Goal: Task Accomplishment & Management: Manage account settings

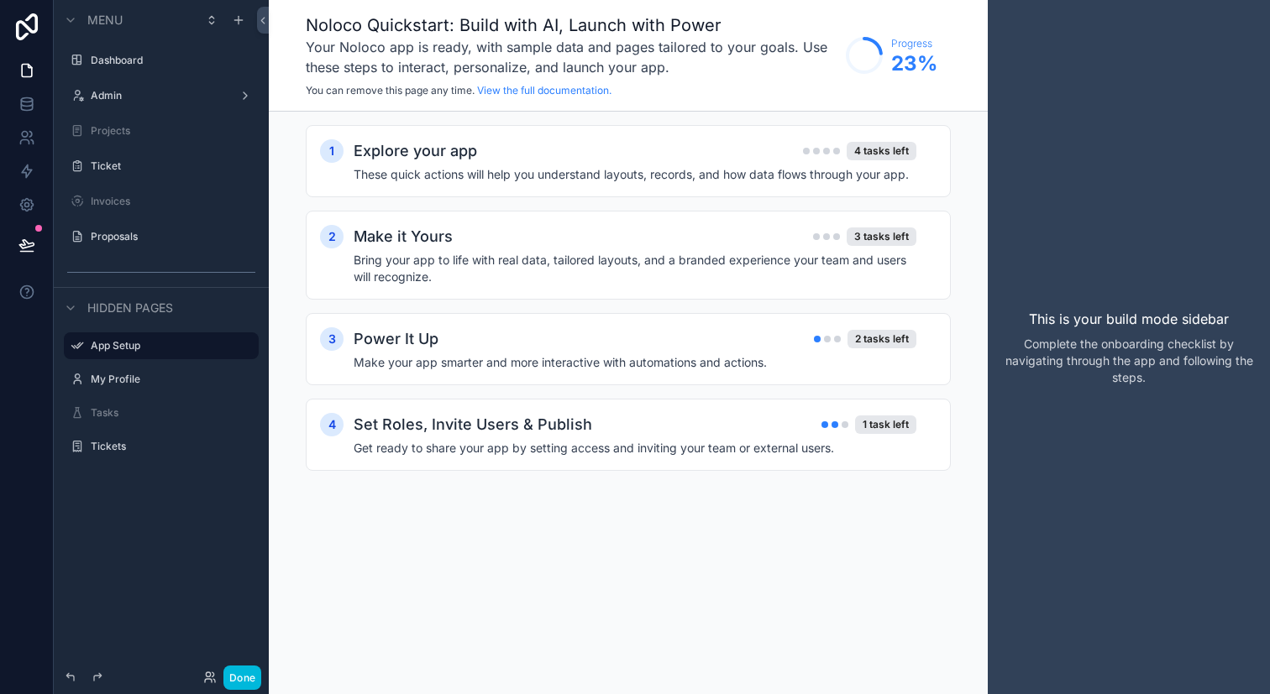
click at [136, 106] on div "Admin" at bounding box center [161, 95] width 188 height 27
click at [140, 99] on label "Admin" at bounding box center [158, 95] width 134 height 13
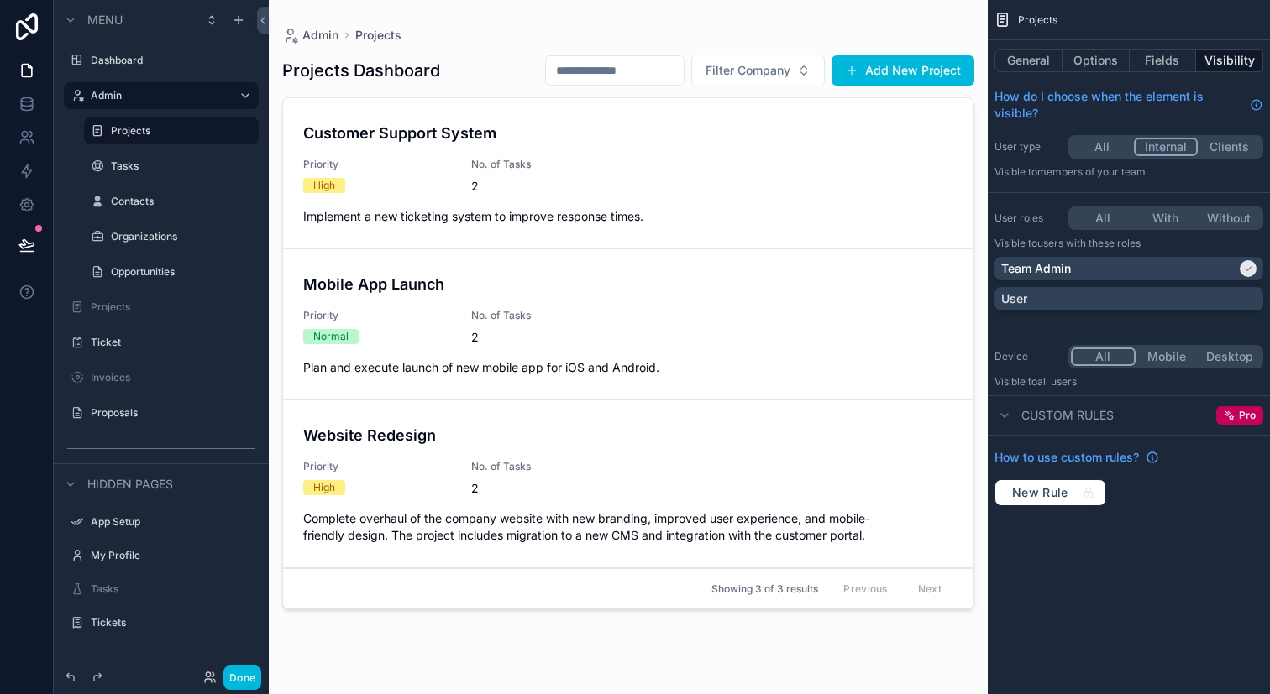
click at [160, 336] on label "Ticket" at bounding box center [170, 342] width 158 height 13
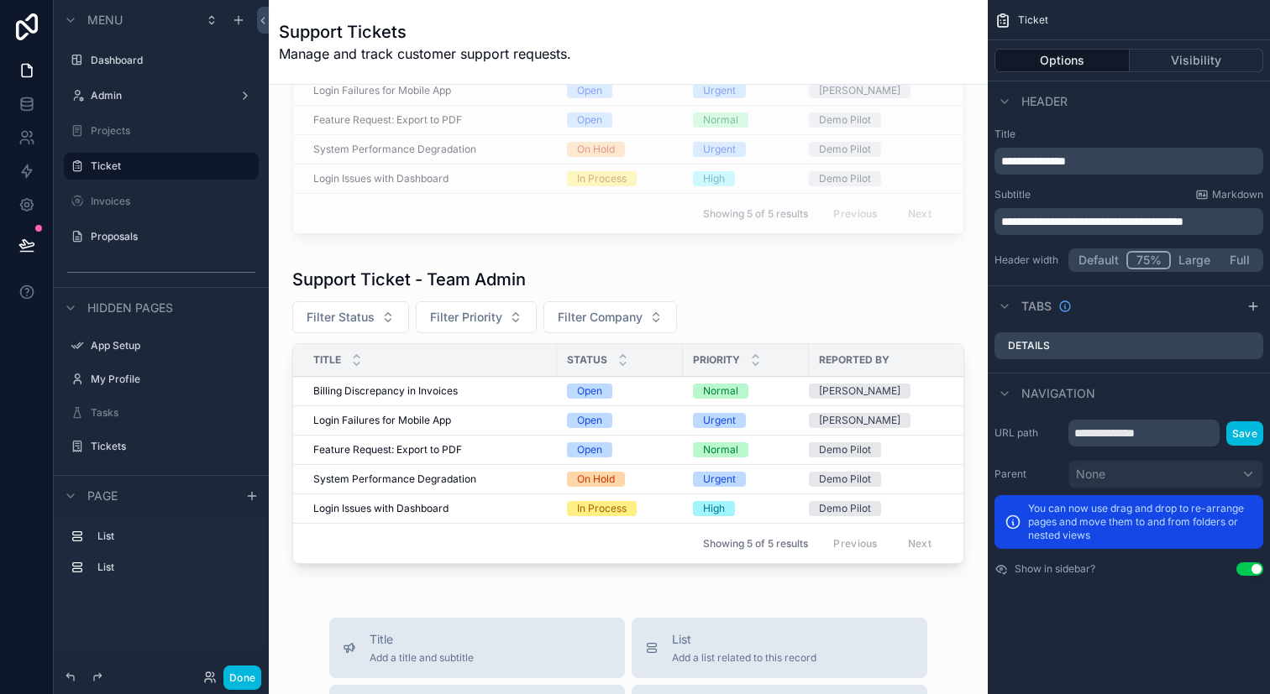
scroll to position [169, 0]
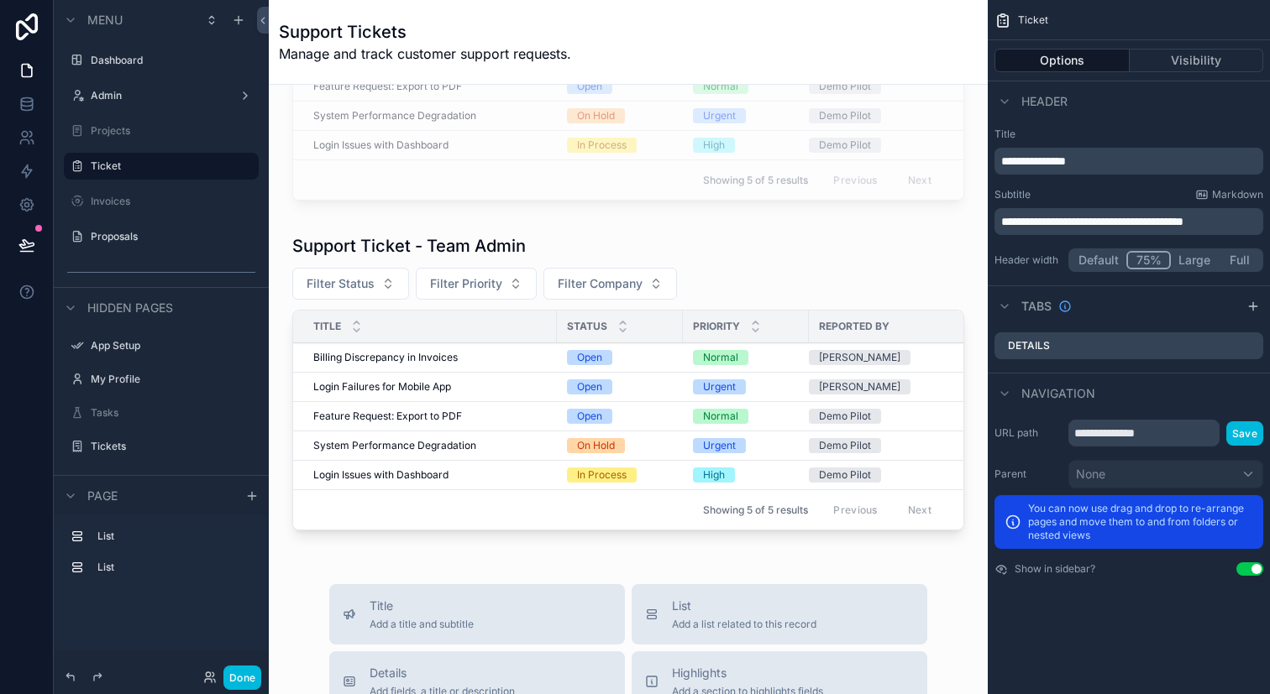
click at [502, 278] on div "scrollable content" at bounding box center [628, 386] width 692 height 317
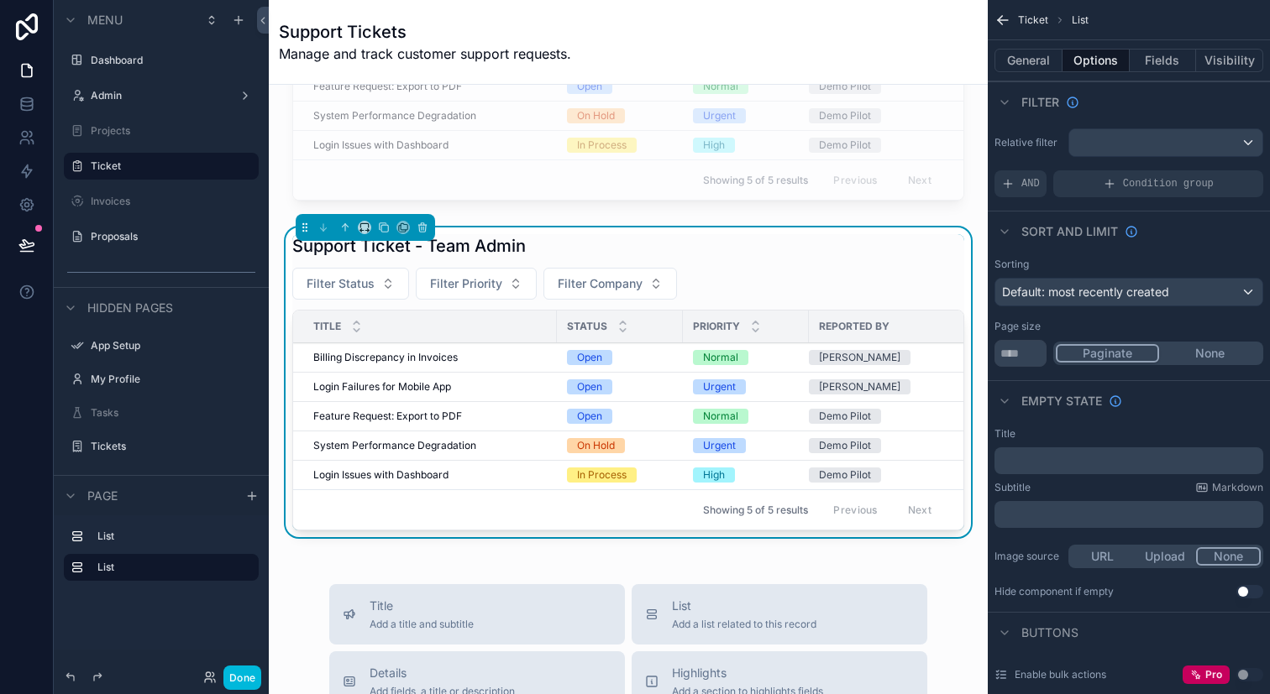
click at [709, 265] on div "Support Ticket - Team Admin Filter Status Filter Priority Filter Company Title …" at bounding box center [628, 382] width 672 height 296
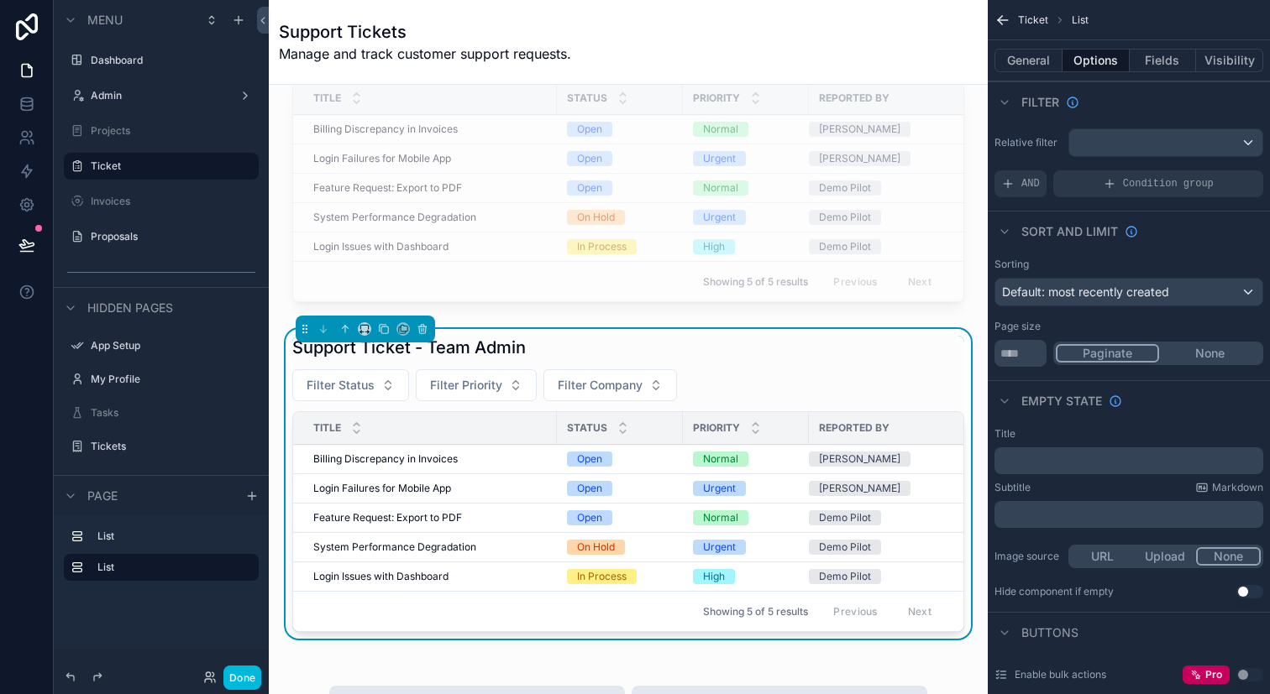
scroll to position [56, 0]
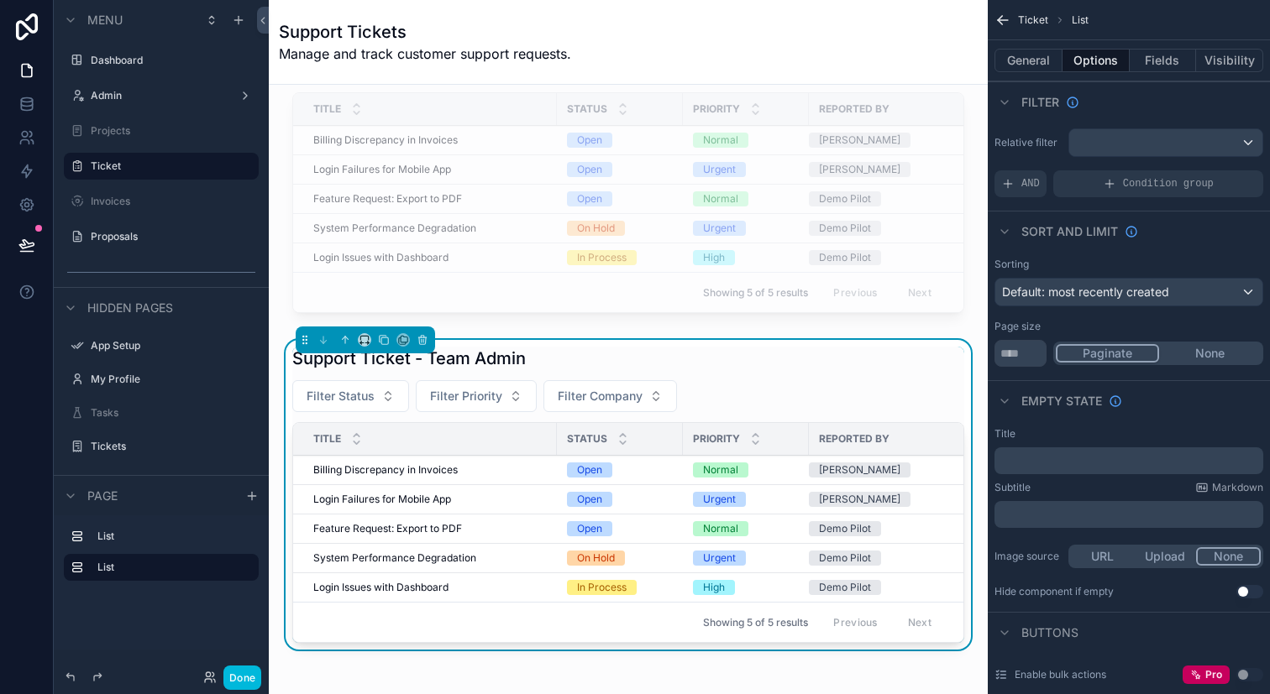
click at [721, 227] on div "scrollable content" at bounding box center [628, 184] width 692 height 285
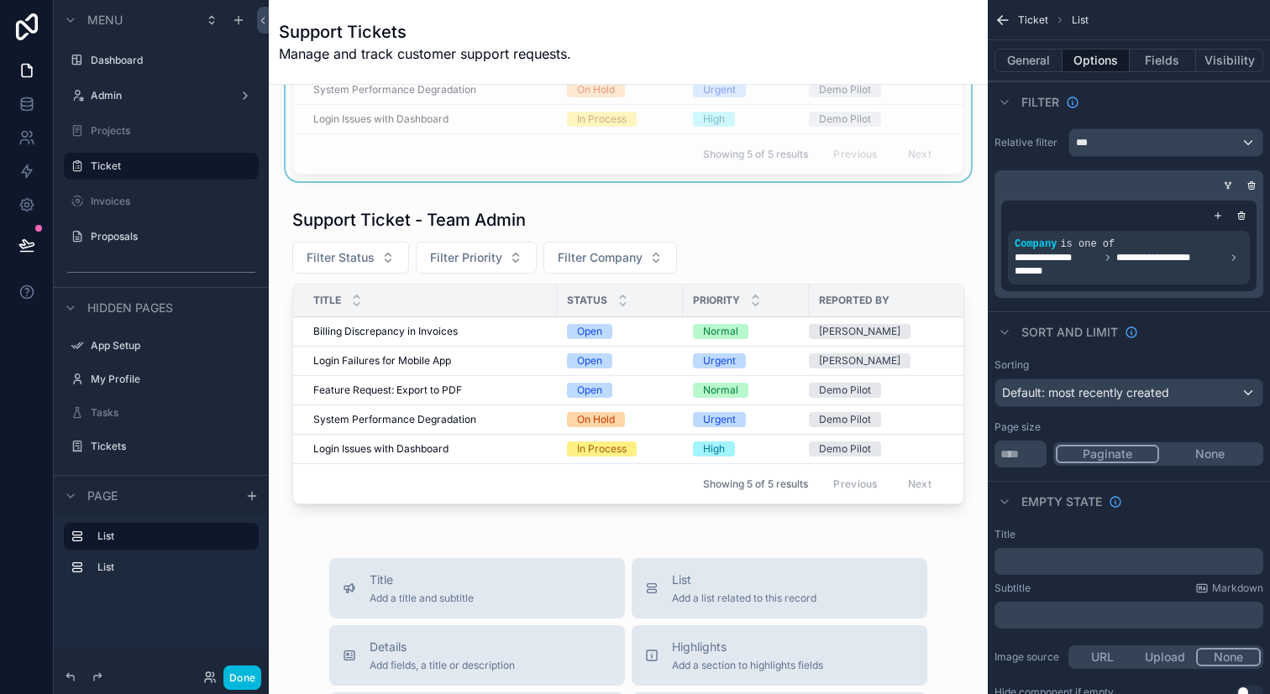
scroll to position [313, 0]
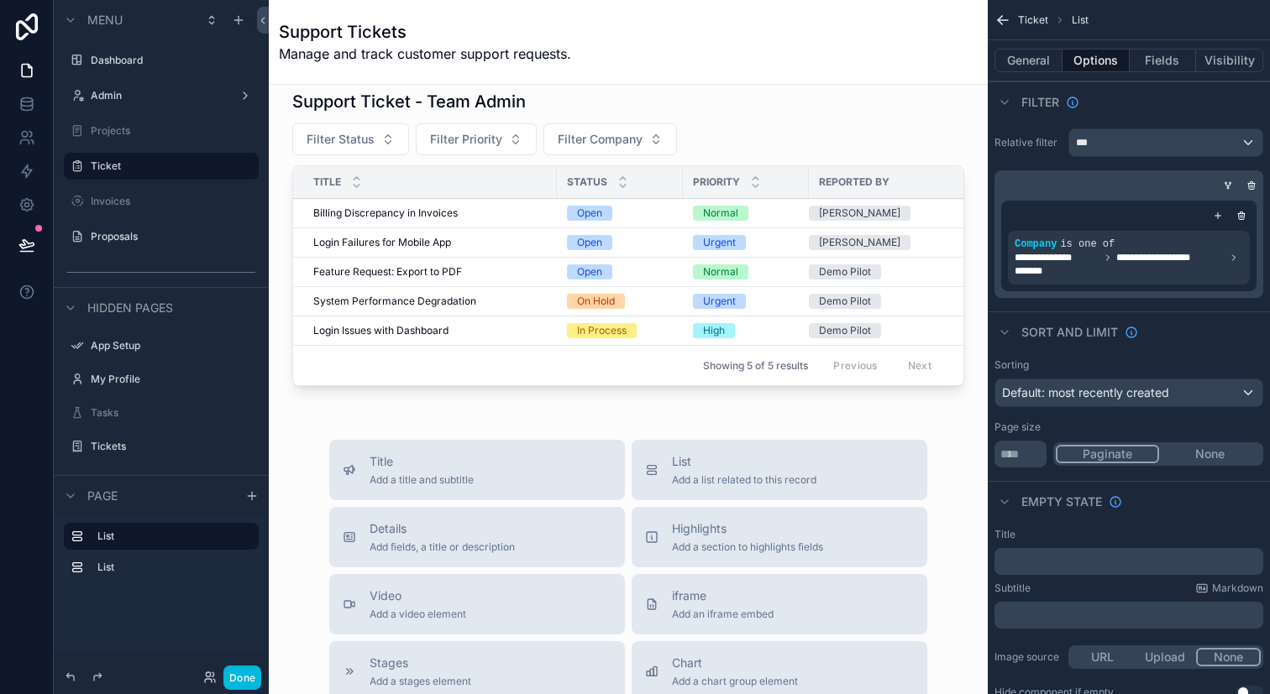
click at [542, 322] on div "scrollable content" at bounding box center [628, 241] width 692 height 317
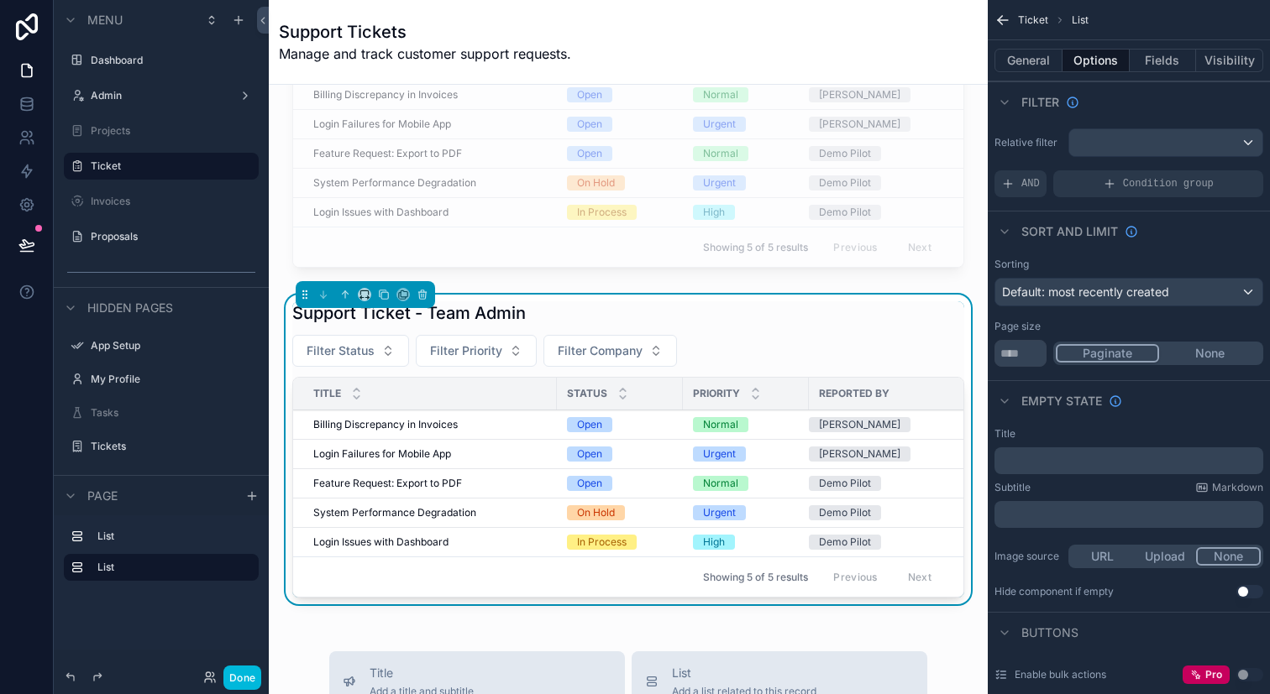
scroll to position [0, 0]
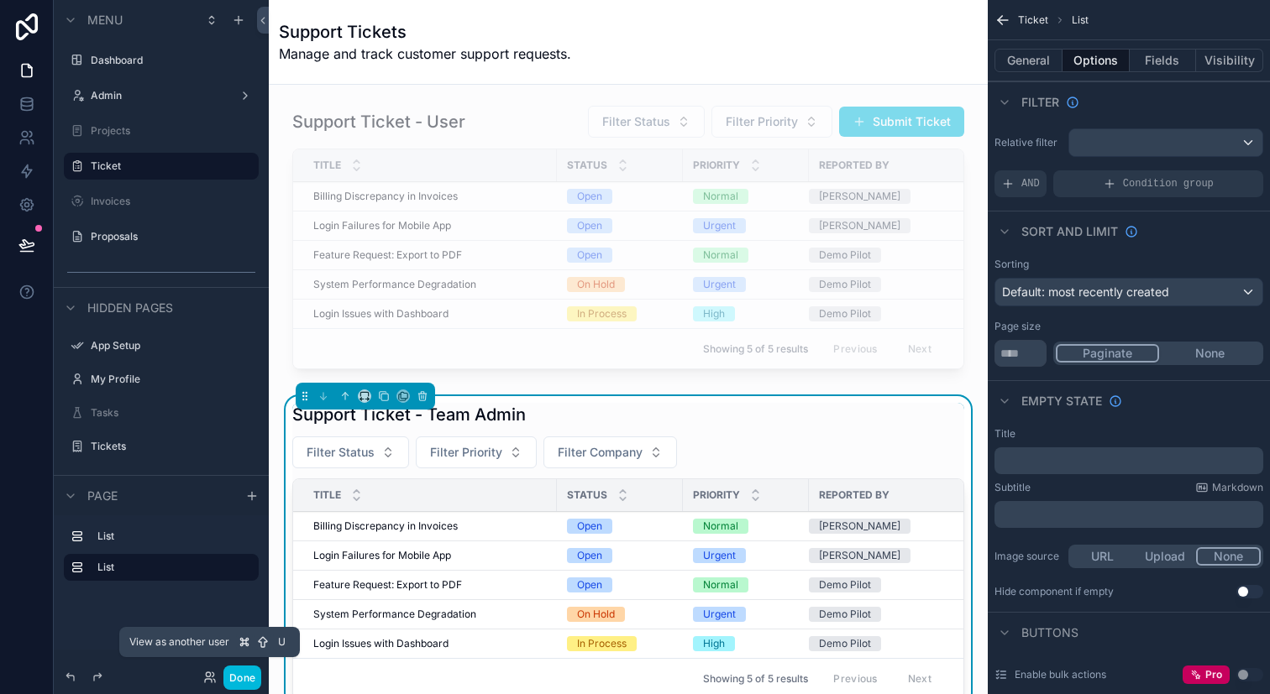
click at [207, 675] on icon at bounding box center [209, 677] width 13 height 13
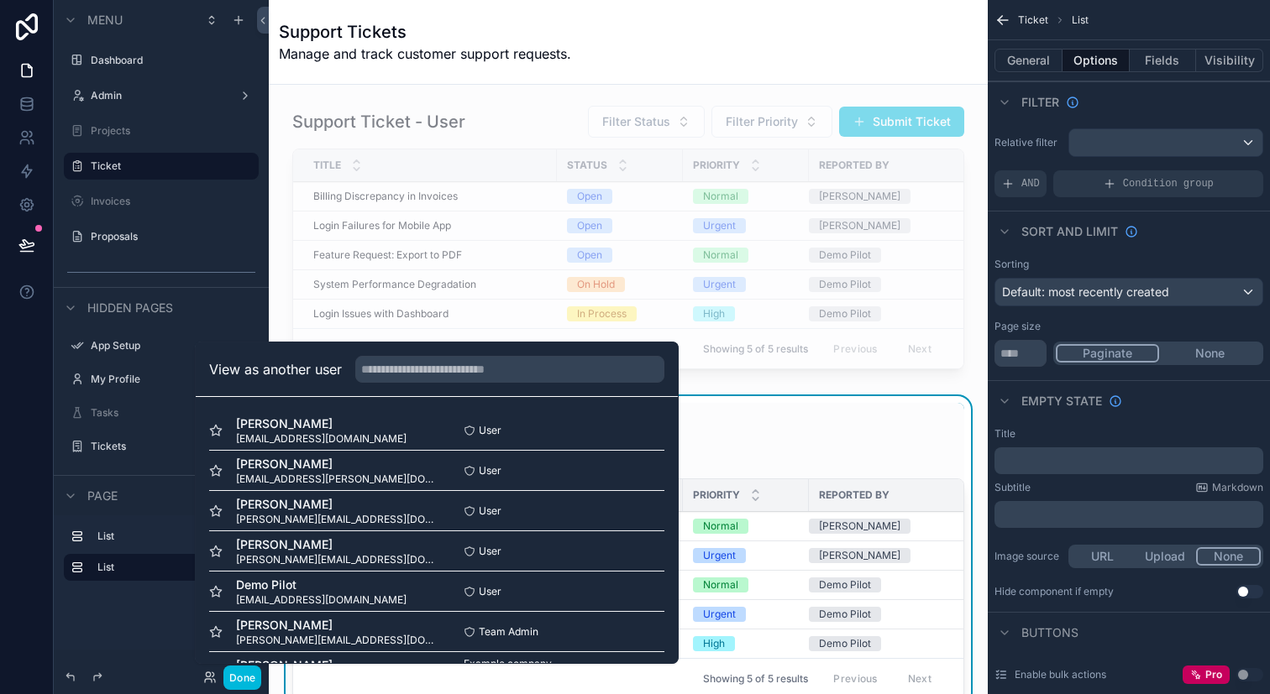
click at [0, 0] on button "Select" at bounding box center [0, 0] width 0 height 0
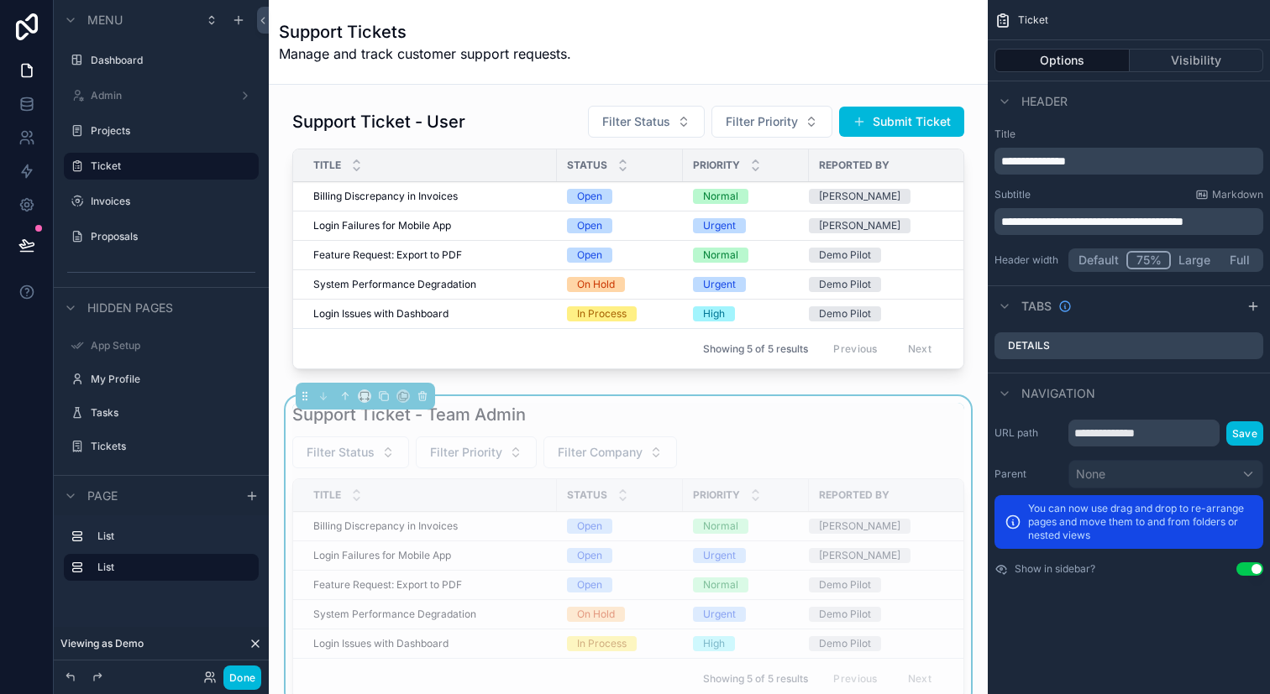
click at [603, 287] on div "scrollable content" at bounding box center [628, 240] width 692 height 285
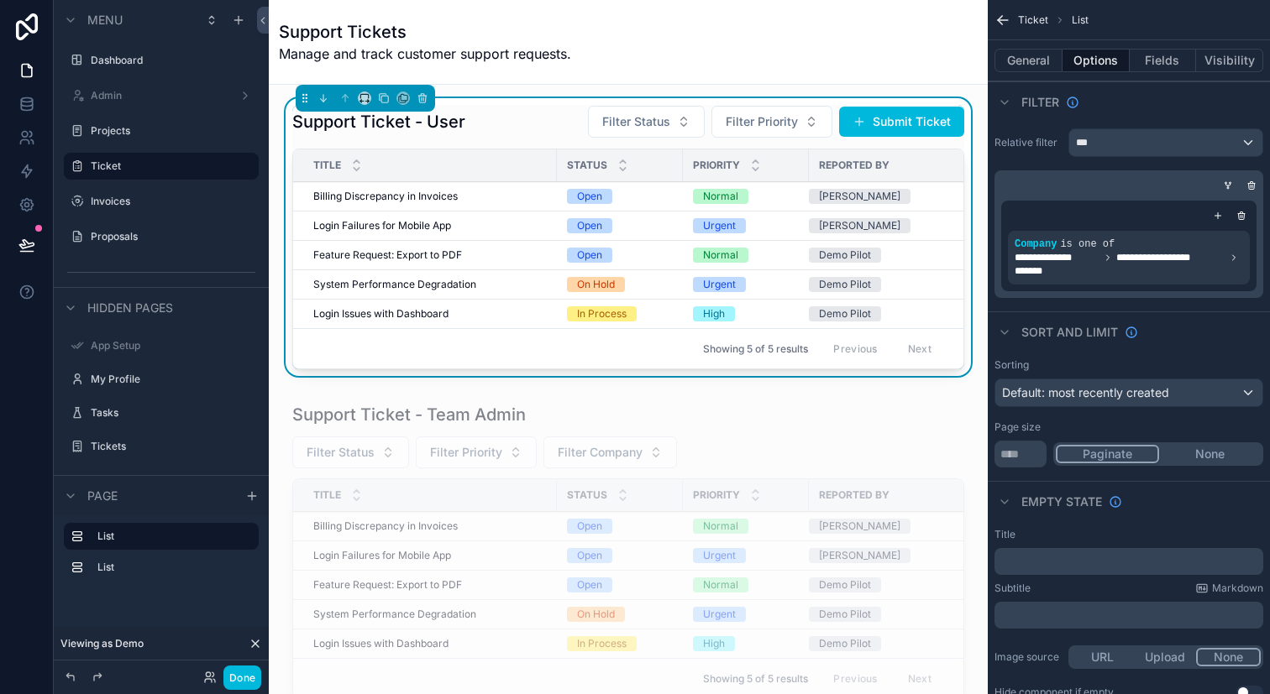
click at [447, 196] on span "Billing Discrepancy in Invoices" at bounding box center [385, 196] width 144 height 13
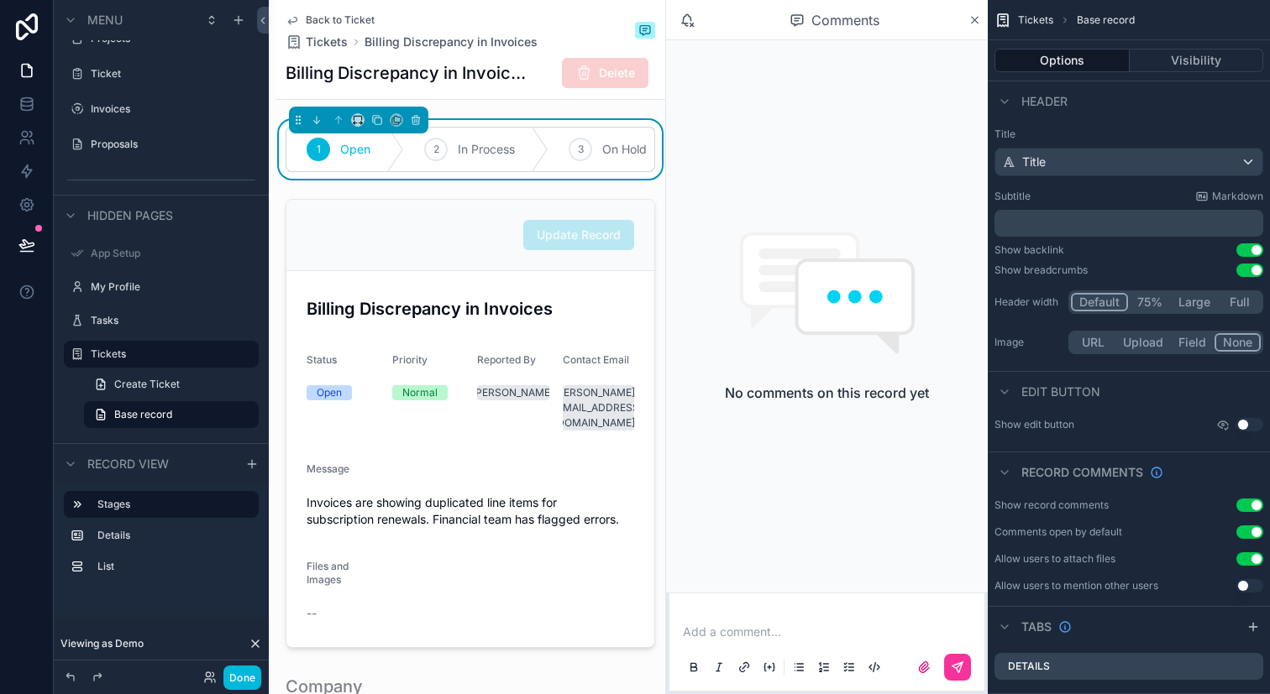
click at [536, 127] on div "1 Open 2 In Process 3 On Hold 4 Closed 5 Resolved" at bounding box center [469, 149] width 369 height 45
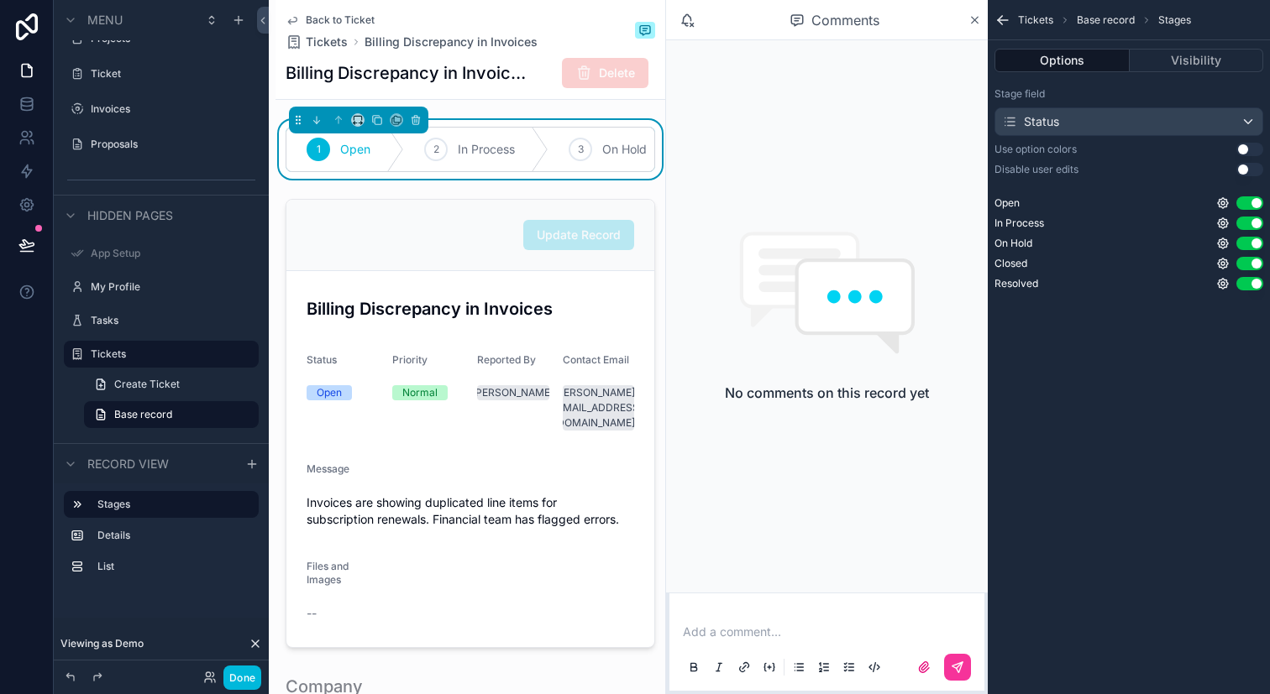
click at [1253, 176] on div "Stage field Status Use option colors Use setting Disable user edits Use setting…" at bounding box center [1128, 192] width 282 height 223
click at [1249, 169] on button "Use setting" at bounding box center [1249, 169] width 27 height 13
click at [1004, 32] on div "Tickets Base record Stages" at bounding box center [1128, 20] width 282 height 40
click at [1001, 17] on icon "scrollable content" at bounding box center [999, 18] width 4 height 4
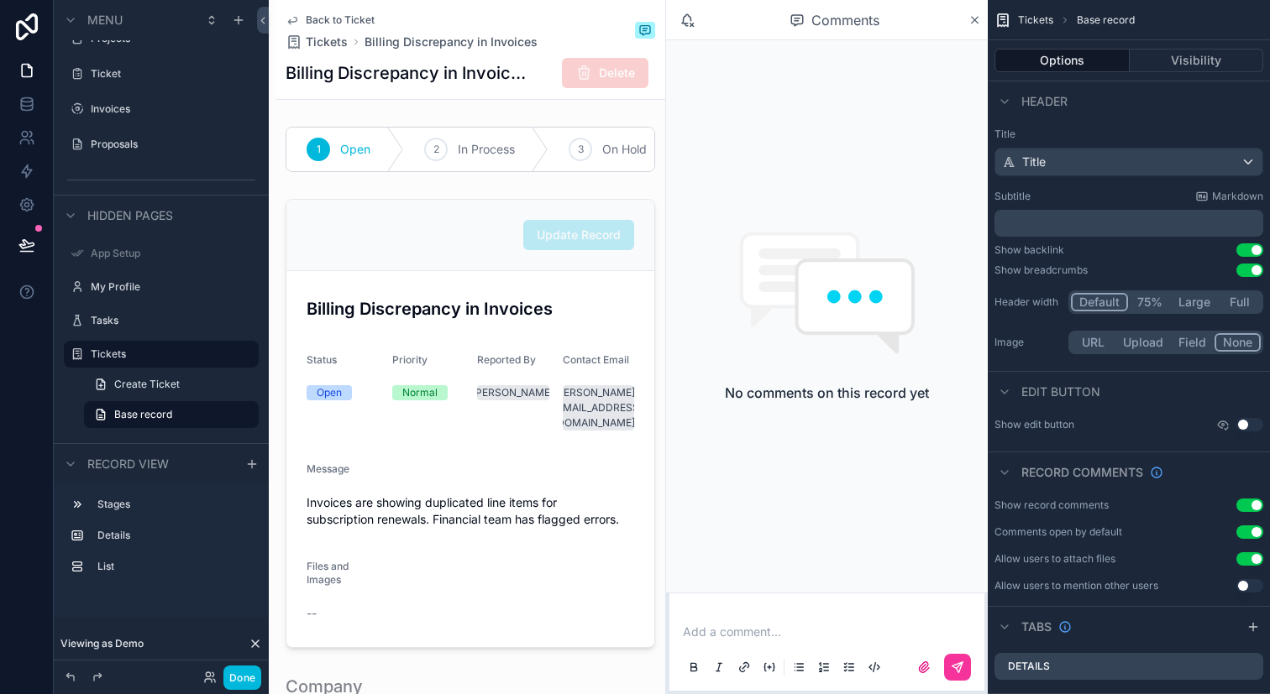
click at [1001, 17] on icon "scrollable content" at bounding box center [1002, 20] width 17 height 17
click at [569, 65] on span "Delete" at bounding box center [605, 73] width 86 height 30
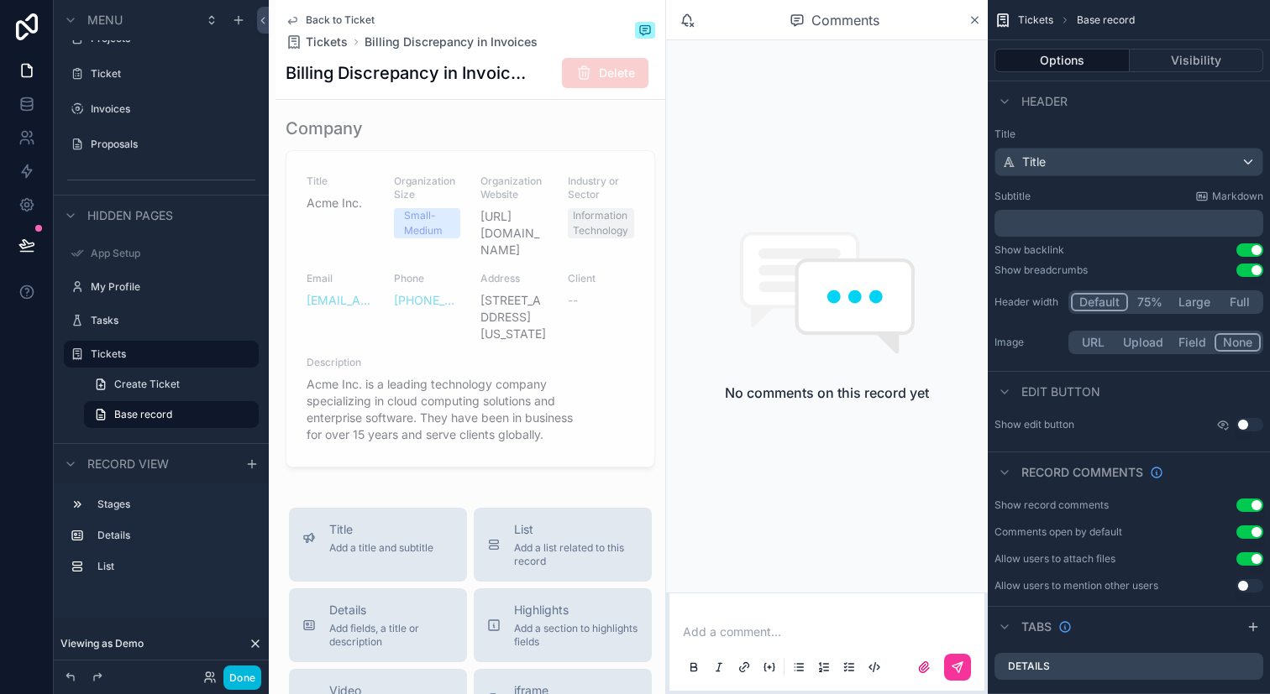
scroll to position [1225, 0]
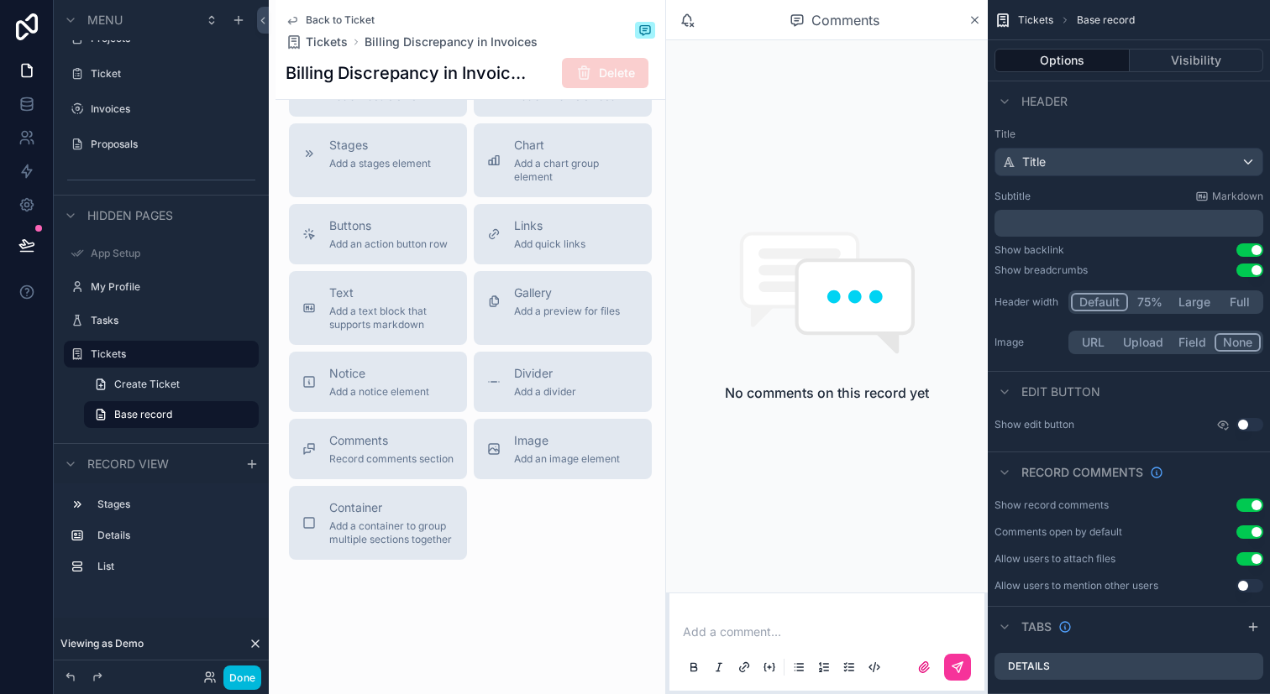
click at [148, 351] on label "Tickets" at bounding box center [170, 354] width 158 height 13
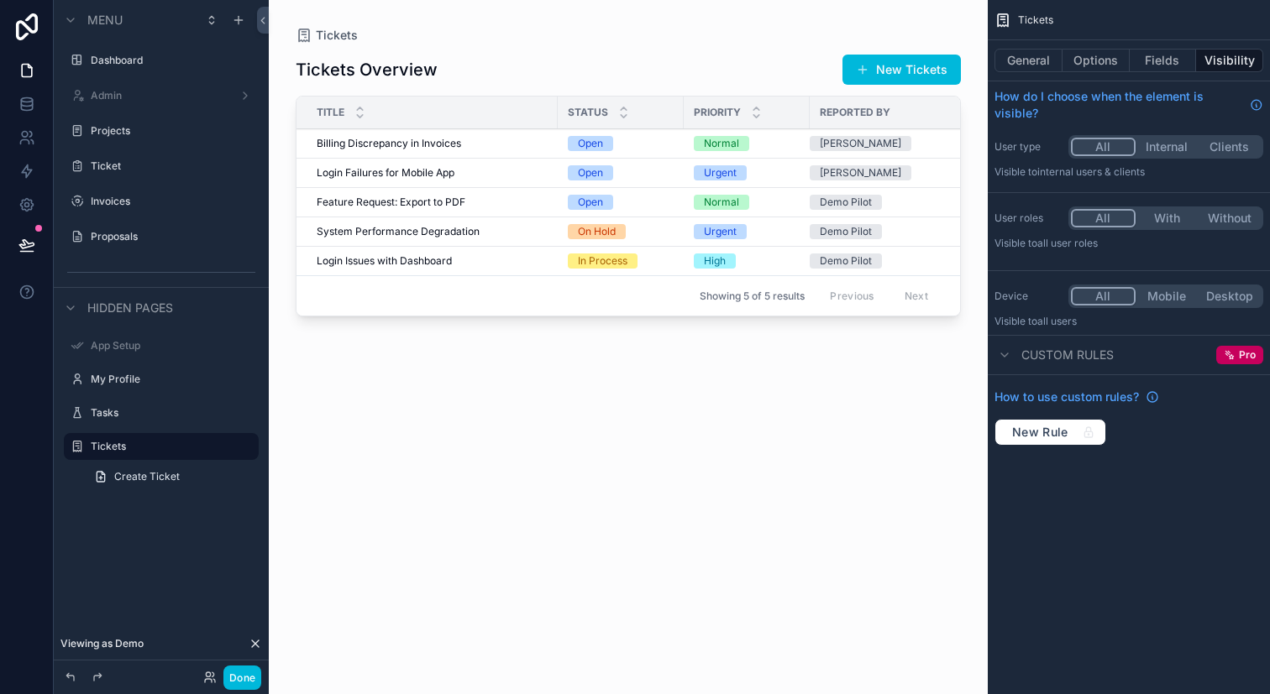
click at [204, 685] on div "Done" at bounding box center [228, 678] width 66 height 24
click at [212, 685] on div "Done" at bounding box center [228, 678] width 66 height 24
click at [212, 675] on icon at bounding box center [209, 677] width 13 height 13
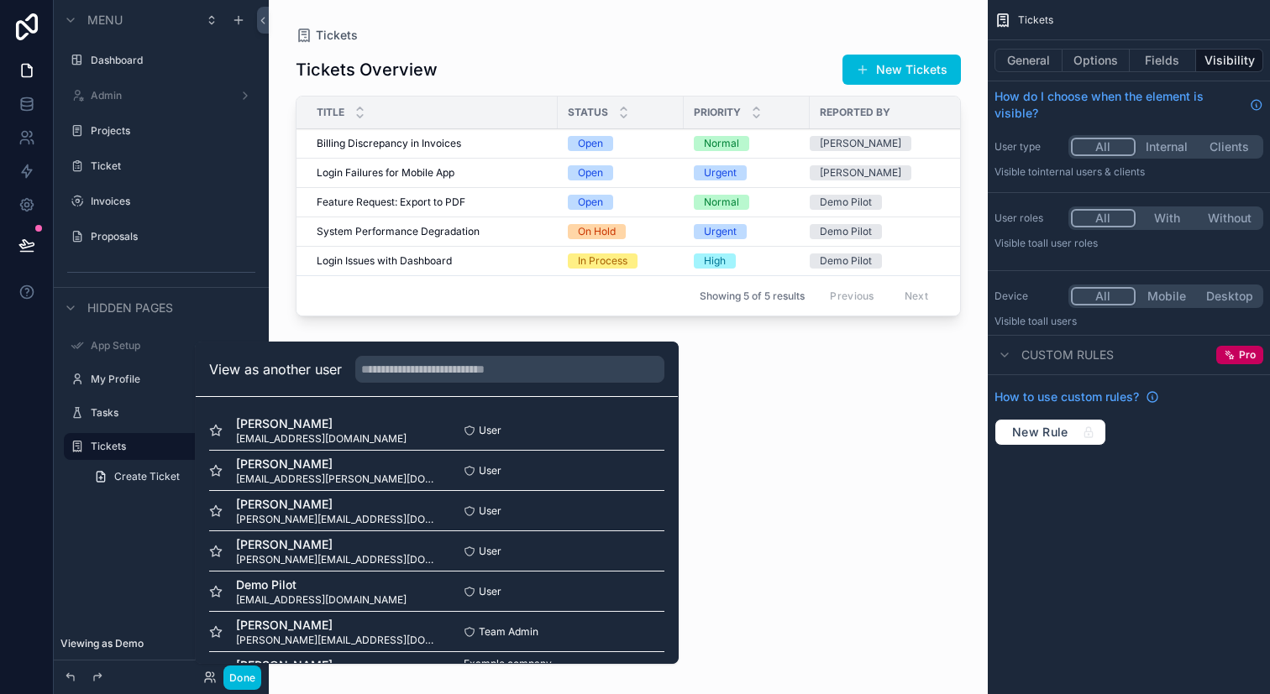
scroll to position [43, 0]
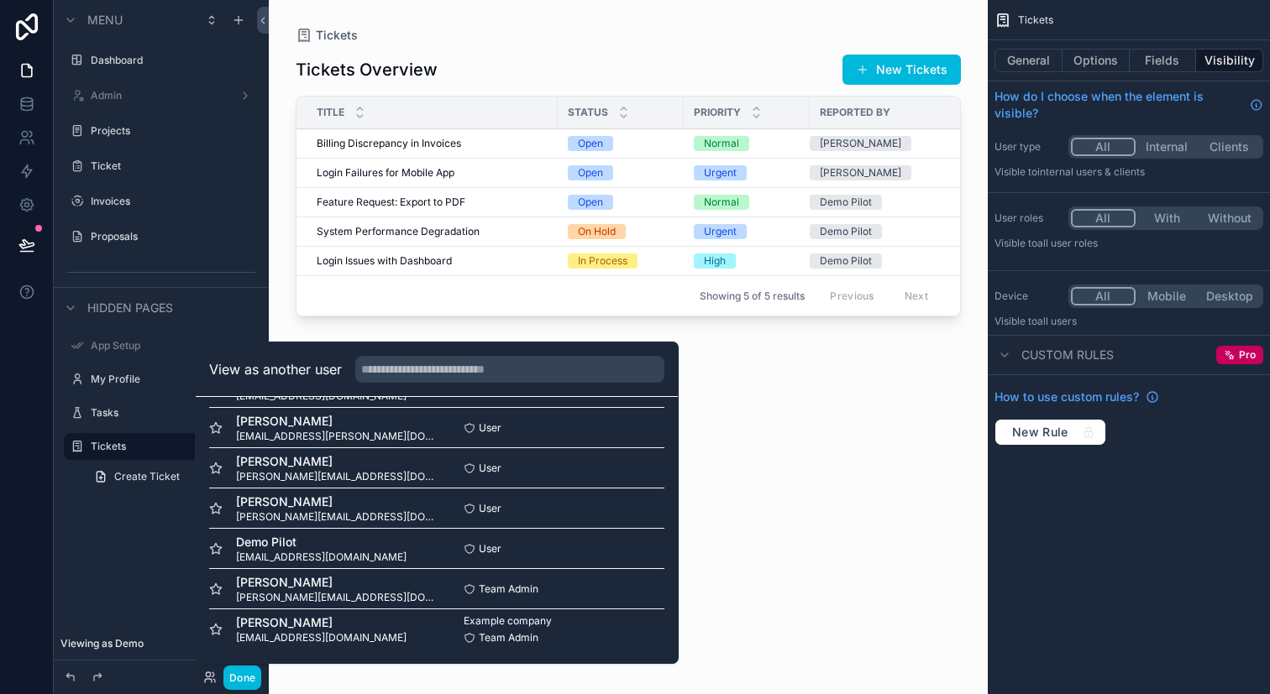
click at [0, 0] on button "Select" at bounding box center [0, 0] width 0 height 0
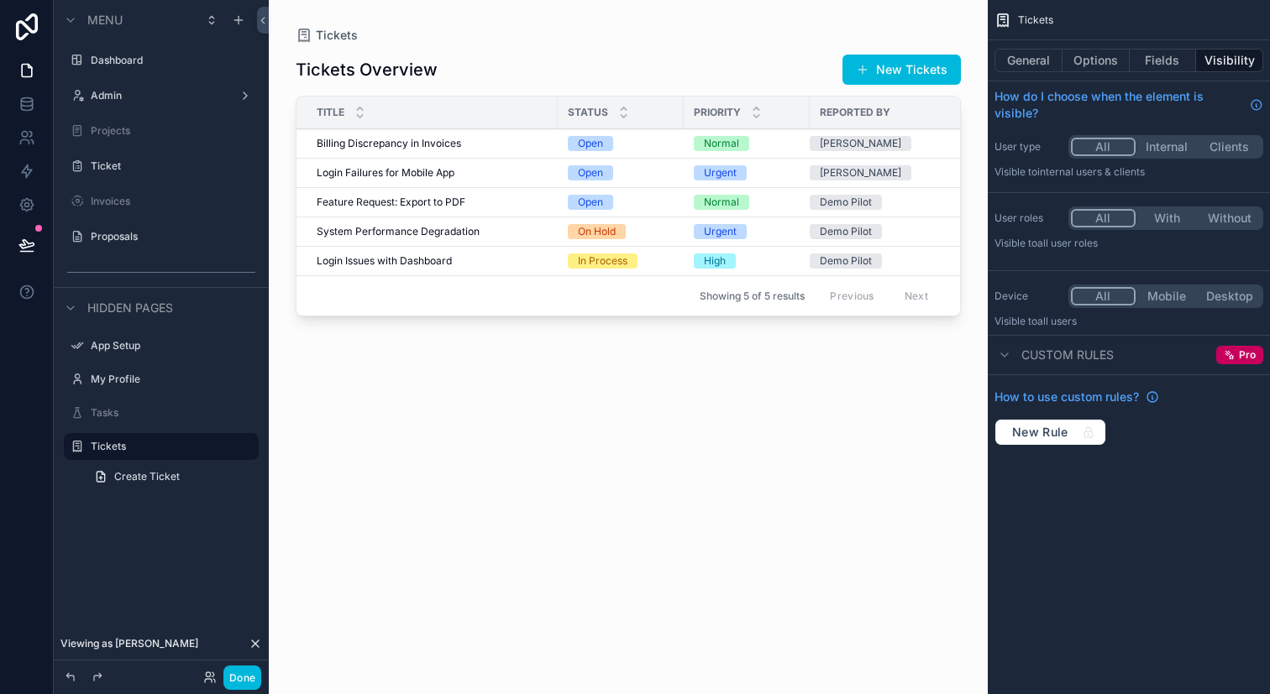
click at [445, 140] on span "Billing Discrepancy in Invoices" at bounding box center [389, 143] width 144 height 13
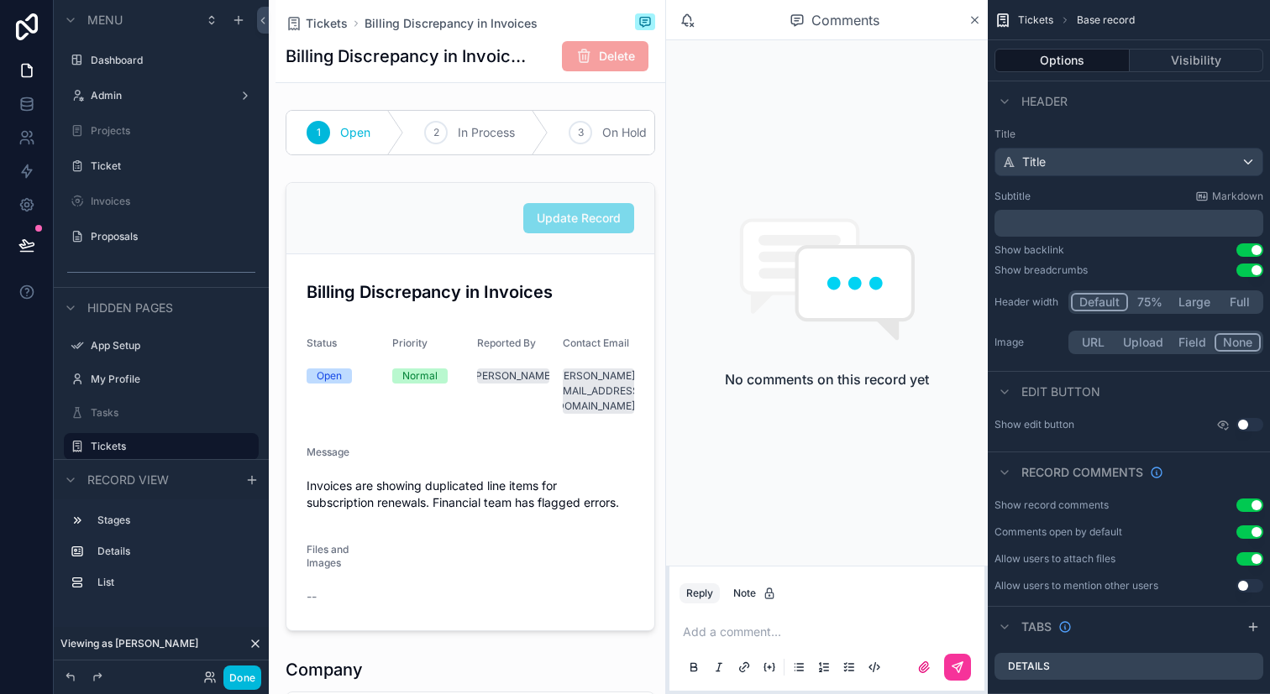
click at [608, 219] on div "scrollable content" at bounding box center [470, 406] width 390 height 463
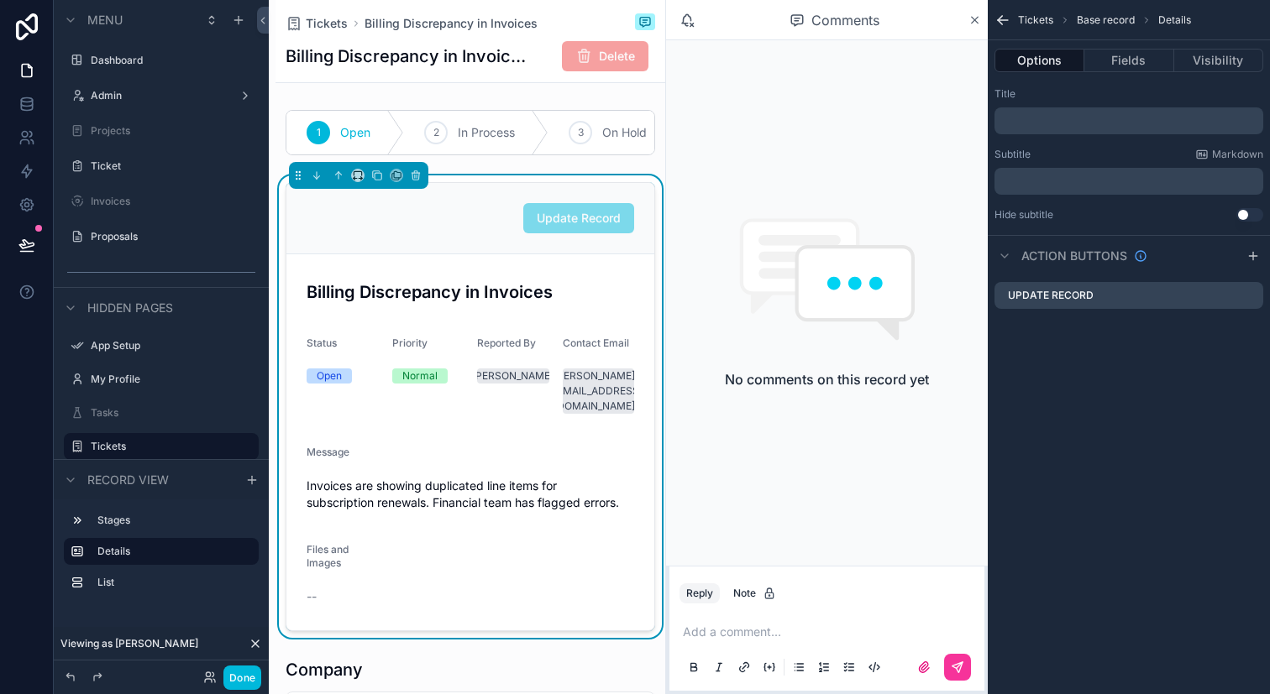
click at [234, 683] on button "Done" at bounding box center [242, 678] width 38 height 24
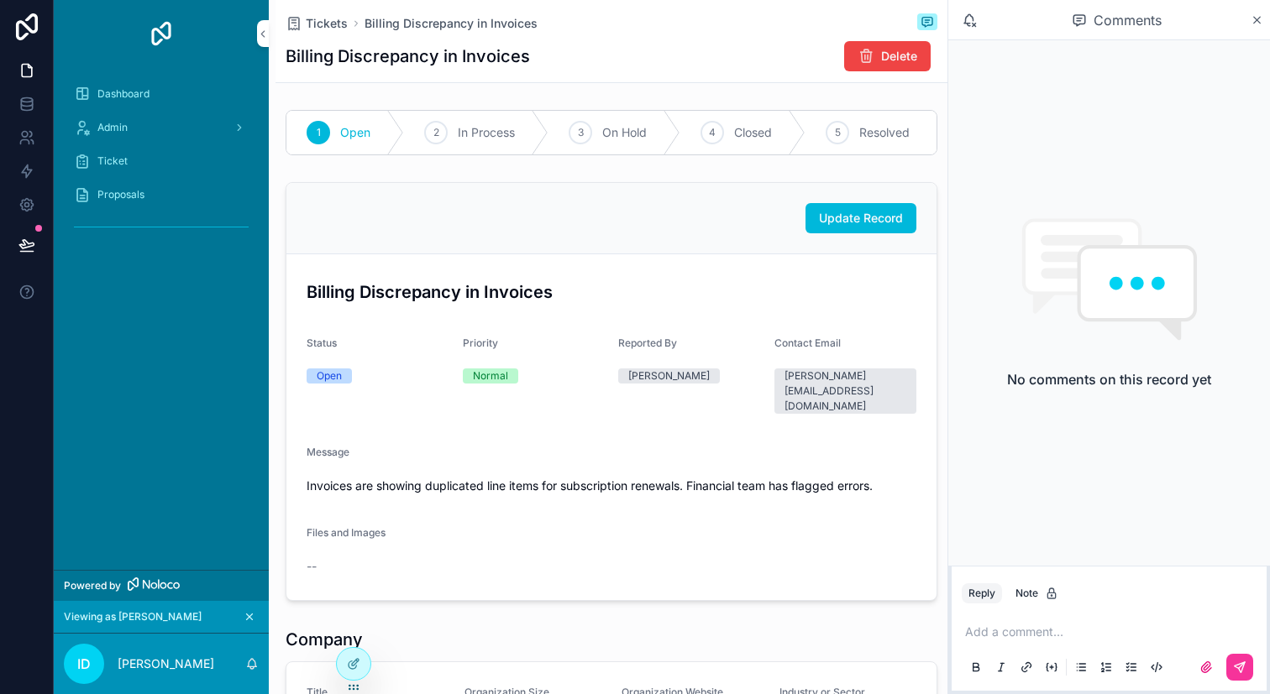
click at [890, 212] on span "Update Record" at bounding box center [861, 218] width 84 height 17
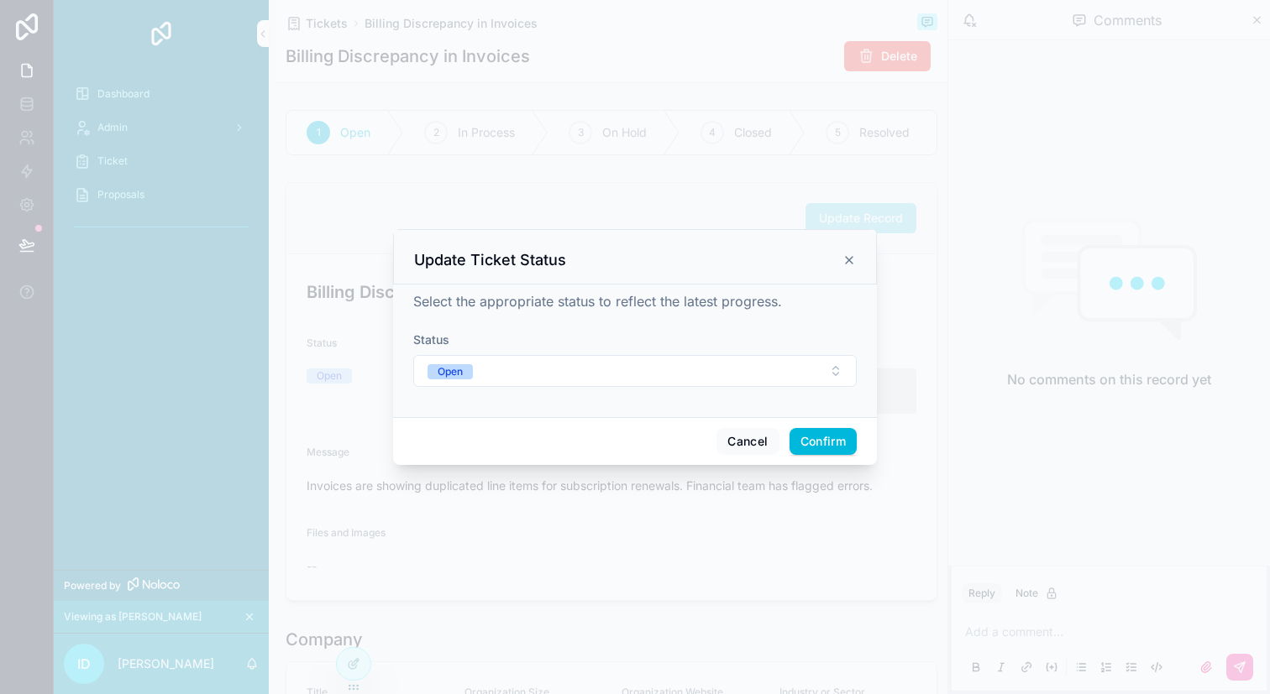
click at [846, 251] on div "Update Ticket Status" at bounding box center [635, 260] width 442 height 20
click at [846, 260] on icon at bounding box center [848, 260] width 13 height 13
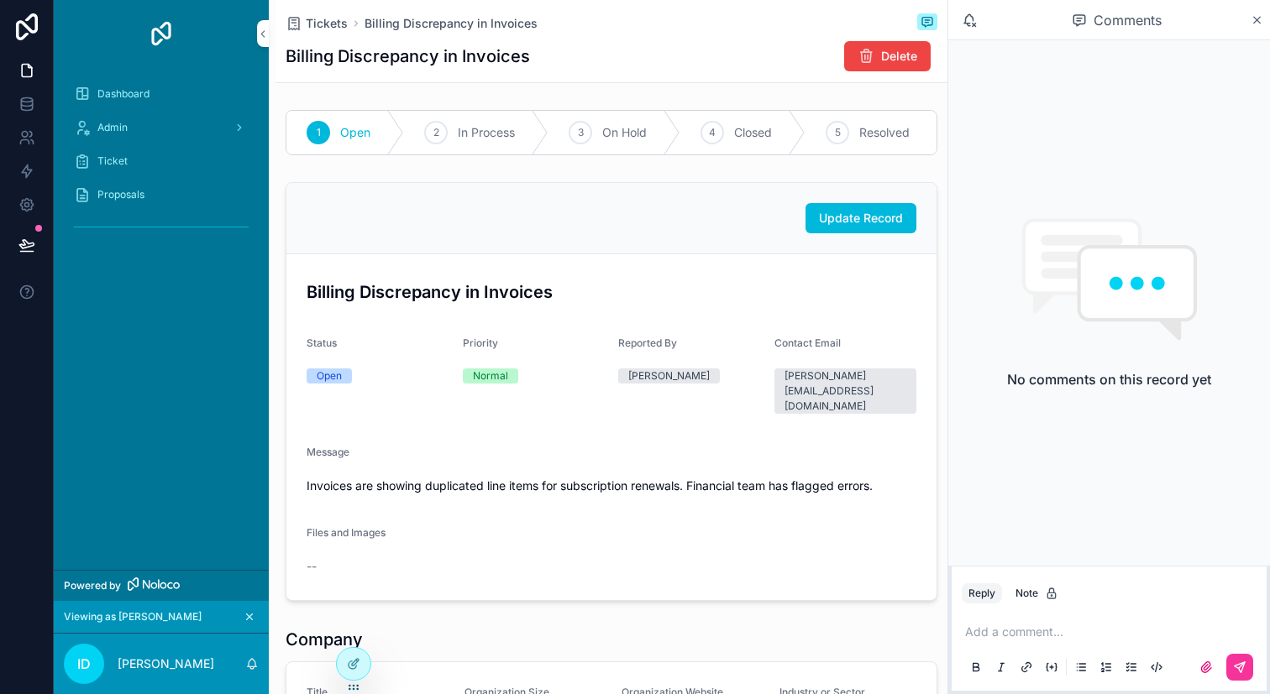
click at [178, 114] on div "Admin" at bounding box center [161, 127] width 175 height 27
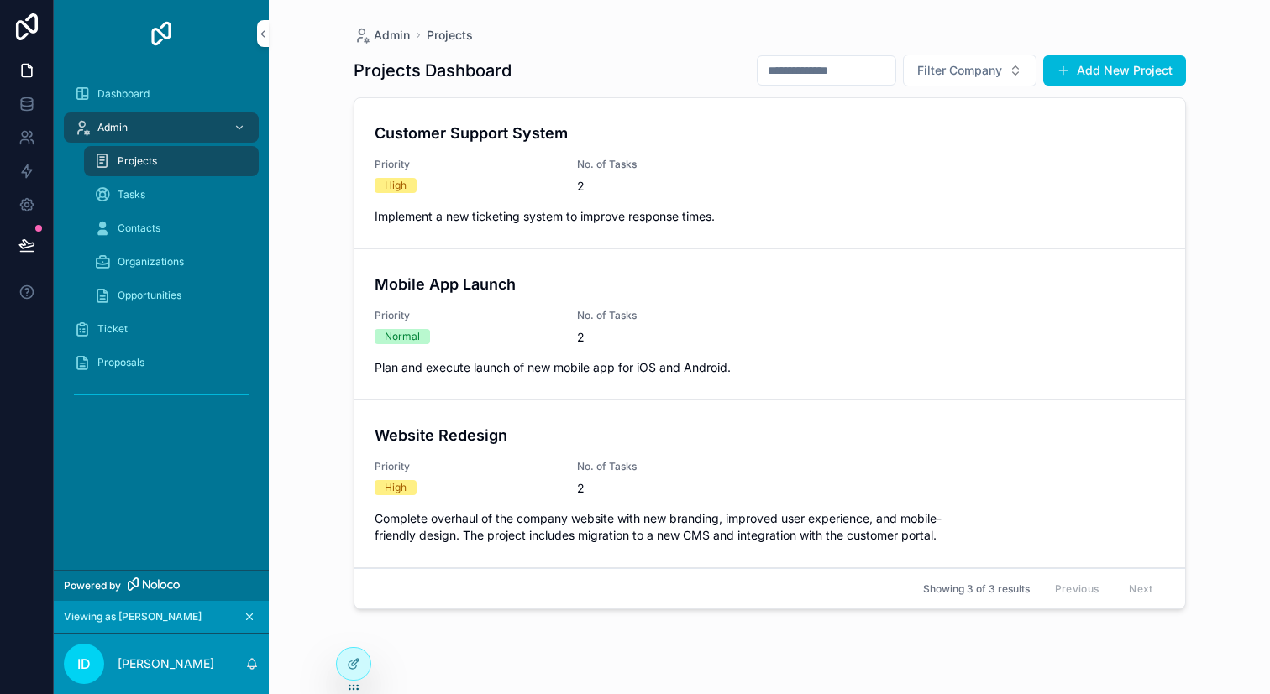
click at [209, 188] on div "Tasks" at bounding box center [171, 194] width 154 height 27
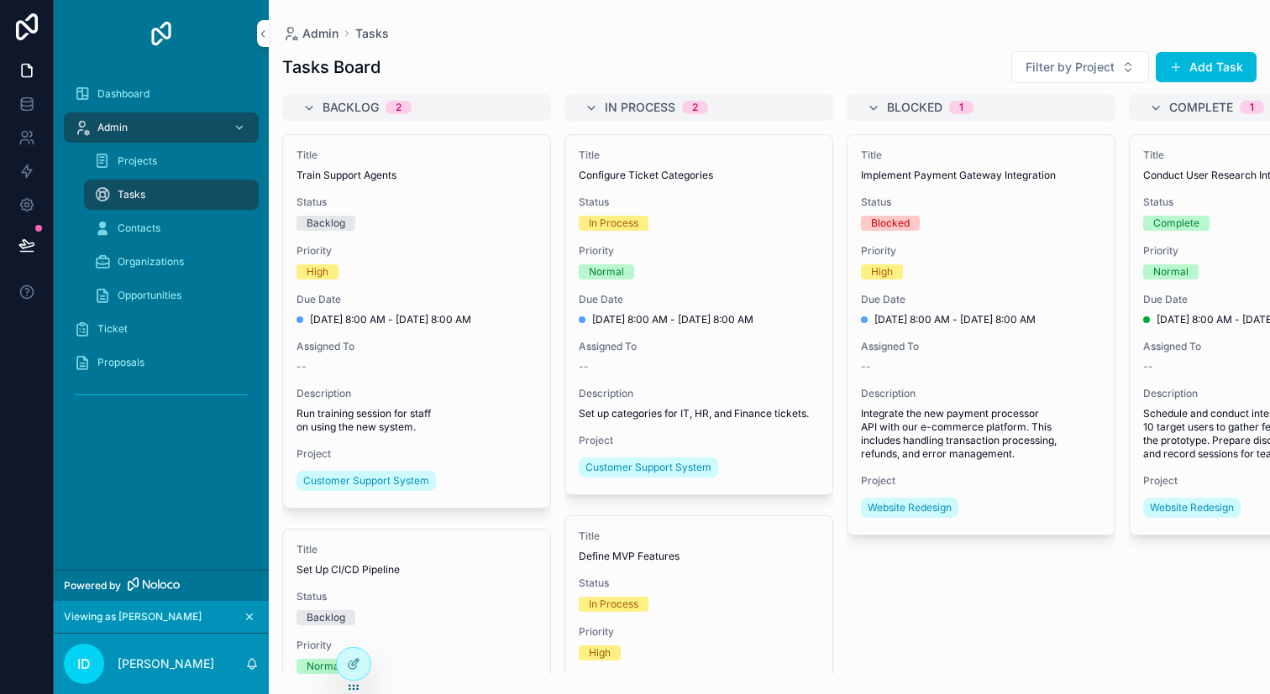
click at [352, 668] on icon at bounding box center [353, 663] width 13 height 13
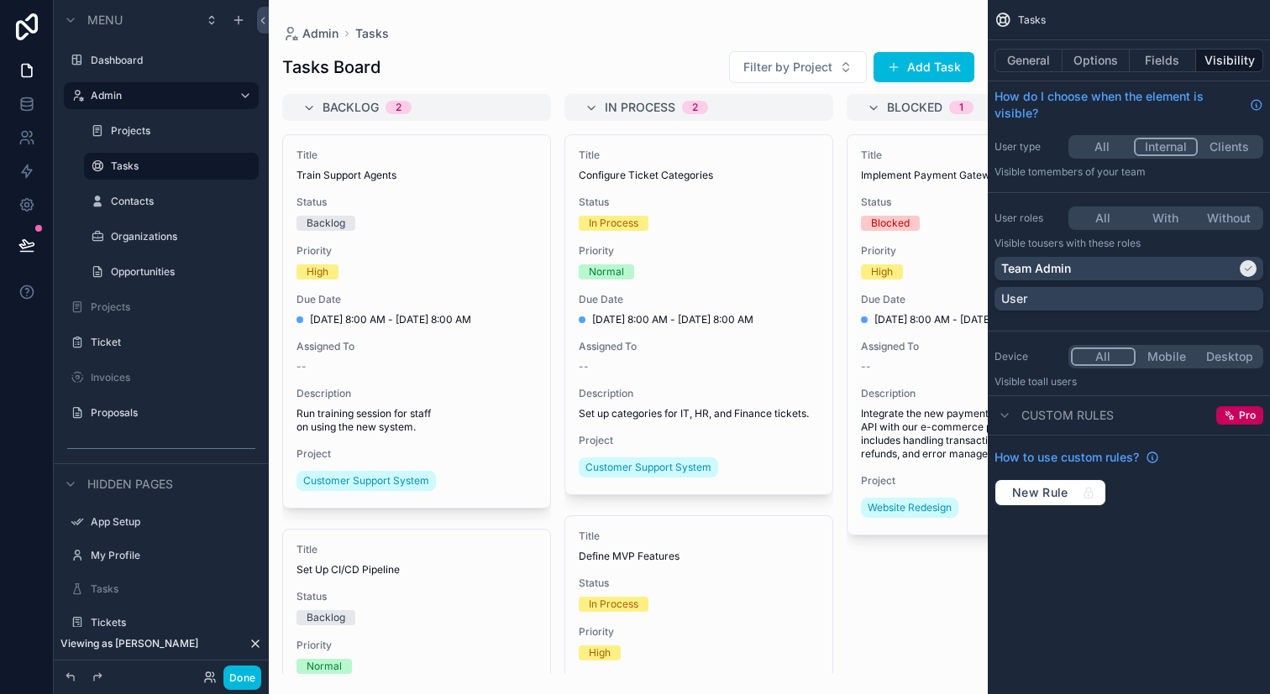
click at [900, 65] on div "scrollable content" at bounding box center [628, 347] width 719 height 694
click at [900, 65] on span "scrollable content" at bounding box center [893, 66] width 13 height 13
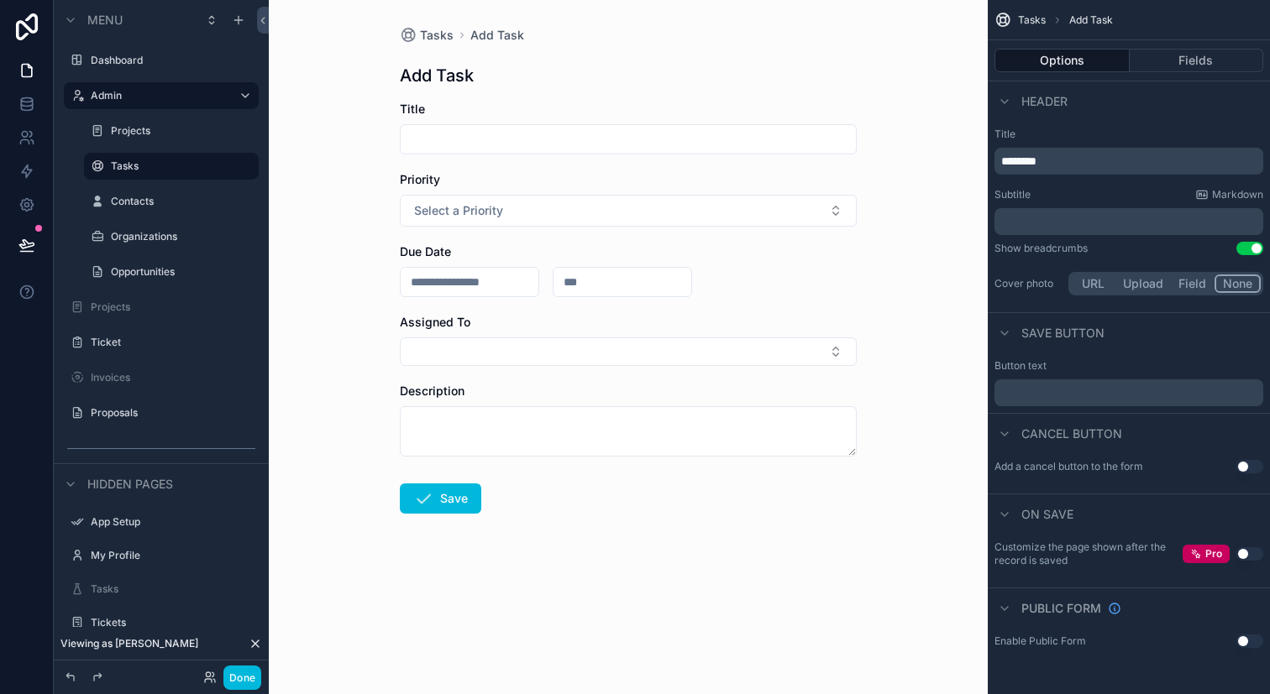
click at [1161, 56] on button "Fields" at bounding box center [1196, 61] width 134 height 24
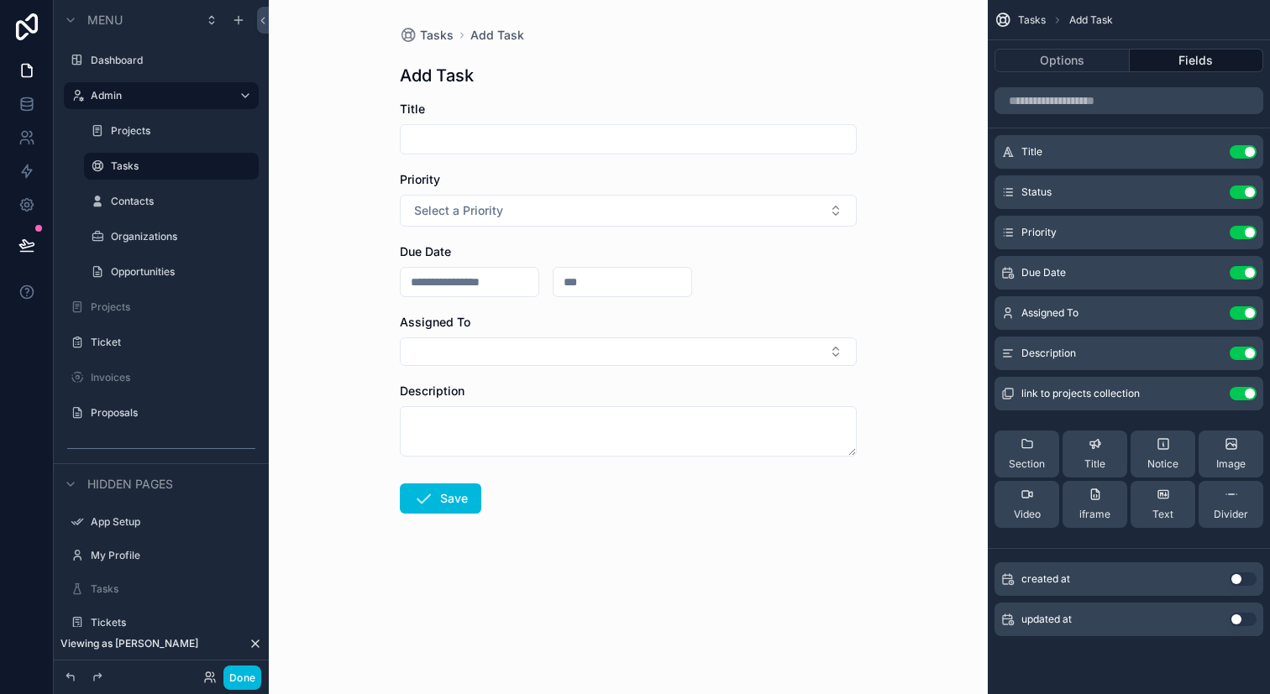
click at [1243, 403] on div "link to projects collection Use setting" at bounding box center [1128, 394] width 269 height 34
click at [1243, 399] on button "Use setting" at bounding box center [1242, 393] width 27 height 13
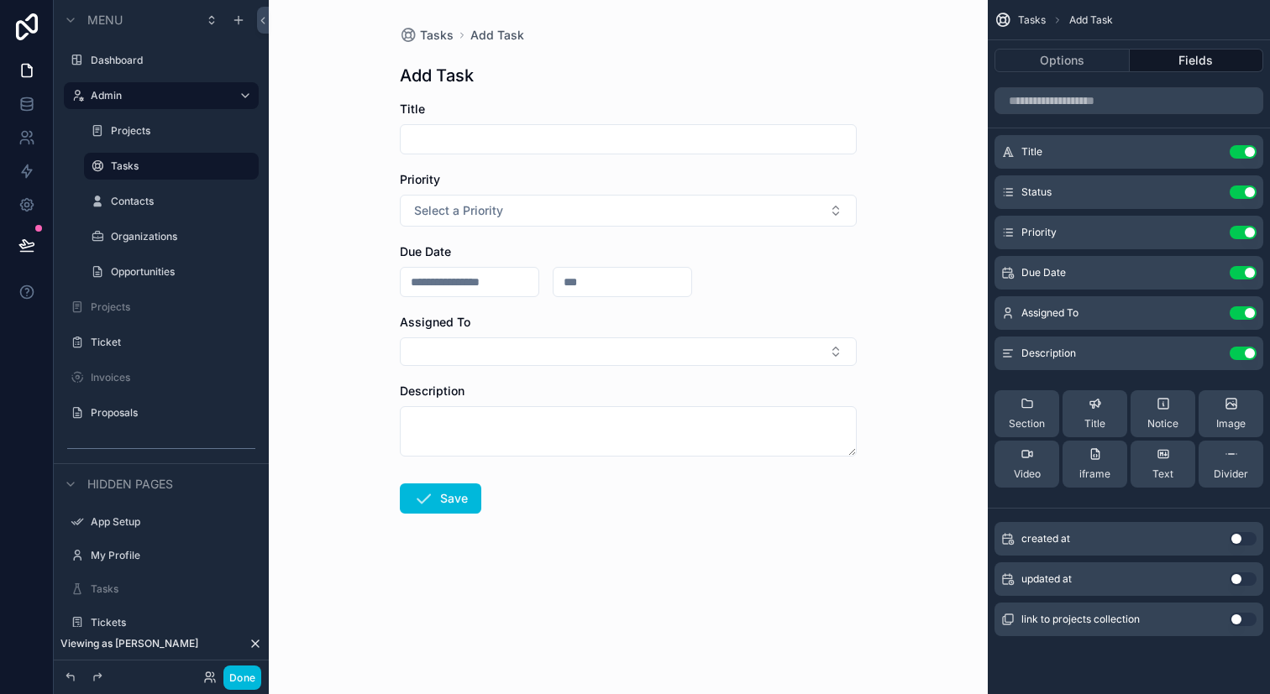
click at [1250, 622] on button "Use setting" at bounding box center [1242, 619] width 27 height 13
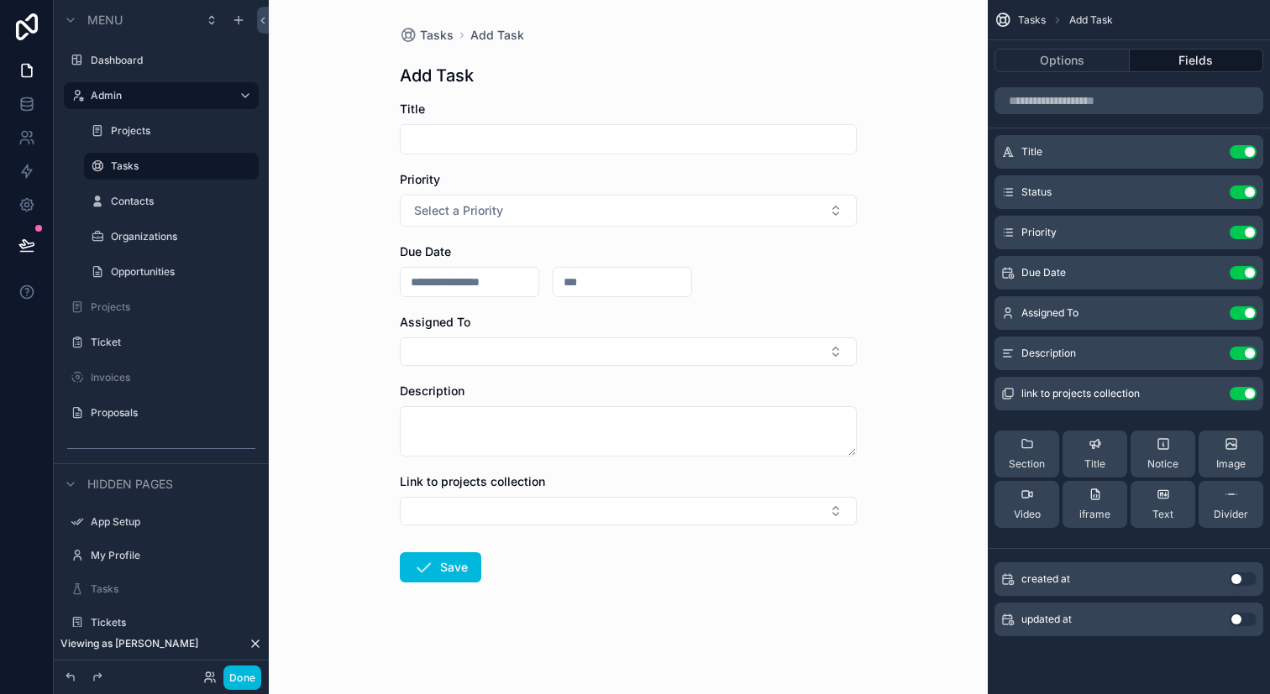
click at [784, 521] on button "Select Button" at bounding box center [628, 511] width 457 height 29
click at [1041, 56] on button "Options" at bounding box center [1061, 61] width 135 height 24
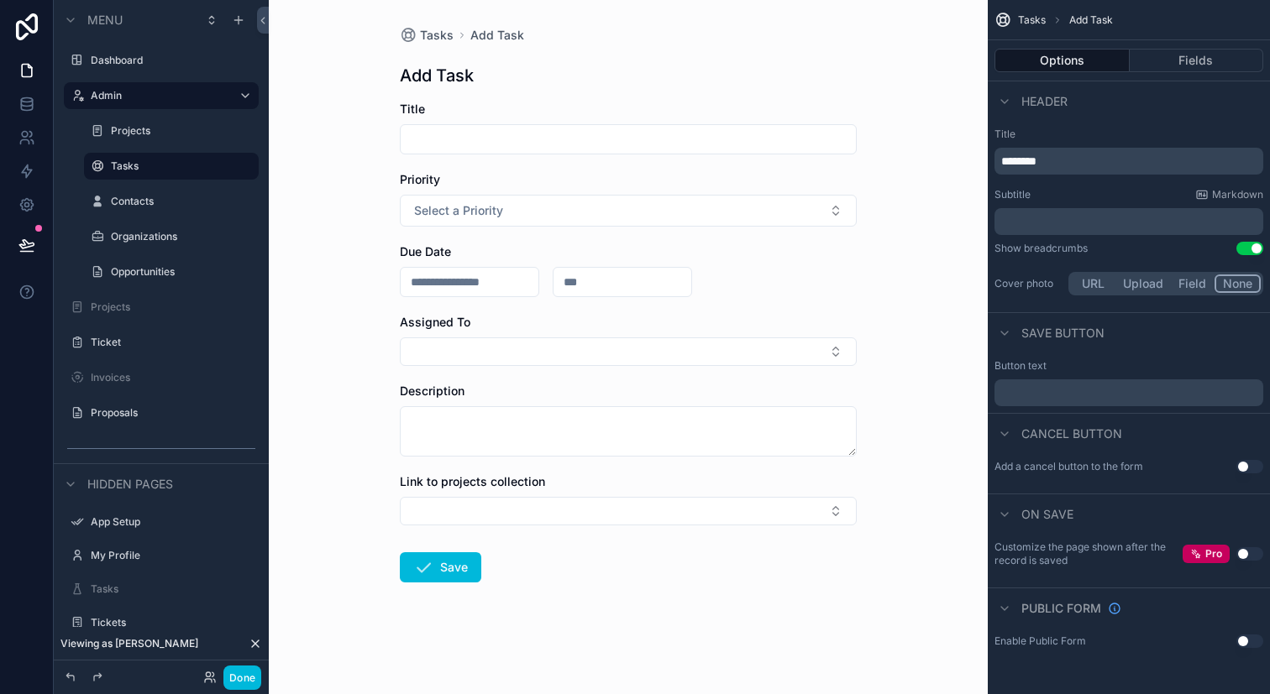
click at [1195, 61] on button "Fields" at bounding box center [1196, 61] width 134 height 24
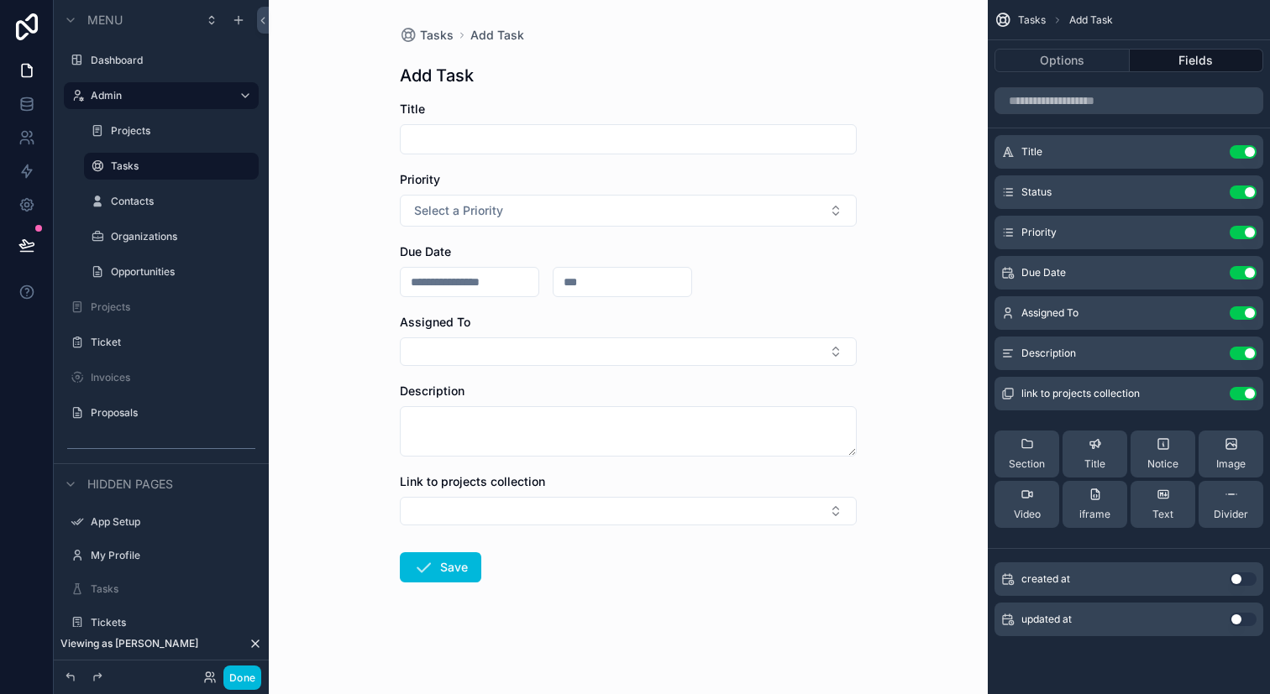
click at [0, 0] on icon "scrollable content" at bounding box center [0, 0] width 0 height 0
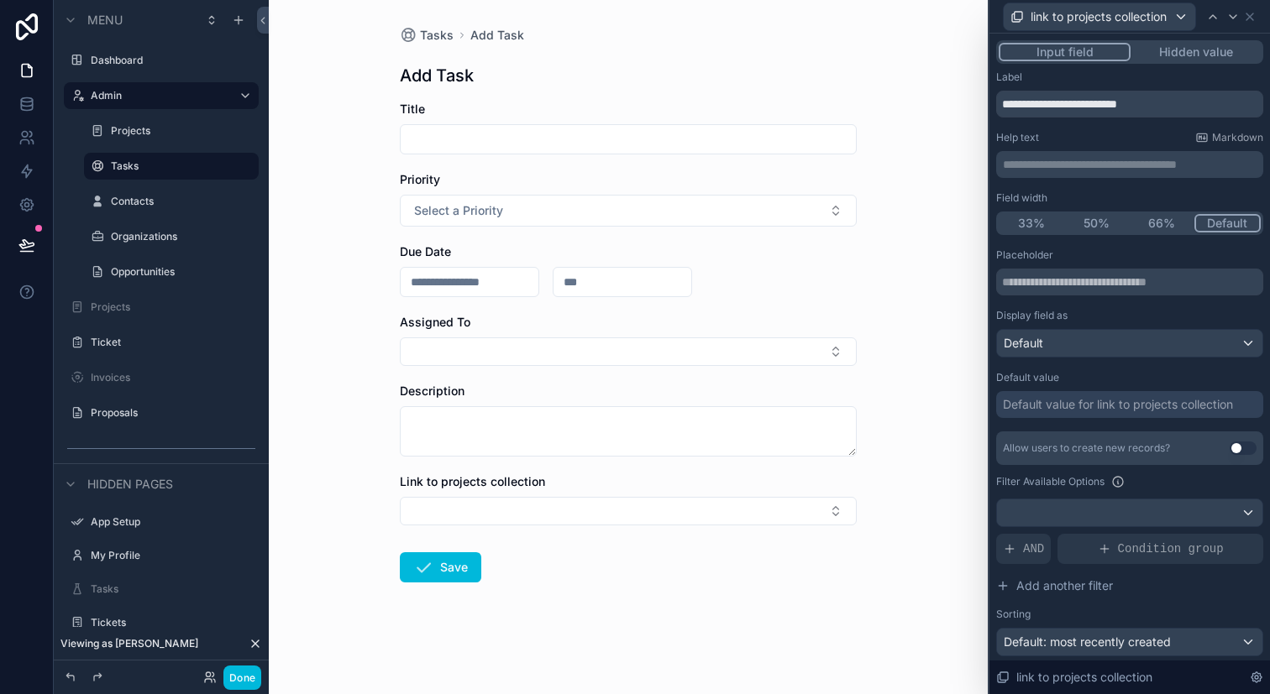
click at [1170, 103] on input "**********" at bounding box center [1129, 104] width 267 height 27
type input "**********"
click at [768, 610] on form "Title Priority Select a Priority Due Date Assigned To Description Link to Proje…" at bounding box center [628, 395] width 457 height 589
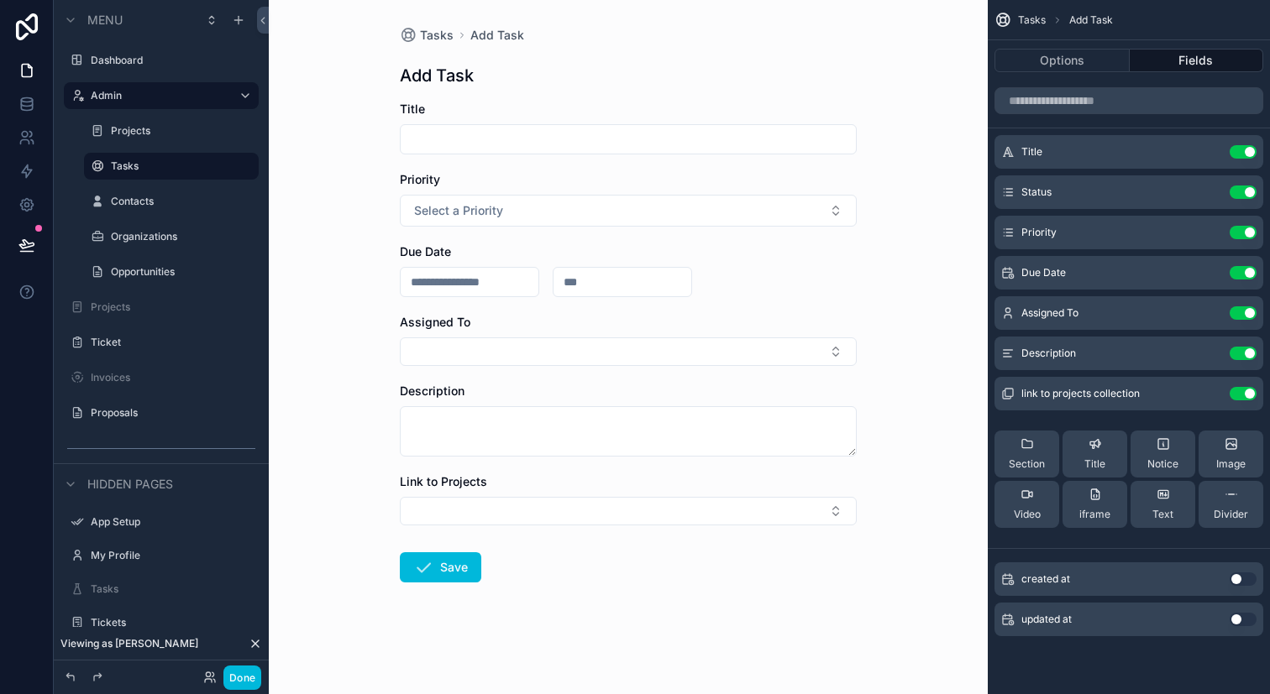
click at [0, 0] on icon "scrollable content" at bounding box center [0, 0] width 0 height 0
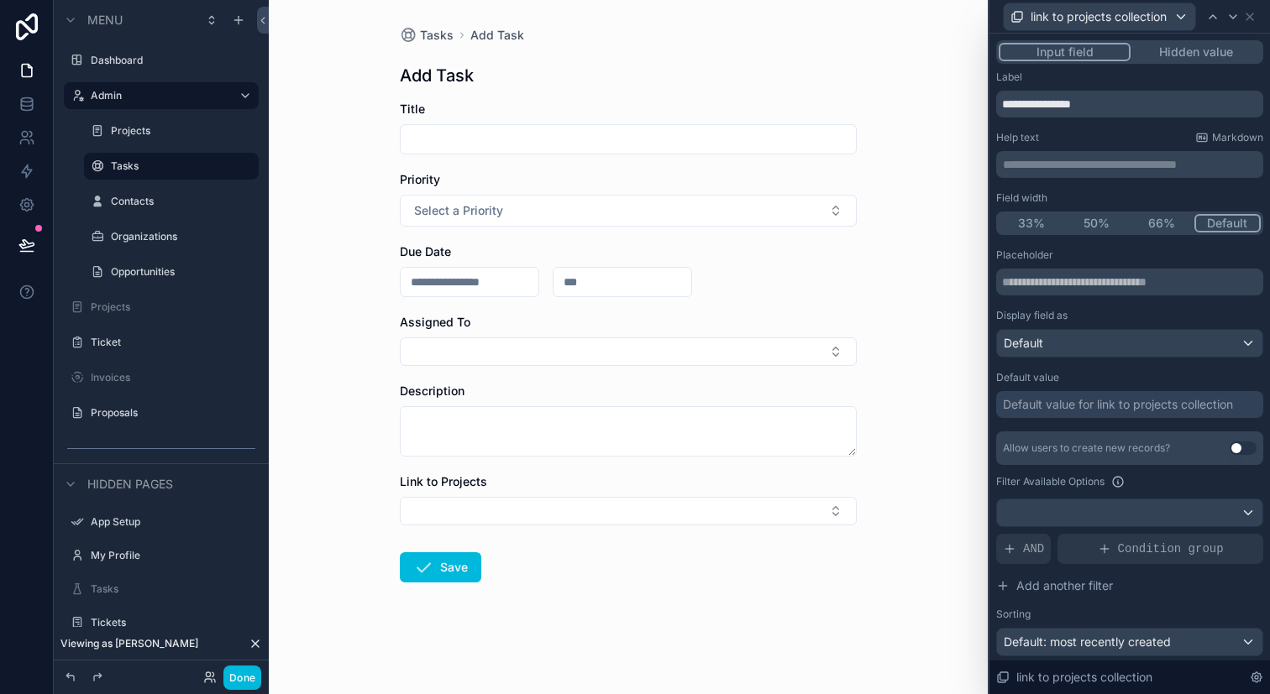
click at [1122, 104] on input "**********" at bounding box center [1129, 104] width 267 height 27
type input "**********"
click at [744, 616] on form "Title Priority Select a Priority Due Date Assigned To Description Link to proje…" at bounding box center [628, 395] width 457 height 589
click at [441, 37] on span "Tasks" at bounding box center [437, 35] width 34 height 17
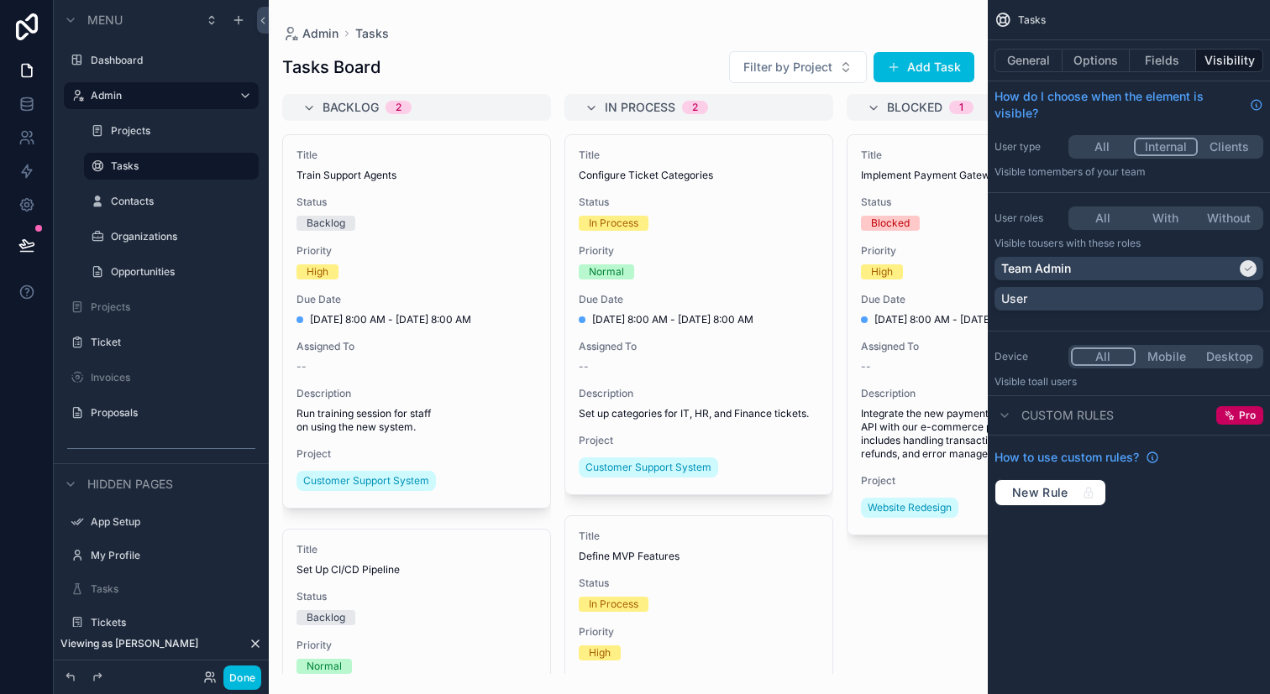
click at [753, 323] on span "10/1/2025 8:00 AM - 10/12/2025 8:00 AM" at bounding box center [672, 319] width 161 height 13
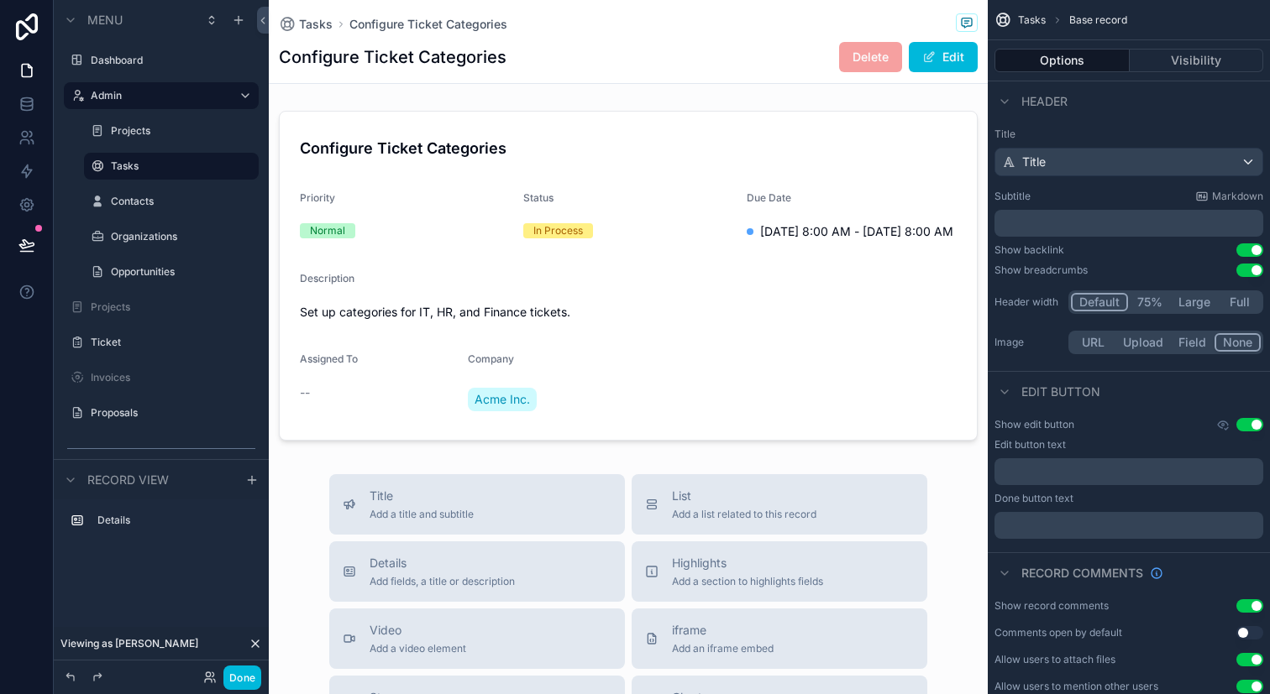
click at [831, 179] on div "scrollable content" at bounding box center [628, 275] width 719 height 343
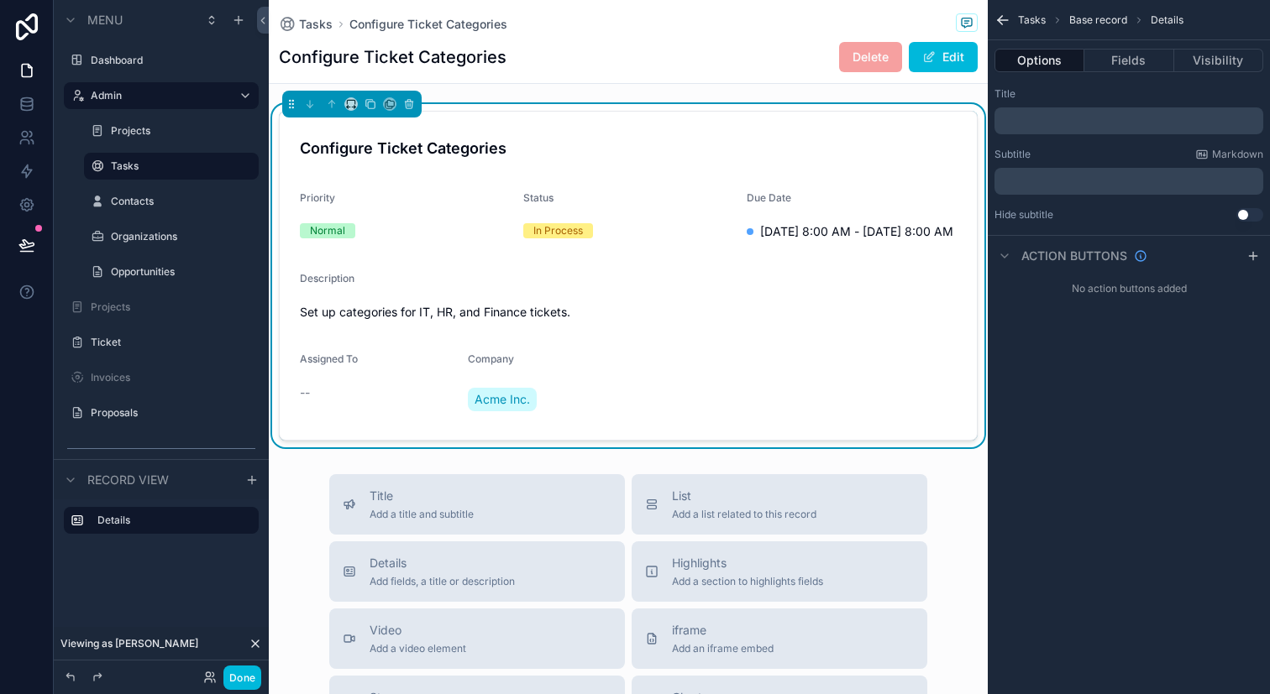
click at [929, 58] on span "scrollable content" at bounding box center [928, 56] width 13 height 13
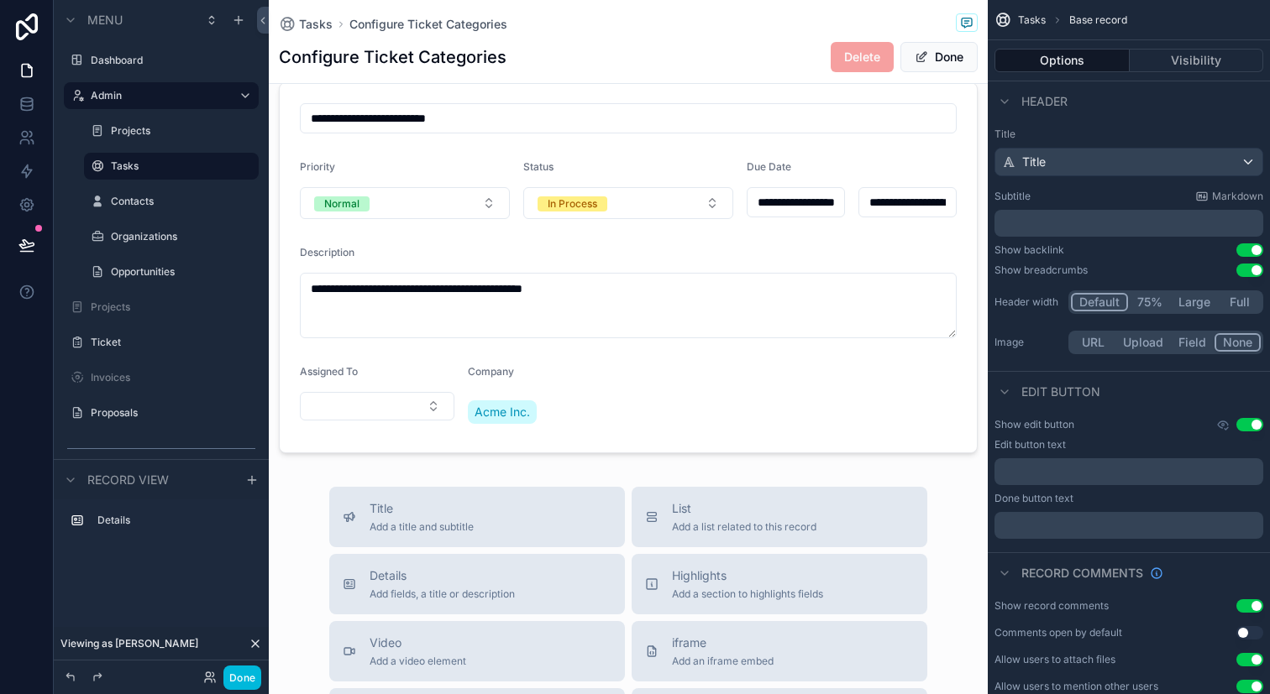
scroll to position [7, 0]
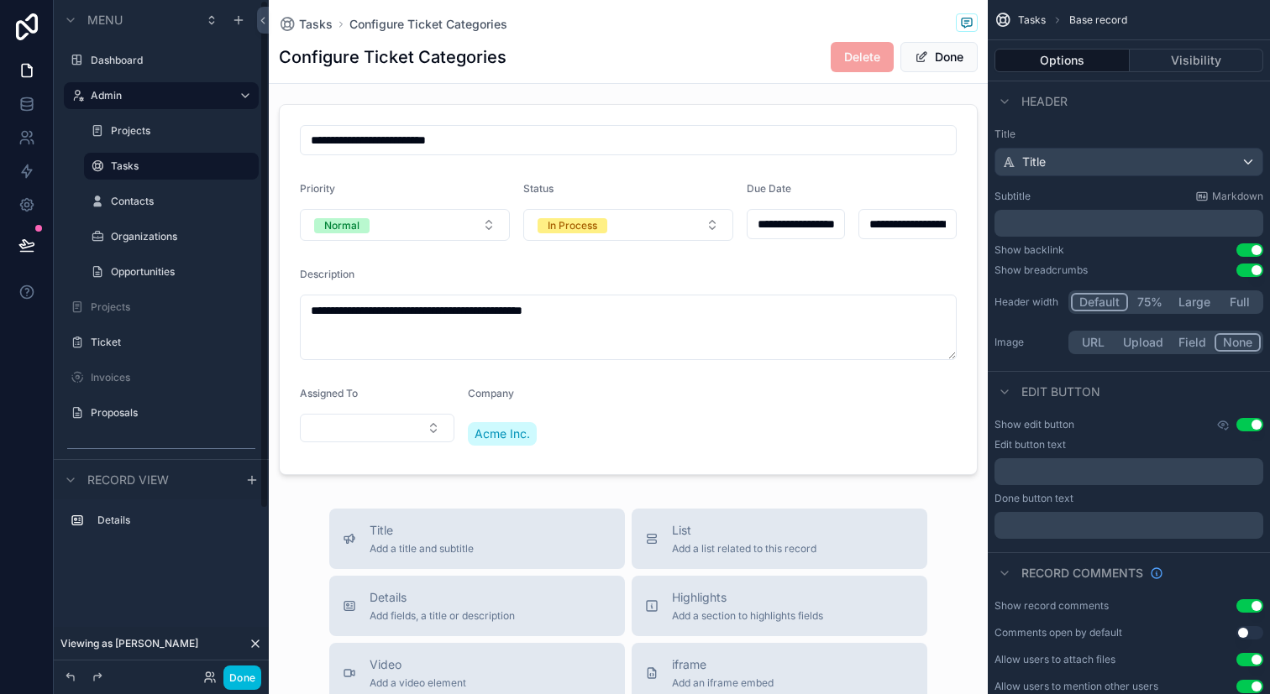
click at [496, 437] on div "scrollable content" at bounding box center [628, 289] width 719 height 385
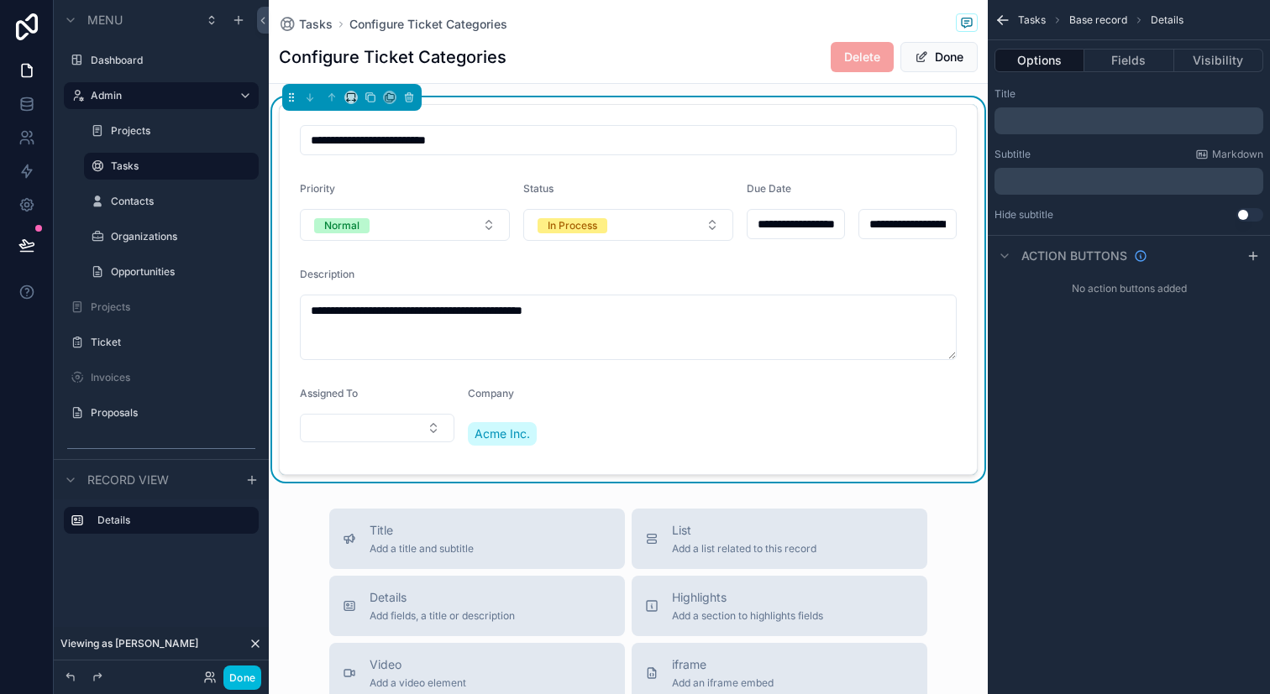
click at [496, 437] on span "Acme Inc." at bounding box center [501, 434] width 55 height 17
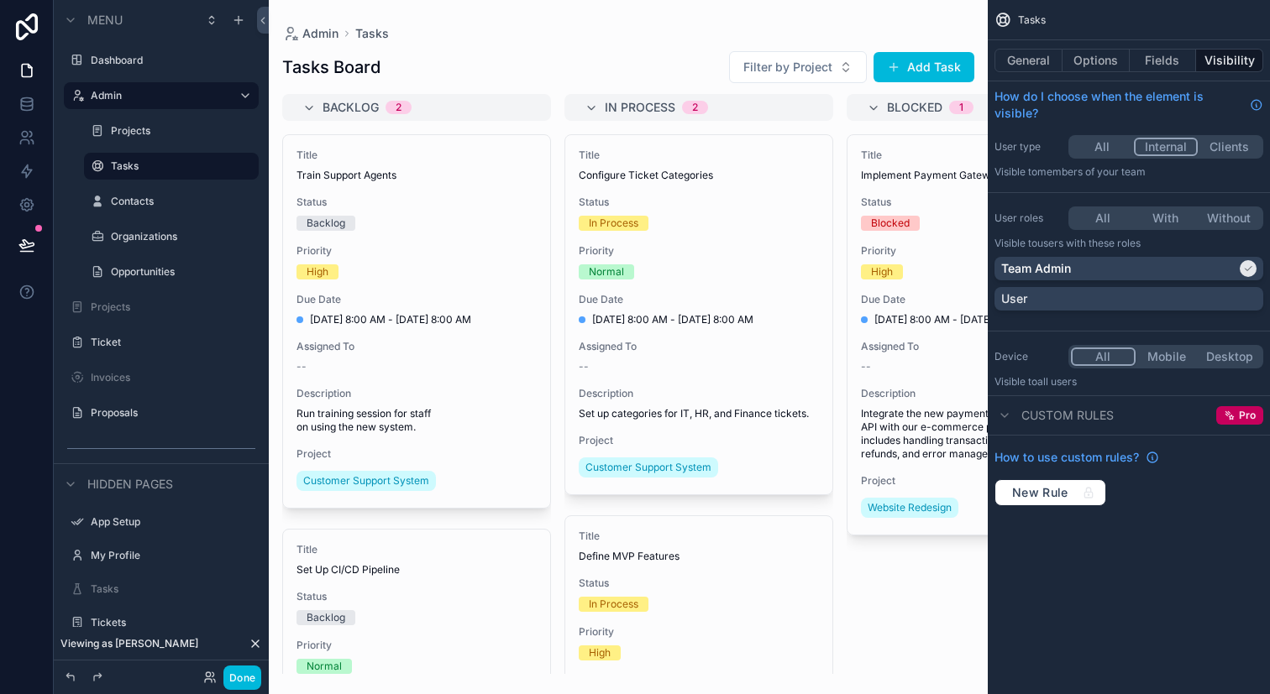
click at [769, 294] on span "Due Date" at bounding box center [699, 299] width 240 height 13
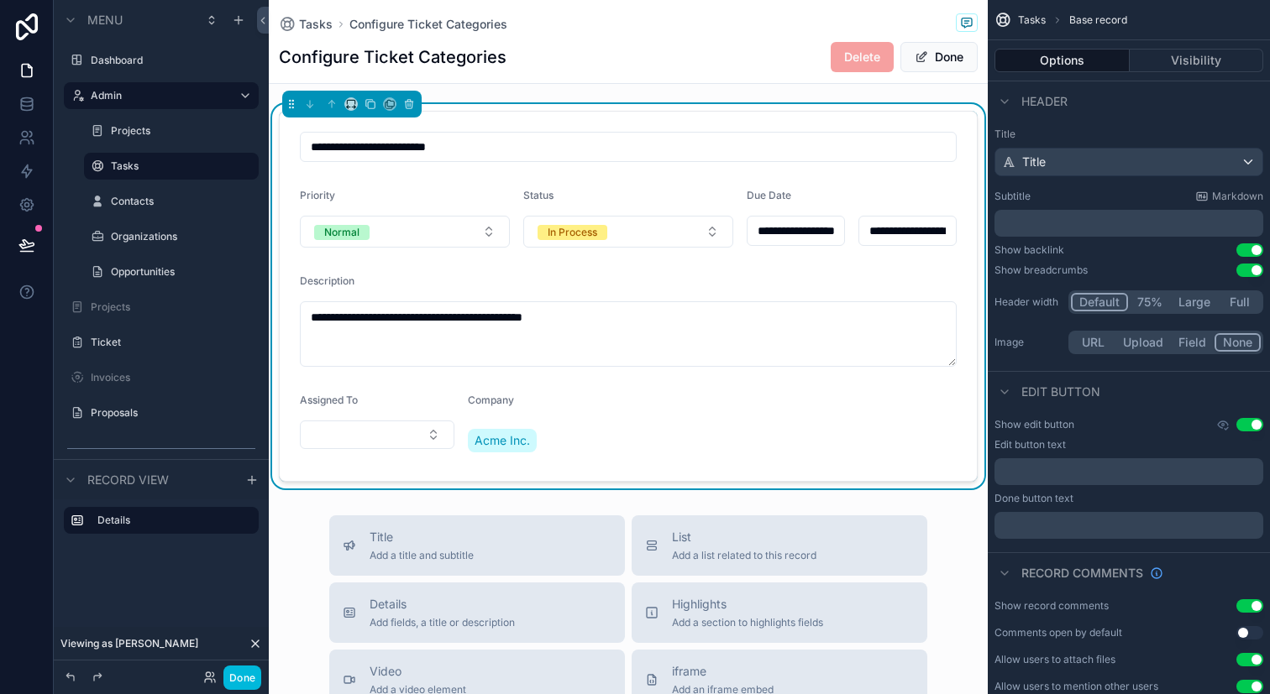
click at [1154, 434] on div "Show edit button Use setting Edit button text ﻿ Done button text ﻿" at bounding box center [1128, 478] width 282 height 134
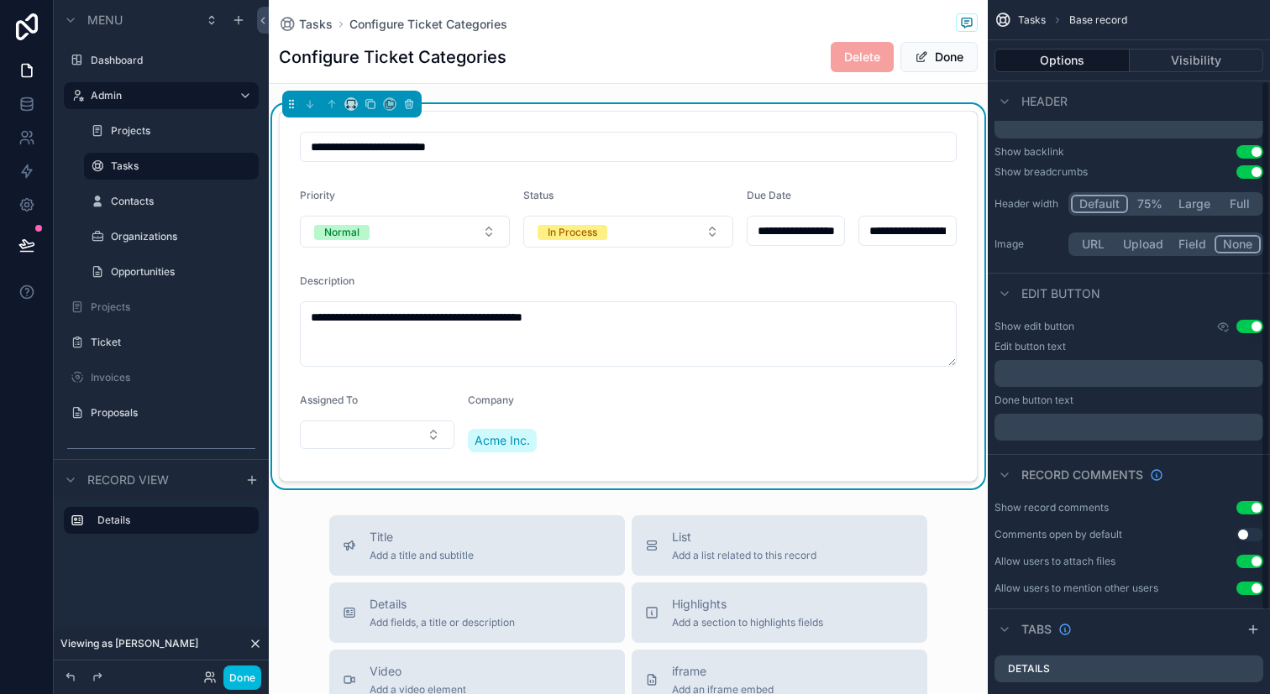
scroll to position [167, 0]
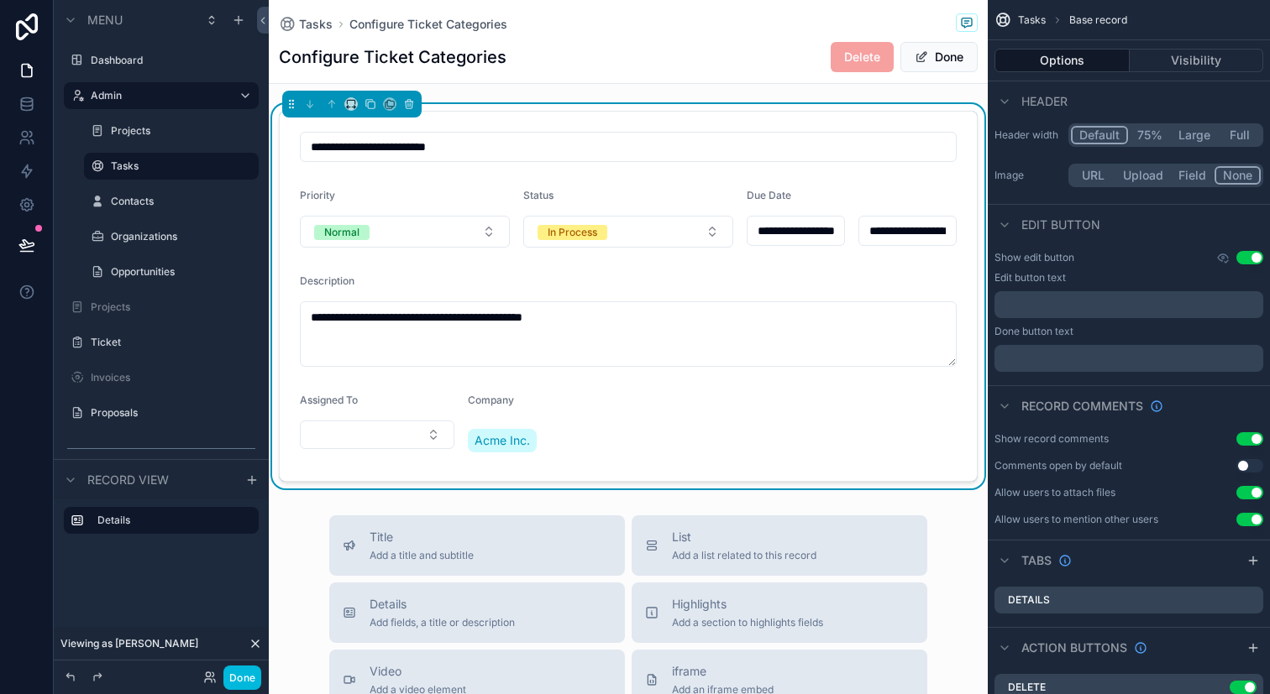
click at [949, 60] on button "Done" at bounding box center [938, 57] width 77 height 30
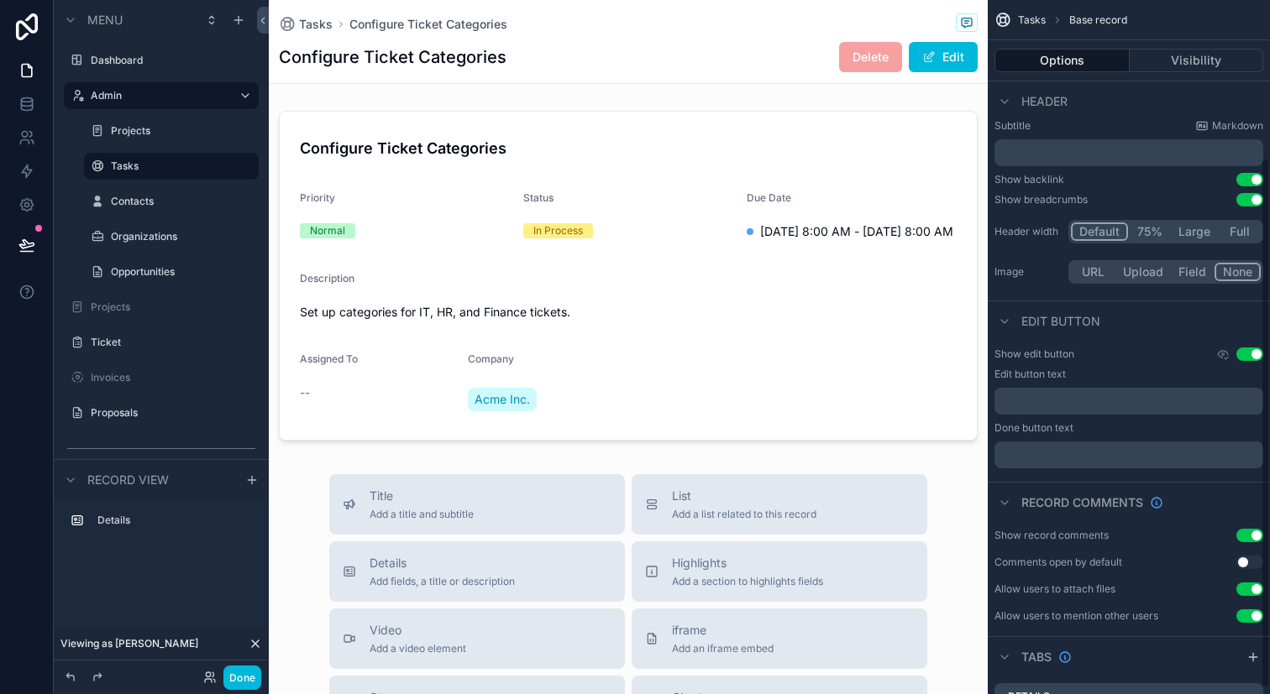
scroll to position [28, 0]
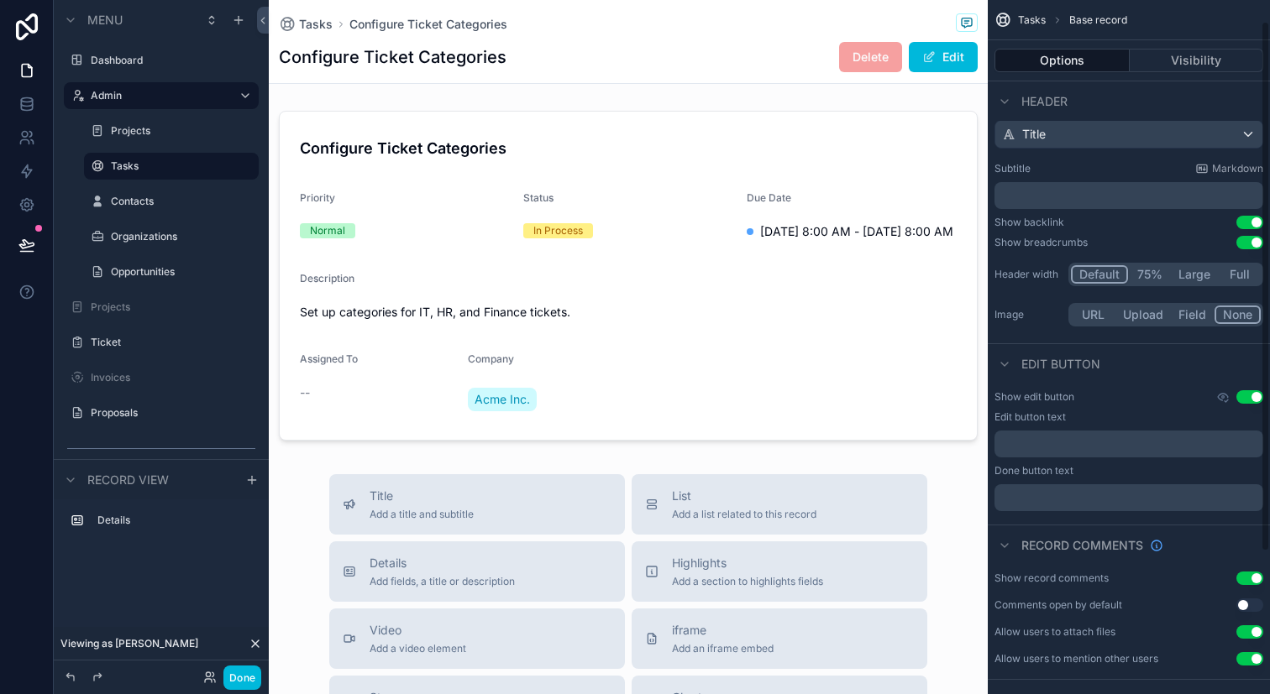
click at [838, 279] on div "scrollable content" at bounding box center [628, 275] width 719 height 343
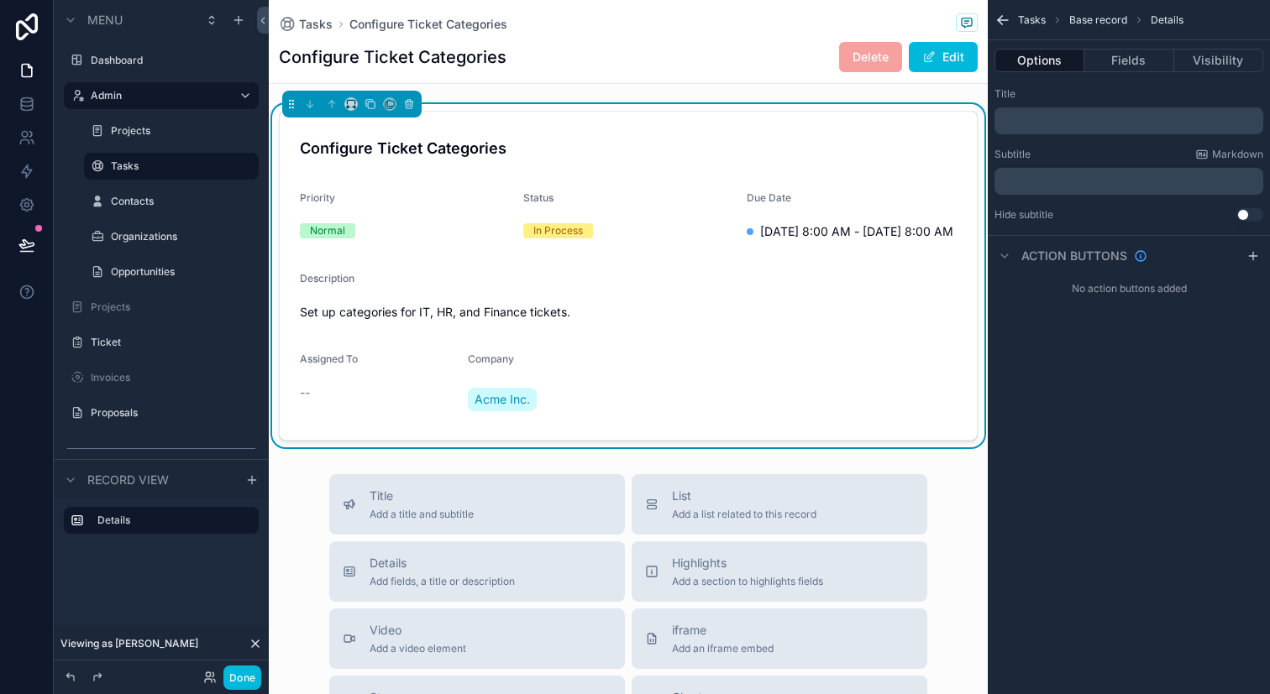
scroll to position [0, 0]
click at [1150, 59] on button "Fields" at bounding box center [1128, 61] width 89 height 24
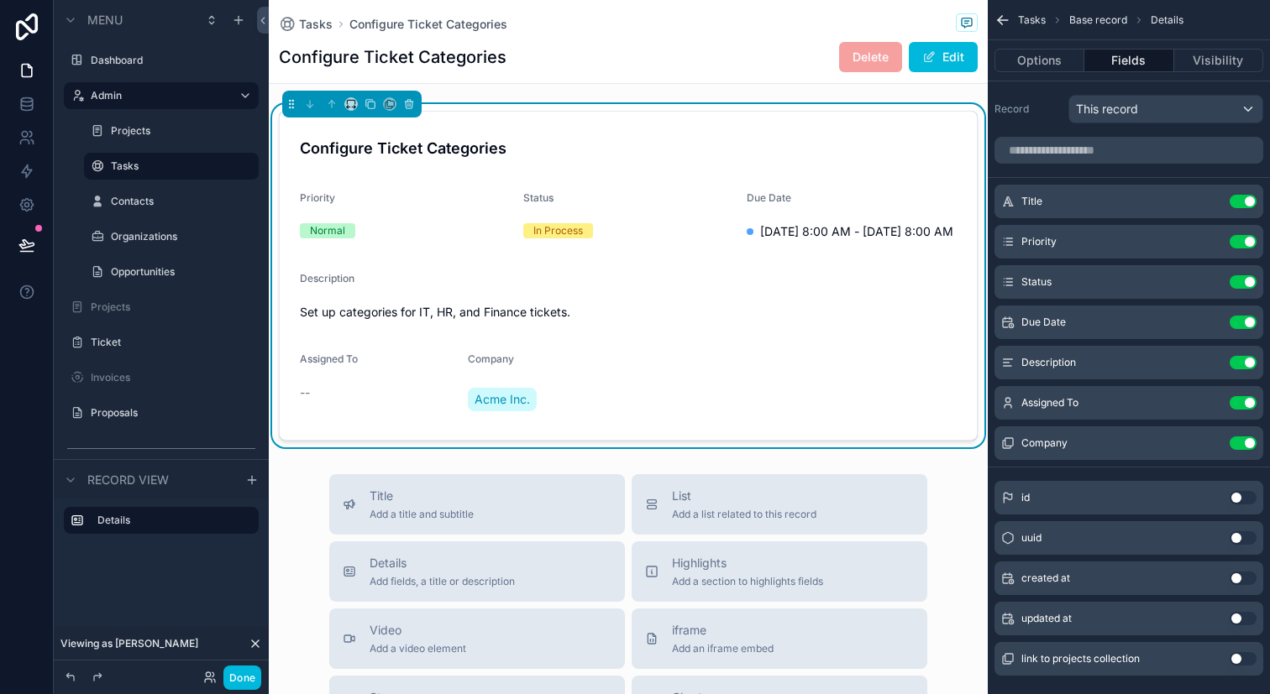
click at [0, 0] on icon "scrollable content" at bounding box center [0, 0] width 0 height 0
click at [173, 134] on label "Projects" at bounding box center [180, 130] width 138 height 13
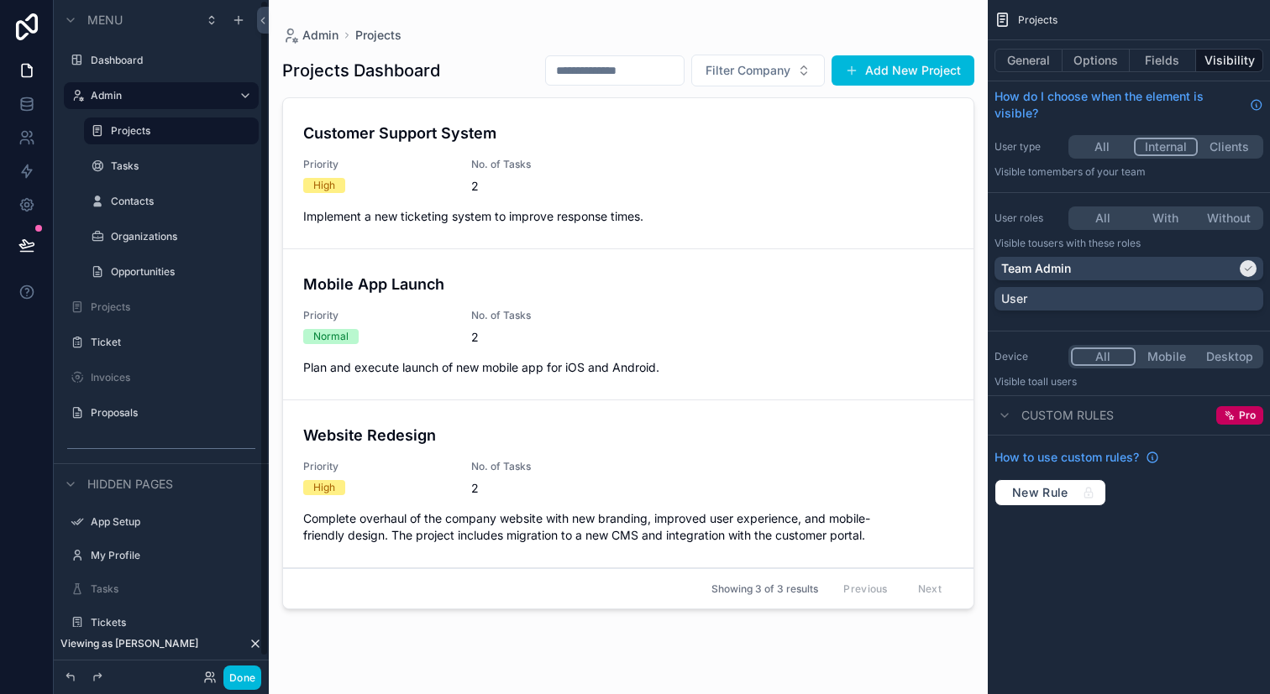
click at [161, 177] on div "Tasks" at bounding box center [171, 166] width 168 height 27
click at [152, 173] on div "Tasks" at bounding box center [183, 166] width 144 height 13
click at [894, 69] on div "scrollable content" at bounding box center [628, 337] width 719 height 674
click at [894, 69] on button "Add New Project" at bounding box center [902, 70] width 143 height 30
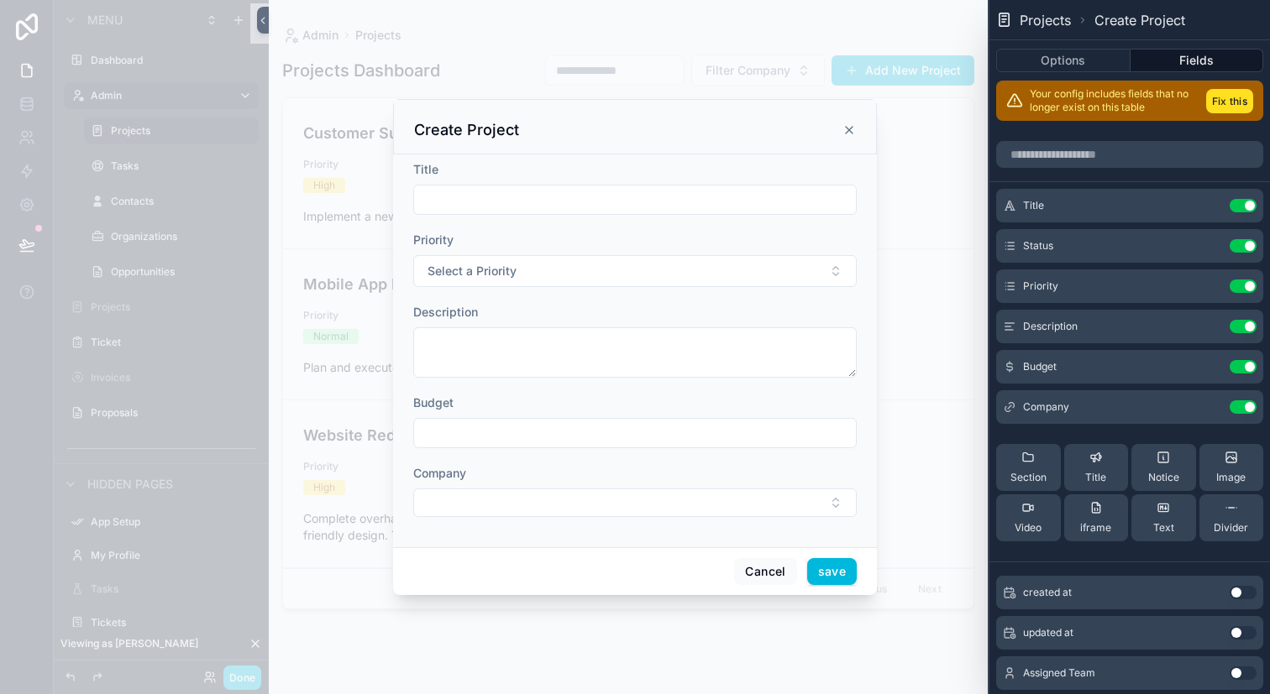
click at [828, 505] on button "Select Button" at bounding box center [634, 503] width 443 height 29
click at [850, 131] on icon "scrollable content" at bounding box center [849, 130] width 7 height 7
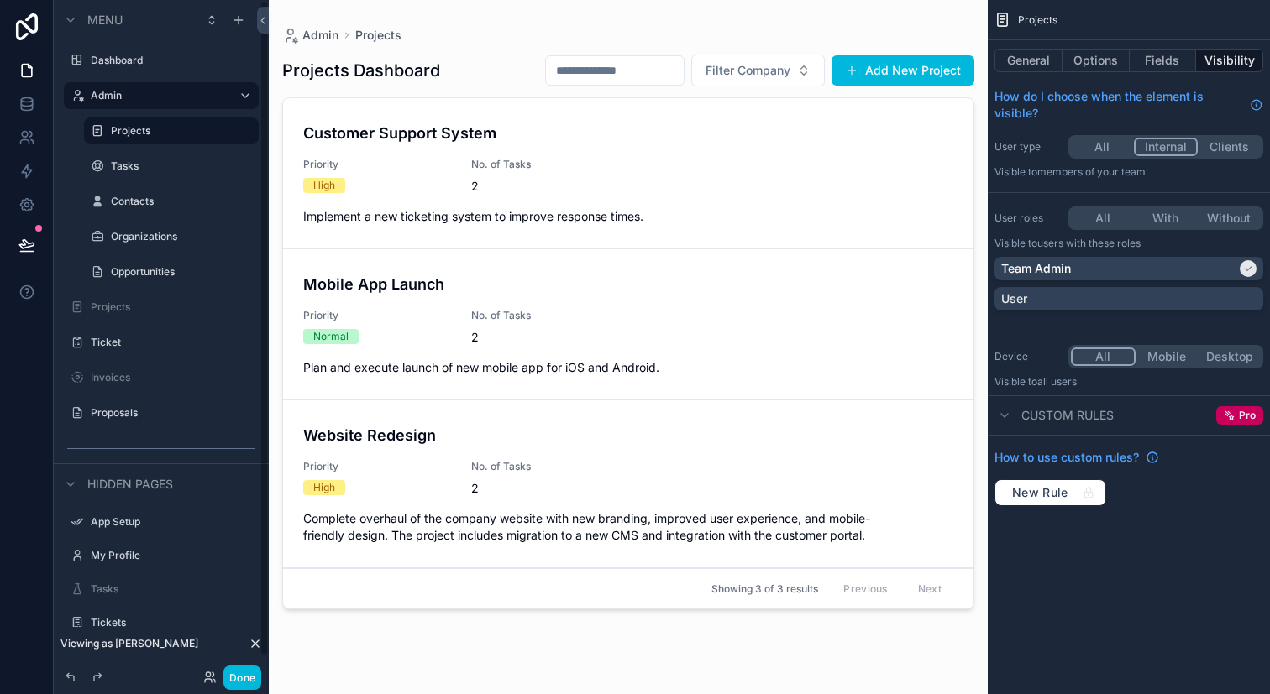
click at [164, 161] on label "Tasks" at bounding box center [180, 166] width 138 height 13
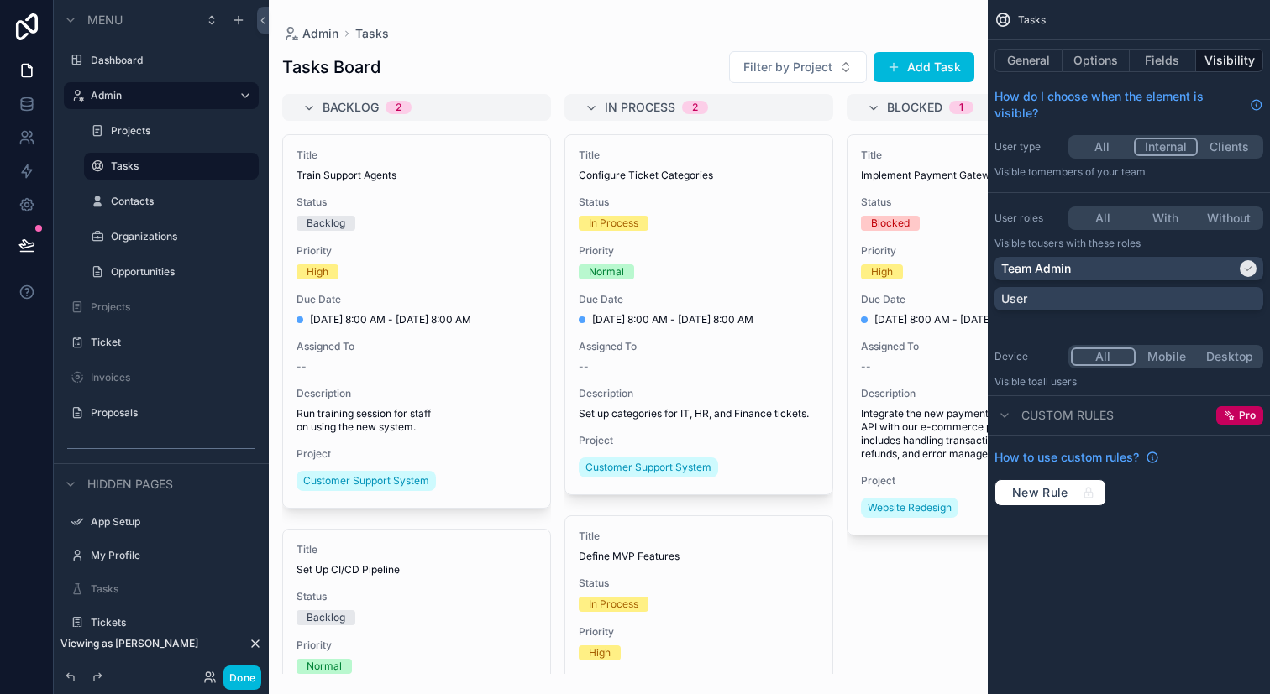
click at [922, 74] on div "scrollable content" at bounding box center [628, 347] width 719 height 694
click at [922, 74] on button "Add Task" at bounding box center [923, 67] width 101 height 30
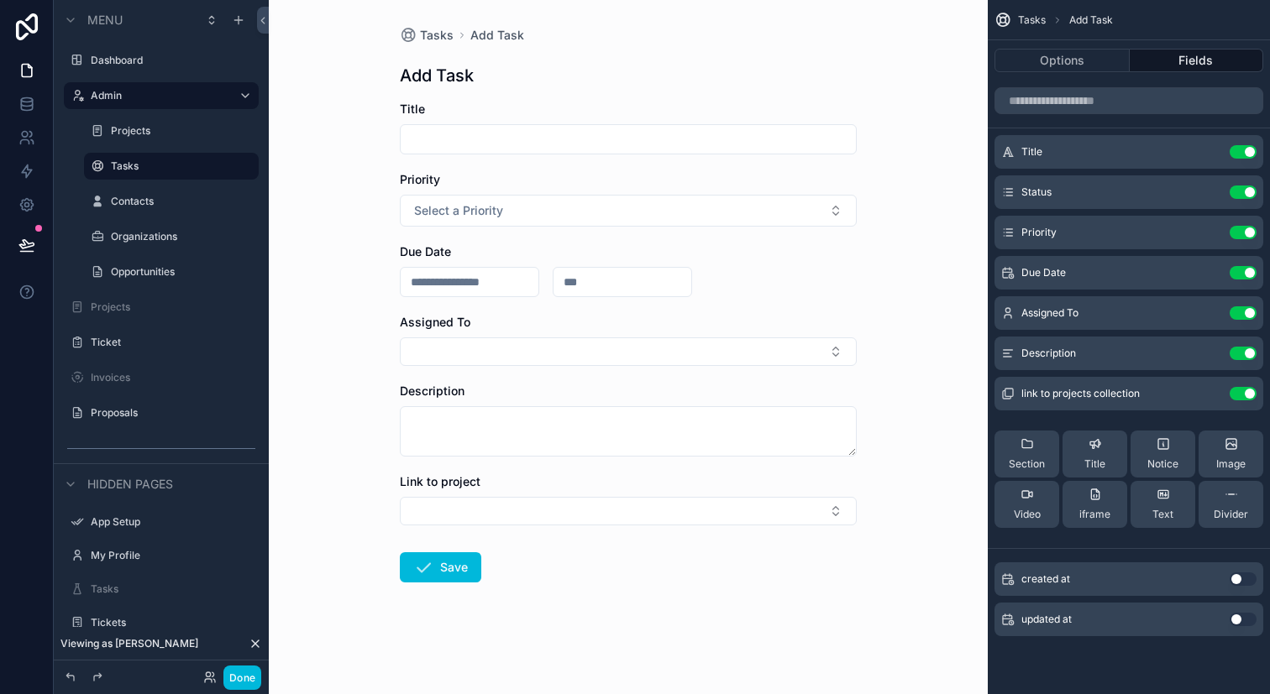
click at [0, 0] on icon "scrollable content" at bounding box center [0, 0] width 0 height 0
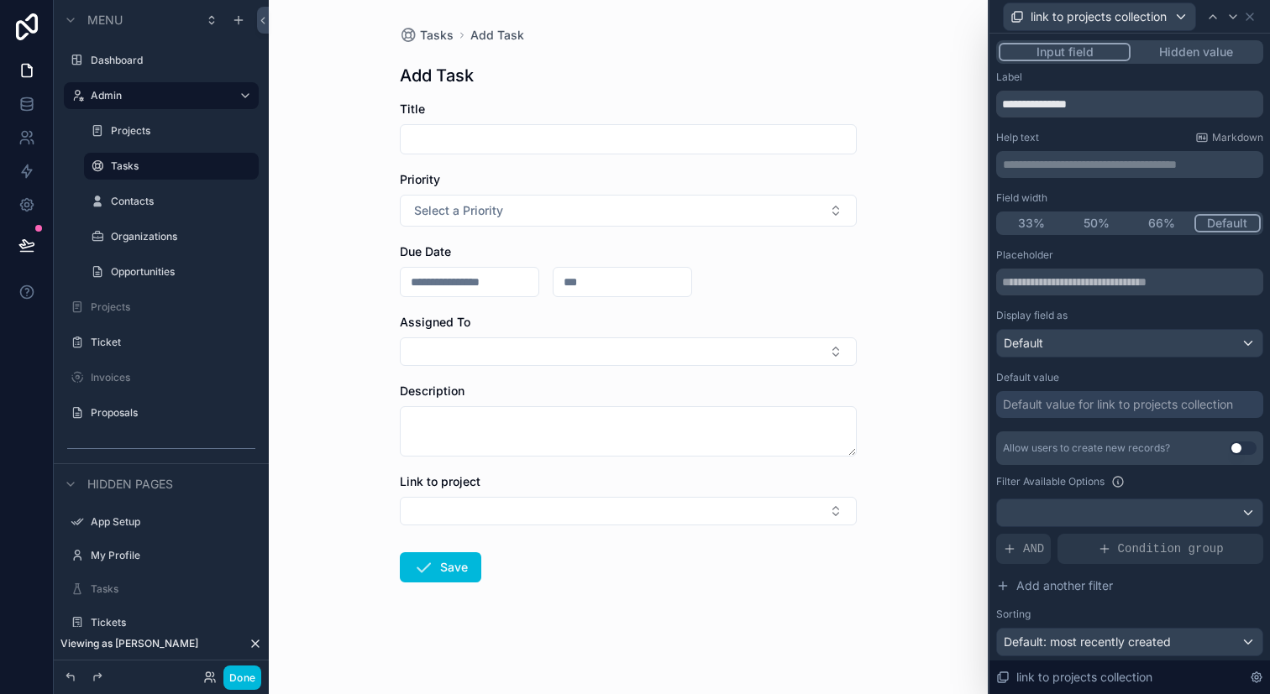
click at [1107, 97] on input "**********" at bounding box center [1129, 104] width 267 height 27
type input "*******"
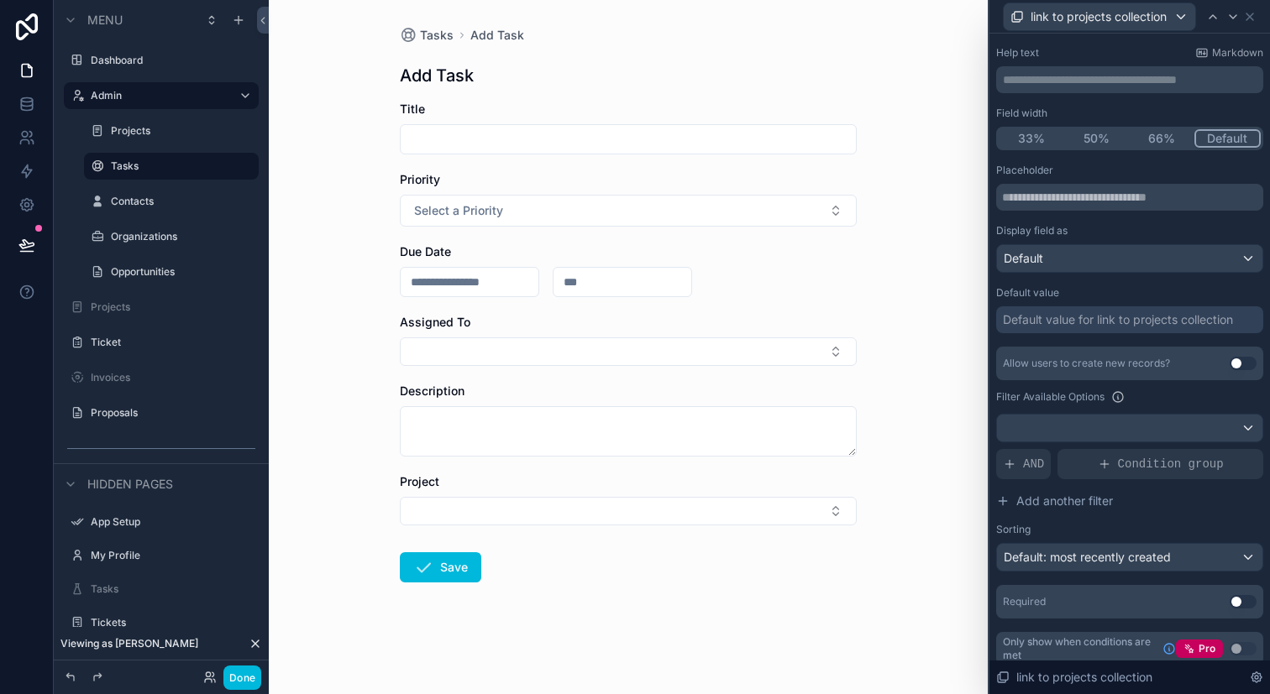
scroll to position [97, 0]
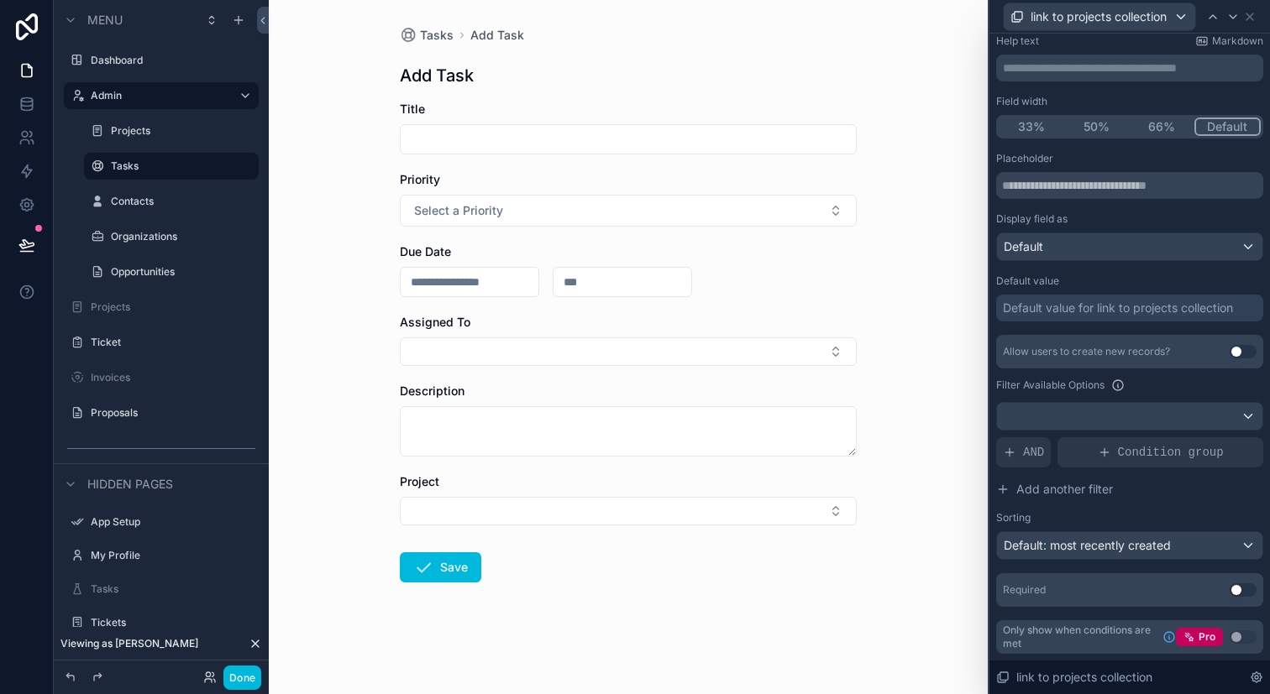
click at [1244, 592] on button "Use setting" at bounding box center [1242, 590] width 27 height 13
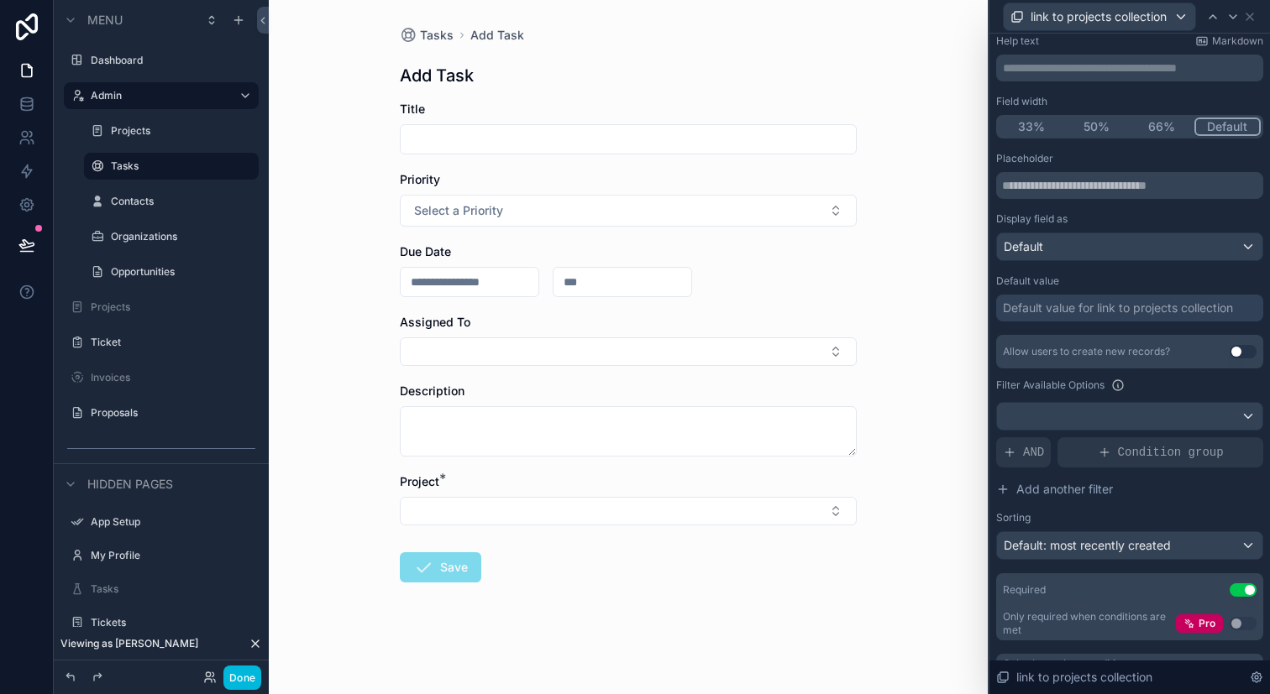
click at [806, 152] on div "scrollable content" at bounding box center [628, 139] width 457 height 30
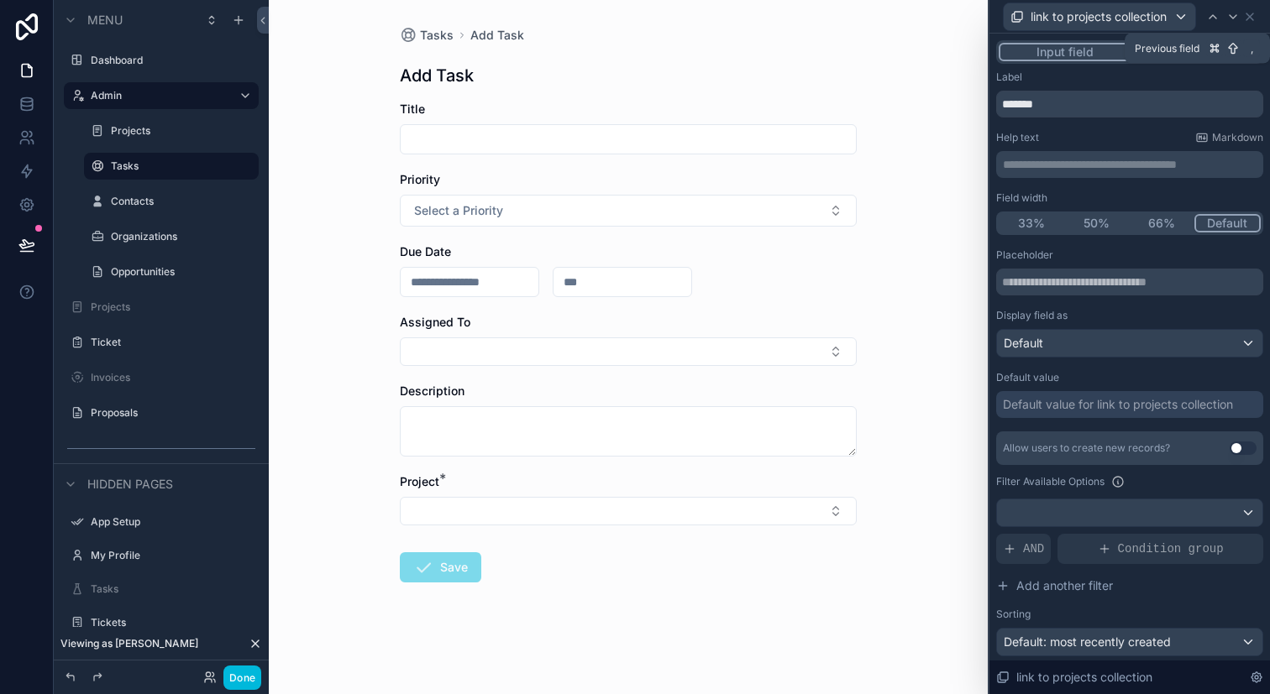
click at [1217, 16] on icon at bounding box center [1212, 16] width 13 height 13
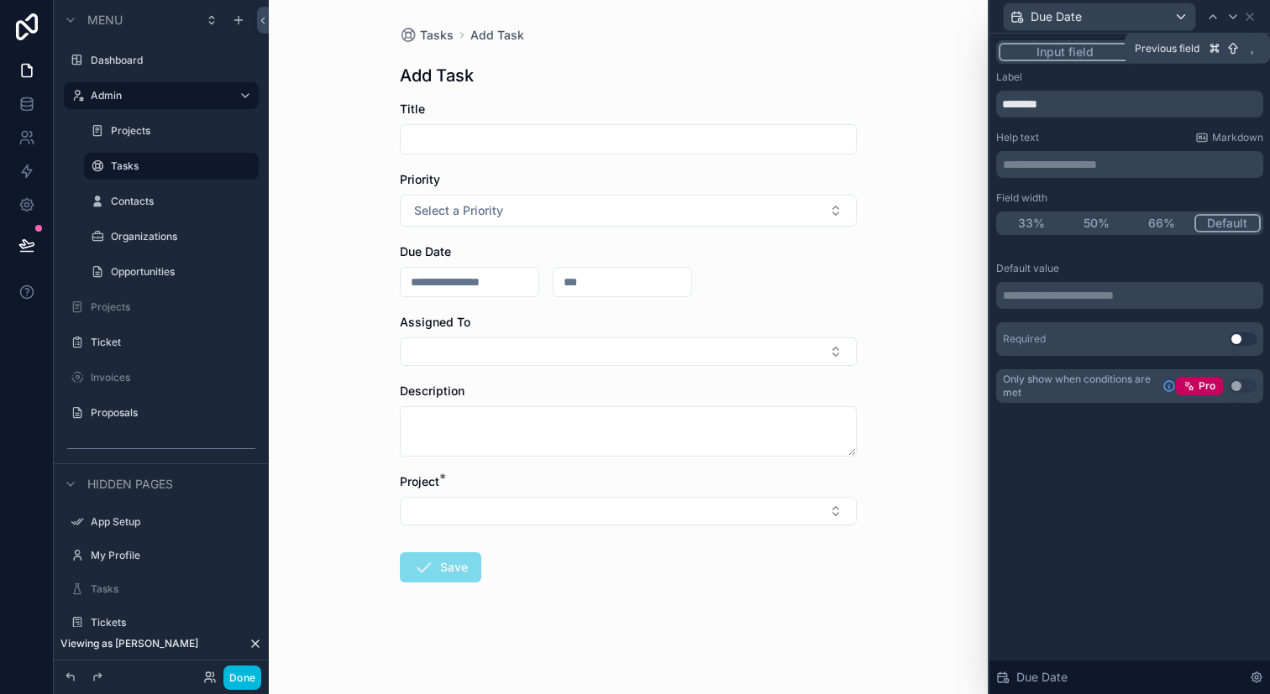
click at [1217, 16] on icon at bounding box center [1212, 16] width 13 height 13
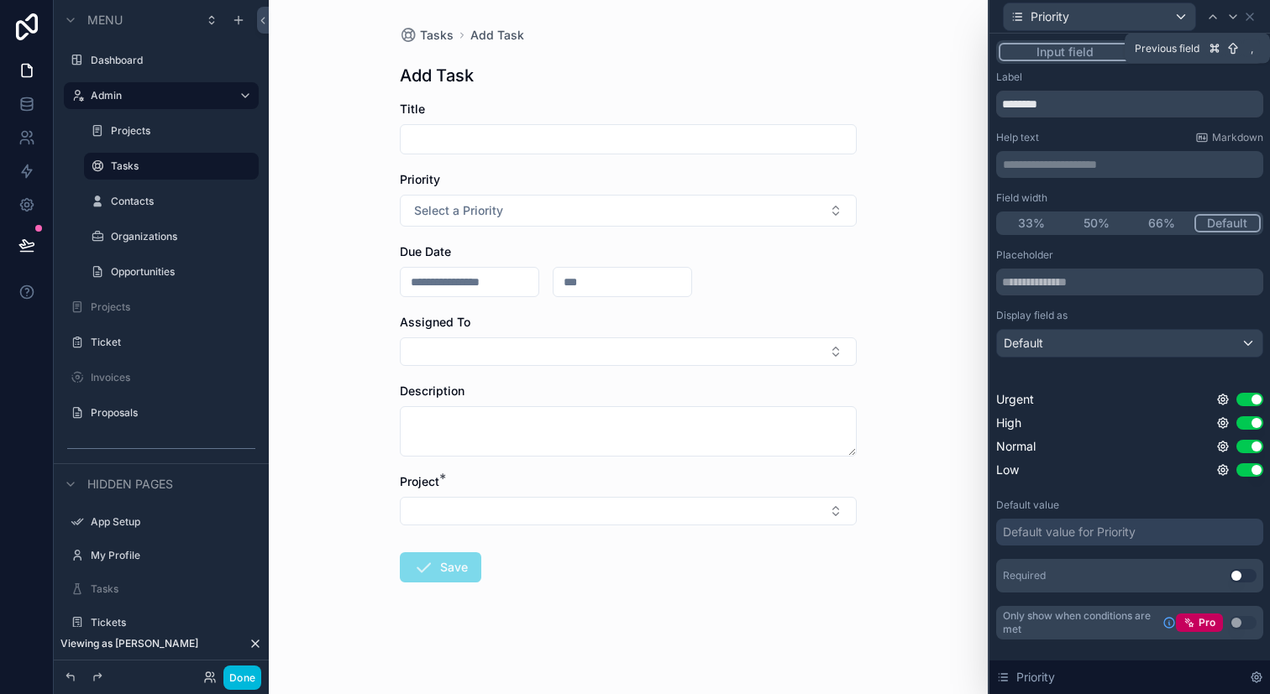
click at [1217, 16] on icon at bounding box center [1212, 16] width 13 height 13
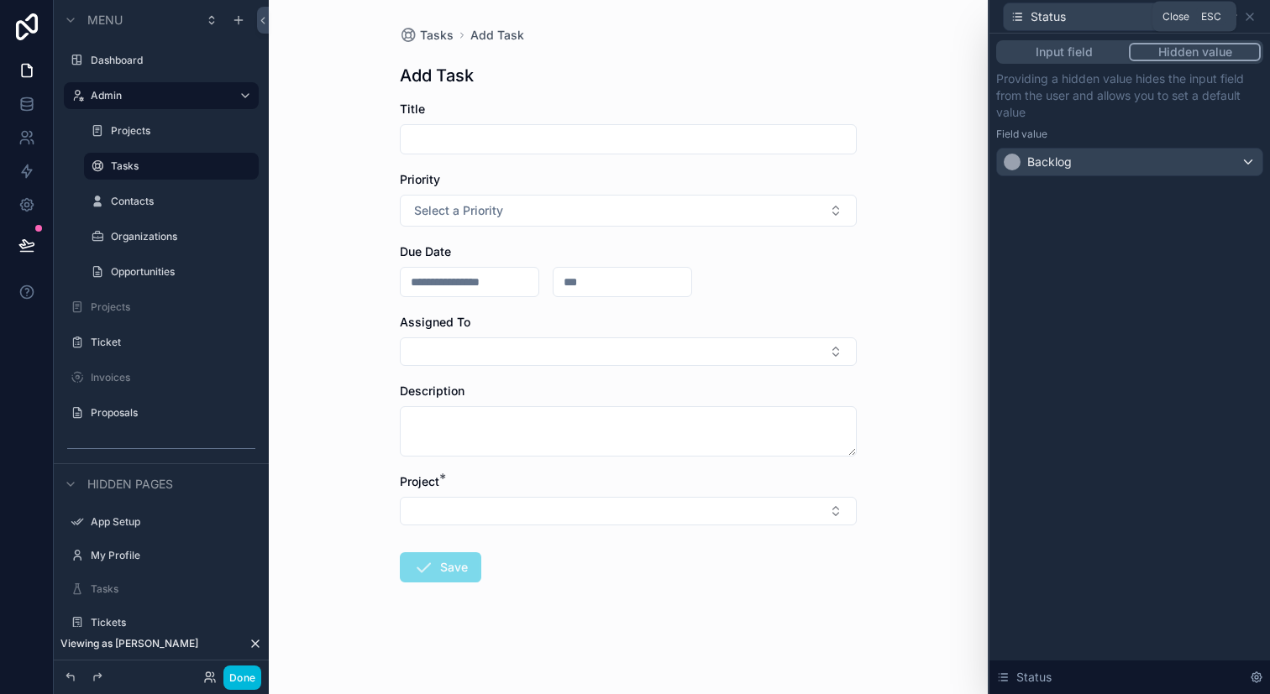
click at [1253, 16] on icon at bounding box center [1249, 16] width 13 height 13
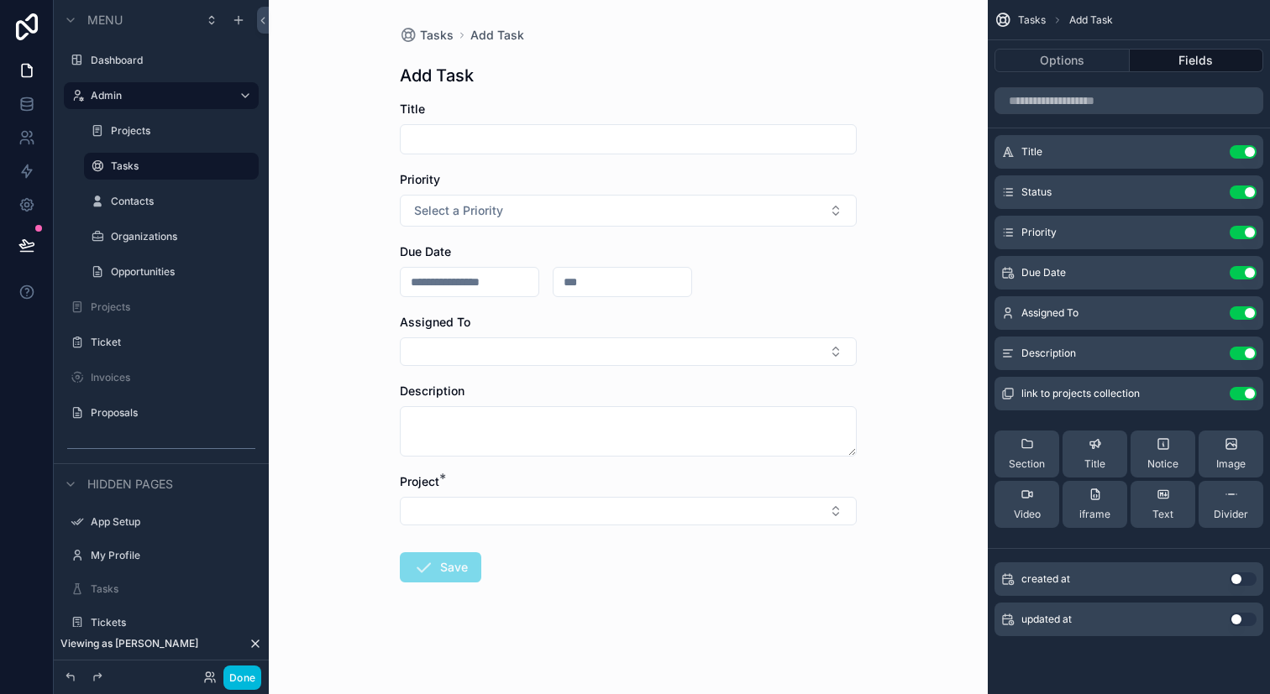
click at [0, 0] on icon "scrollable content" at bounding box center [0, 0] width 0 height 0
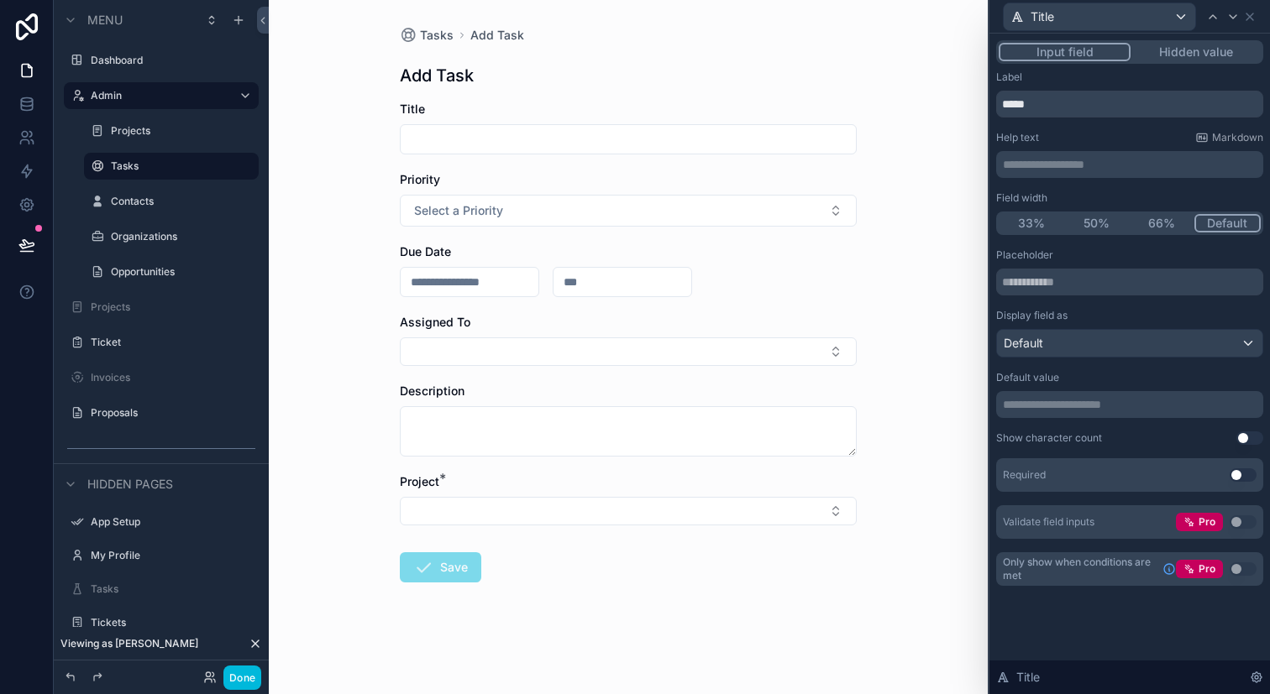
click at [1238, 486] on div "Required Use setting" at bounding box center [1129, 475] width 267 height 34
click at [1243, 482] on div "Required Use setting" at bounding box center [1129, 475] width 267 height 34
click at [1247, 475] on button "Use setting" at bounding box center [1242, 475] width 27 height 13
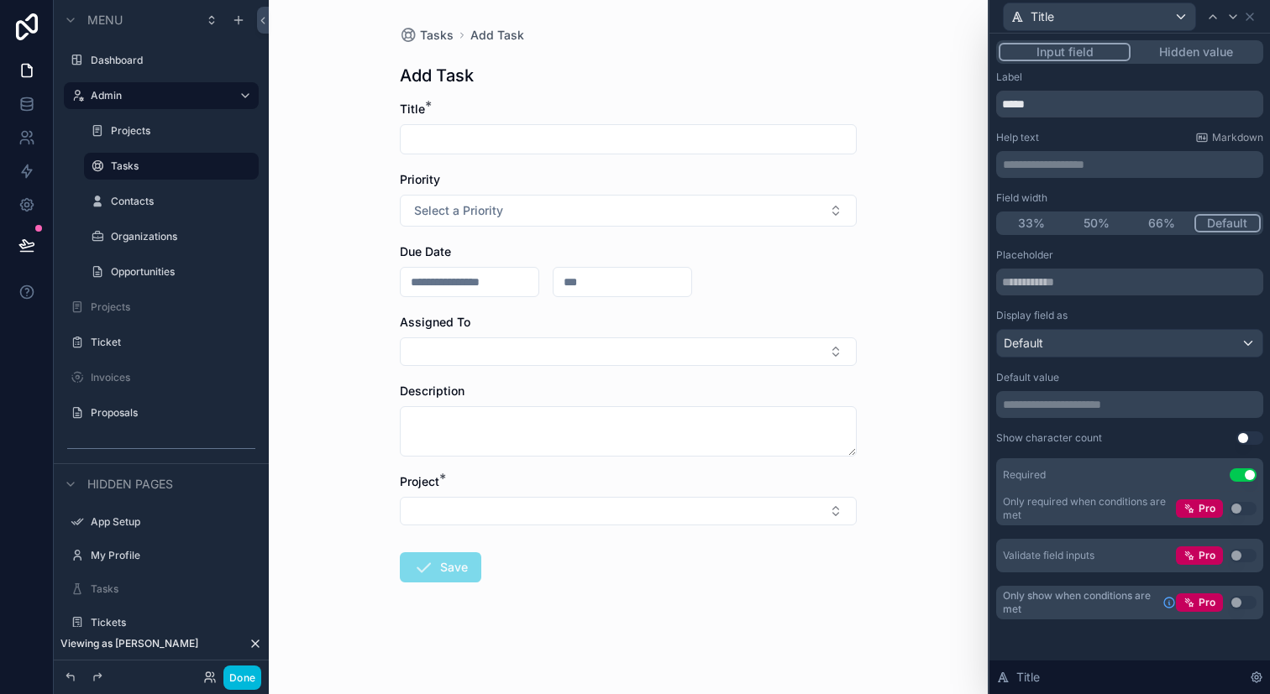
click at [936, 118] on div "Tasks Add Task Add Task Title * Priority Select a Priority Due Date Assigned To…" at bounding box center [628, 347] width 719 height 694
click at [161, 138] on div "Projects" at bounding box center [183, 130] width 144 height 13
click at [434, 34] on span "Tasks" at bounding box center [437, 35] width 34 height 17
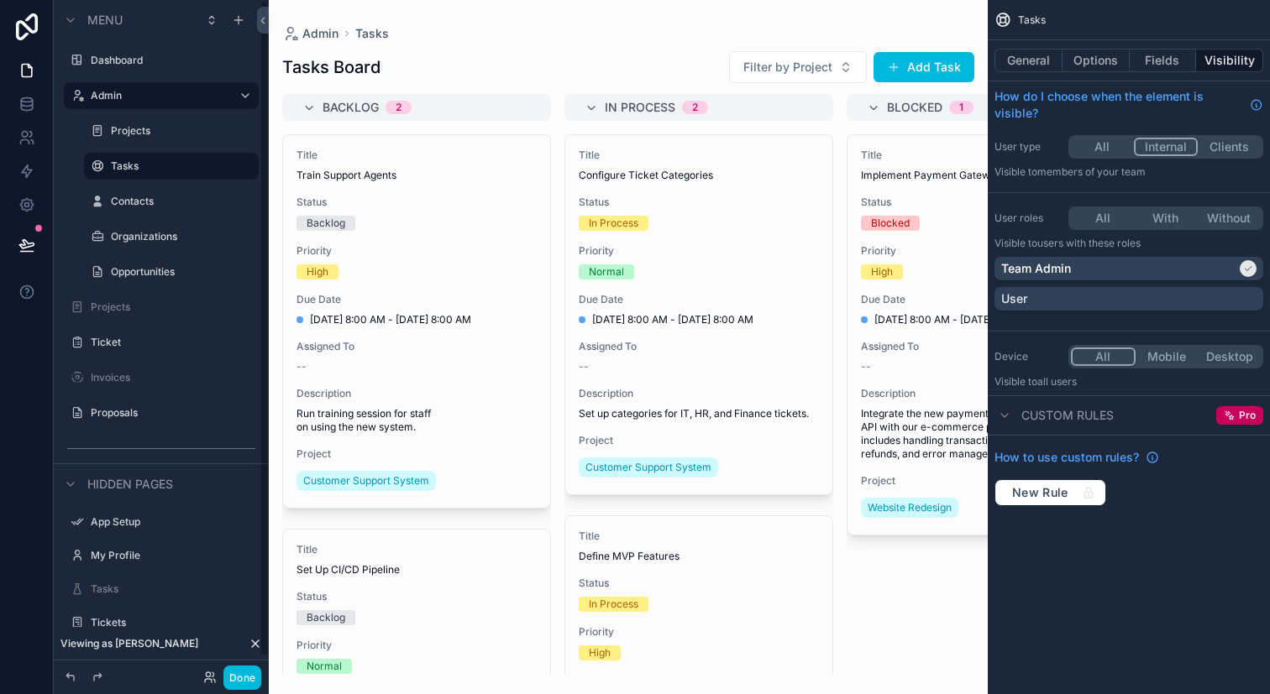
click at [197, 124] on div "Projects" at bounding box center [183, 130] width 144 height 13
click at [0, 0] on div "scrollable content" at bounding box center [0, 0] width 0 height 0
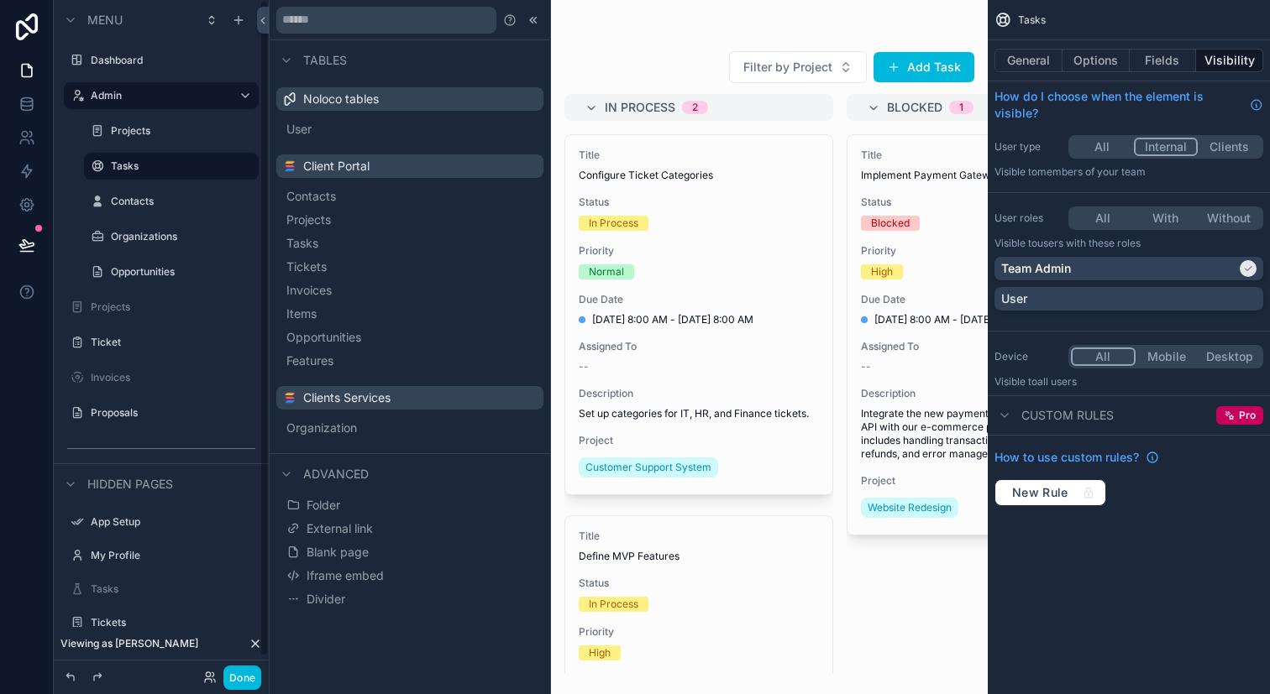
click at [118, 134] on label "Projects" at bounding box center [180, 130] width 138 height 13
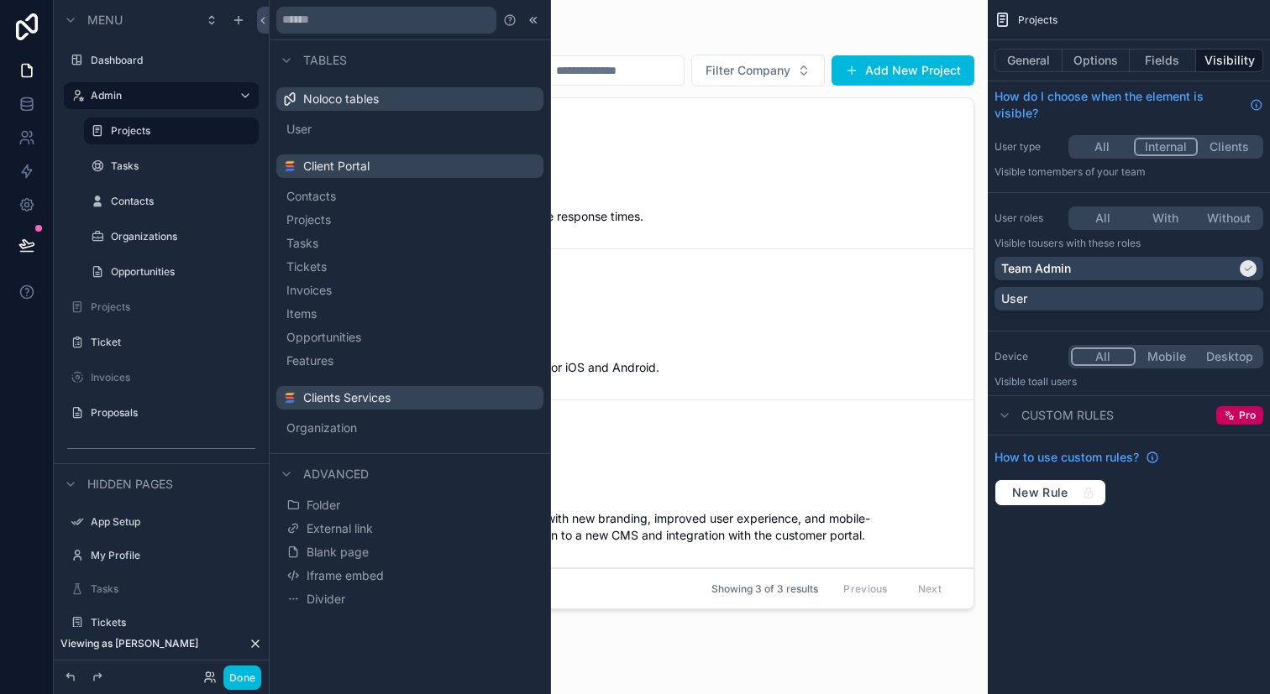
click at [537, 21] on icon at bounding box center [532, 19] width 13 height 13
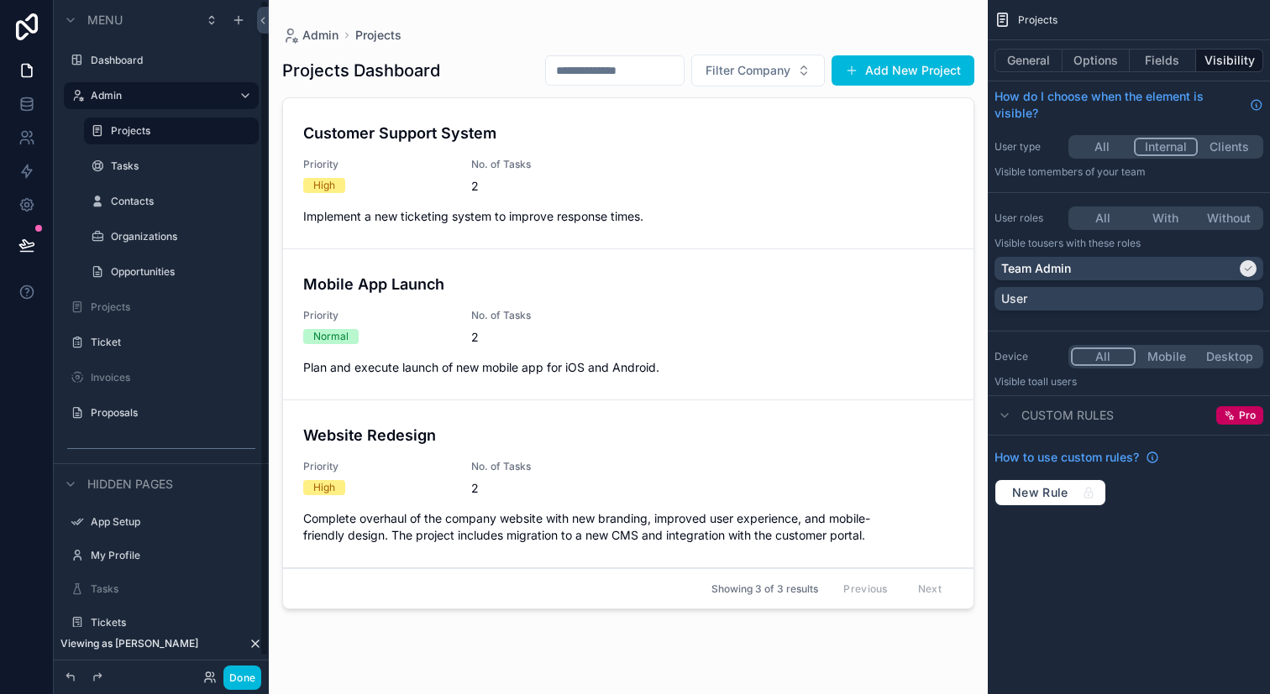
click at [886, 60] on div "scrollable content" at bounding box center [628, 337] width 719 height 674
click at [894, 68] on button "Add New Project" at bounding box center [902, 70] width 143 height 30
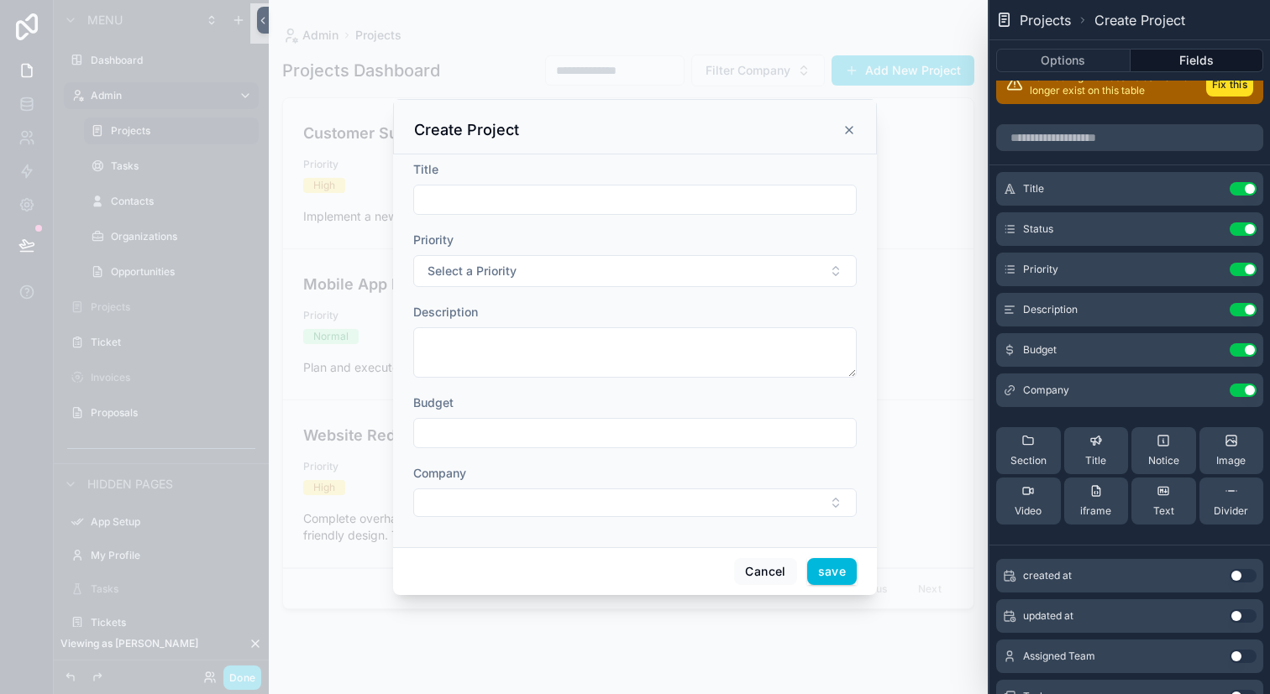
scroll to position [26, 0]
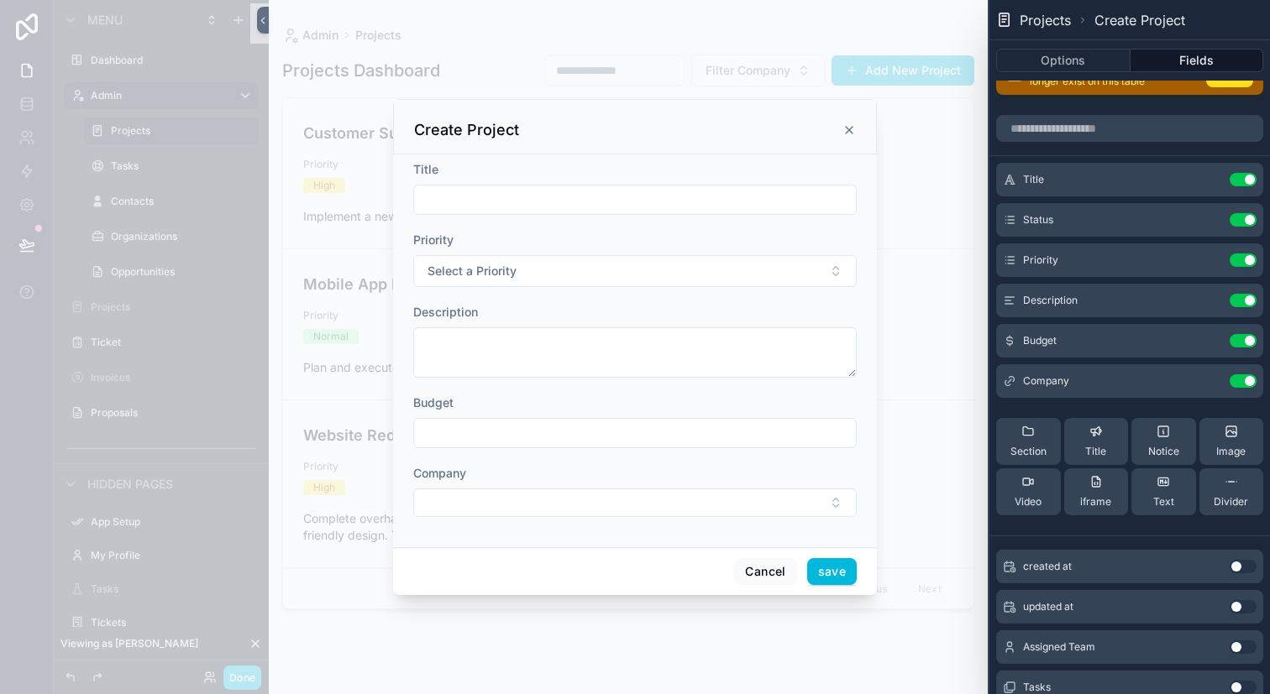
click at [855, 132] on icon "scrollable content" at bounding box center [848, 129] width 13 height 13
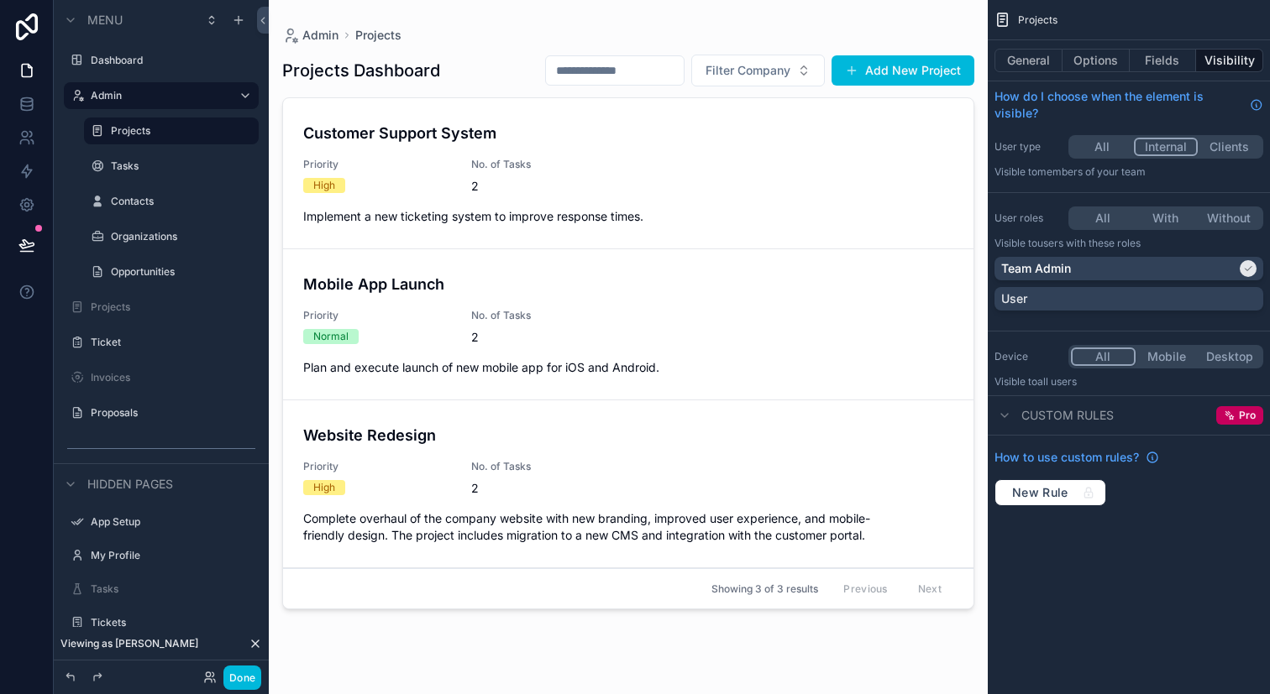
click at [1116, 63] on button "Options" at bounding box center [1095, 61] width 67 height 24
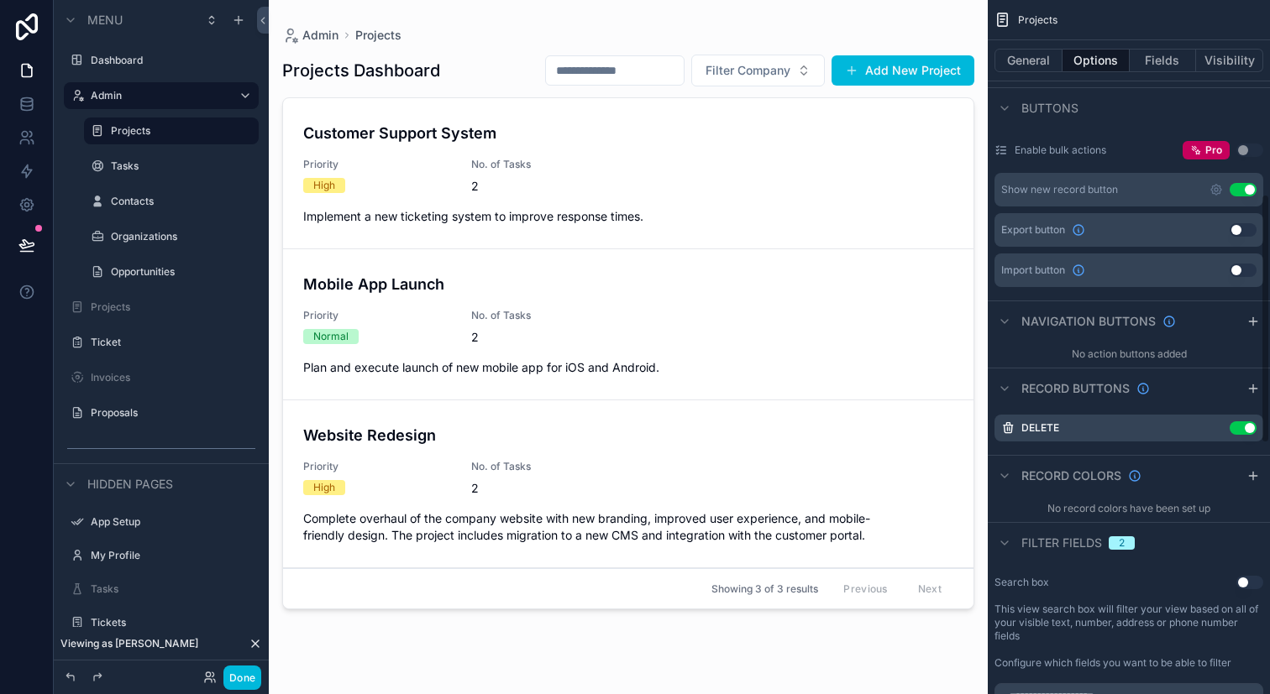
scroll to position [494, 0]
click at [1218, 195] on icon "scrollable content" at bounding box center [1216, 193] width 10 height 10
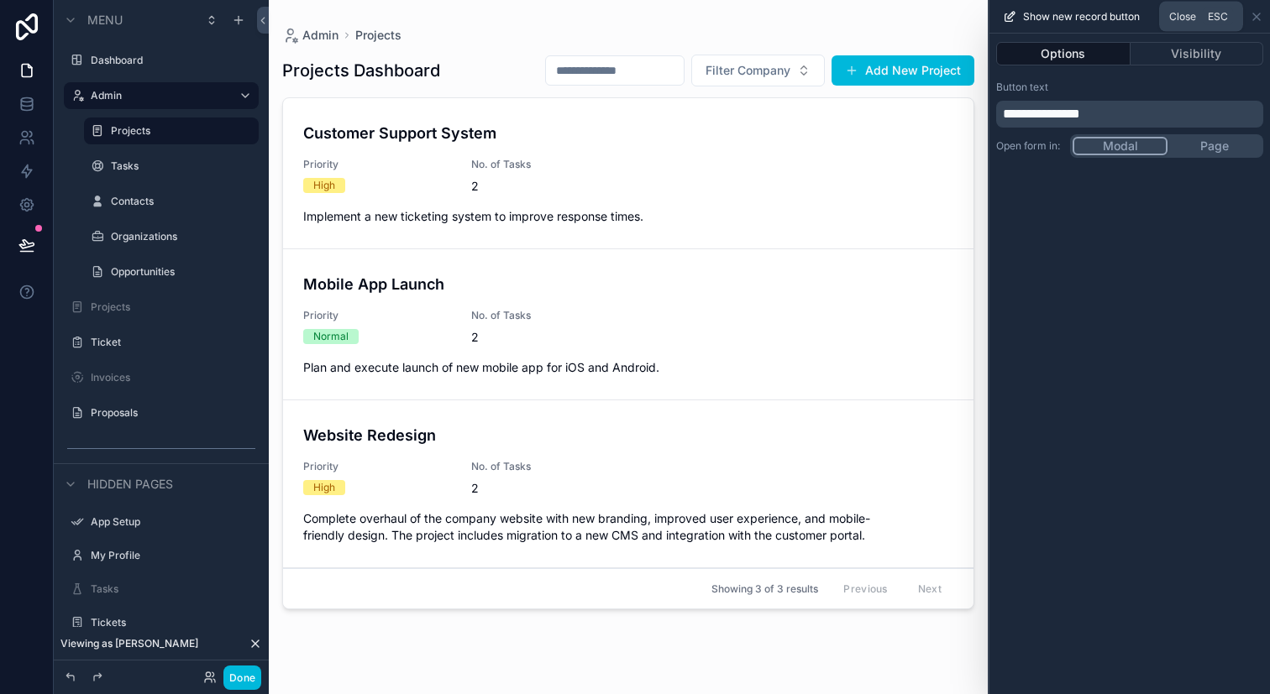
click at [1254, 21] on icon at bounding box center [1255, 16] width 13 height 13
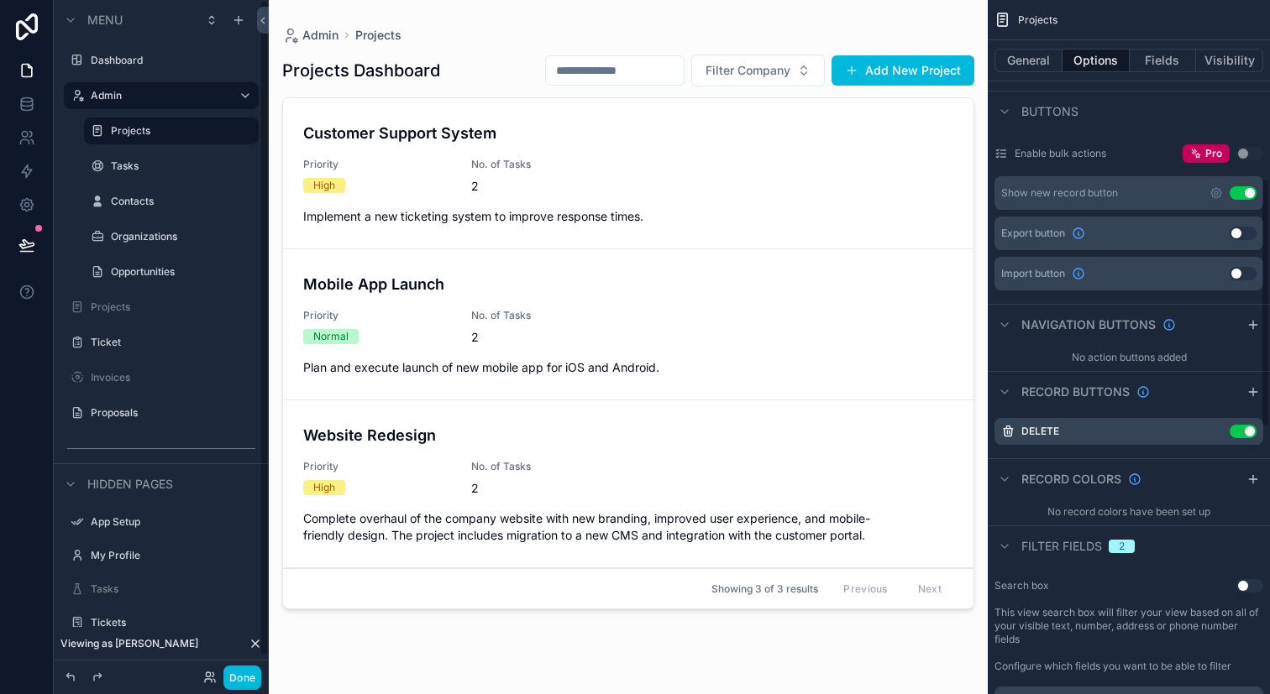
click at [170, 160] on div "Tasks" at bounding box center [183, 166] width 144 height 13
click at [168, 170] on label "Tasks" at bounding box center [180, 166] width 138 height 13
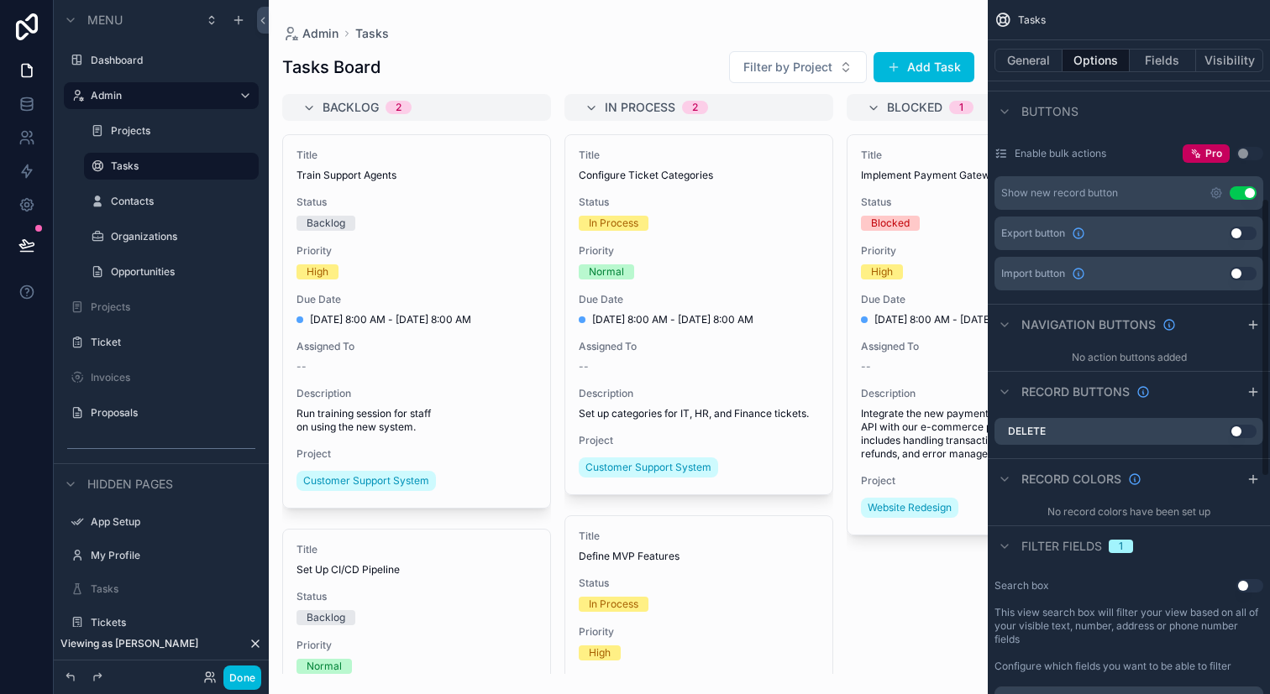
click at [1220, 198] on icon "scrollable content" at bounding box center [1215, 192] width 13 height 13
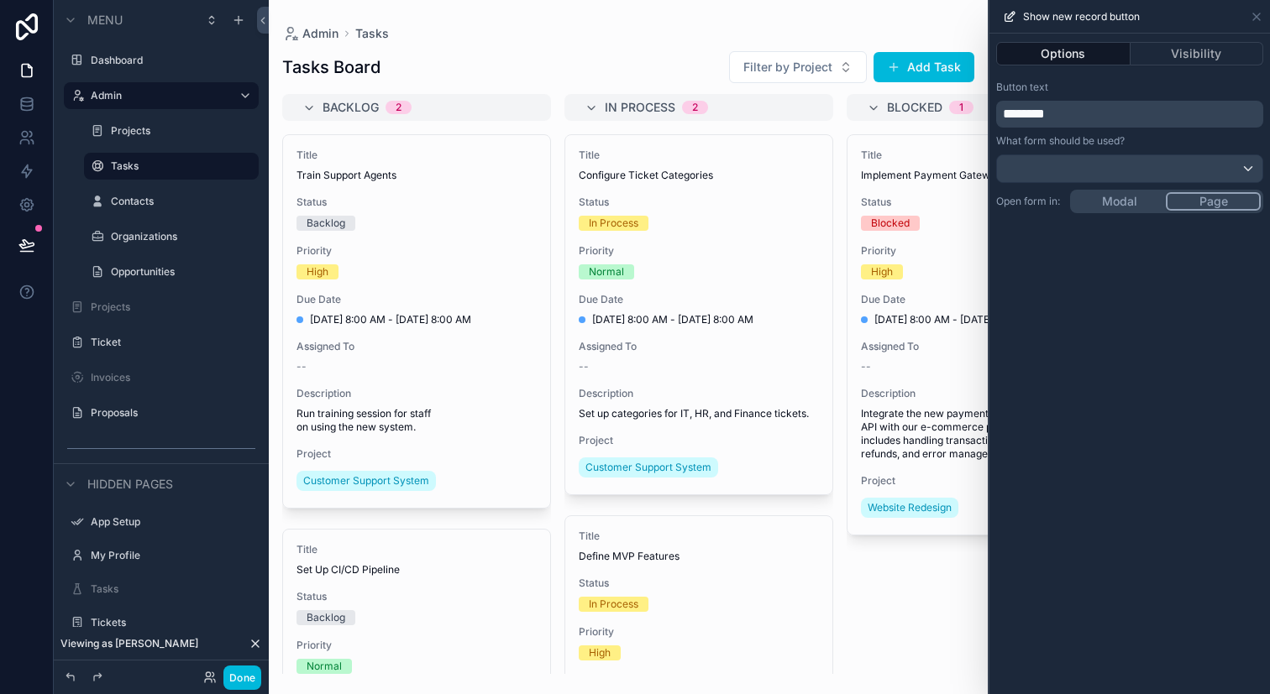
click at [1137, 209] on div "Options Visibility Button text ******** What form should be used? Open form in:…" at bounding box center [1129, 364] width 280 height 661
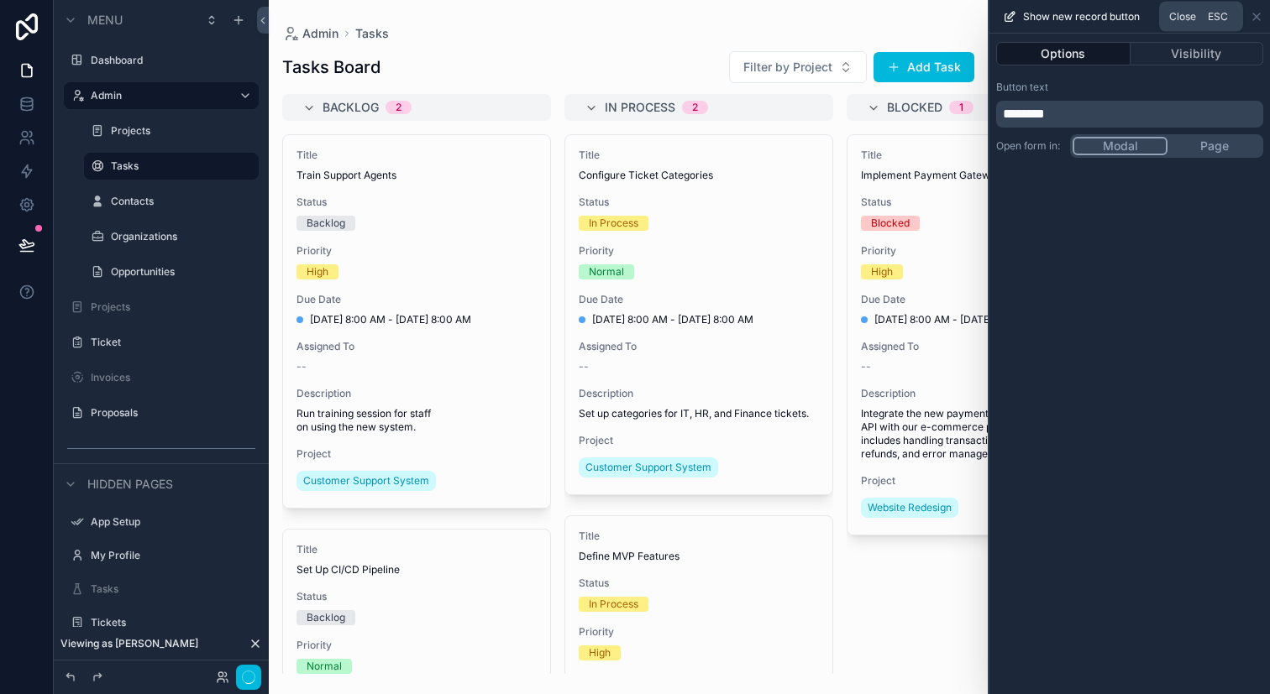
click at [1258, 11] on icon at bounding box center [1255, 16] width 13 height 13
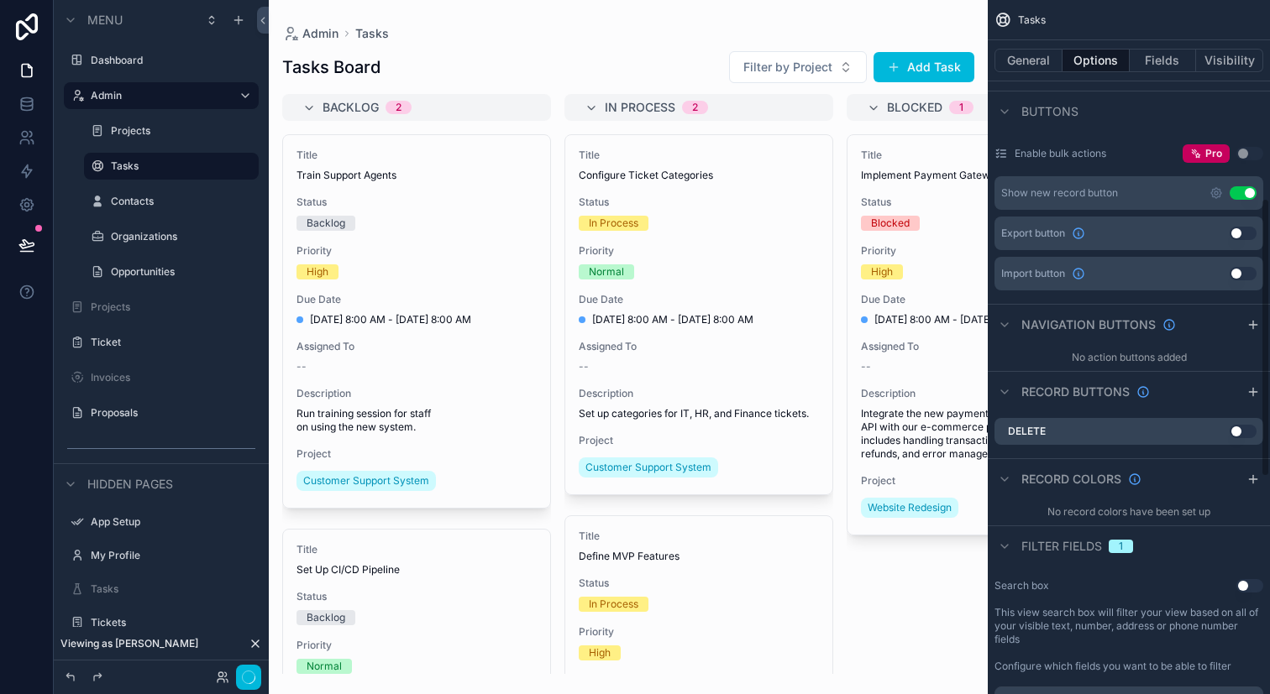
click at [956, 57] on div "scrollable content" at bounding box center [628, 347] width 719 height 694
click at [926, 67] on button "Add Task" at bounding box center [923, 67] width 101 height 30
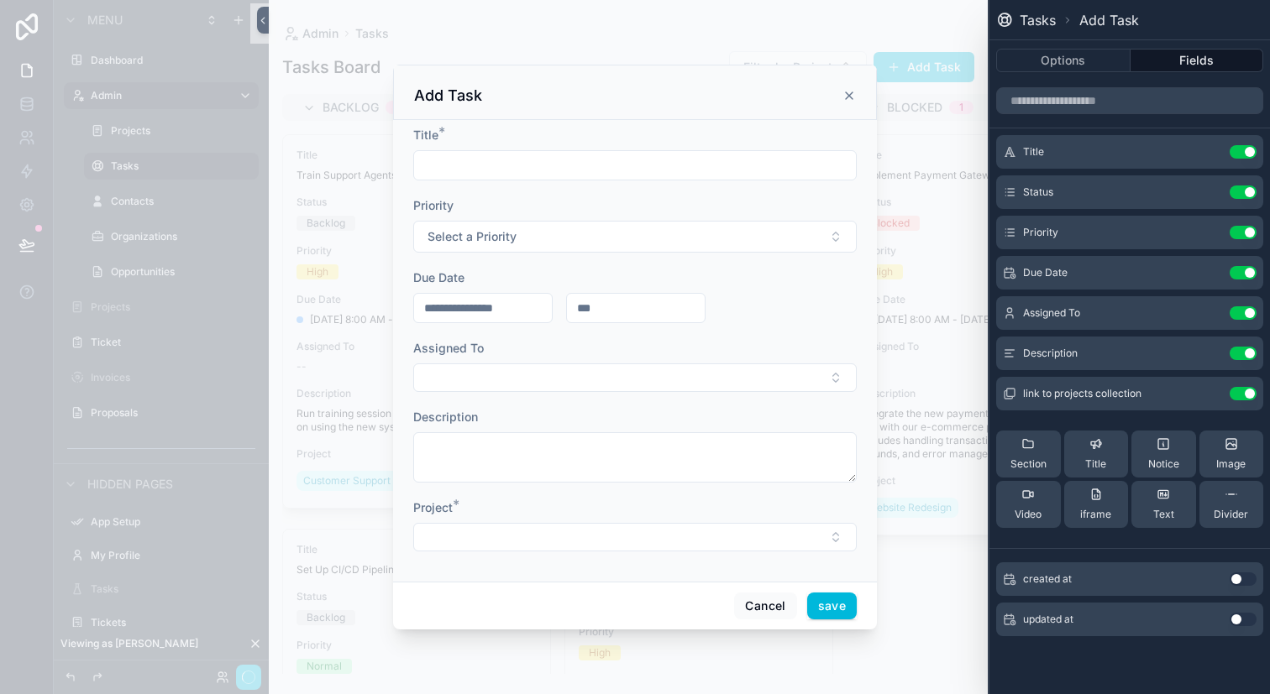
click at [851, 94] on icon "scrollable content" at bounding box center [848, 95] width 13 height 13
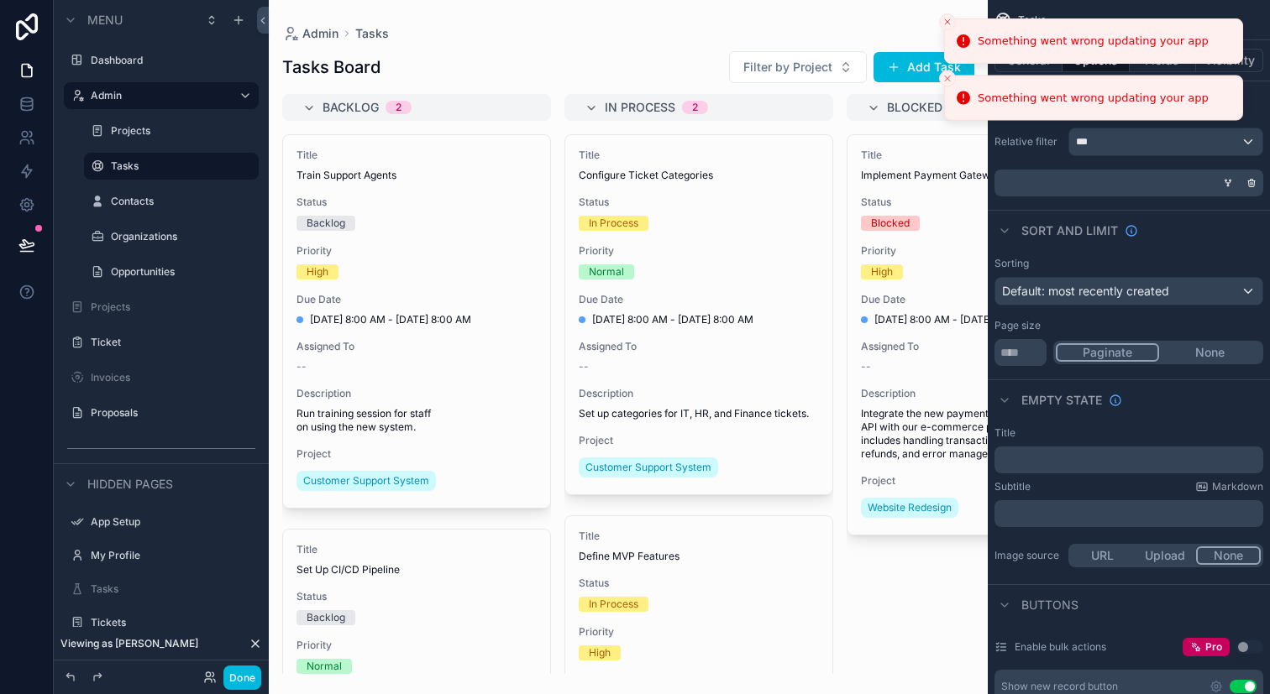
click at [950, 29] on li "Something went wrong updating your app" at bounding box center [1093, 40] width 299 height 45
click at [950, 18] on li "Something went wrong updating your app" at bounding box center [1093, 40] width 299 height 45
click at [947, 22] on line "Close toast" at bounding box center [947, 21] width 5 height 5
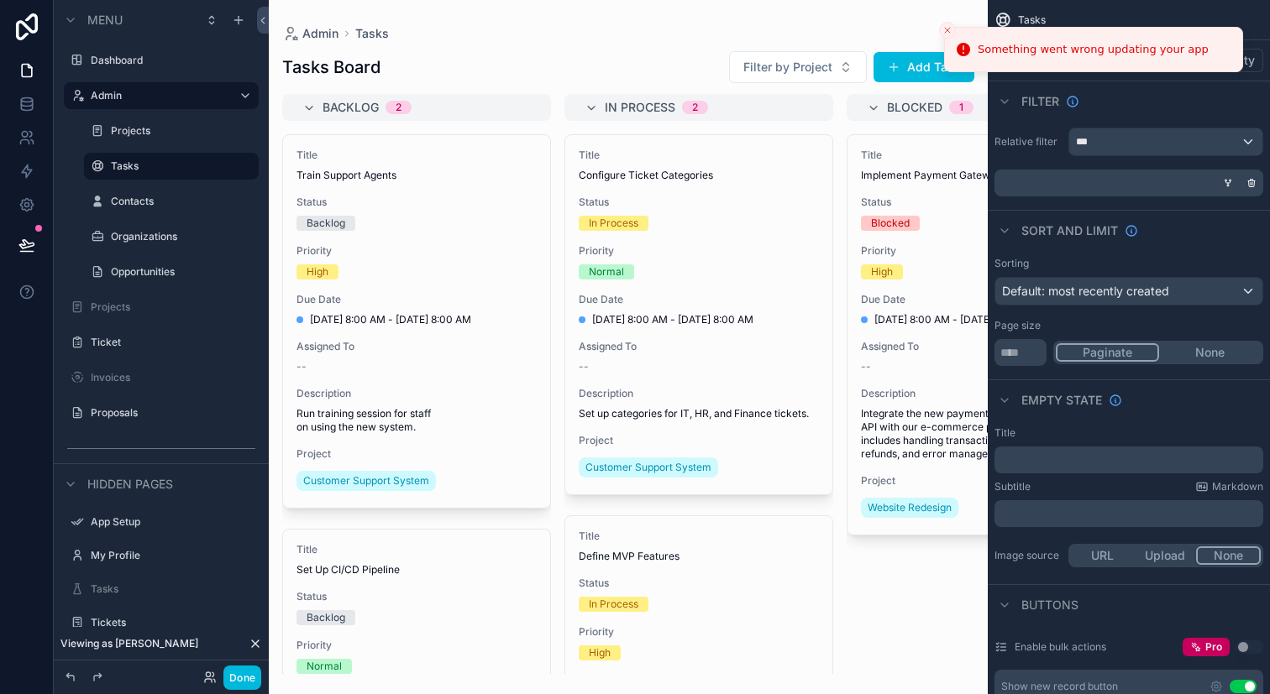
click at [946, 29] on line "Close toast" at bounding box center [947, 30] width 5 height 5
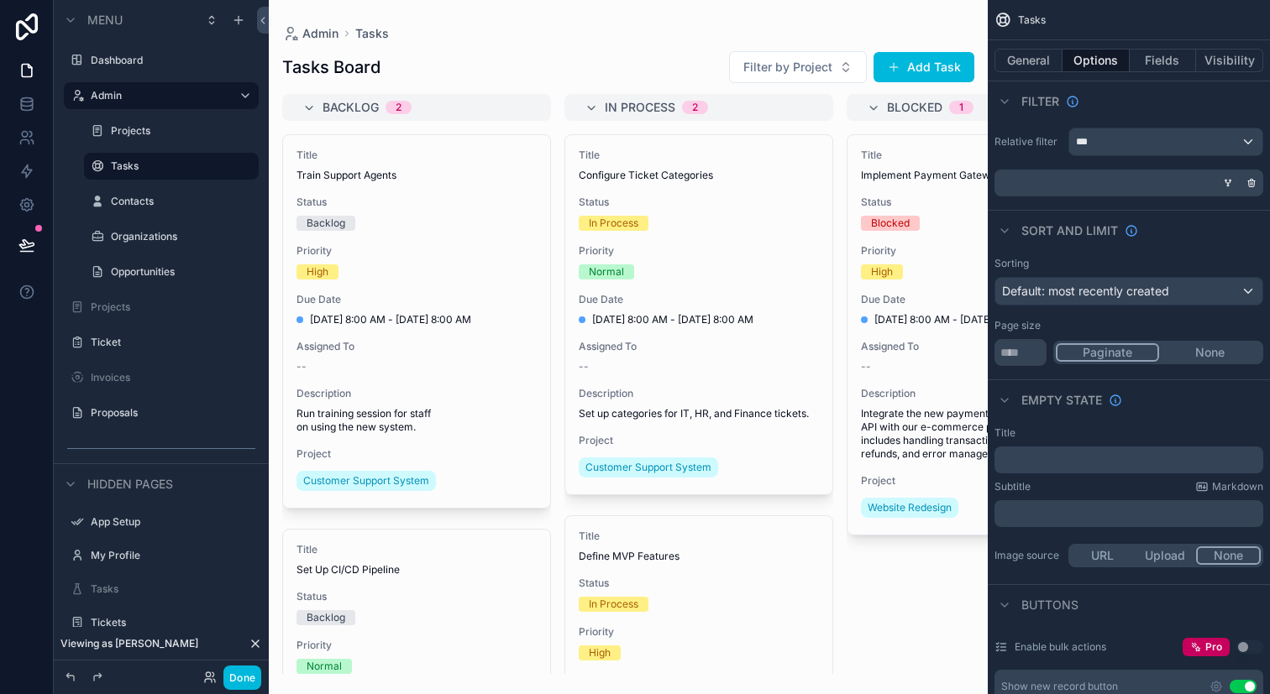
click at [935, 58] on button "Add Task" at bounding box center [923, 67] width 101 height 30
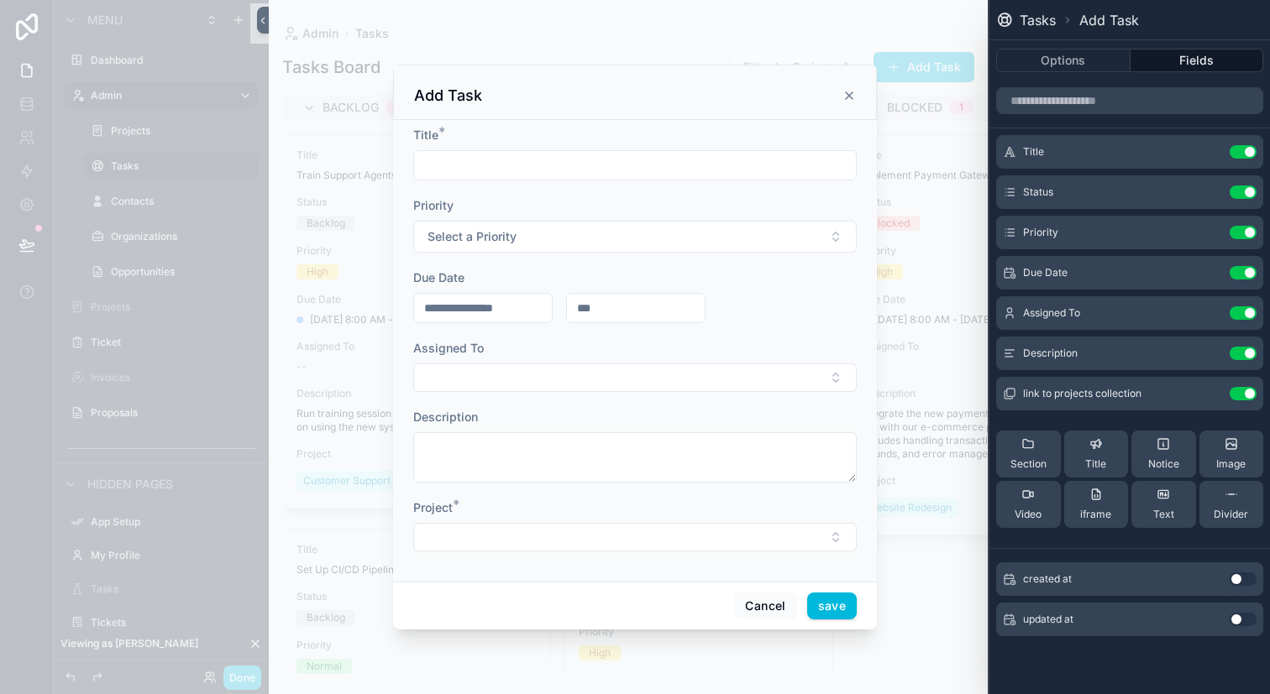
click at [844, 96] on icon "scrollable content" at bounding box center [848, 95] width 13 height 13
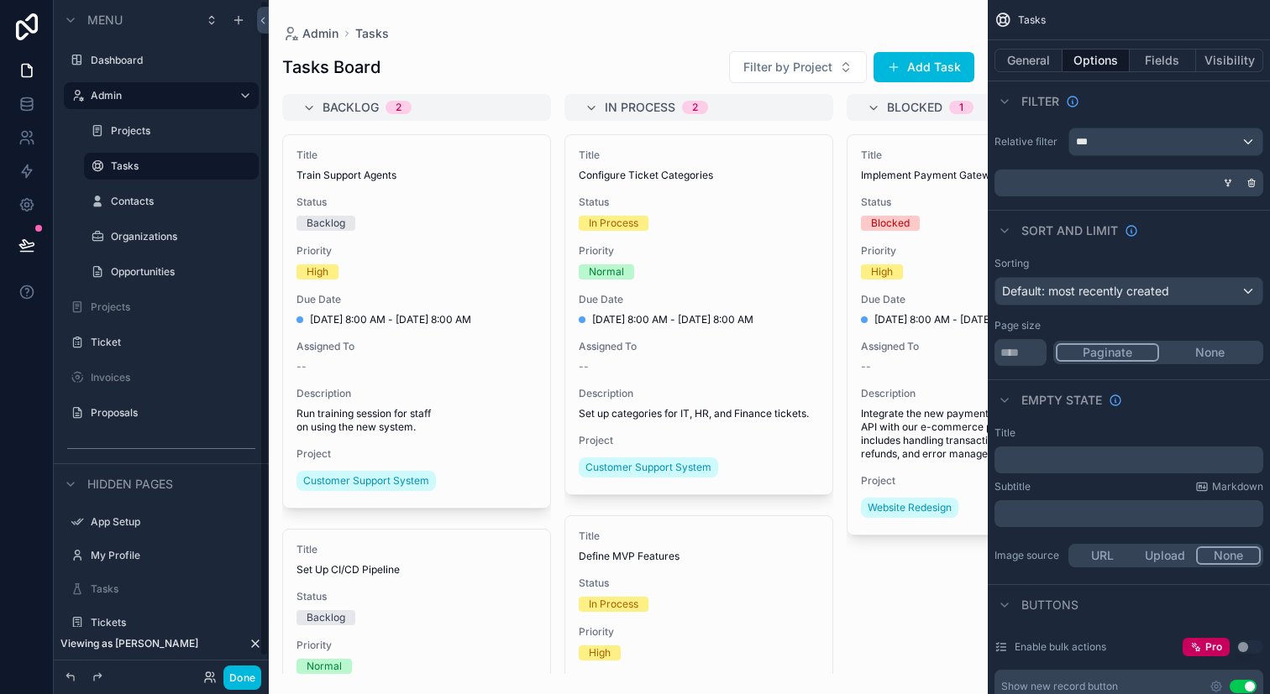
click at [186, 212] on div "Contacts" at bounding box center [171, 201] width 168 height 27
click at [152, 207] on label "Contacts" at bounding box center [180, 201] width 138 height 13
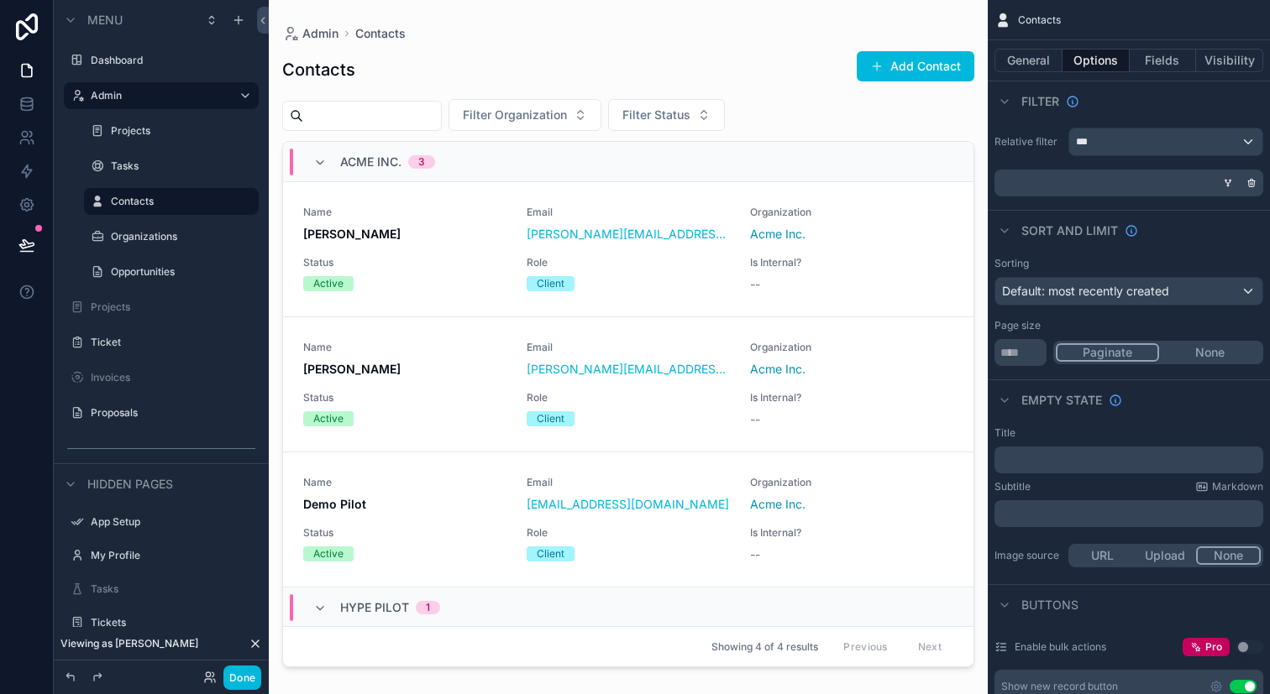
click at [917, 71] on div "scrollable content" at bounding box center [628, 337] width 719 height 674
click at [917, 71] on button "Add Contact" at bounding box center [915, 66] width 118 height 30
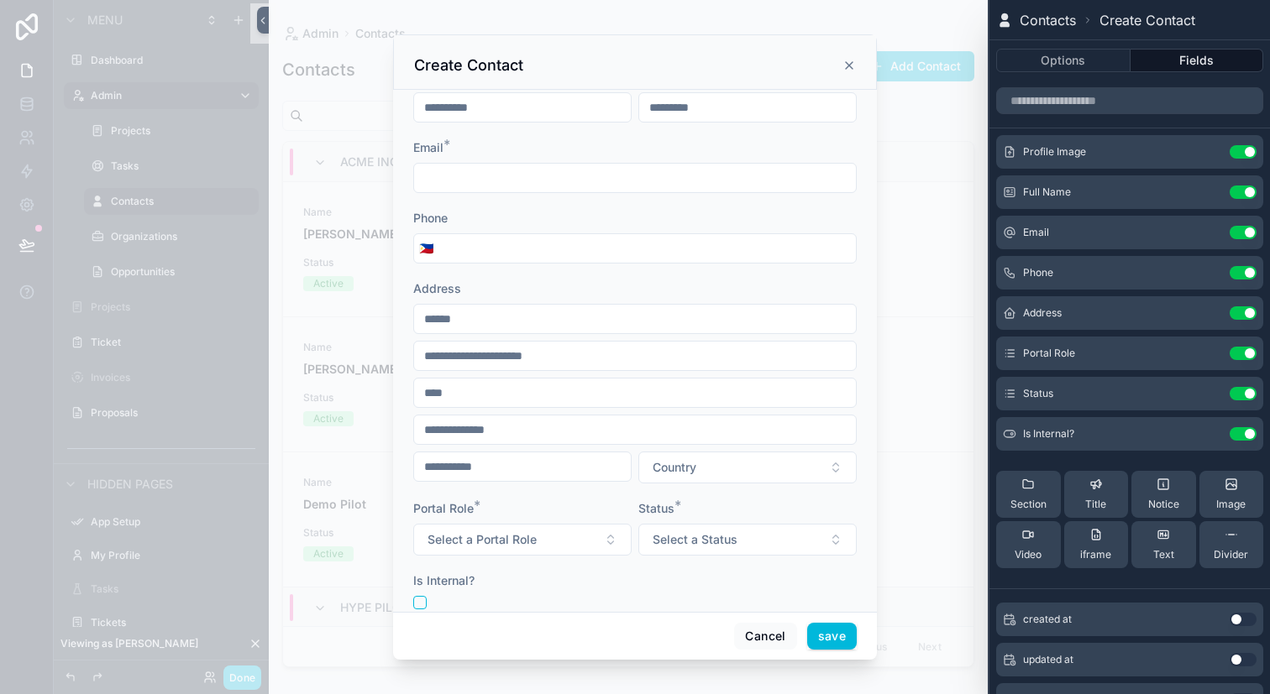
scroll to position [163, 0]
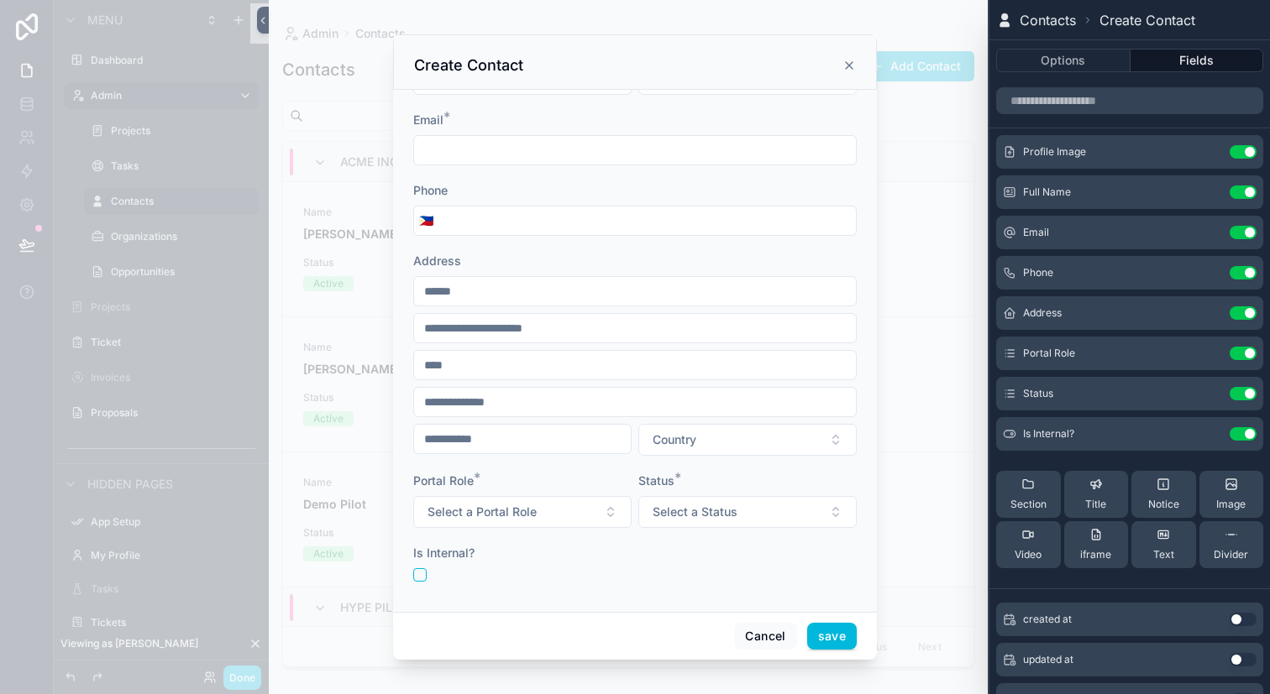
click at [849, 61] on icon "scrollable content" at bounding box center [848, 65] width 13 height 13
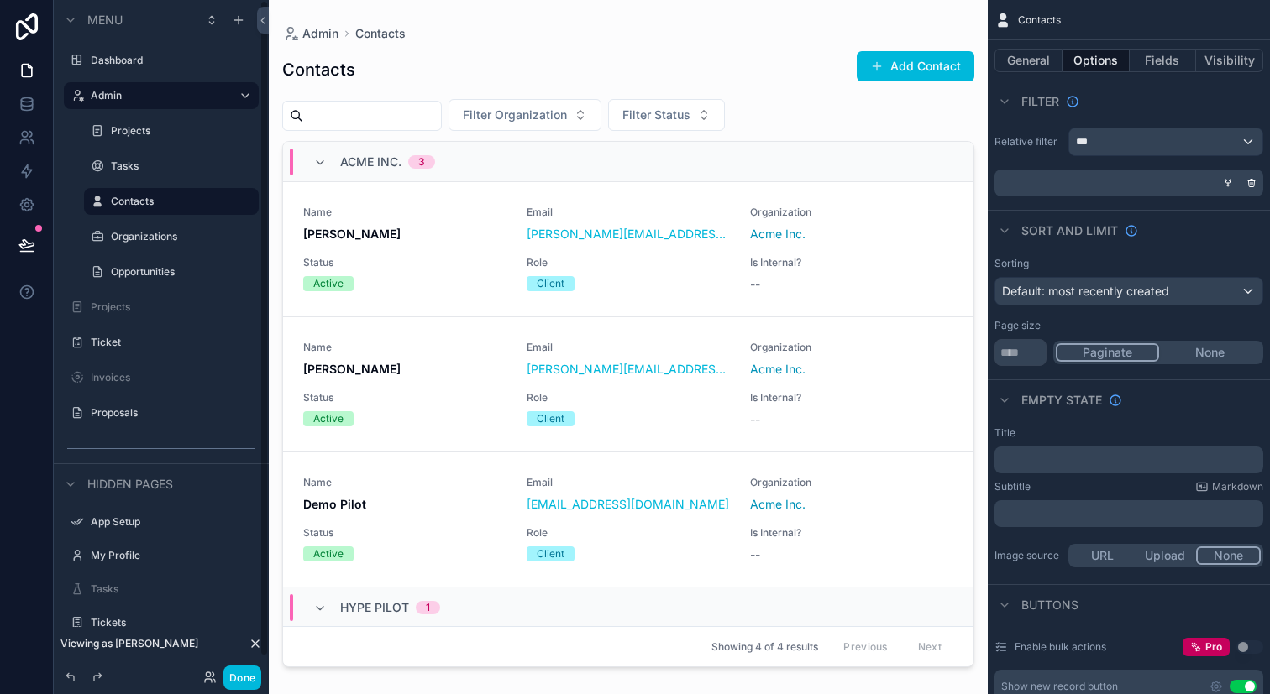
click at [160, 233] on label "Organizations" at bounding box center [180, 236] width 138 height 13
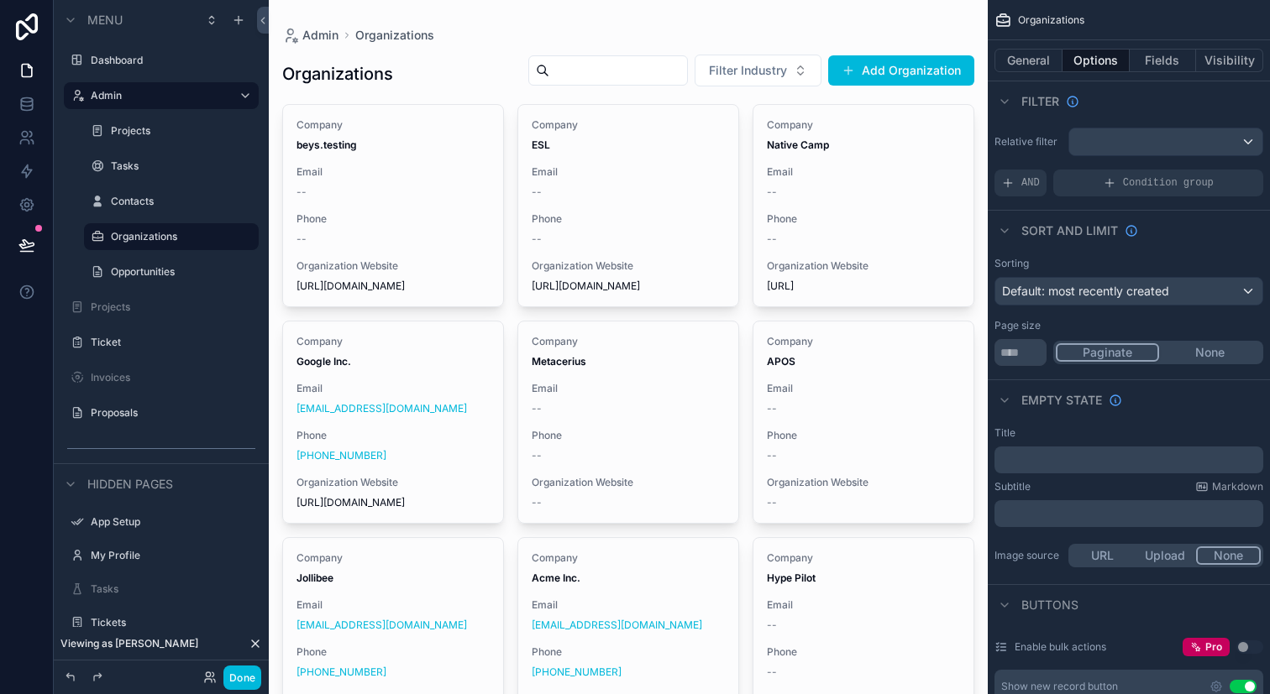
click at [914, 69] on div "scrollable content" at bounding box center [628, 532] width 719 height 1064
click at [914, 69] on button "Add Organization" at bounding box center [901, 70] width 146 height 30
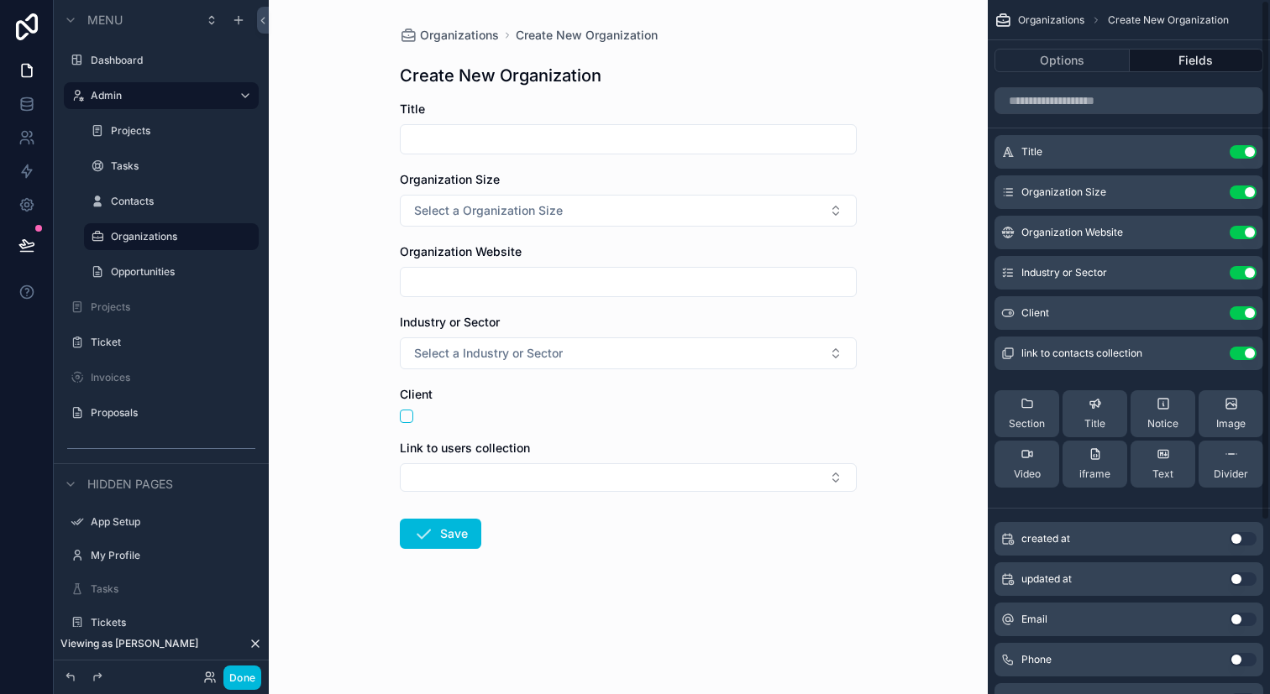
click at [1106, 53] on button "Options" at bounding box center [1061, 61] width 135 height 24
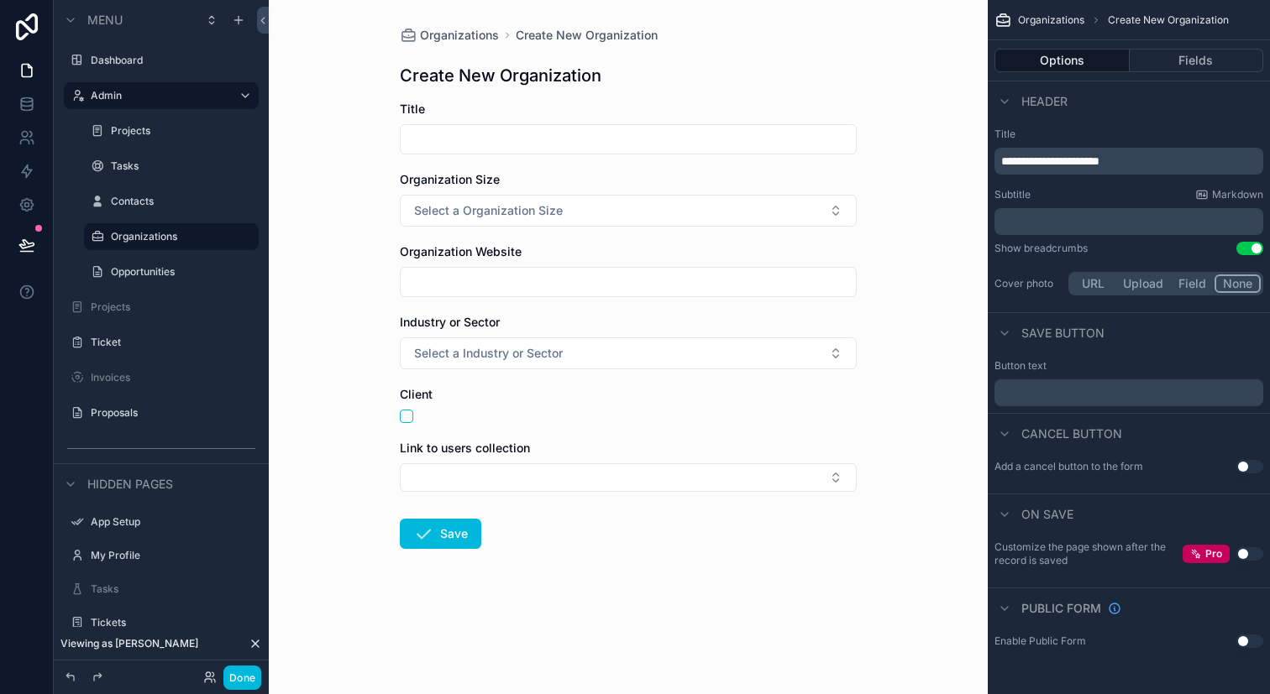
click at [463, 37] on span "Organizations" at bounding box center [459, 35] width 79 height 17
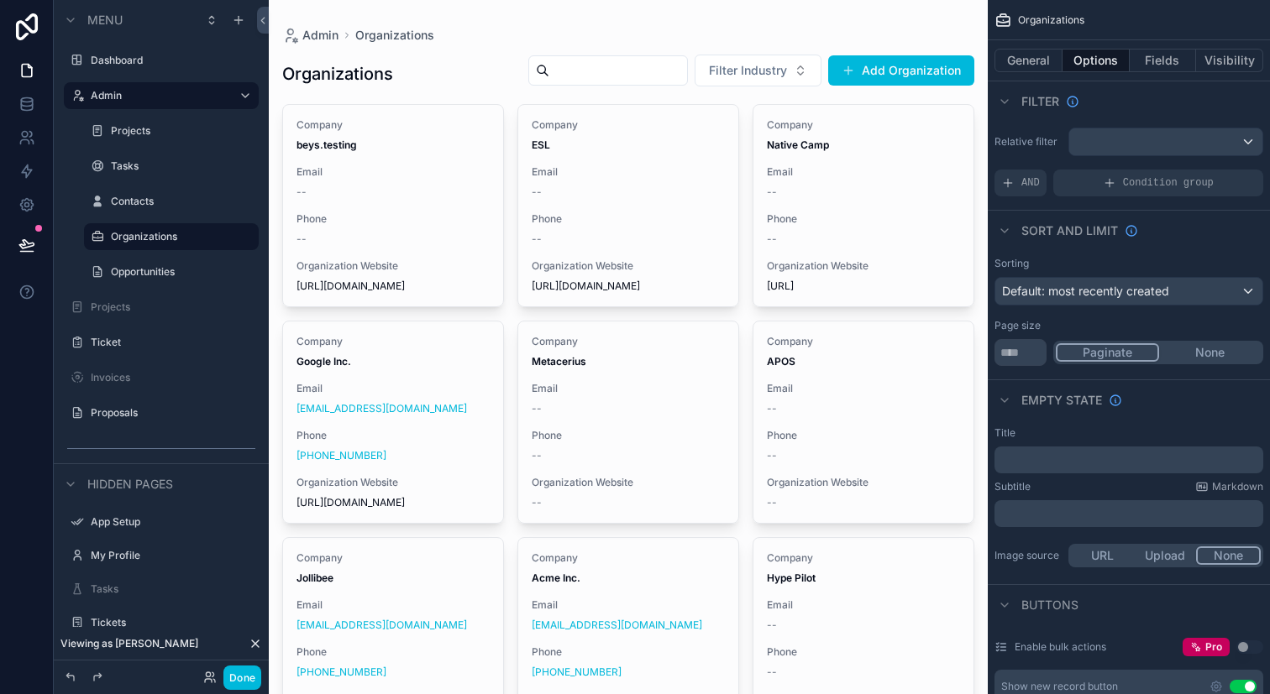
click at [0, 0] on icon "scrollable content" at bounding box center [0, 0] width 0 height 0
click at [185, 239] on input "**********" at bounding box center [158, 237] width 94 height 20
type input "*"
type input "*********"
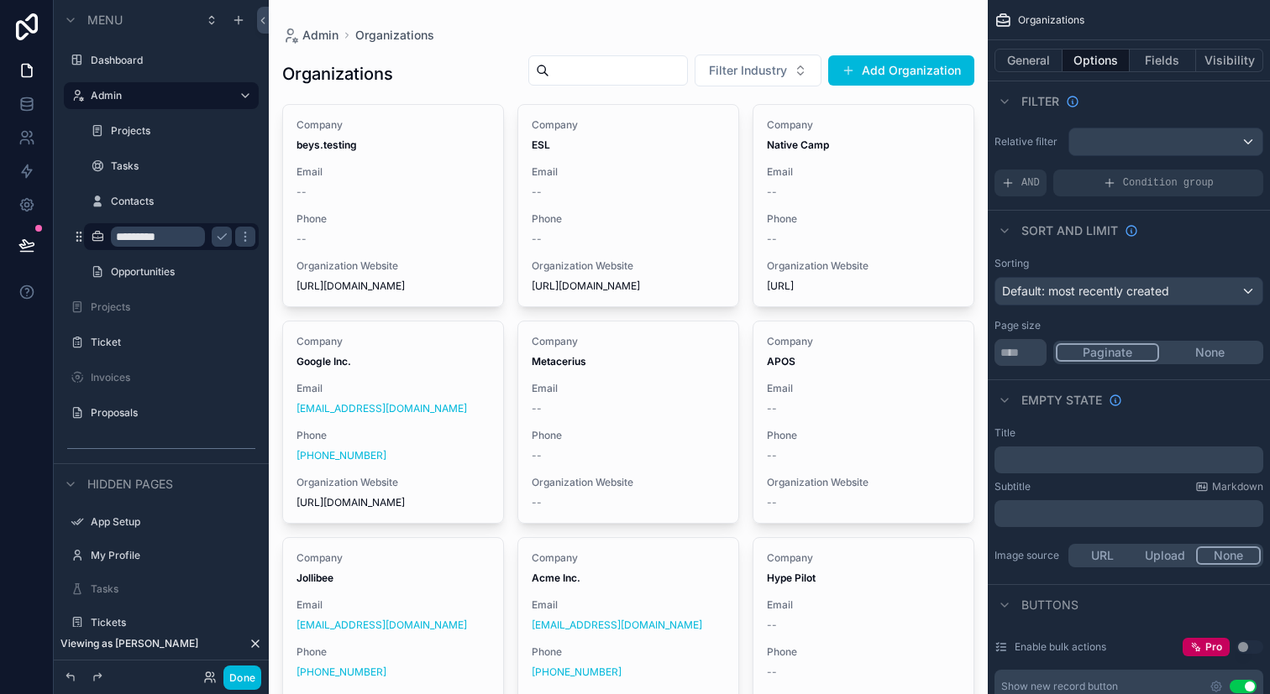
click at [217, 240] on icon "scrollable content" at bounding box center [221, 236] width 13 height 13
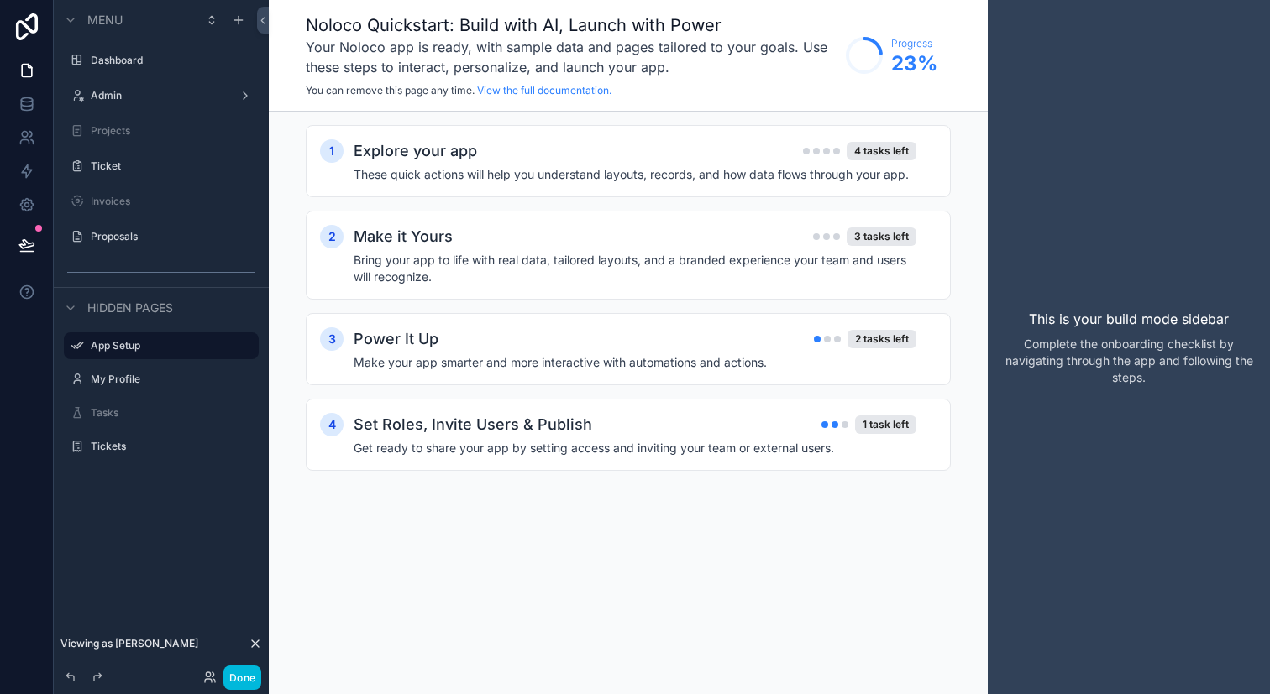
click at [164, 96] on label "Admin" at bounding box center [158, 95] width 134 height 13
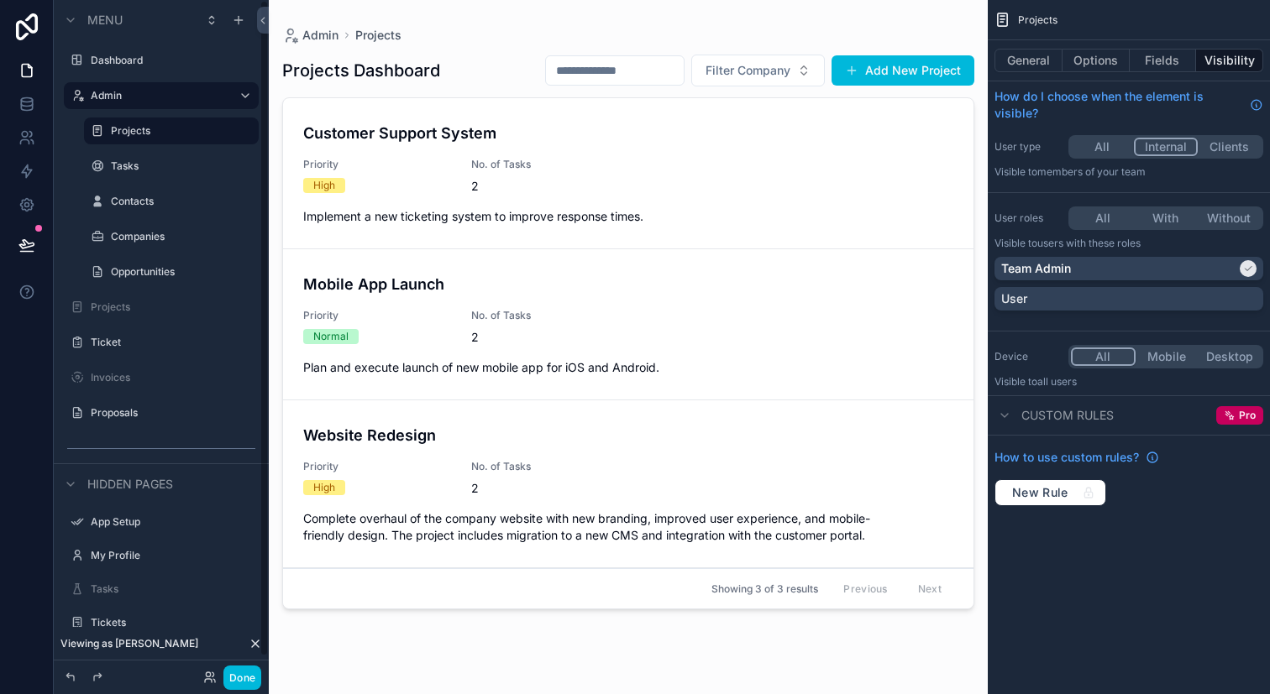
click at [167, 230] on div "Companies" at bounding box center [183, 236] width 144 height 13
click at [165, 235] on label "Companies" at bounding box center [180, 236] width 138 height 13
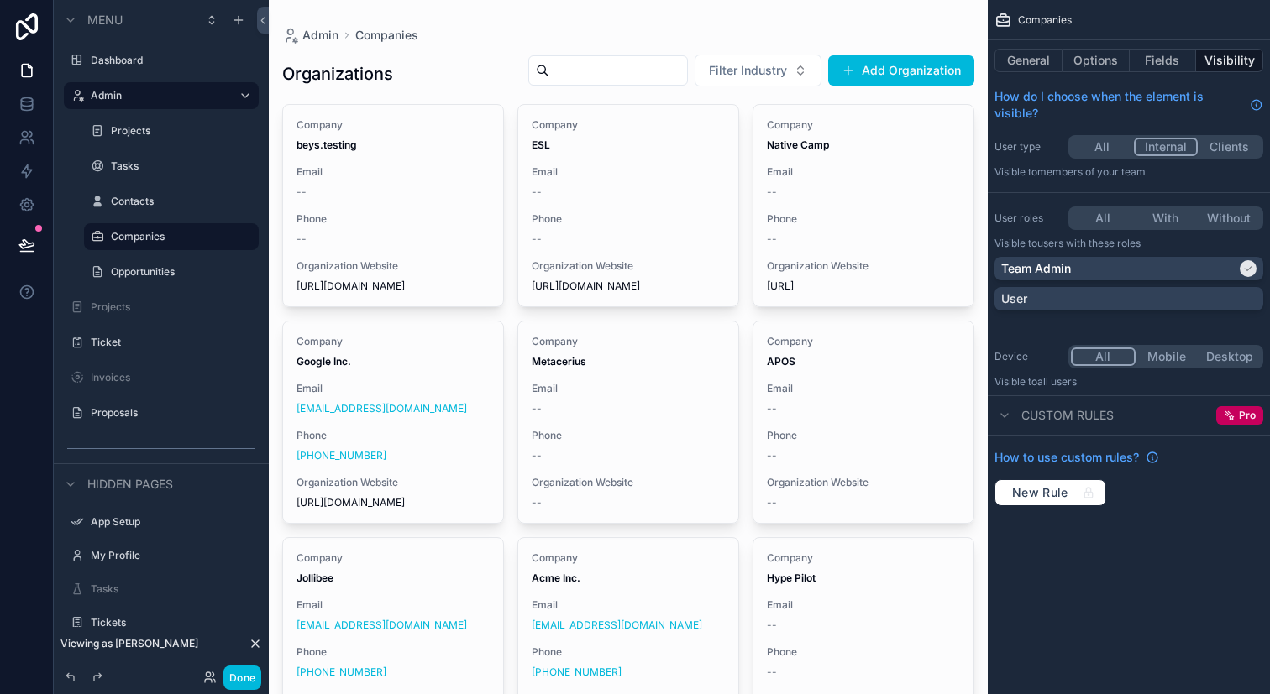
click at [1021, 67] on button "General" at bounding box center [1028, 61] width 68 height 24
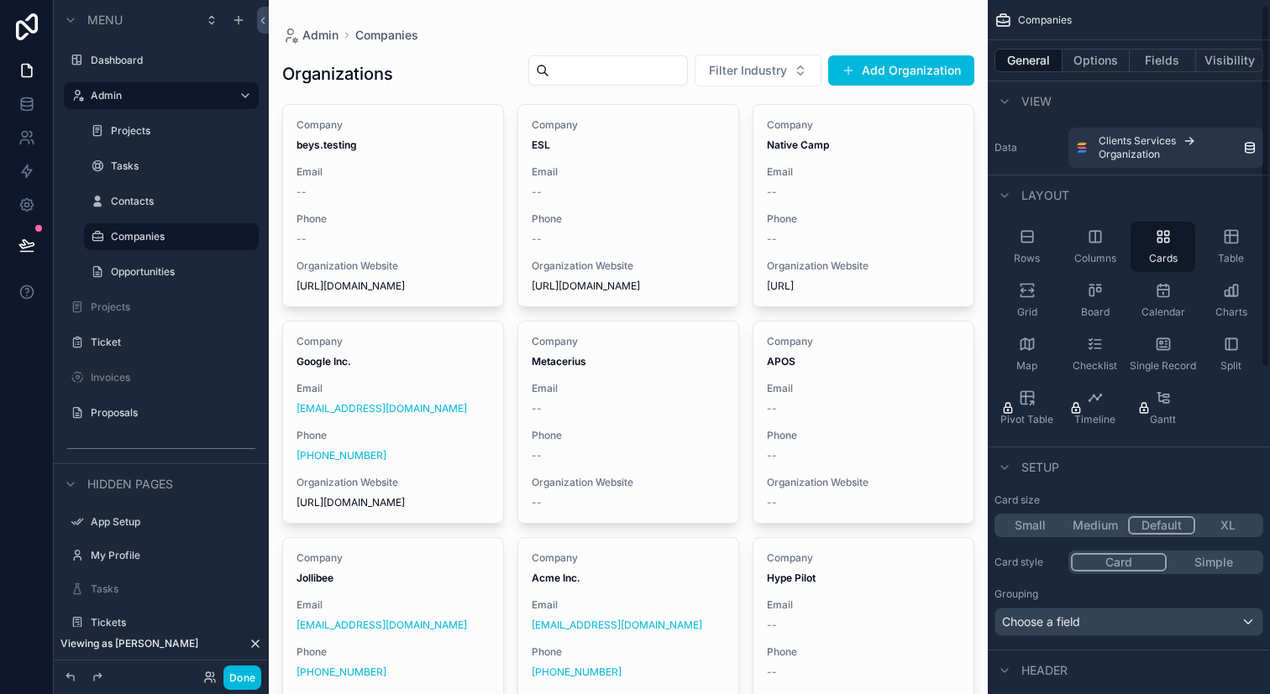
scroll to position [634, 0]
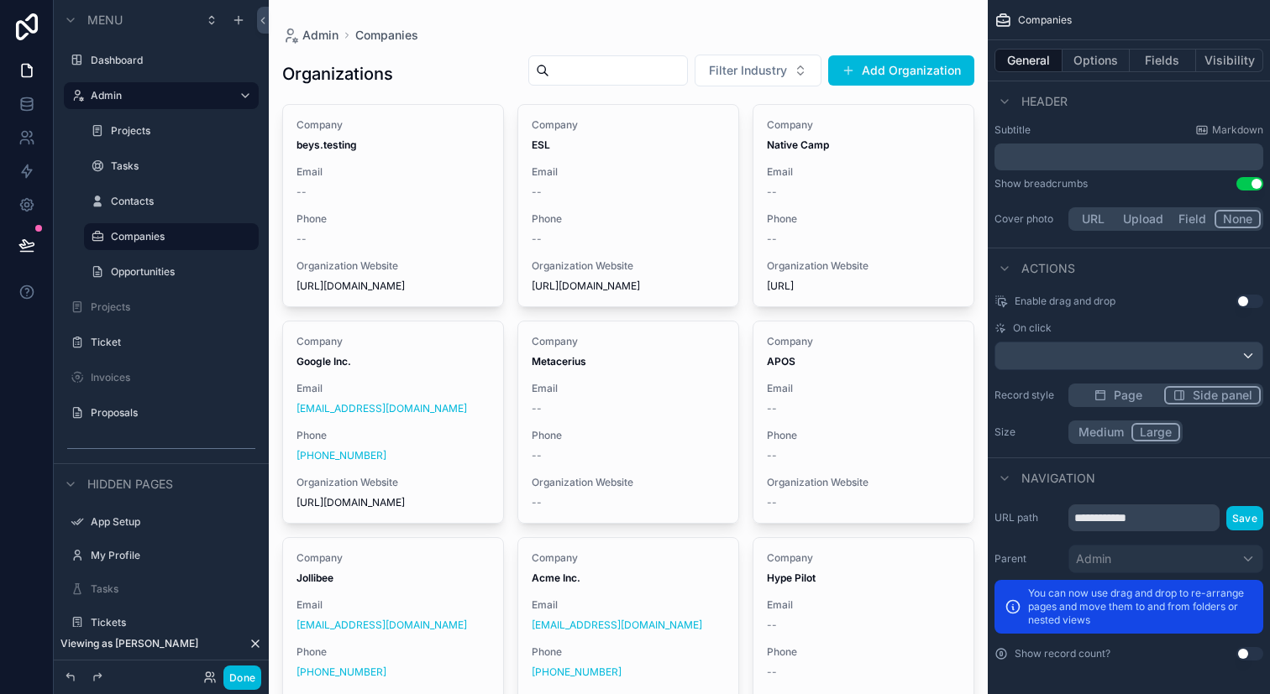
click at [1177, 527] on input "**********" at bounding box center [1143, 518] width 151 height 27
type input "*********"
click at [1246, 525] on button "Save" at bounding box center [1244, 518] width 37 height 24
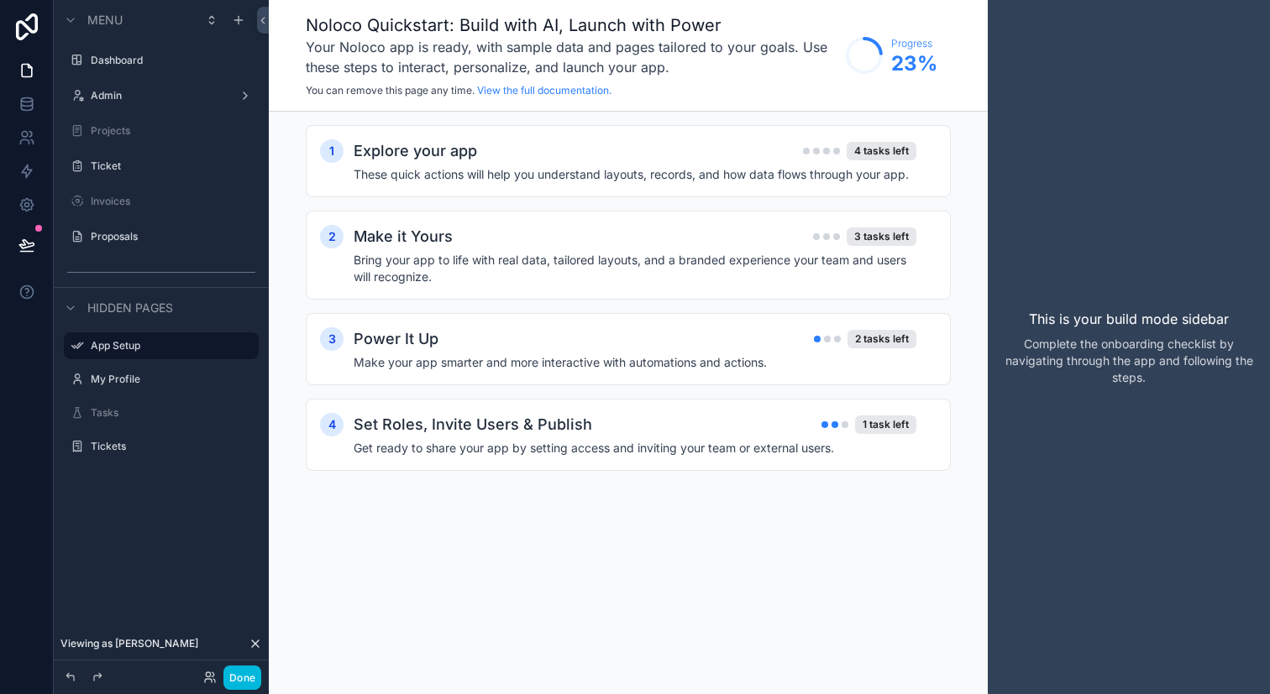
click at [186, 138] on div "Projects" at bounding box center [173, 130] width 165 height 13
click at [176, 102] on div "Admin" at bounding box center [161, 95] width 141 height 13
click at [181, 102] on div "Admin" at bounding box center [161, 95] width 141 height 13
click at [193, 89] on div "Admin" at bounding box center [161, 95] width 141 height 13
click at [116, 92] on label "Admin" at bounding box center [158, 95] width 134 height 13
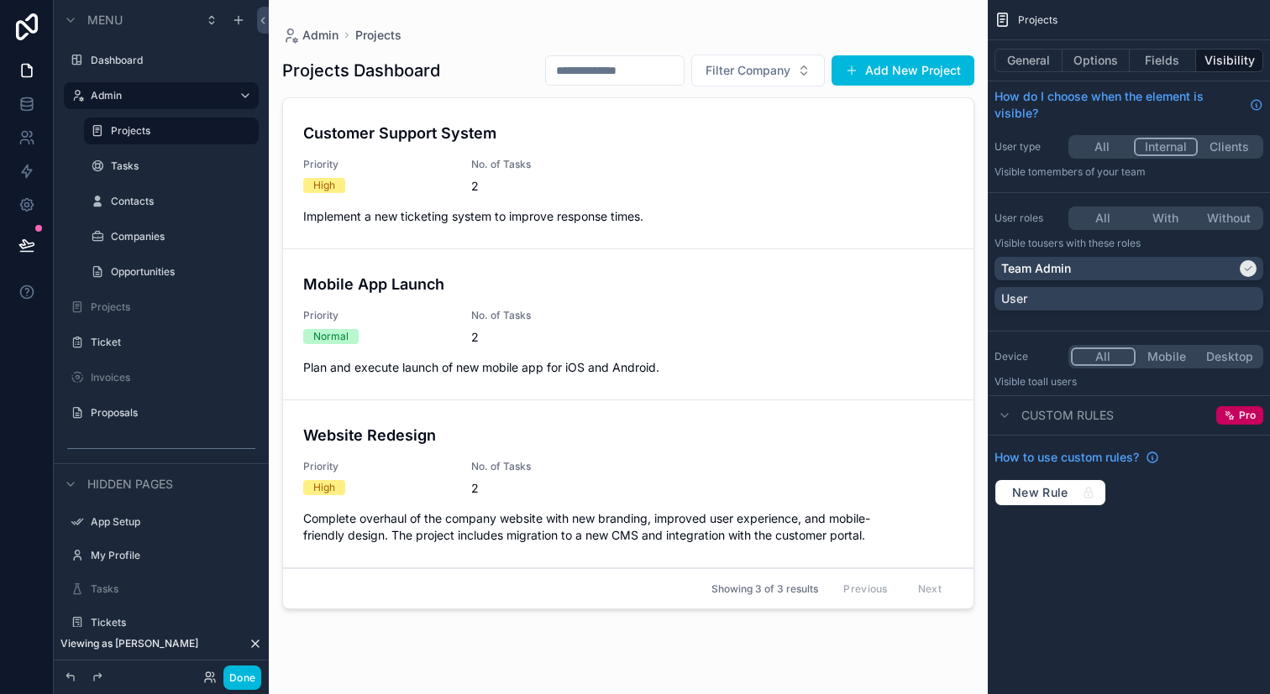
click at [144, 243] on div "Companies" at bounding box center [183, 236] width 144 height 13
click at [140, 239] on label "Companies" at bounding box center [180, 236] width 138 height 13
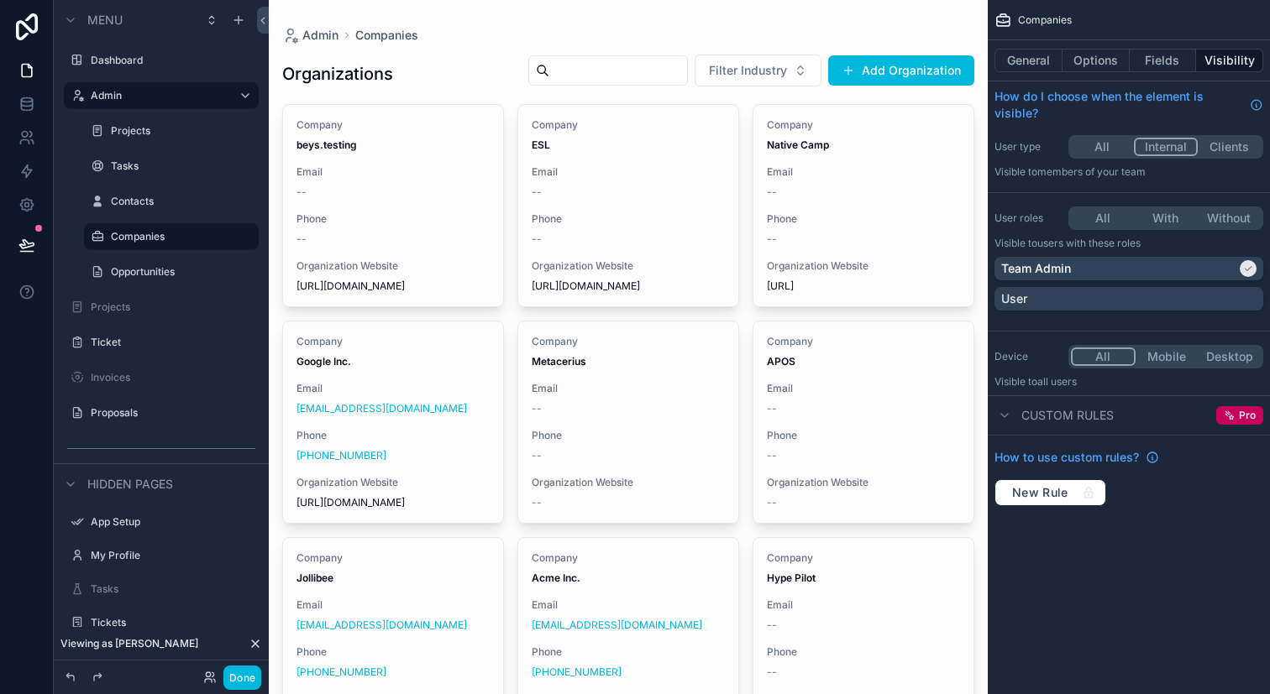
click at [1051, 57] on button "General" at bounding box center [1028, 61] width 68 height 24
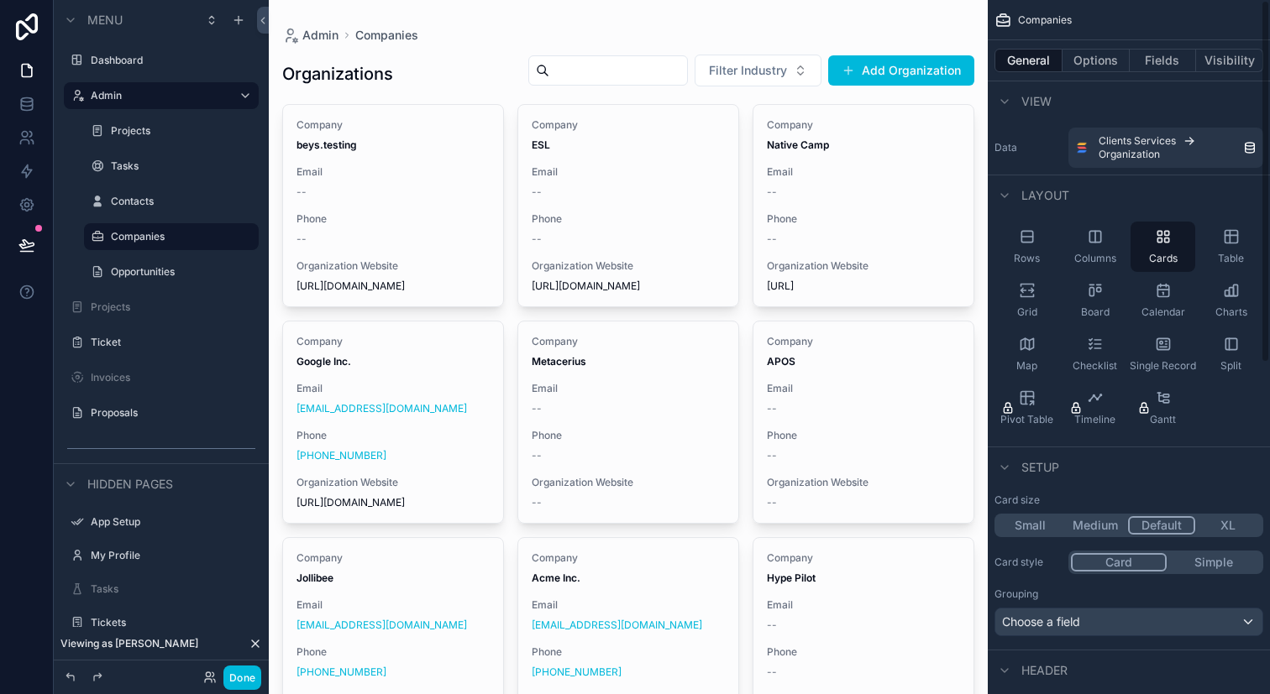
click at [1113, 68] on button "Options" at bounding box center [1095, 61] width 67 height 24
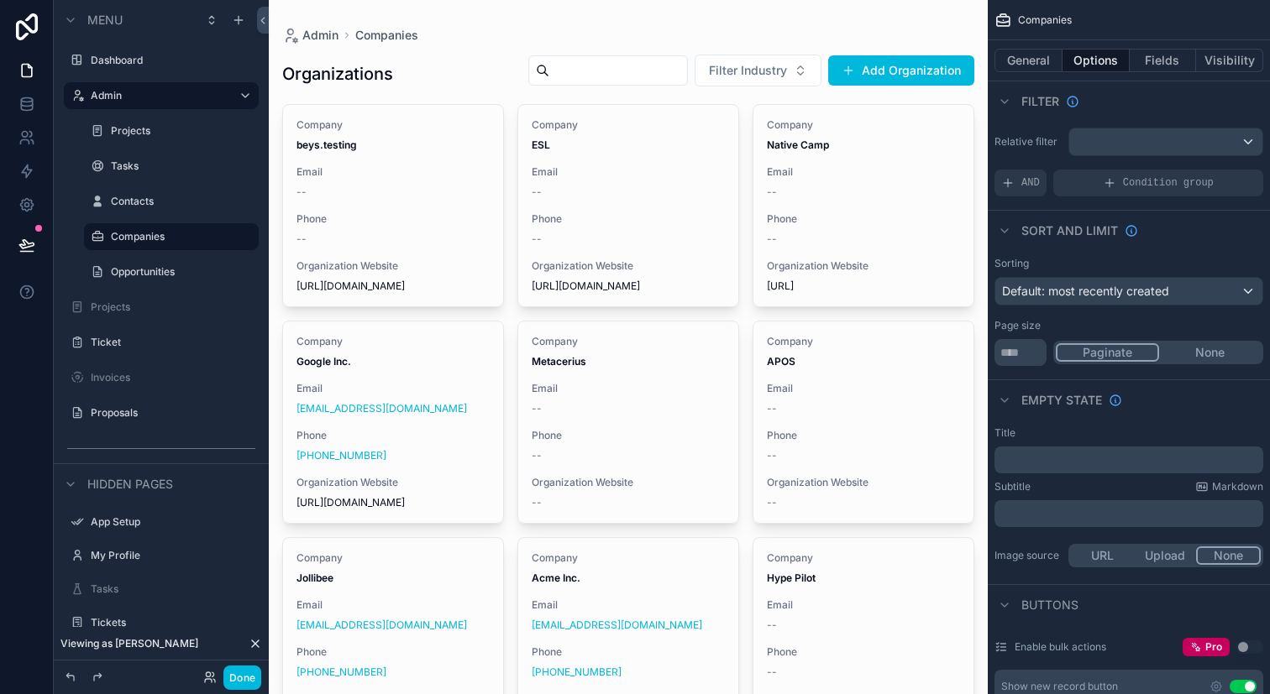
click at [1029, 51] on button "General" at bounding box center [1028, 61] width 68 height 24
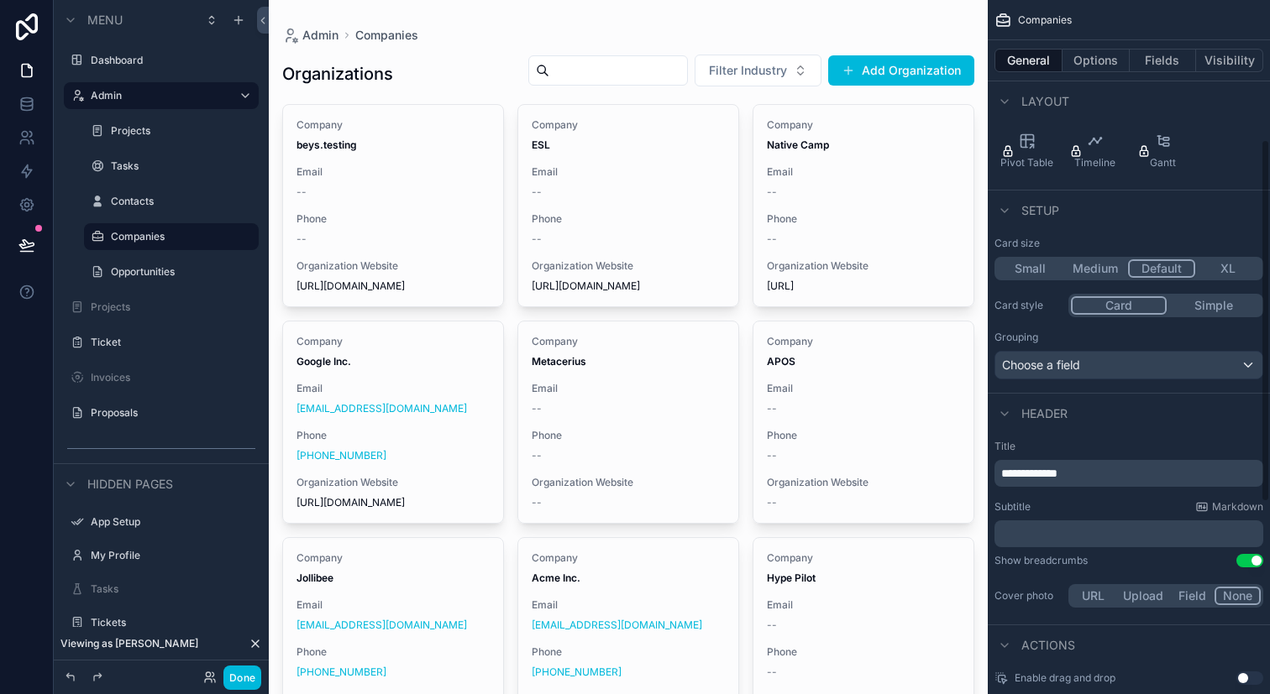
scroll to position [272, 0]
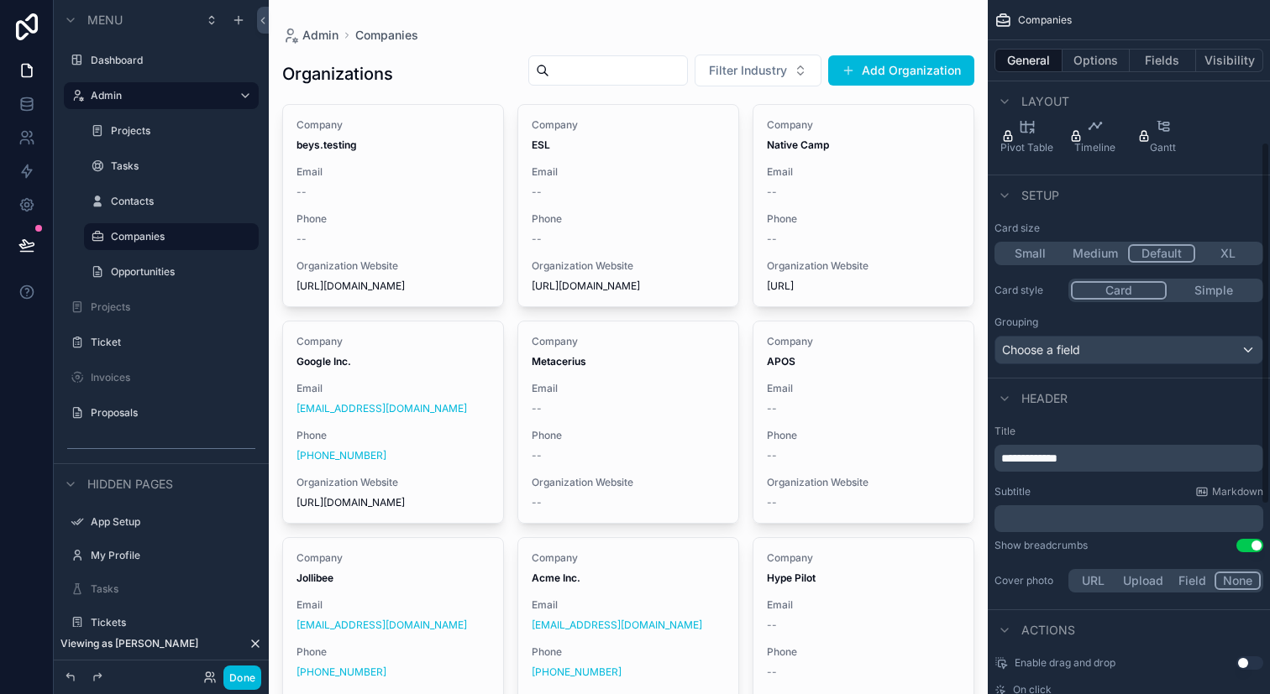
click at [1115, 450] on p "**********" at bounding box center [1130, 458] width 259 height 17
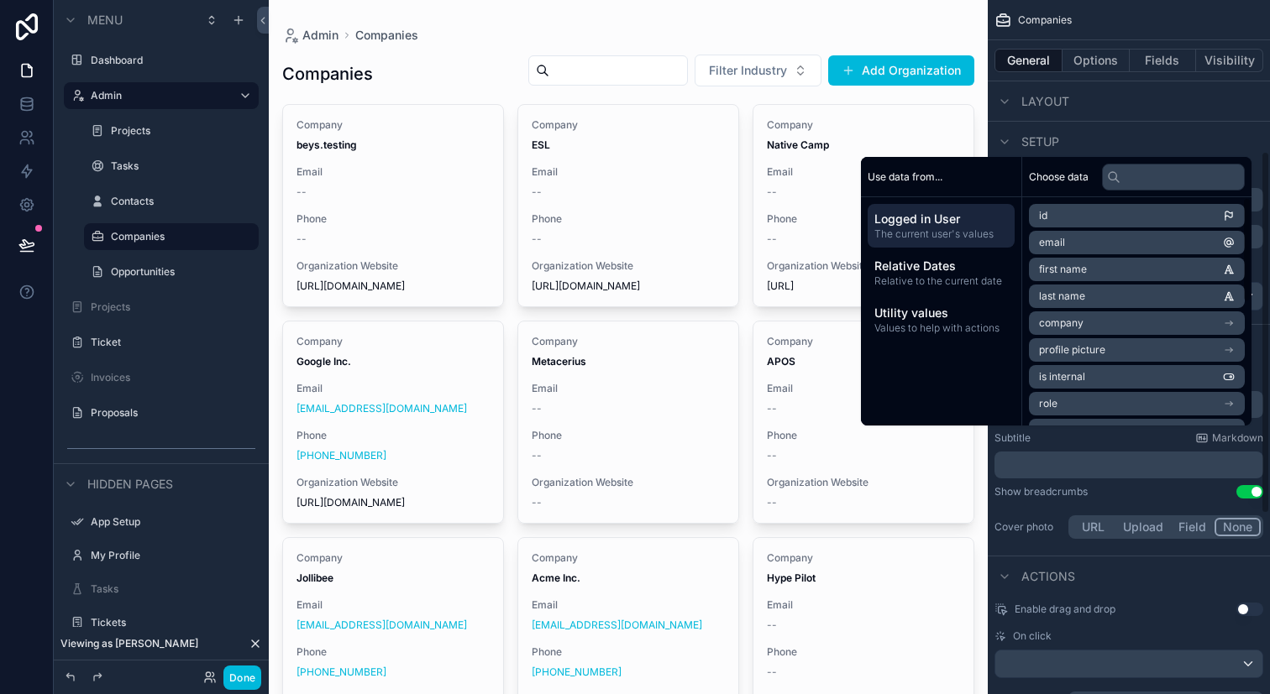
scroll to position [333, 0]
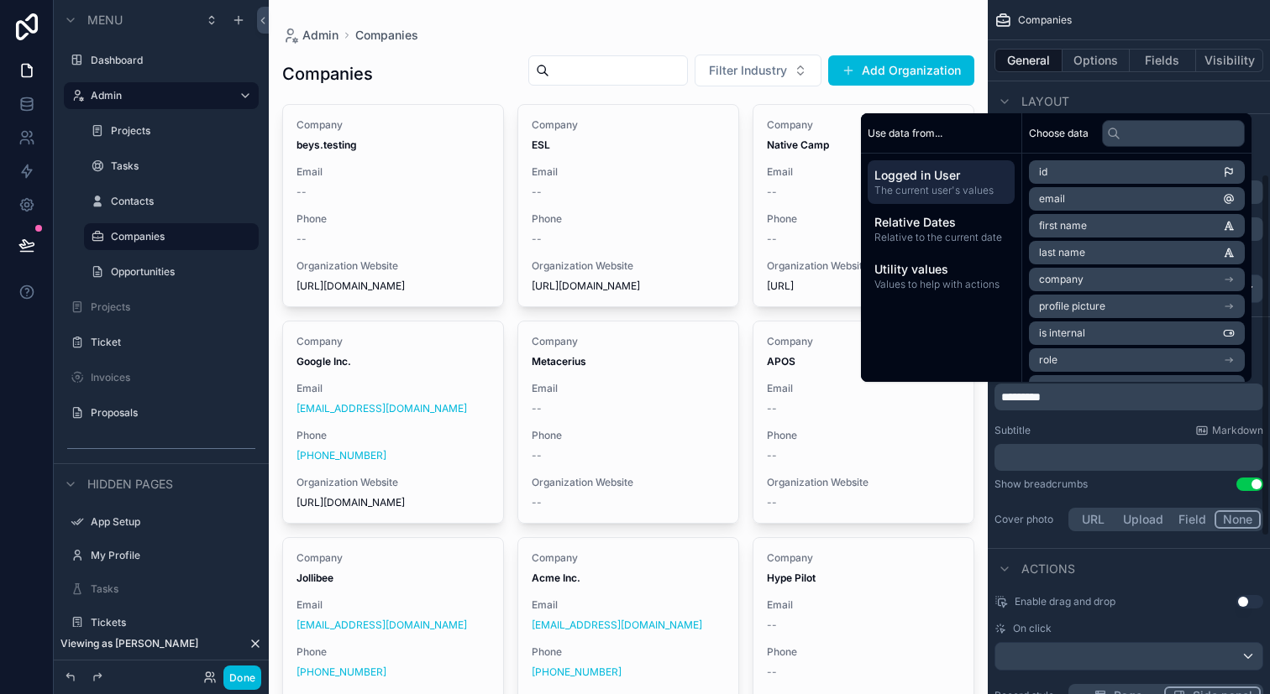
click at [1171, 572] on div "Actions" at bounding box center [1128, 568] width 282 height 40
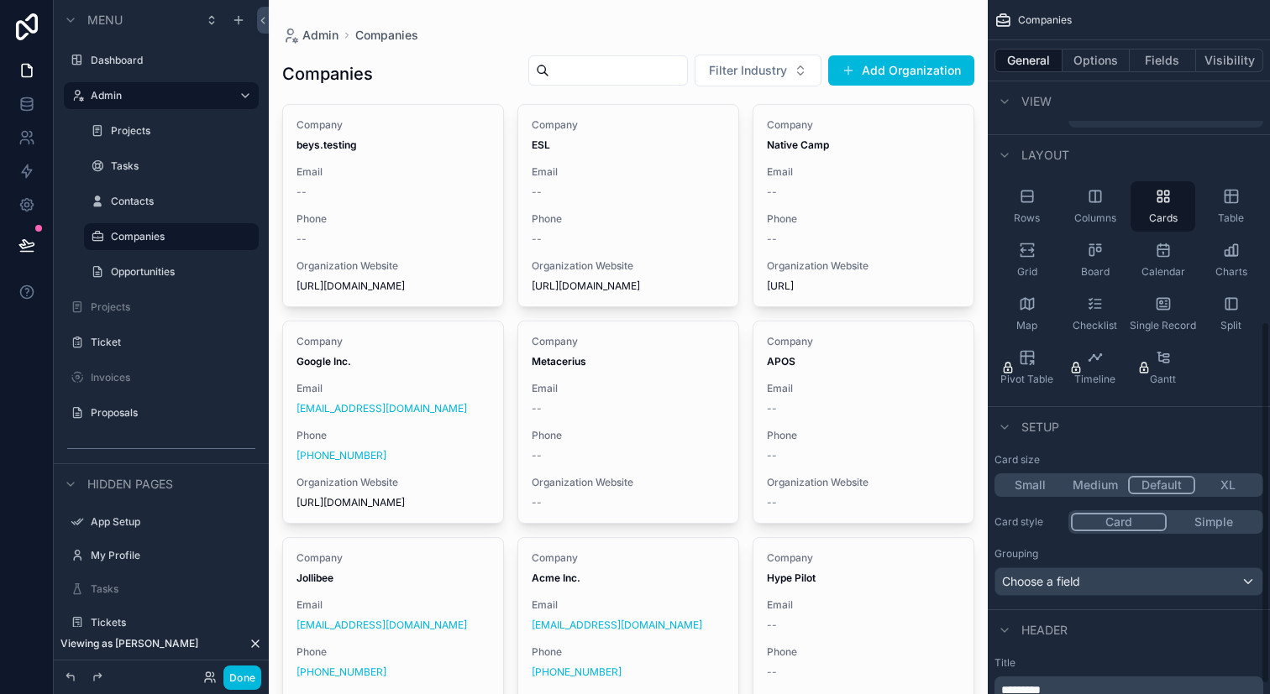
scroll to position [0, 0]
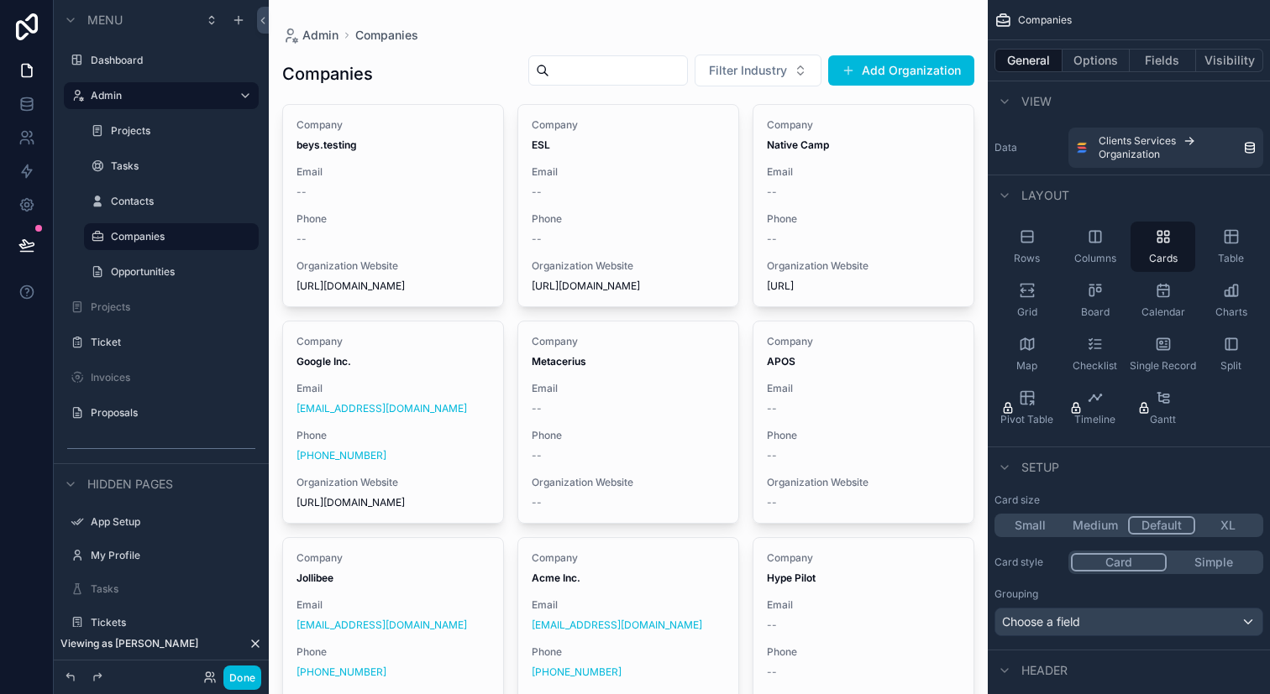
click at [1099, 63] on button "Options" at bounding box center [1095, 61] width 67 height 24
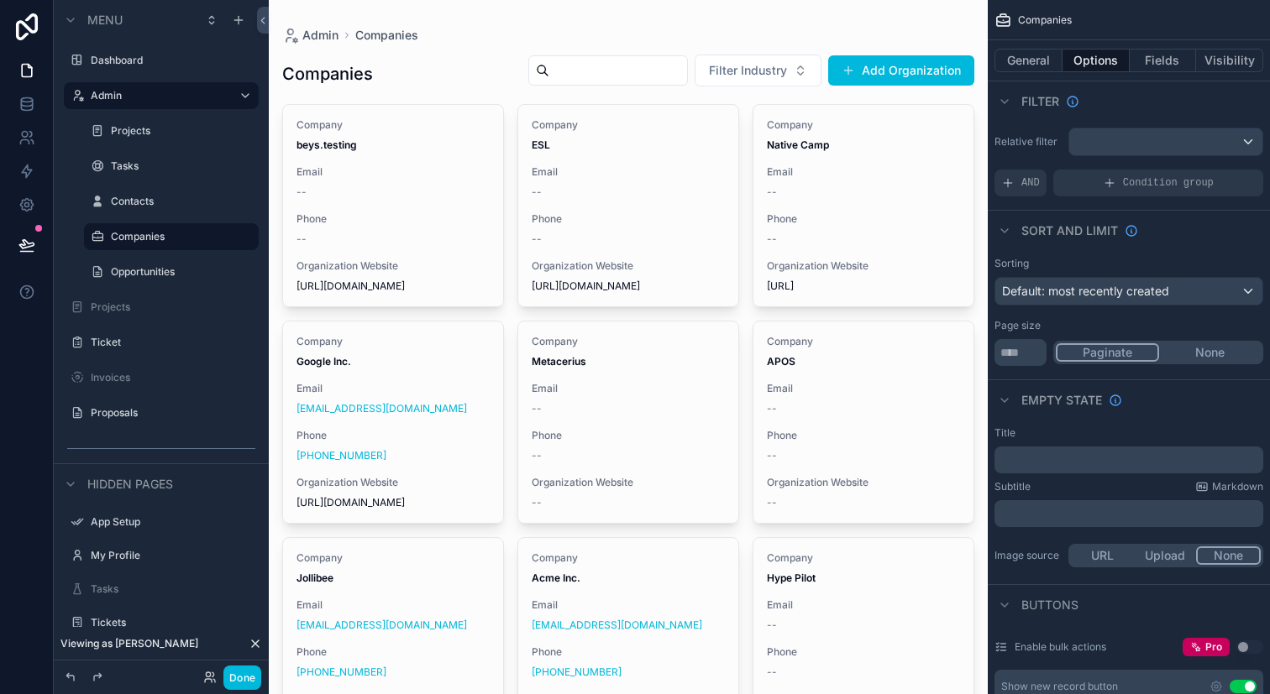
click at [1099, 63] on button "Options" at bounding box center [1095, 61] width 67 height 24
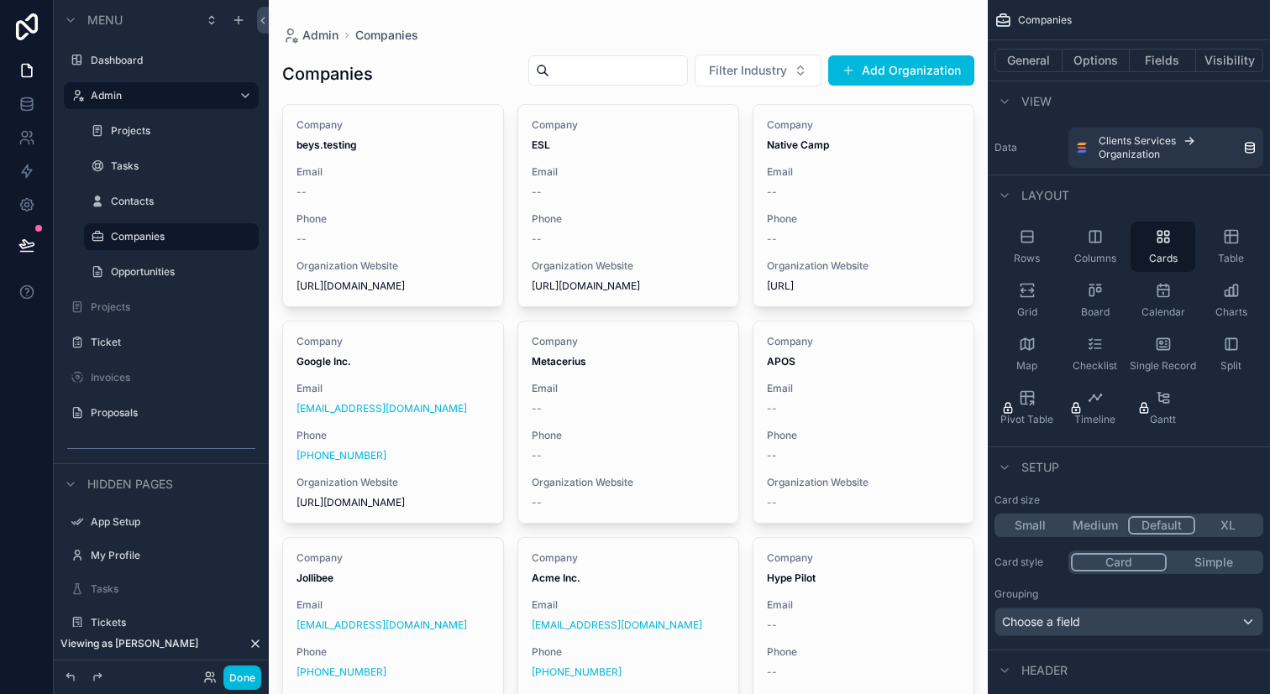
click at [1099, 63] on button "Options" at bounding box center [1095, 61] width 67 height 24
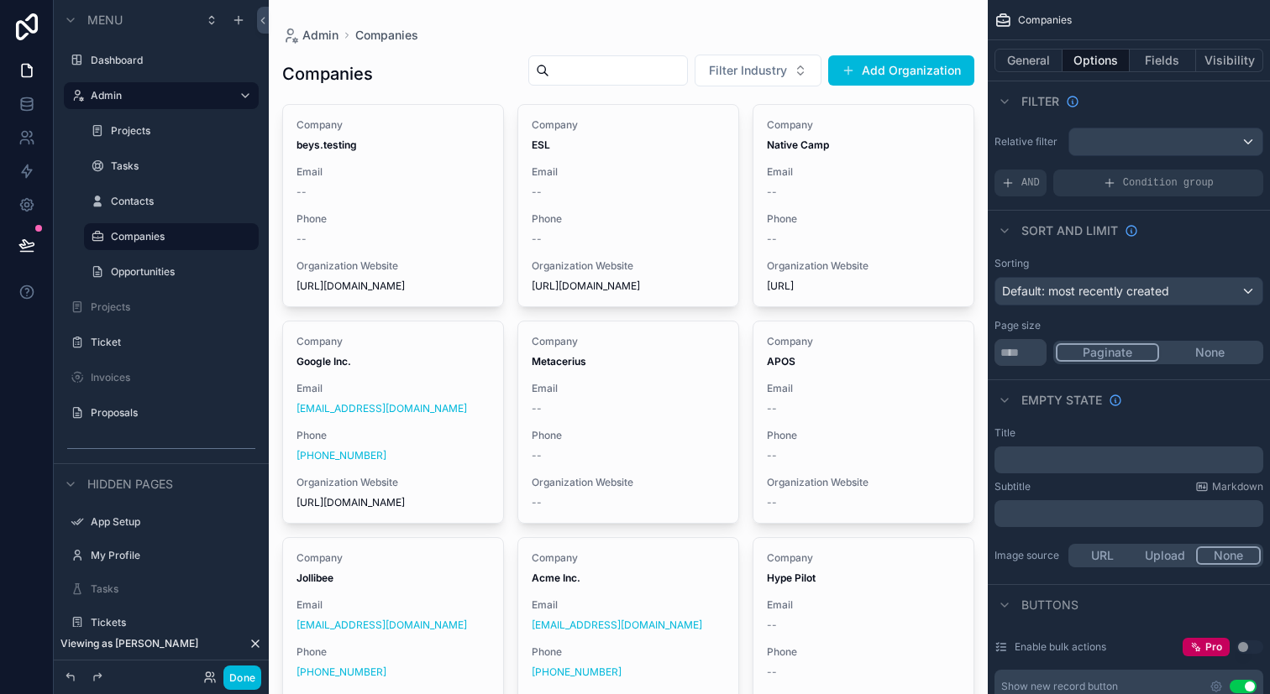
click at [1107, 149] on div "scrollable content" at bounding box center [1165, 141] width 193 height 27
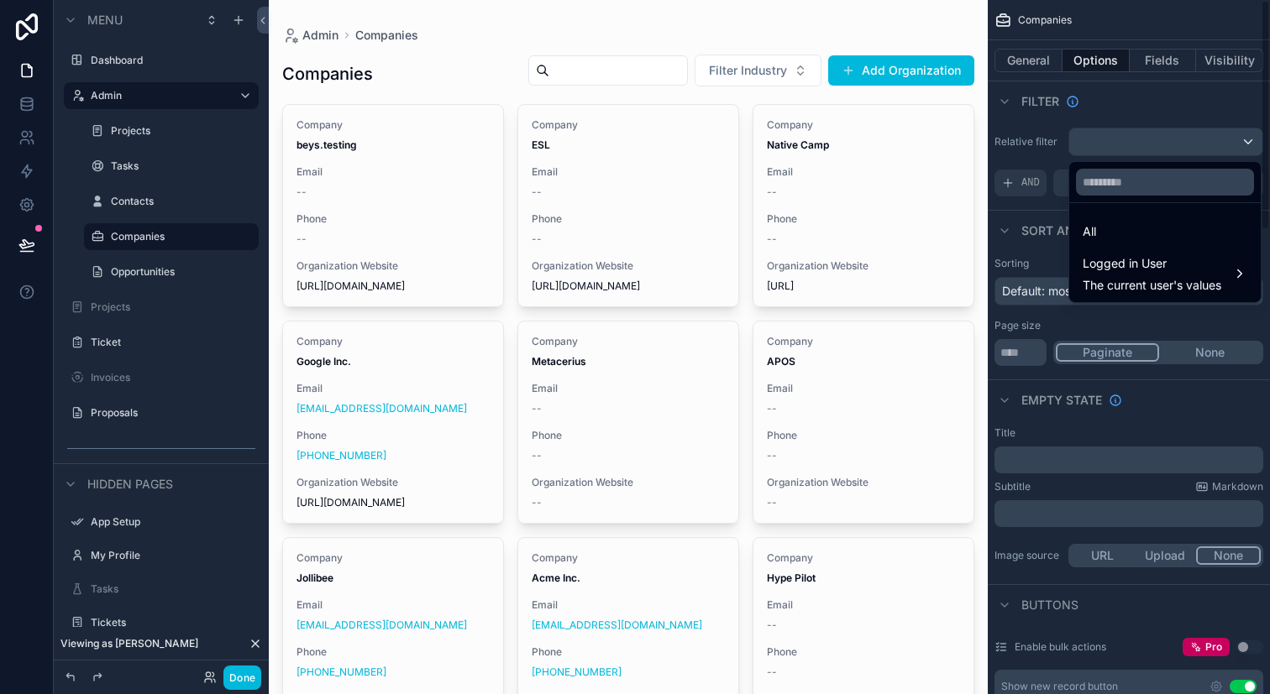
click at [1064, 150] on div "scrollable content" at bounding box center [635, 347] width 1270 height 694
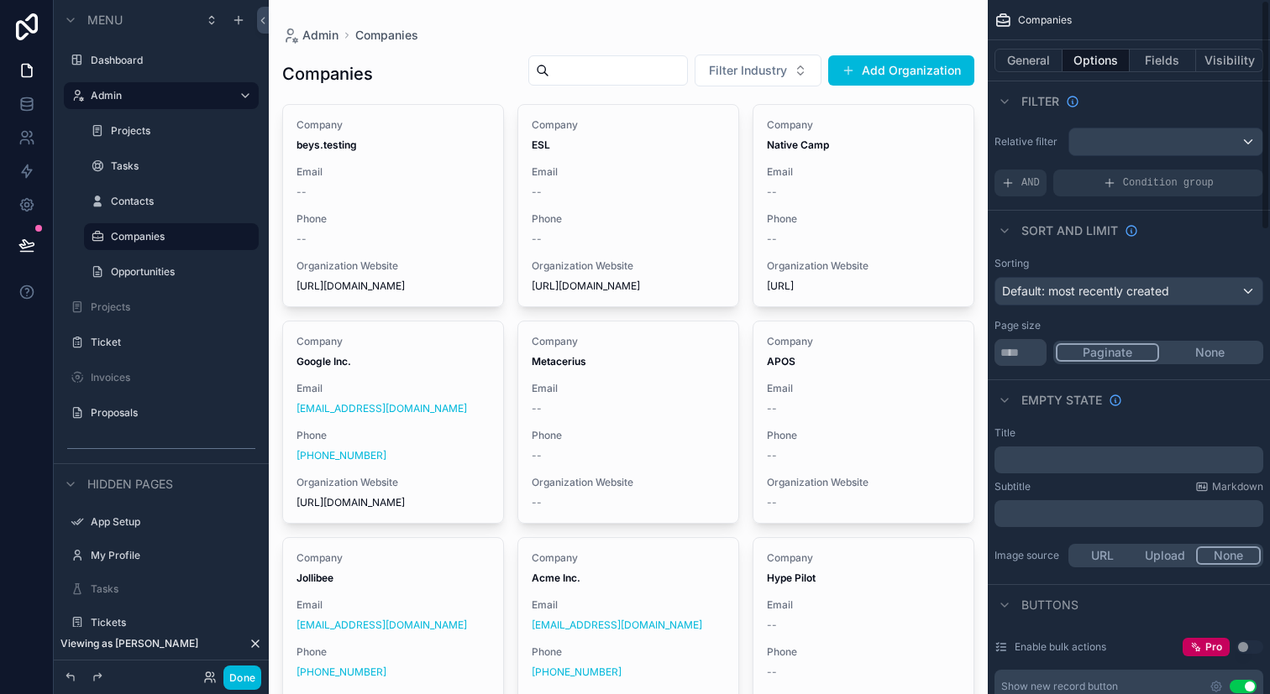
click at [1087, 186] on div "Condition group" at bounding box center [1158, 183] width 210 height 27
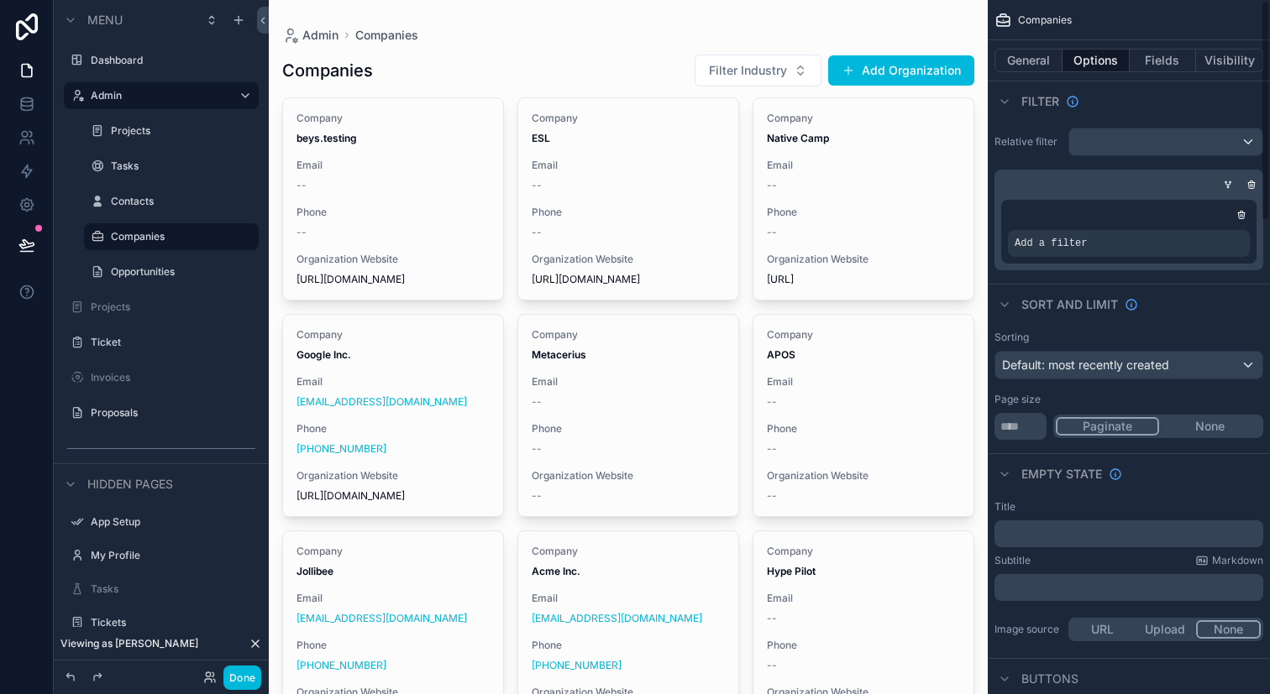
click at [1091, 242] on div "Add a filter" at bounding box center [1129, 243] width 242 height 27
click at [0, 0] on icon "scrollable content" at bounding box center [0, 0] width 0 height 0
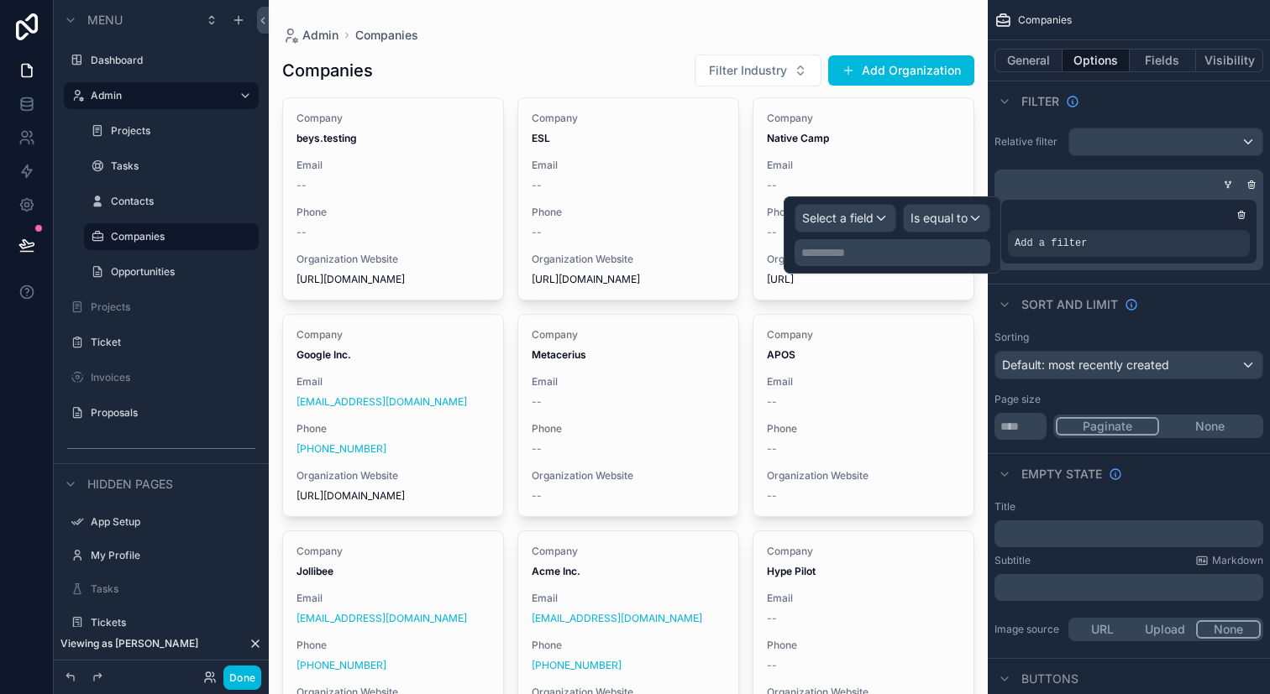
click at [891, 212] on div "Select a field" at bounding box center [845, 218] width 100 height 27
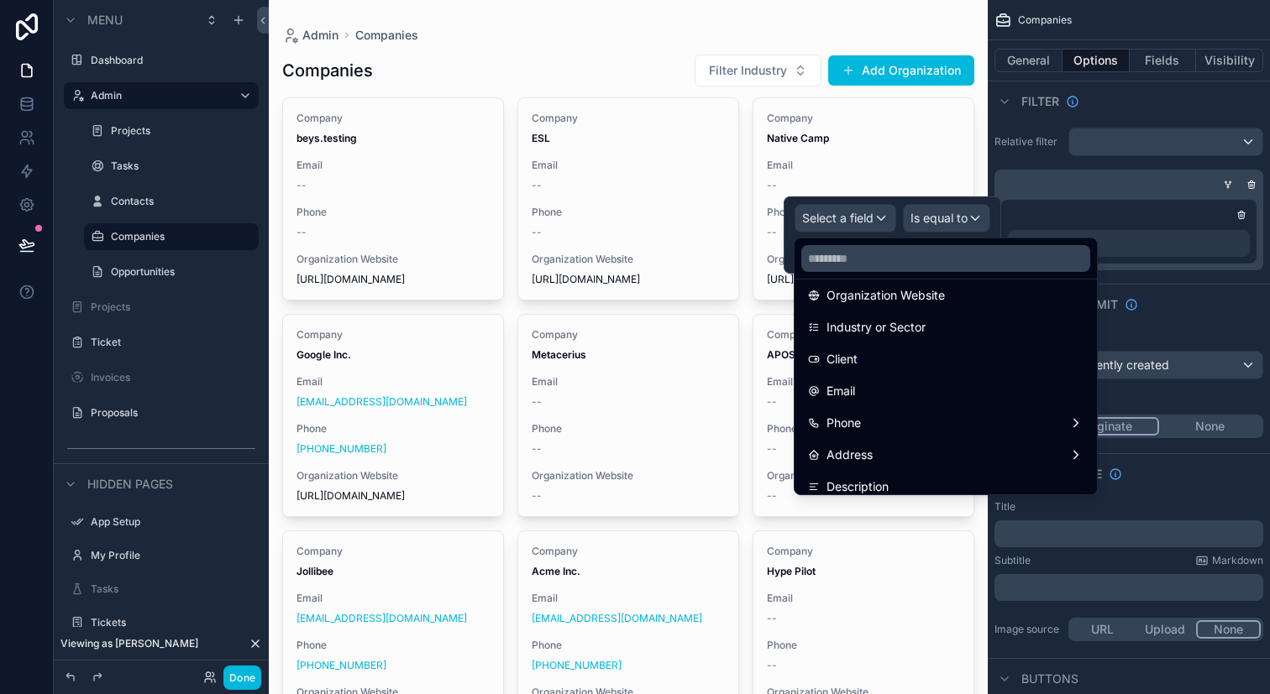
scroll to position [201, 0]
click at [888, 263] on input "text" at bounding box center [945, 258] width 289 height 27
type input "*"
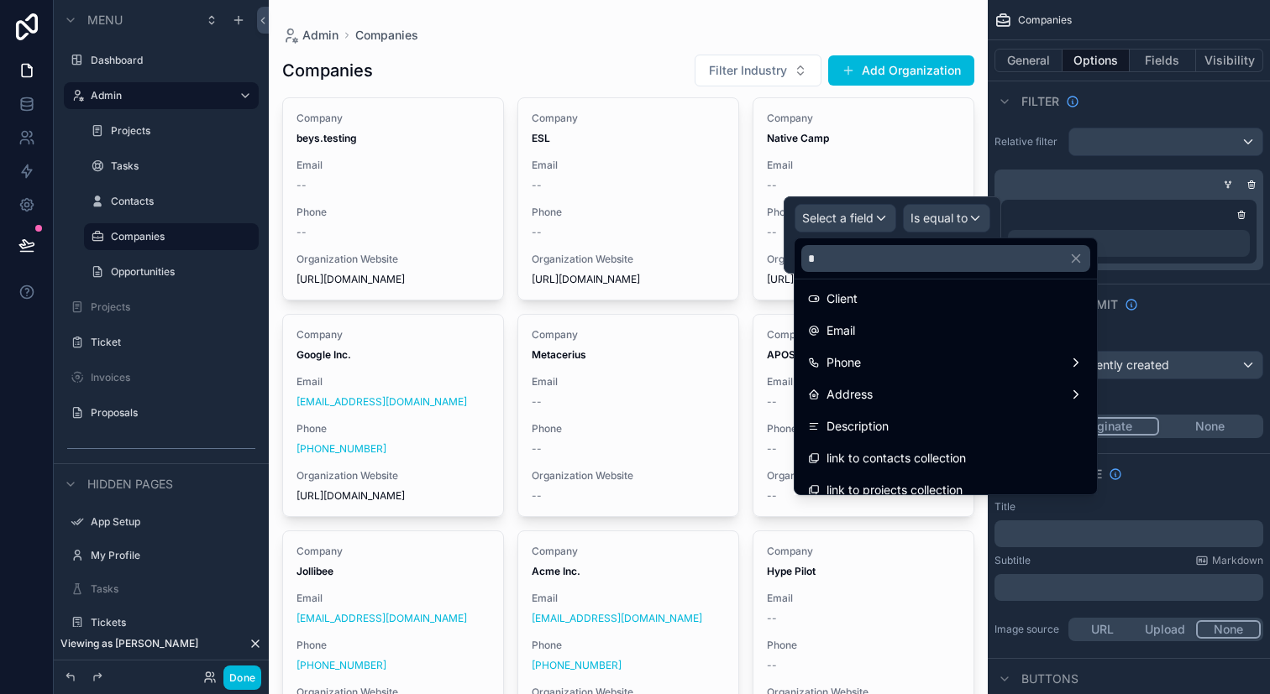
click at [904, 289] on div "Client" at bounding box center [945, 299] width 275 height 20
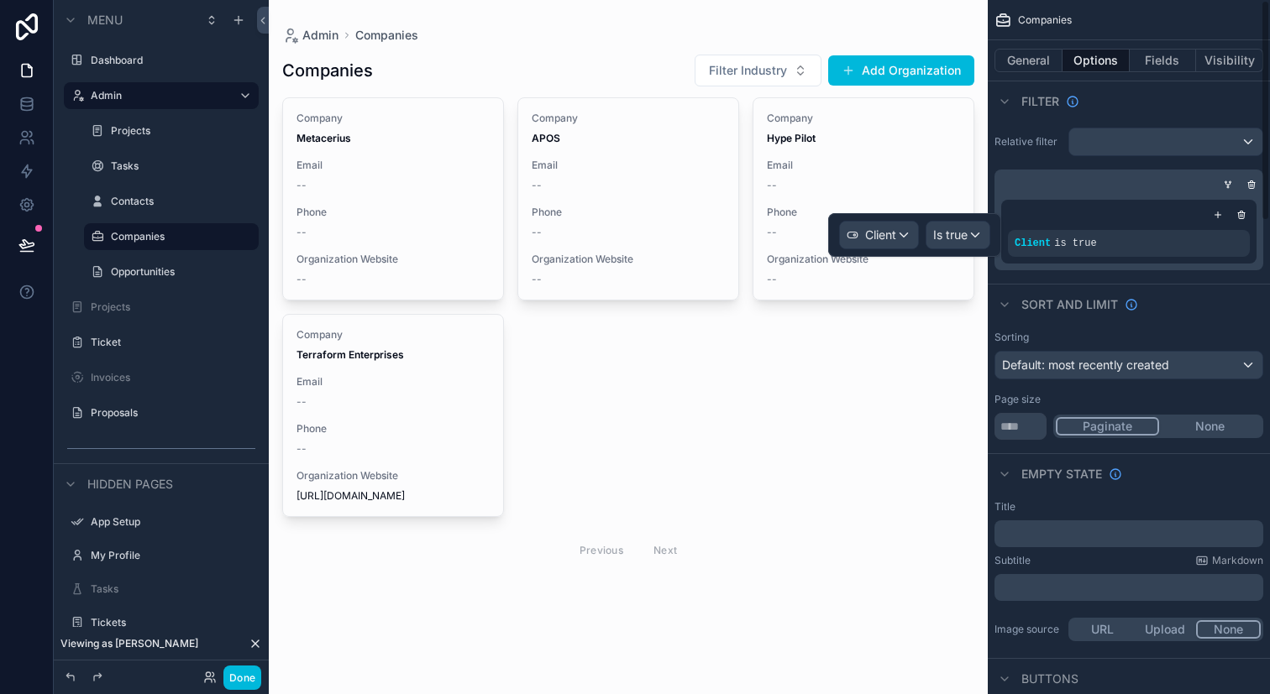
click at [796, 367] on div "Company Metacerius Email -- Phone -- Organization Website -- Delete Company APO…" at bounding box center [628, 333] width 692 height 473
click at [933, 64] on button "Add Organization" at bounding box center [901, 70] width 146 height 30
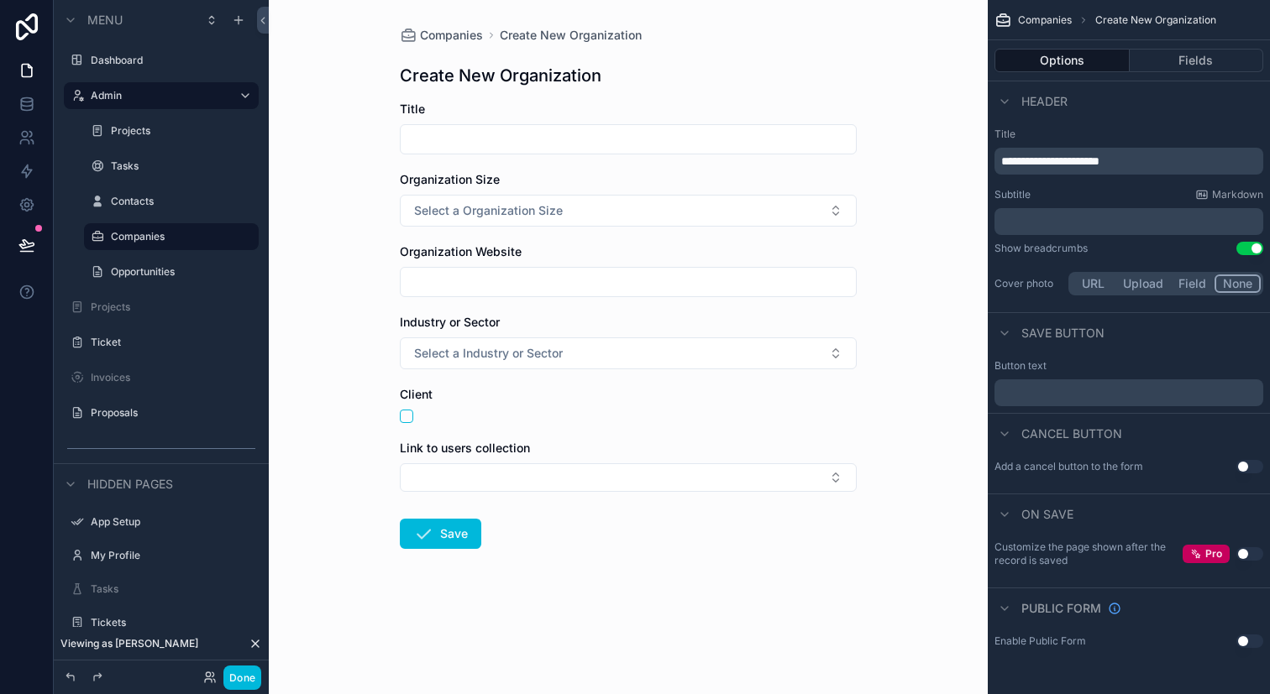
click at [1168, 55] on button "Fields" at bounding box center [1196, 61] width 134 height 24
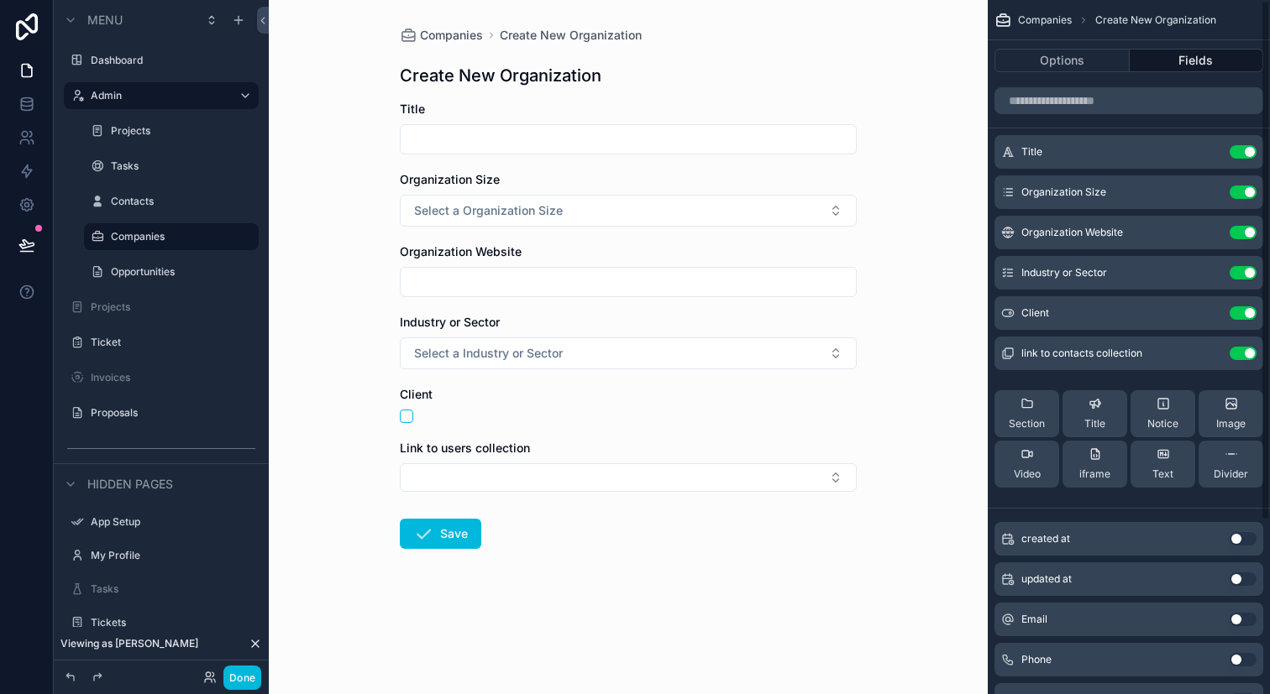
click at [1248, 317] on button "Use setting" at bounding box center [1242, 312] width 27 height 13
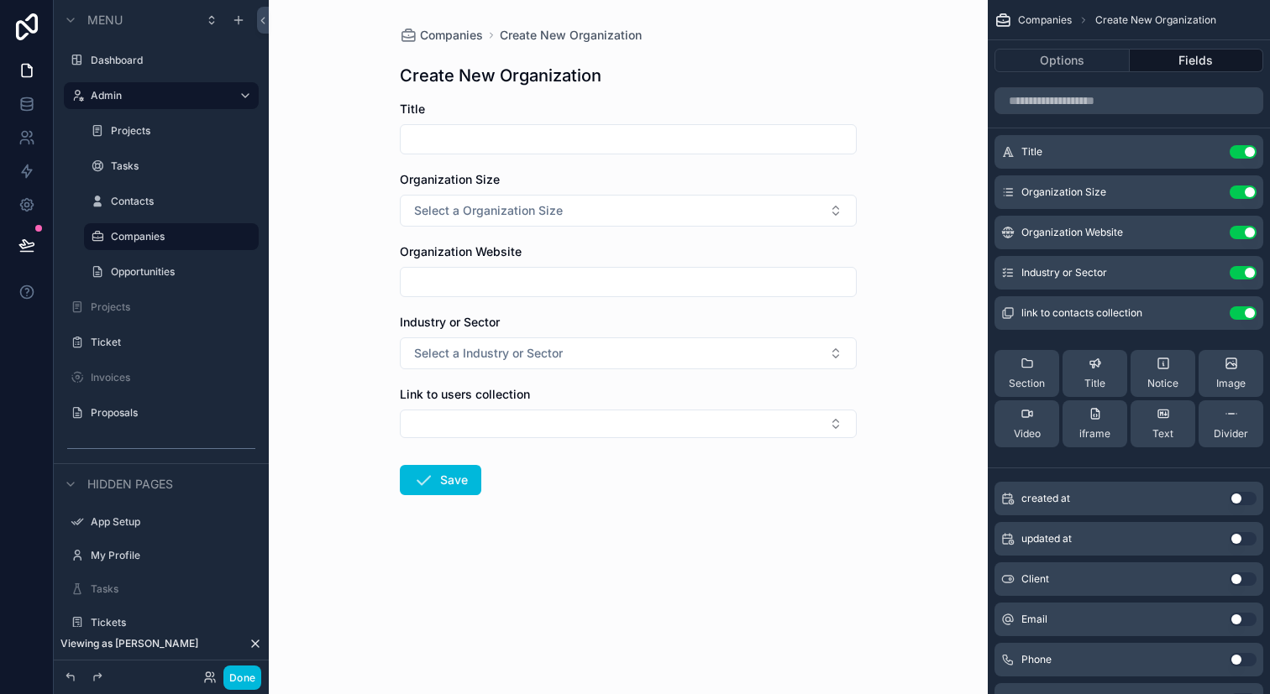
click at [0, 0] on icon "scrollable content" at bounding box center [0, 0] width 0 height 0
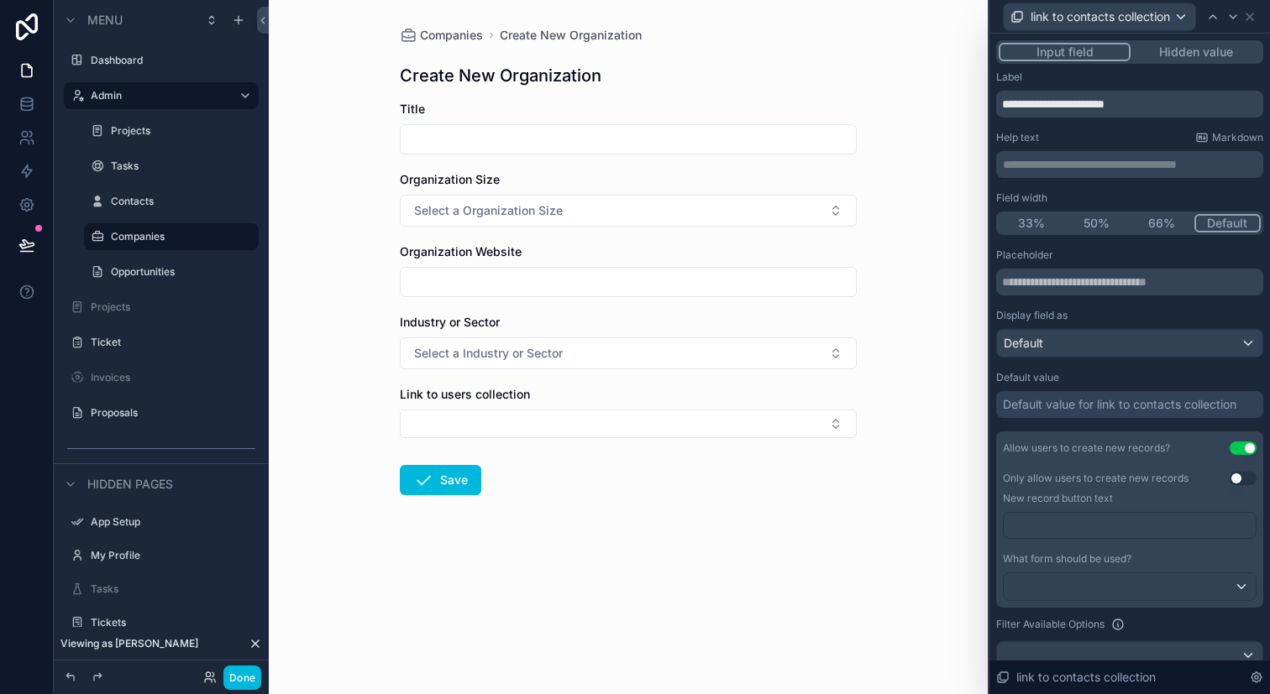
click at [1246, 7] on div "link to contacts collection" at bounding box center [1129, 16] width 267 height 33
click at [1255, 14] on icon at bounding box center [1249, 16] width 13 height 13
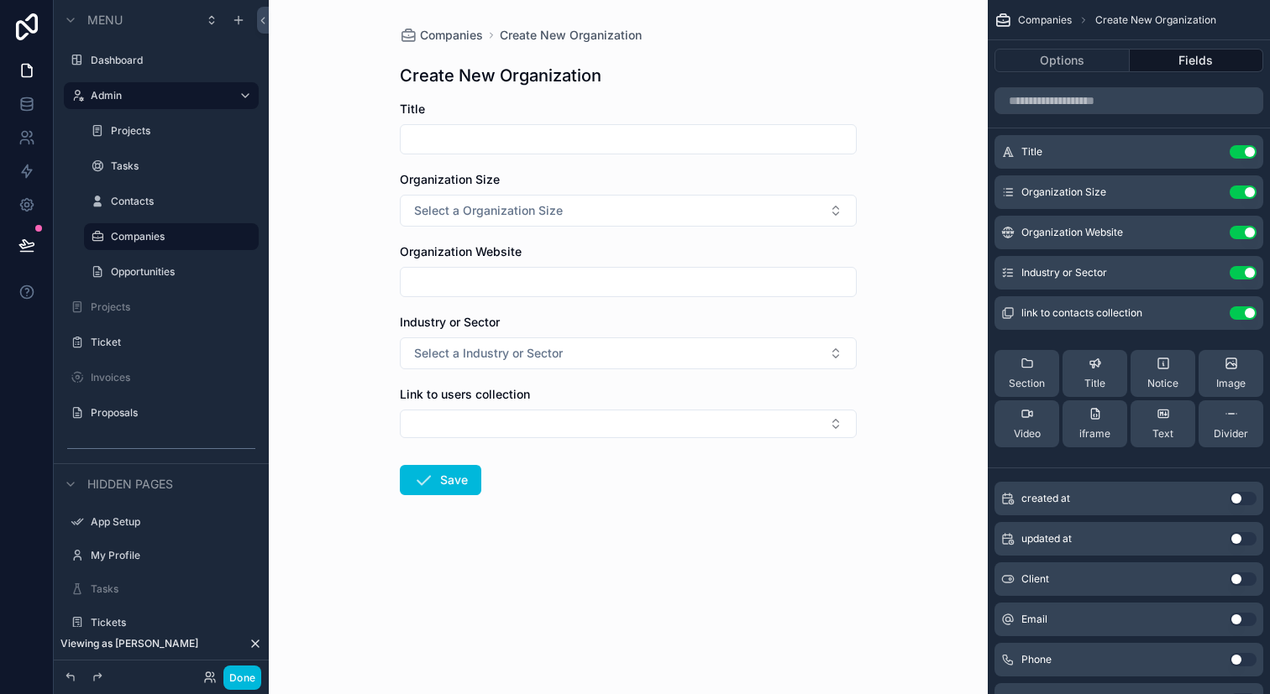
click at [1245, 321] on div "link to contacts collection Use setting" at bounding box center [1128, 313] width 269 height 34
click at [1245, 312] on button "Use setting" at bounding box center [1242, 312] width 27 height 13
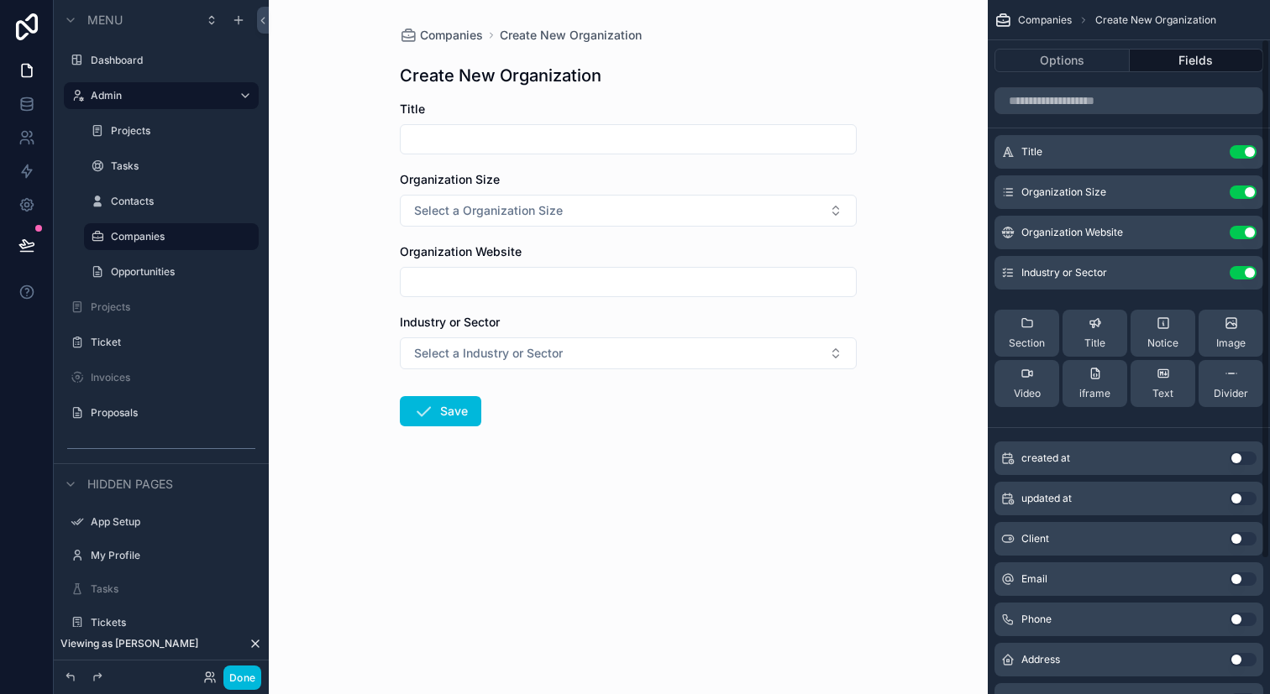
scroll to position [231, 0]
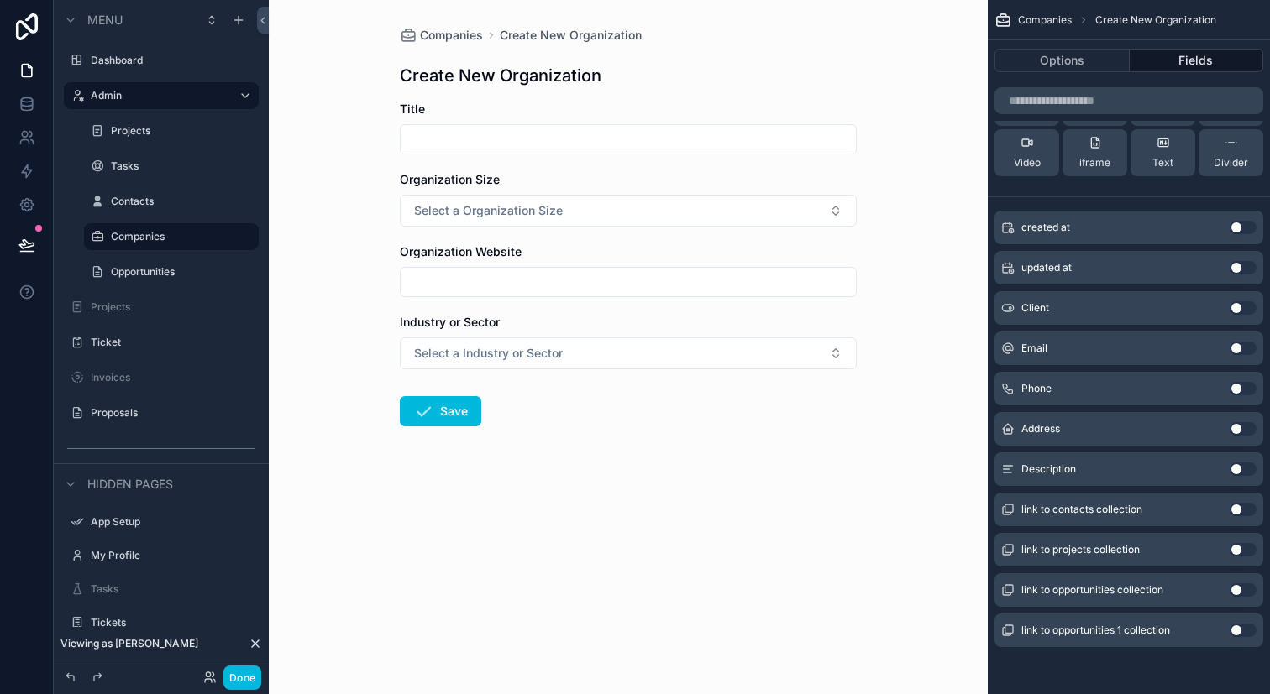
click at [1238, 516] on button "Use setting" at bounding box center [1242, 509] width 27 height 13
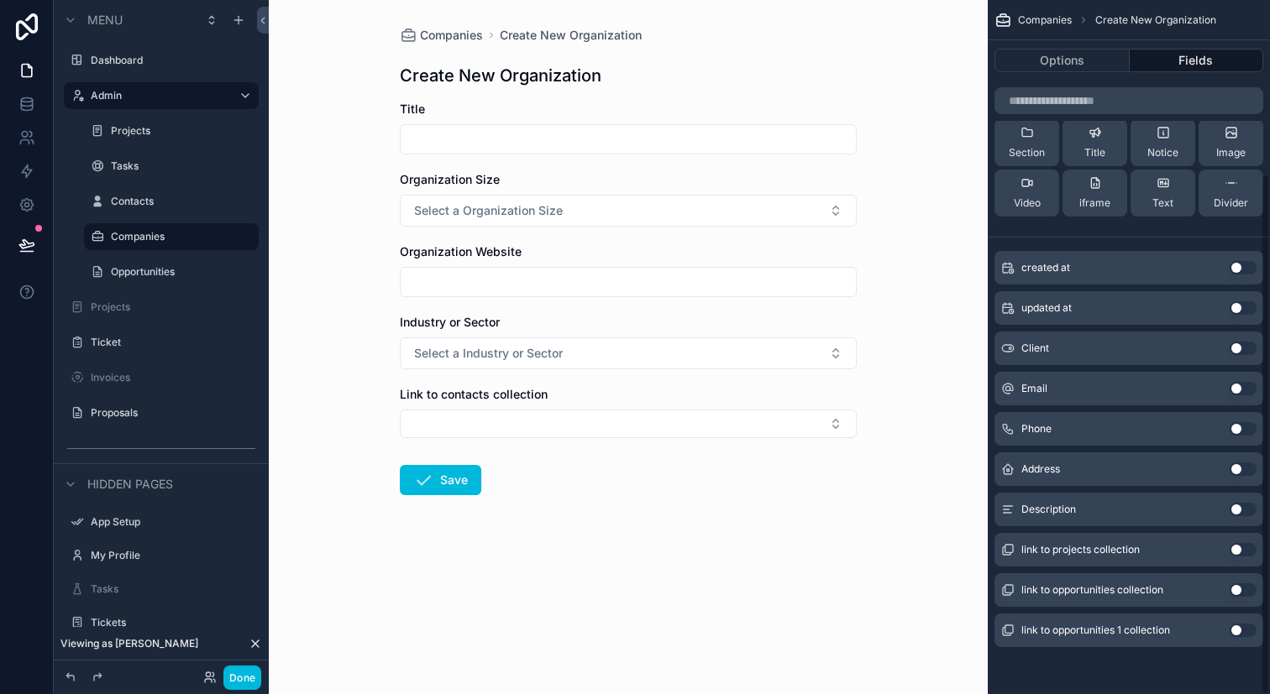
scroll to position [0, 0]
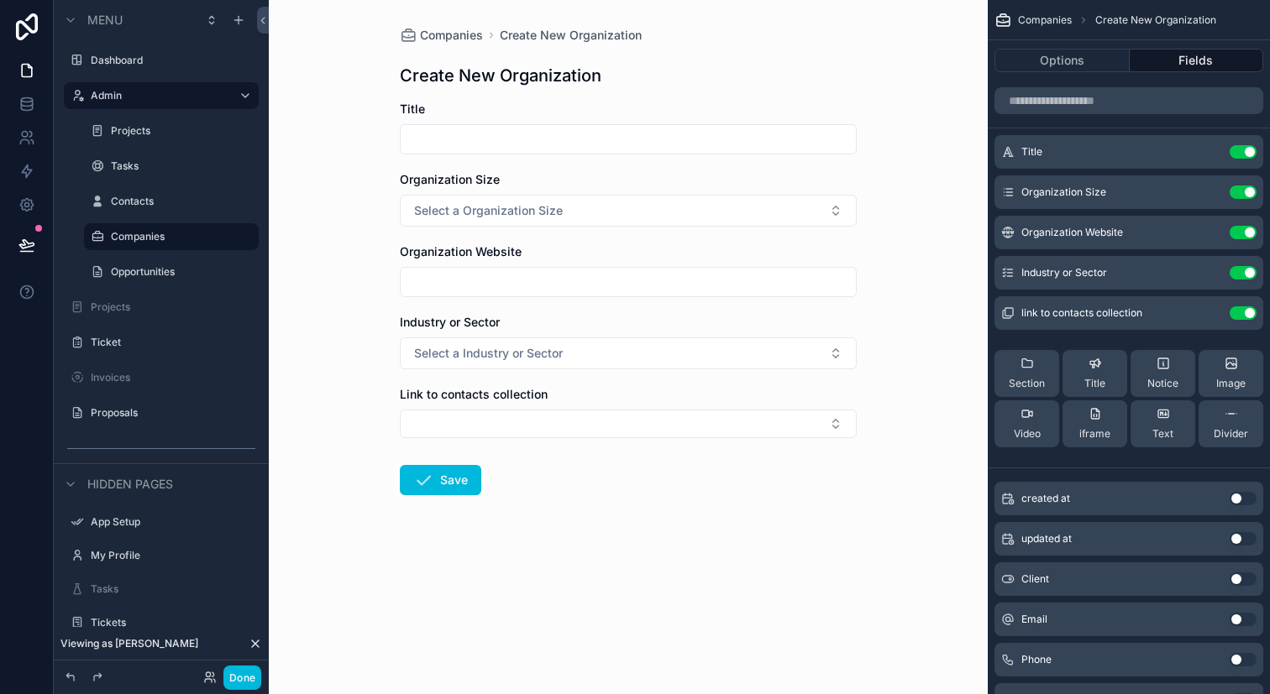
click at [808, 427] on button "Select Button" at bounding box center [628, 424] width 457 height 29
click at [898, 395] on div "Companies Create New Organization Create New Organization Title Organization Si…" at bounding box center [628, 347] width 719 height 694
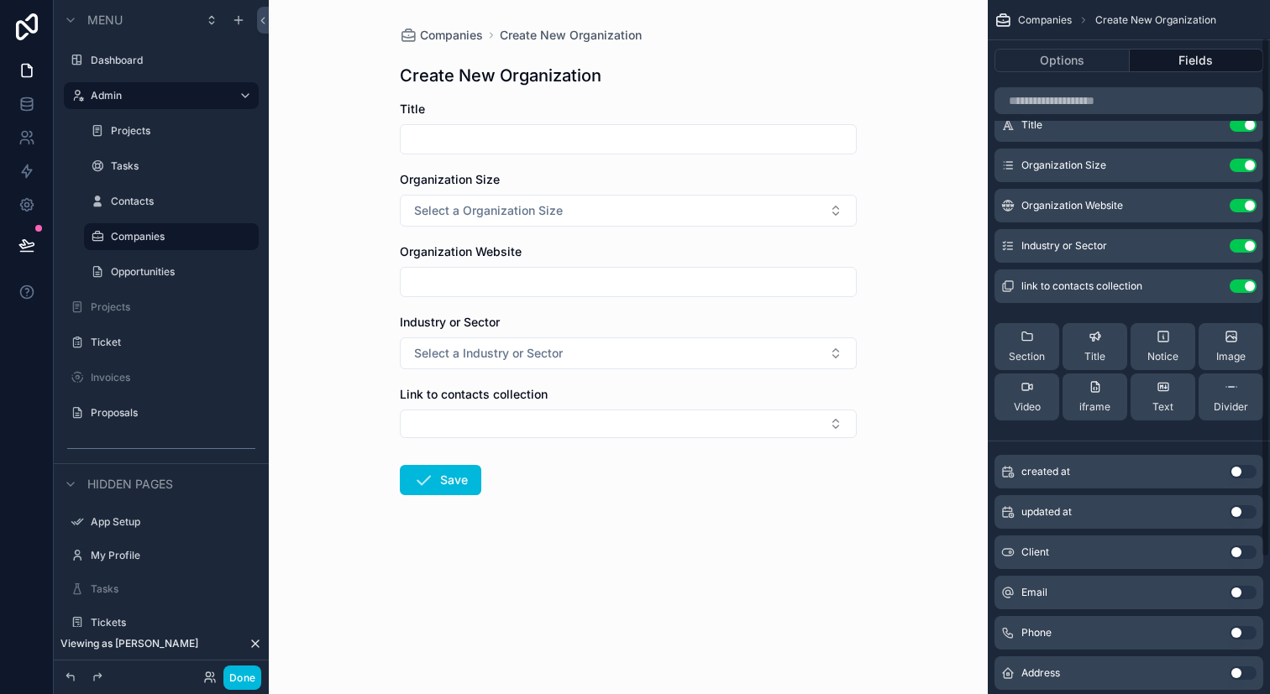
scroll to position [20, 0]
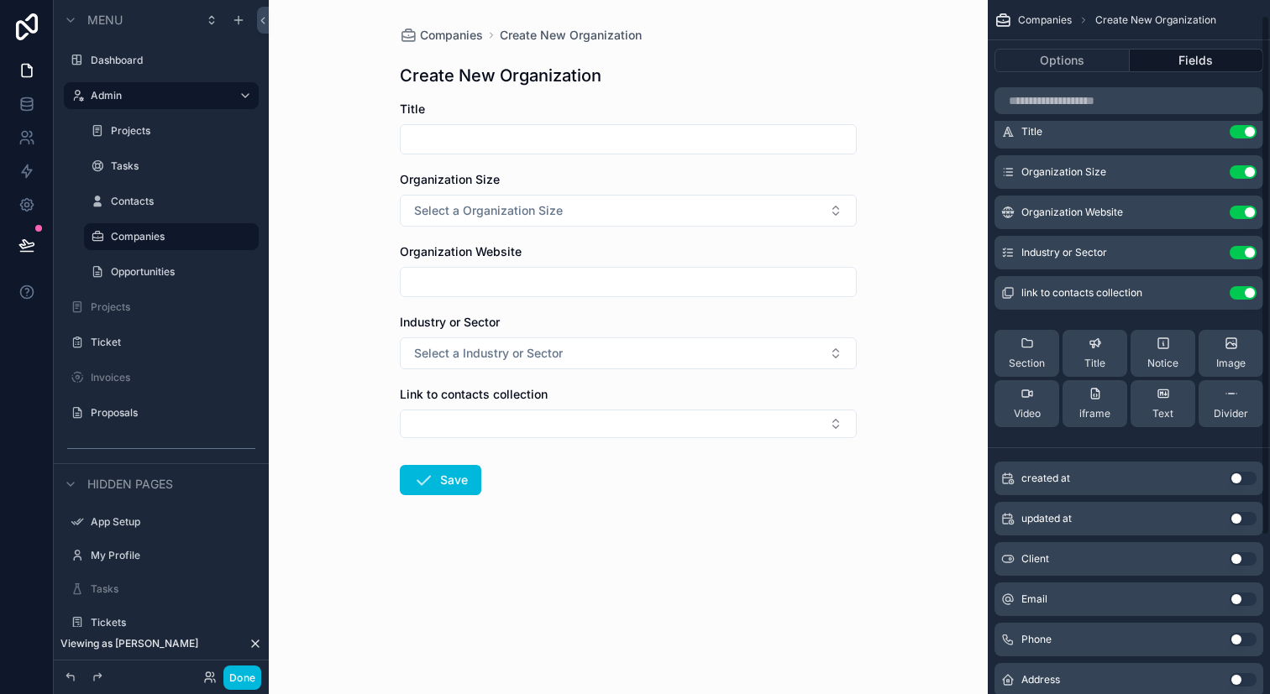
click at [1239, 292] on button "Use setting" at bounding box center [1242, 292] width 27 height 13
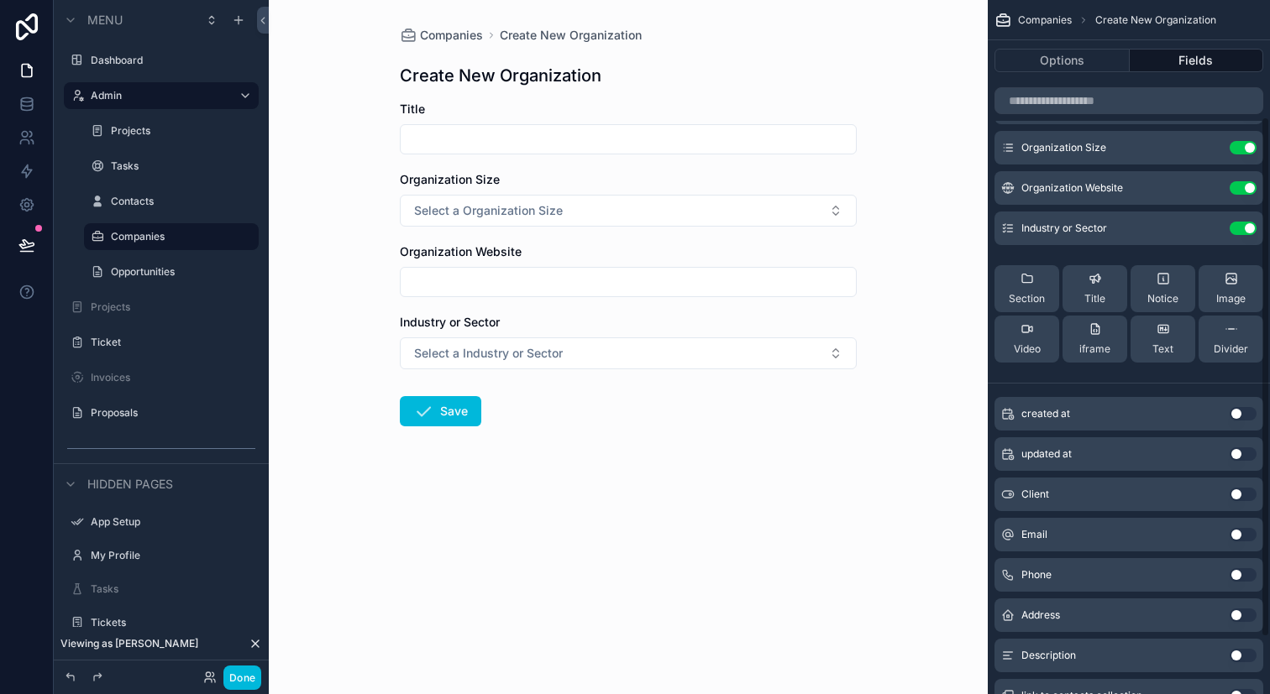
scroll to position [0, 0]
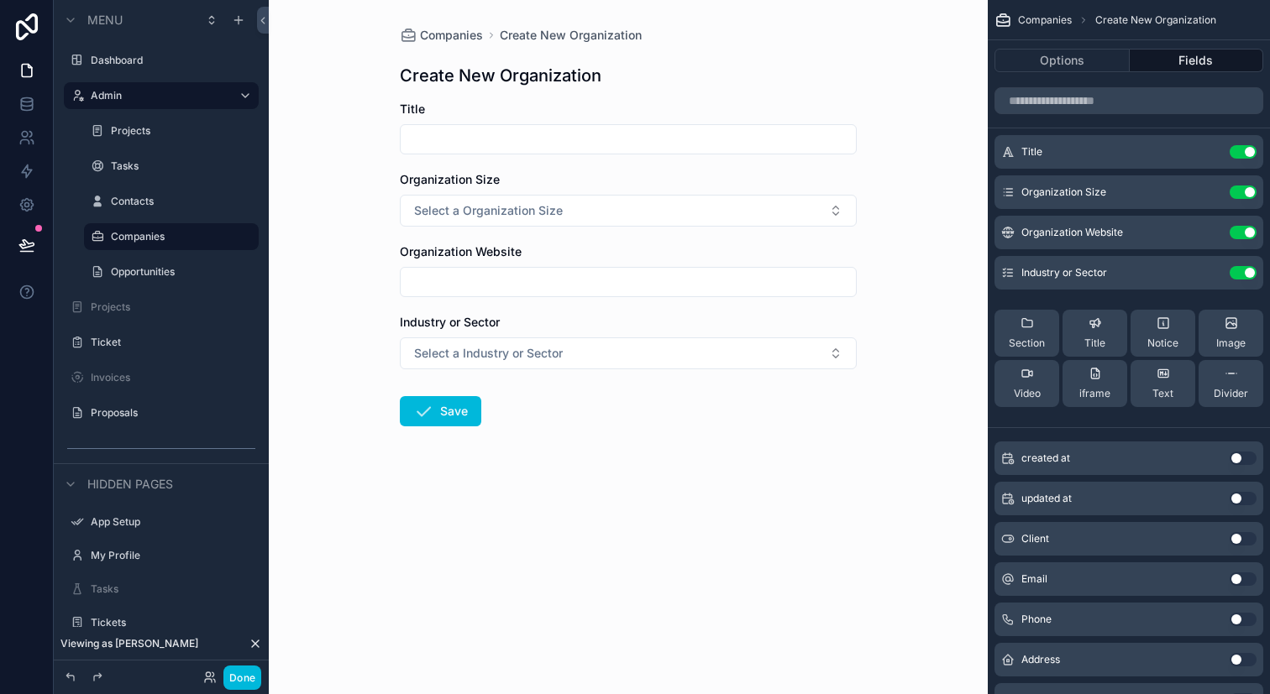
click at [823, 213] on button "Select a Organization Size" at bounding box center [628, 211] width 457 height 32
click at [878, 213] on div "Companies Create New Organization Create New Organization Title Organization Si…" at bounding box center [628, 347] width 719 height 694
click at [927, 146] on div "Companies Create New Organization Create New Organization Title Organization Si…" at bounding box center [628, 347] width 719 height 694
click at [1079, 77] on div "Options Fields" at bounding box center [1128, 60] width 282 height 40
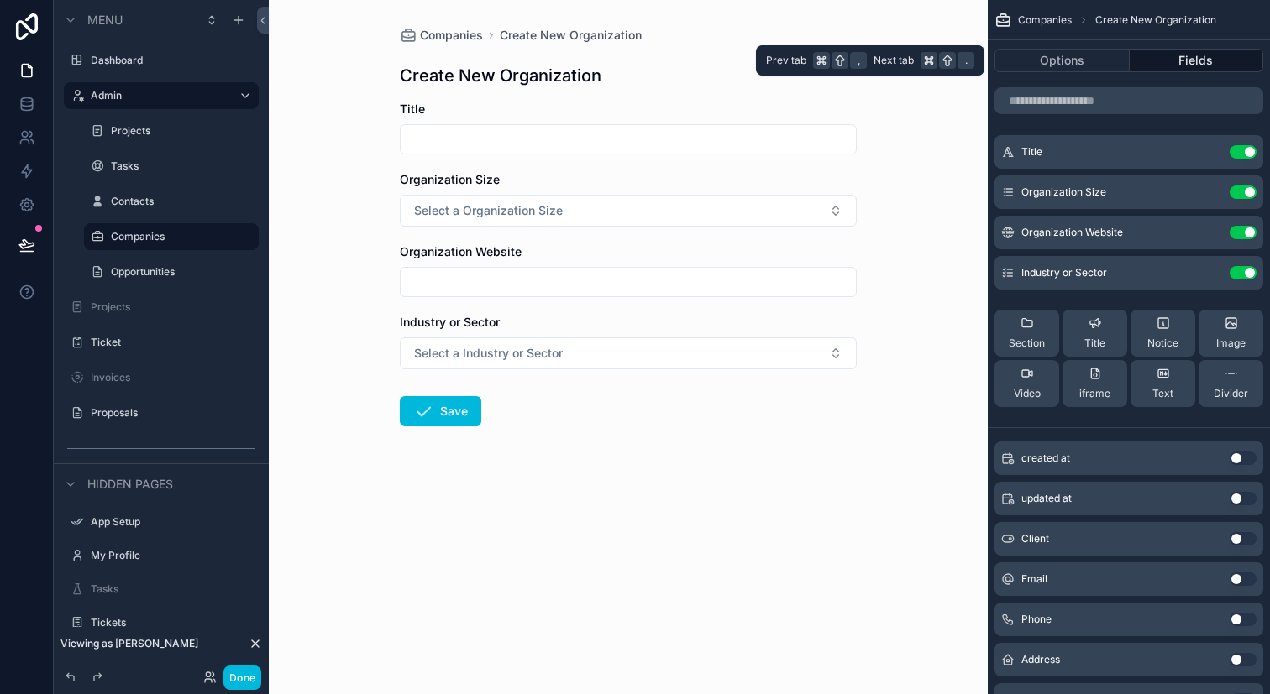
click at [1066, 59] on button "Options" at bounding box center [1061, 61] width 135 height 24
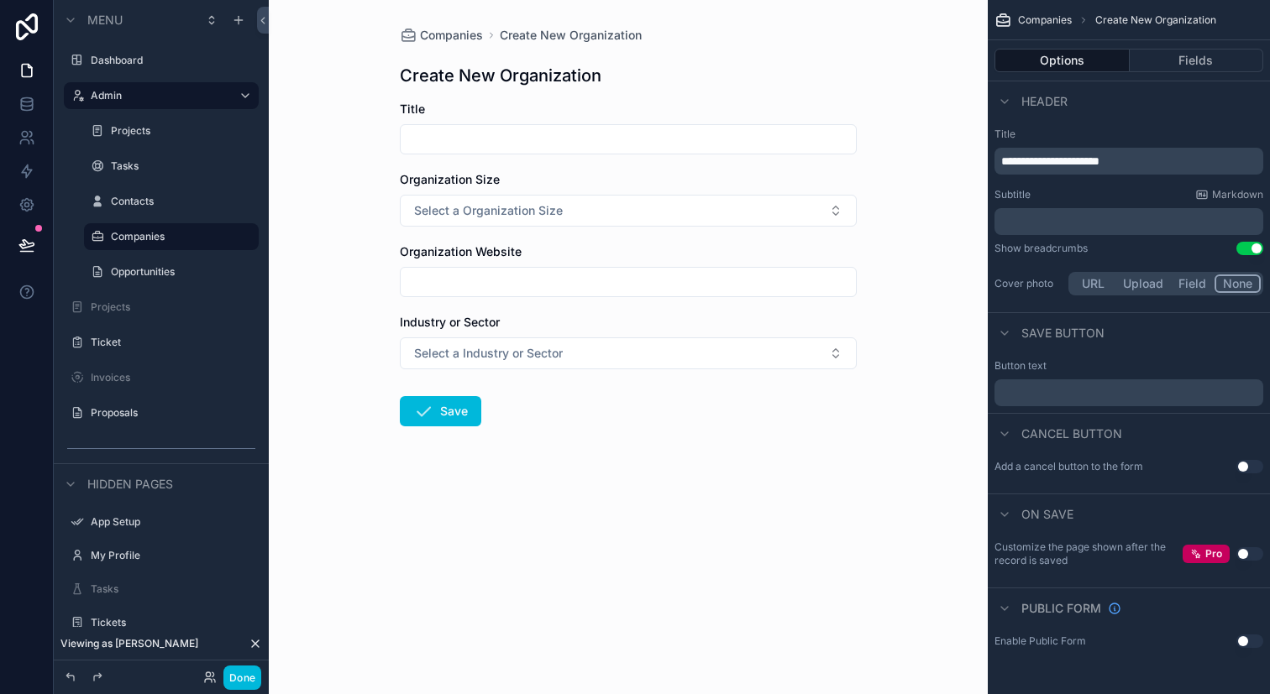
click at [1099, 167] on span "**********" at bounding box center [1050, 161] width 98 height 12
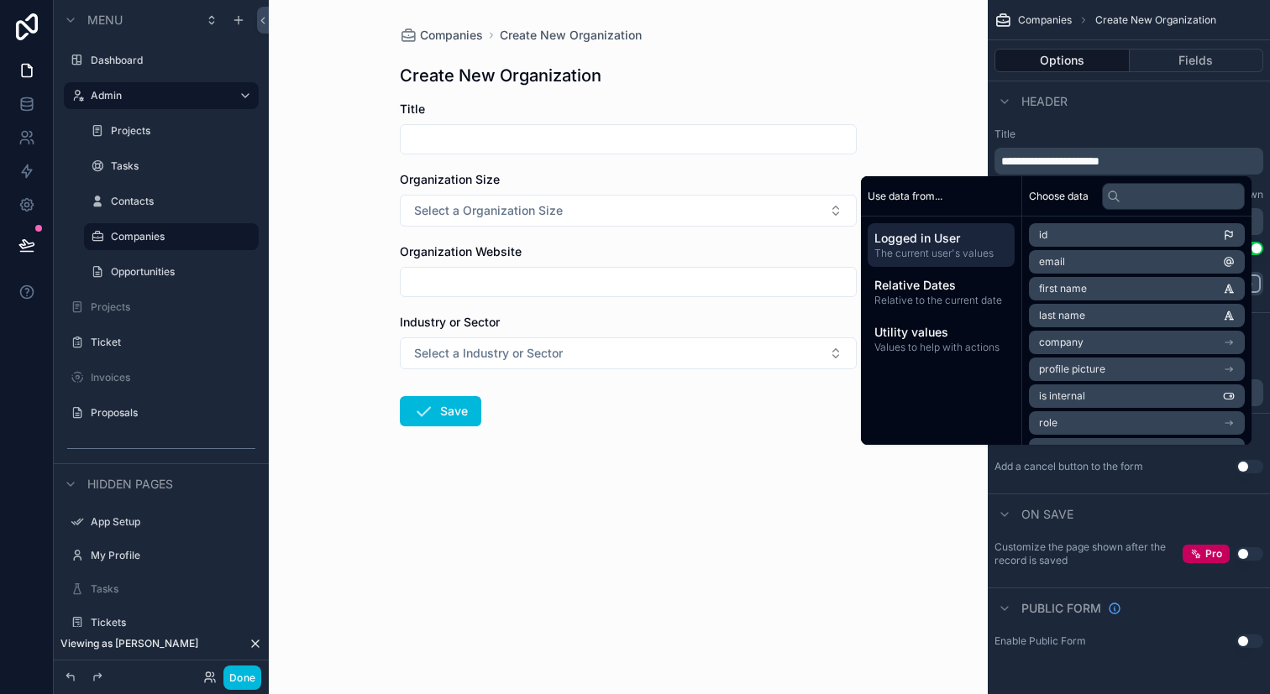
click at [1165, 159] on p "**********" at bounding box center [1130, 161] width 259 height 17
click at [755, 498] on form "Title Organization Size Select a Organization Size Organization Website Industr…" at bounding box center [628, 317] width 457 height 433
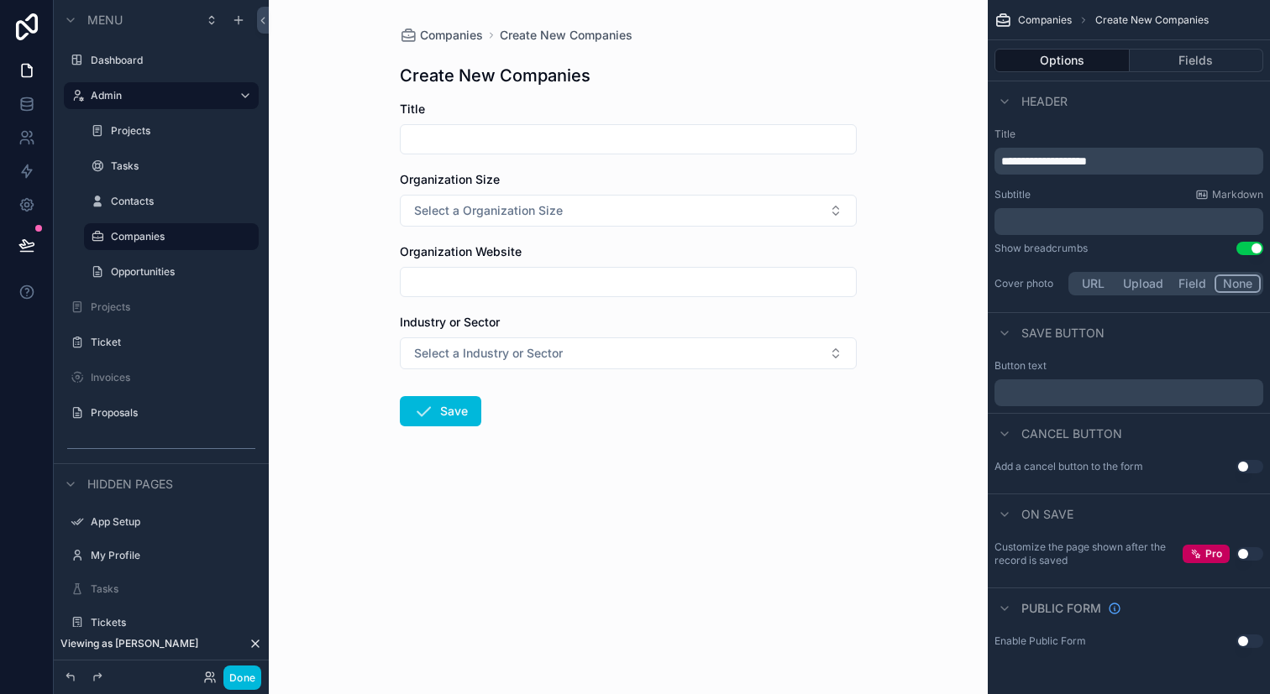
click at [566, 170] on form "Title Organization Size Select a Organization Size Organization Website Industr…" at bounding box center [628, 317] width 457 height 433
click at [213, 259] on div "Opportunities" at bounding box center [171, 272] width 168 height 27
click at [171, 275] on label "Opportunities" at bounding box center [180, 271] width 138 height 13
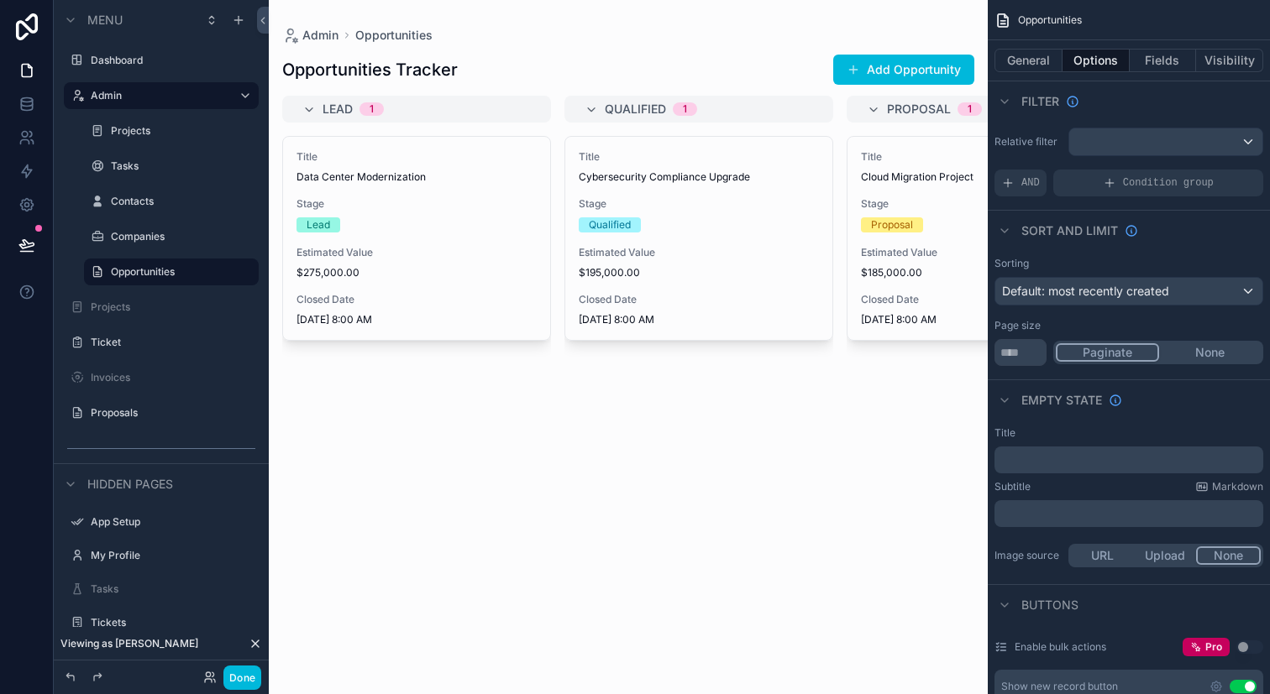
click at [927, 77] on div "scrollable content" at bounding box center [628, 347] width 719 height 694
click at [912, 72] on button "Add Opportunity" at bounding box center [903, 70] width 141 height 30
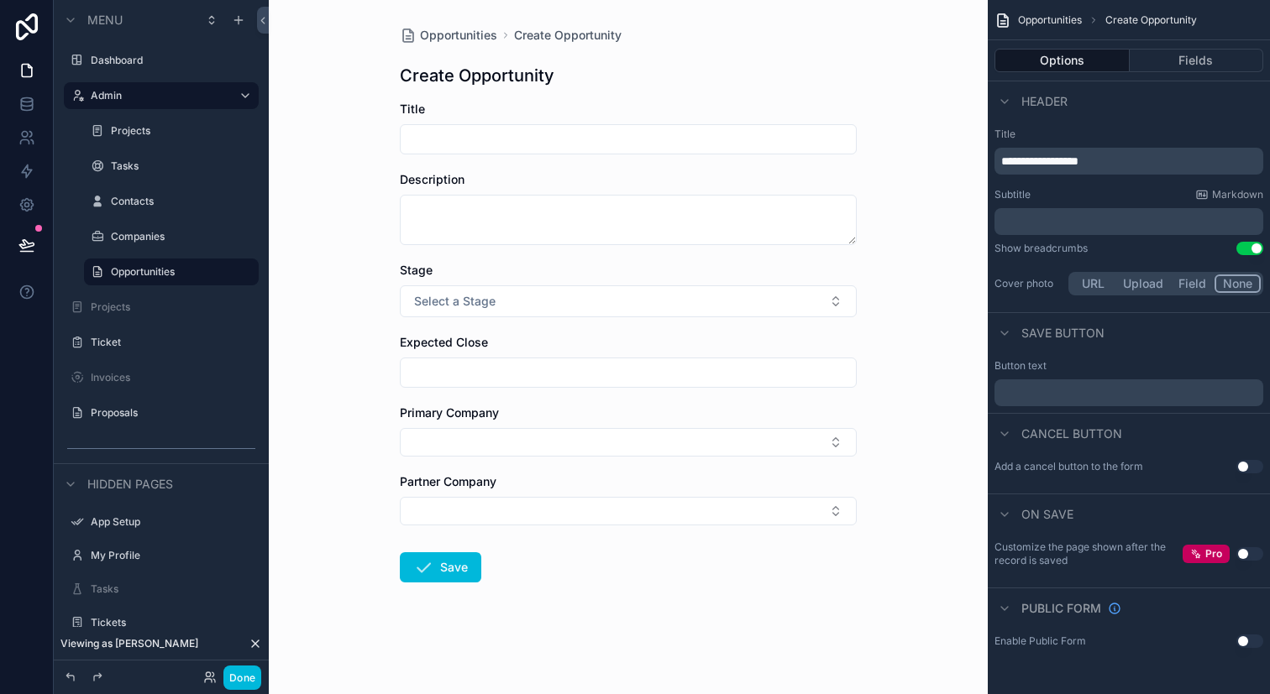
click at [472, 39] on span "Opportunities" at bounding box center [458, 35] width 77 height 17
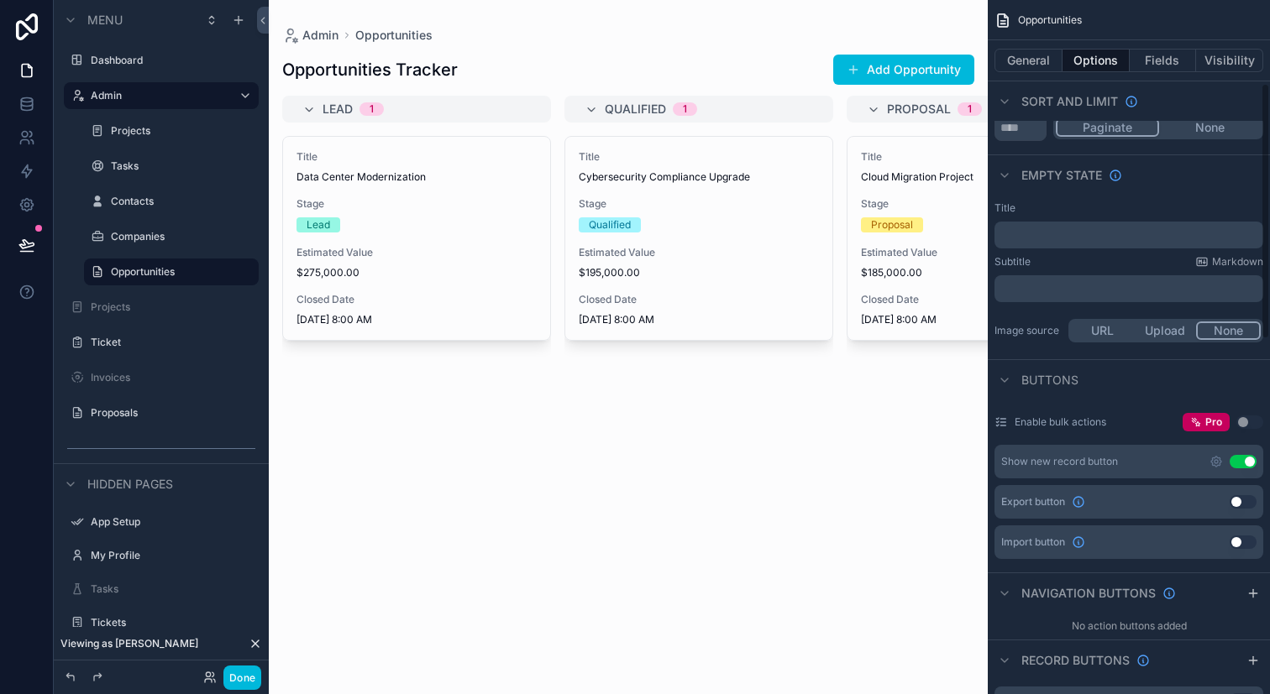
scroll to position [284, 0]
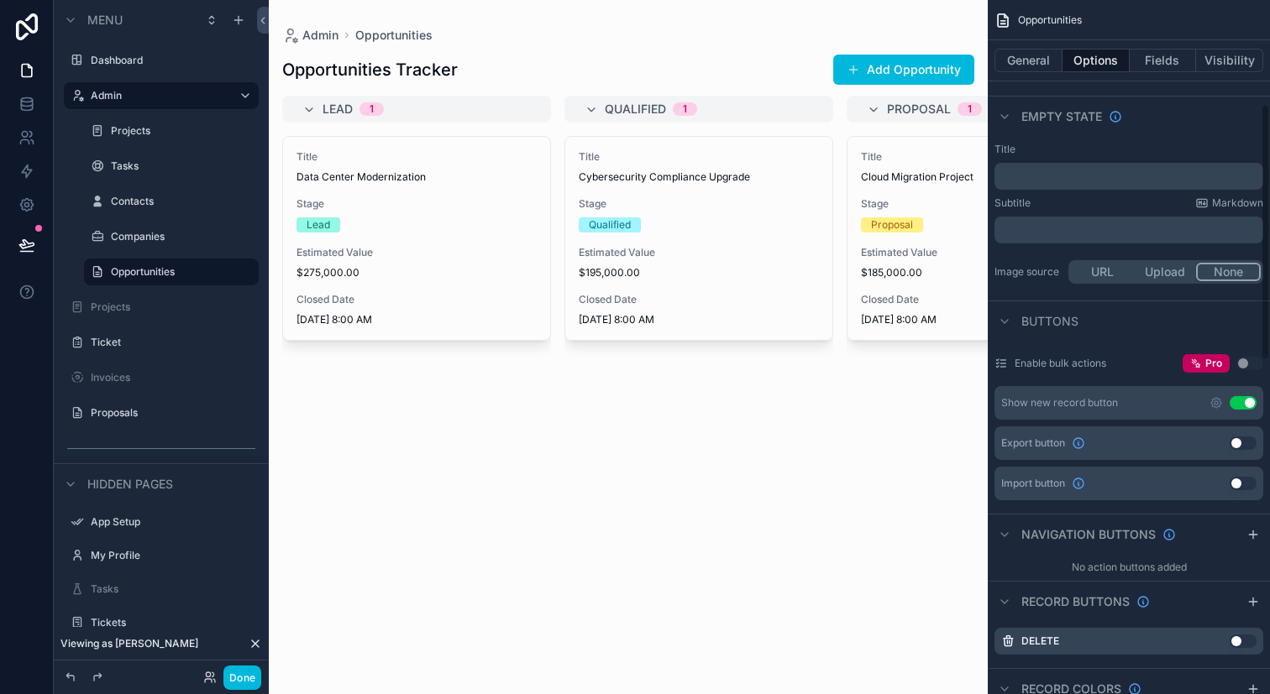
click at [1212, 406] on icon "scrollable content" at bounding box center [1215, 402] width 13 height 13
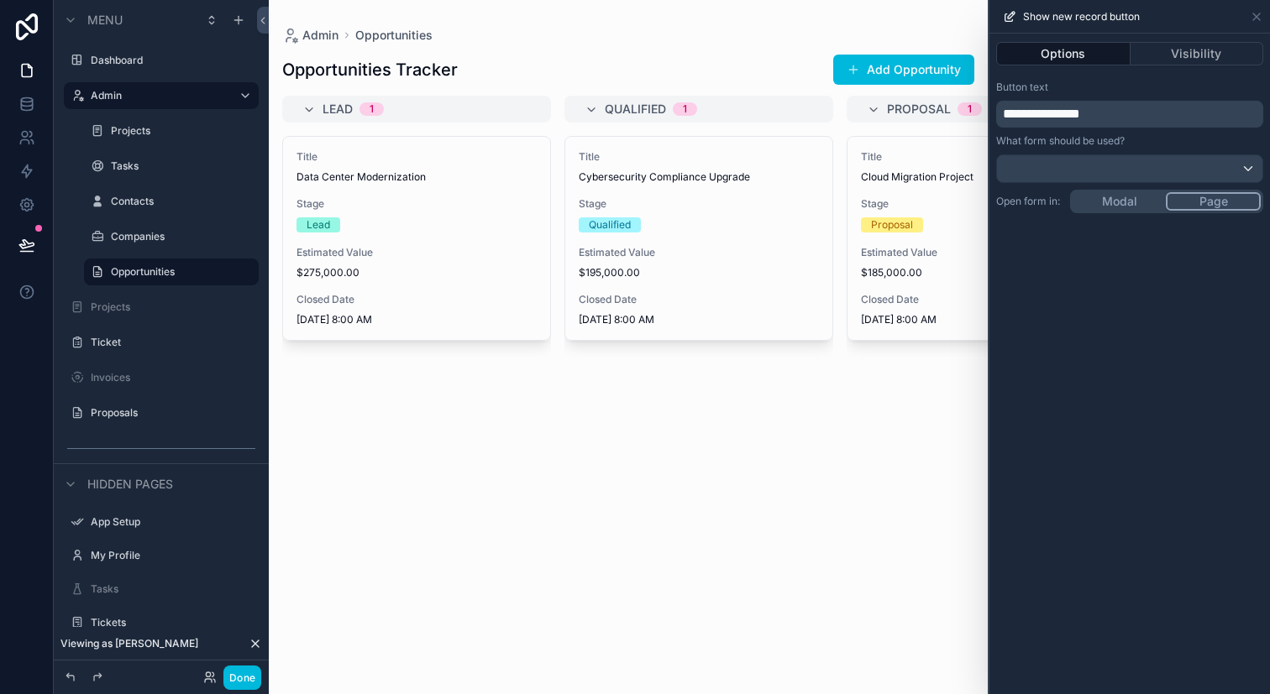
click at [1129, 196] on div "**********" at bounding box center [1129, 364] width 280 height 661
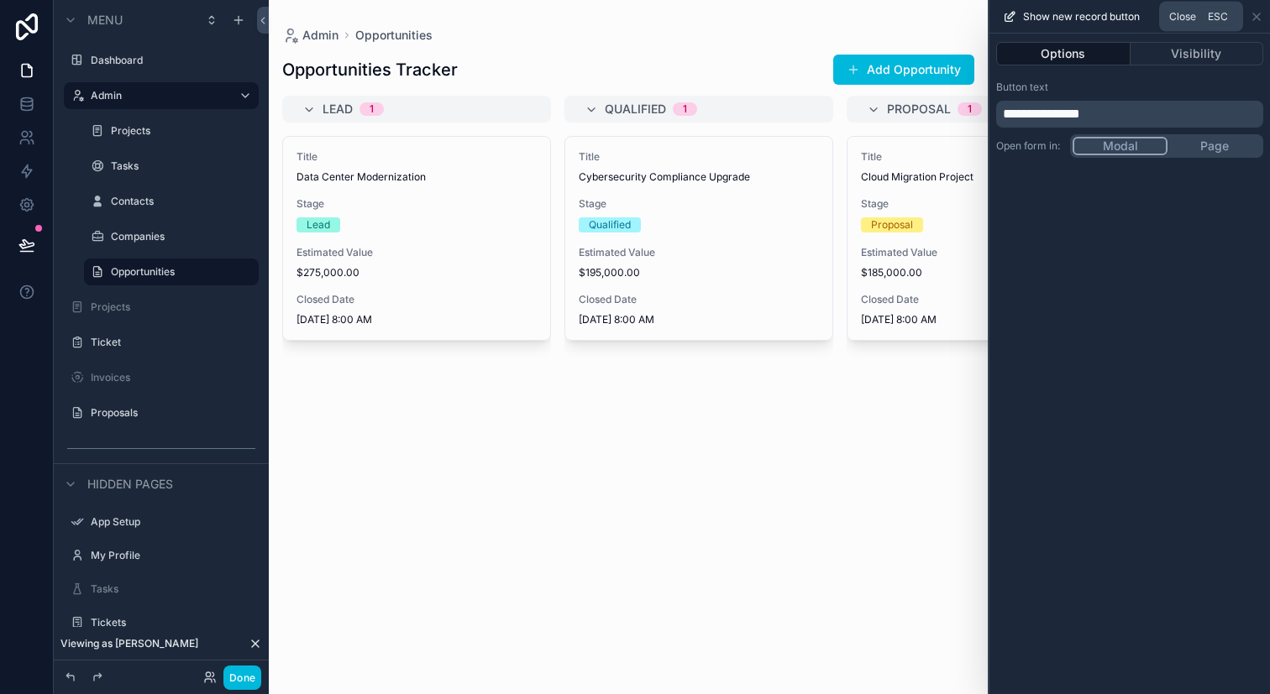
click at [1257, 19] on icon at bounding box center [1255, 16] width 13 height 13
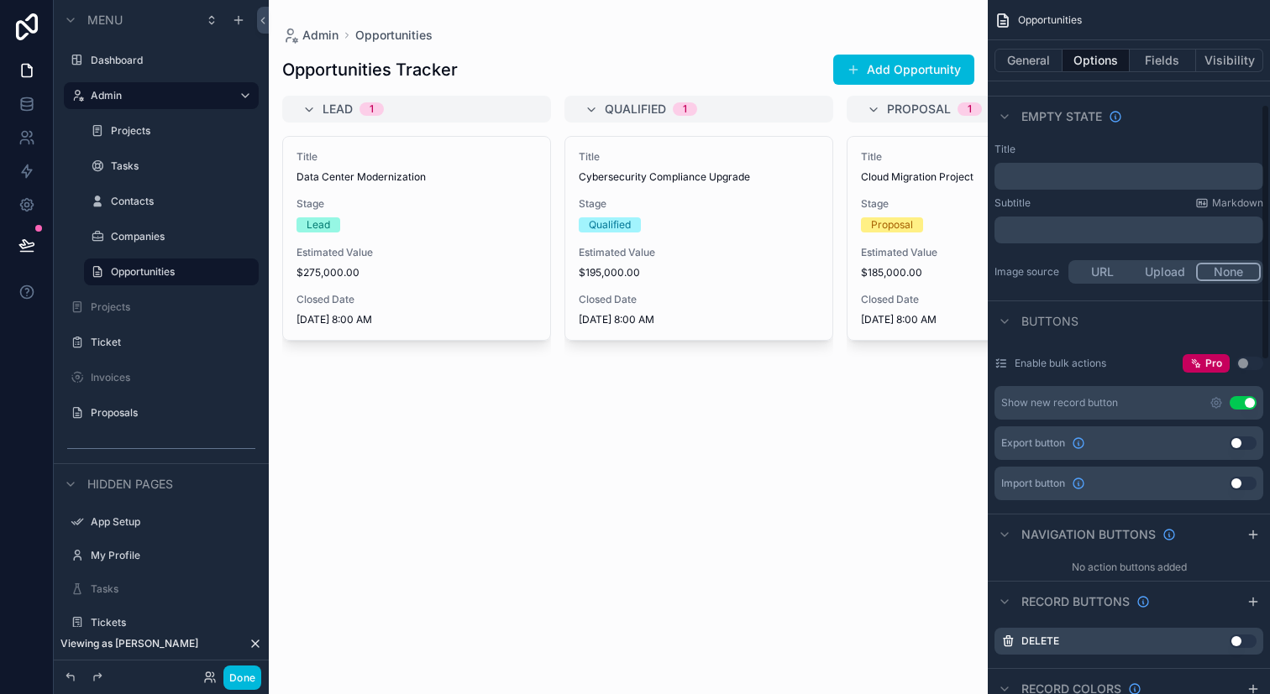
click at [924, 71] on button "Add Opportunity" at bounding box center [903, 70] width 141 height 30
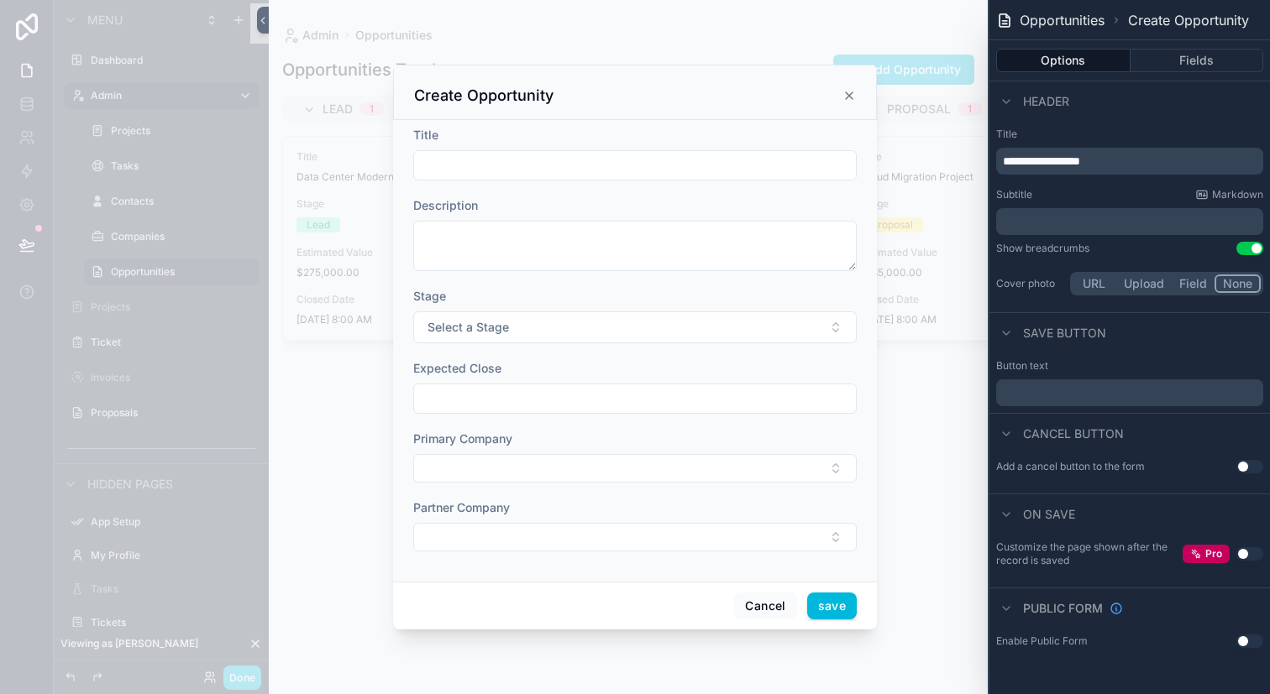
click at [714, 331] on button "Select a Stage" at bounding box center [634, 328] width 443 height 32
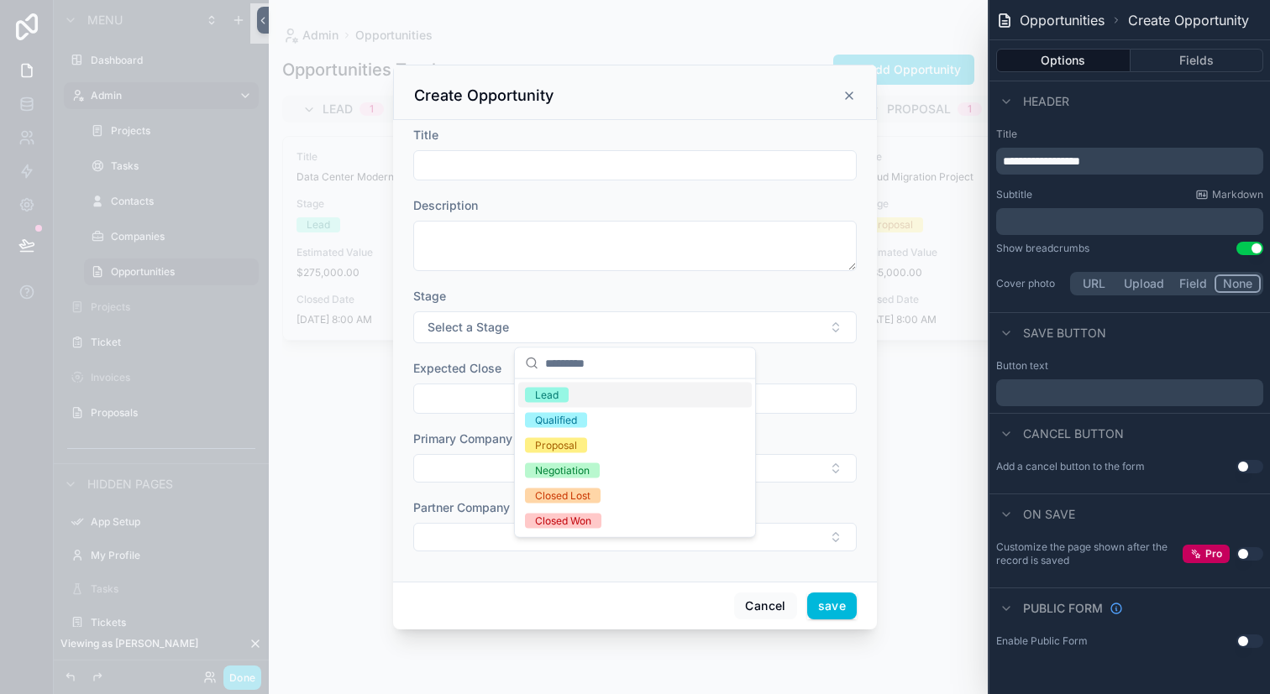
click at [798, 310] on div "Stage Select a Stage" at bounding box center [634, 315] width 443 height 55
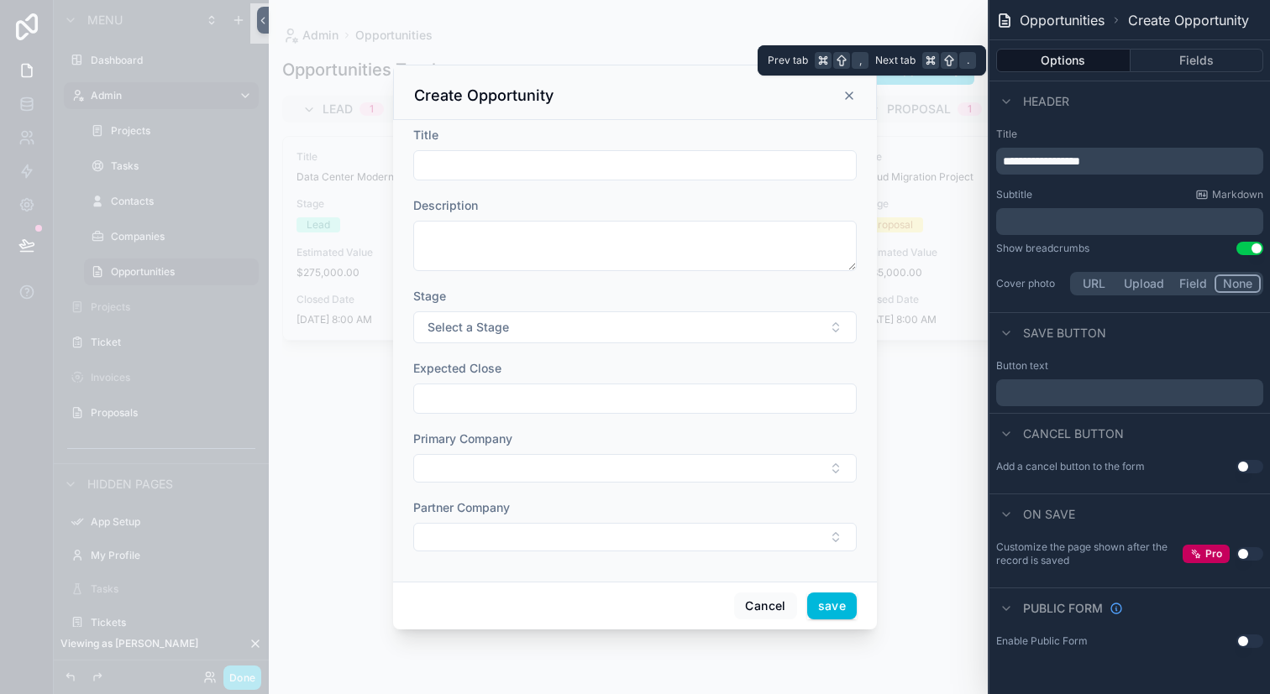
click at [1155, 73] on div "Options Fields" at bounding box center [1129, 60] width 280 height 40
click at [1175, 55] on button "Fields" at bounding box center [1197, 61] width 134 height 24
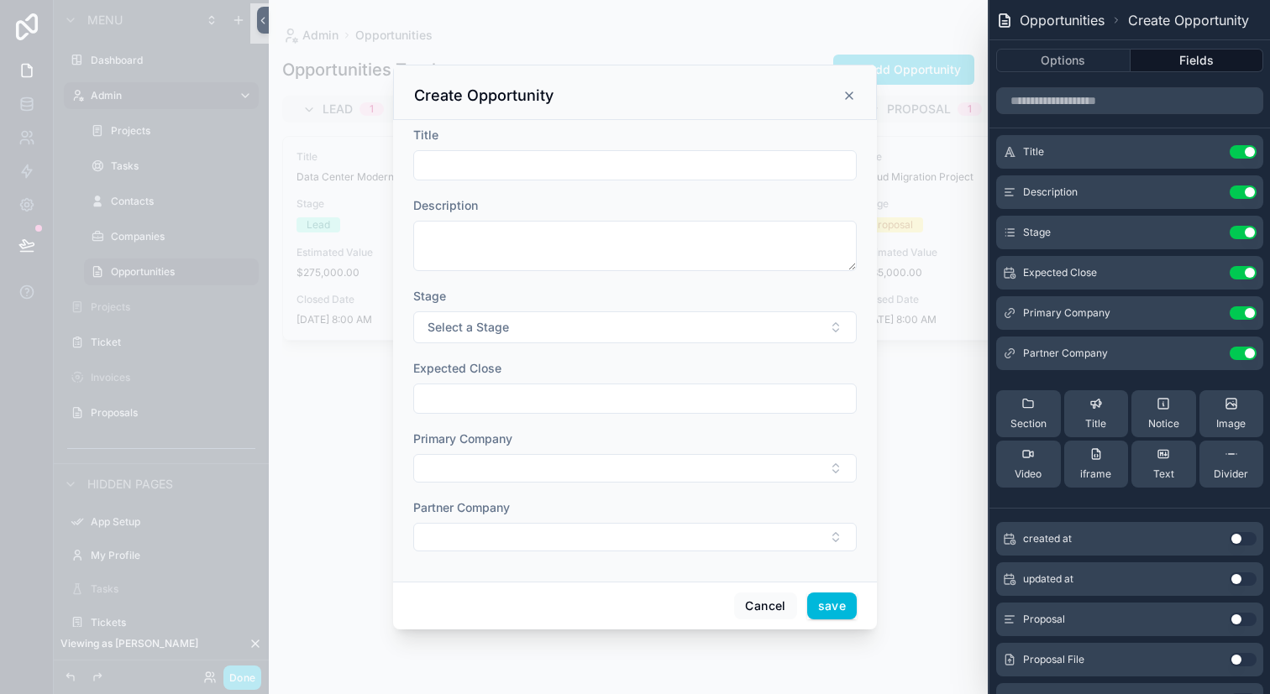
click at [0, 0] on icon at bounding box center [0, 0] width 0 height 0
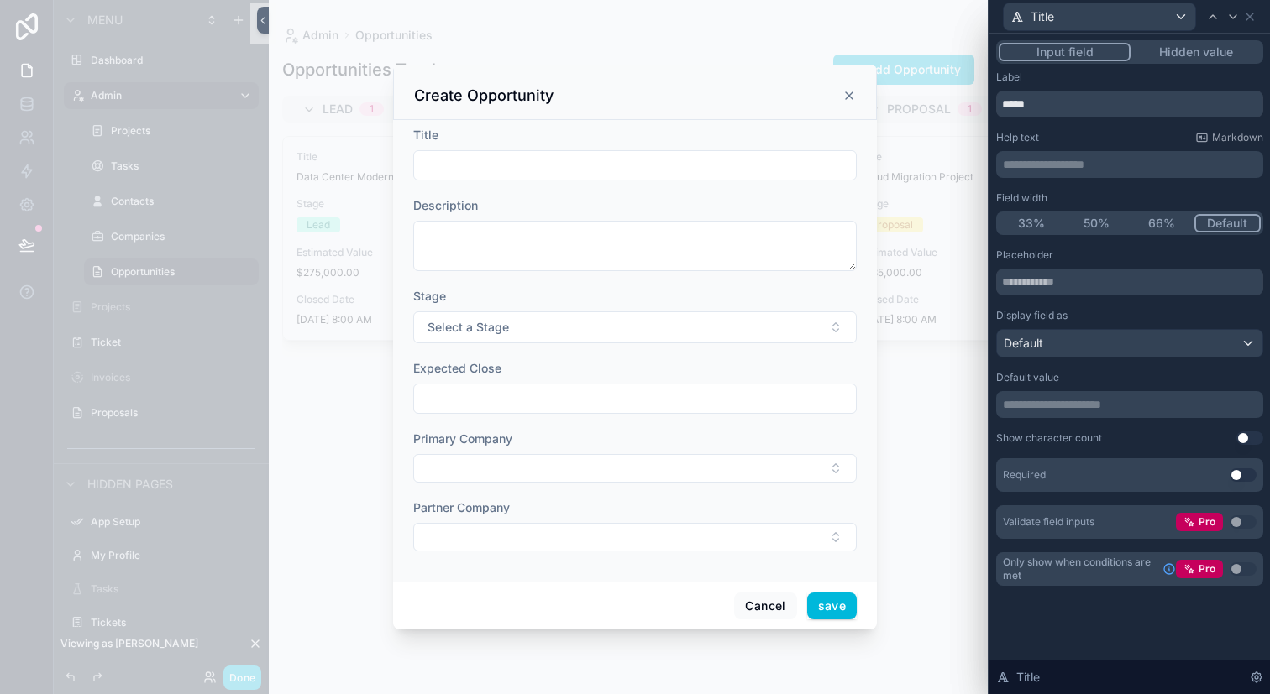
click at [1243, 479] on button "Use setting" at bounding box center [1242, 475] width 27 height 13
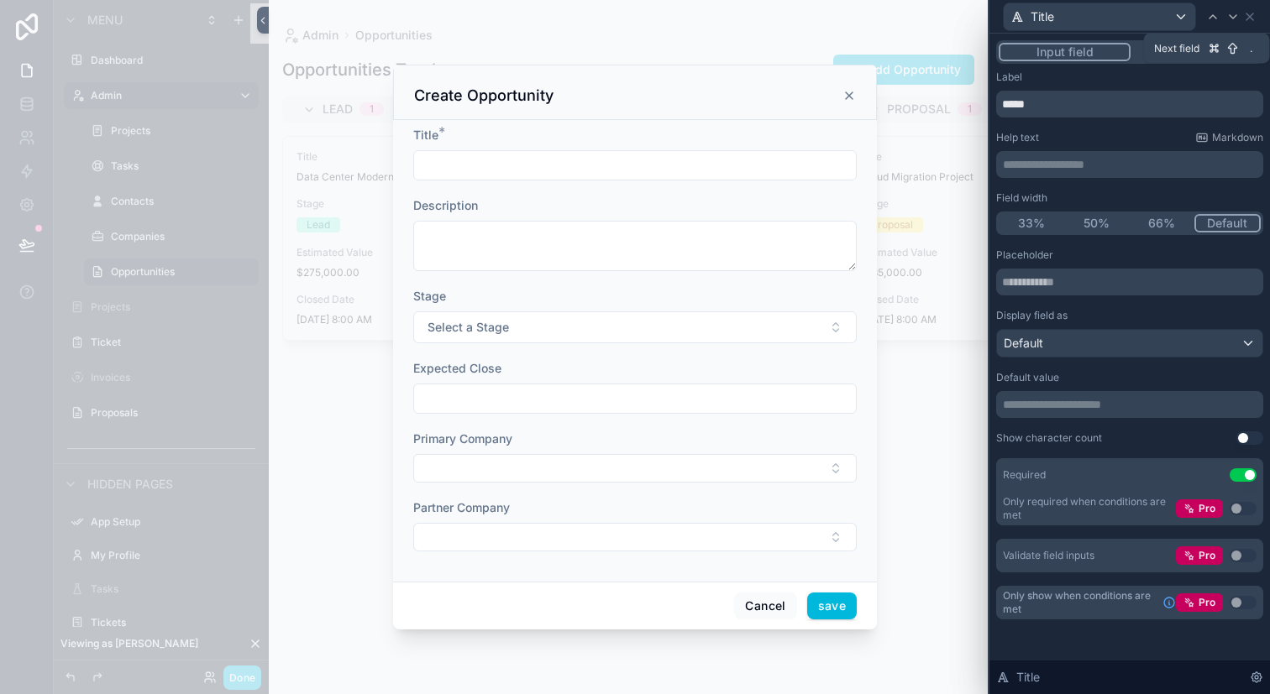
click at [1228, 19] on icon at bounding box center [1232, 16] width 13 height 13
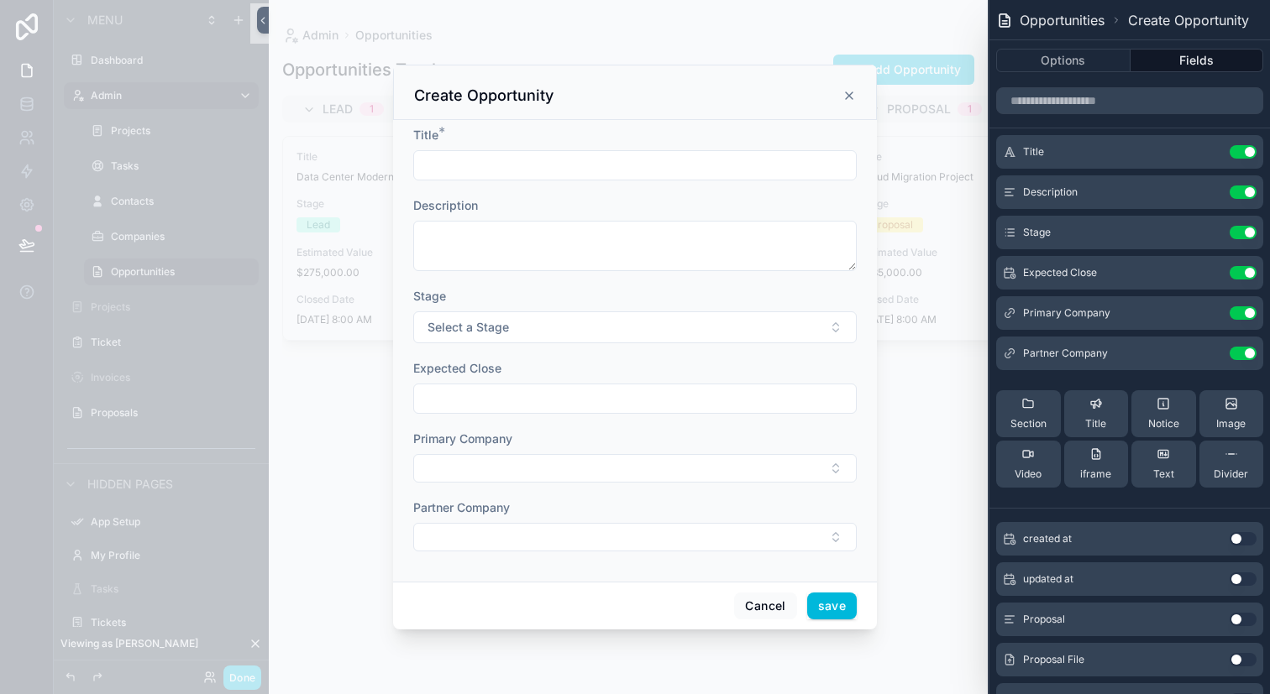
click at [0, 0] on icon at bounding box center [0, 0] width 0 height 0
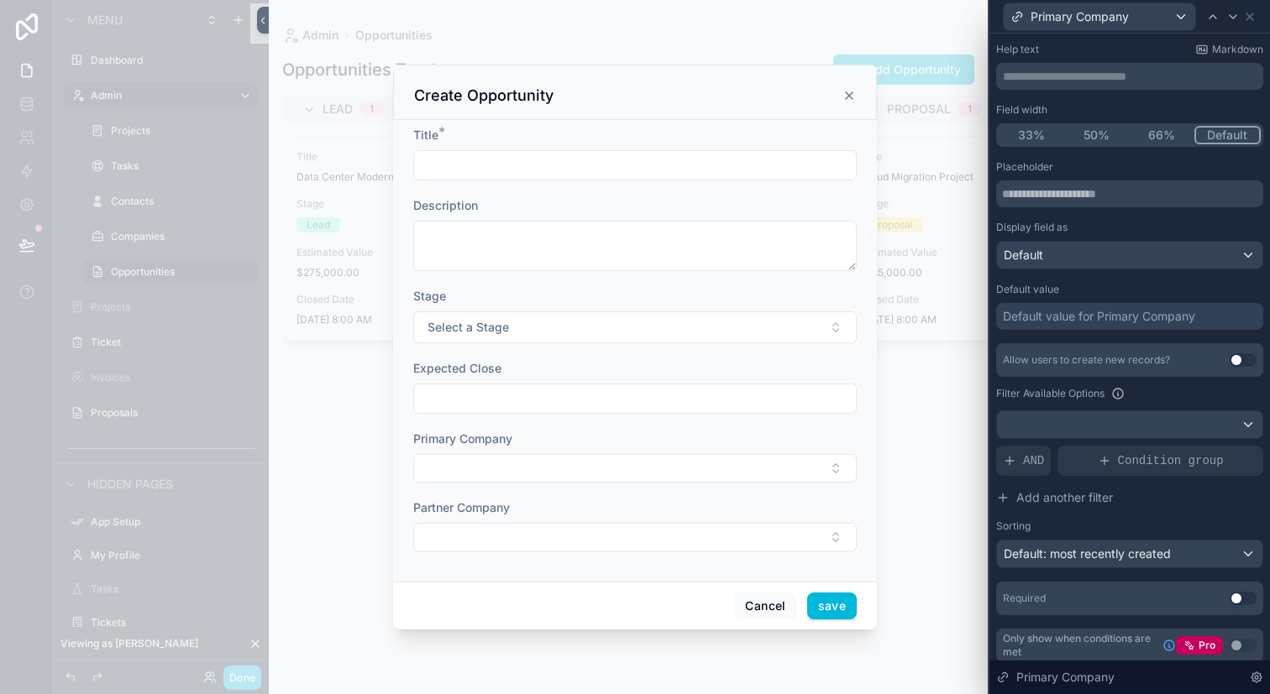
scroll to position [97, 0]
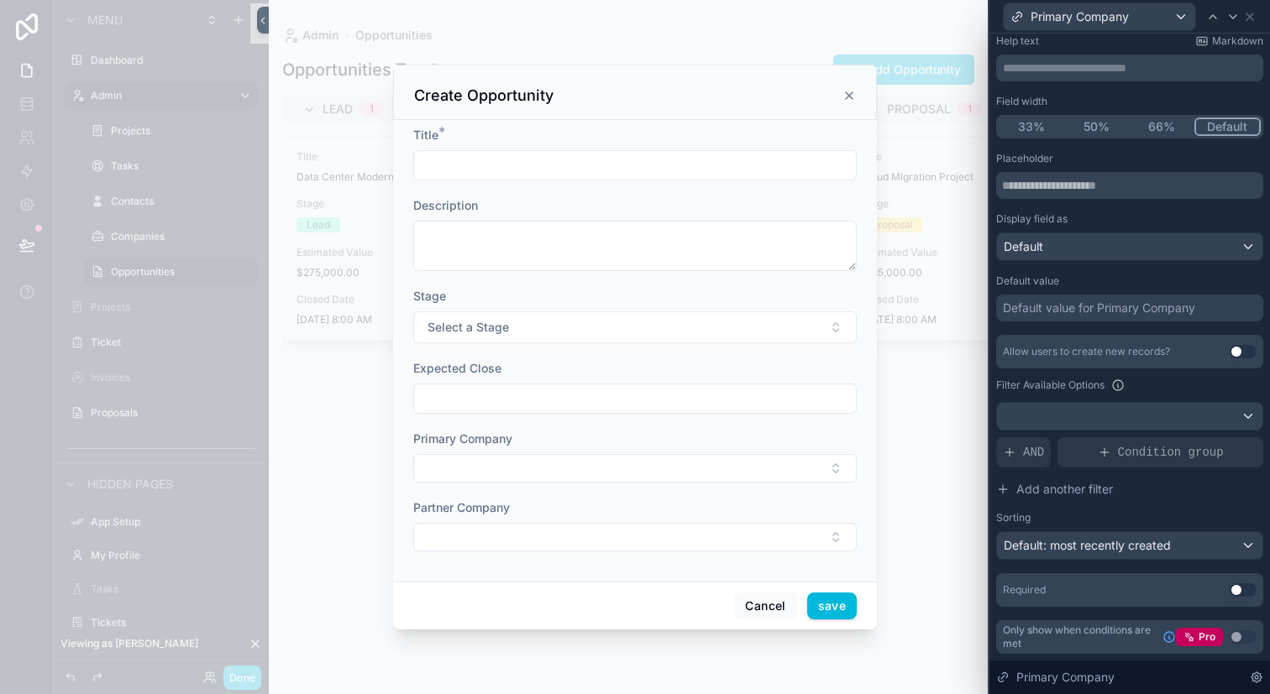
click at [1174, 498] on button "Add another filter" at bounding box center [1129, 489] width 267 height 30
click at [1248, 597] on div "Required Use setting" at bounding box center [1129, 590] width 267 height 34
click at [845, 615] on button "save" at bounding box center [832, 606] width 50 height 27
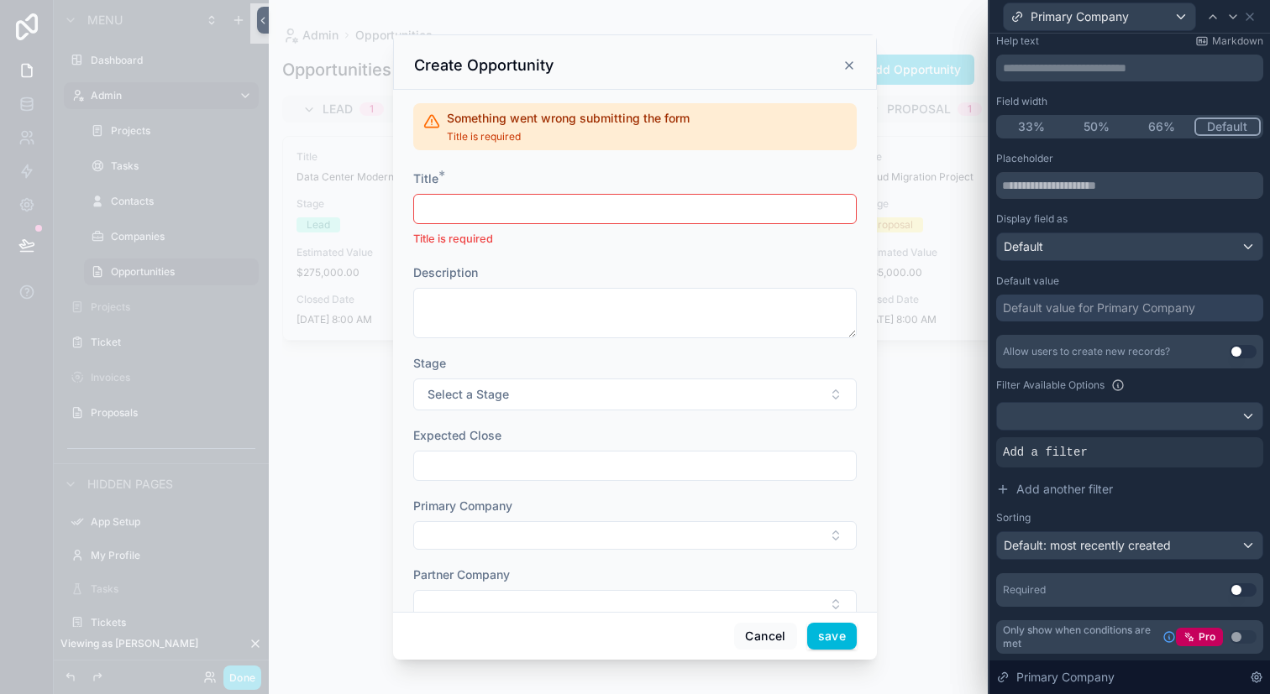
click at [850, 59] on icon "scrollable content" at bounding box center [848, 65] width 13 height 13
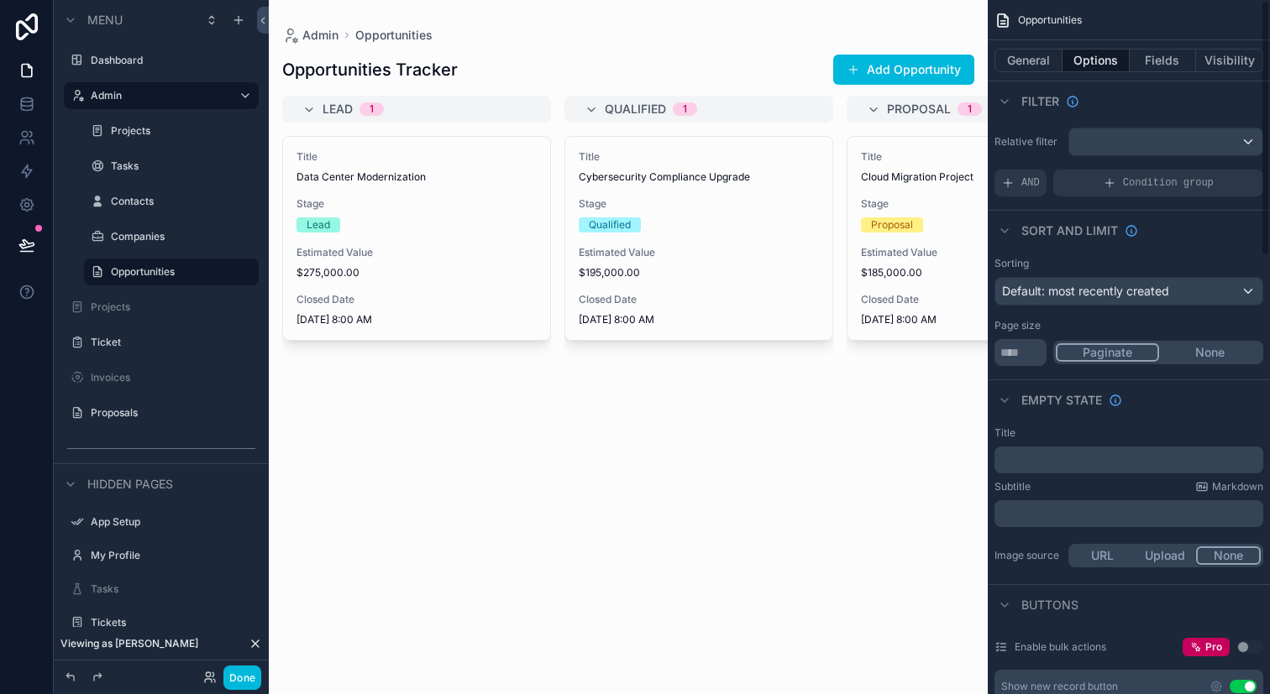
click at [751, 434] on div "Title Cybersecurity Compliance Upgrade Stage Qualified Estimated Value $195,000…" at bounding box center [698, 405] width 269 height 538
click at [174, 353] on div "Ticket" at bounding box center [161, 342] width 188 height 27
click at [155, 131] on label "Projects" at bounding box center [180, 130] width 138 height 13
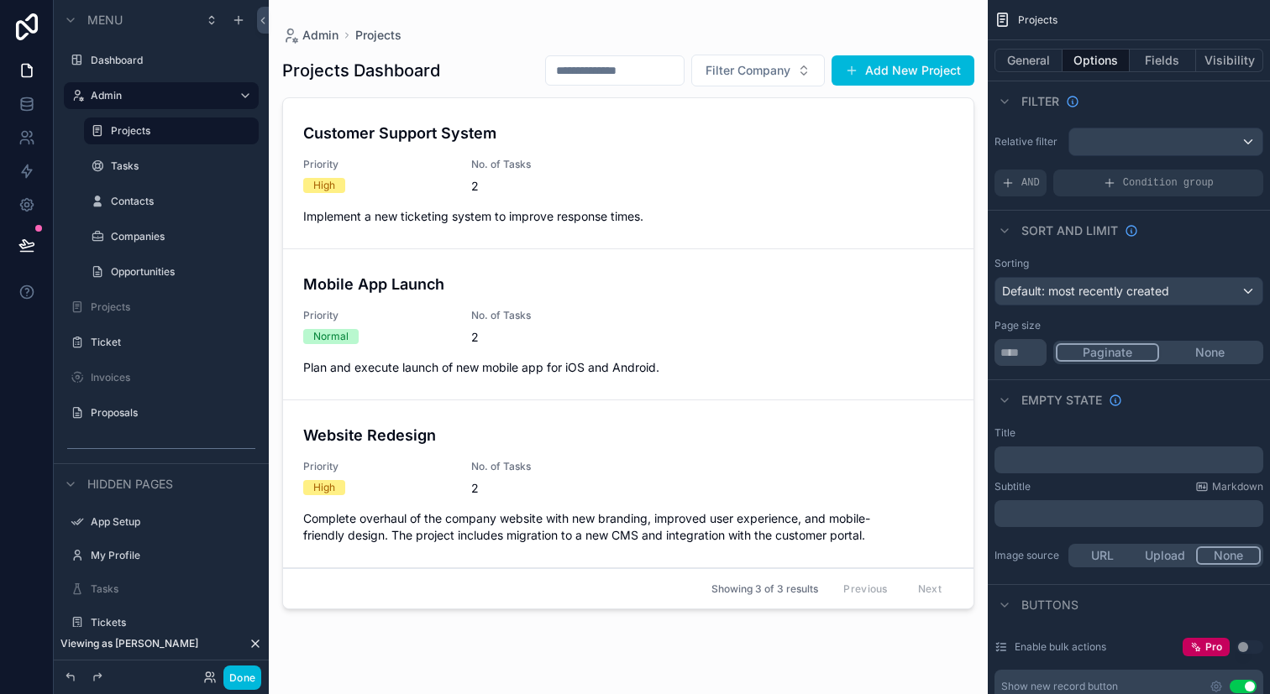
click at [165, 420] on div "Proposals" at bounding box center [173, 412] width 165 height 13
click at [134, 413] on label "Proposals" at bounding box center [170, 412] width 158 height 13
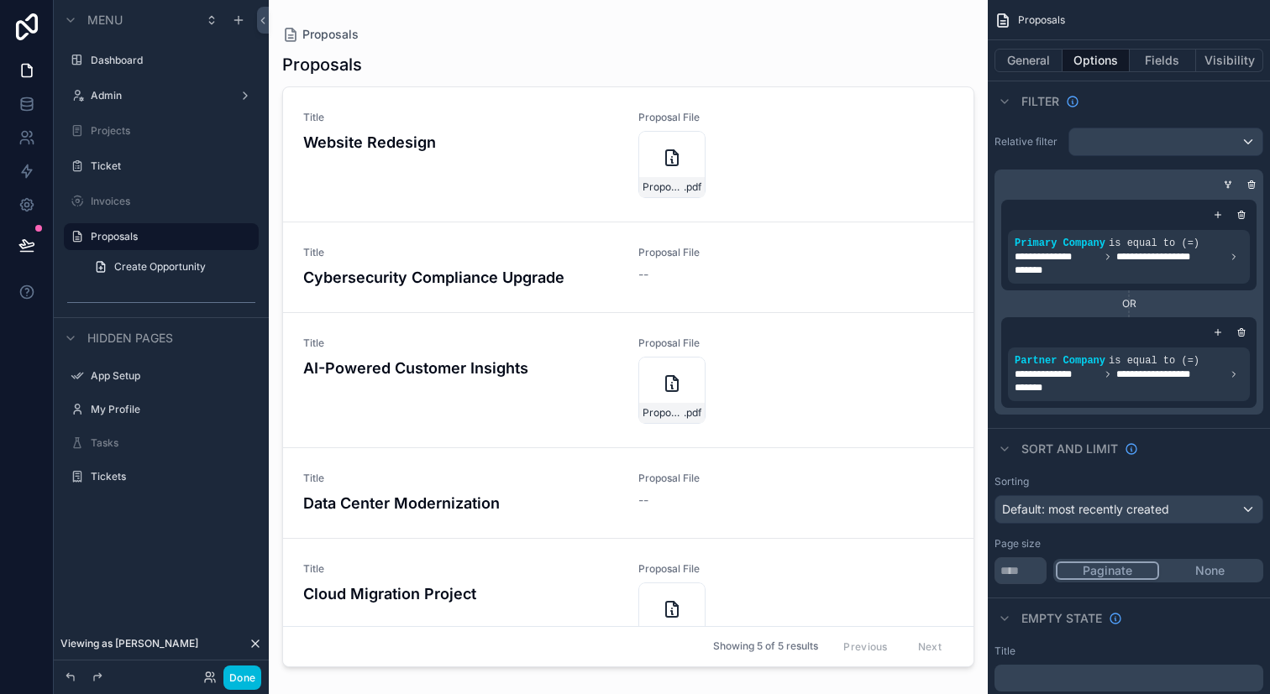
click at [503, 163] on div "scrollable content" at bounding box center [628, 337] width 719 height 674
click at [503, 163] on div "Title Website Redesign" at bounding box center [460, 154] width 315 height 87
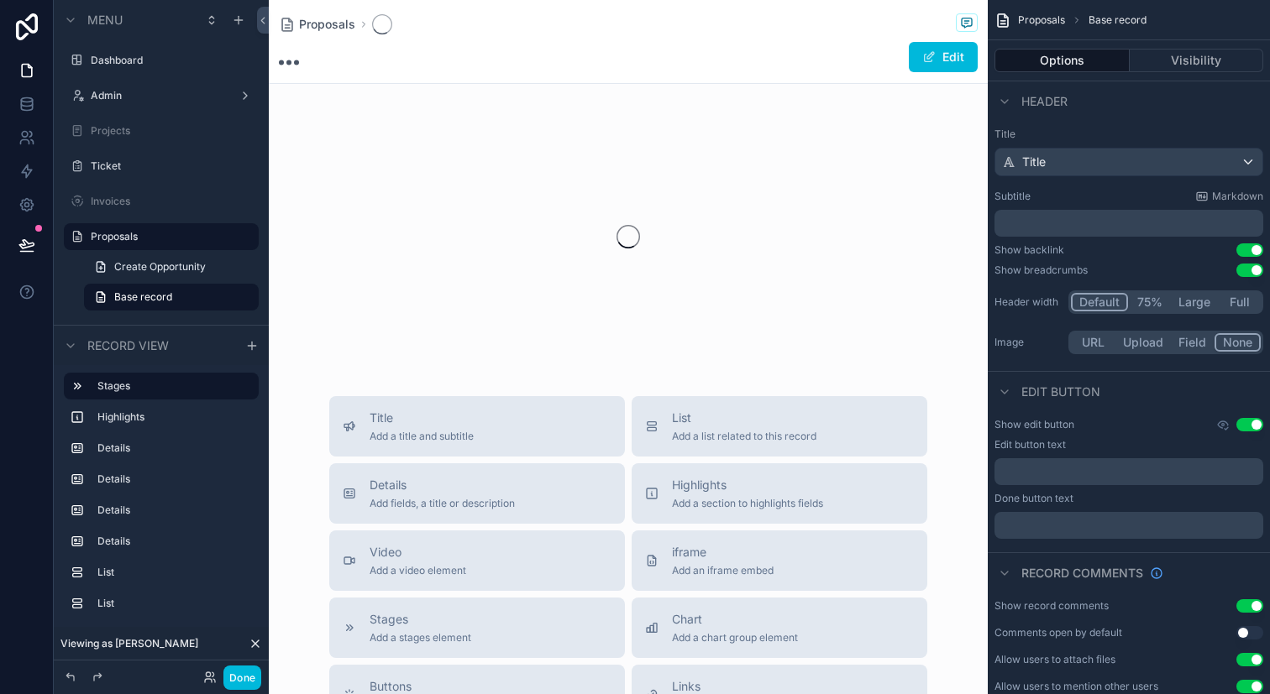
click at [503, 163] on div "scrollable content" at bounding box center [628, 236] width 719 height 265
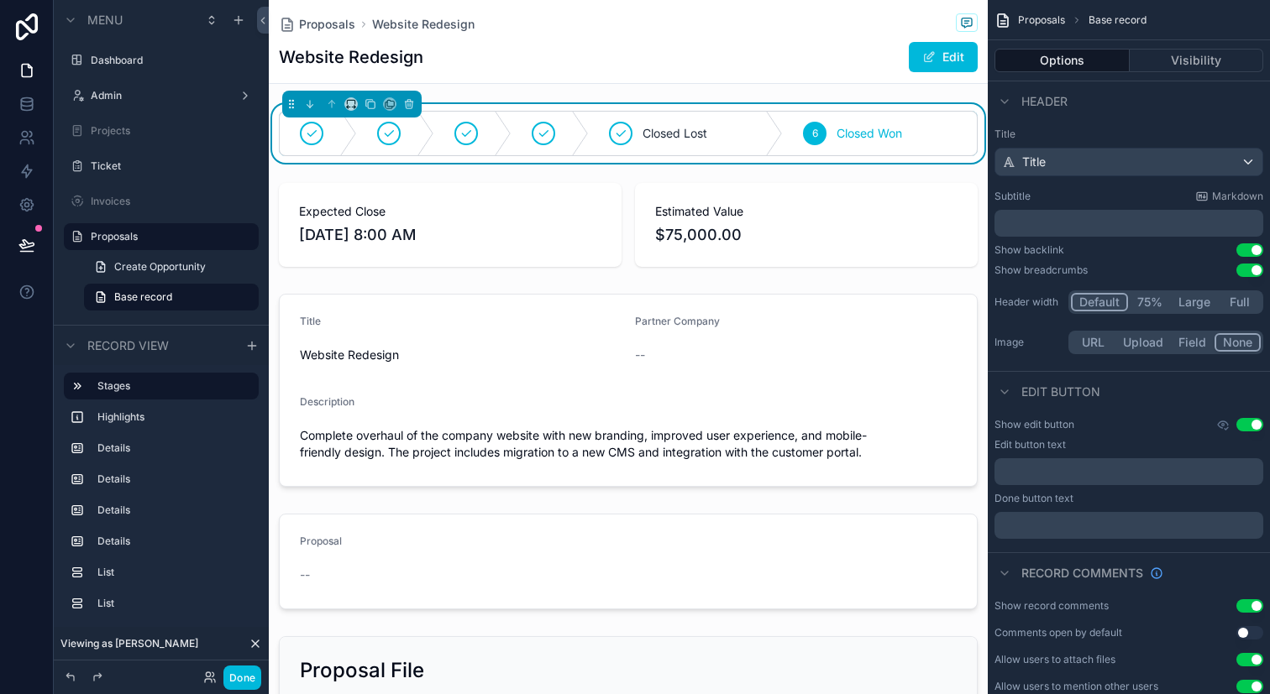
click at [635, 140] on div "Closed Lost" at bounding box center [686, 134] width 194 height 44
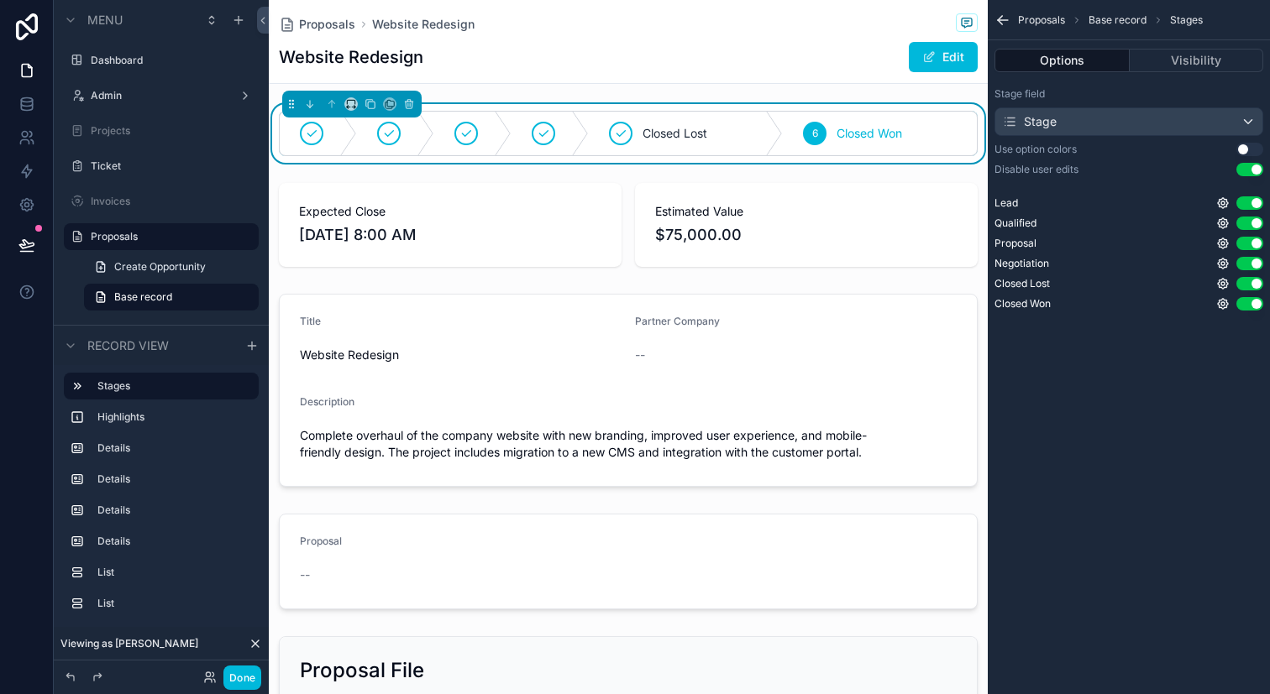
click at [619, 130] on icon "scrollable content" at bounding box center [620, 133] width 13 height 13
click at [951, 50] on button "Edit" at bounding box center [942, 57] width 69 height 30
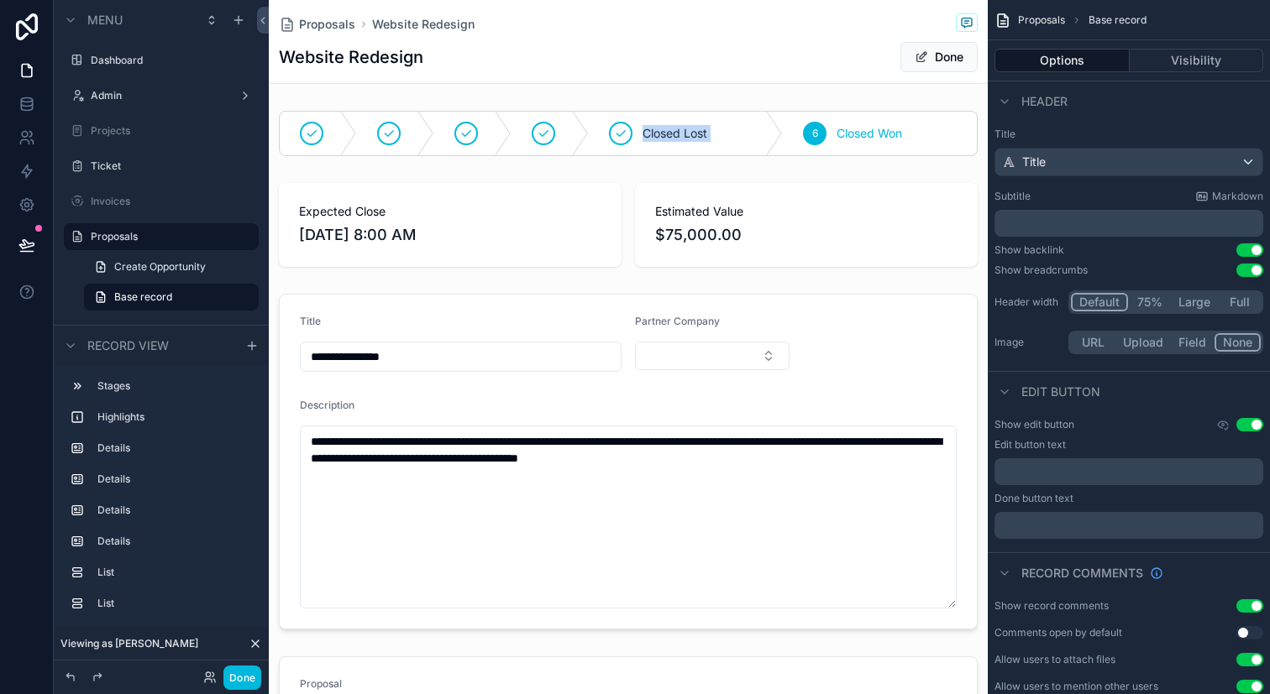
click at [620, 135] on div "scrollable content" at bounding box center [628, 133] width 719 height 59
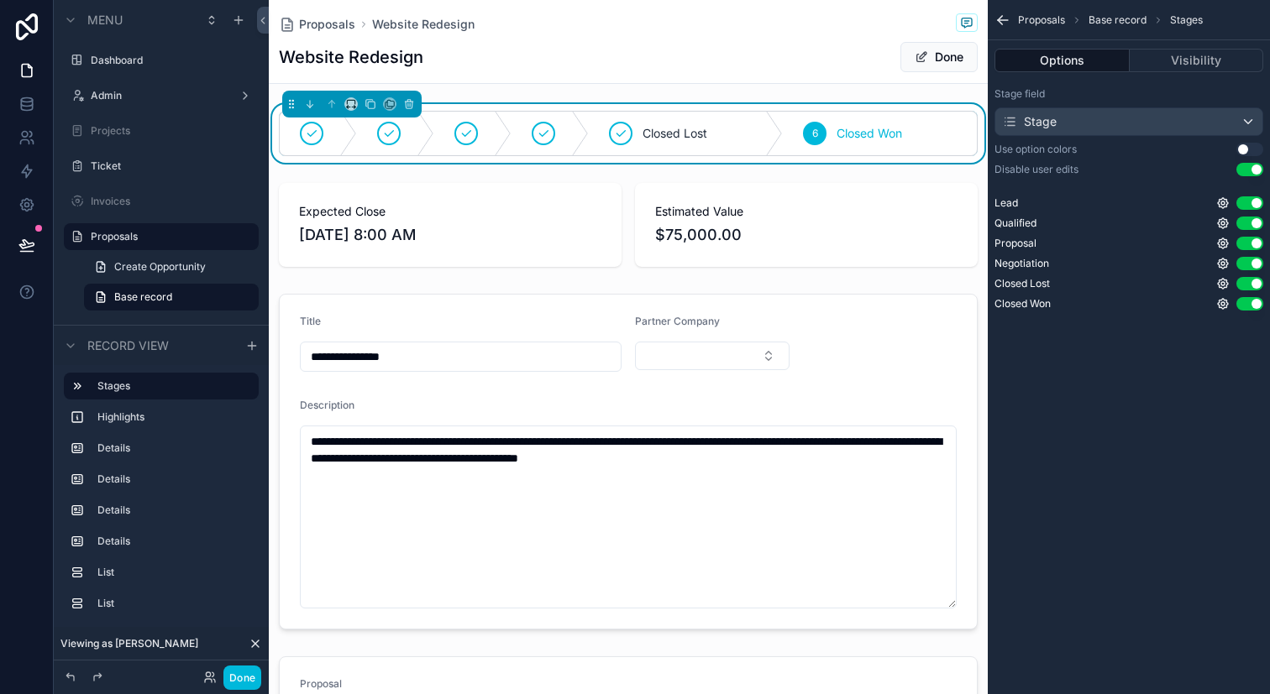
click at [945, 57] on button "Done" at bounding box center [938, 57] width 77 height 30
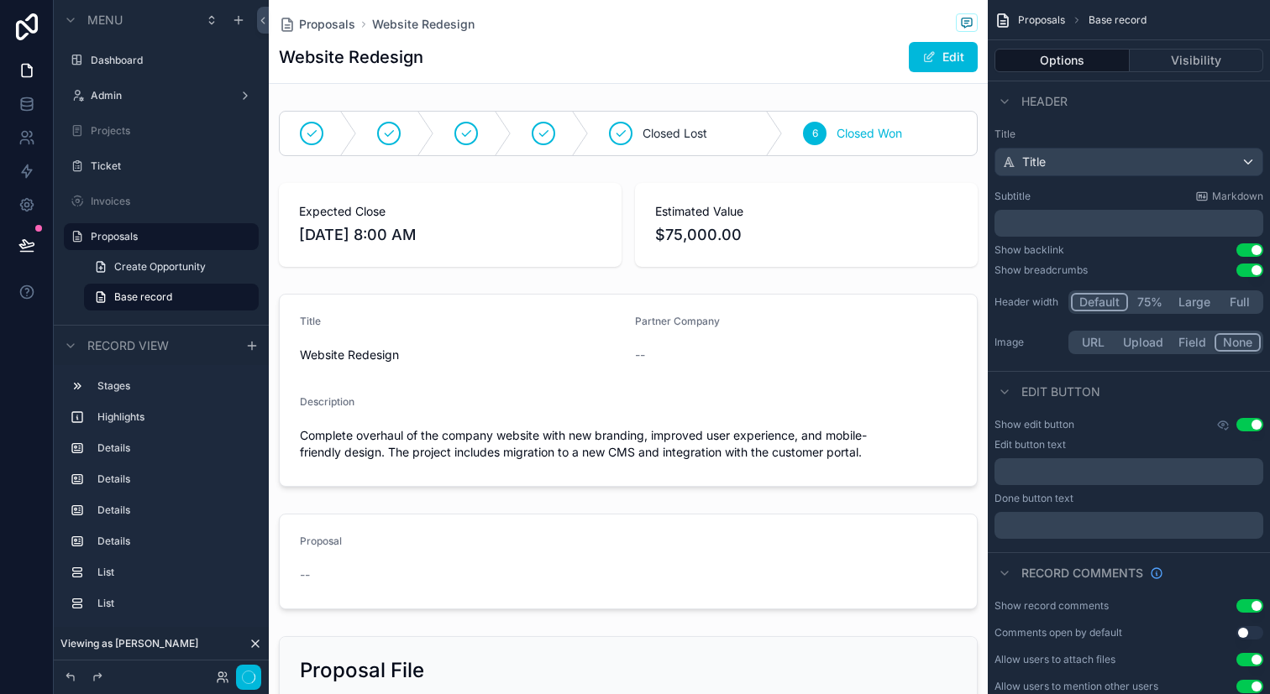
click at [945, 57] on button "Edit" at bounding box center [942, 57] width 69 height 30
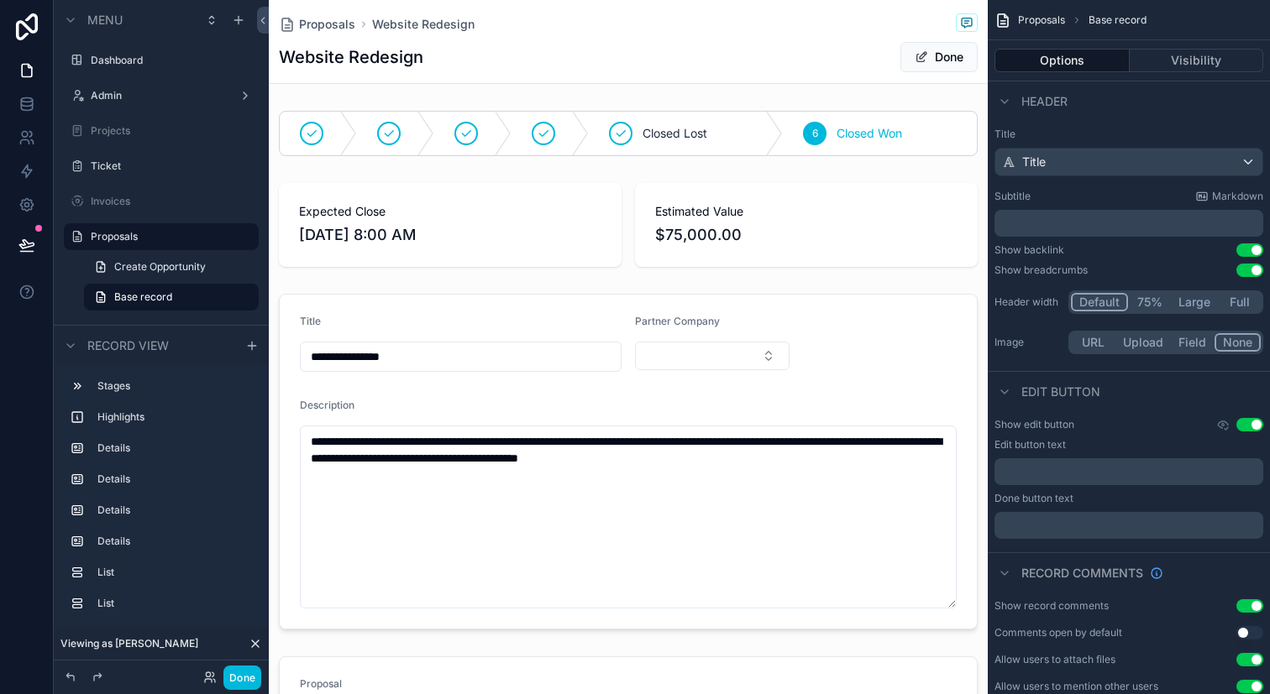
click at [945, 57] on button "Done" at bounding box center [938, 57] width 77 height 30
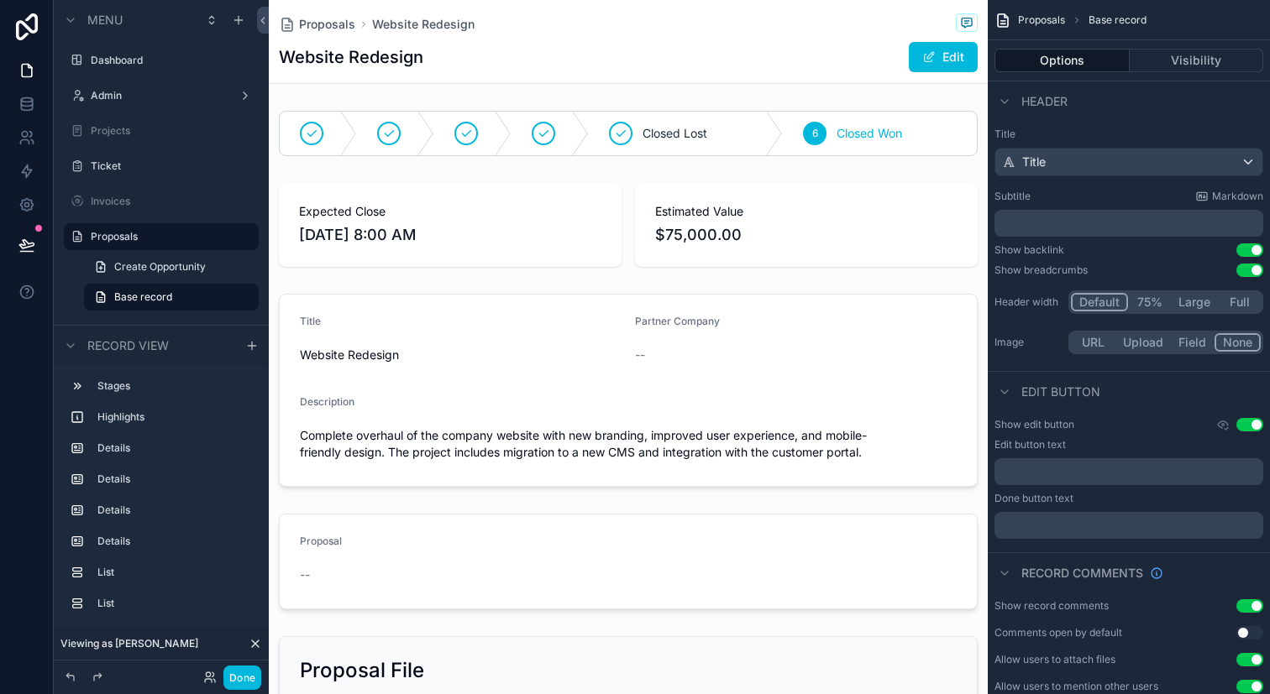
click at [899, 120] on div "scrollable content" at bounding box center [628, 133] width 719 height 59
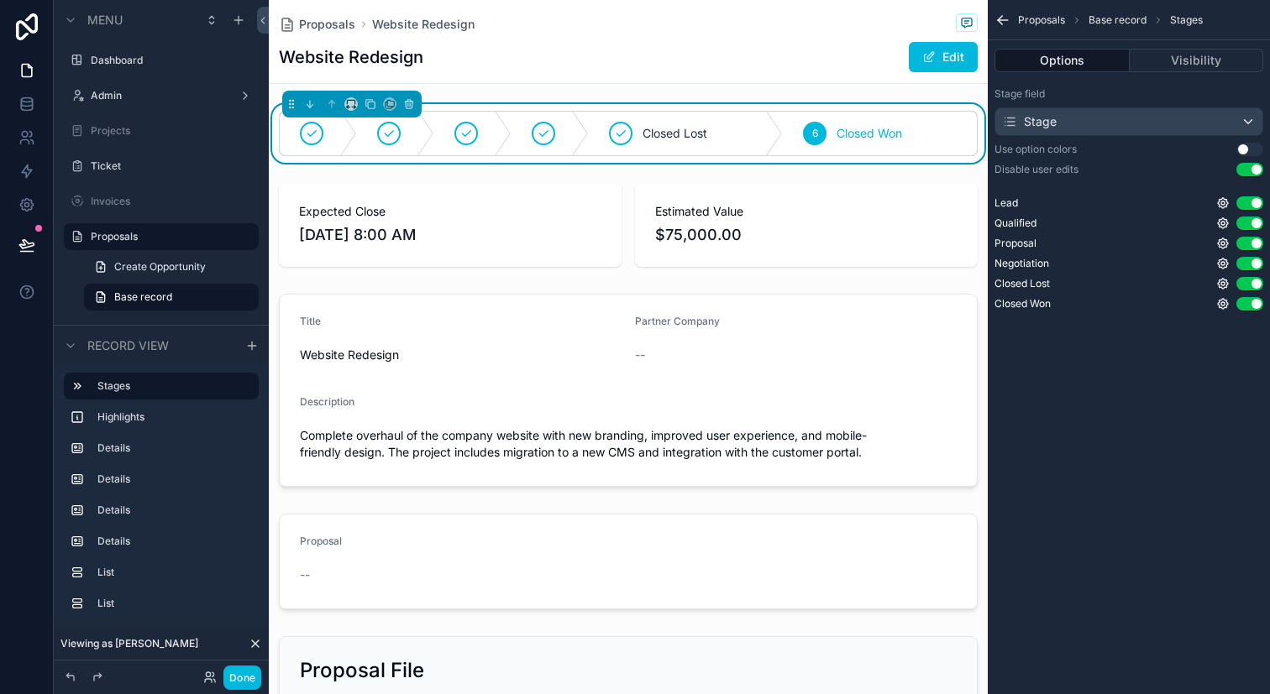
click at [1222, 56] on button "Visibility" at bounding box center [1196, 61] width 134 height 24
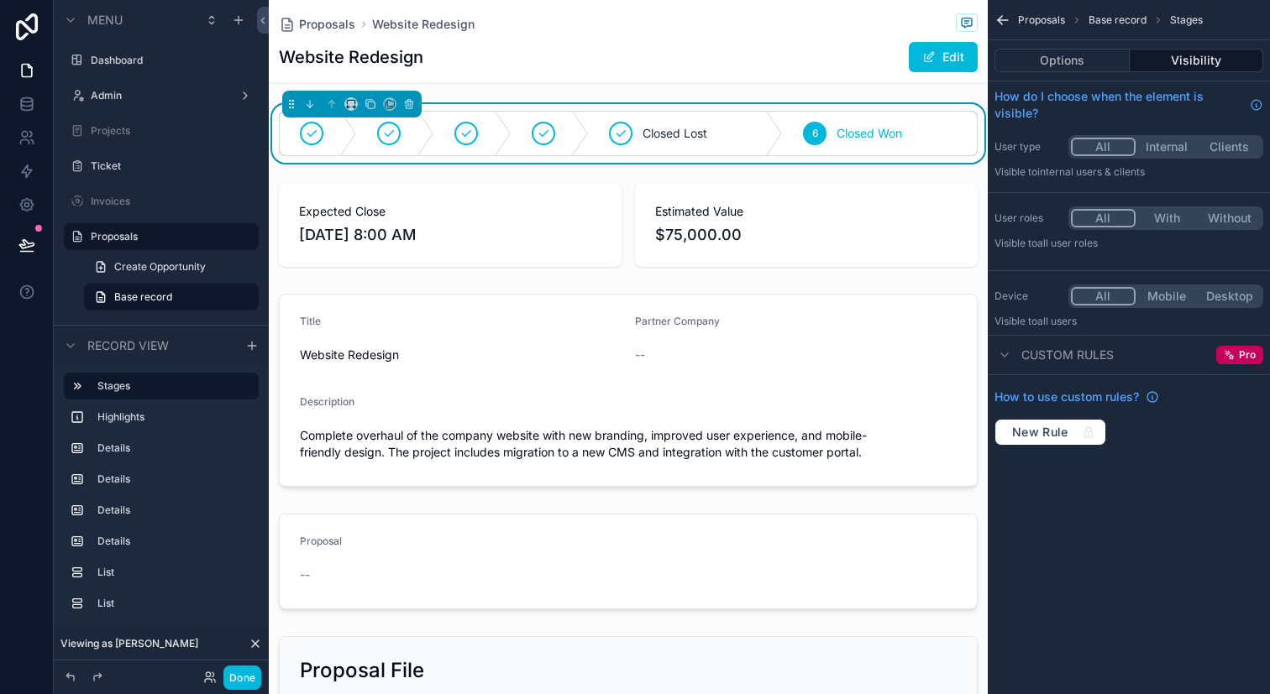
click at [1076, 42] on div "Options Visibility" at bounding box center [1128, 60] width 282 height 40
click at [1101, 59] on button "Options" at bounding box center [1061, 61] width 135 height 24
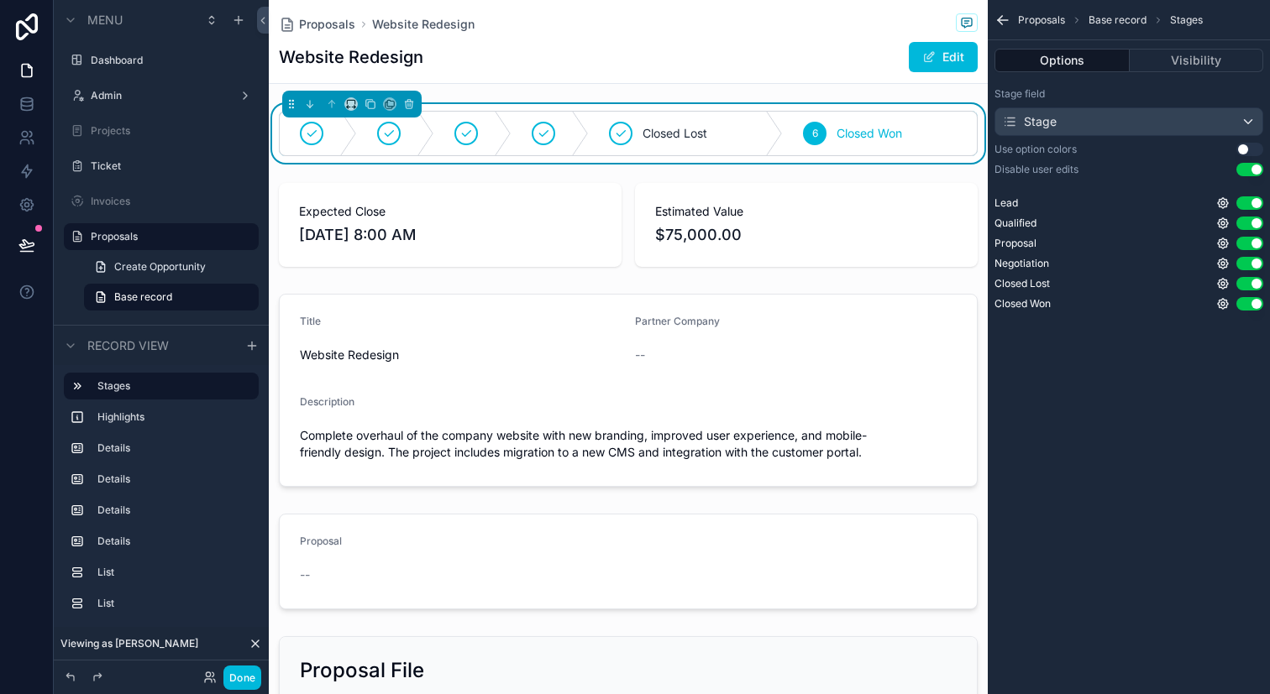
click at [1227, 207] on icon "scrollable content" at bounding box center [1222, 202] width 13 height 13
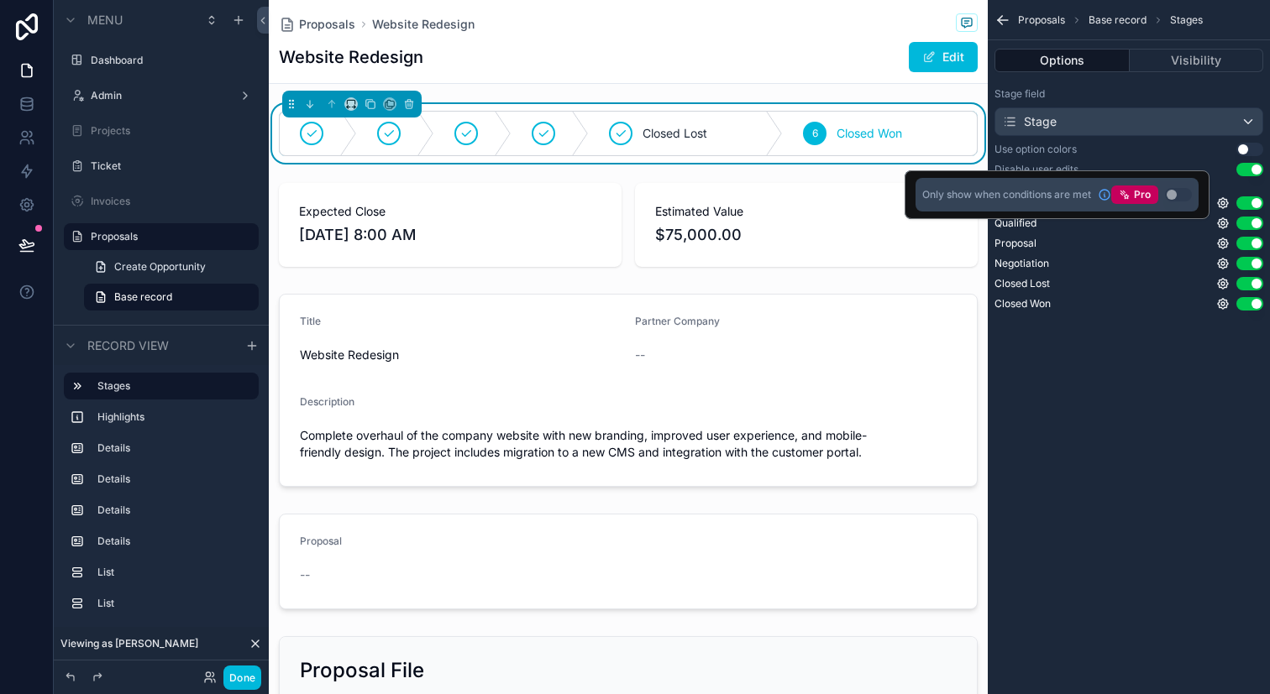
click at [1182, 411] on div "Proposals Base record Stages Options Visibility Stage field Stage Use option co…" at bounding box center [1128, 347] width 282 height 694
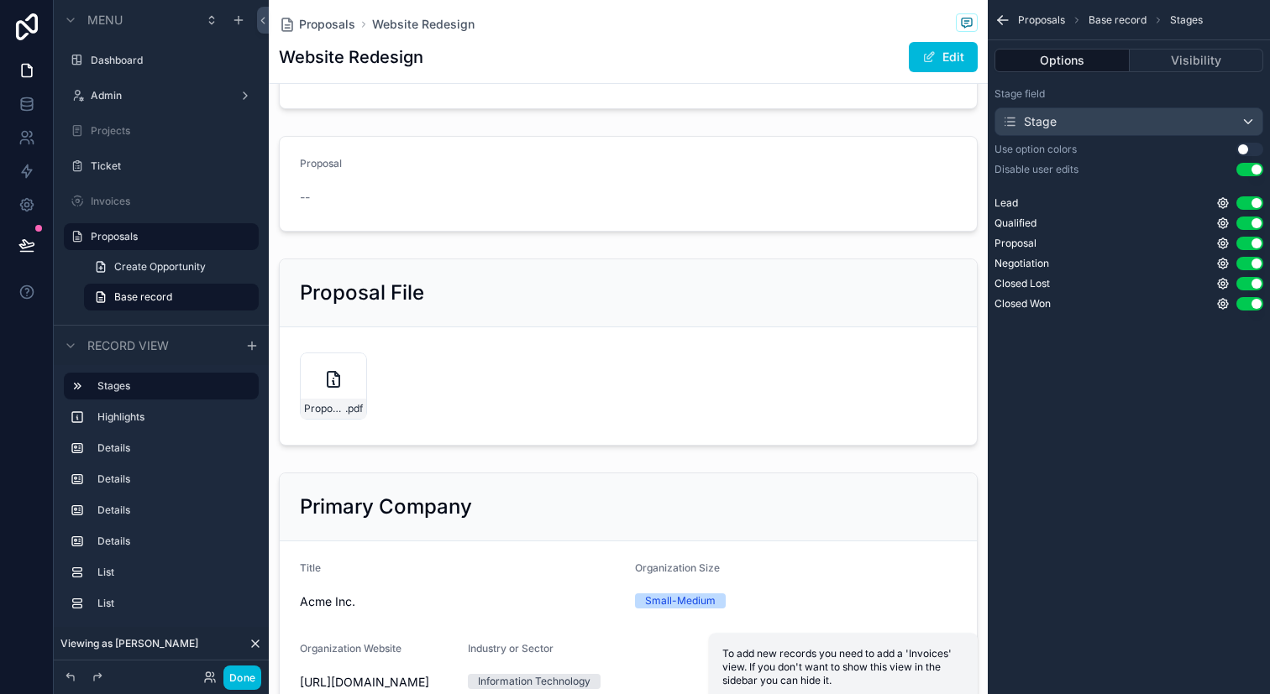
click at [947, 63] on button "Edit" at bounding box center [942, 57] width 69 height 30
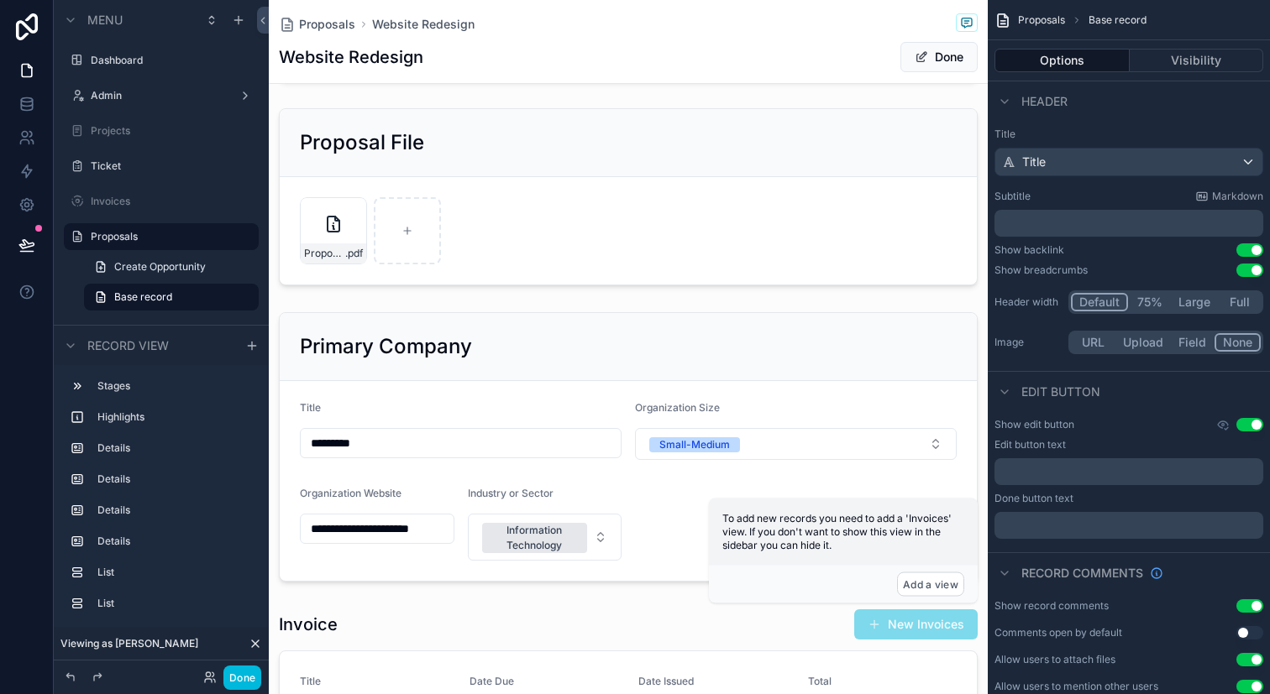
scroll to position [702, 0]
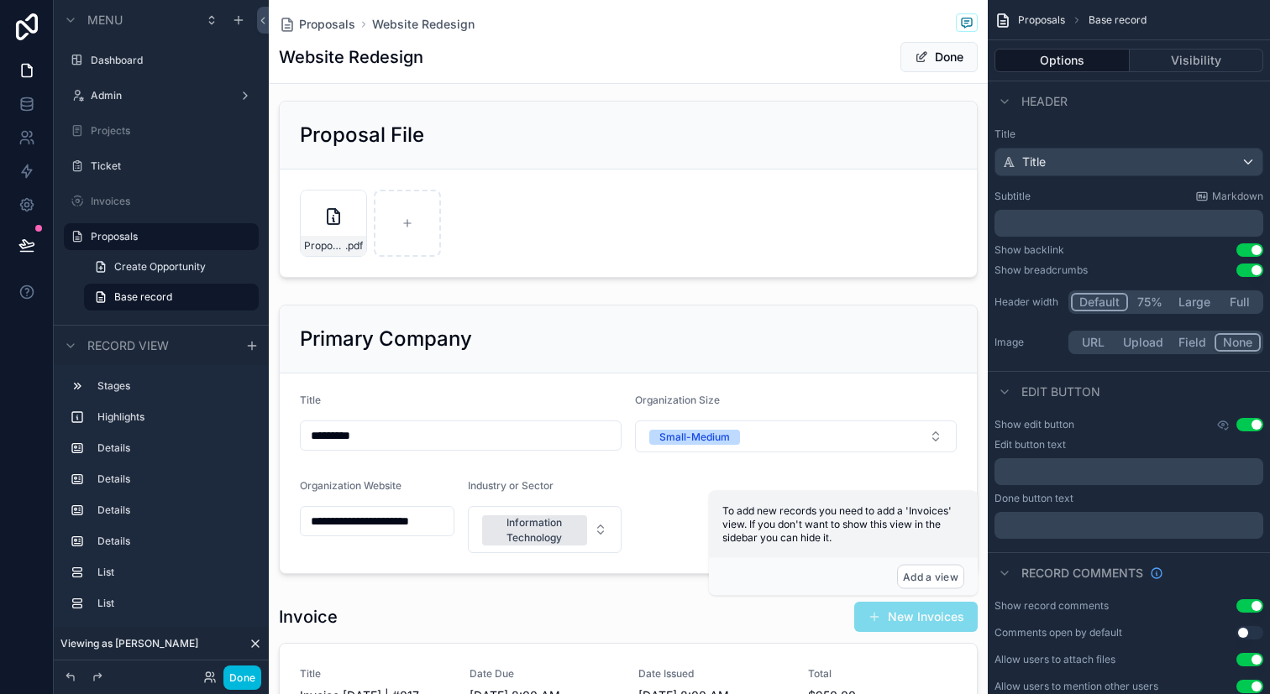
click at [528, 435] on div "scrollable content" at bounding box center [628, 439] width 719 height 283
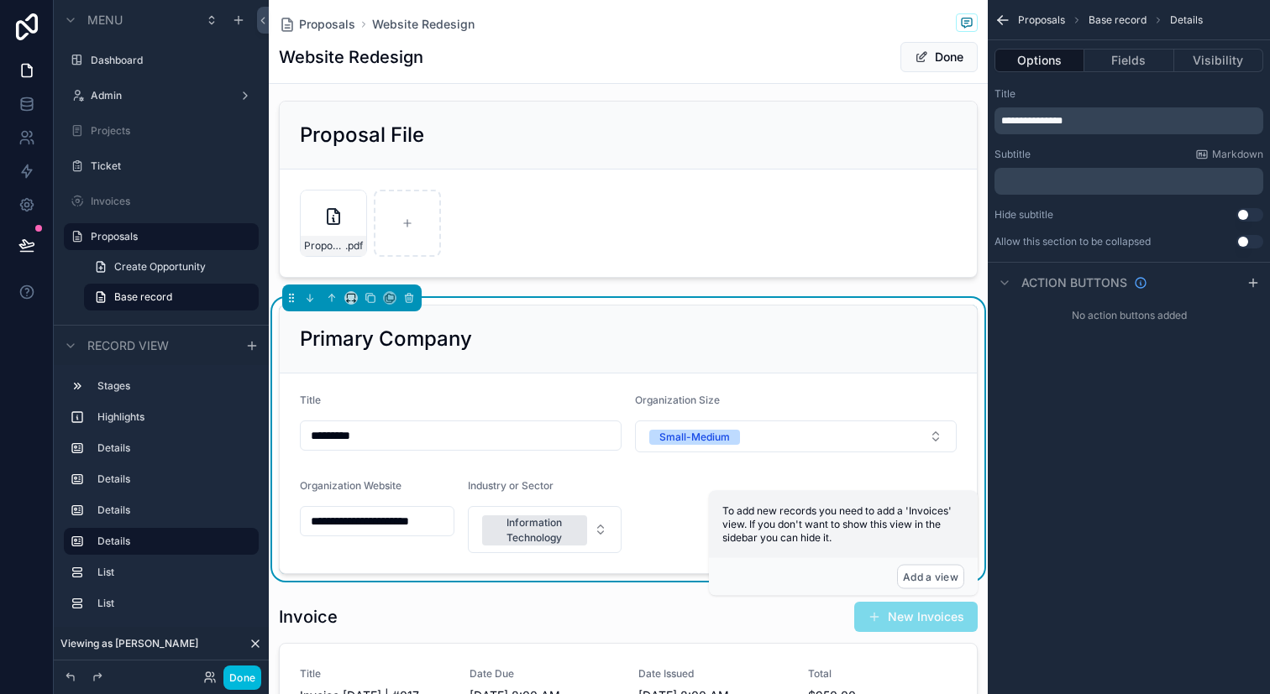
click at [528, 435] on input "*********" at bounding box center [461, 436] width 320 height 24
click at [1001, 24] on icon "scrollable content" at bounding box center [999, 22] width 4 height 4
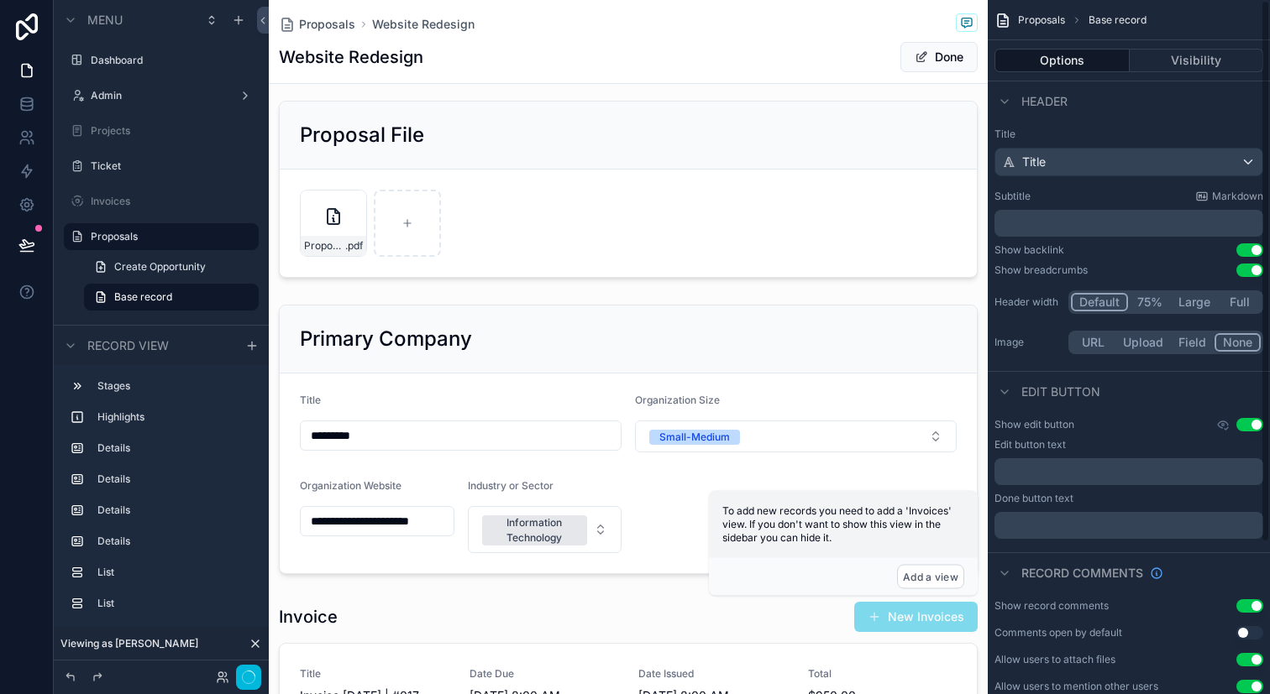
click at [839, 346] on div "scrollable content" at bounding box center [628, 439] width 719 height 283
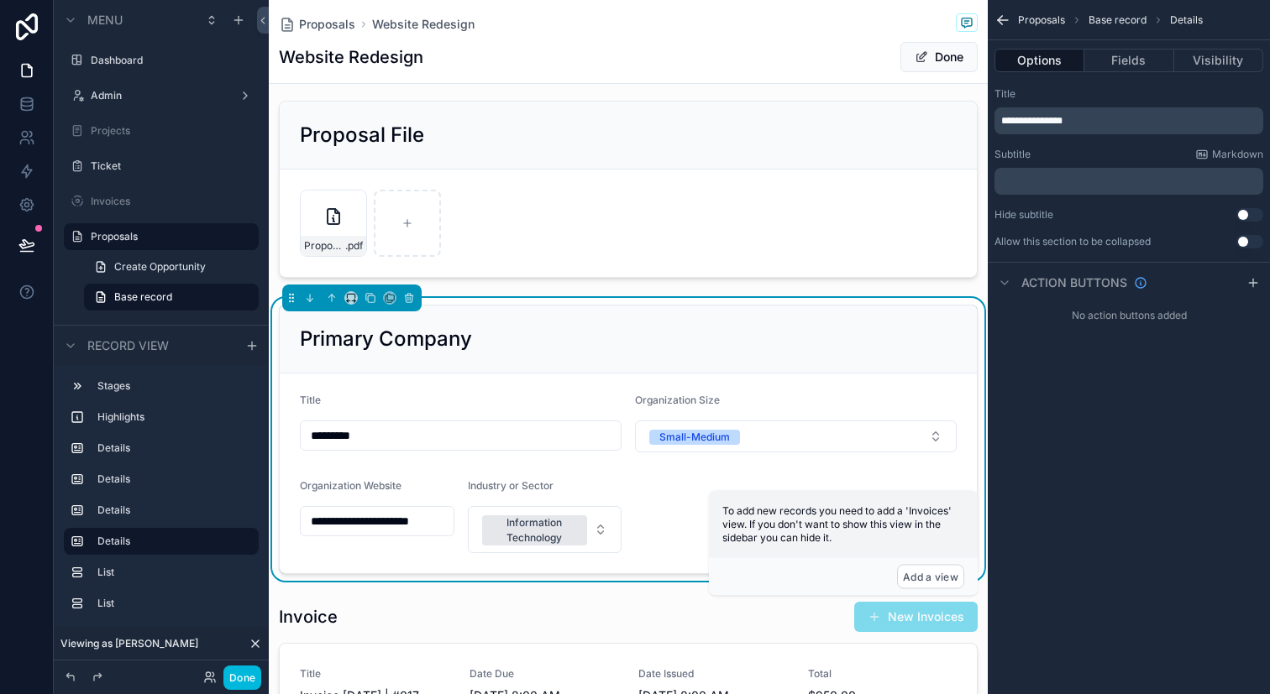
click at [1045, 55] on button "Options" at bounding box center [1039, 61] width 90 height 24
click at [1138, 61] on button "Fields" at bounding box center [1128, 61] width 89 height 24
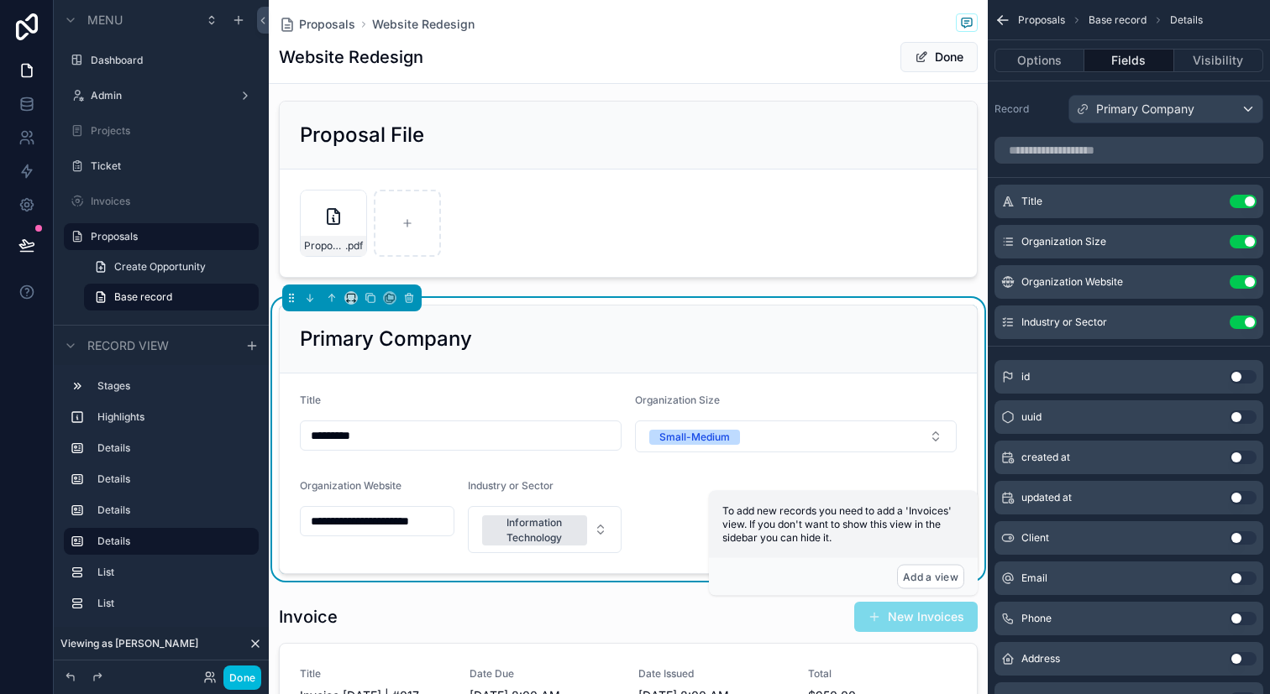
click at [0, 0] on icon "scrollable content" at bounding box center [0, 0] width 0 height 0
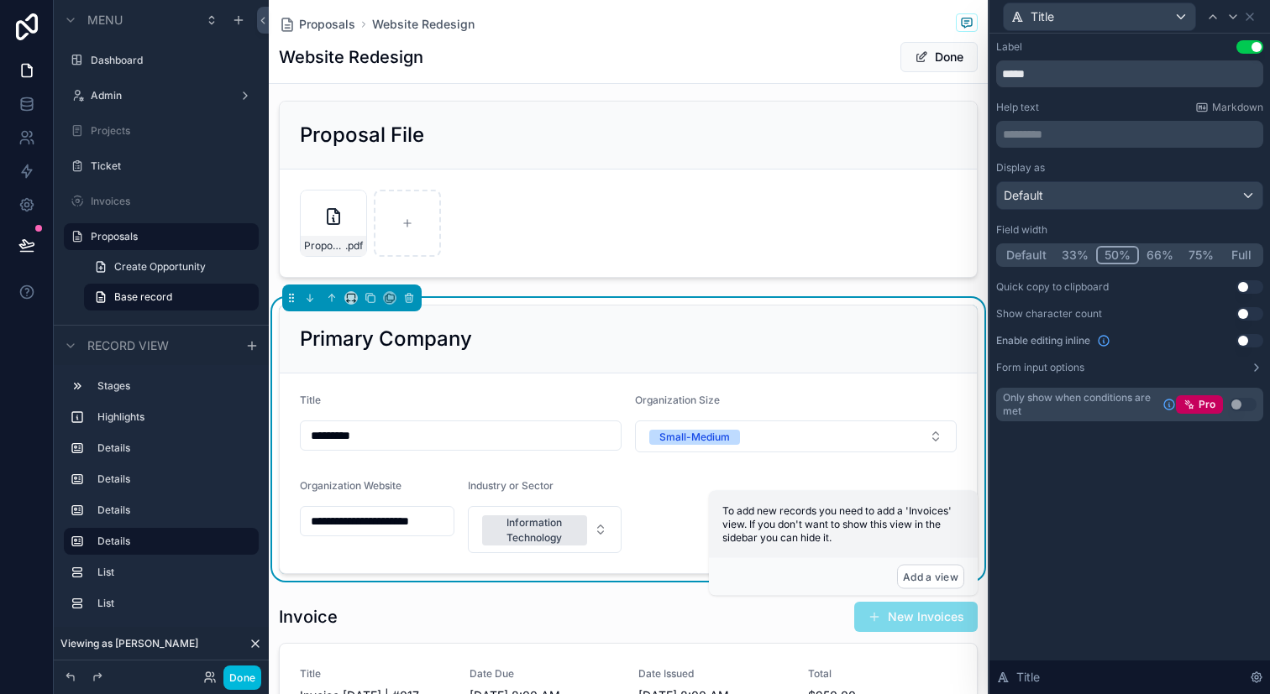
click at [1254, 672] on icon at bounding box center [1255, 677] width 13 height 13
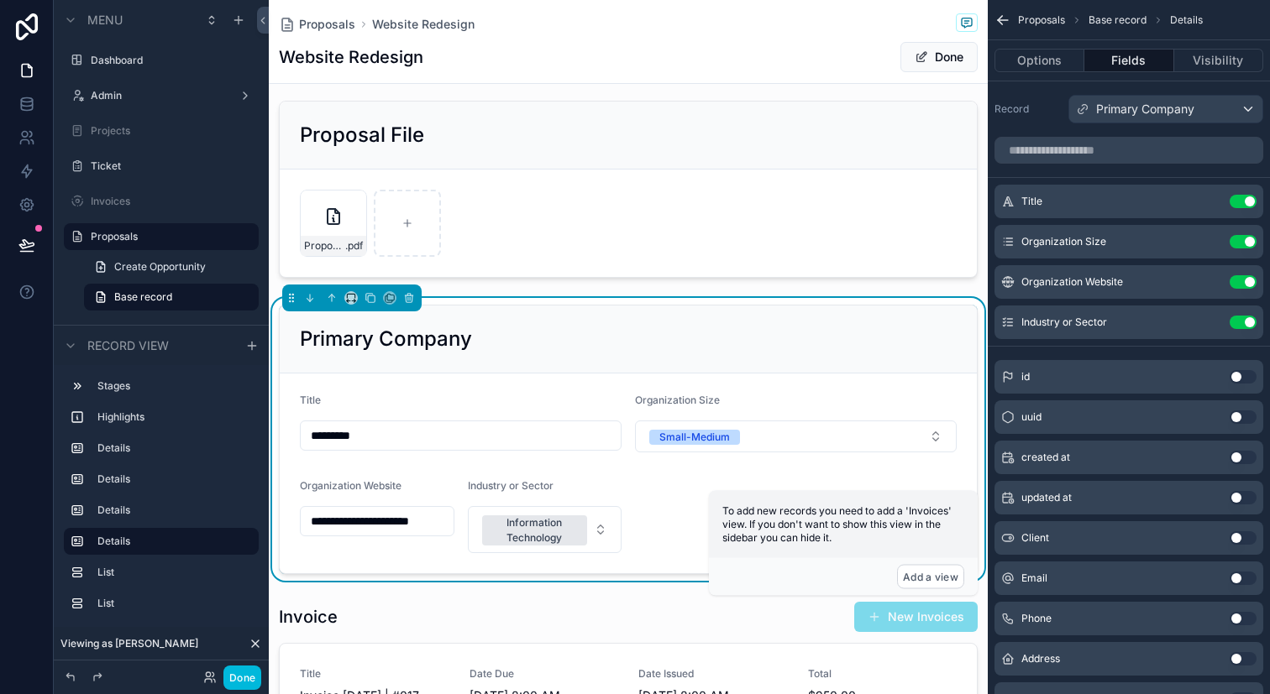
click at [0, 0] on icon "scrollable content" at bounding box center [0, 0] width 0 height 0
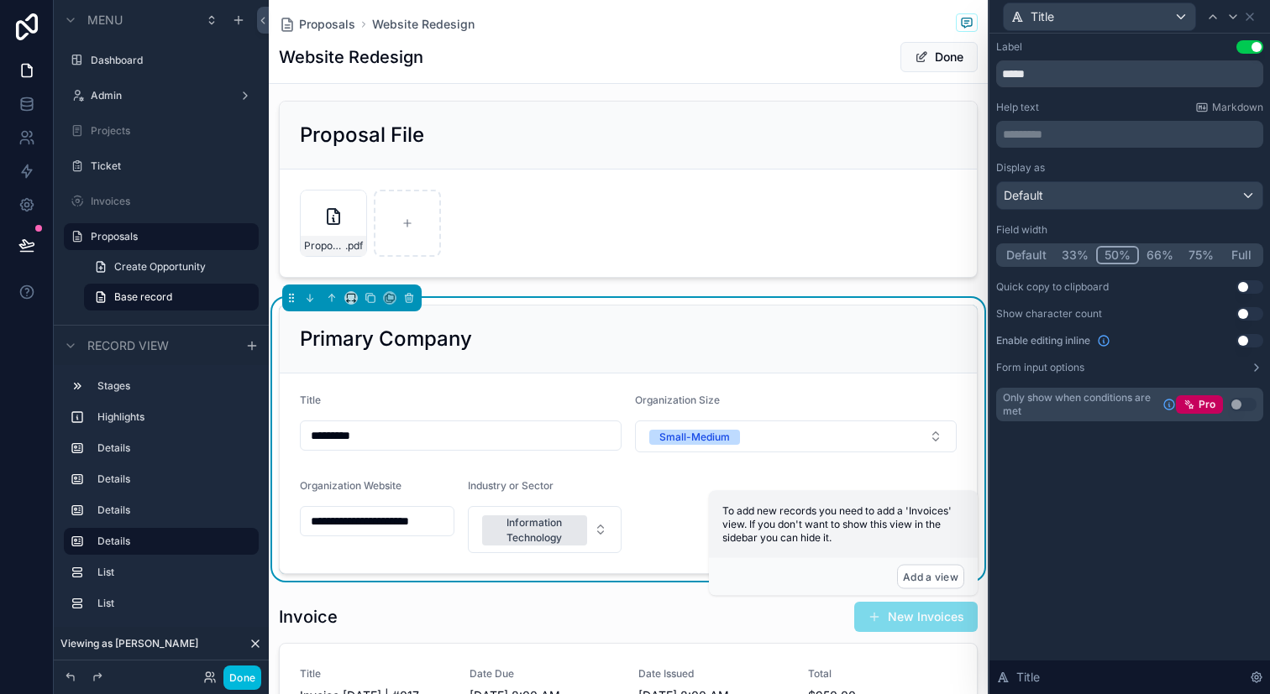
click at [1165, 372] on button "Form input options" at bounding box center [1129, 367] width 267 height 13
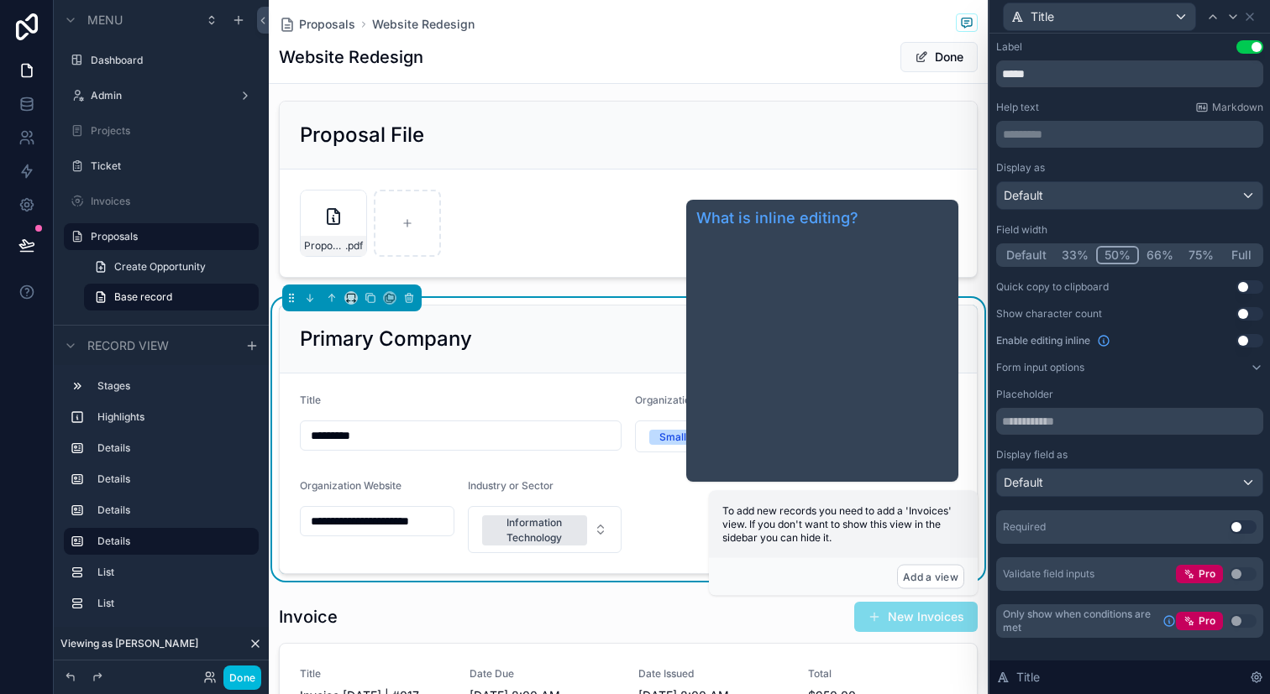
click at [1106, 338] on icon at bounding box center [1103, 340] width 13 height 13
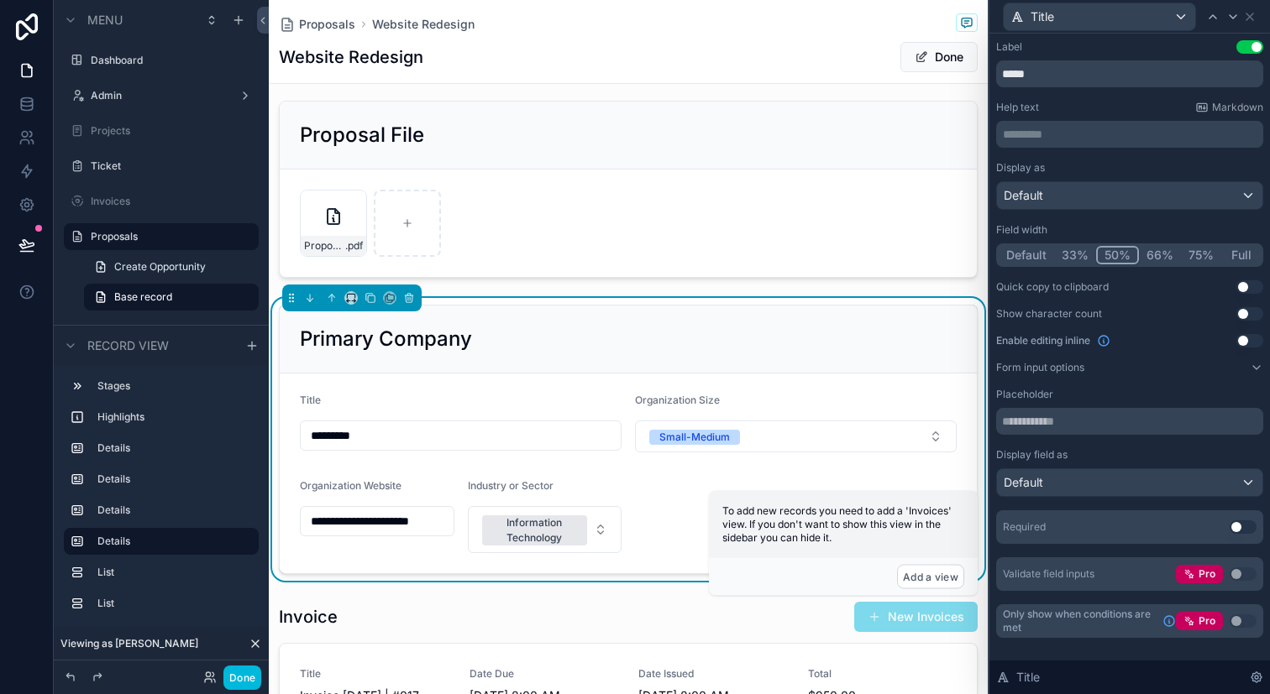
click at [620, 421] on div "*********" at bounding box center [461, 436] width 322 height 30
click at [689, 175] on div "scrollable content" at bounding box center [628, 189] width 719 height 191
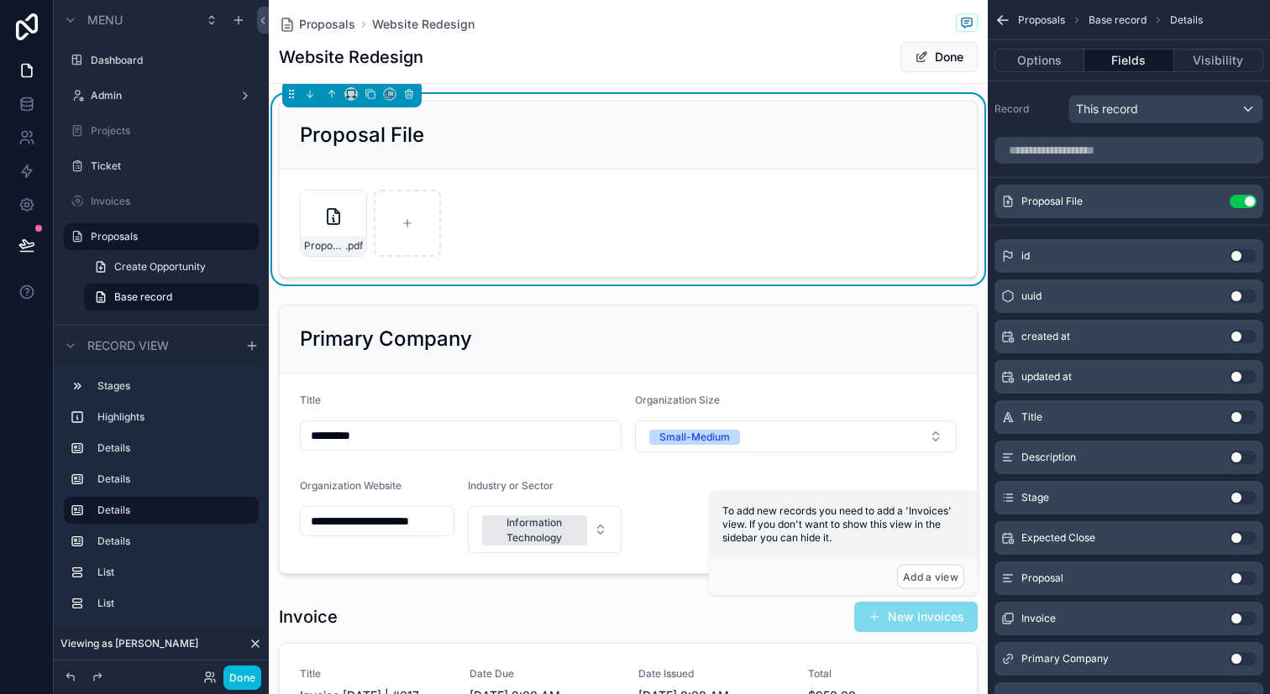
click at [537, 432] on div "scrollable content" at bounding box center [628, 439] width 719 height 283
click at [537, 432] on input "*********" at bounding box center [461, 436] width 320 height 24
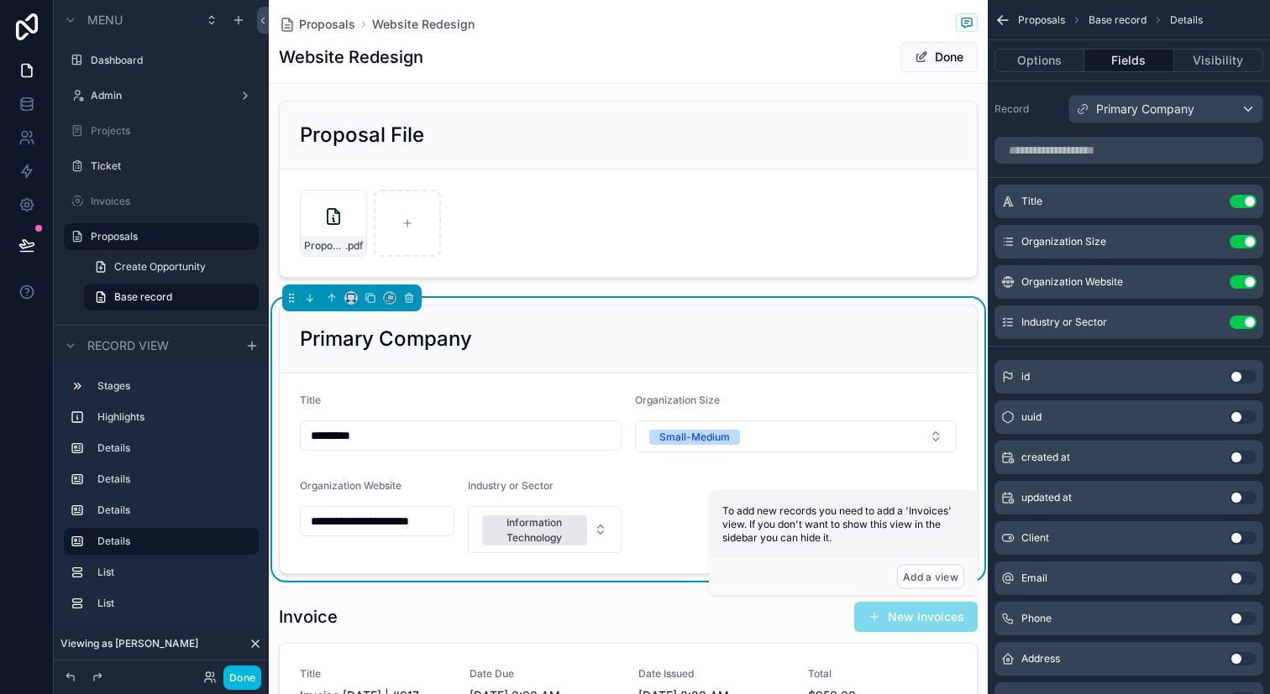
click at [927, 66] on button "Done" at bounding box center [938, 57] width 77 height 30
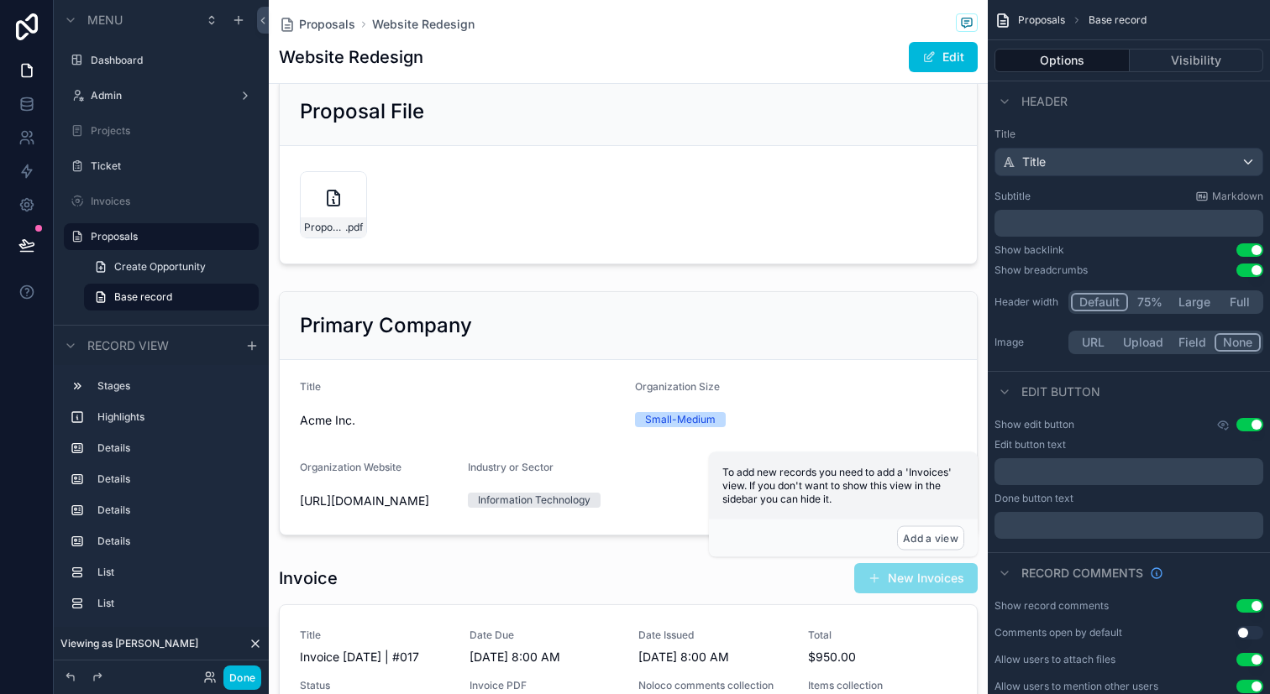
click at [500, 425] on div "scrollable content" at bounding box center [628, 414] width 719 height 258
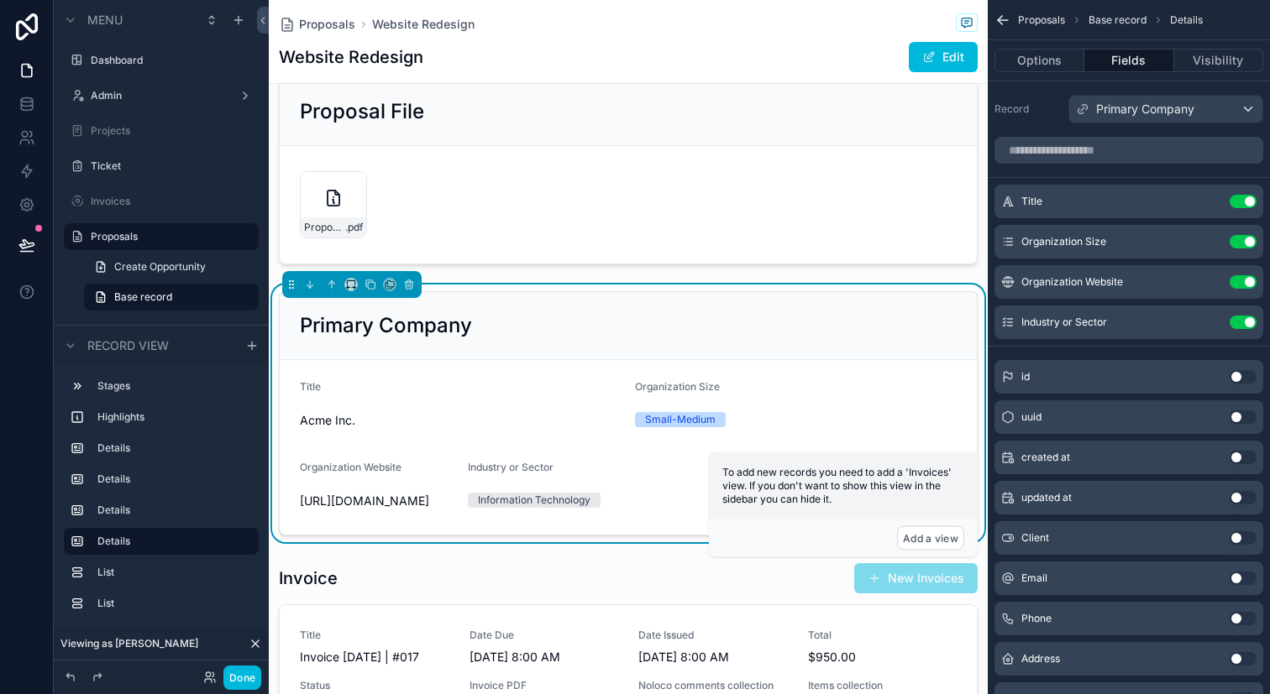
click at [1056, 63] on button "Options" at bounding box center [1039, 61] width 90 height 24
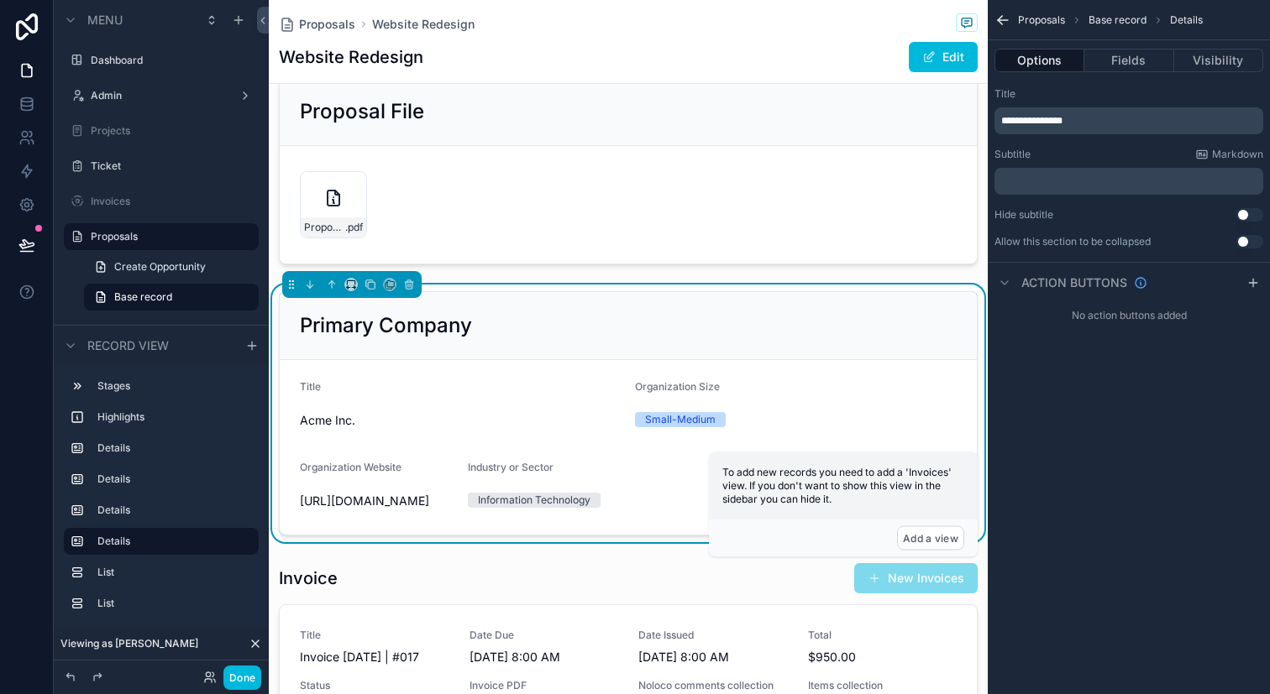
click at [920, 374] on form "Title Acme Inc. Organization Size Small-Medium Organization Website https://www…" at bounding box center [628, 447] width 697 height 175
click at [1101, 70] on button "Fields" at bounding box center [1128, 61] width 89 height 24
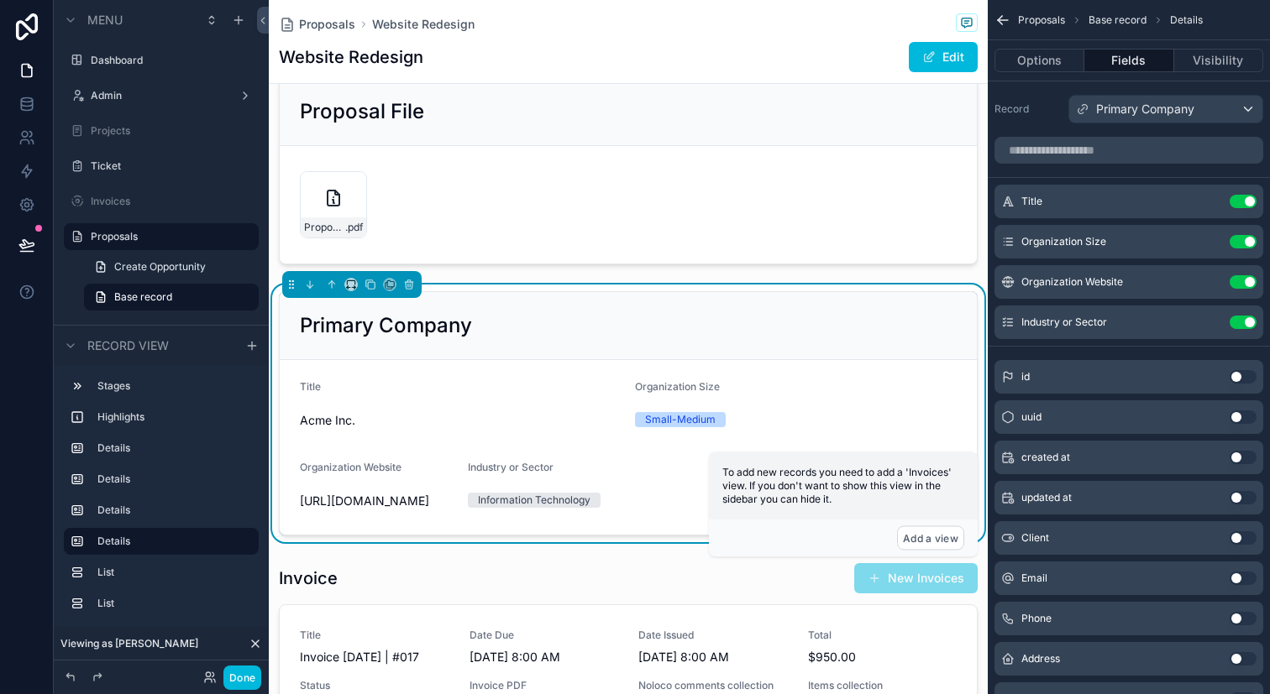
click at [0, 0] on icon "scrollable content" at bounding box center [0, 0] width 0 height 0
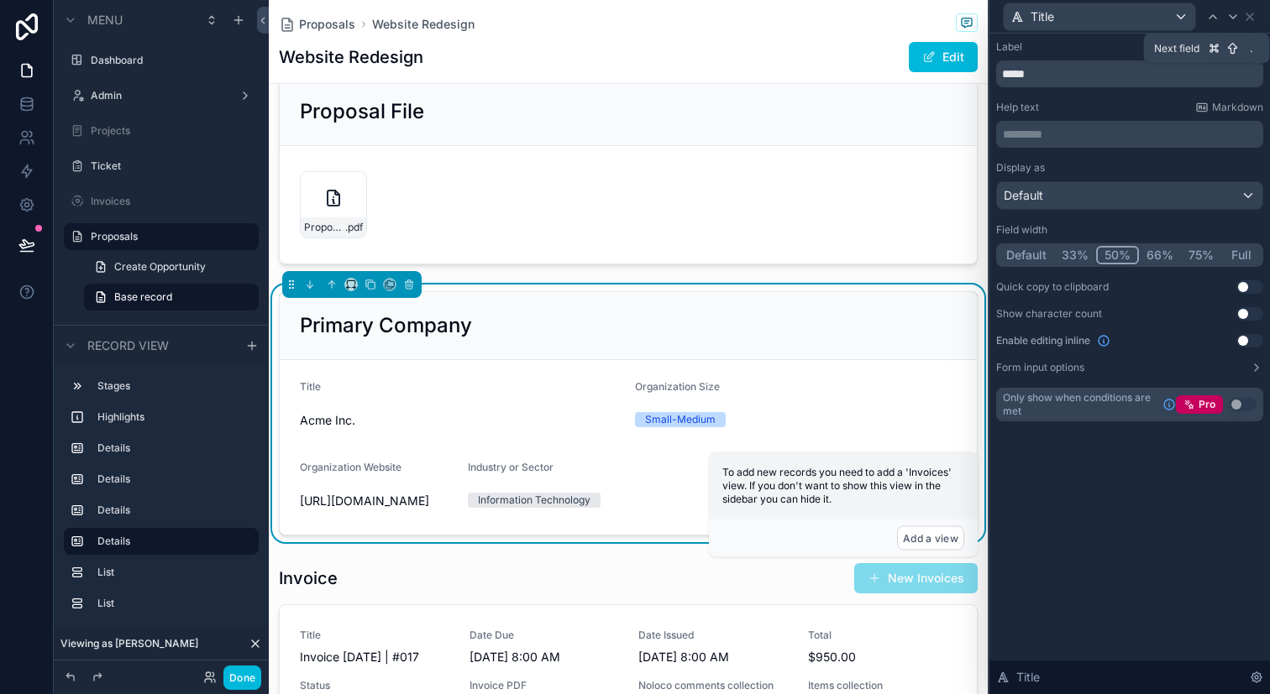
click at [1233, 23] on icon at bounding box center [1232, 16] width 13 height 13
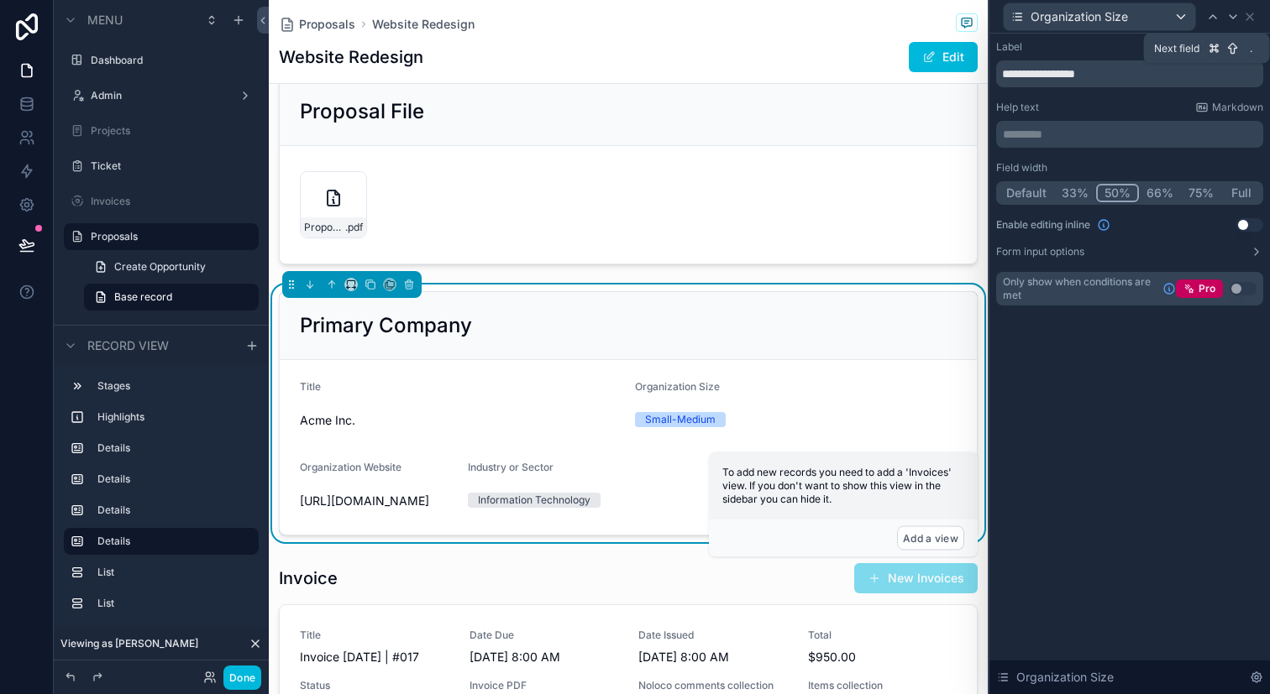
click at [1233, 23] on icon at bounding box center [1232, 16] width 13 height 13
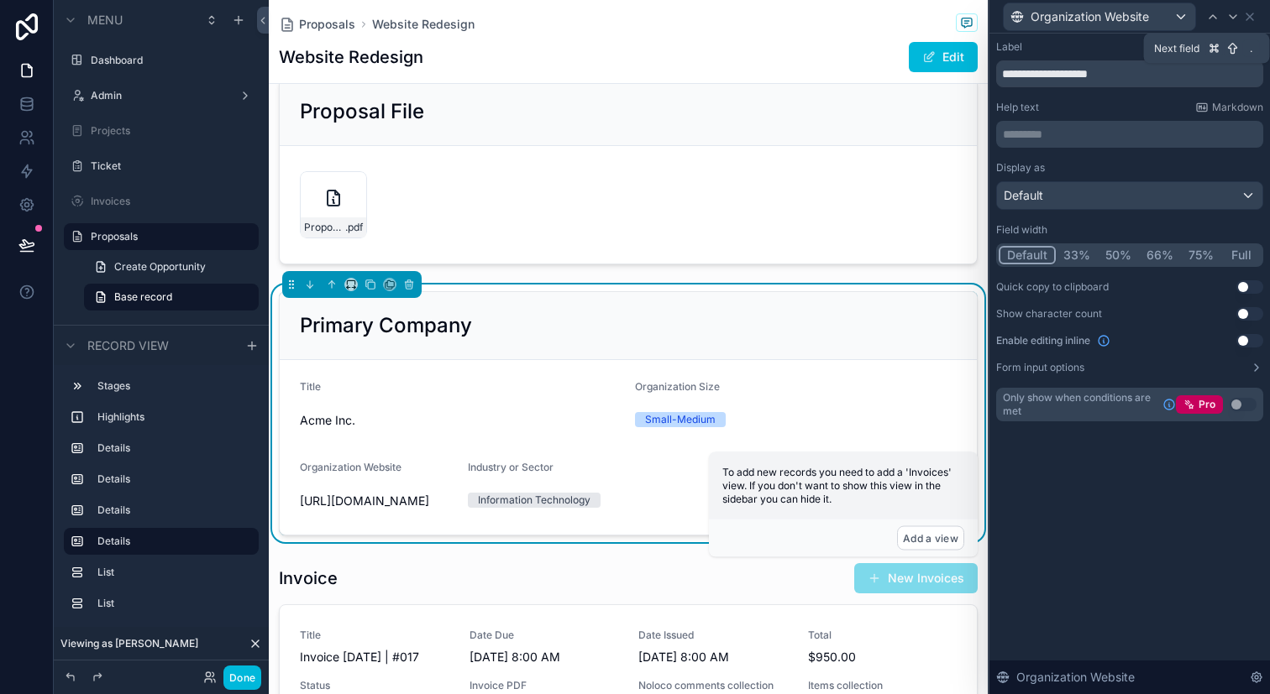
click at [1233, 23] on icon at bounding box center [1232, 16] width 13 height 13
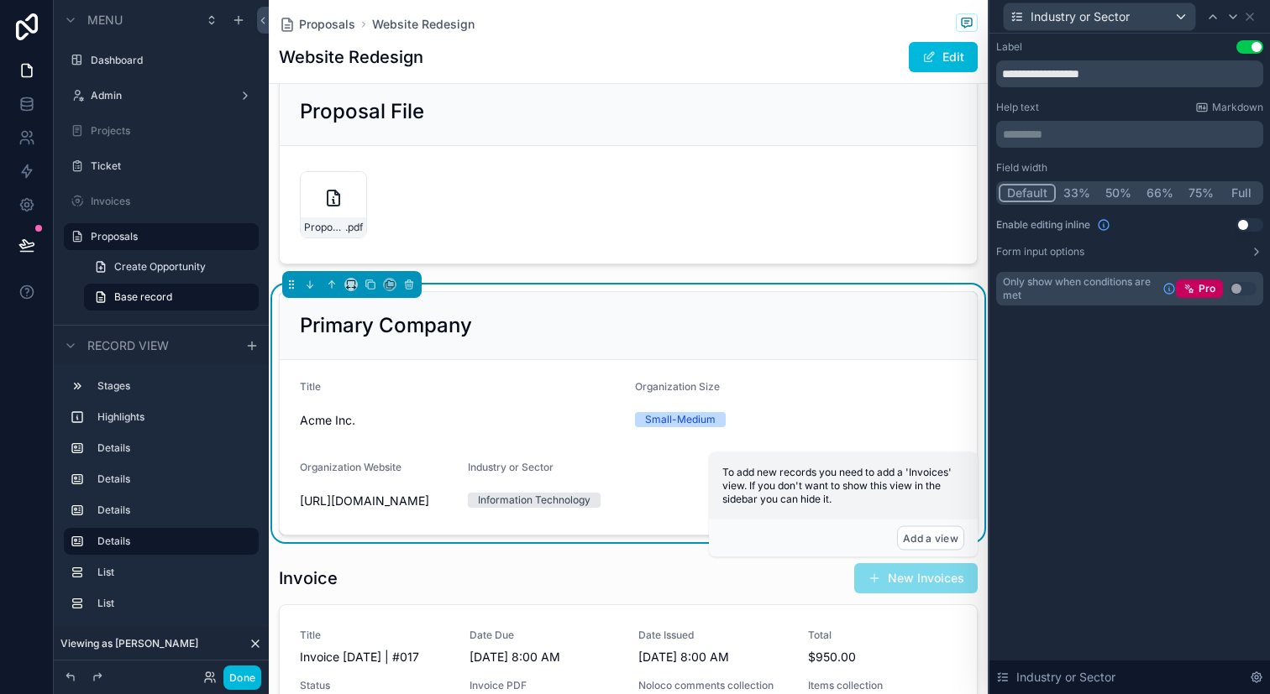
click at [846, 75] on div "Proposals Website Redesign Website Redesign Edit" at bounding box center [628, 41] width 699 height 83
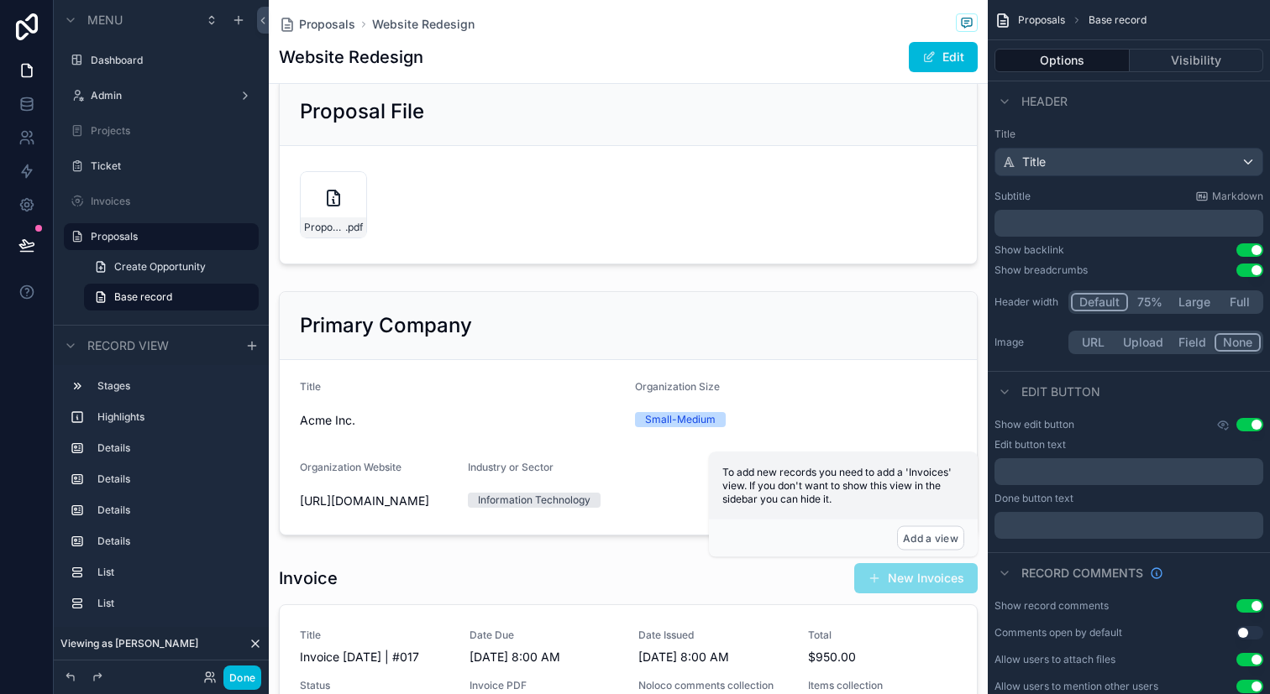
click at [846, 153] on div "scrollable content" at bounding box center [628, 171] width 719 height 201
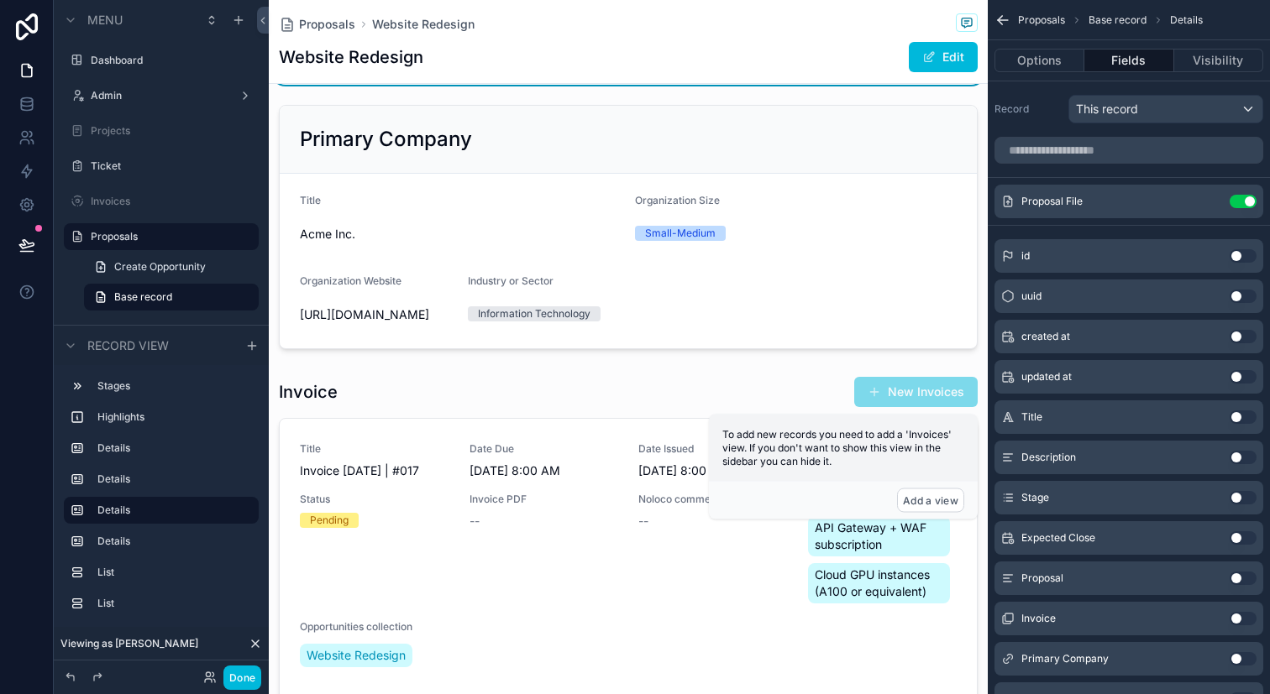
click at [950, 60] on button "Edit" at bounding box center [942, 57] width 69 height 30
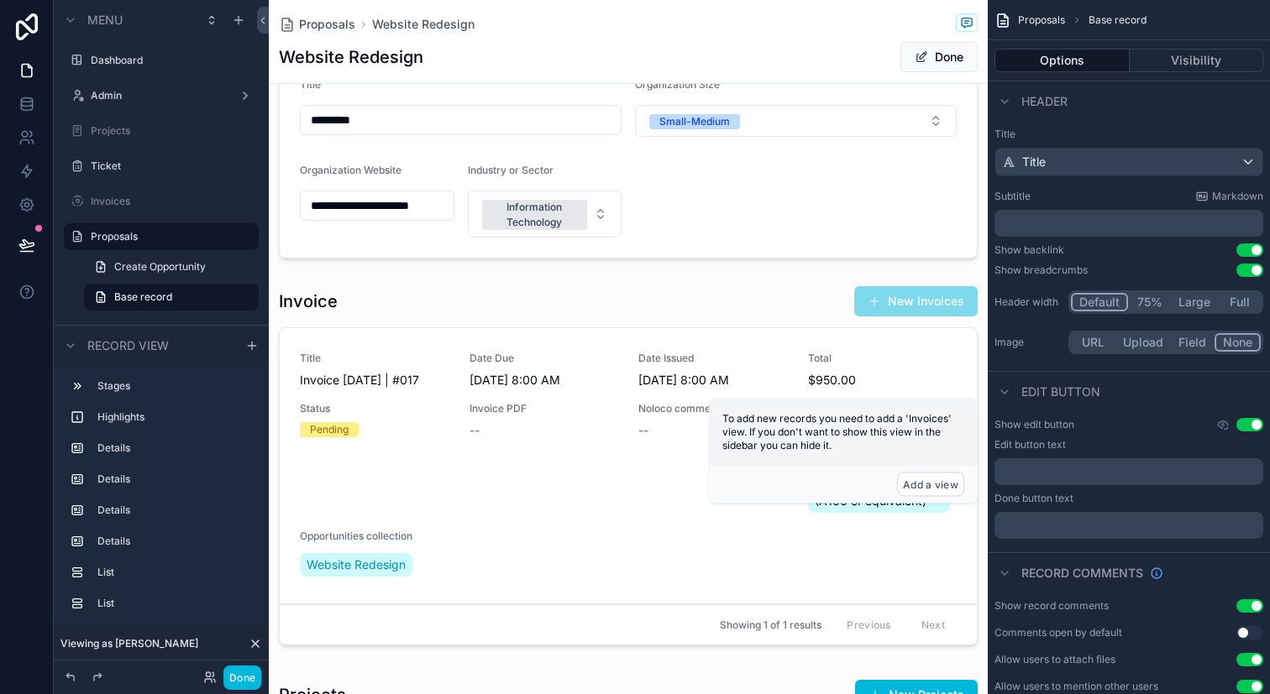
scroll to position [1031, 0]
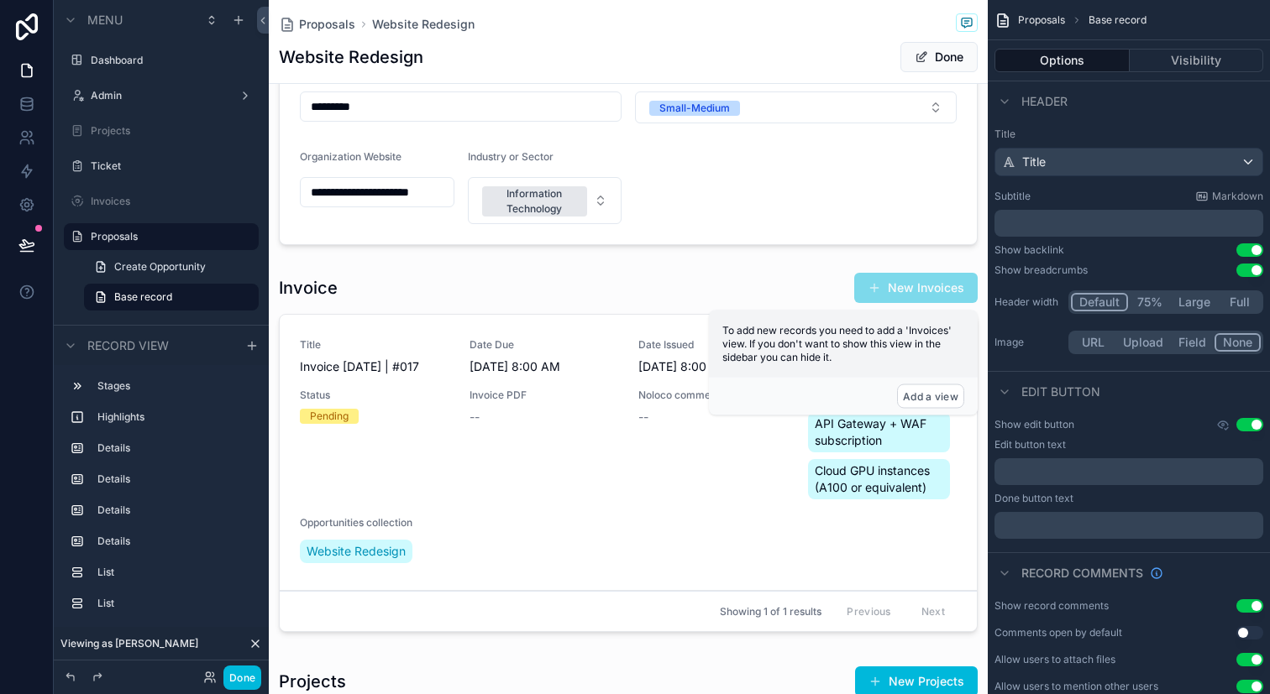
click at [349, 367] on div "scrollable content" at bounding box center [628, 455] width 719 height 380
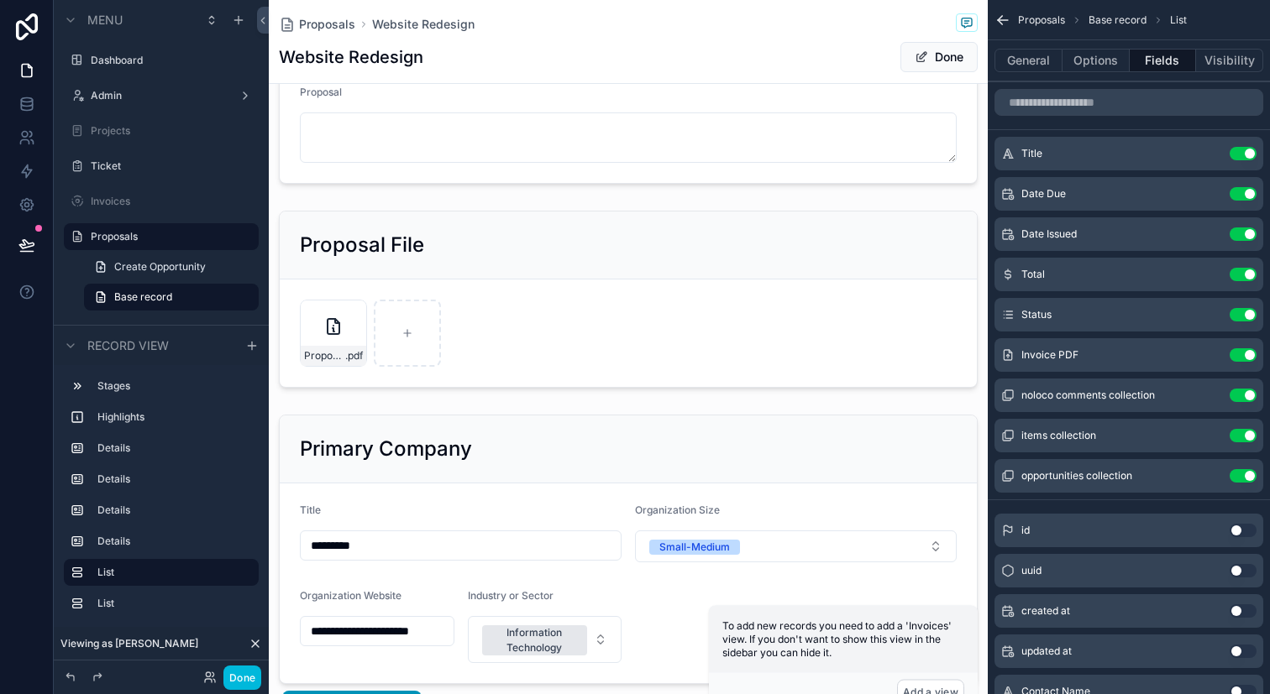
scroll to position [587, 0]
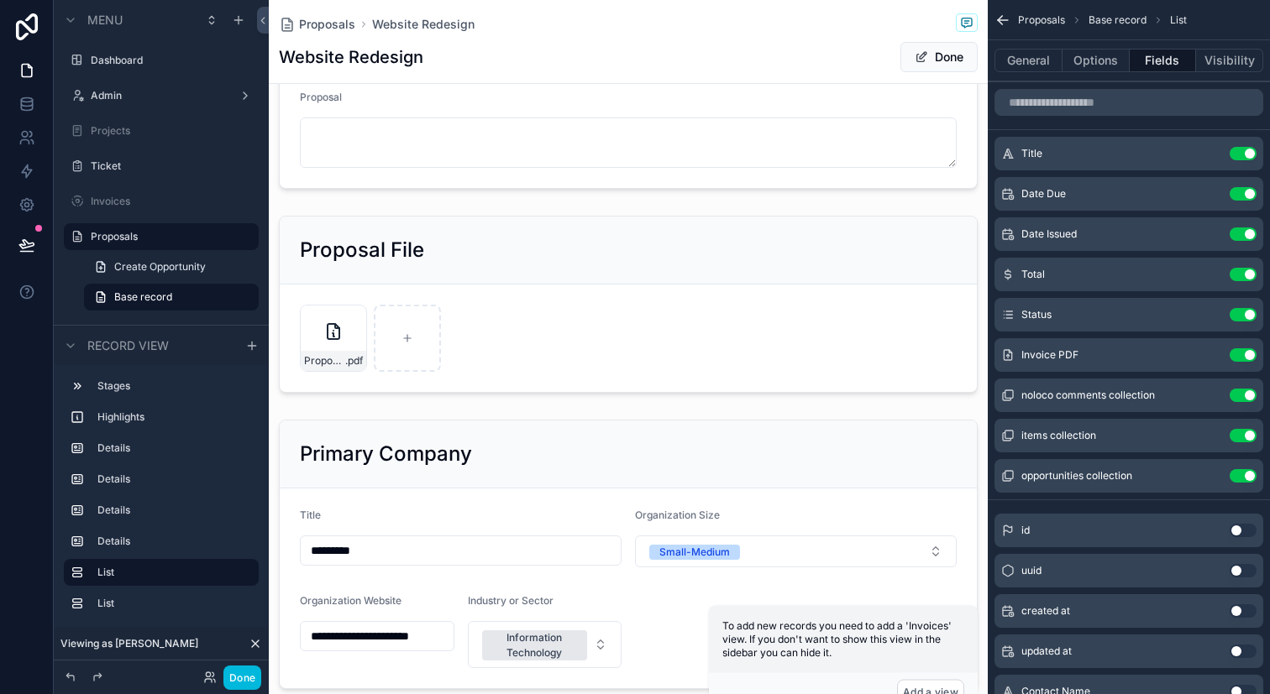
click at [633, 432] on div "scrollable content" at bounding box center [628, 554] width 719 height 283
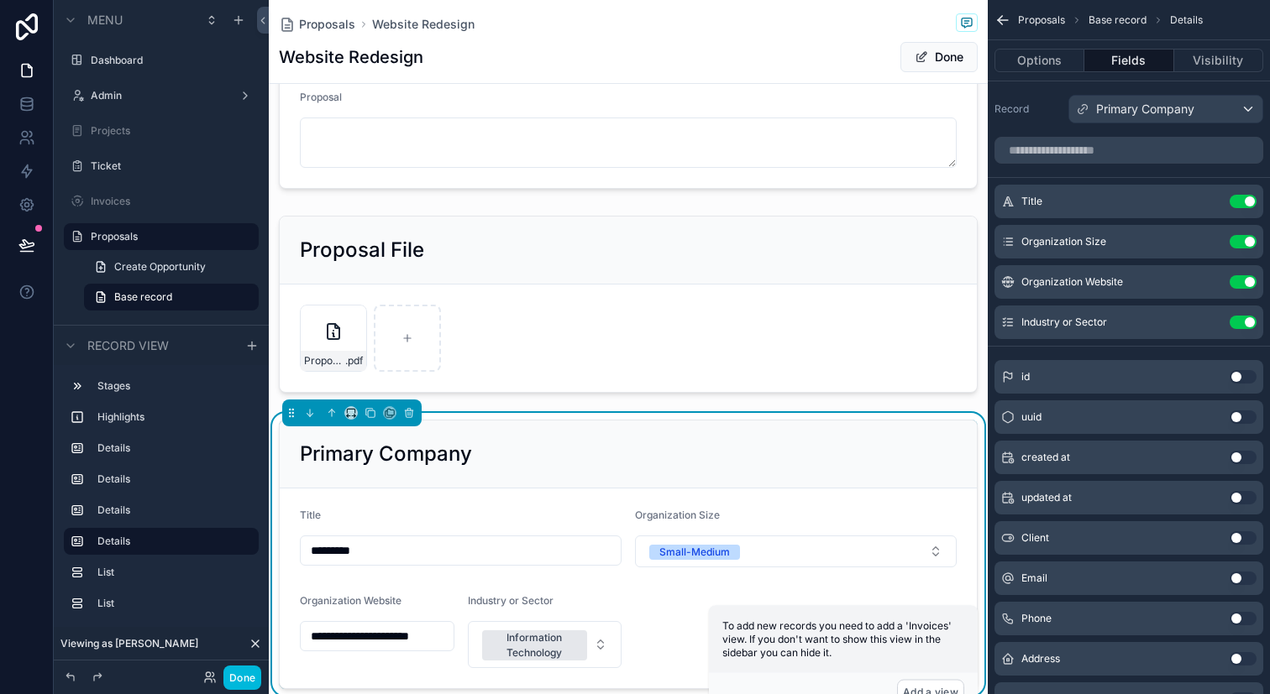
click at [561, 552] on input "*********" at bounding box center [461, 551] width 320 height 24
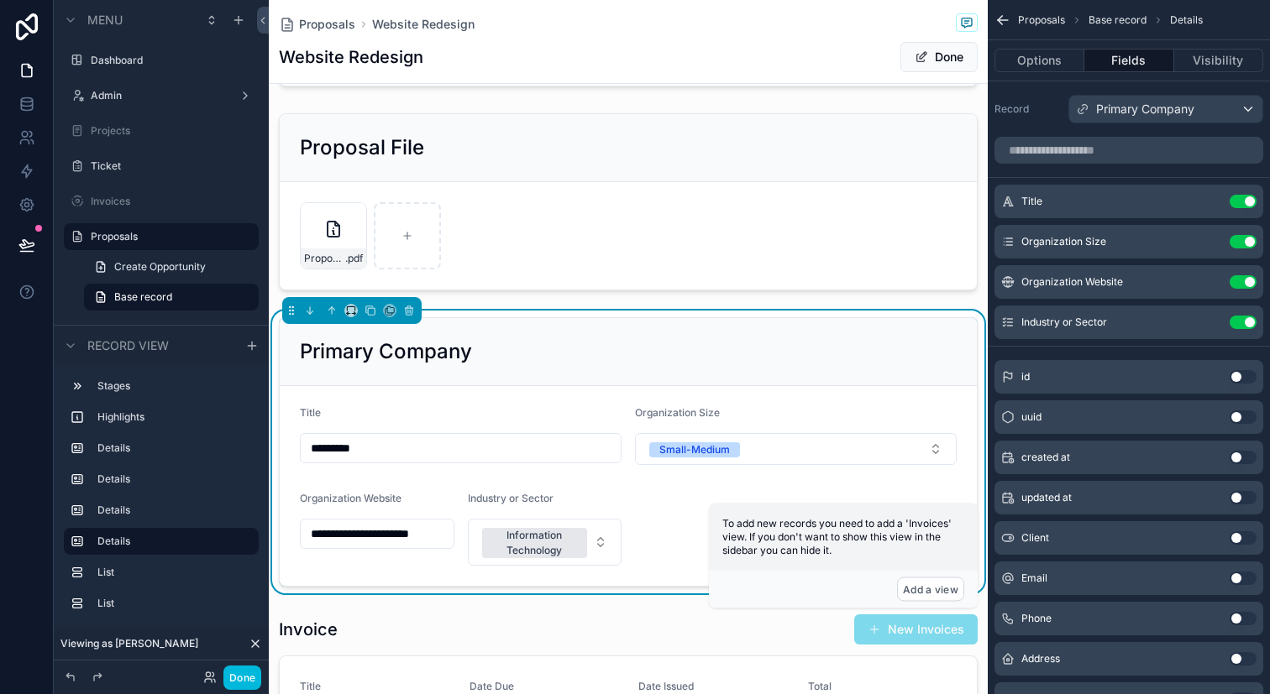
scroll to position [688, 0]
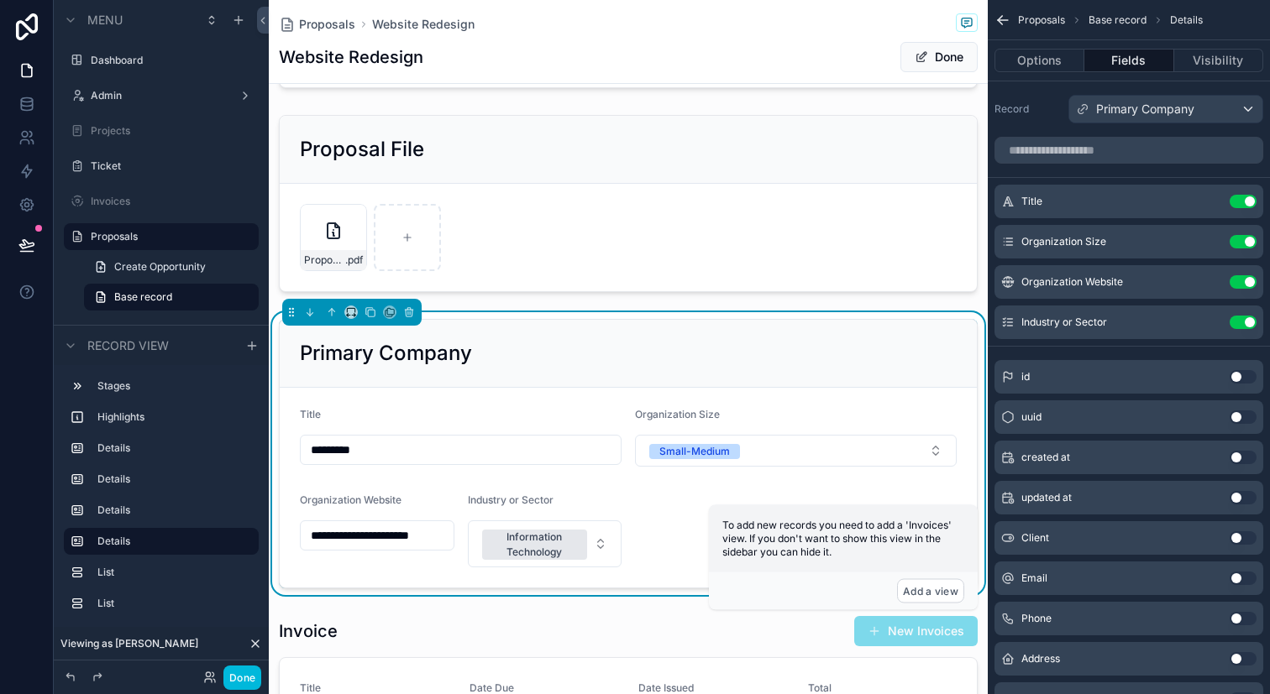
click at [653, 315] on div "**********" at bounding box center [628, 453] width 719 height 283
click at [530, 473] on form "**********" at bounding box center [628, 488] width 697 height 200
click at [509, 451] on input "*********" at bounding box center [461, 450] width 320 height 24
click at [611, 254] on div "scrollable content" at bounding box center [628, 203] width 719 height 191
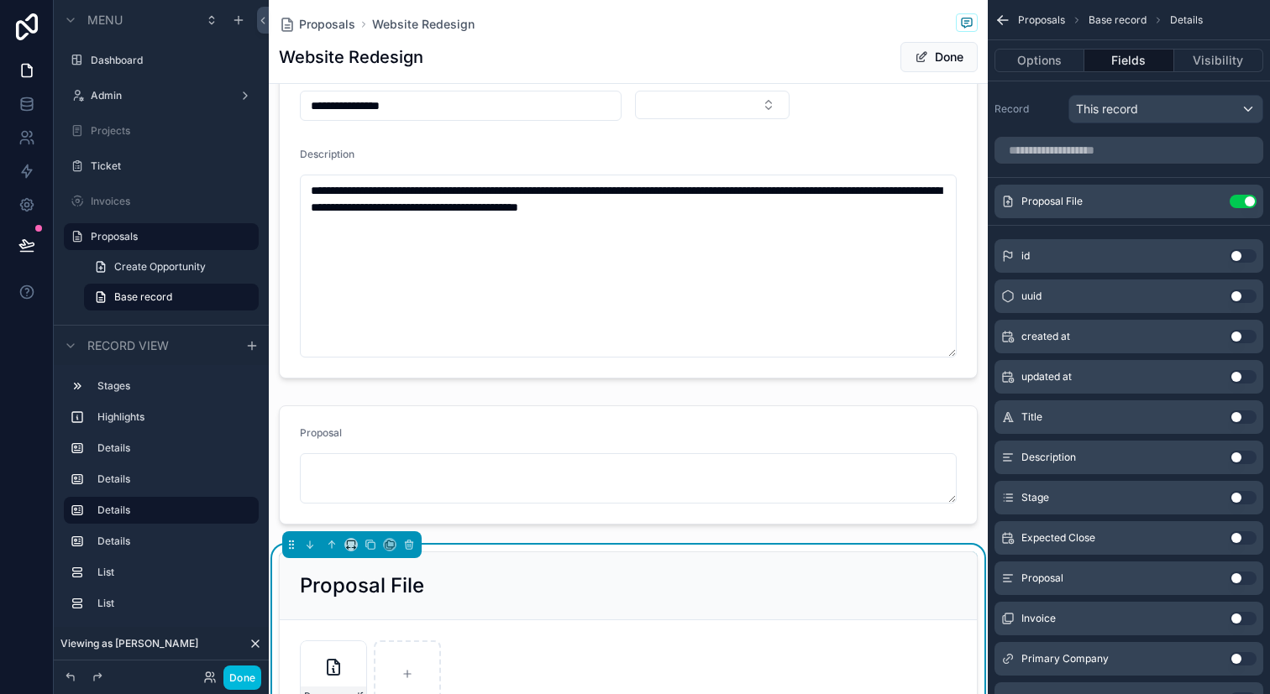
scroll to position [226, 0]
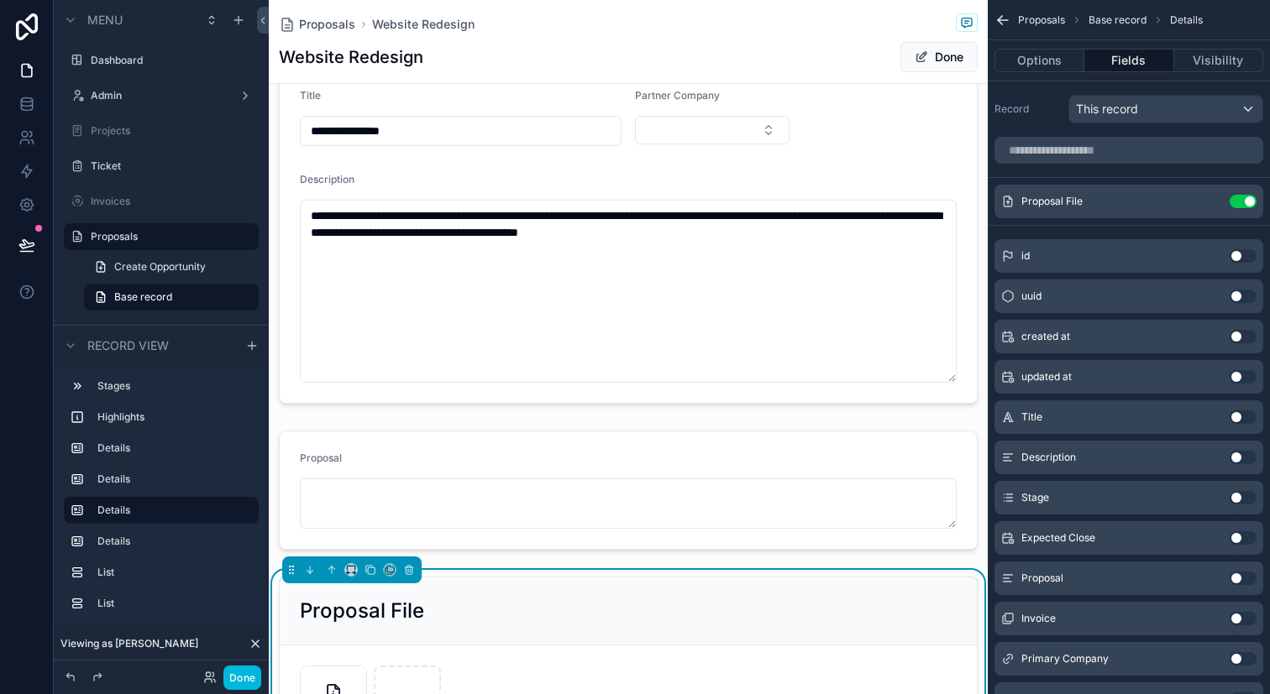
click at [919, 68] on button "Done" at bounding box center [938, 57] width 77 height 30
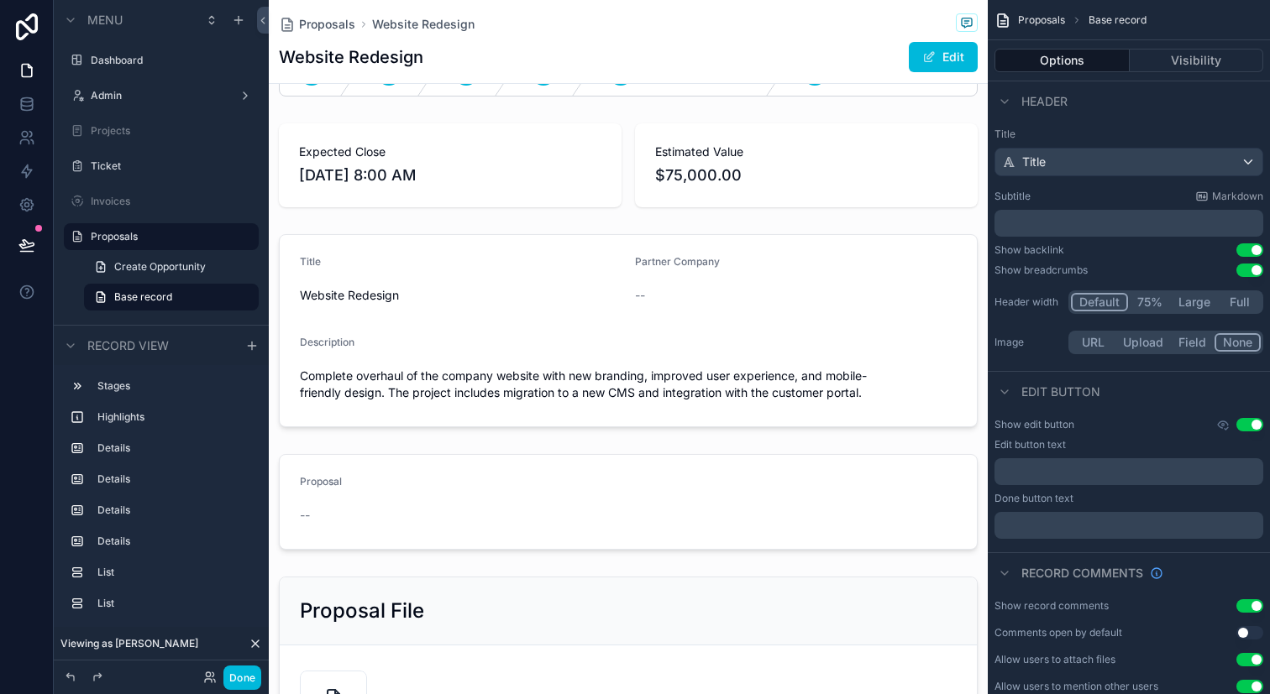
scroll to position [0, 0]
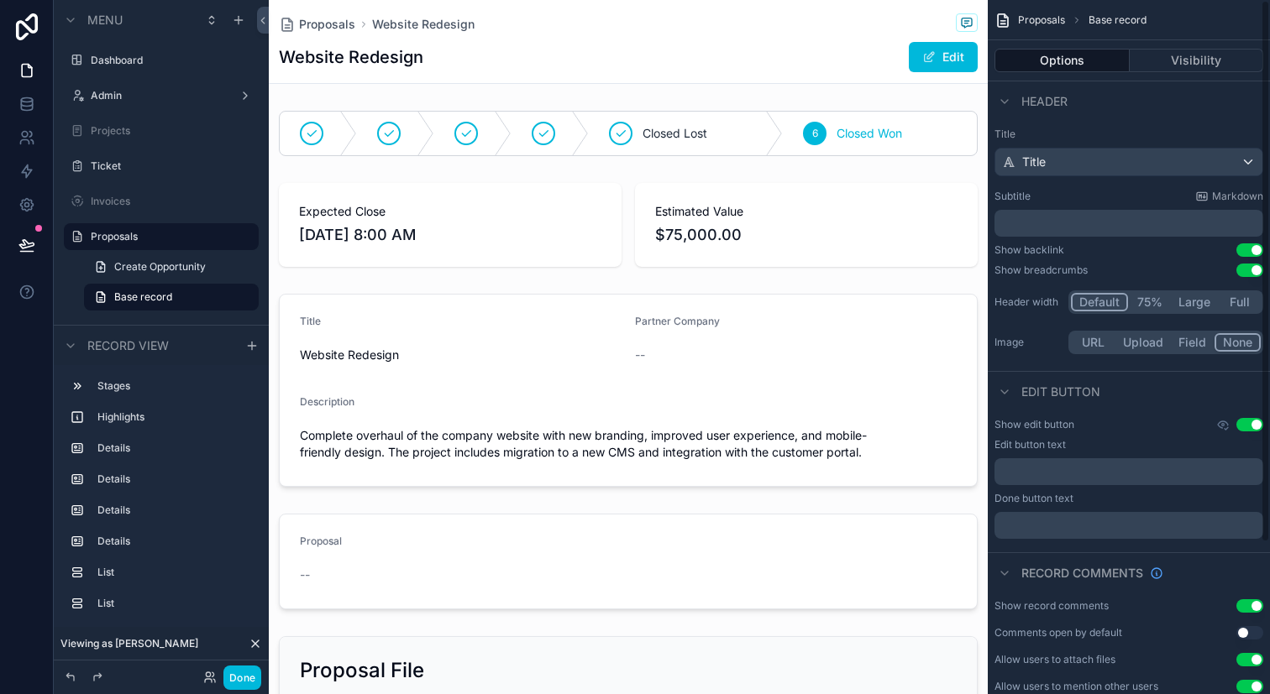
click at [1170, 60] on button "Visibility" at bounding box center [1196, 61] width 134 height 24
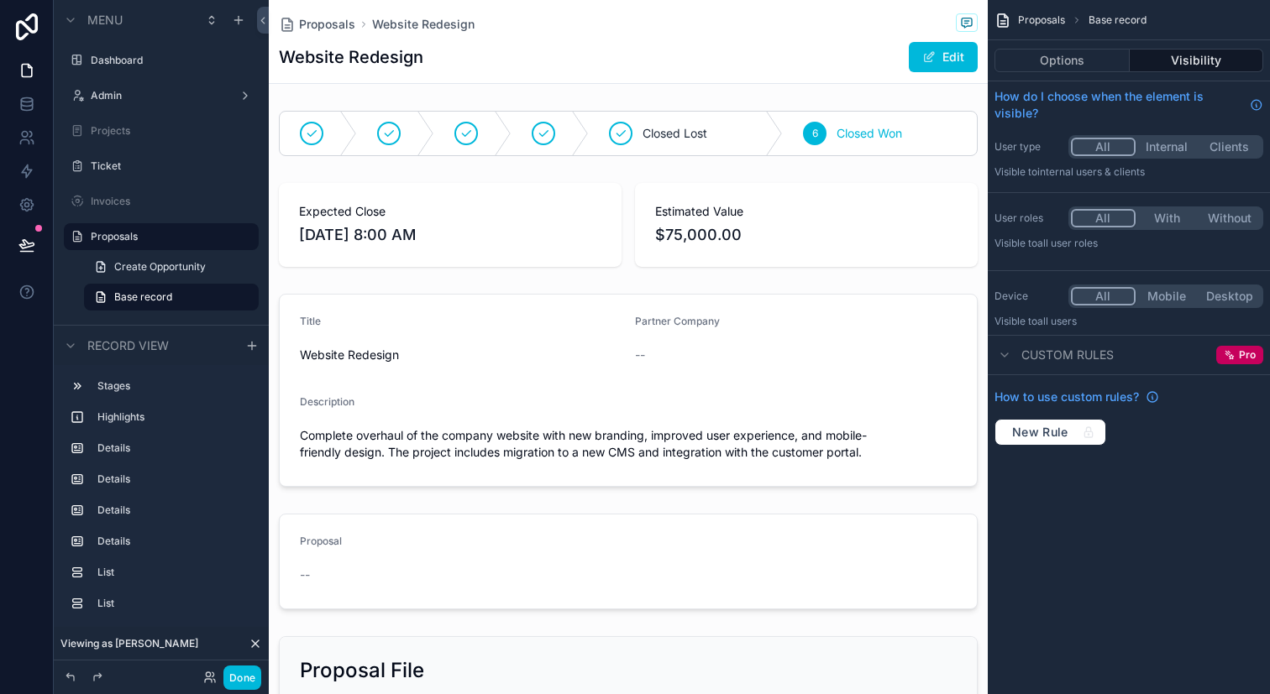
click at [1053, 67] on button "Options" at bounding box center [1061, 61] width 135 height 24
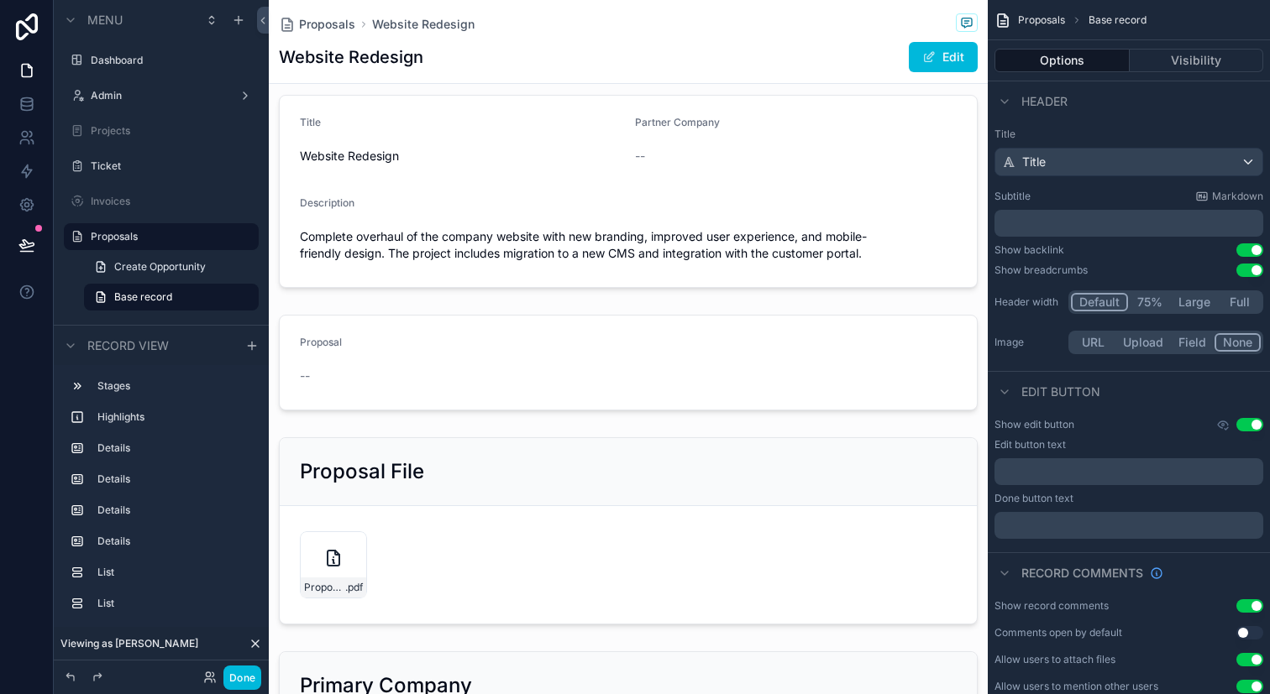
scroll to position [201, 0]
click at [796, 553] on div "scrollable content" at bounding box center [628, 529] width 719 height 201
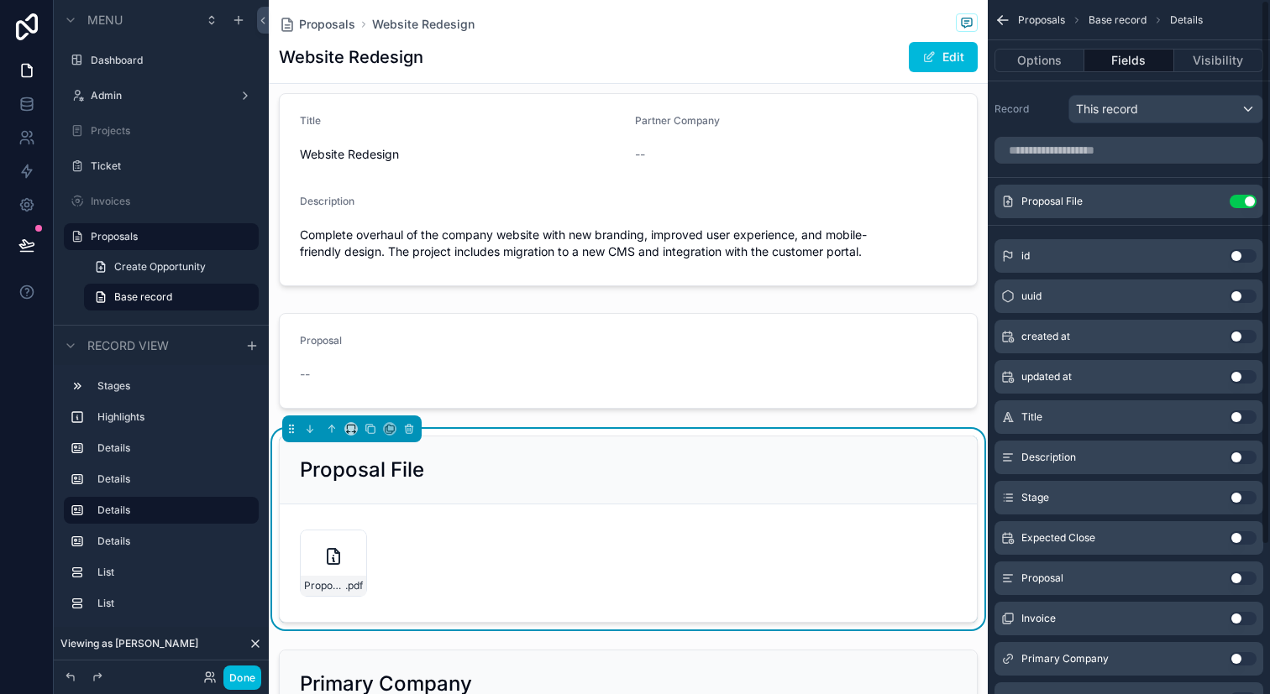
click at [1071, 62] on button "Options" at bounding box center [1039, 61] width 90 height 24
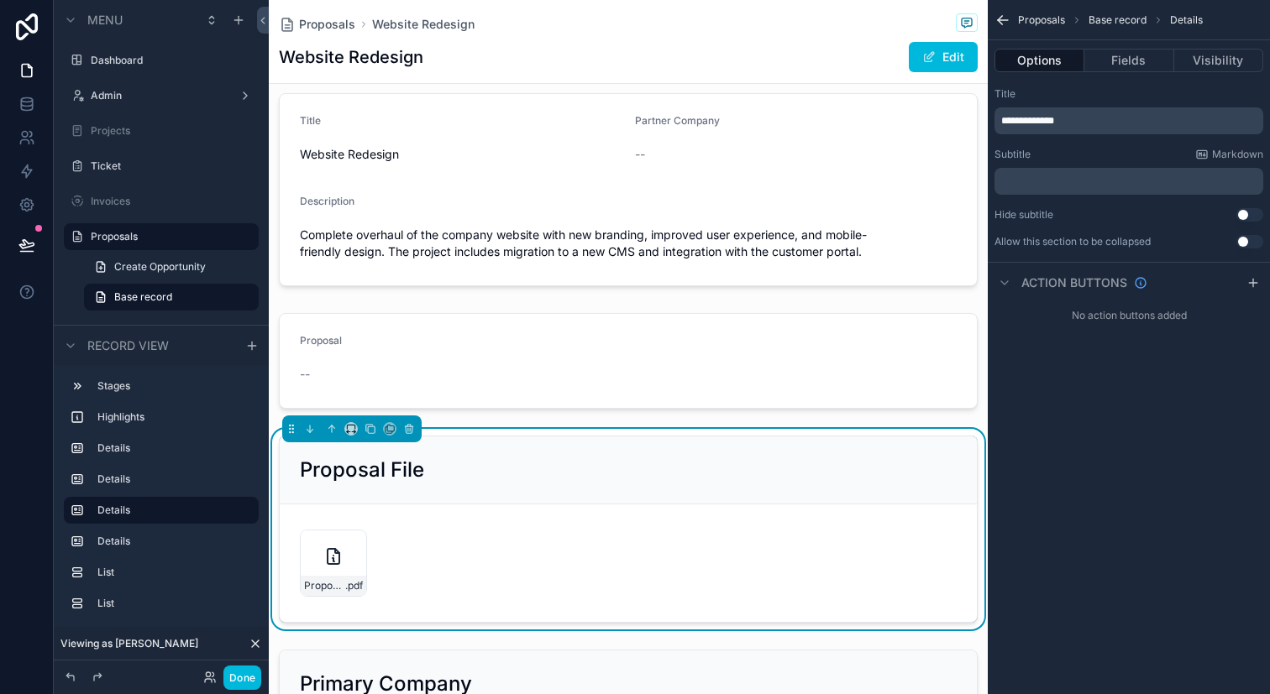
click at [870, 125] on div "scrollable content" at bounding box center [628, 189] width 719 height 207
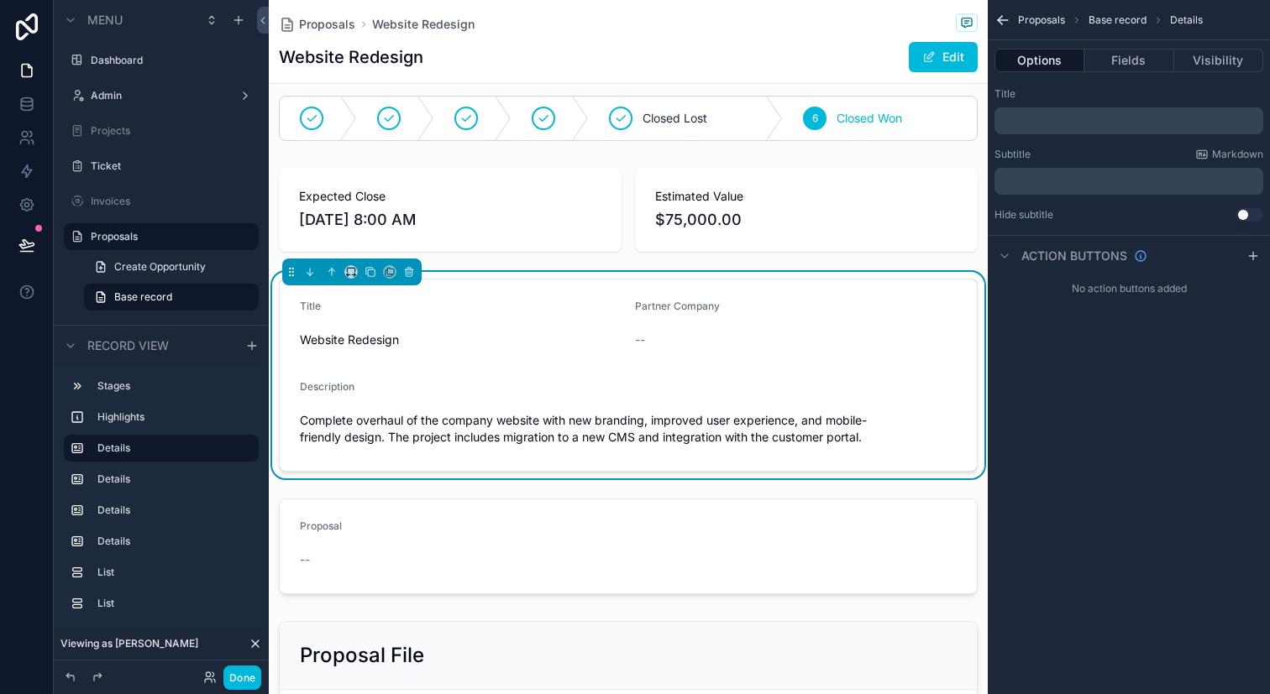
scroll to position [0, 0]
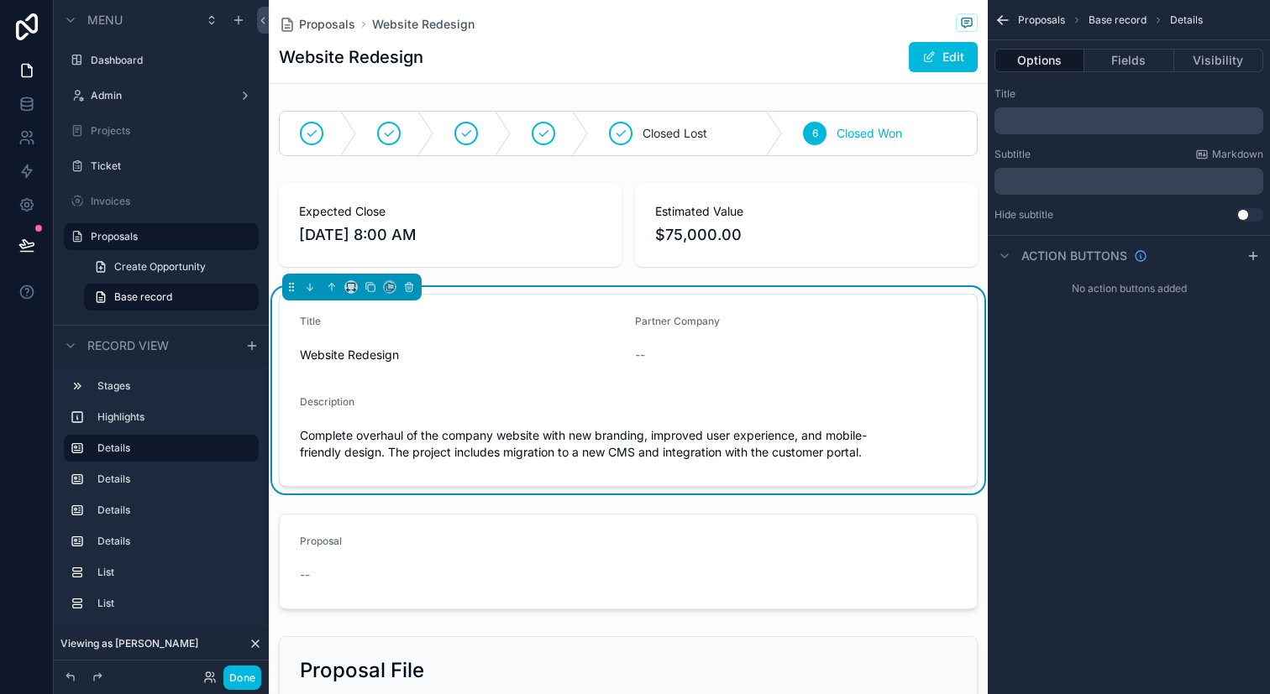
click at [1109, 57] on button "Fields" at bounding box center [1128, 61] width 89 height 24
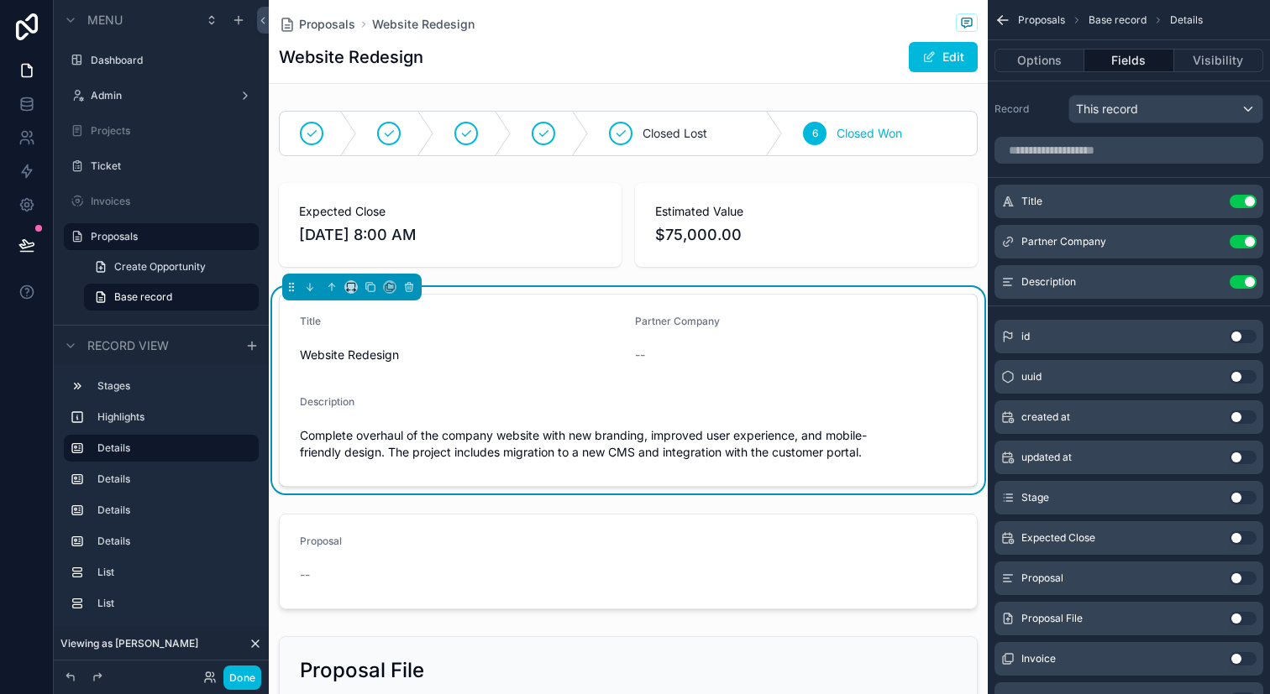
click at [531, 243] on div "scrollable content" at bounding box center [628, 224] width 719 height 97
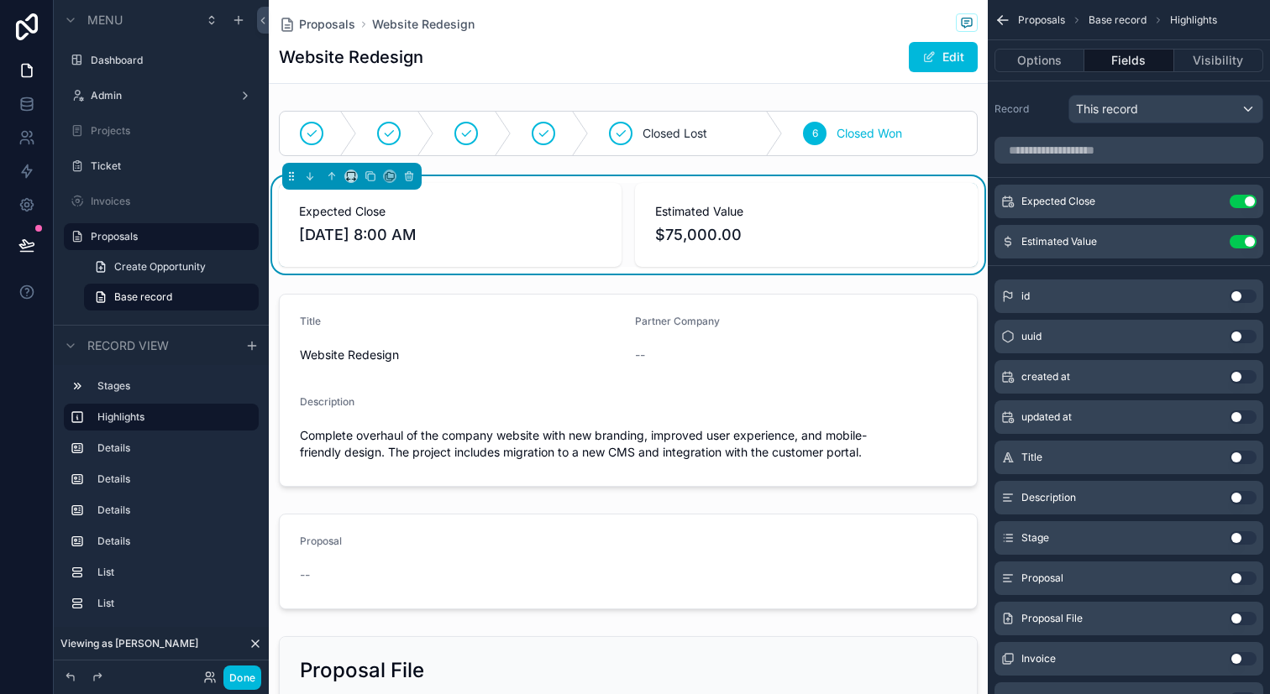
click at [921, 63] on button "Edit" at bounding box center [942, 57] width 69 height 30
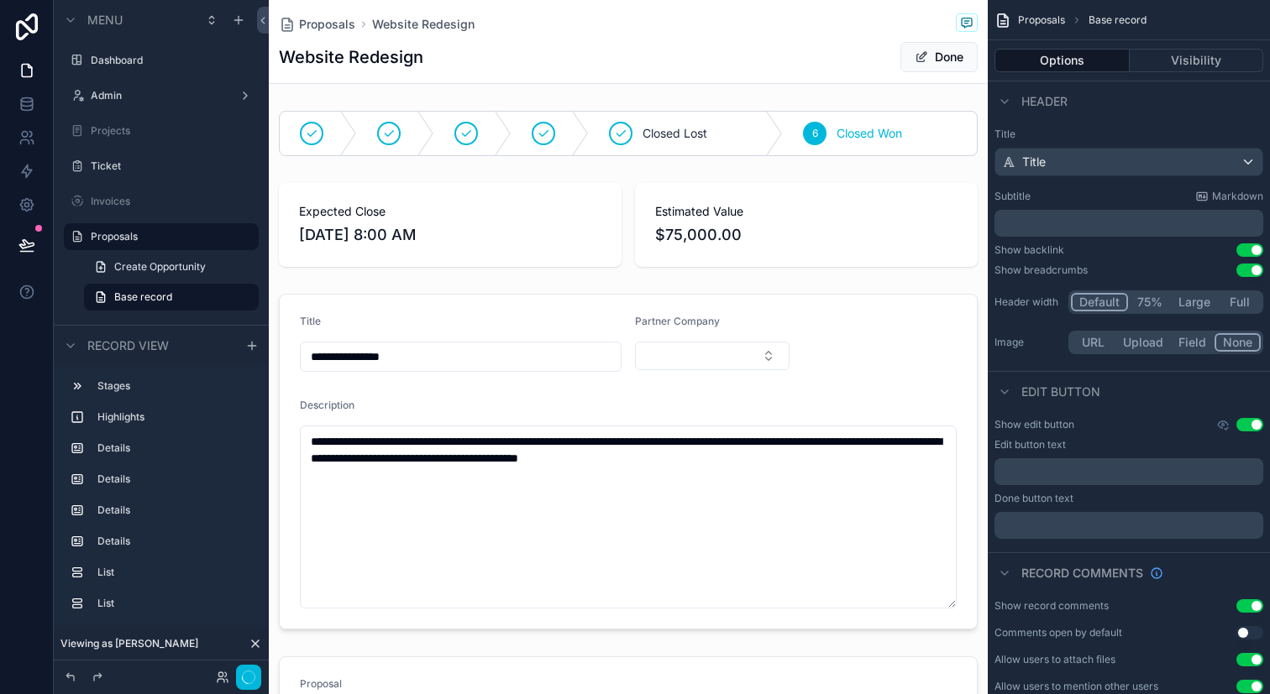
click at [836, 253] on div "scrollable content" at bounding box center [628, 224] width 719 height 97
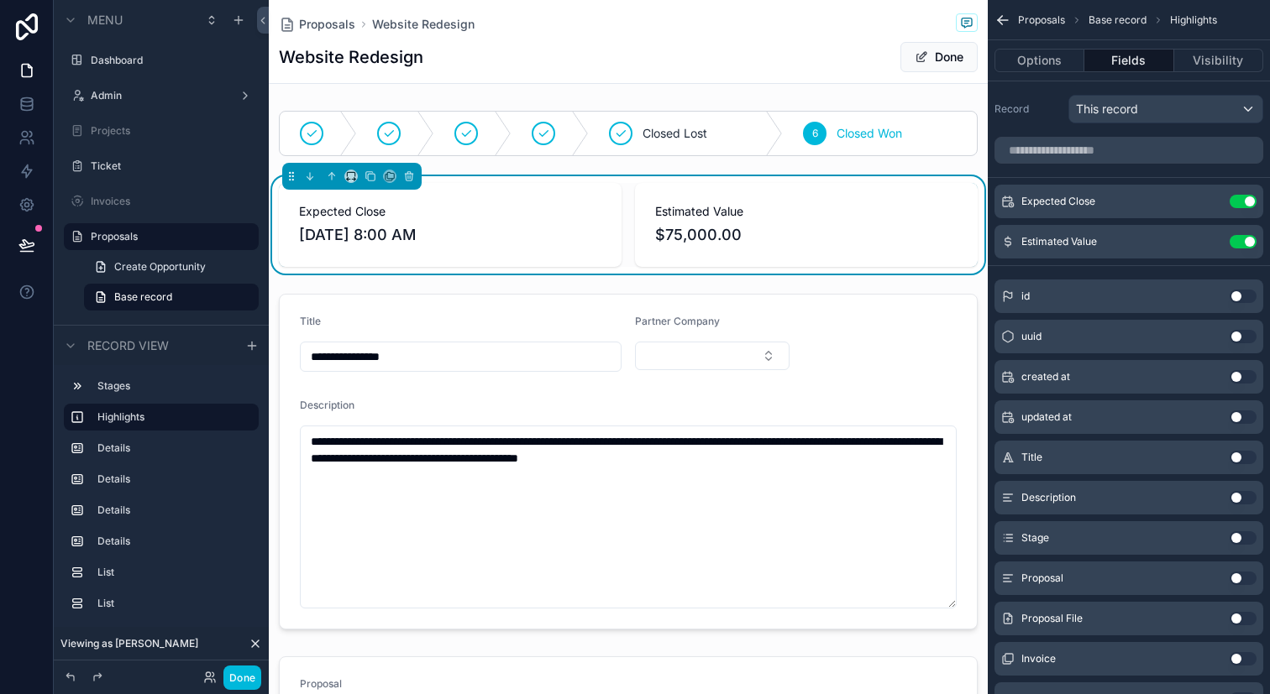
click at [737, 395] on div "scrollable content" at bounding box center [628, 461] width 719 height 349
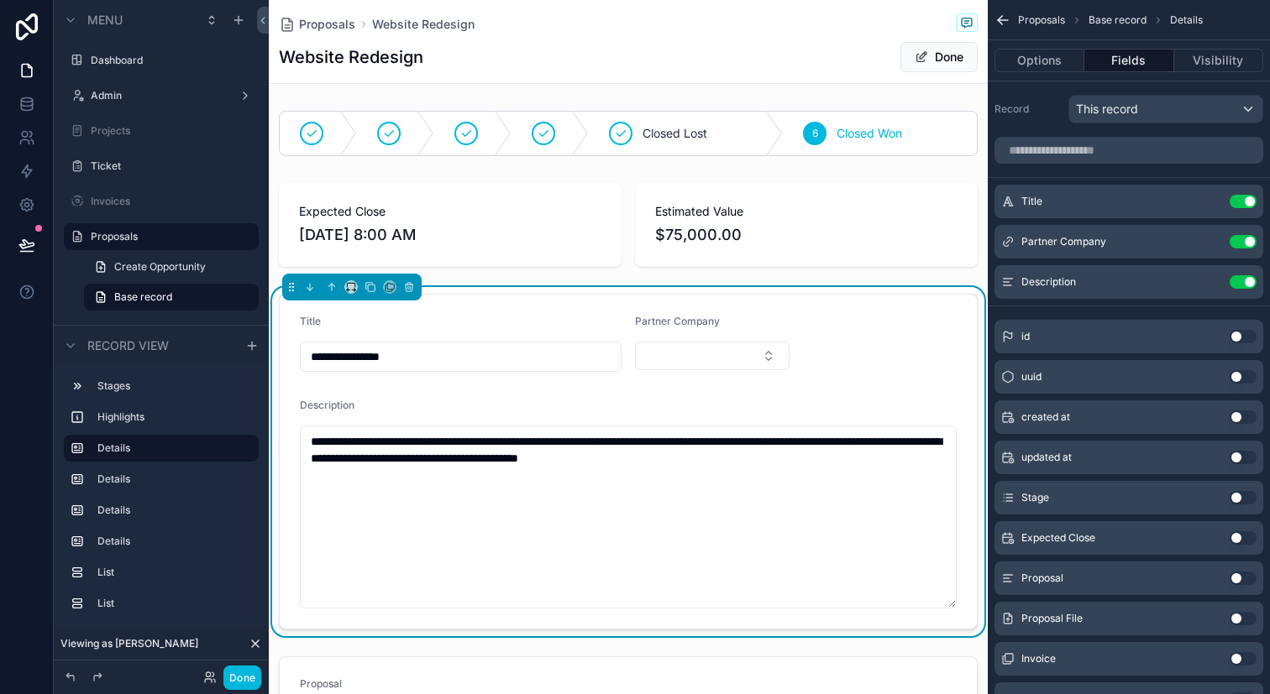
click at [737, 395] on form "**********" at bounding box center [628, 462] width 697 height 334
click at [0, 0] on icon "scrollable content" at bounding box center [0, 0] width 0 height 0
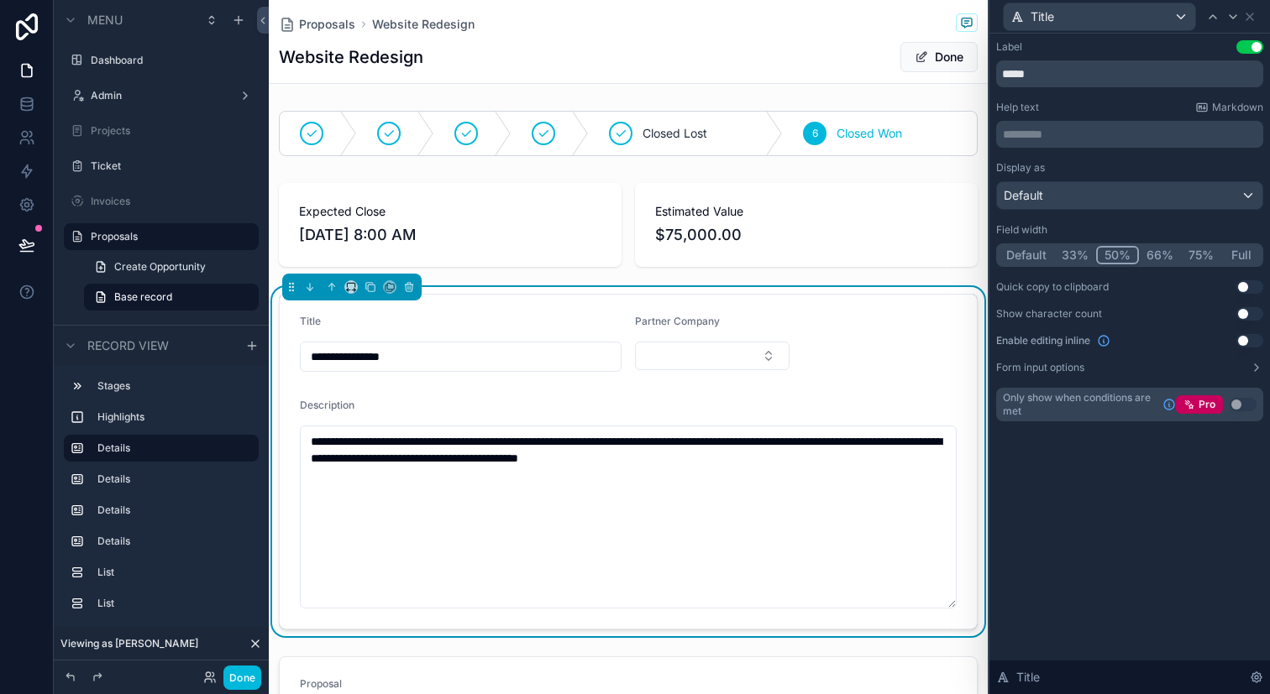
click at [1250, 337] on button "Use setting" at bounding box center [1249, 340] width 27 height 13
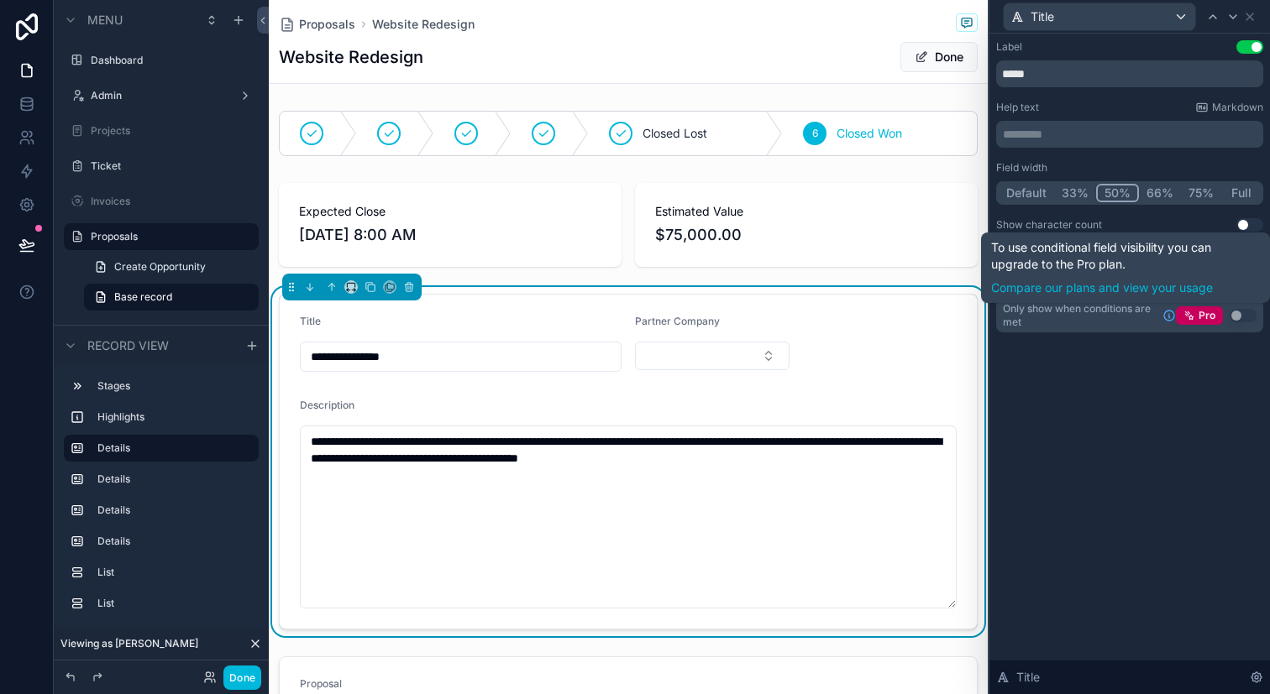
click at [1139, 569] on div "Label Use setting ***** Help text Markdown ********* ﻿ Field width Default 33% …" at bounding box center [1129, 364] width 280 height 661
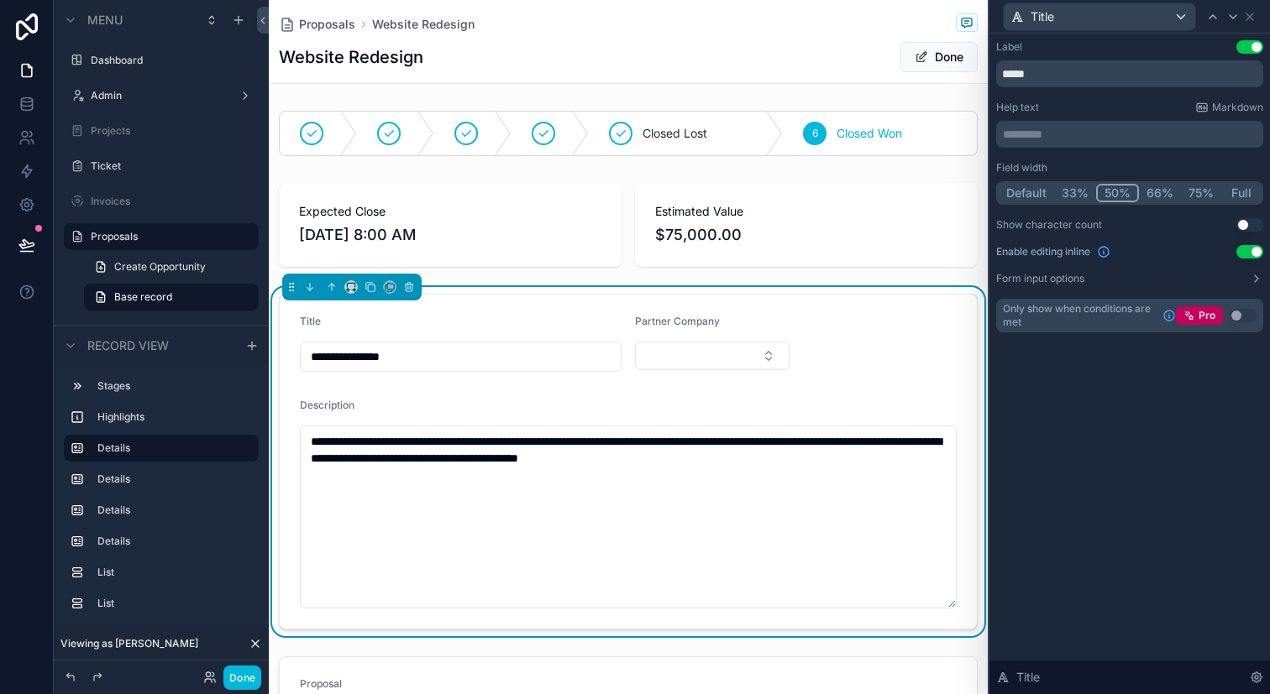
click at [534, 349] on input "**********" at bounding box center [461, 357] width 320 height 24
click at [1243, 258] on button "Use setting" at bounding box center [1249, 251] width 27 height 13
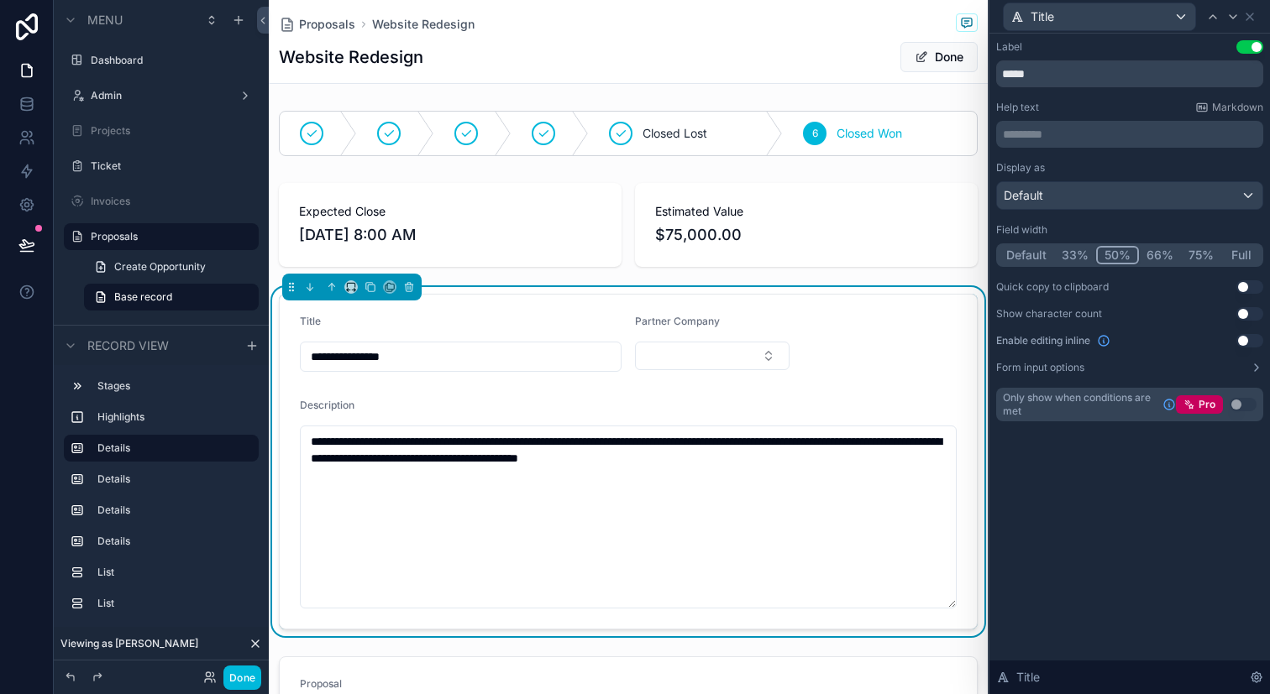
click at [1242, 373] on button "Form input options" at bounding box center [1129, 367] width 267 height 13
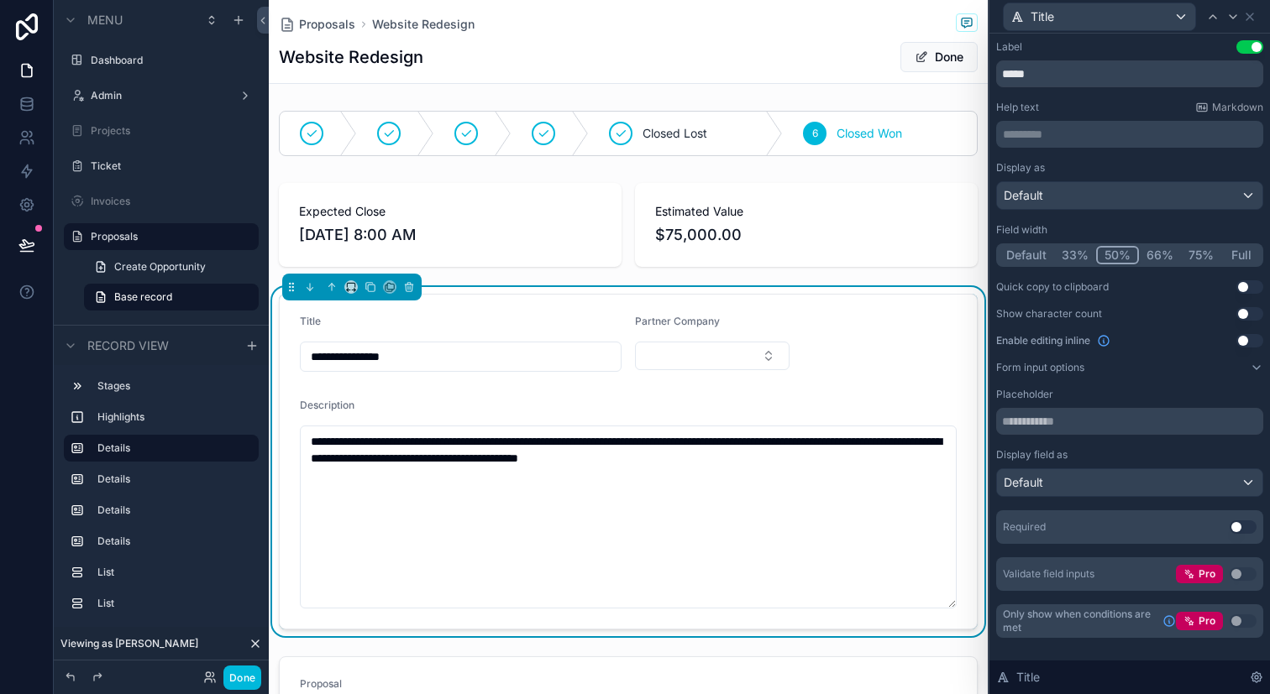
click at [1236, 373] on button "Form input options" at bounding box center [1129, 367] width 267 height 13
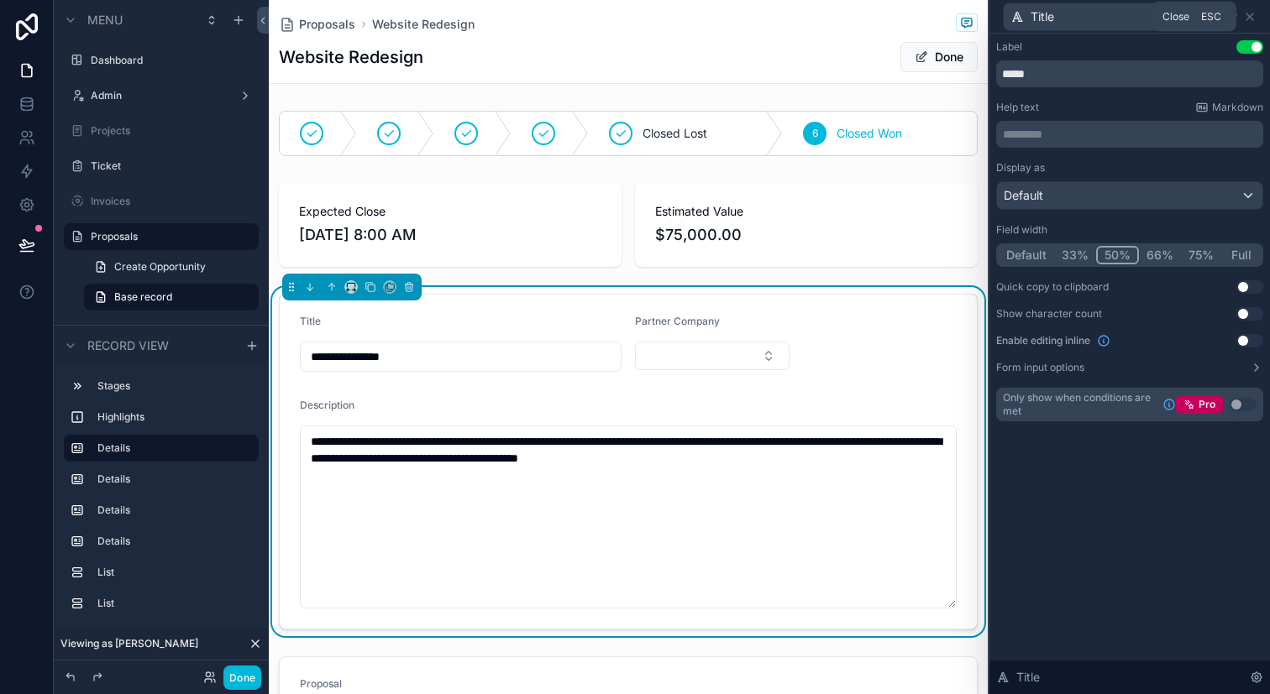
click at [1247, 12] on icon at bounding box center [1249, 16] width 13 height 13
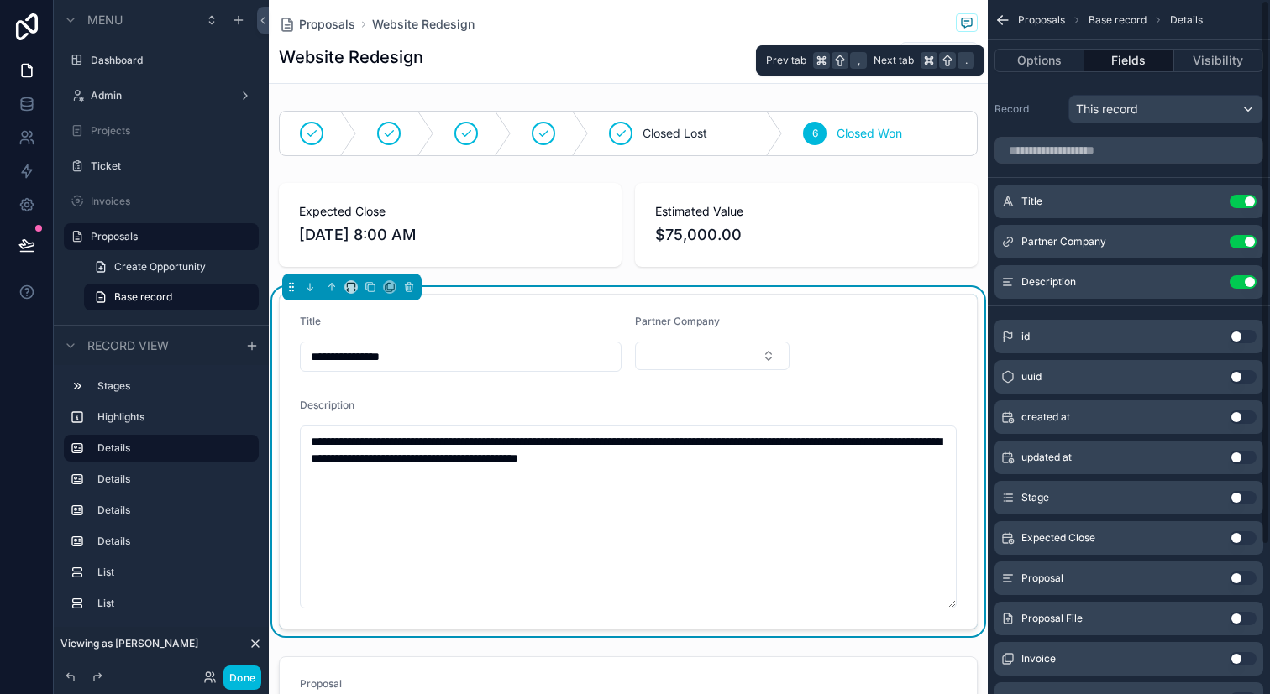
click at [1045, 61] on button "Options" at bounding box center [1039, 61] width 90 height 24
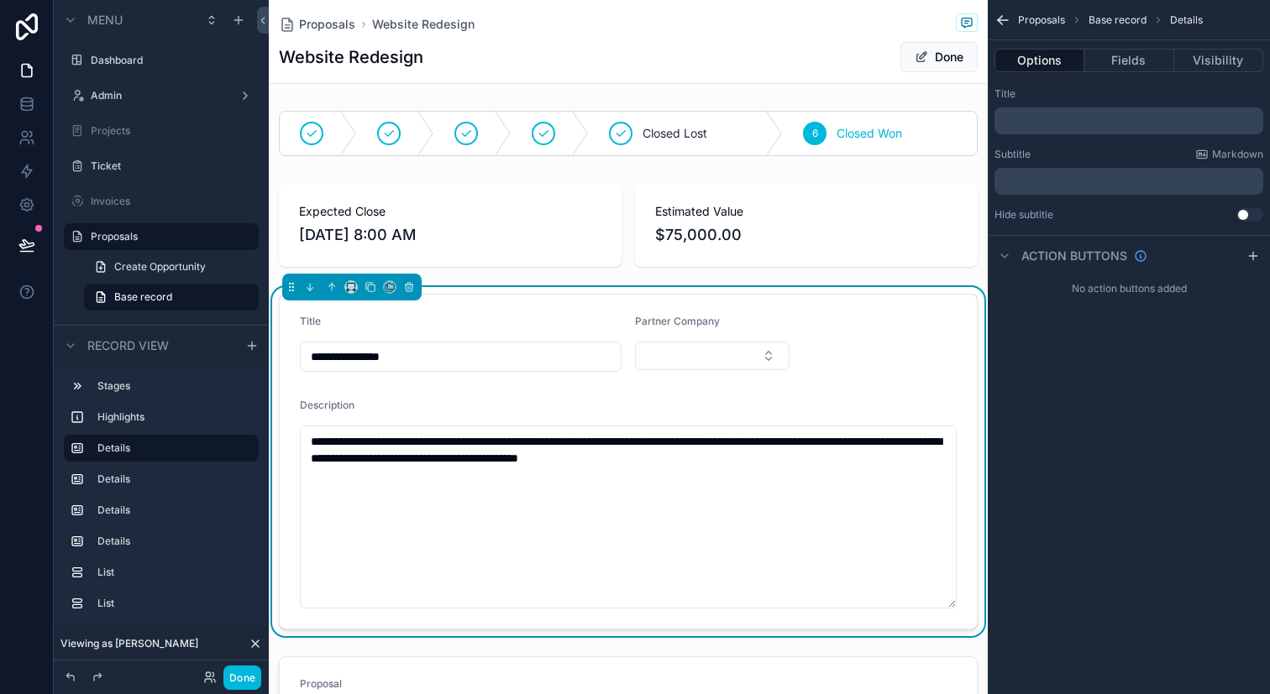
click at [1012, 23] on div "Proposals Base record Details" at bounding box center [1128, 20] width 282 height 40
click at [940, 65] on button "Done" at bounding box center [938, 57] width 77 height 30
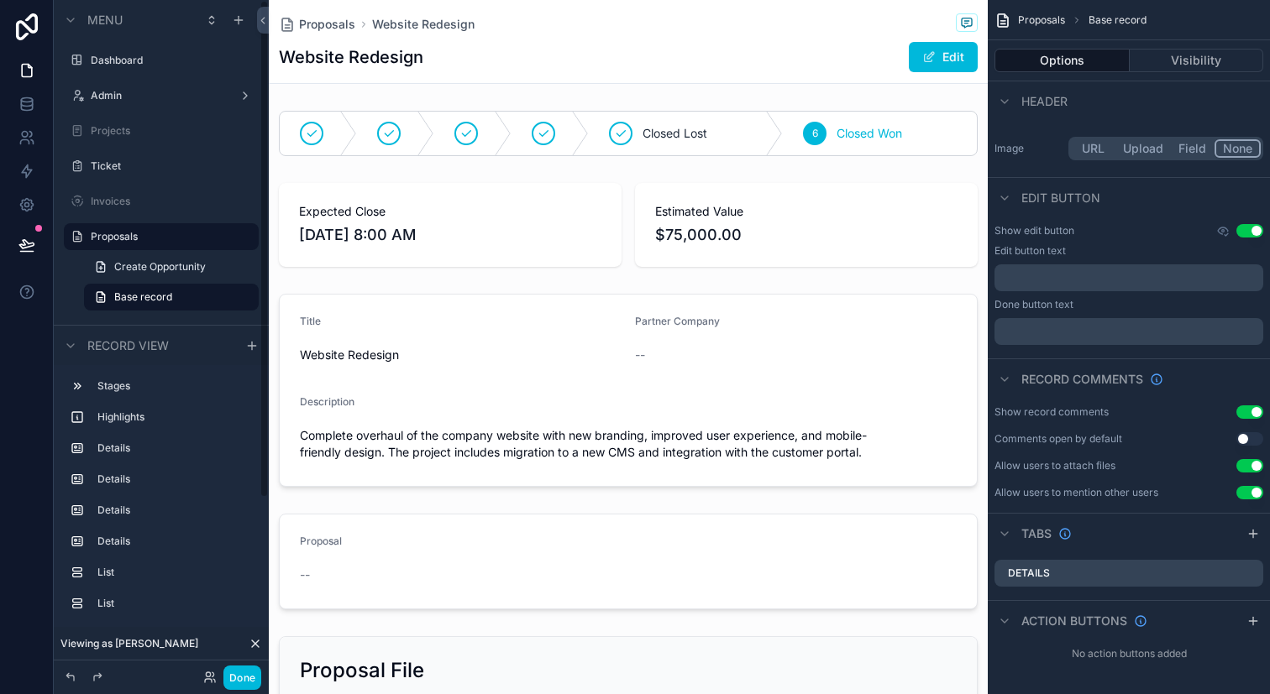
click at [148, 288] on link "Base record" at bounding box center [171, 297] width 175 height 27
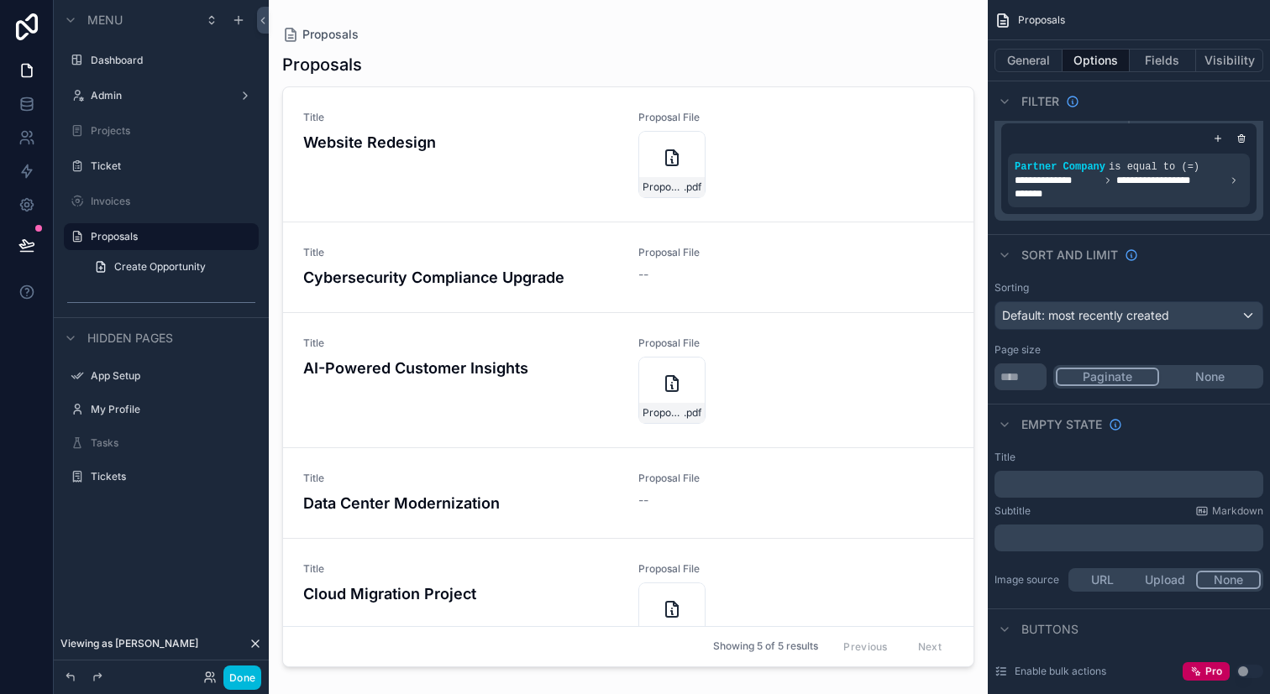
click at [571, 157] on div "Title Website Redesign" at bounding box center [460, 154] width 315 height 87
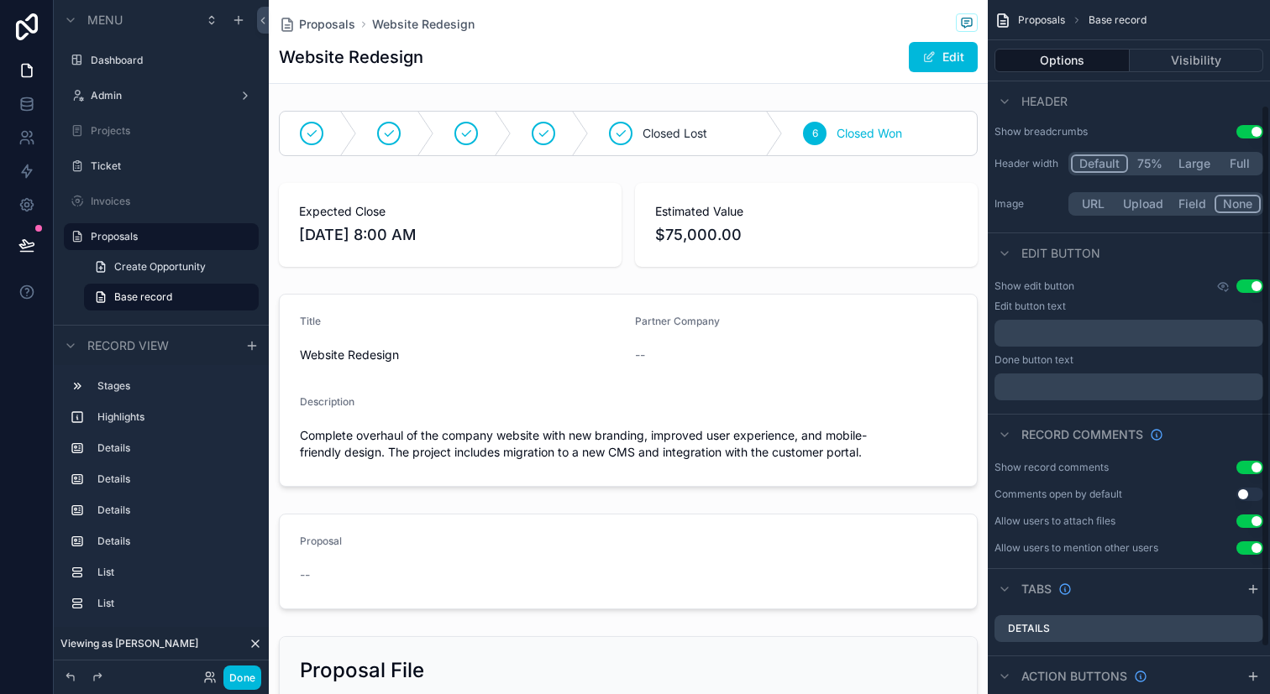
scroll to position [133, 0]
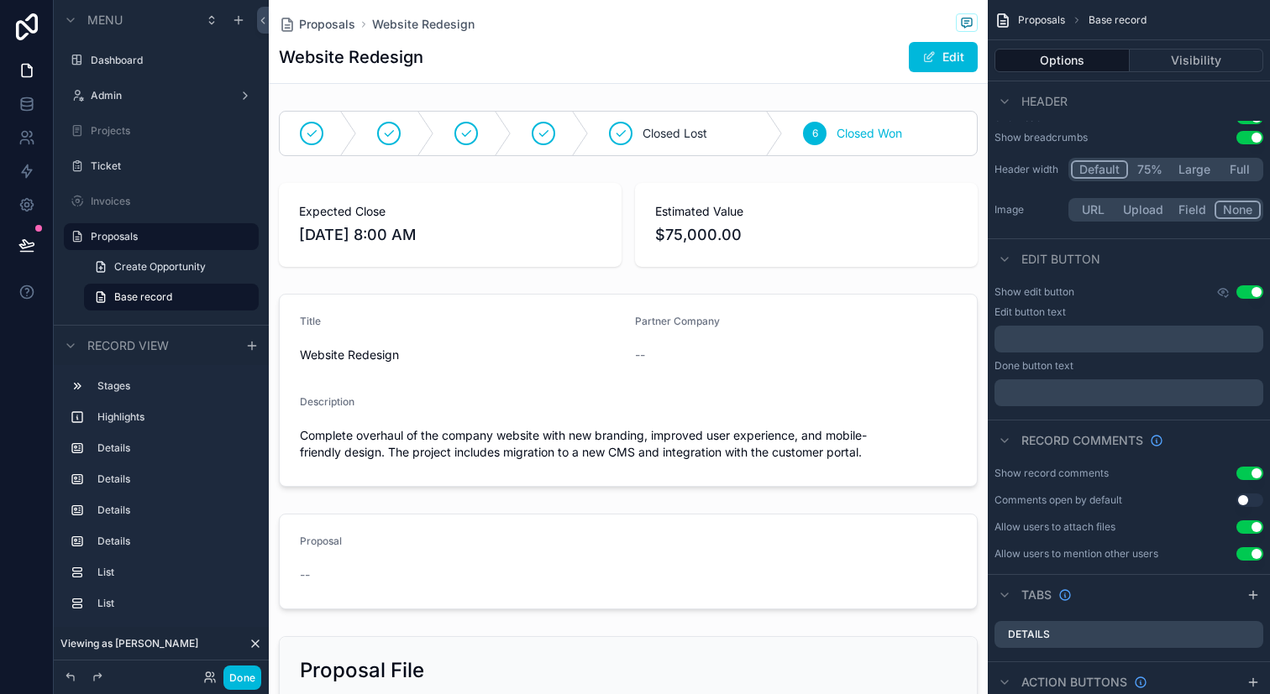
click at [1257, 296] on button "Use setting" at bounding box center [1249, 291] width 27 height 13
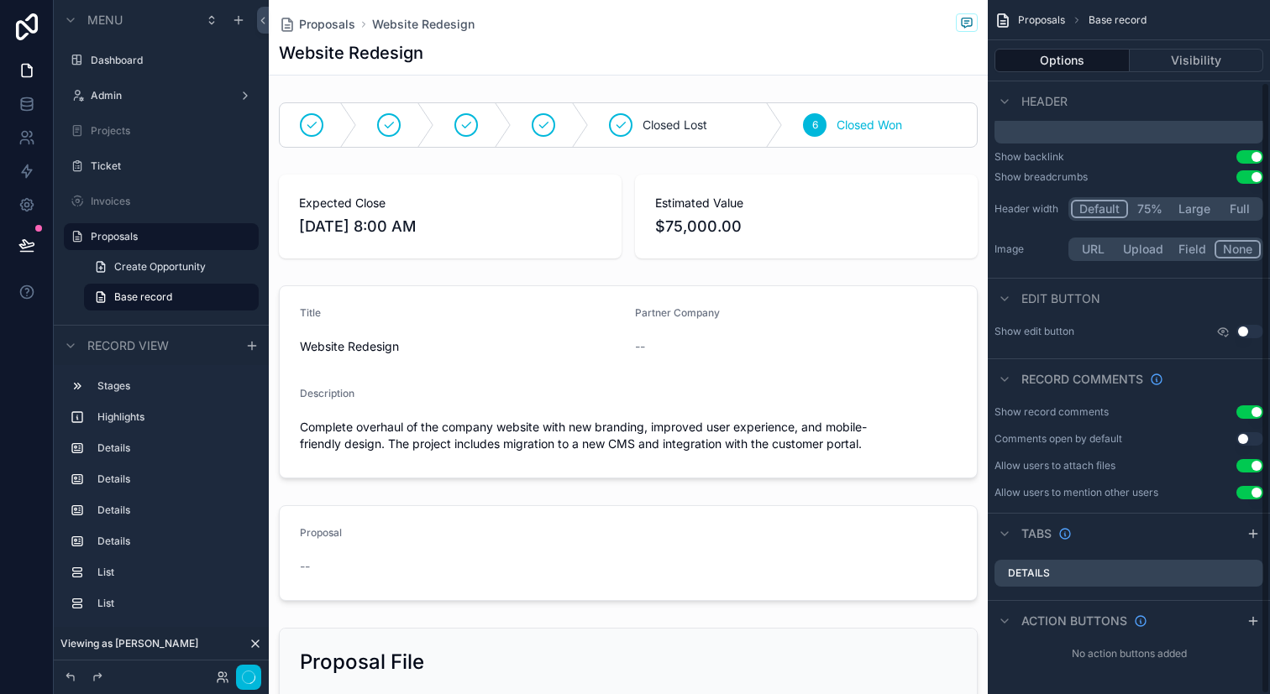
scroll to position [93, 0]
click at [1257, 296] on div "Edit button" at bounding box center [1128, 298] width 282 height 40
click at [1251, 334] on button "Use setting" at bounding box center [1249, 331] width 27 height 13
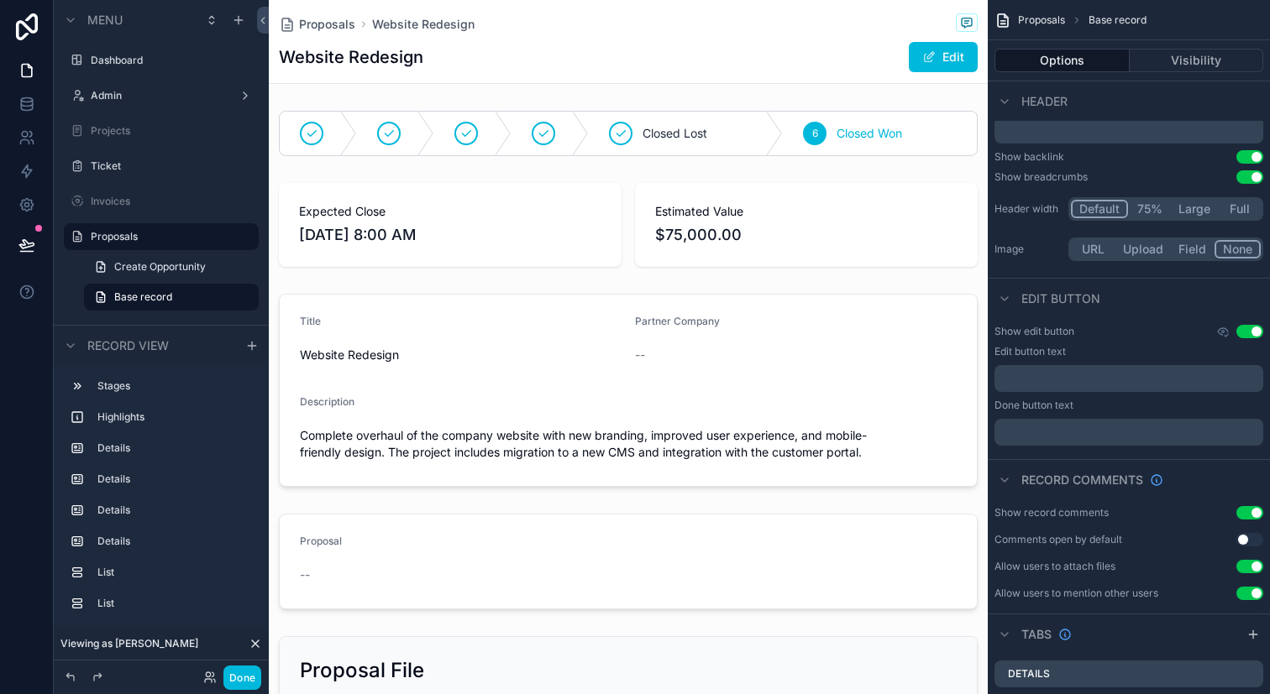
click at [1251, 334] on button "Use setting" at bounding box center [1249, 331] width 27 height 13
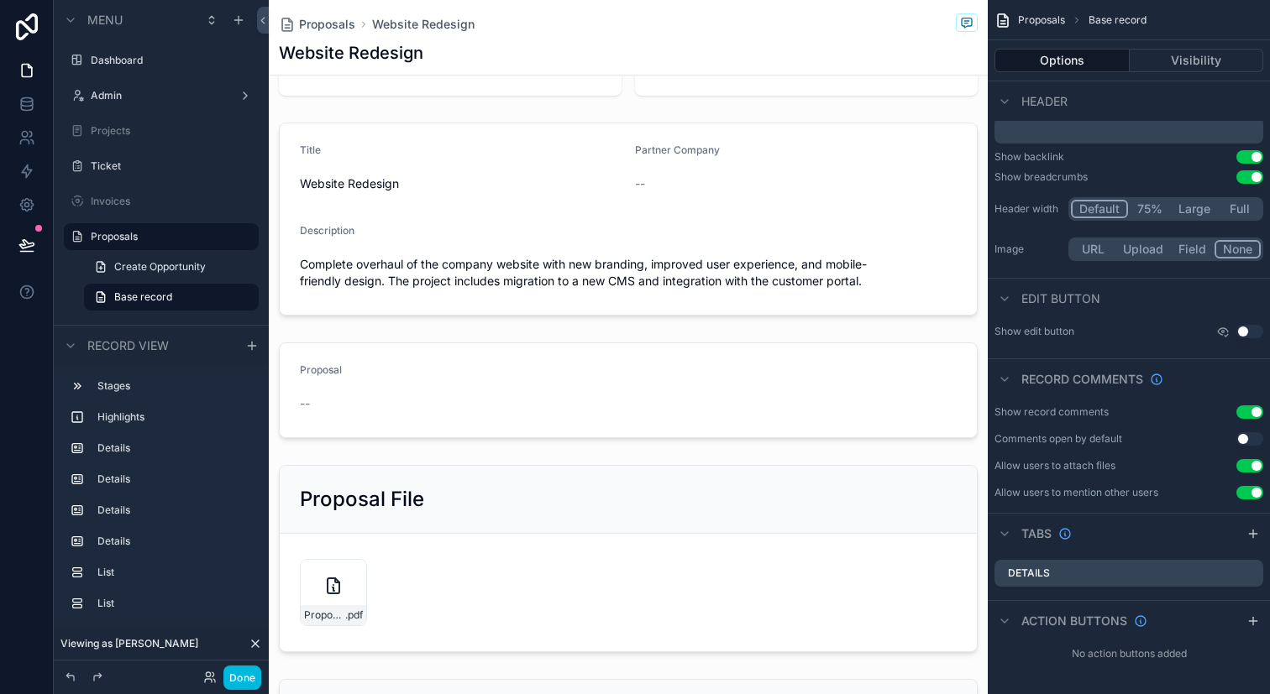
scroll to position [166, 0]
click at [821, 469] on div "scrollable content" at bounding box center [628, 555] width 719 height 201
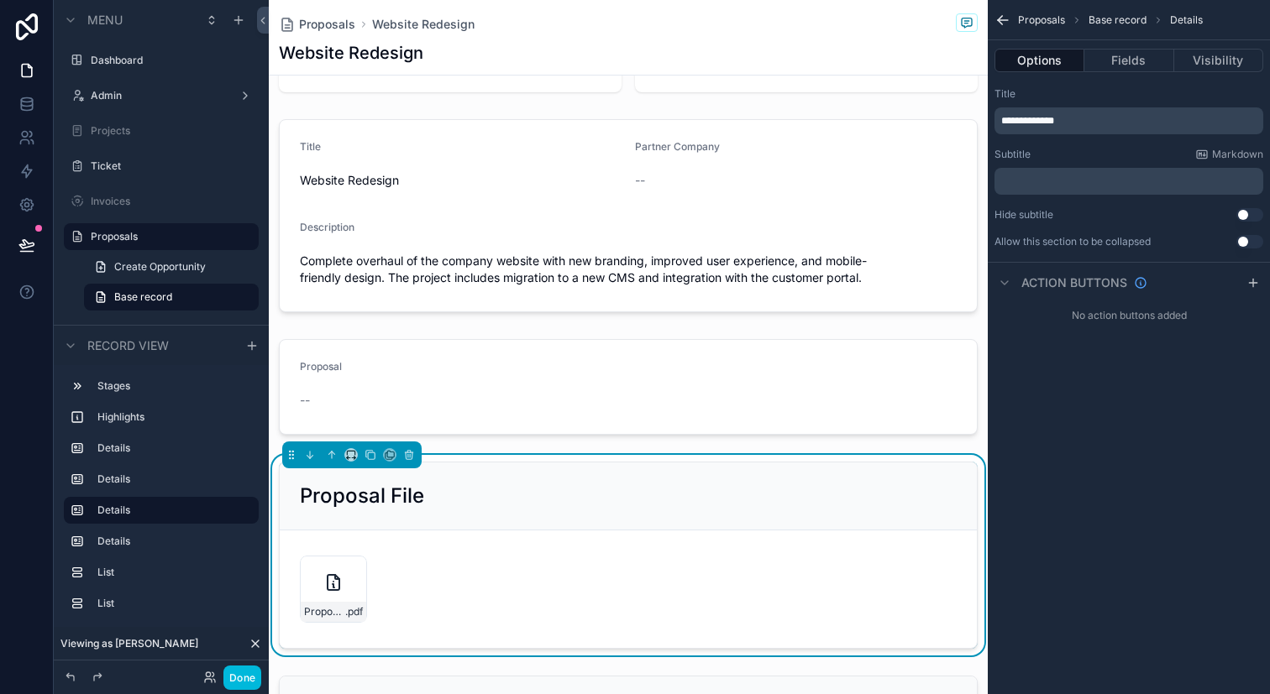
click at [1226, 60] on button "Visibility" at bounding box center [1218, 61] width 89 height 24
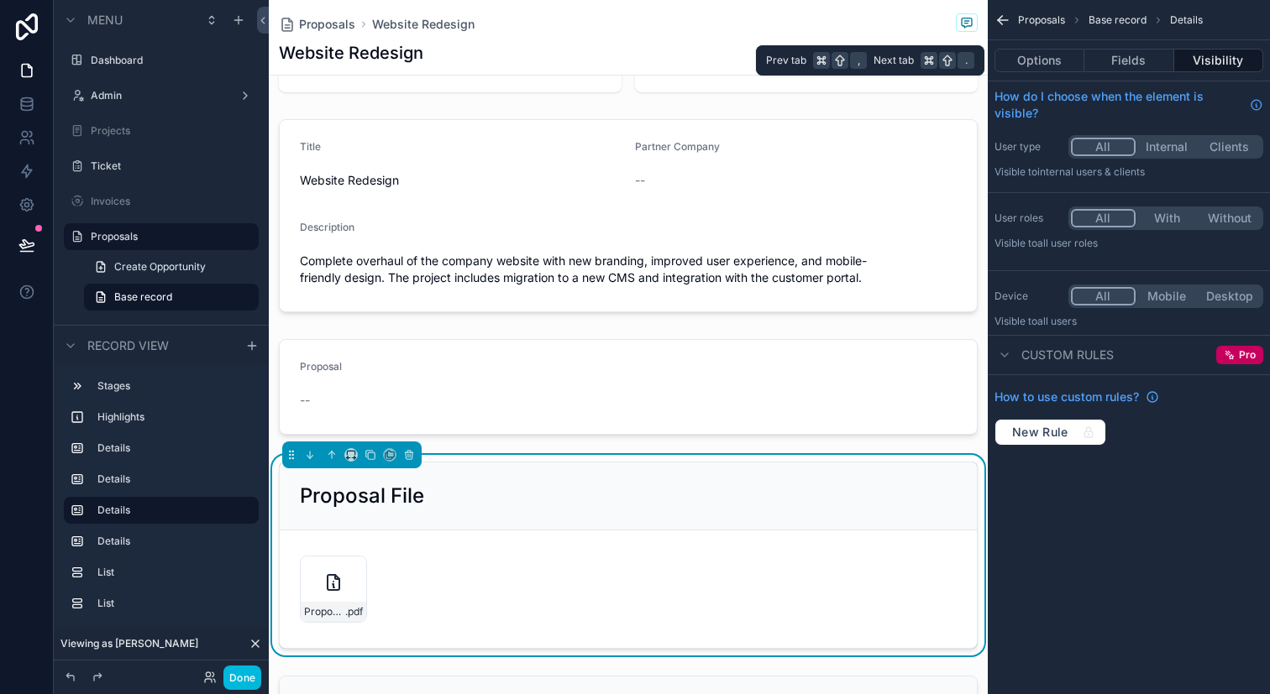
click at [1146, 63] on button "Fields" at bounding box center [1128, 61] width 89 height 24
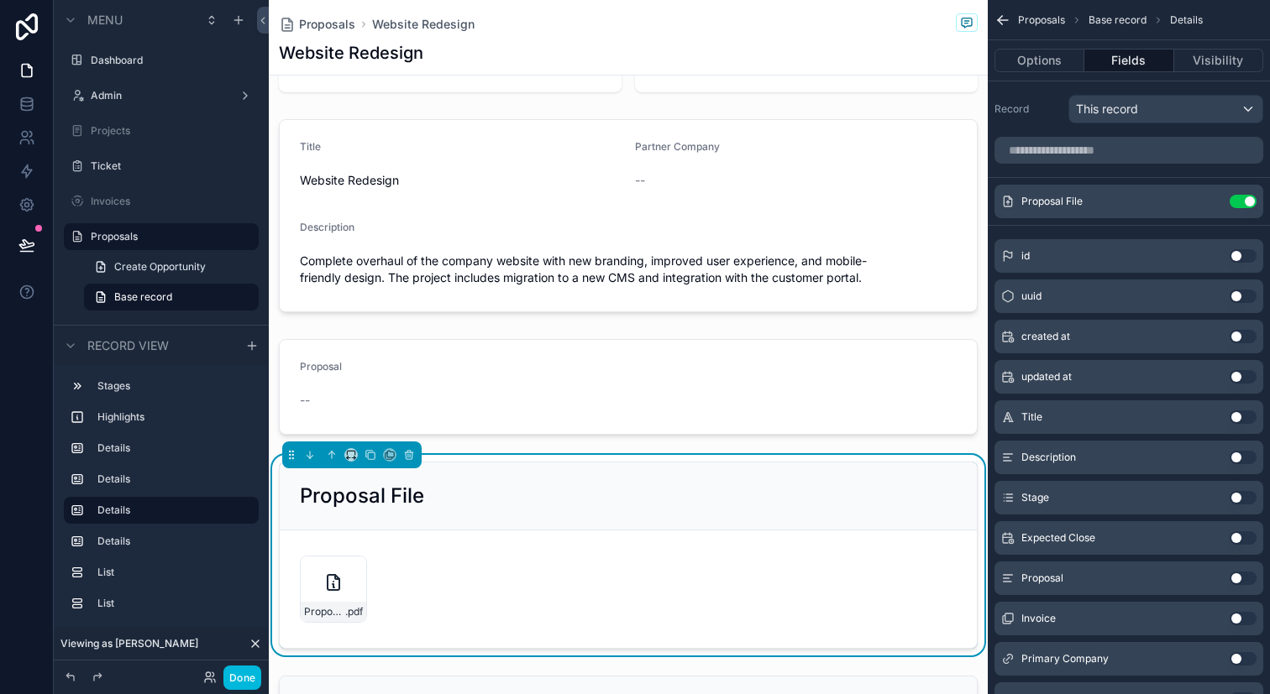
click at [0, 0] on icon "scrollable content" at bounding box center [0, 0] width 0 height 0
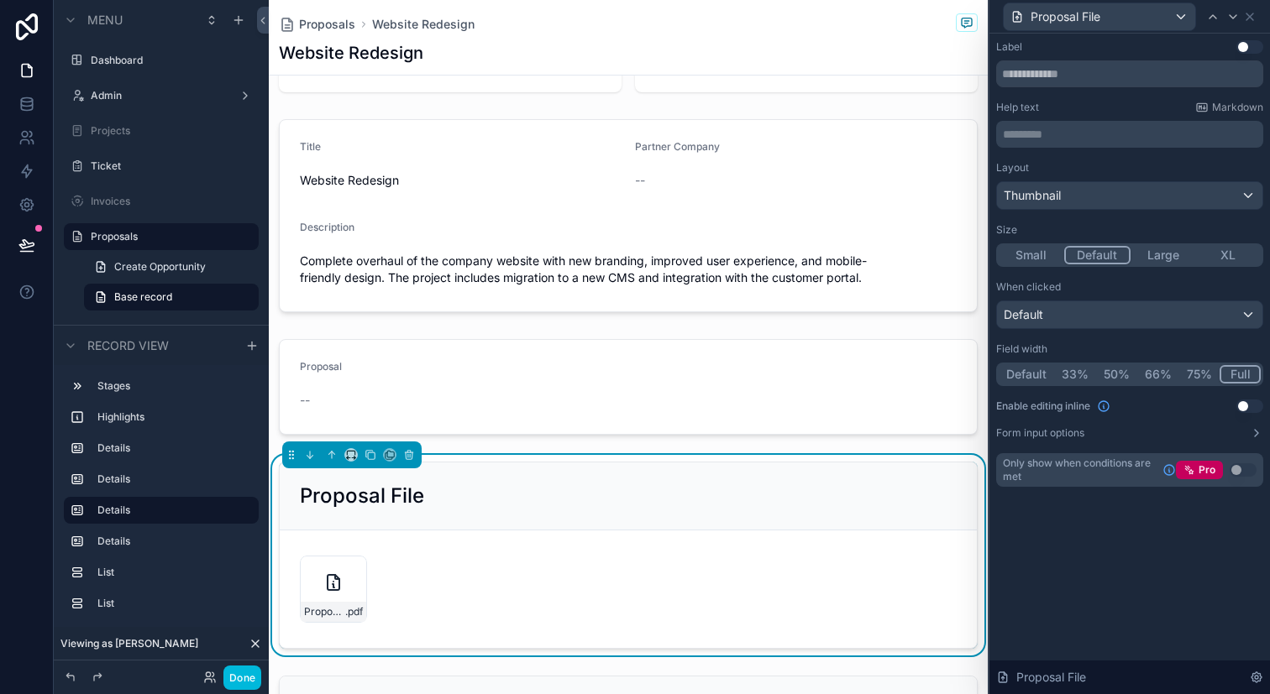
click at [1251, 402] on button "Use setting" at bounding box center [1249, 406] width 27 height 13
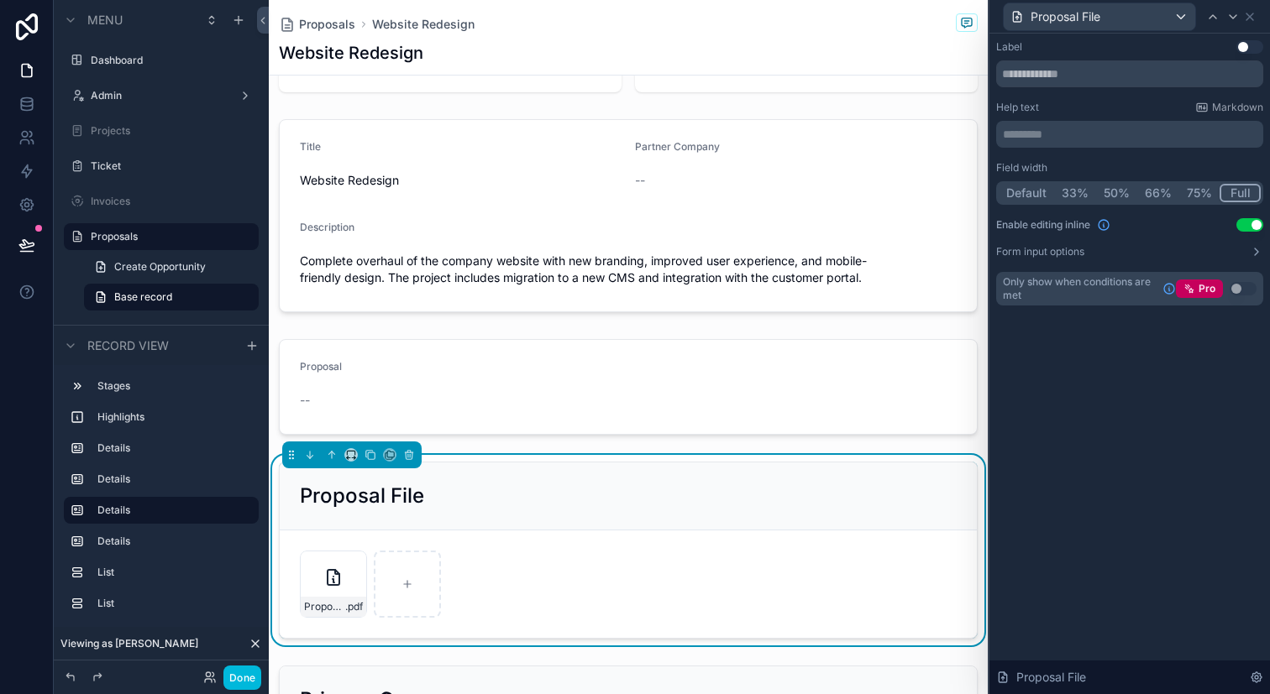
click at [815, 373] on div "scrollable content" at bounding box center [628, 386] width 719 height 109
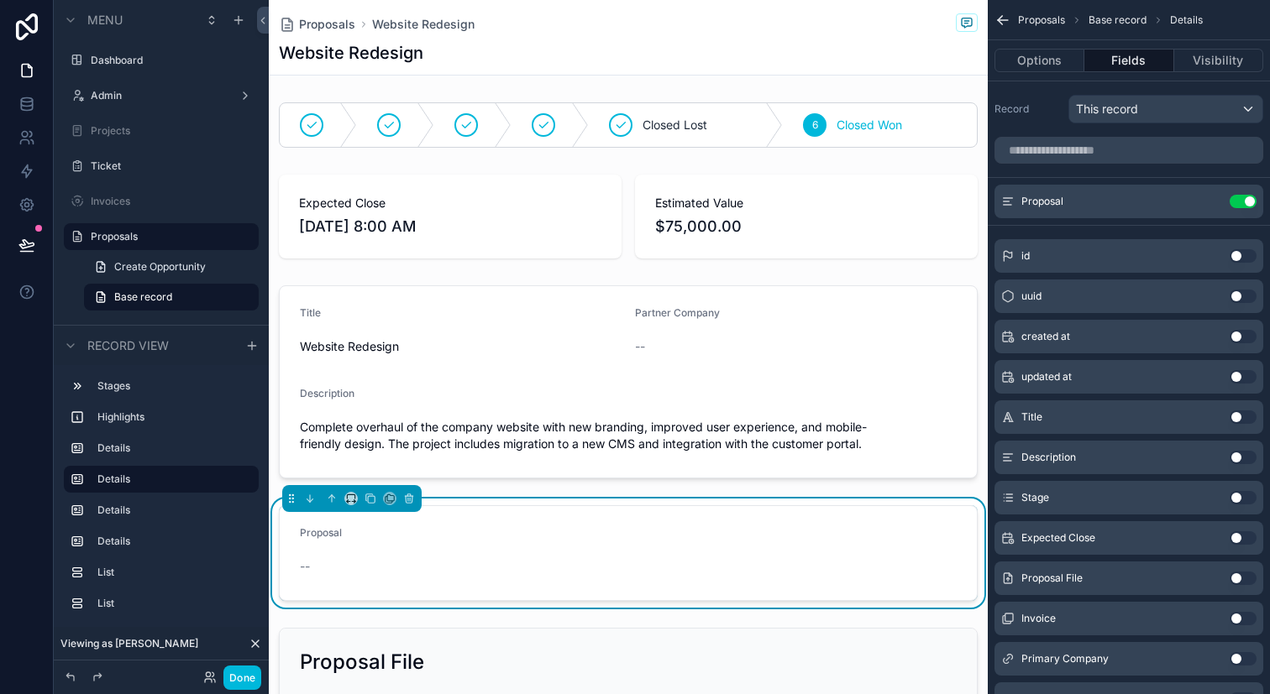
click at [875, 115] on div "scrollable content" at bounding box center [628, 125] width 719 height 59
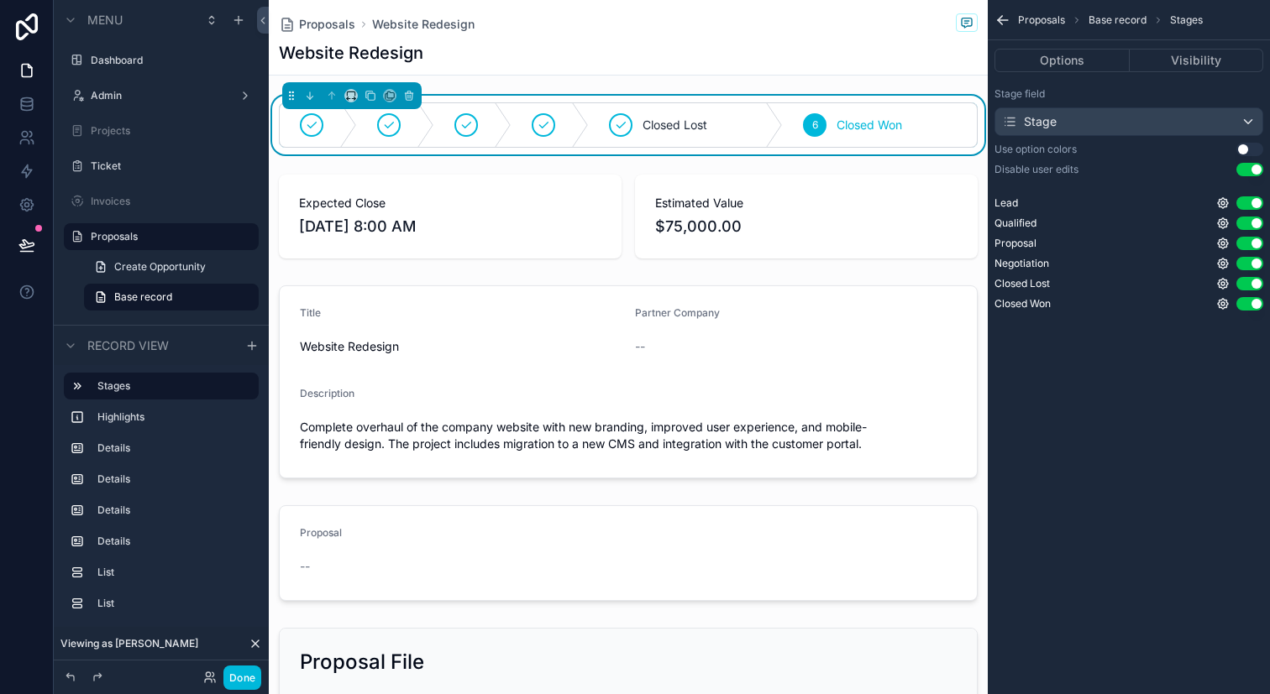
click at [1174, 65] on button "Visibility" at bounding box center [1196, 61] width 134 height 24
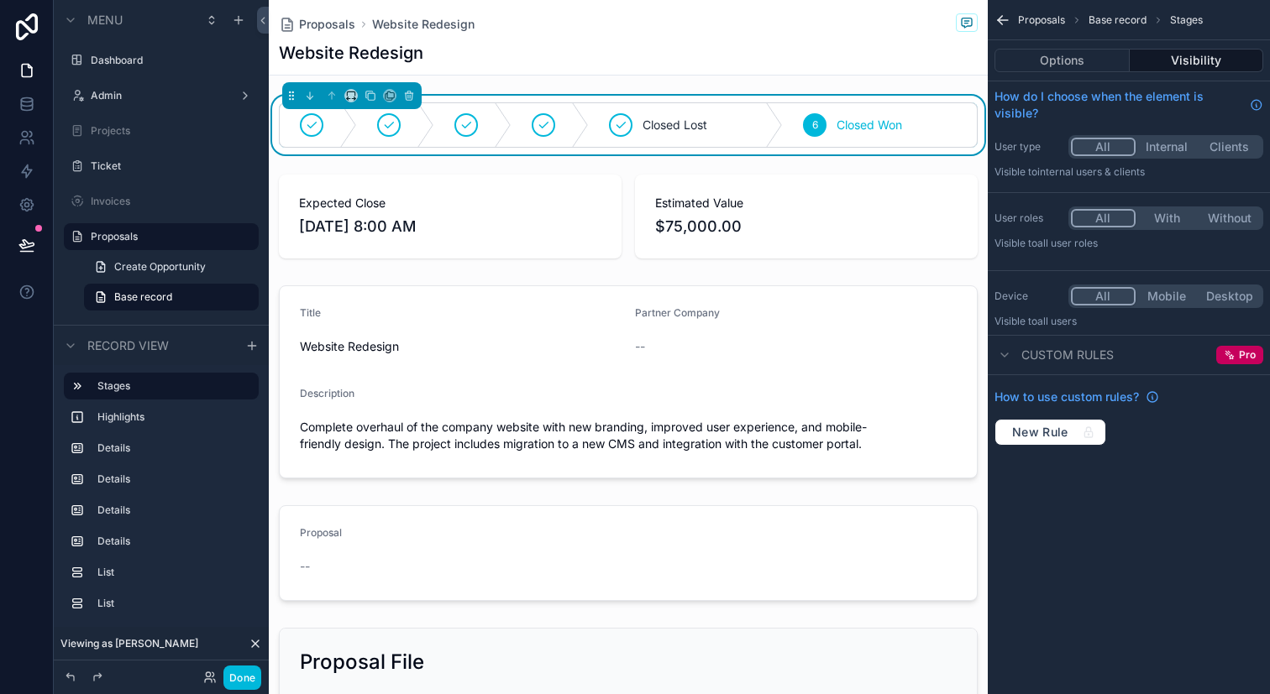
click at [1060, 68] on button "Options" at bounding box center [1061, 61] width 135 height 24
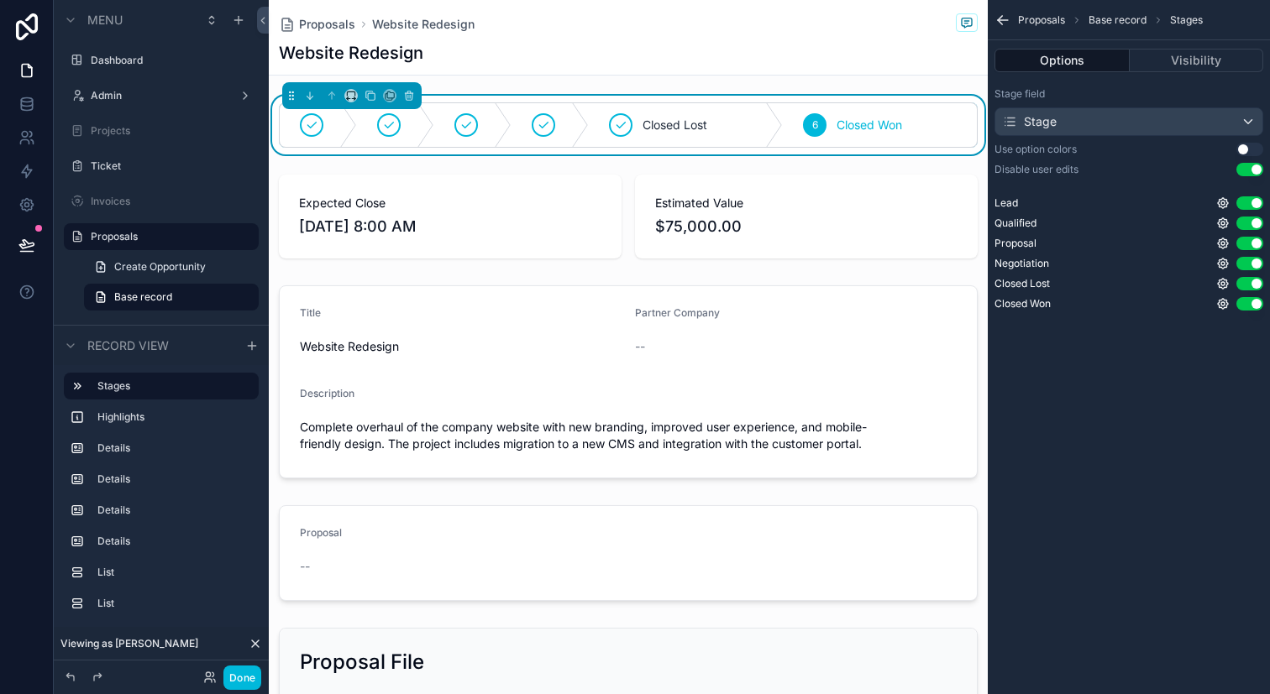
click at [1255, 173] on button "Use setting" at bounding box center [1249, 169] width 27 height 13
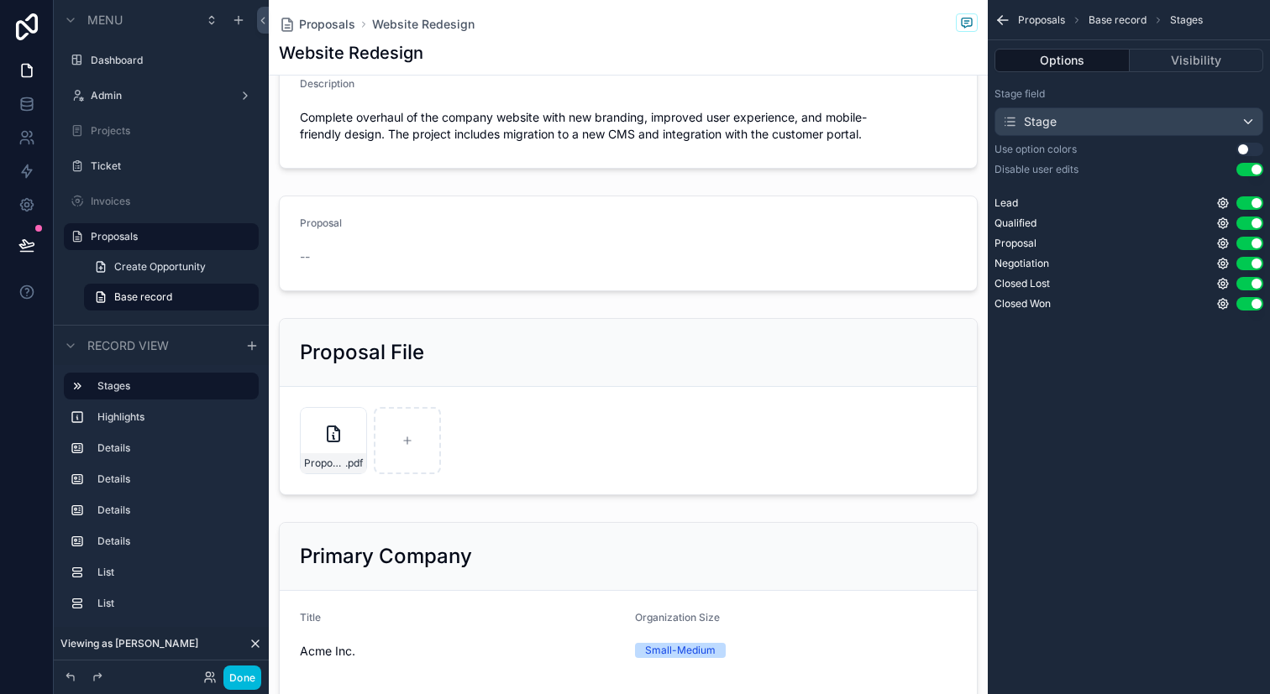
scroll to position [314, 0]
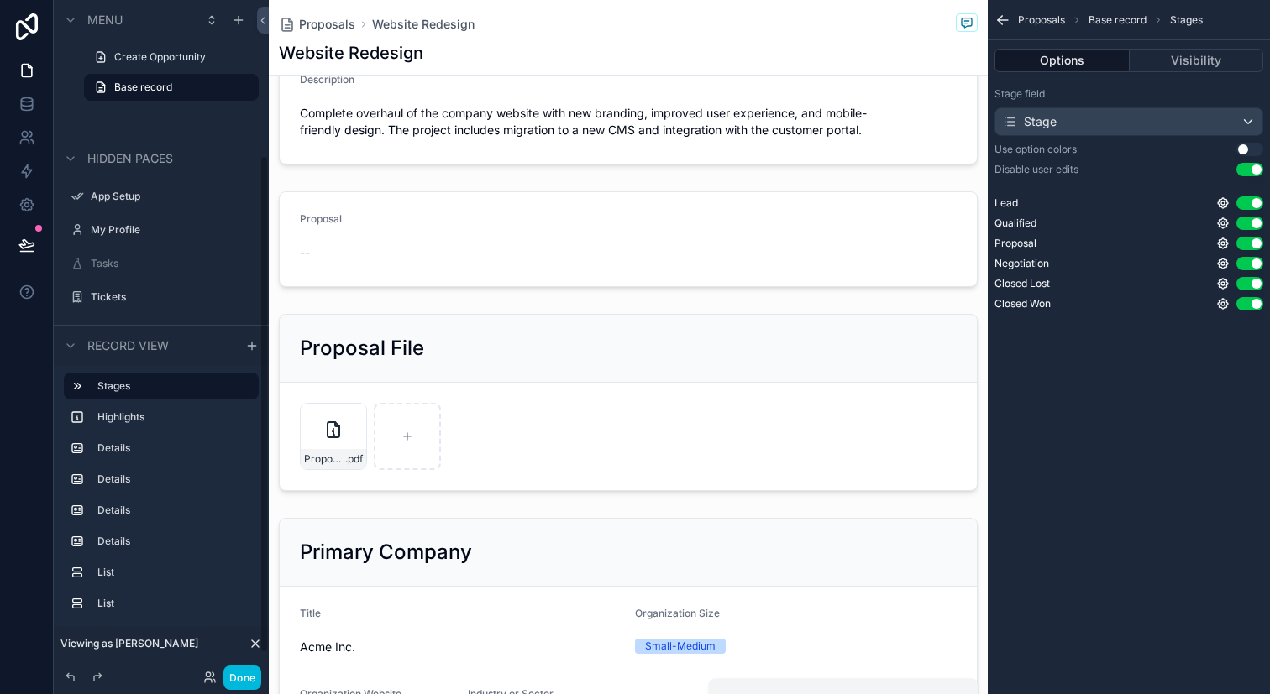
click at [177, 390] on label "Stages" at bounding box center [171, 386] width 148 height 13
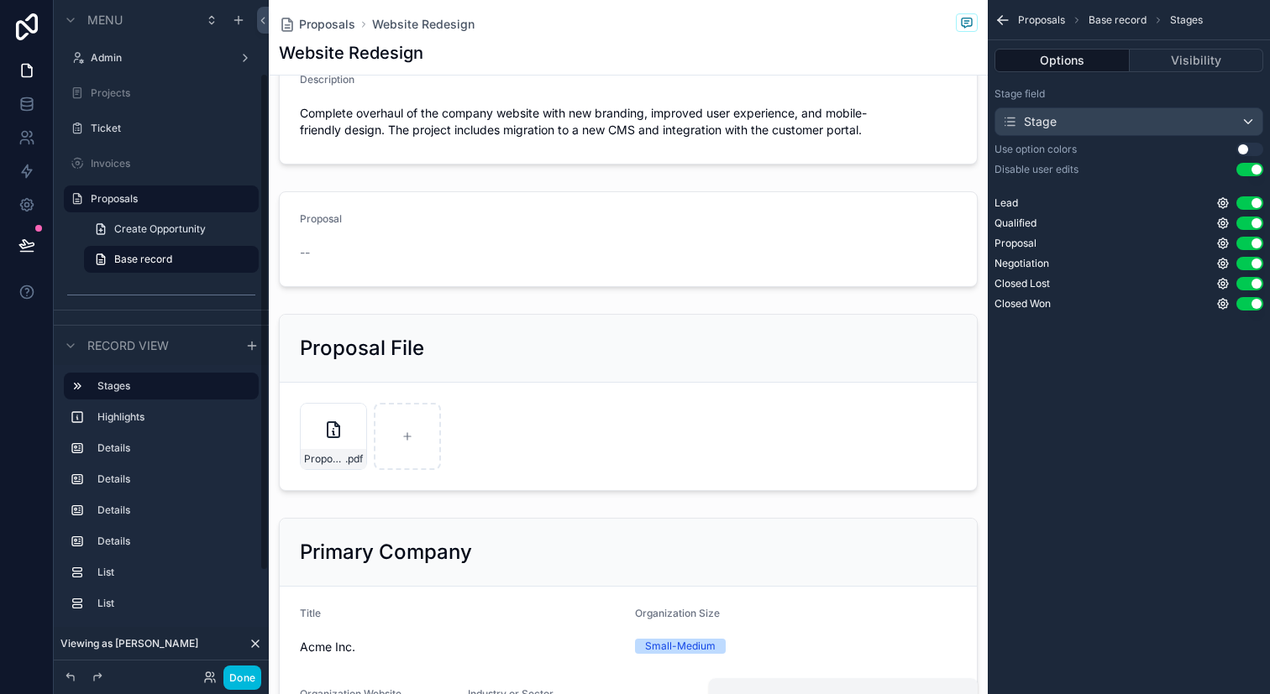
scroll to position [0, 0]
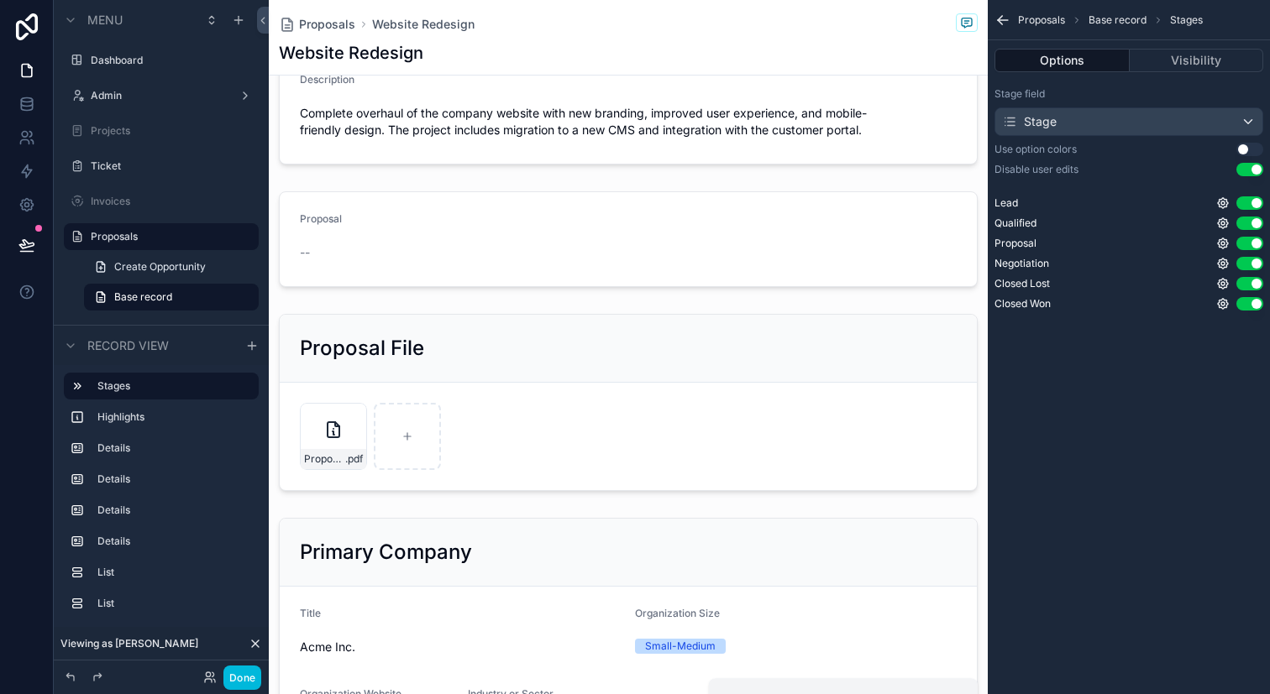
click at [0, 0] on icon "scrollable content" at bounding box center [0, 0] width 0 height 0
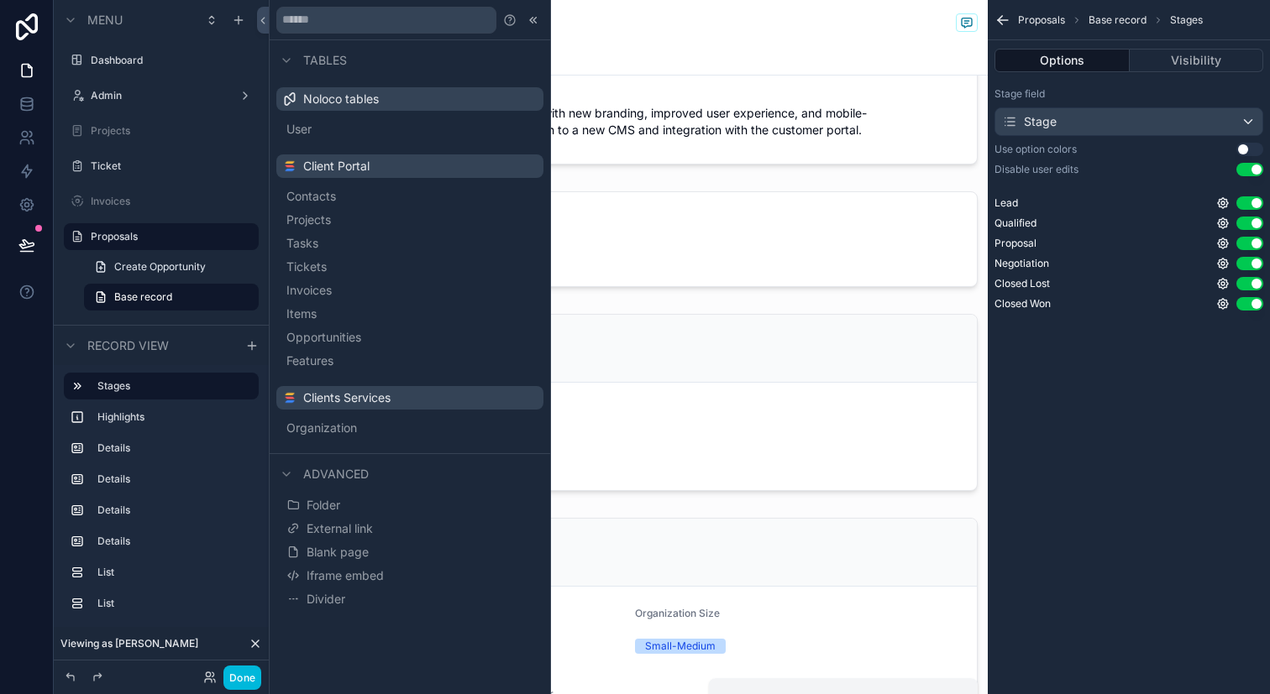
click at [134, 102] on div "Admin" at bounding box center [161, 95] width 141 height 13
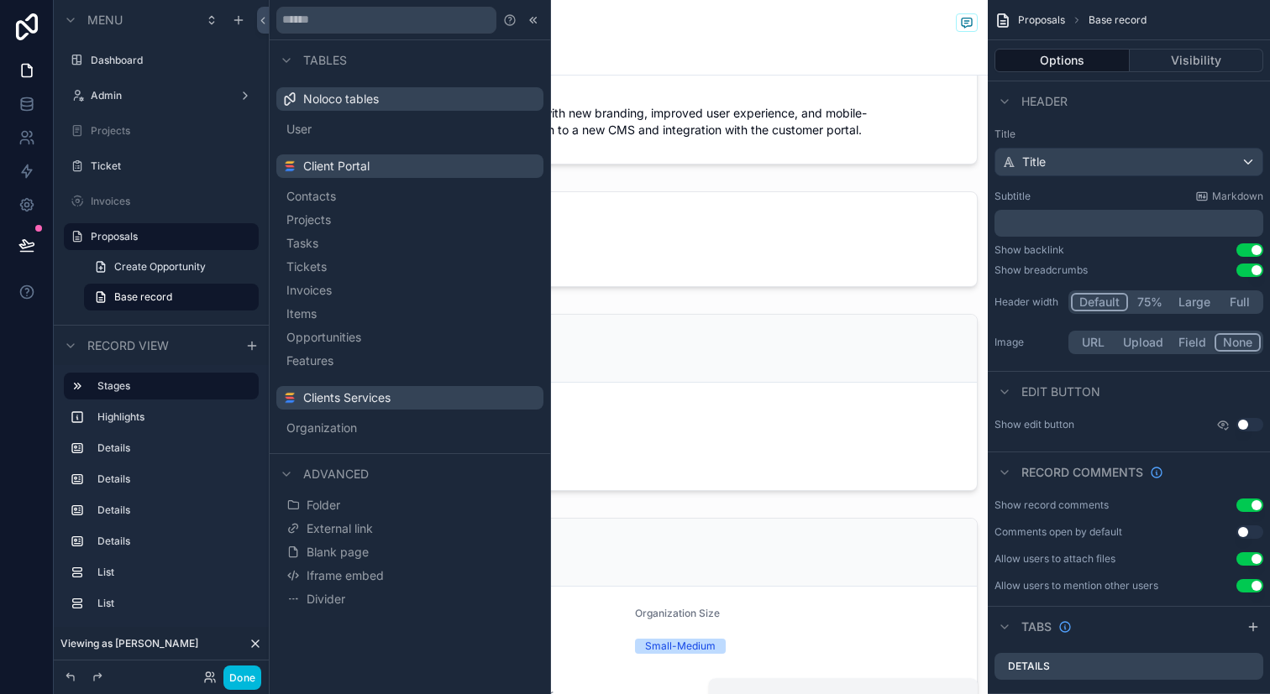
click at [134, 102] on div "Admin" at bounding box center [161, 95] width 141 height 13
click at [121, 102] on div "Admin" at bounding box center [161, 95] width 141 height 13
click at [105, 102] on label "Admin" at bounding box center [158, 95] width 134 height 13
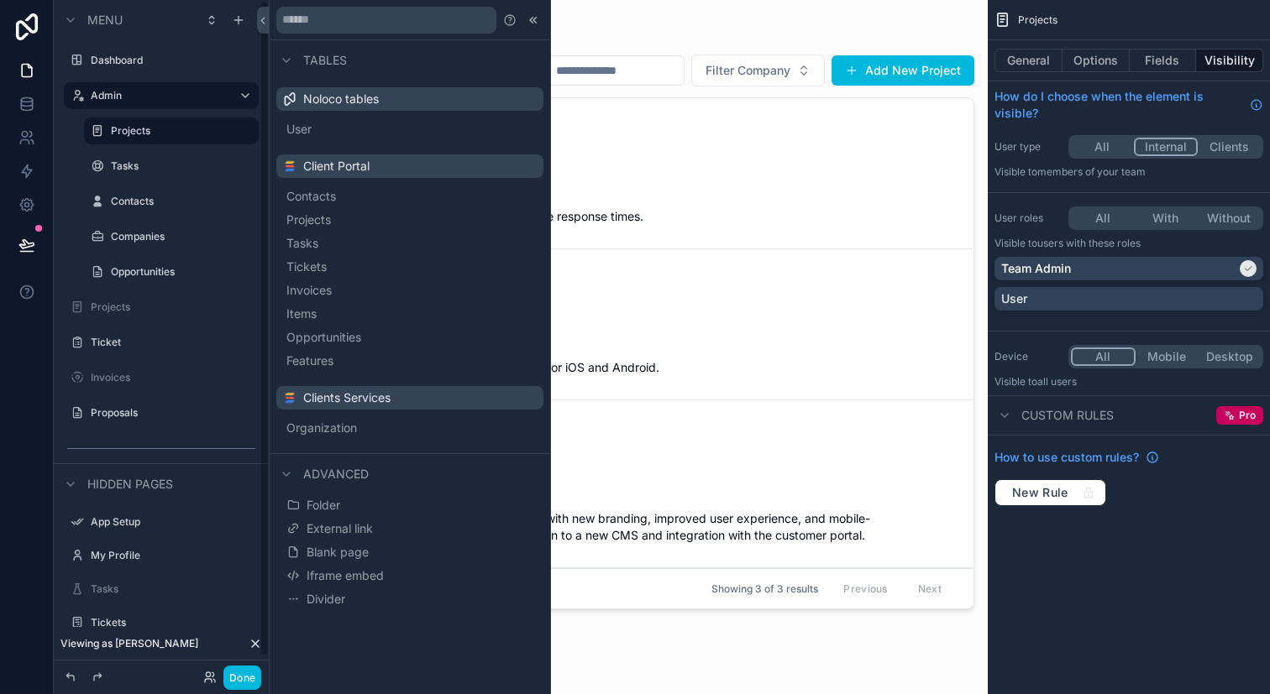
click at [159, 279] on div "Opportunities" at bounding box center [183, 271] width 144 height 13
click at [151, 275] on label "Opportunities" at bounding box center [180, 271] width 138 height 13
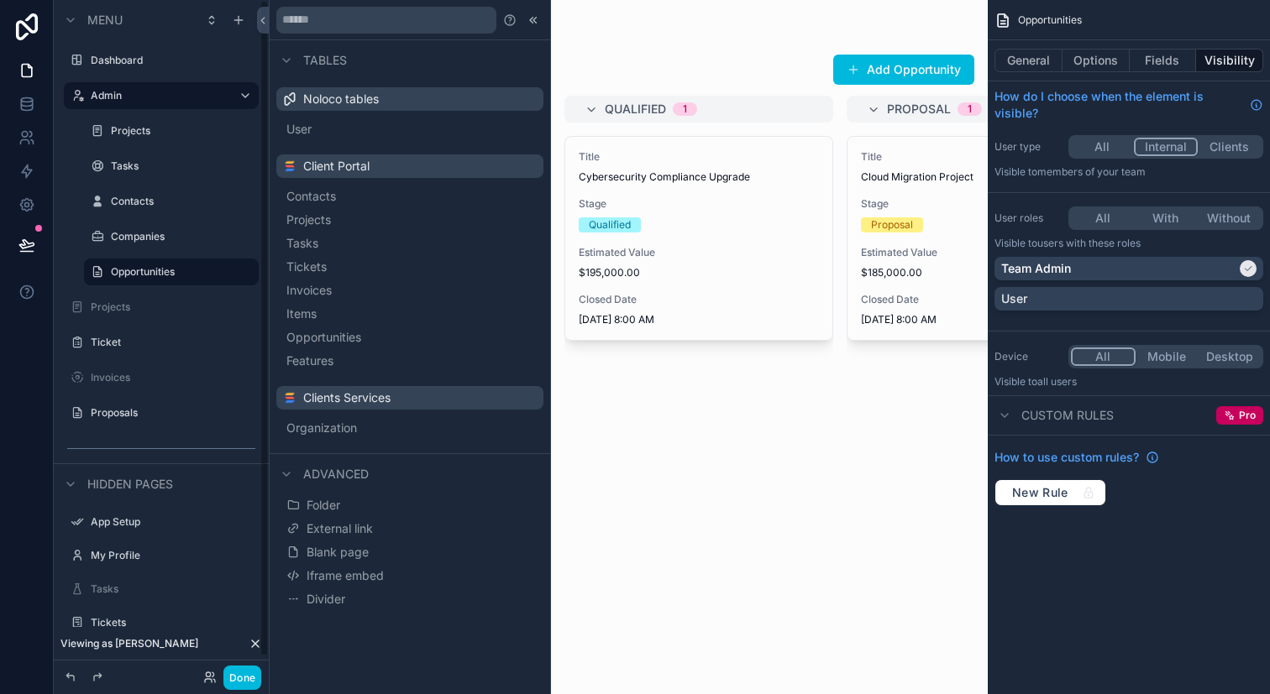
click at [689, 387] on div "scrollable content" at bounding box center [628, 347] width 719 height 694
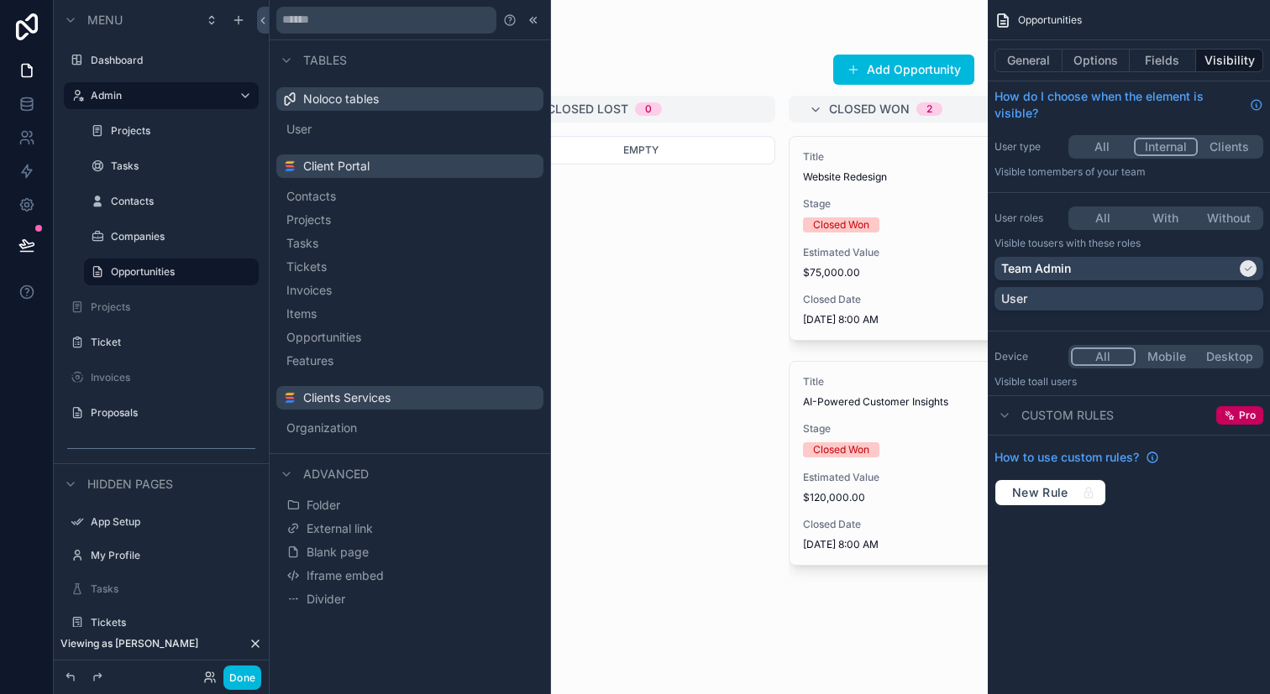
scroll to position [0, 919]
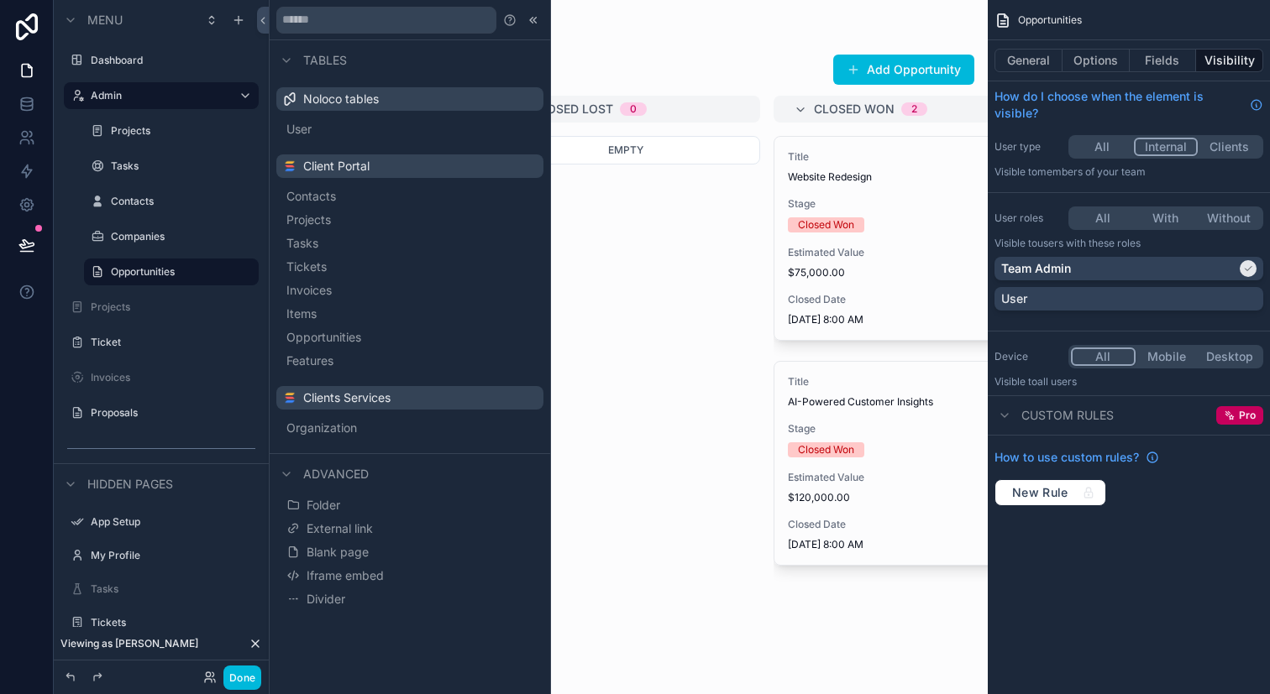
click at [872, 228] on div "Closed Won" at bounding box center [908, 224] width 240 height 15
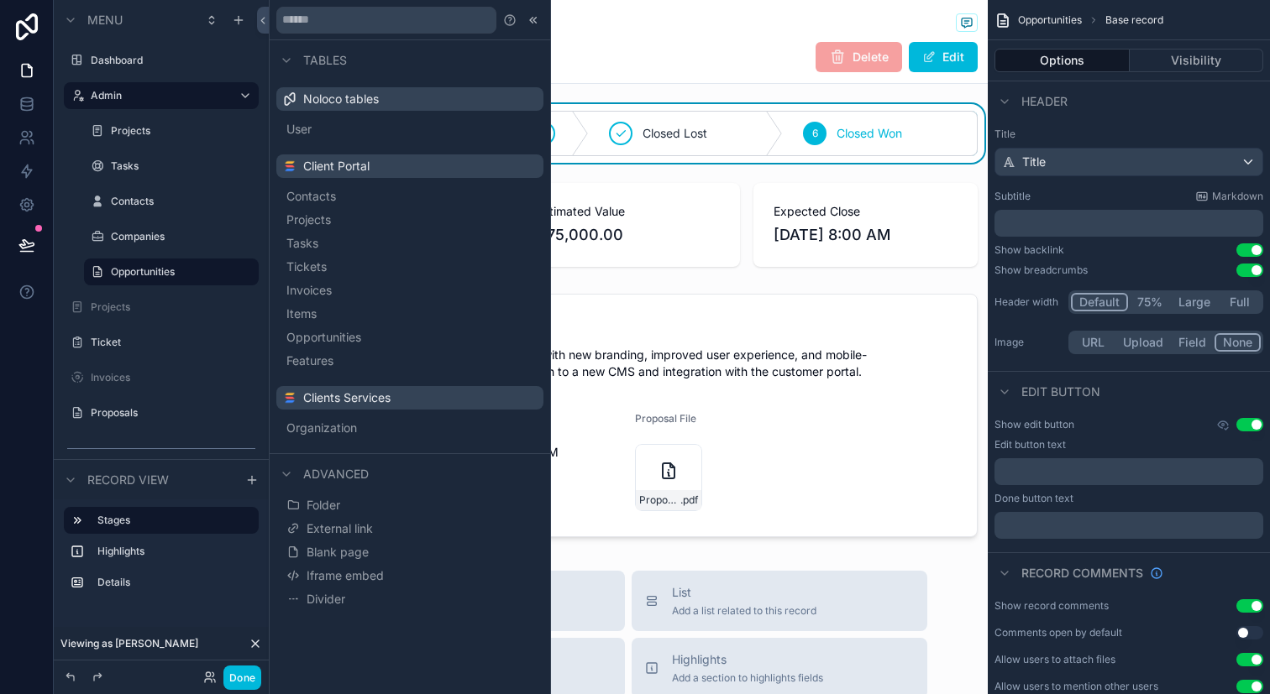
click at [709, 64] on div "Website Redesign Delete Edit" at bounding box center [628, 57] width 699 height 32
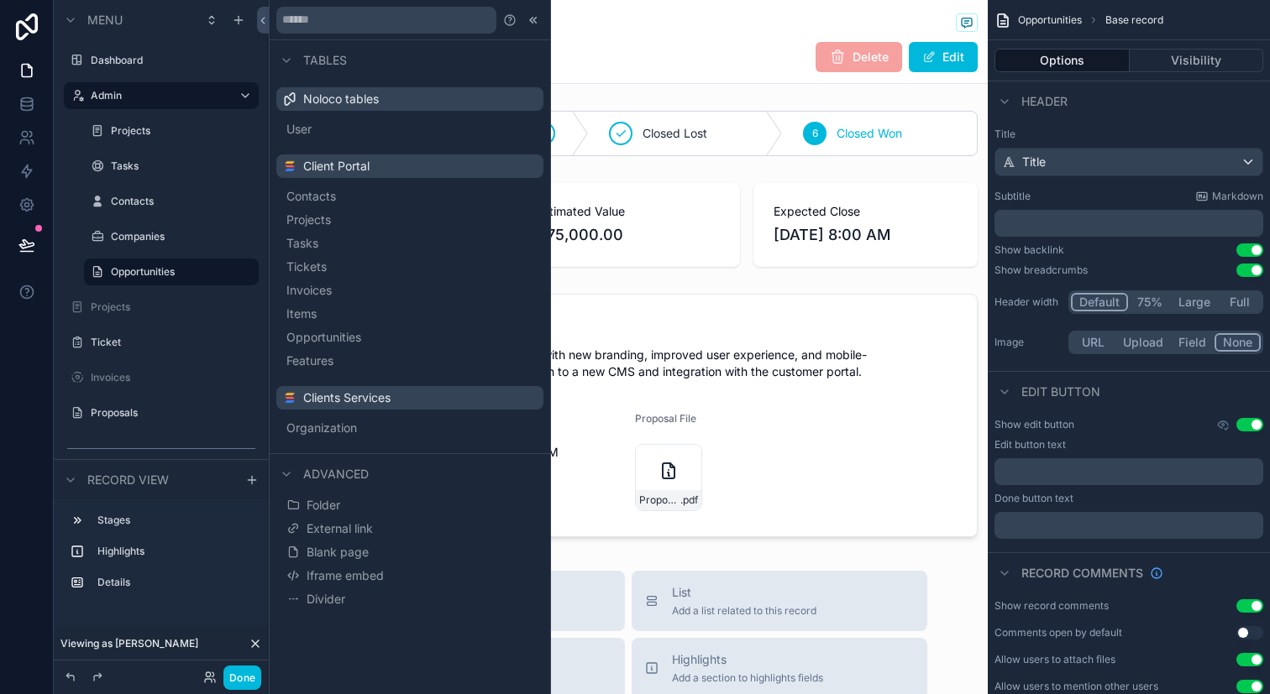
click at [610, 92] on div "Opportunities Website Redesign Website Redesign Delete Edit Closed Lost 6 Close…" at bounding box center [628, 651] width 719 height 1303
click at [537, 21] on icon at bounding box center [532, 19] width 13 height 13
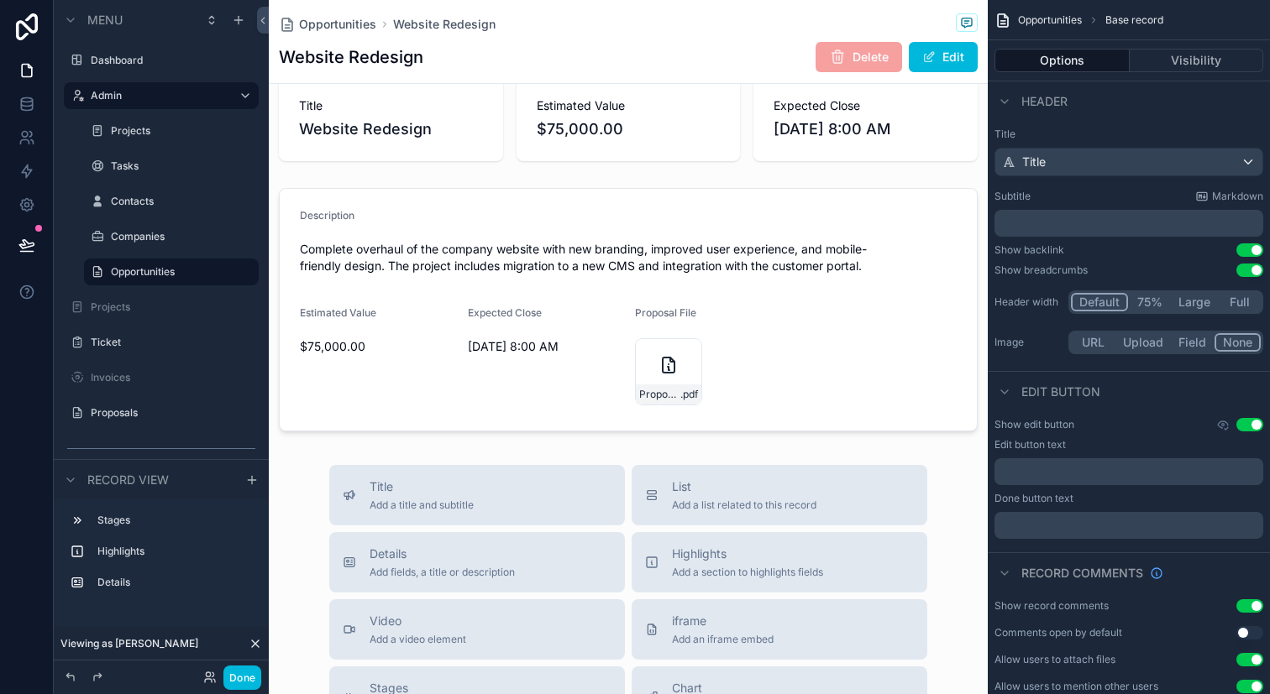
scroll to position [108, 0]
click at [819, 333] on div "scrollable content" at bounding box center [628, 307] width 719 height 257
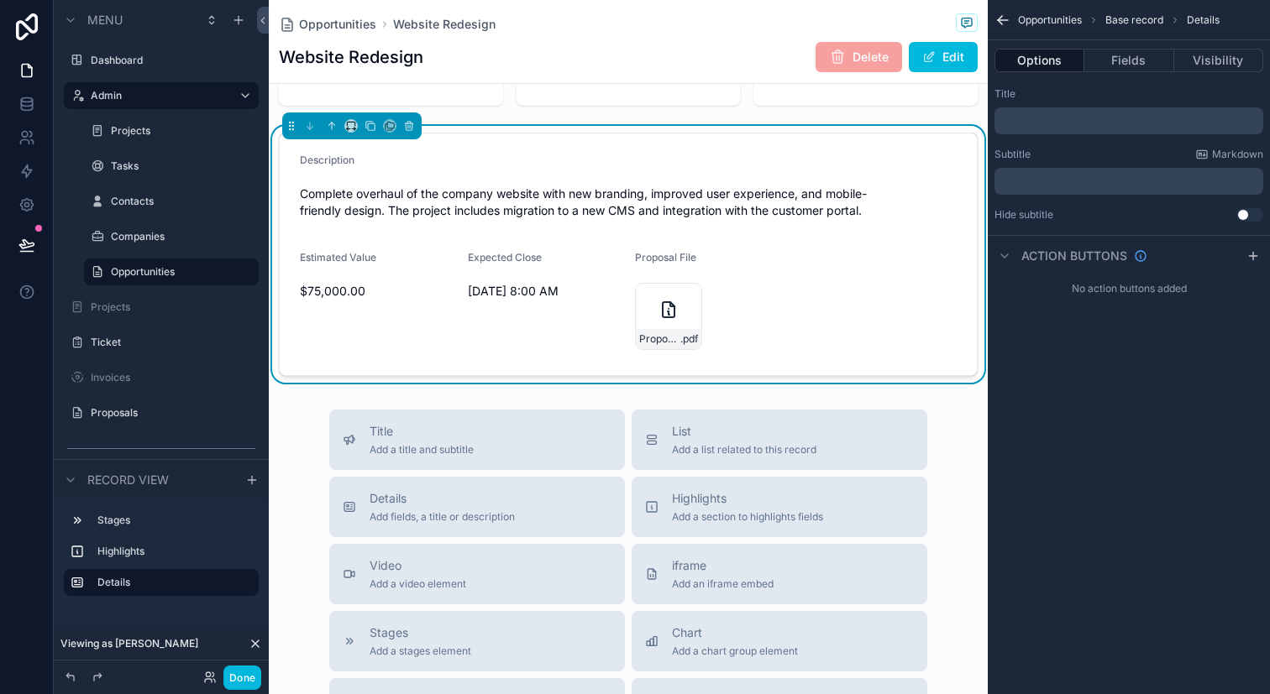
scroll to position [0, 0]
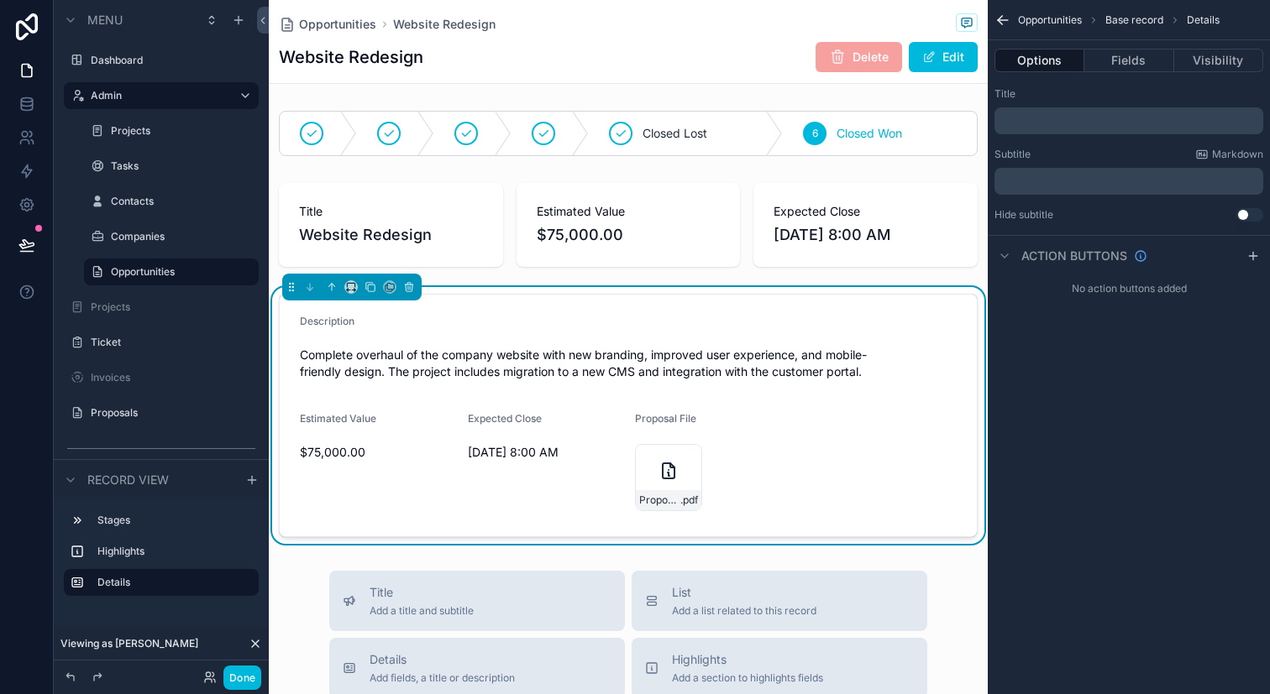
click at [927, 65] on button "Edit" at bounding box center [942, 57] width 69 height 30
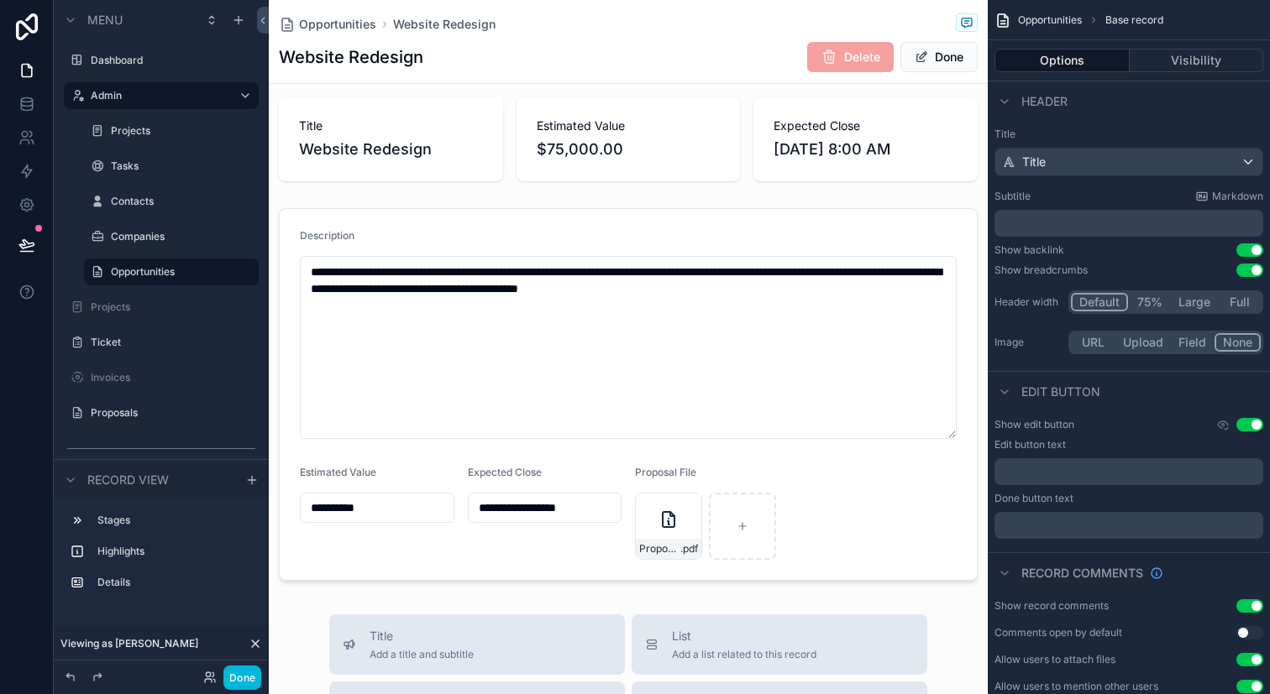
scroll to position [138, 0]
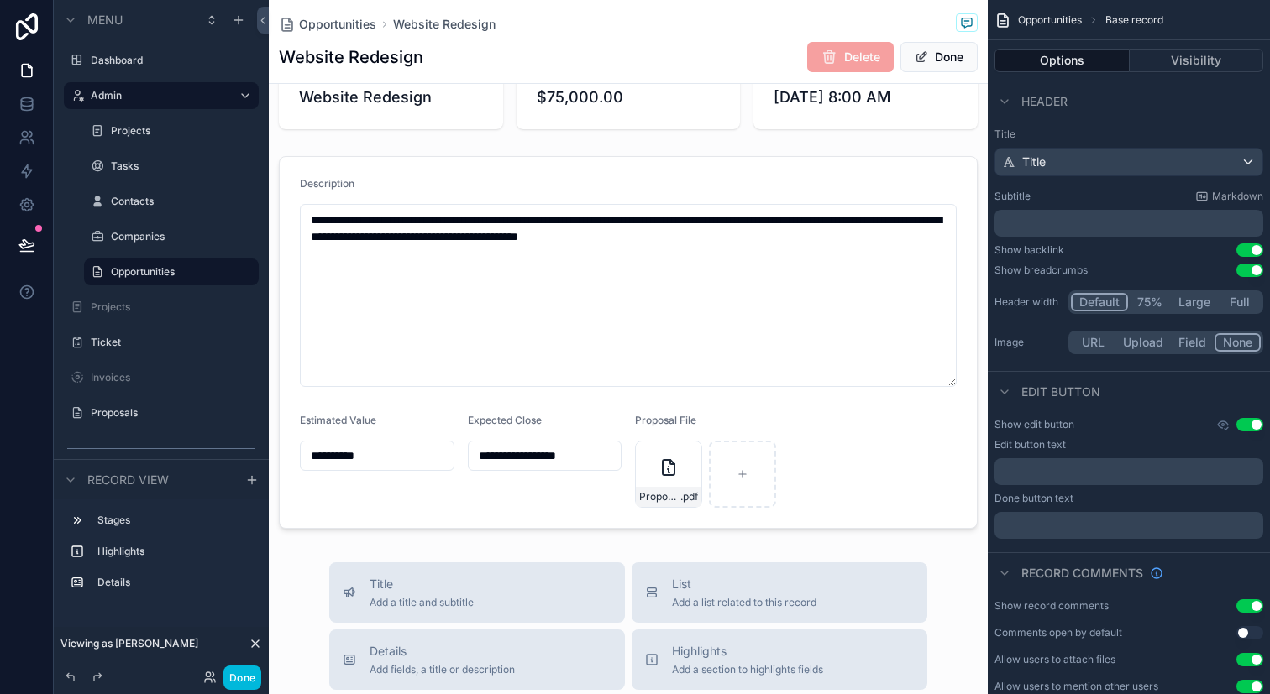
click at [949, 71] on button "Done" at bounding box center [938, 57] width 77 height 30
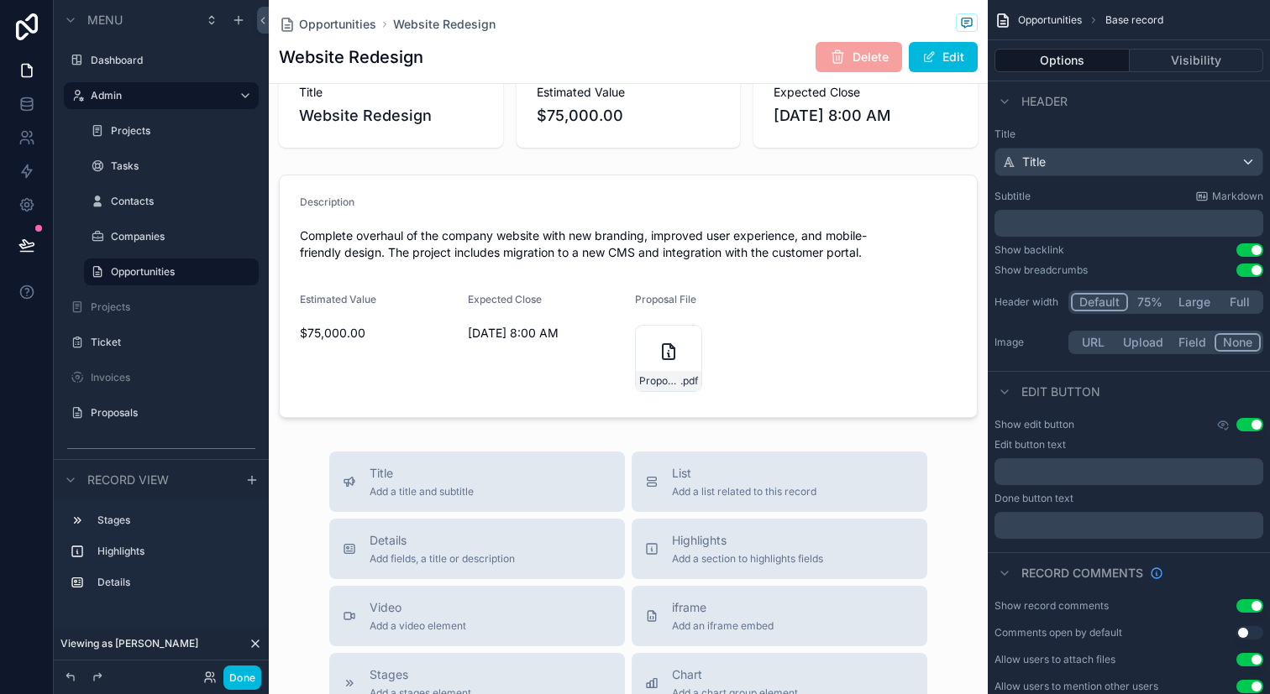
scroll to position [121, 0]
click at [147, 407] on label "Proposals" at bounding box center [170, 412] width 158 height 13
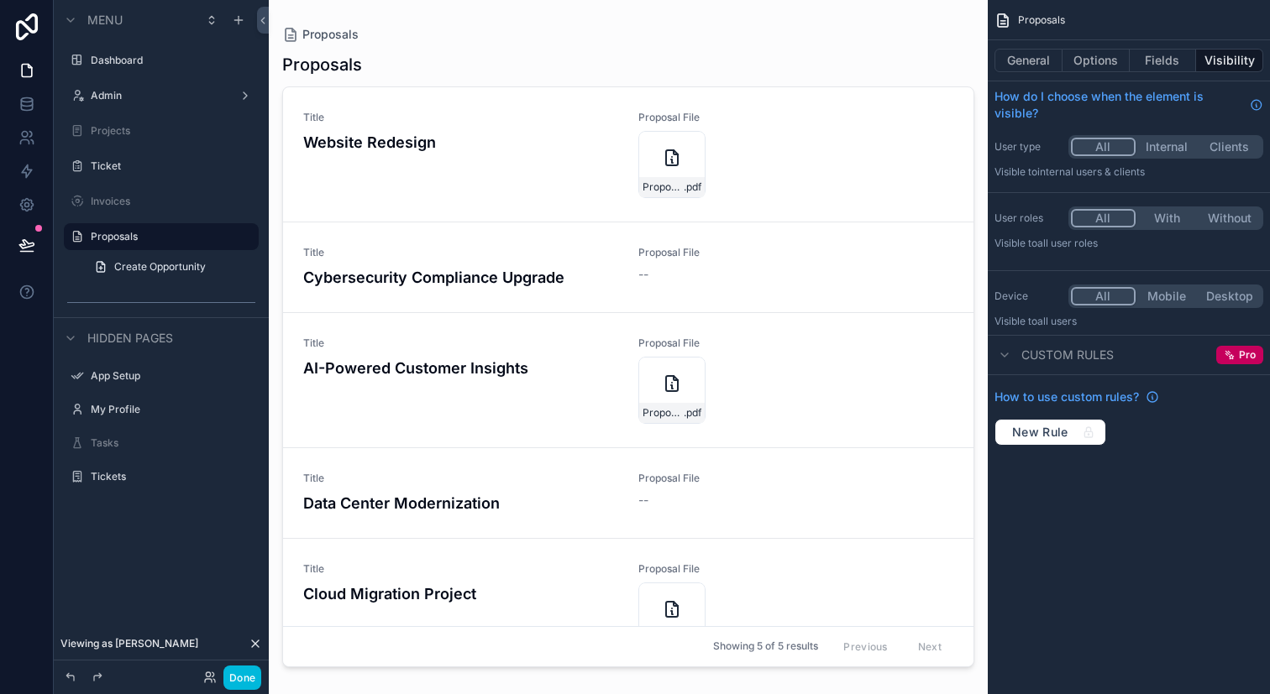
click at [809, 167] on div "scrollable content" at bounding box center [628, 337] width 719 height 674
click at [809, 167] on div "Title Website Redesign Proposal File Proposal .pdf" at bounding box center [628, 154] width 650 height 87
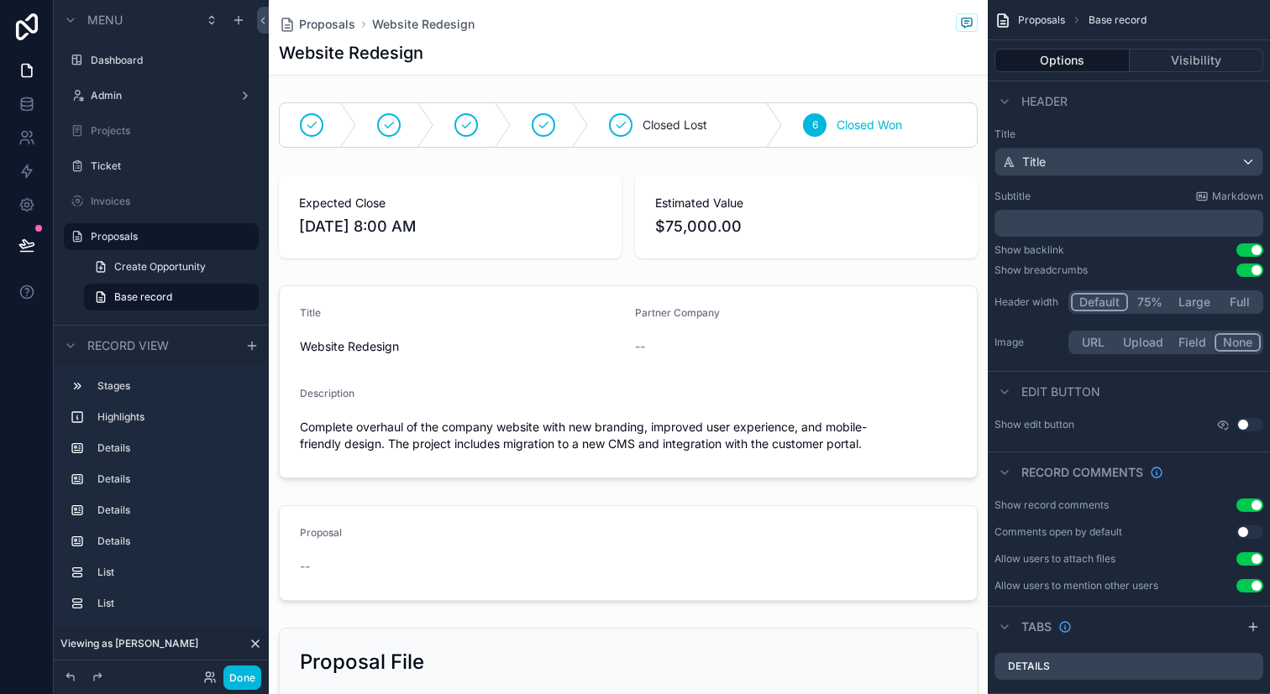
click at [738, 123] on div "scrollable content" at bounding box center [628, 125] width 719 height 59
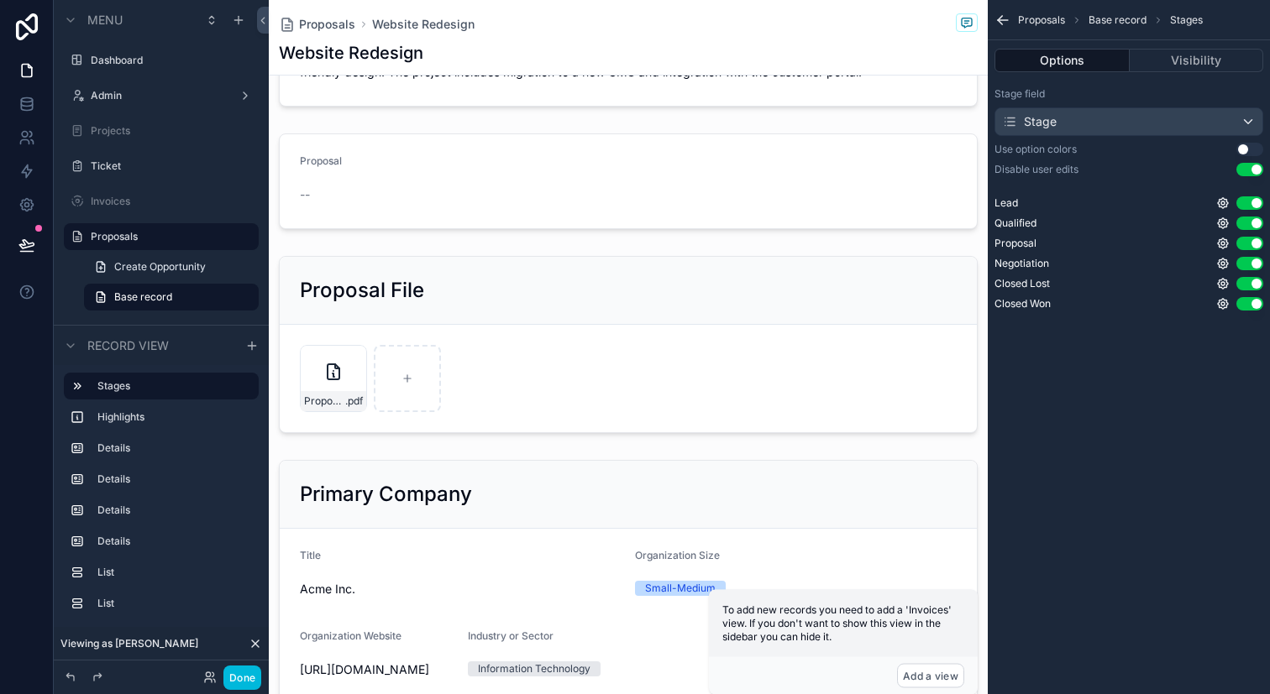
scroll to position [359, 0]
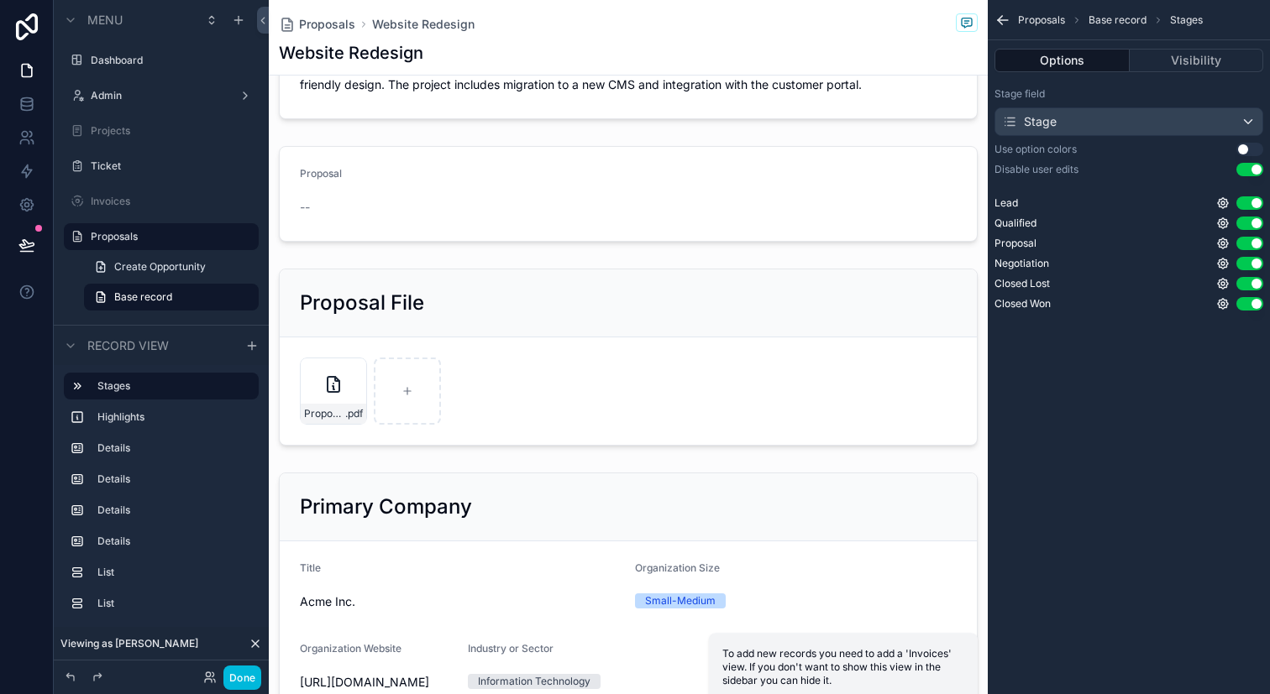
click at [1000, 18] on icon "scrollable content" at bounding box center [1002, 20] width 17 height 17
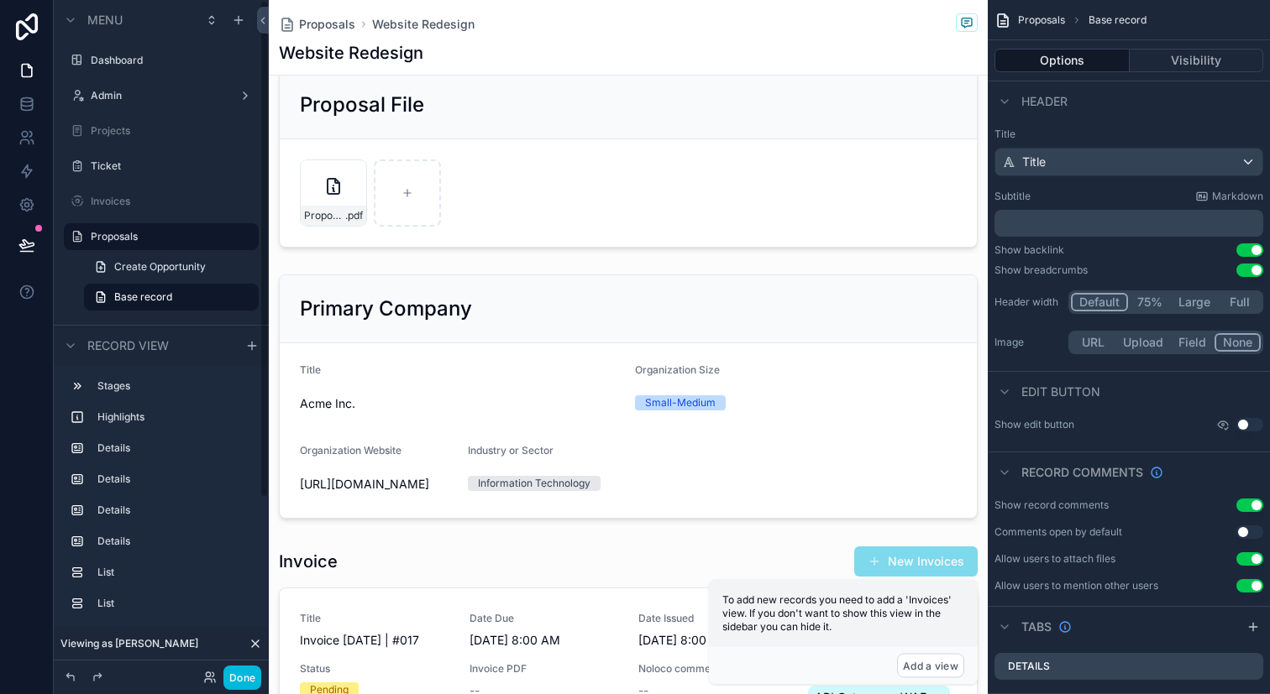
scroll to position [562, 0]
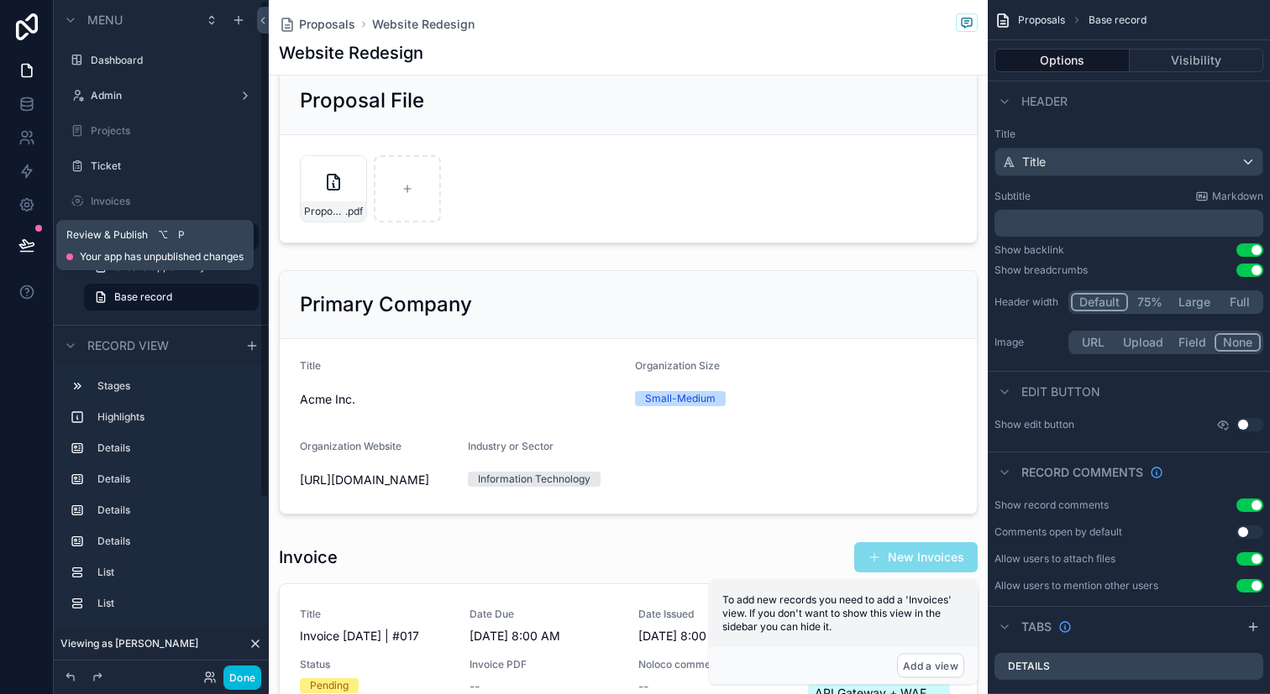
click at [28, 245] on icon at bounding box center [26, 245] width 17 height 17
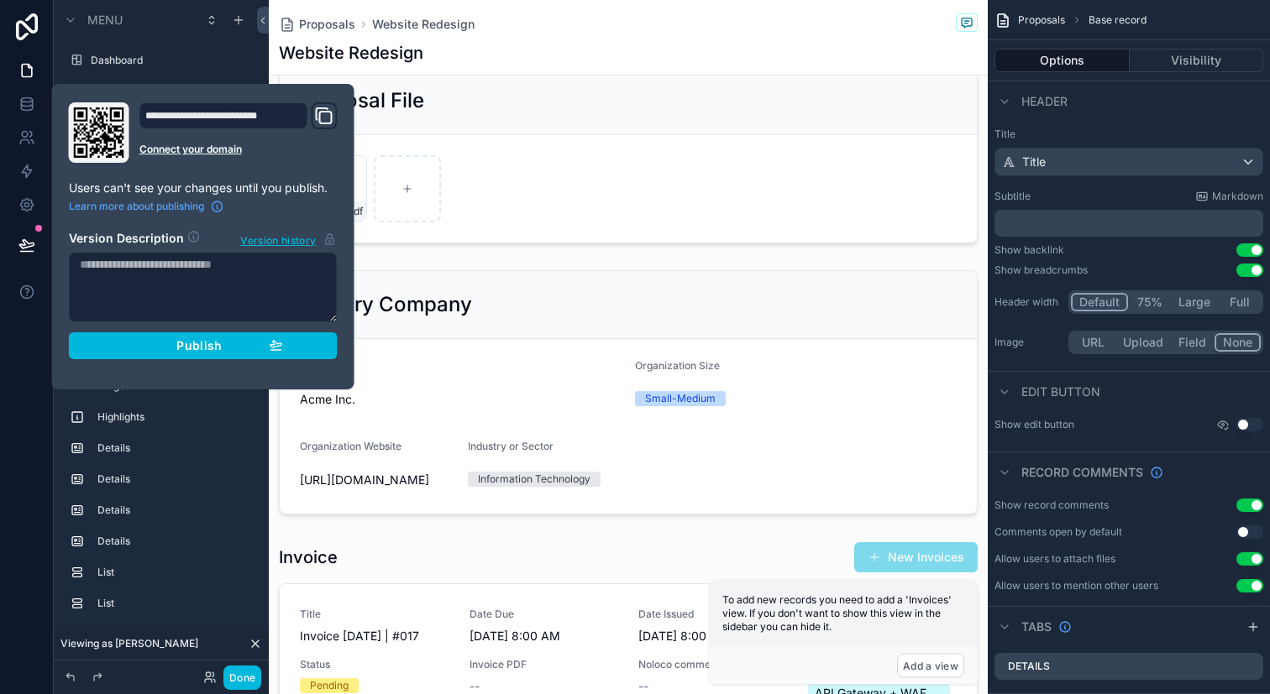
click at [195, 344] on span "Publish" at bounding box center [198, 345] width 45 height 15
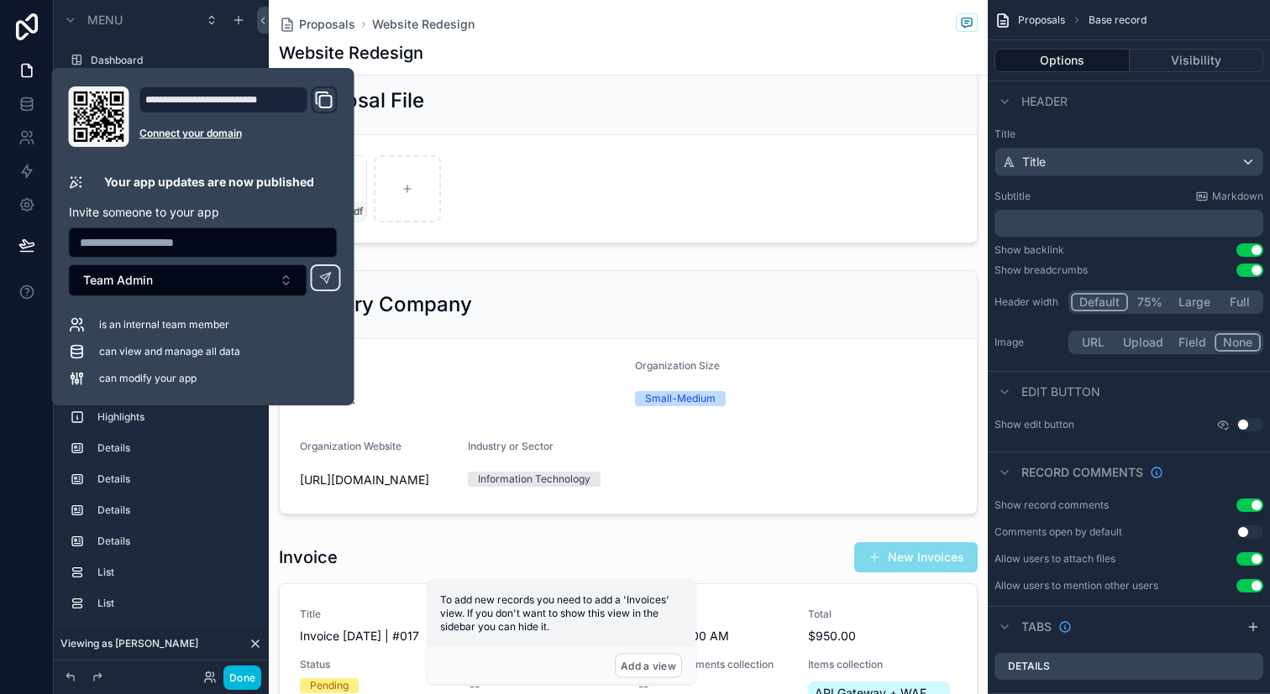
click at [280, 284] on button "Team Admin" at bounding box center [188, 280] width 238 height 32
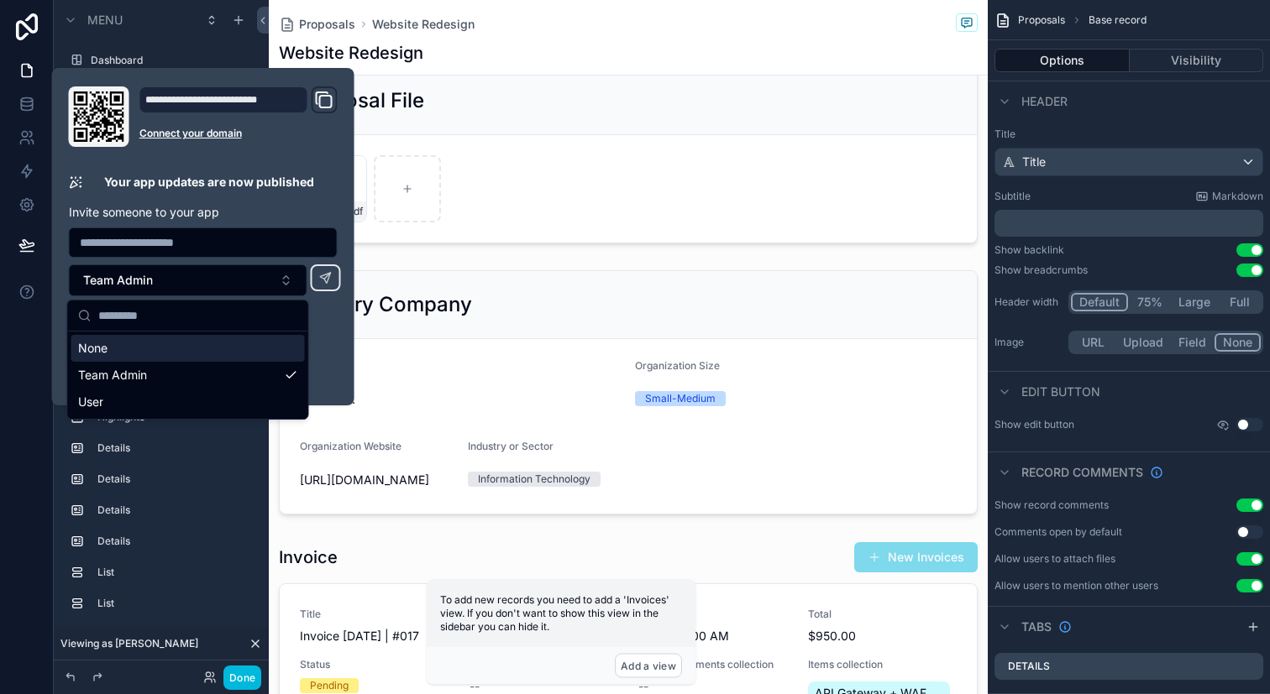
click at [280, 284] on button "Team Admin" at bounding box center [188, 280] width 238 height 32
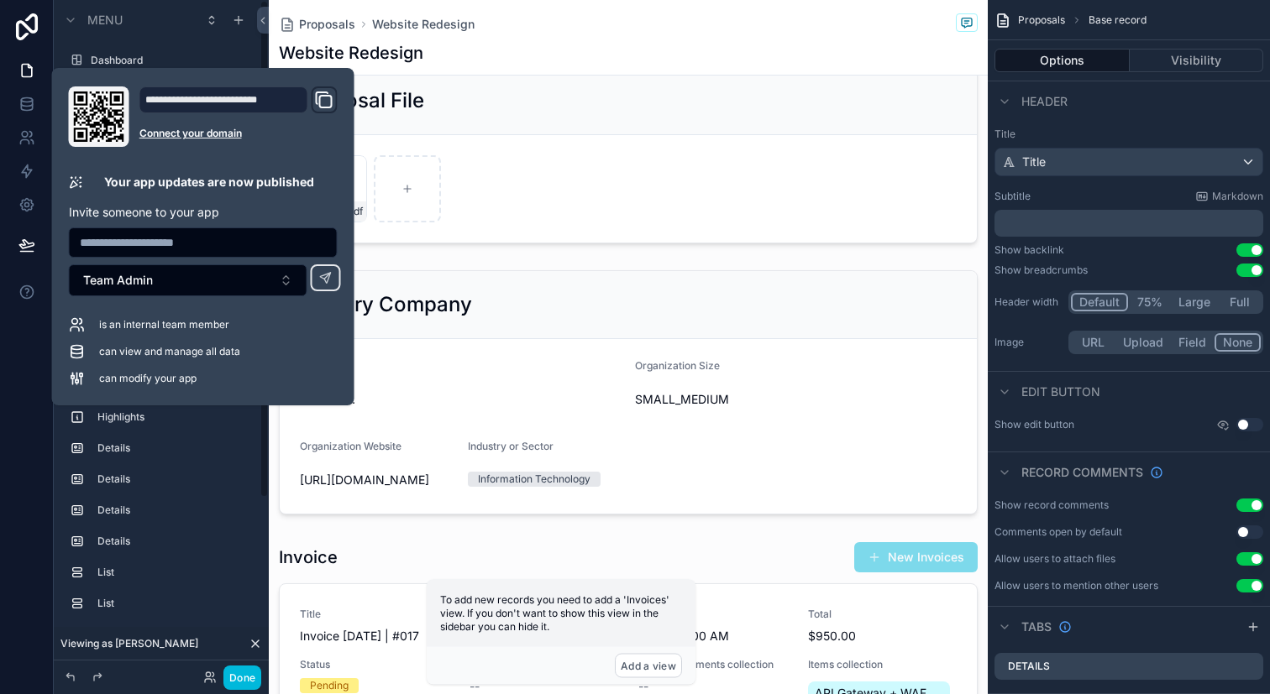
click at [14, 454] on div at bounding box center [27, 347] width 54 height 694
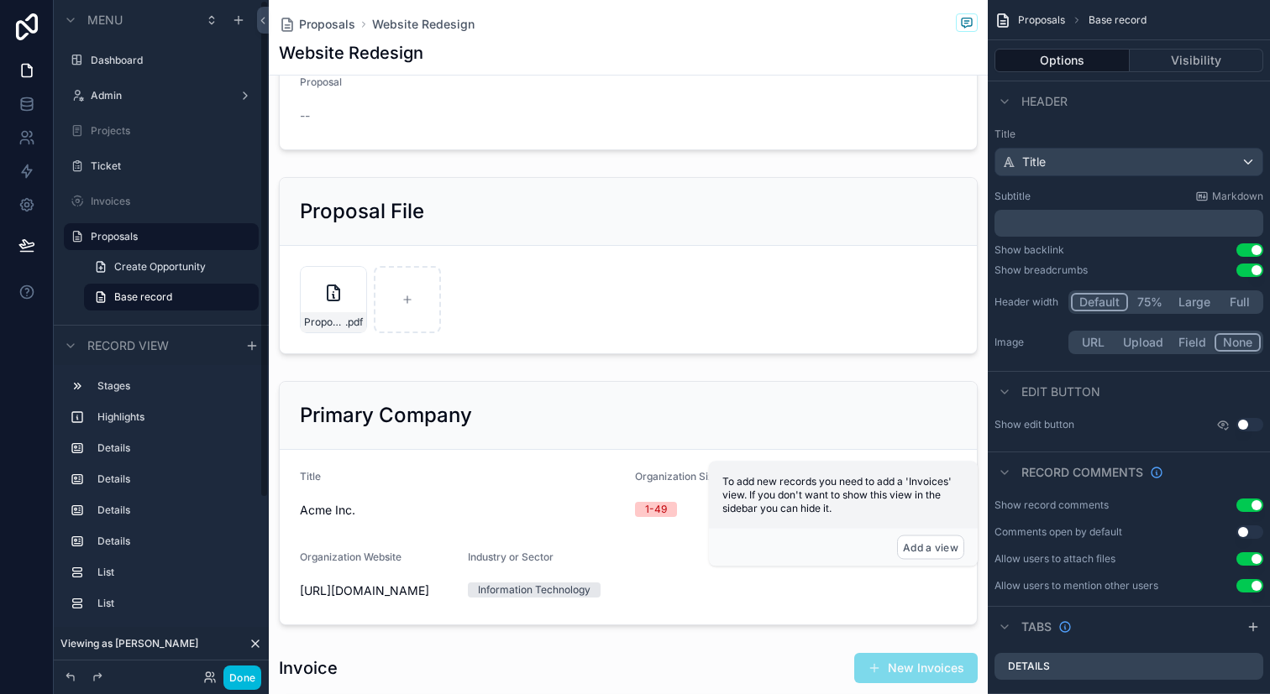
scroll to position [367, 0]
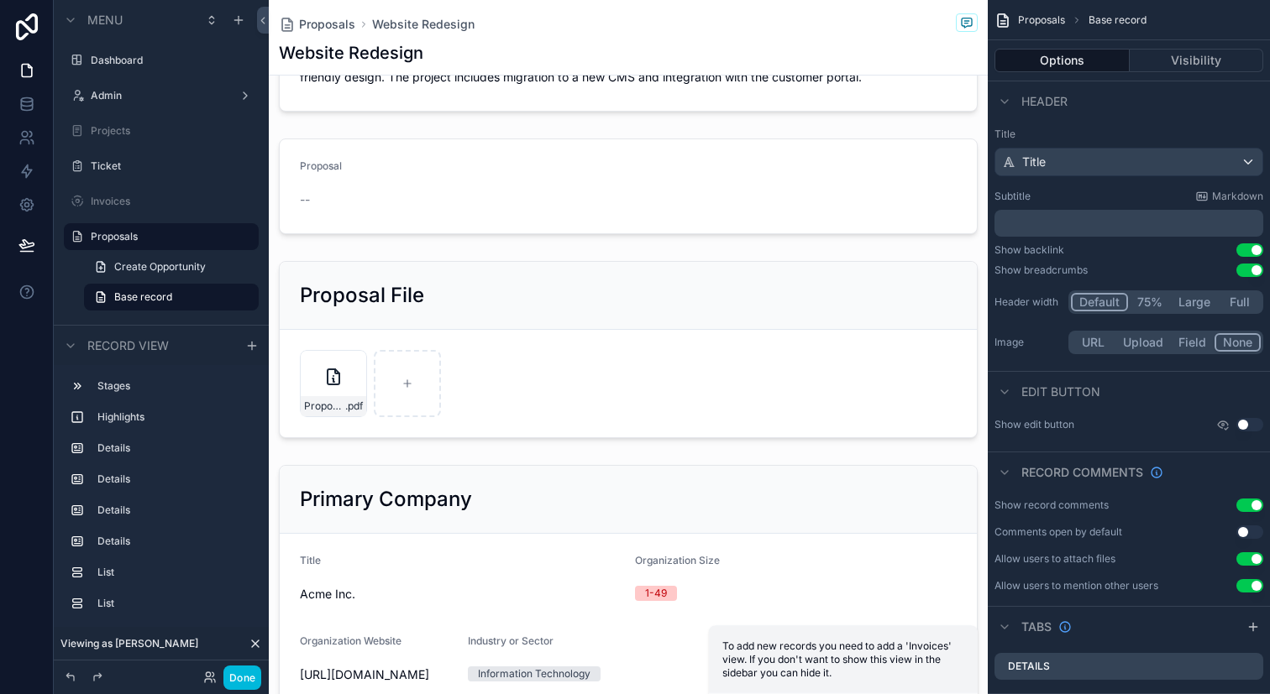
click at [624, 316] on div "scrollable content" at bounding box center [628, 349] width 719 height 191
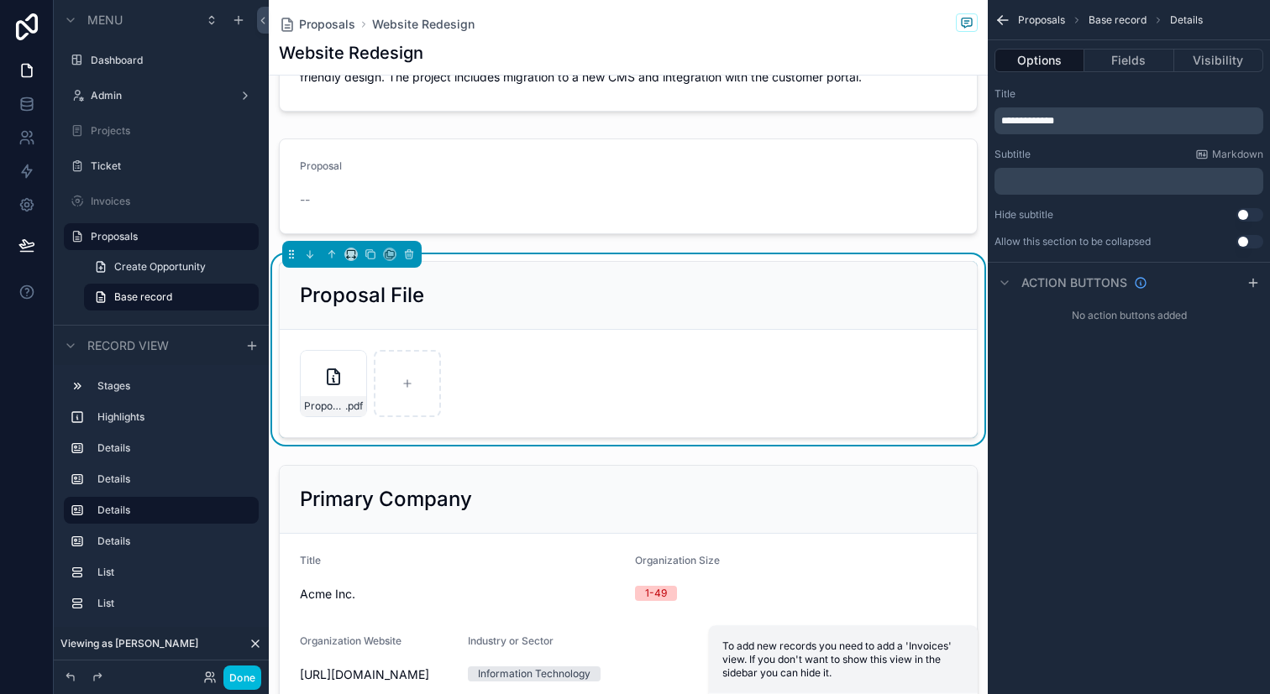
click at [628, 312] on div "Proposal File" at bounding box center [628, 296] width 697 height 68
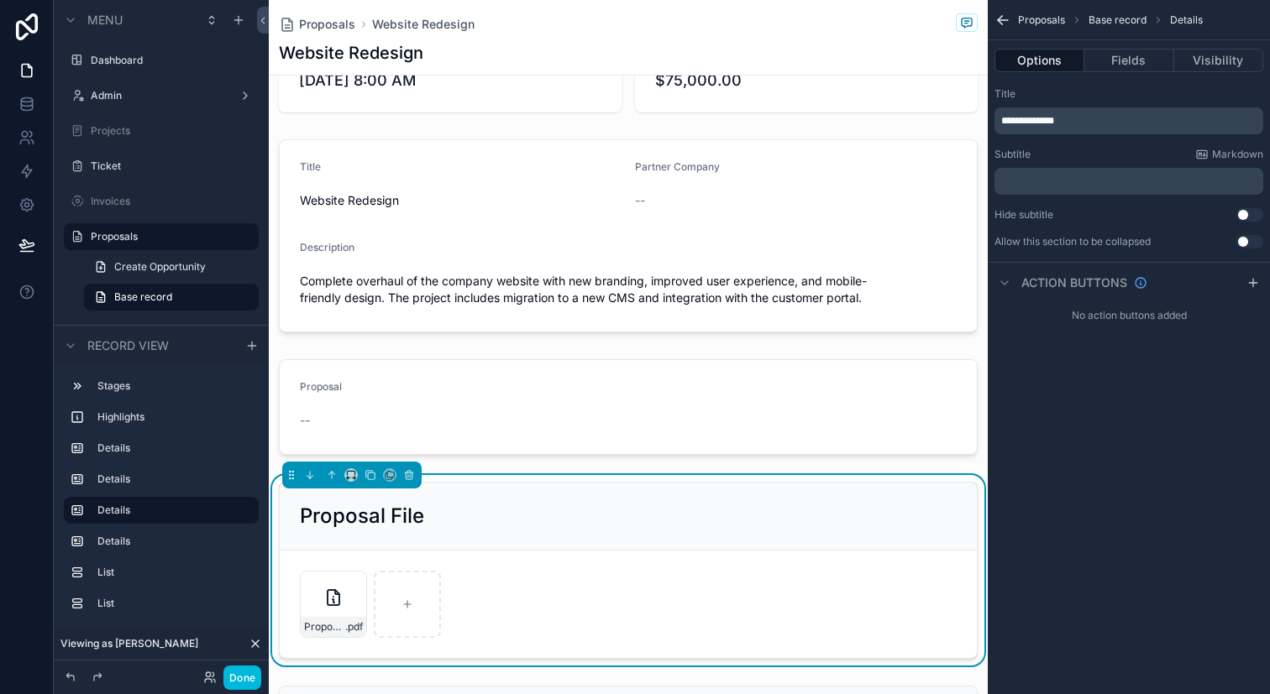
scroll to position [165, 0]
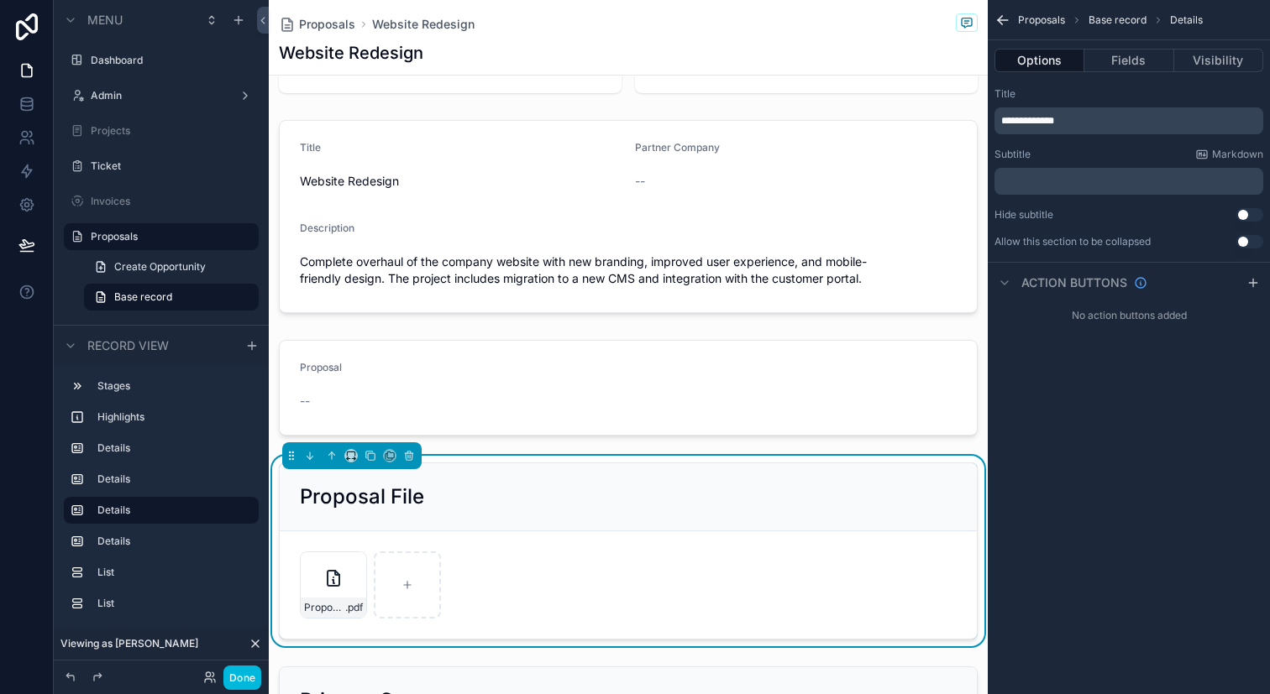
click at [1124, 50] on button "Fields" at bounding box center [1128, 61] width 89 height 24
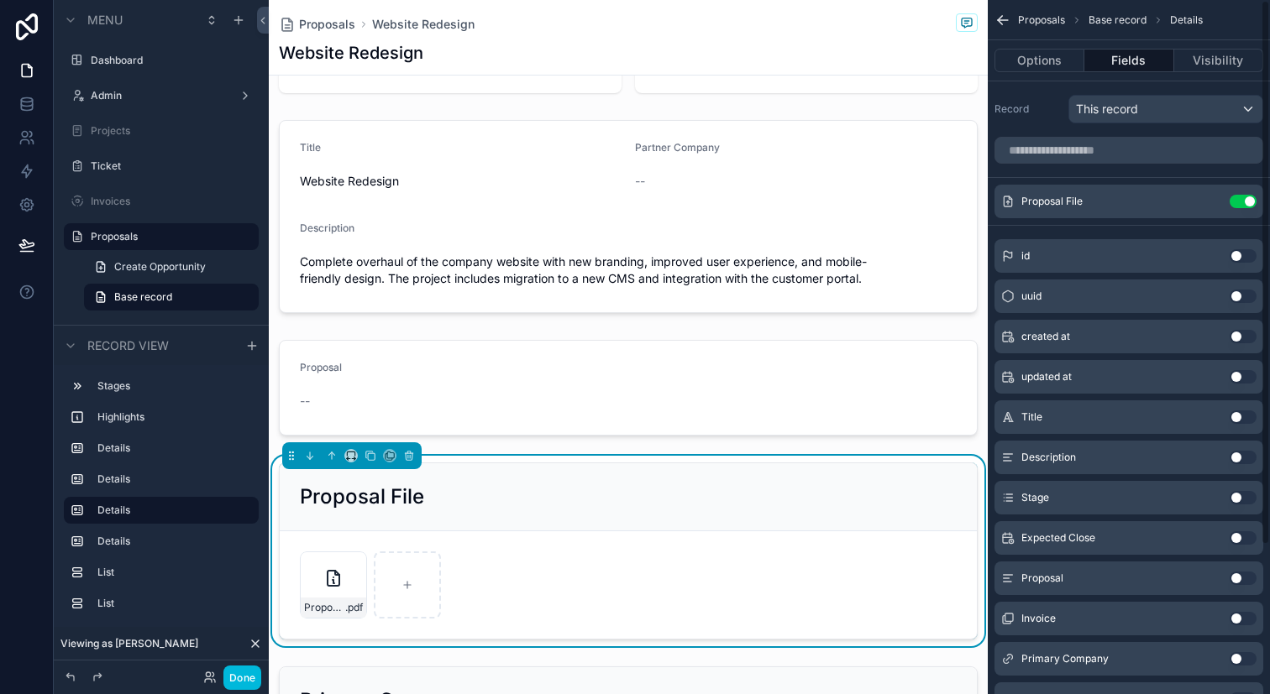
click at [1124, 50] on button "Fields" at bounding box center [1128, 61] width 89 height 24
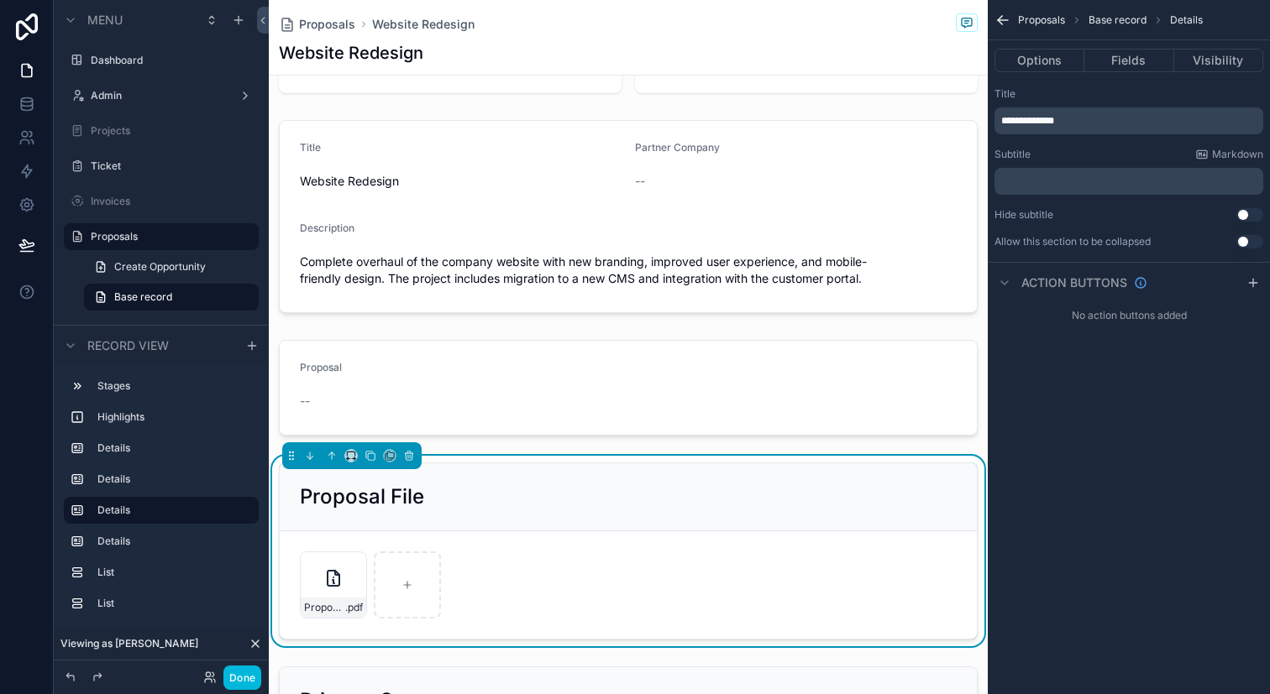
click at [1128, 57] on button "Fields" at bounding box center [1128, 61] width 89 height 24
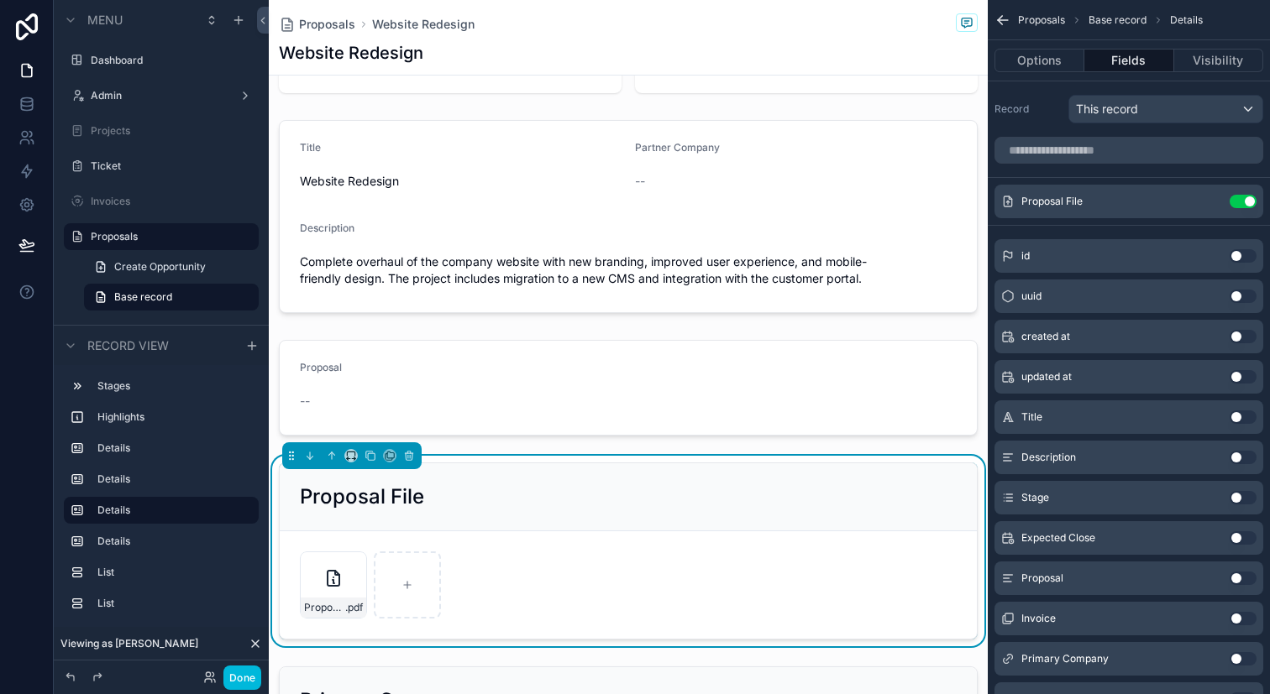
click at [0, 0] on icon "scrollable content" at bounding box center [0, 0] width 0 height 0
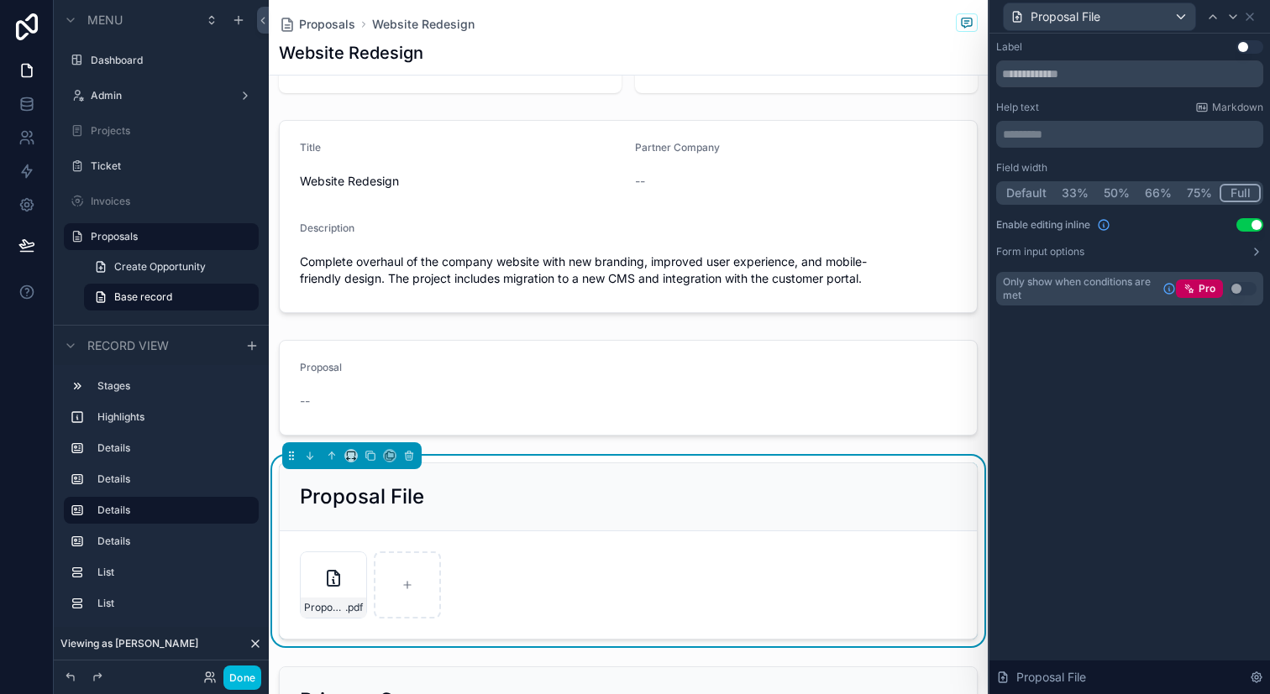
click at [1102, 414] on div "Label Use setting Help text Markdown ********* ﻿ Field width Default 33% 50% 66…" at bounding box center [1129, 364] width 280 height 661
click at [1256, 233] on div "Field width Default 33% 50% 66% 75% Full Enable editing inline Use setting Form…" at bounding box center [1129, 209] width 267 height 97
click at [1253, 230] on button "Use setting" at bounding box center [1249, 224] width 27 height 13
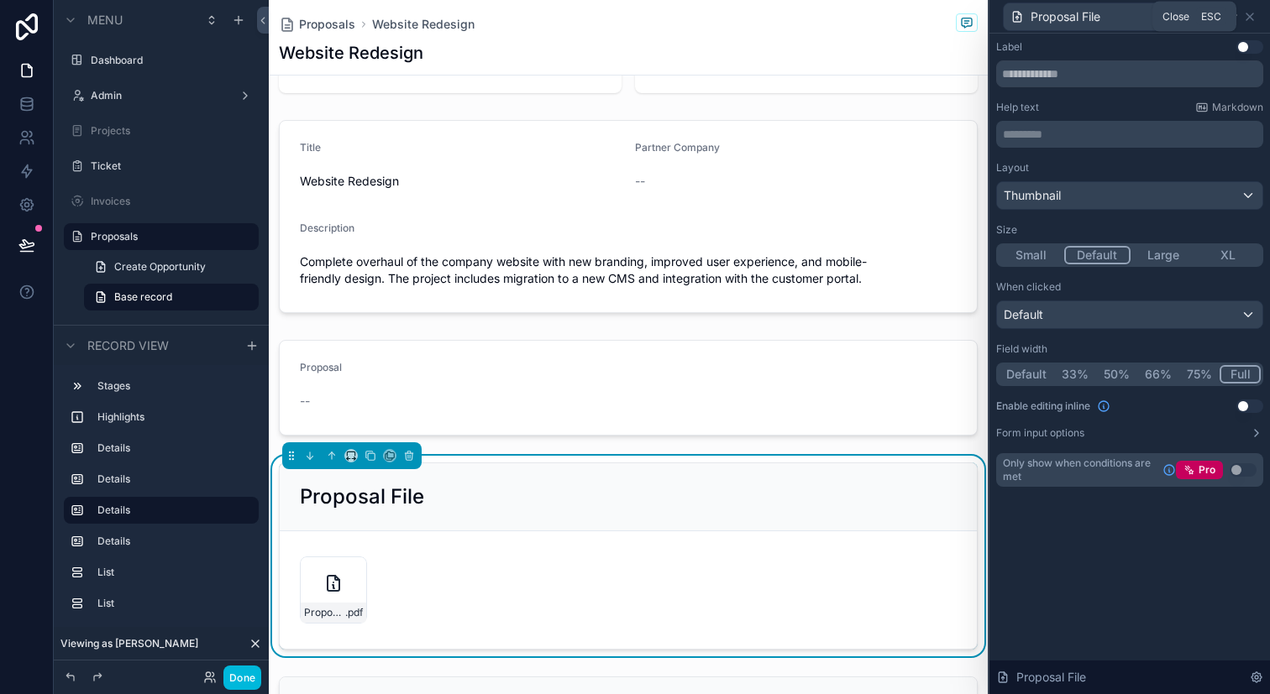
click at [1254, 21] on icon at bounding box center [1249, 16] width 13 height 13
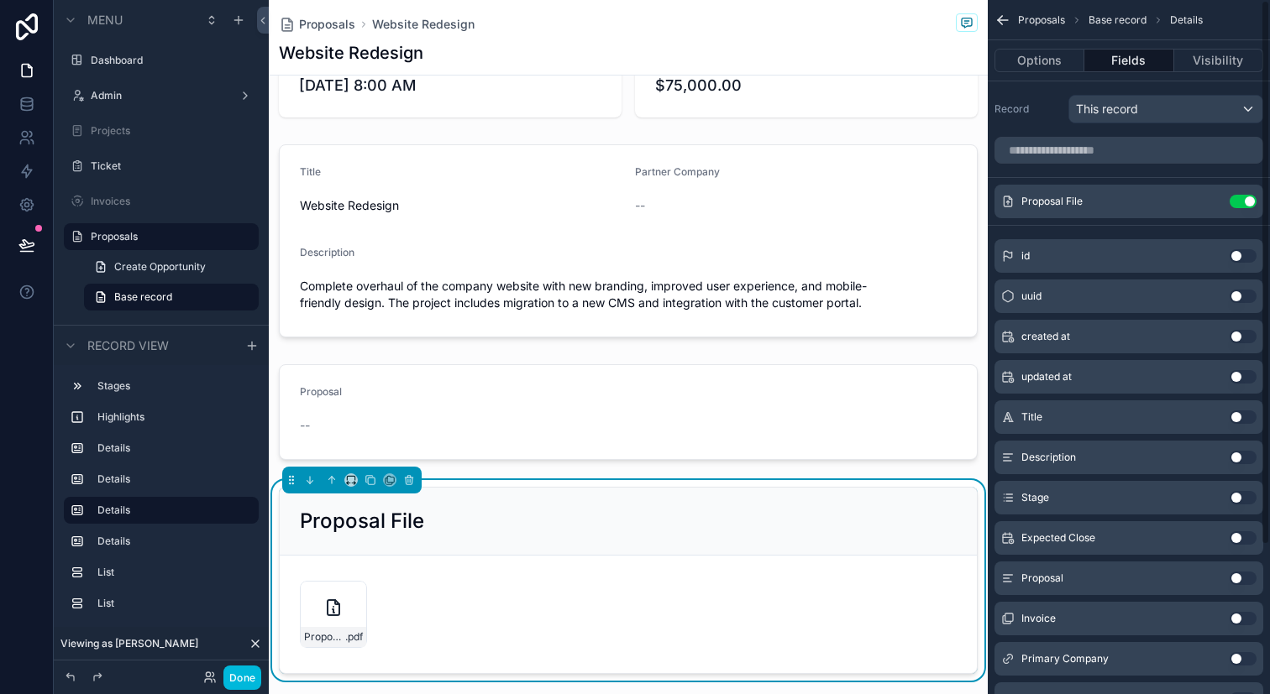
scroll to position [143, 0]
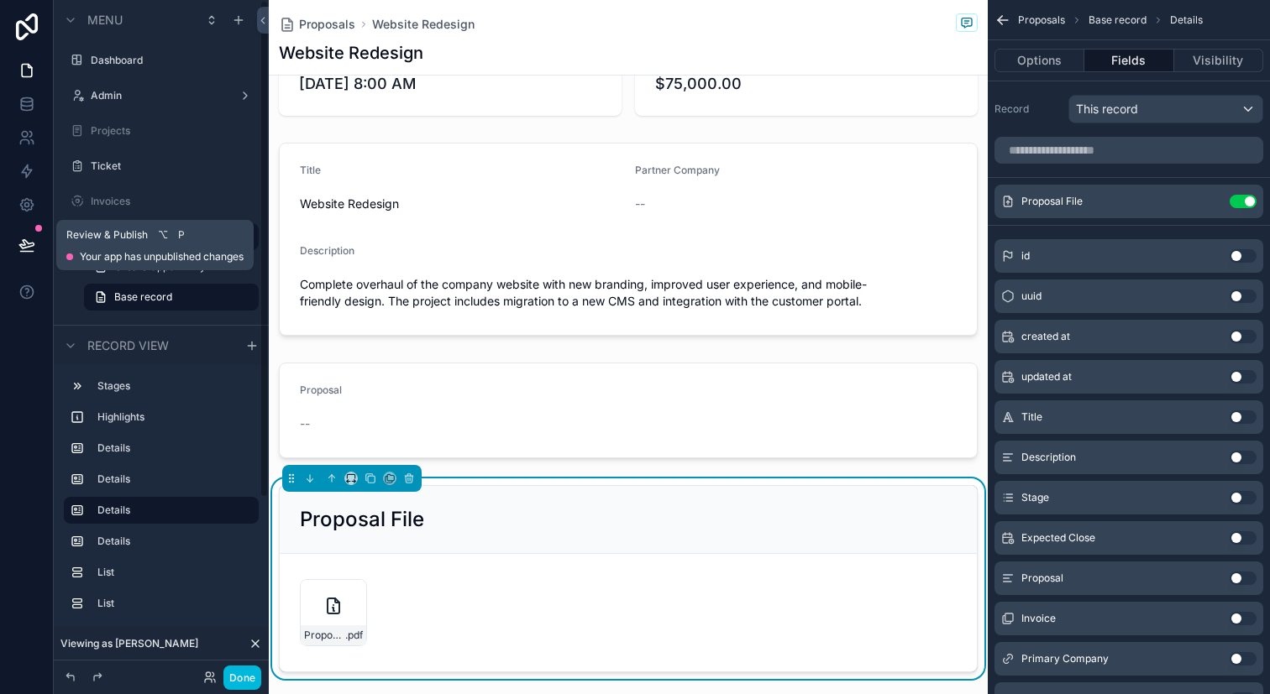
click at [39, 261] on button at bounding box center [26, 245] width 37 height 47
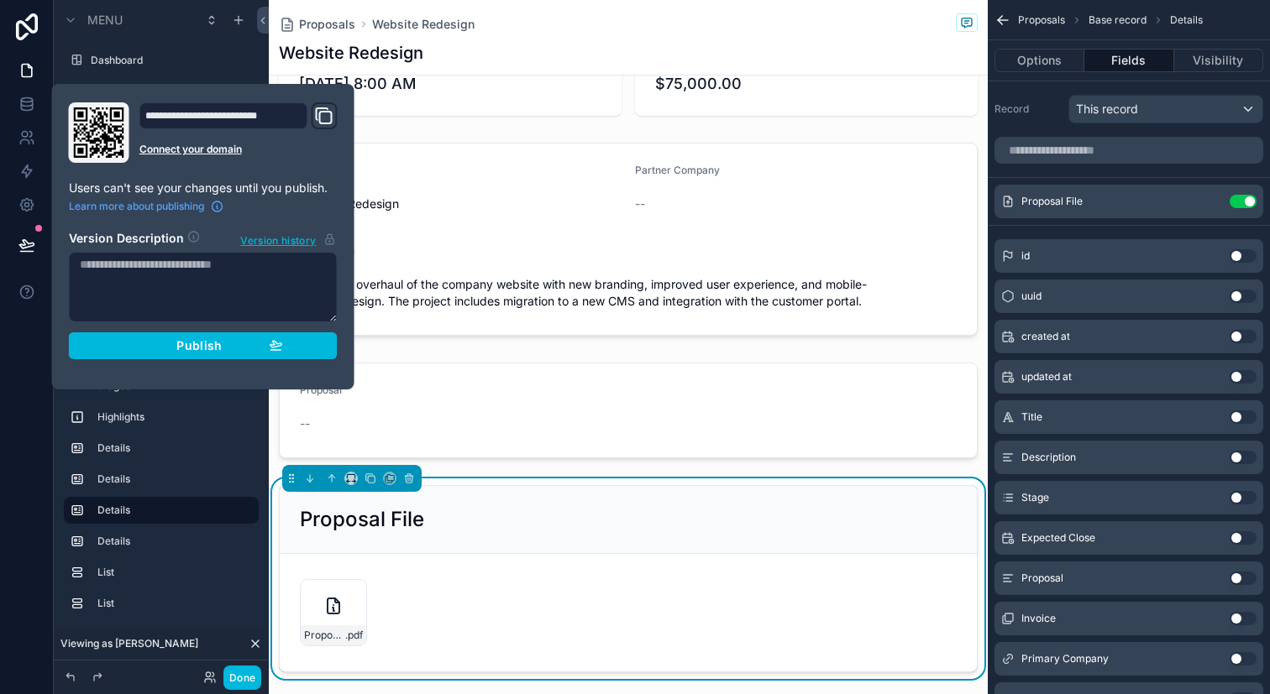
click at [188, 342] on span "Publish" at bounding box center [198, 345] width 45 height 15
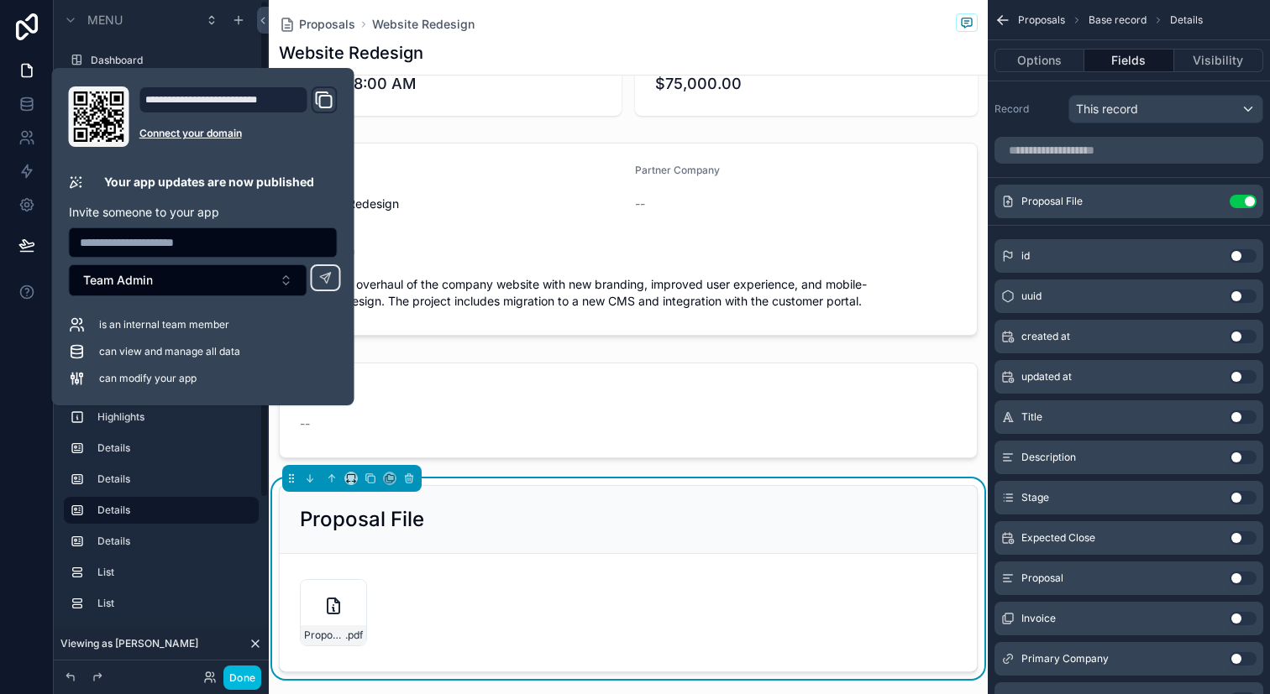
click at [21, 580] on div at bounding box center [27, 347] width 54 height 694
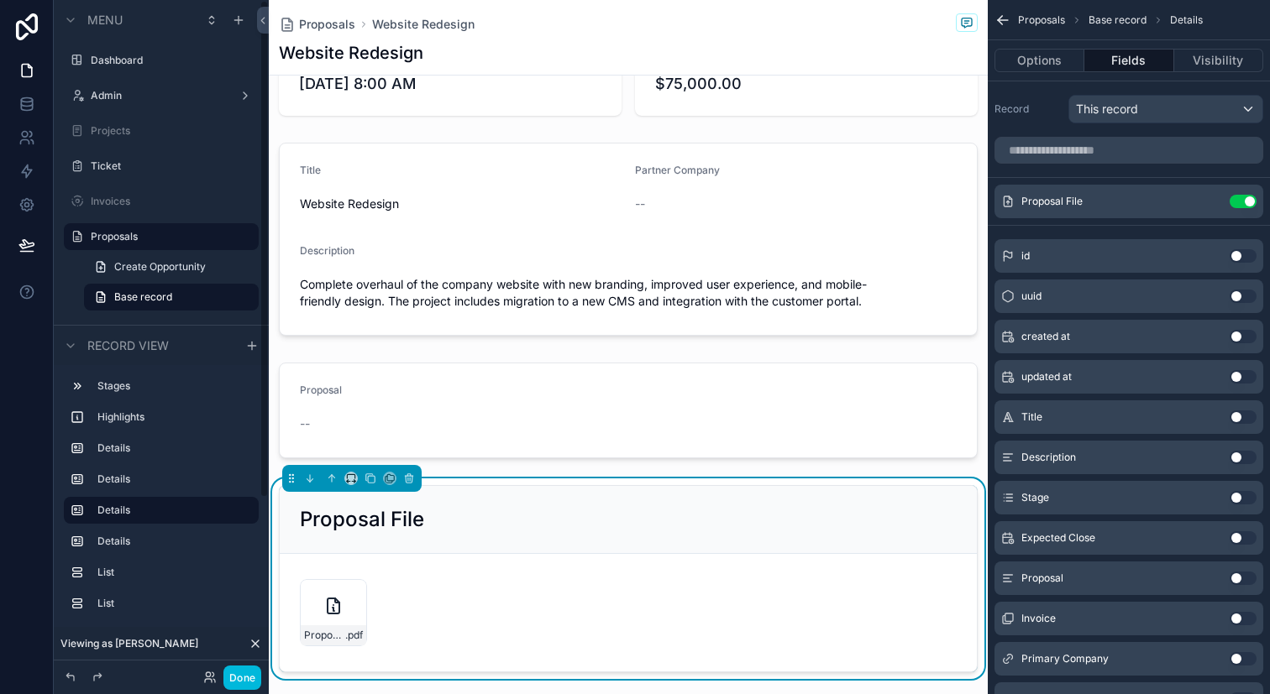
scroll to position [238, 0]
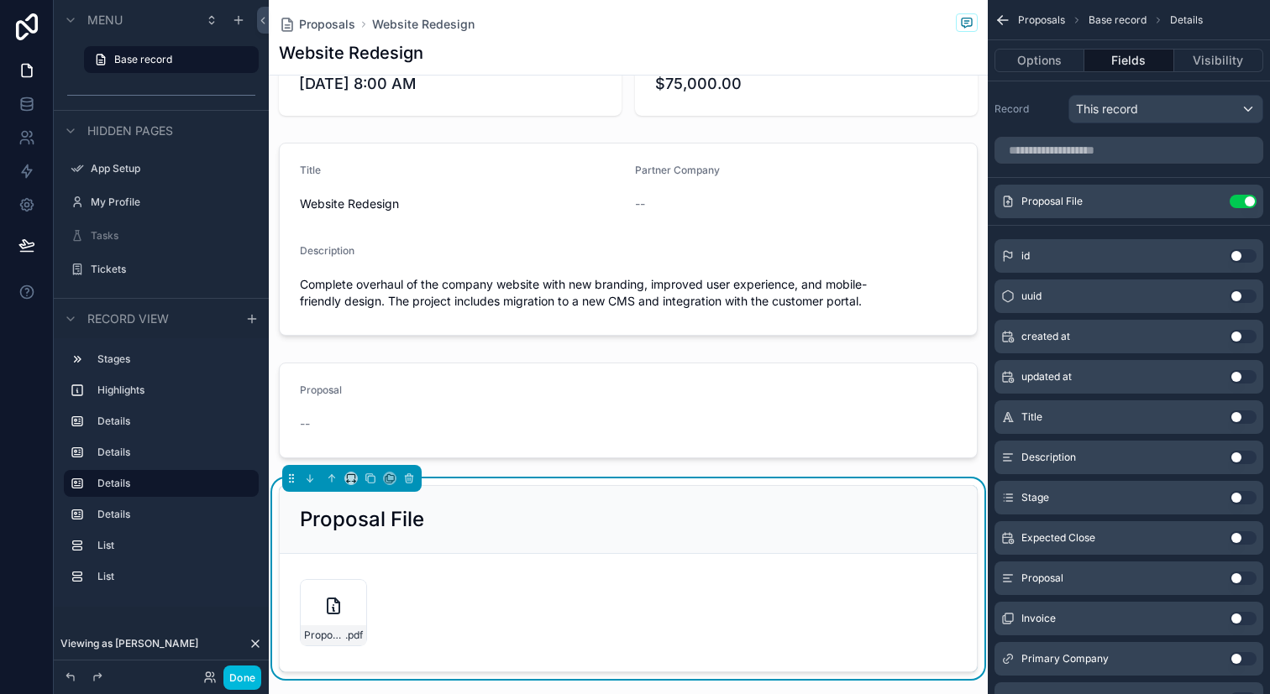
click at [249, 682] on button "Done" at bounding box center [242, 678] width 38 height 24
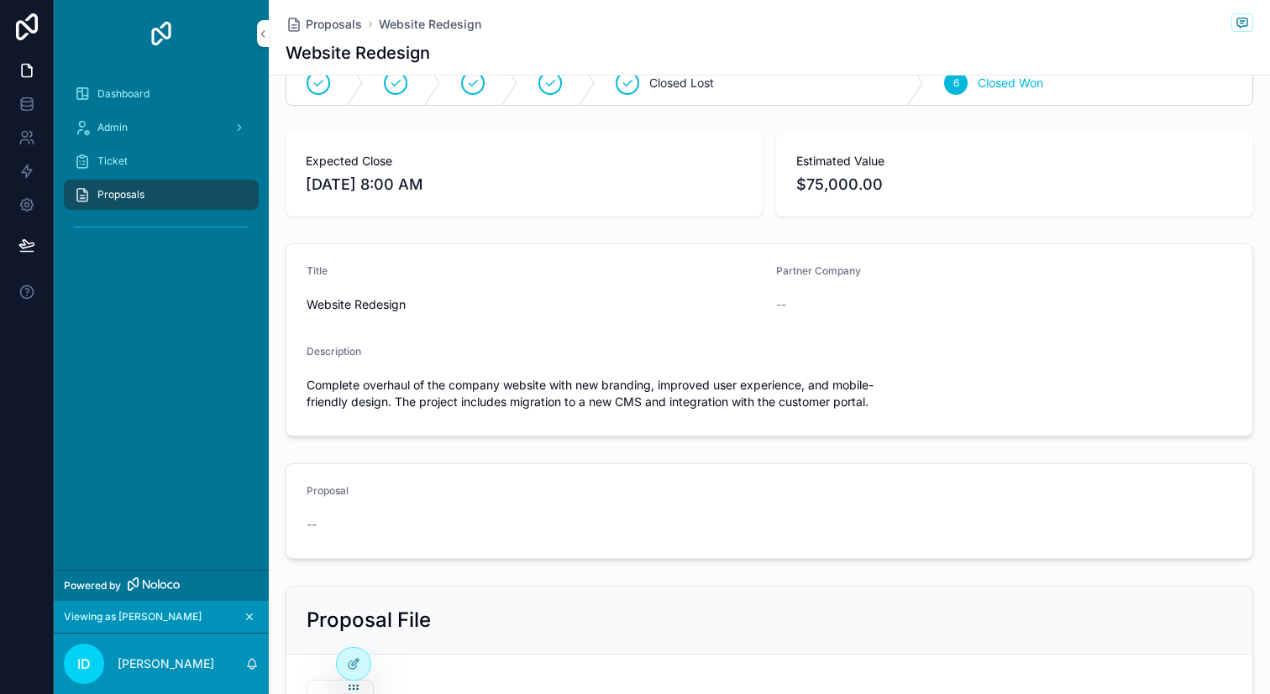
scroll to position [0, 0]
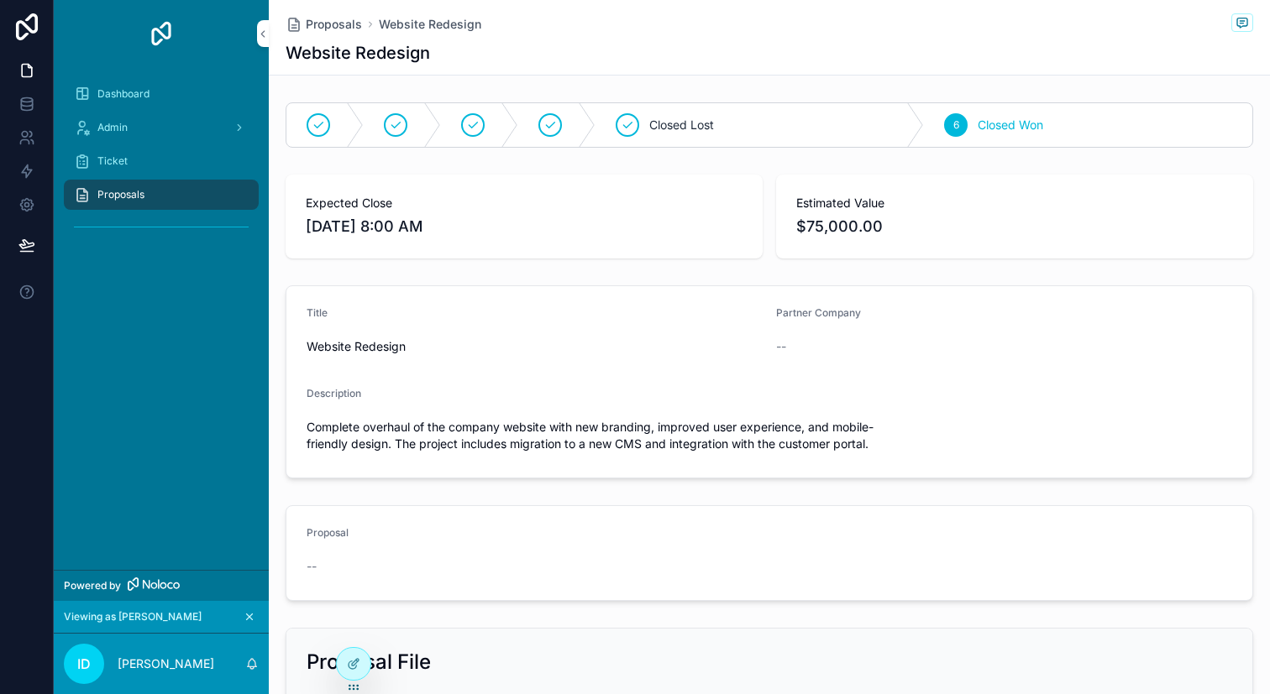
click at [199, 122] on div "Admin" at bounding box center [161, 127] width 175 height 27
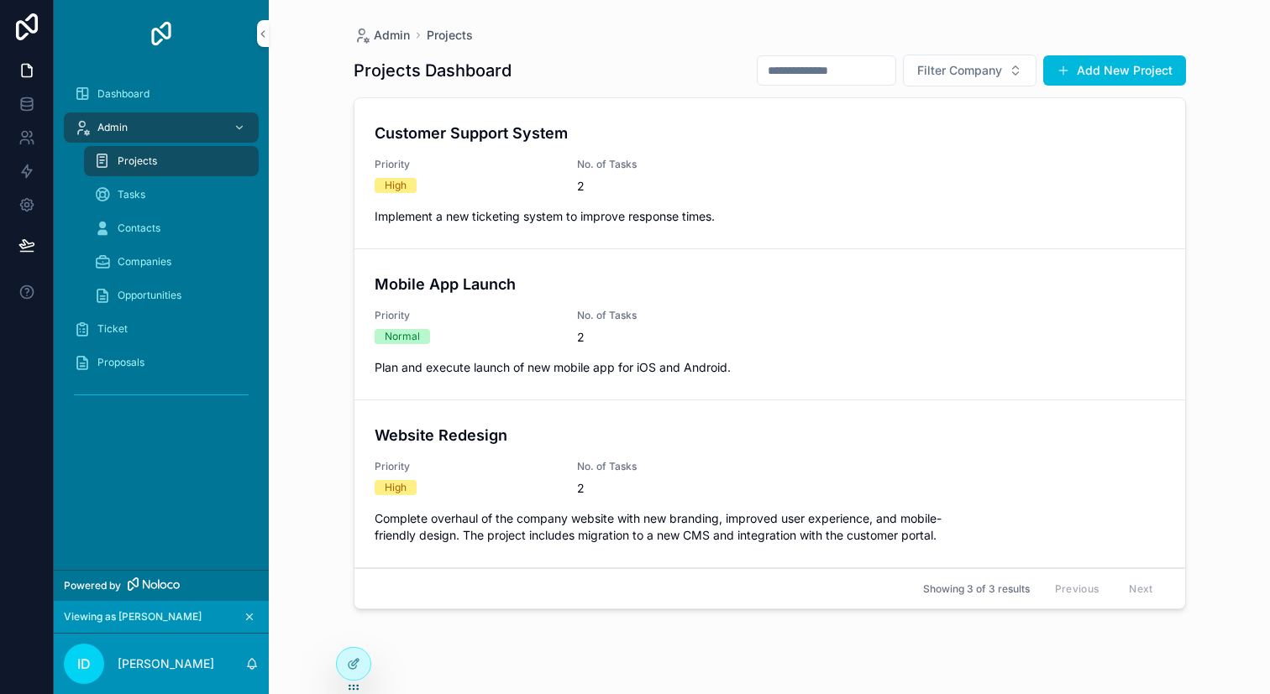
click at [166, 125] on div "Admin" at bounding box center [161, 127] width 175 height 27
click at [175, 342] on div "Ticket" at bounding box center [161, 329] width 175 height 27
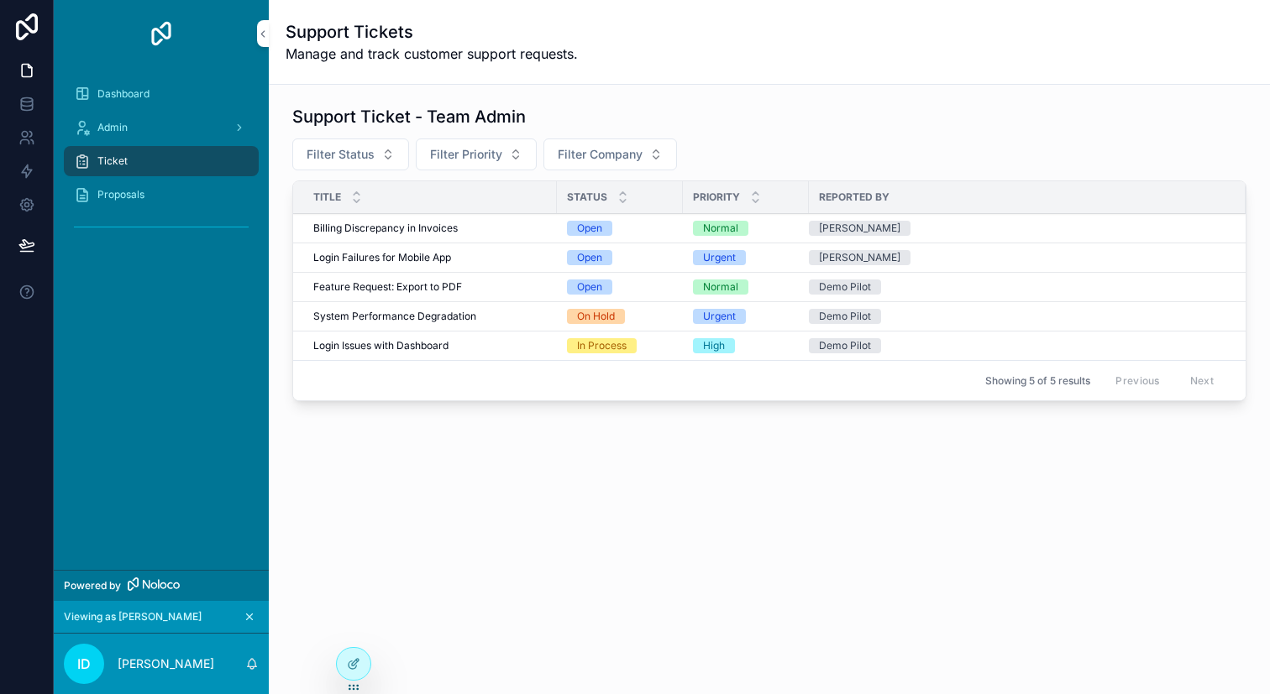
click at [210, 206] on div "Proposals" at bounding box center [161, 194] width 175 height 27
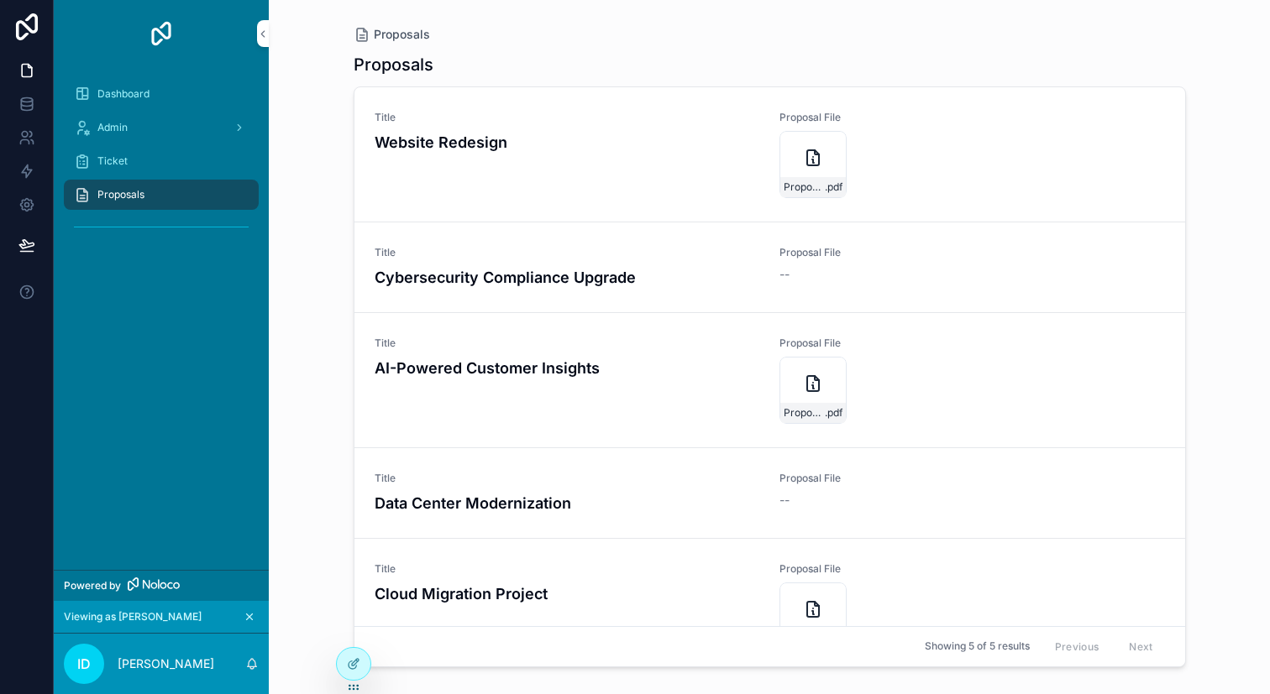
click at [197, 170] on div "Ticket" at bounding box center [161, 161] width 175 height 27
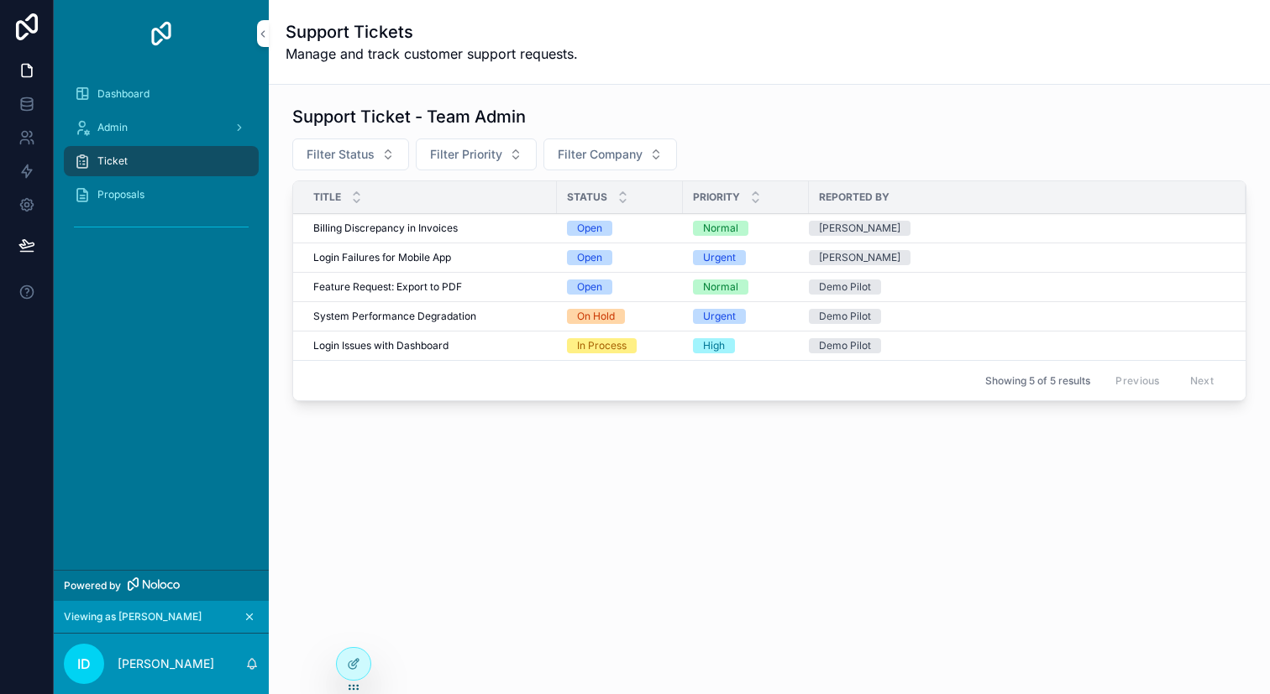
click at [188, 200] on div "Proposals" at bounding box center [161, 194] width 175 height 27
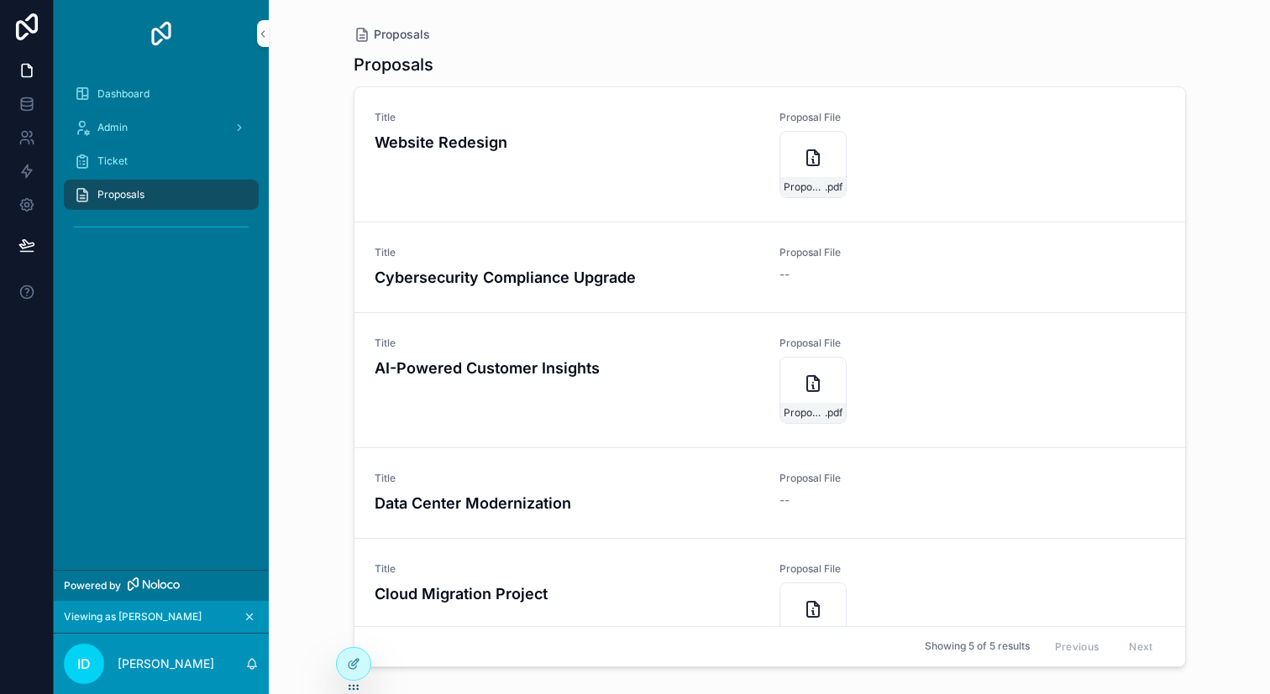
click at [218, 84] on div "Dashboard" at bounding box center [161, 94] width 175 height 27
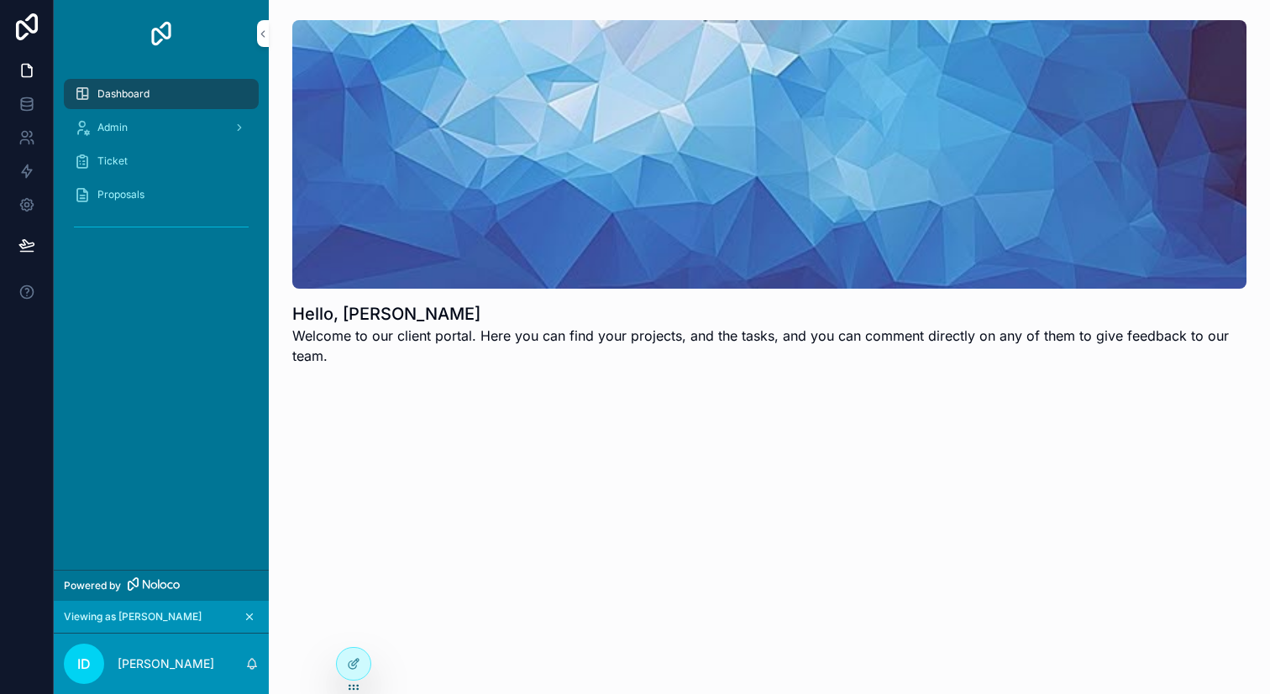
click at [123, 118] on div "Admin" at bounding box center [161, 127] width 175 height 27
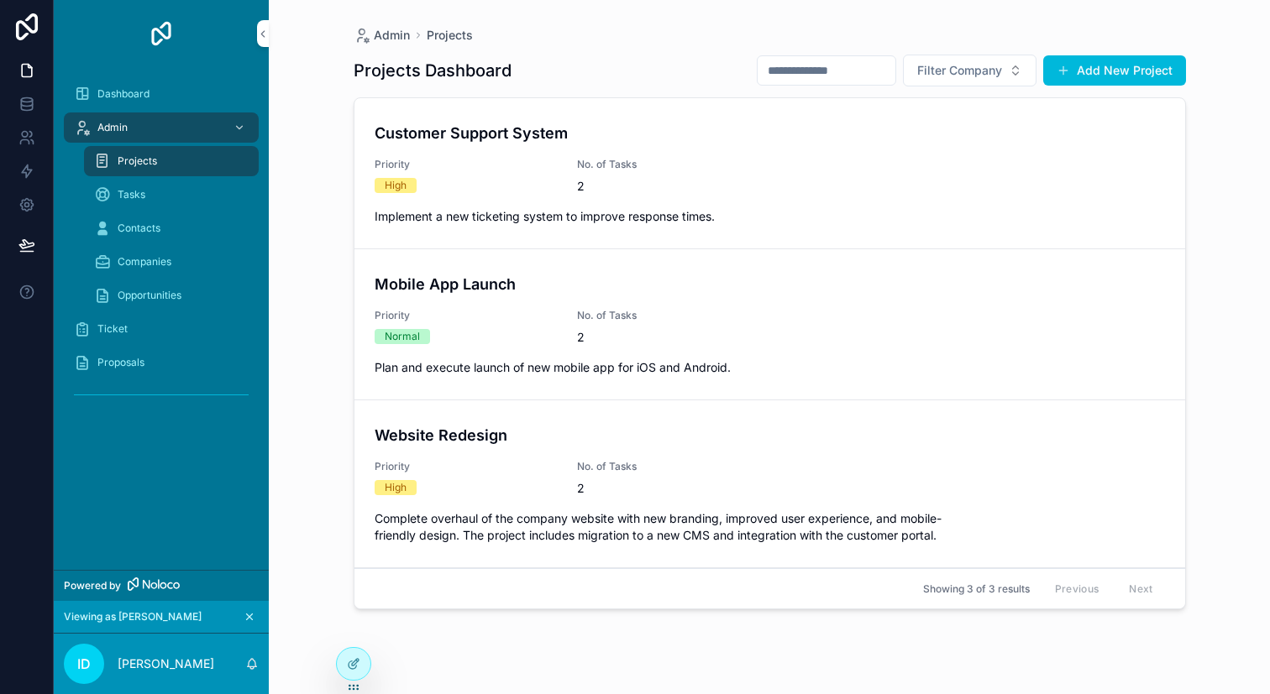
click at [0, 0] on div at bounding box center [0, 0] width 0 height 0
click at [0, 0] on icon at bounding box center [0, 0] width 0 height 0
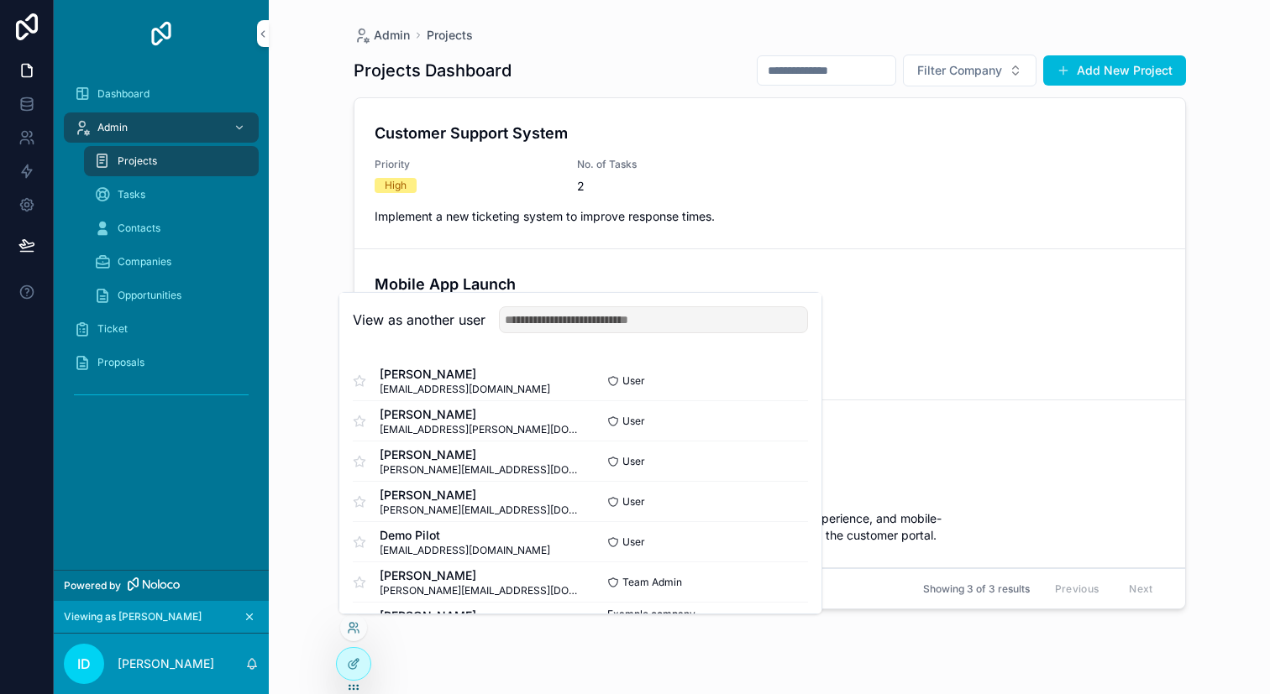
click at [0, 0] on button "Select" at bounding box center [0, 0] width 0 height 0
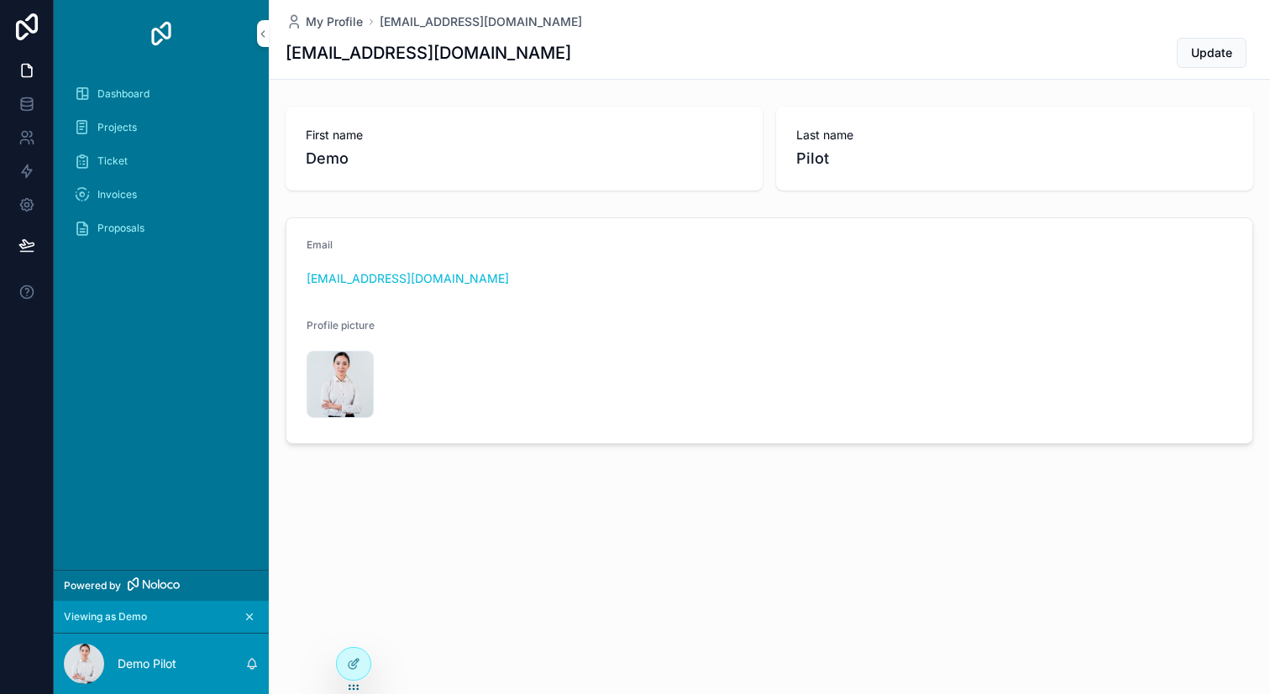
click at [199, 115] on div "Projects" at bounding box center [161, 127] width 175 height 27
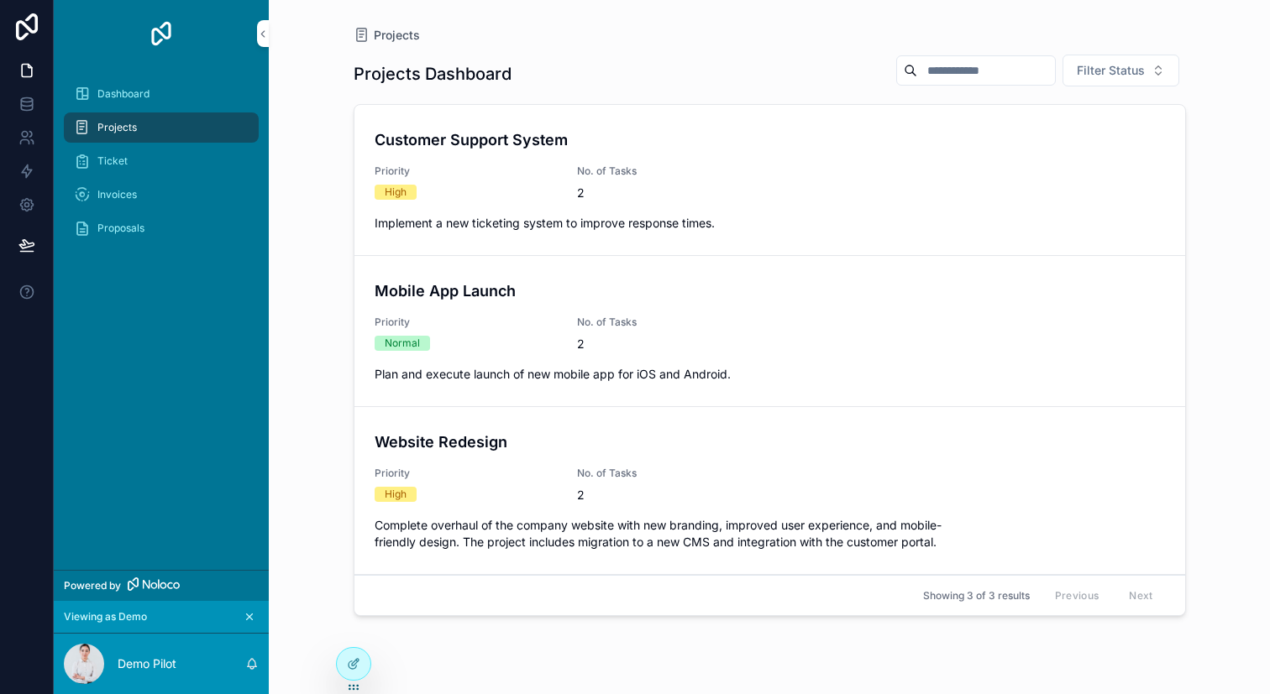
click at [240, 167] on div "Ticket" at bounding box center [161, 161] width 175 height 27
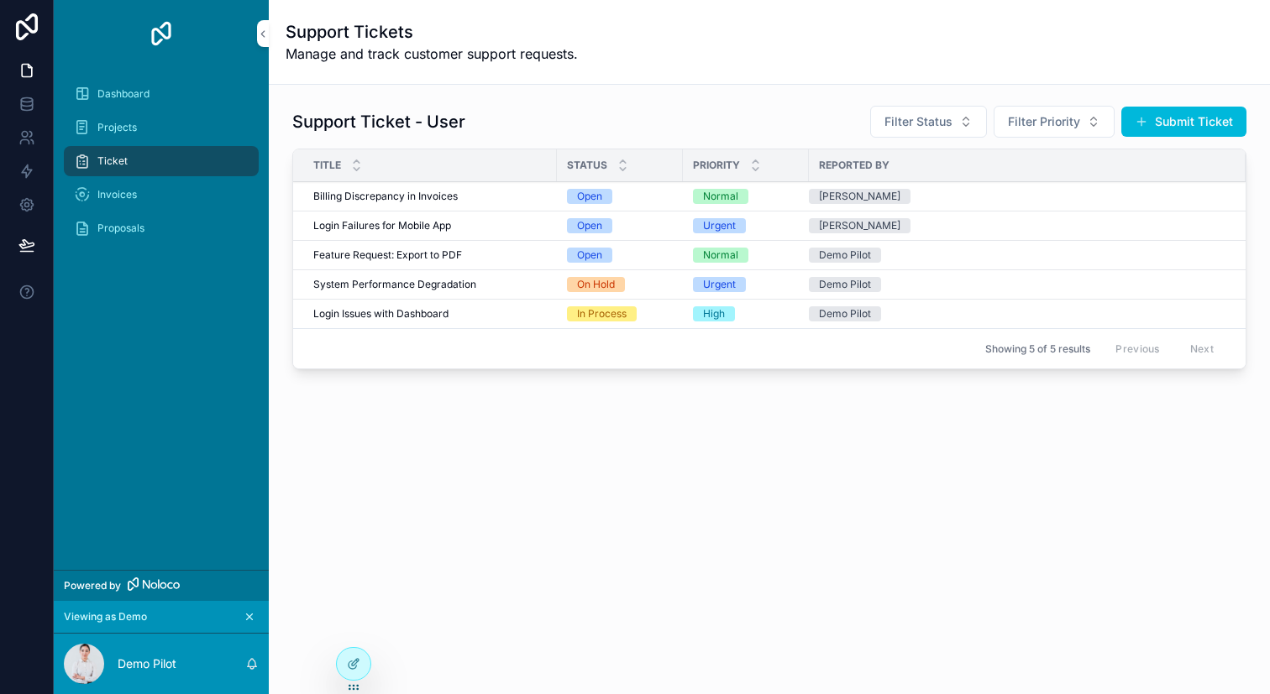
click at [228, 190] on div "Invoices" at bounding box center [161, 194] width 175 height 27
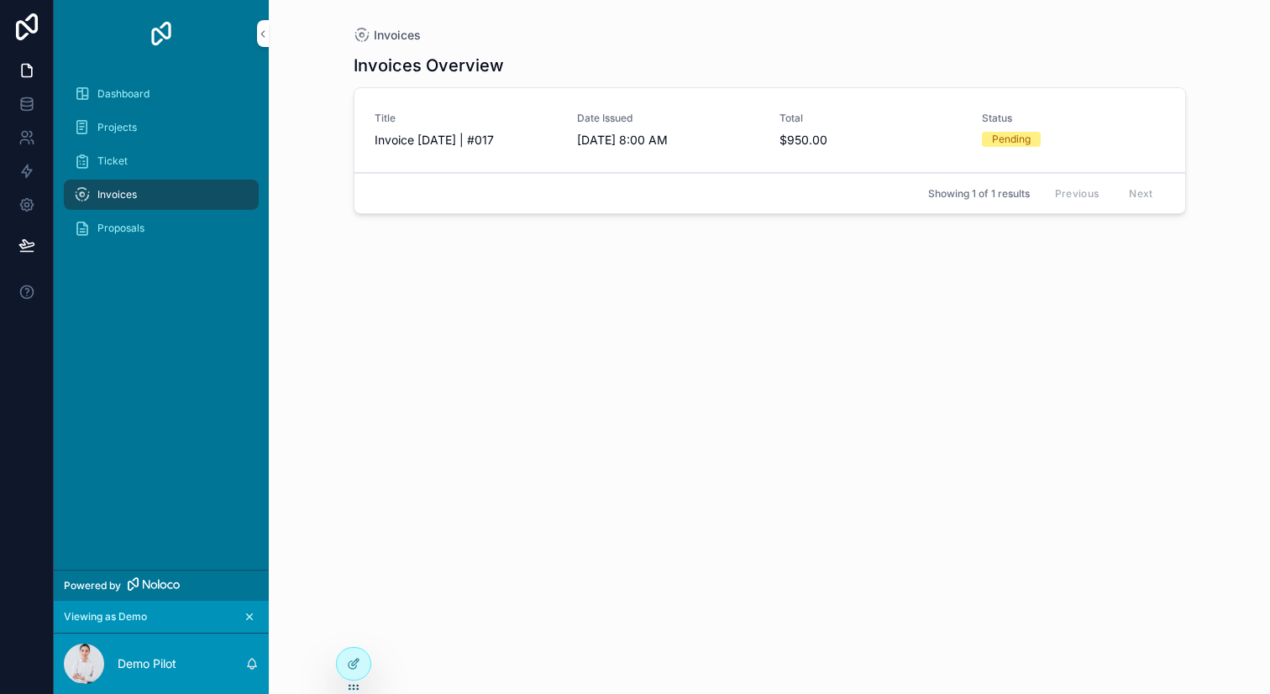
click at [223, 220] on div "Proposals" at bounding box center [161, 228] width 175 height 27
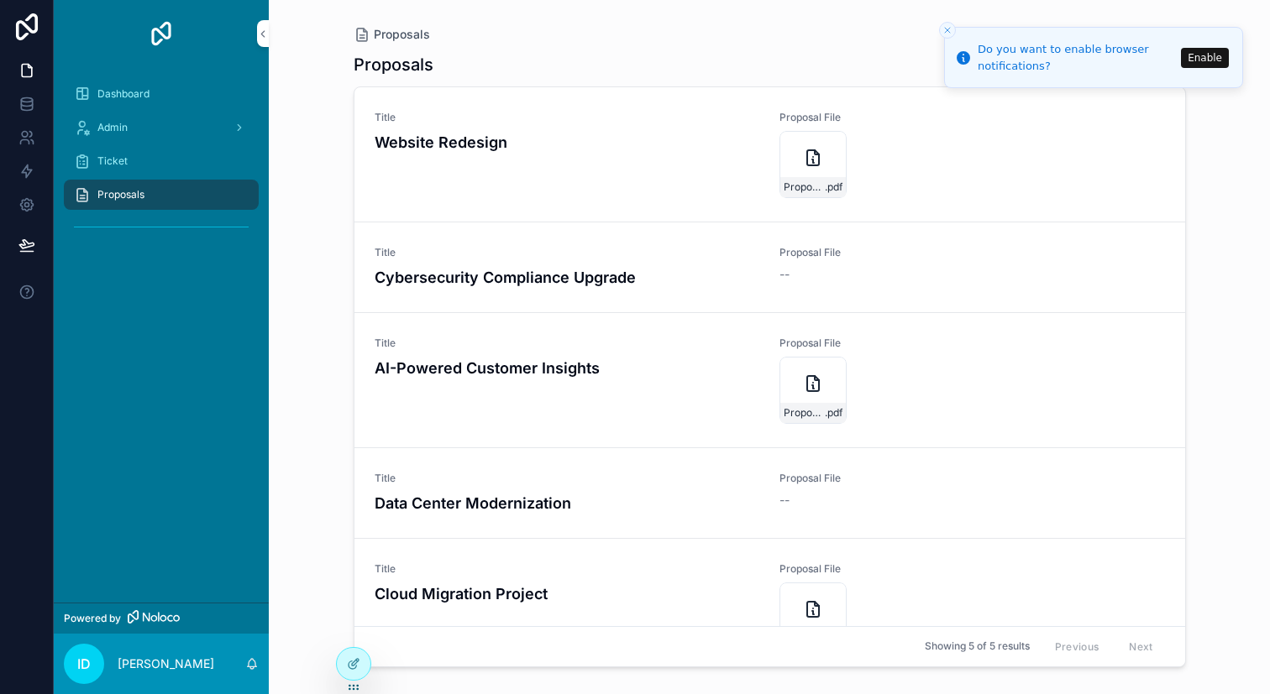
click at [360, 672] on div at bounding box center [354, 664] width 34 height 32
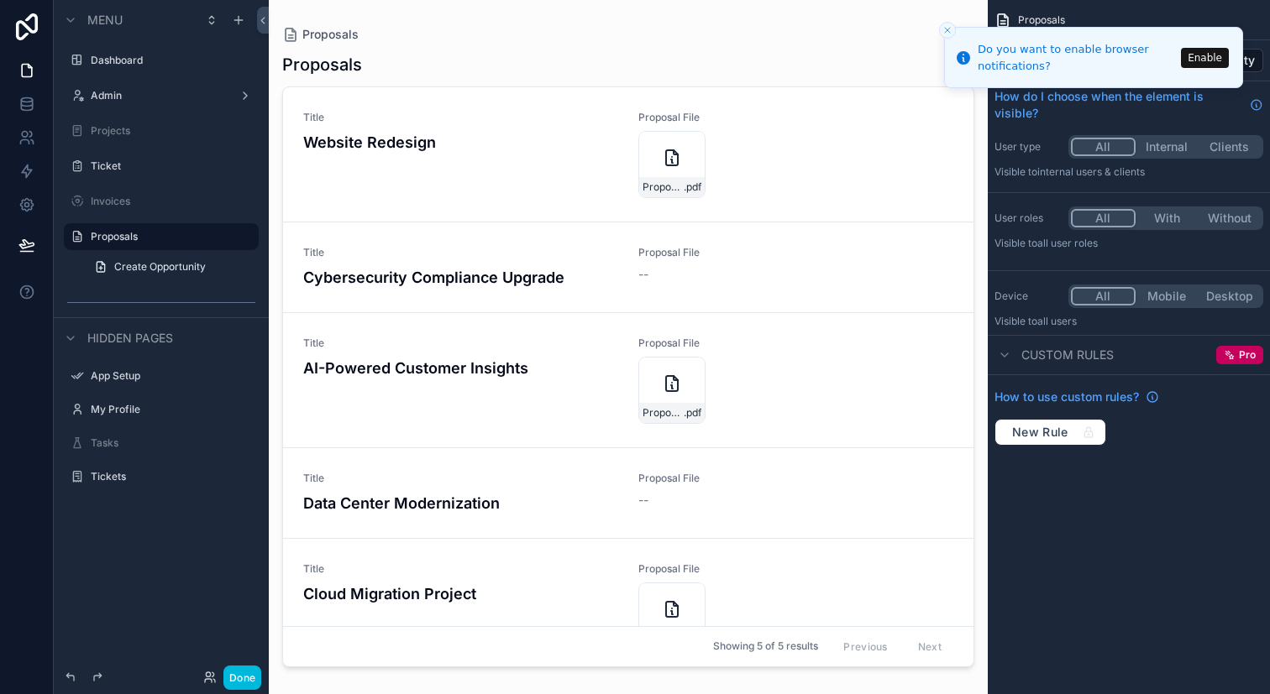
click at [34, 31] on icon at bounding box center [27, 26] width 22 height 27
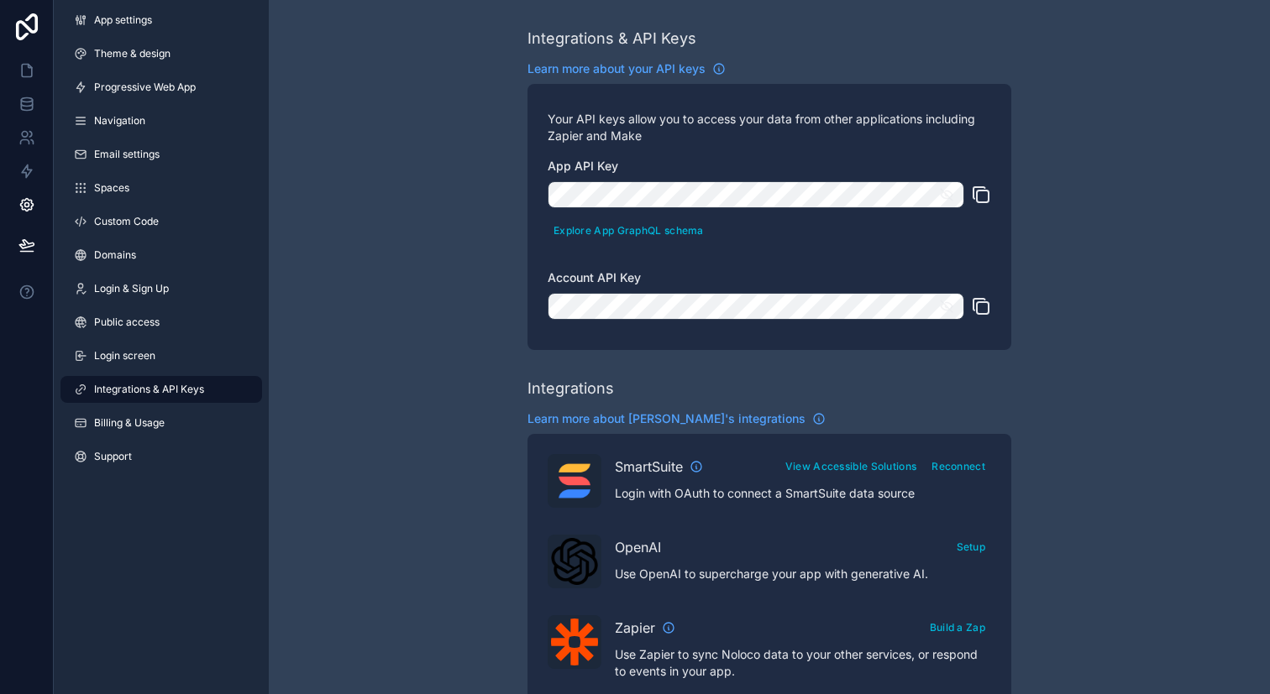
click at [947, 197] on icon "scrollable content" at bounding box center [946, 195] width 12 height 8
click at [982, 197] on icon "scrollable content" at bounding box center [981, 195] width 20 height 20
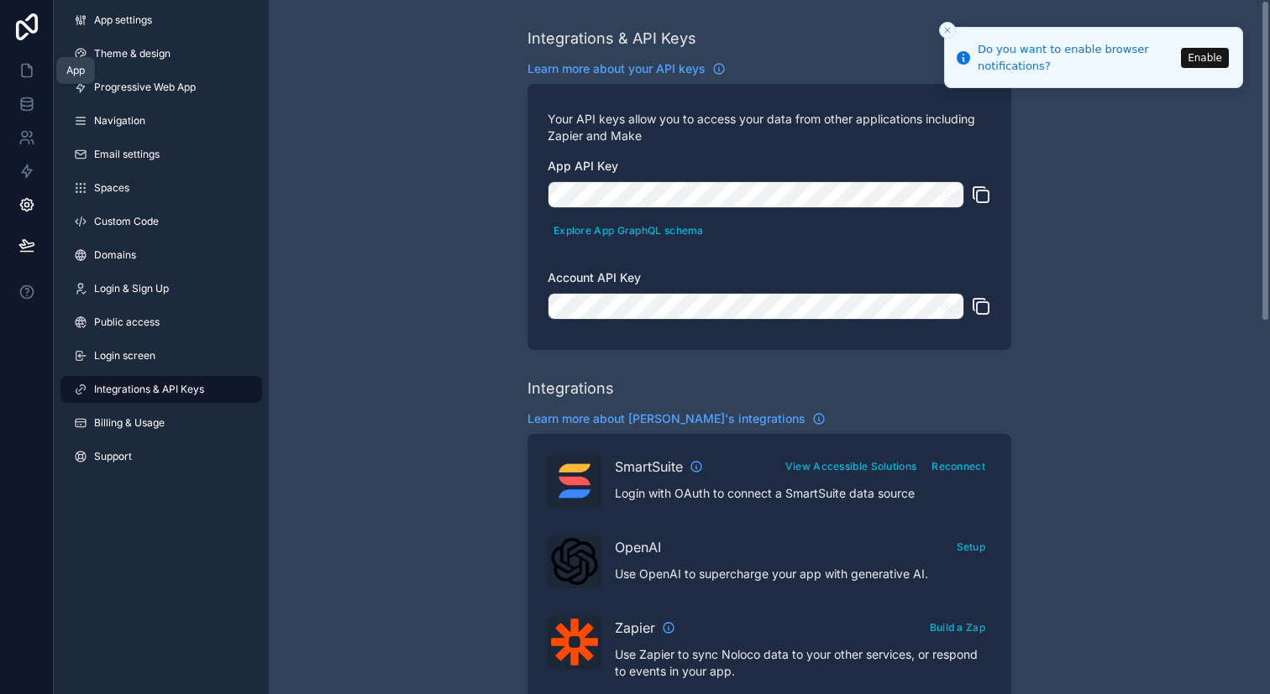
click at [32, 62] on icon at bounding box center [26, 70] width 17 height 17
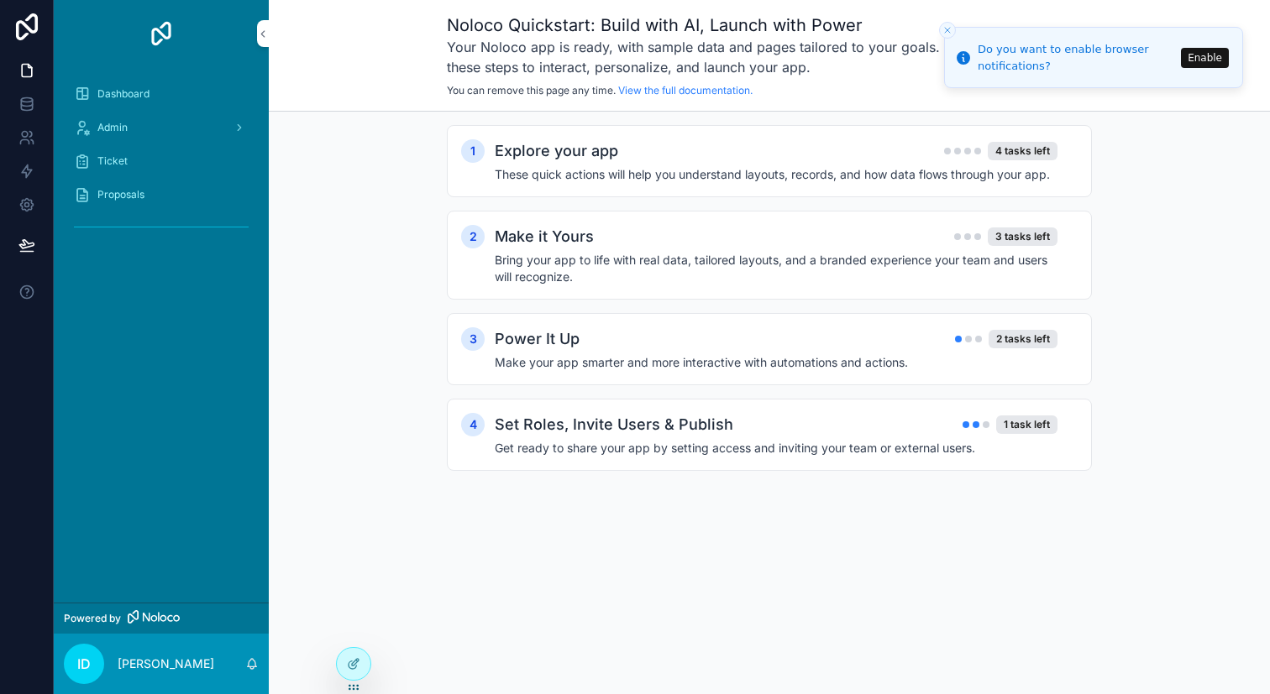
click at [30, 41] on link at bounding box center [27, 27] width 54 height 54
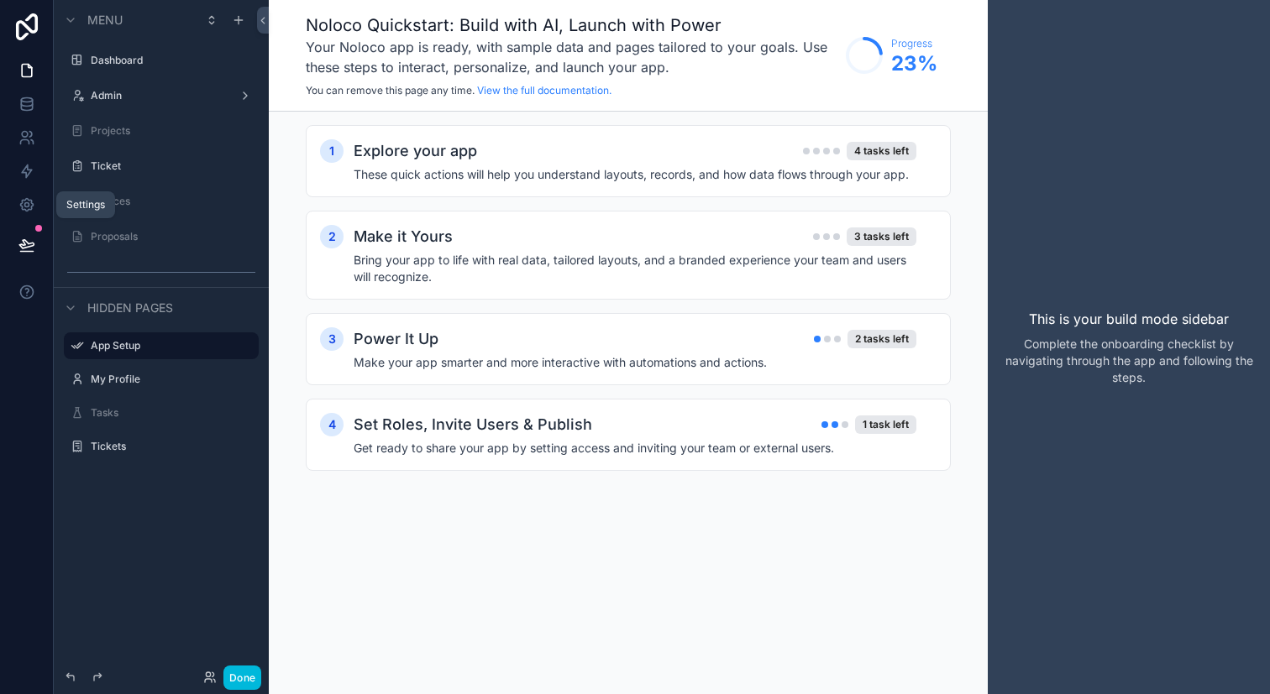
click at [31, 208] on icon at bounding box center [26, 205] width 13 height 13
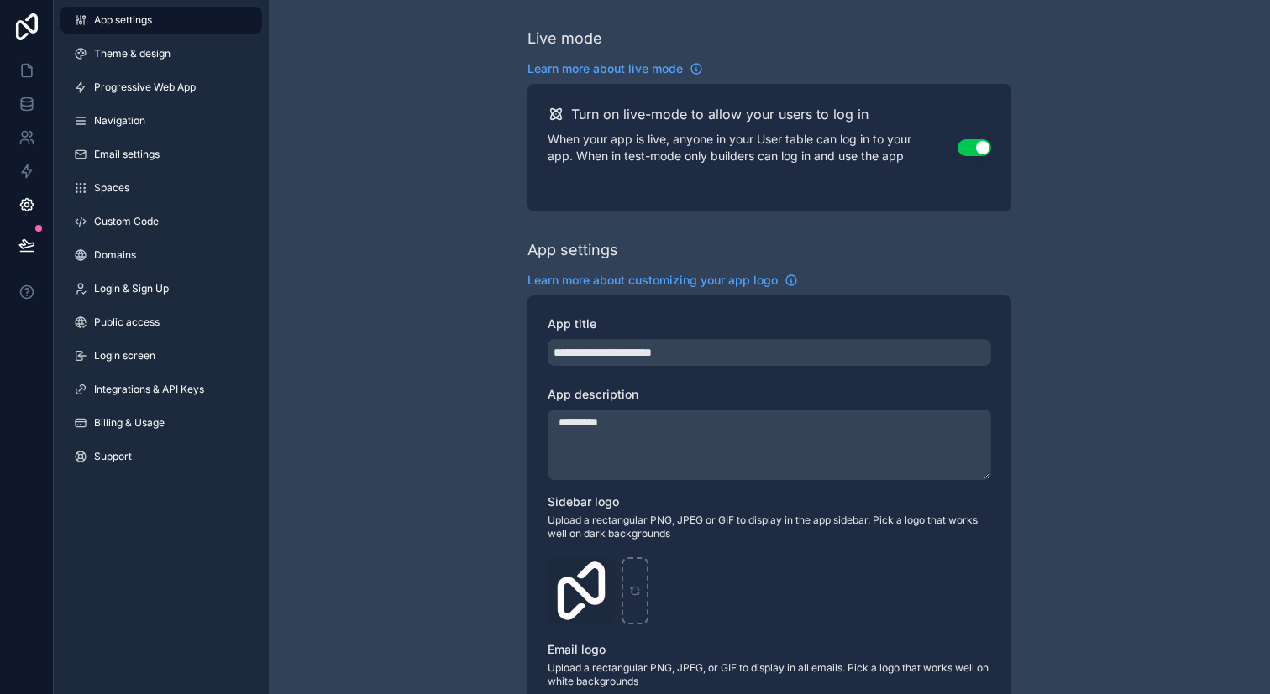
click at [229, 393] on link "Integrations & API Keys" at bounding box center [161, 389] width 202 height 27
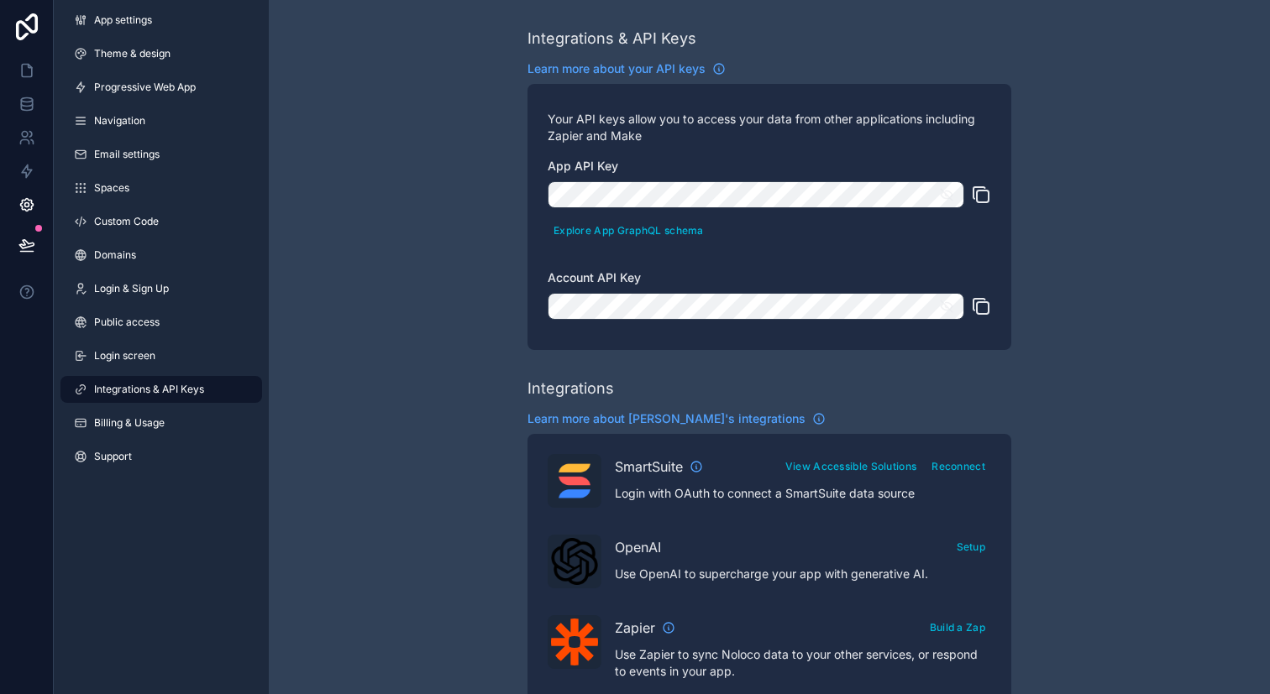
click at [950, 311] on icon "scrollable content" at bounding box center [946, 307] width 12 height 12
click at [976, 311] on icon "scrollable content" at bounding box center [982, 308] width 12 height 12
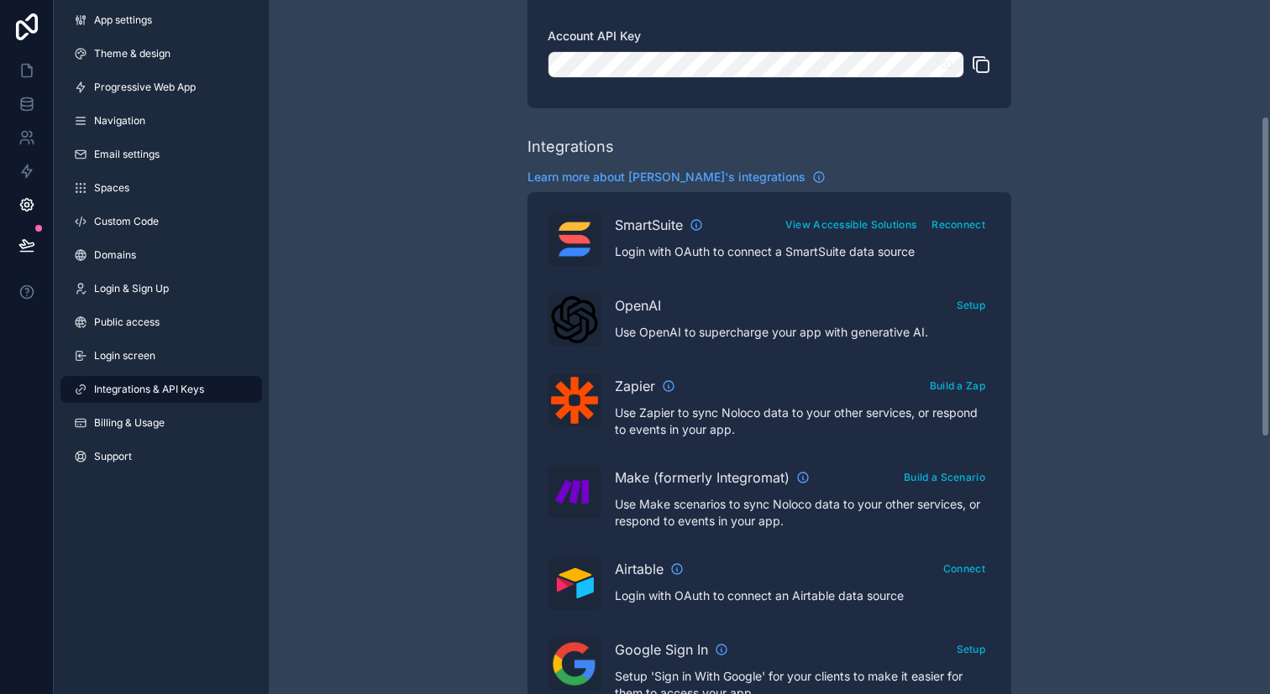
scroll to position [250, 0]
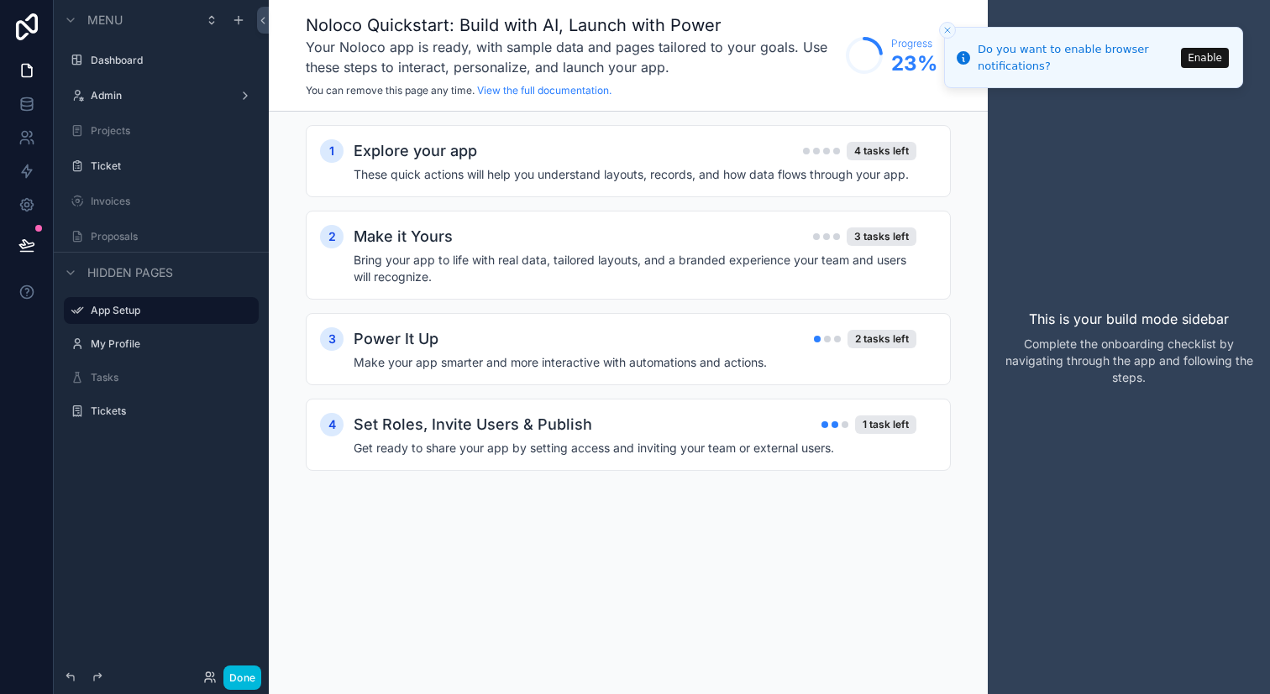
click at [1206, 51] on button "Enable" at bounding box center [1205, 58] width 48 height 20
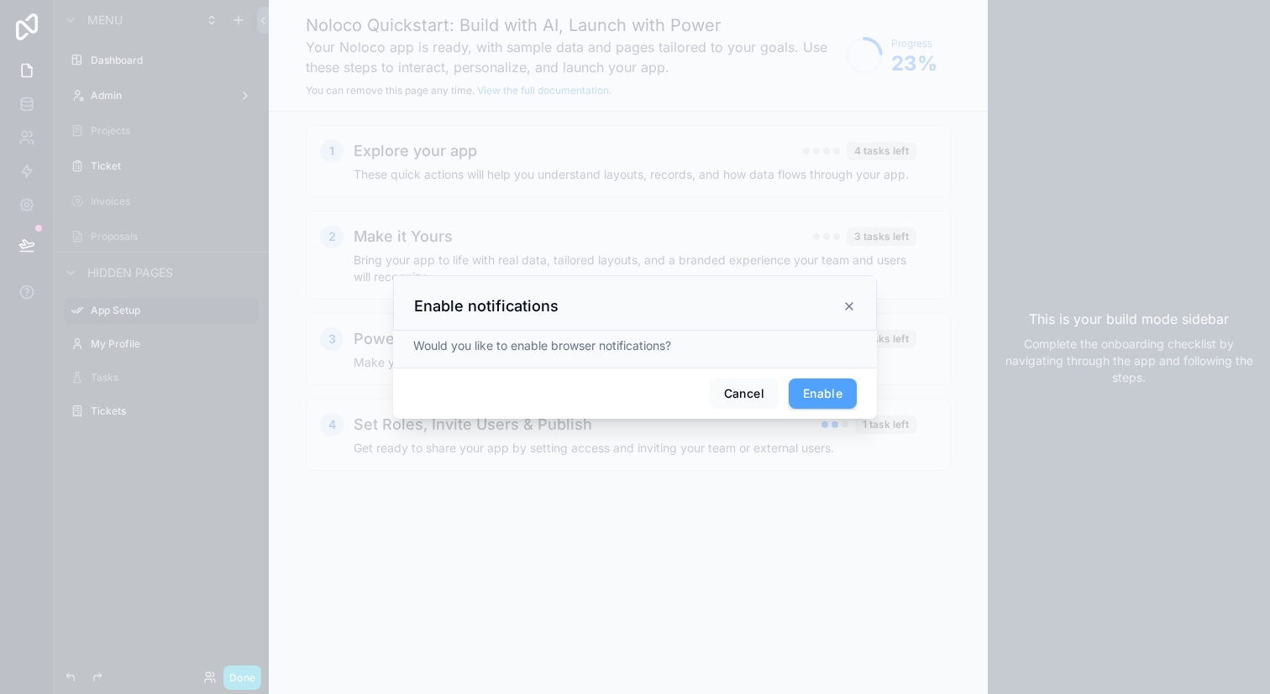
click at [828, 380] on button "Enable" at bounding box center [822, 394] width 68 height 30
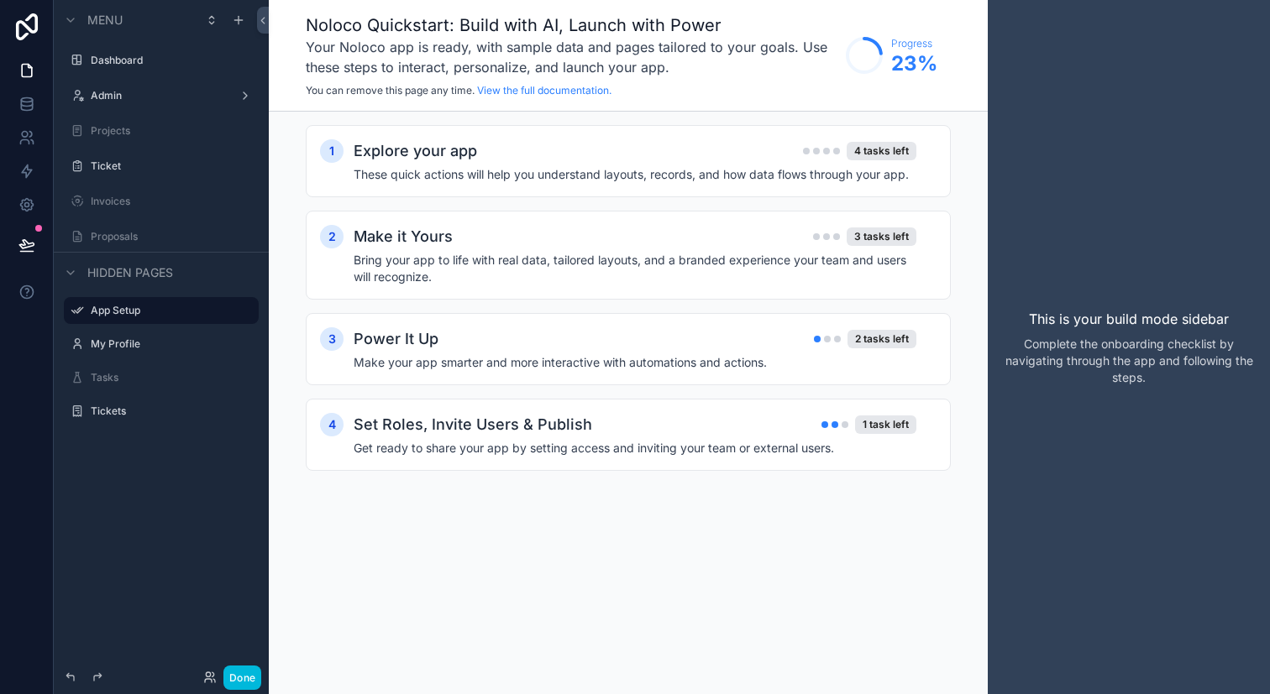
click at [162, 66] on label "Dashboard" at bounding box center [170, 60] width 158 height 13
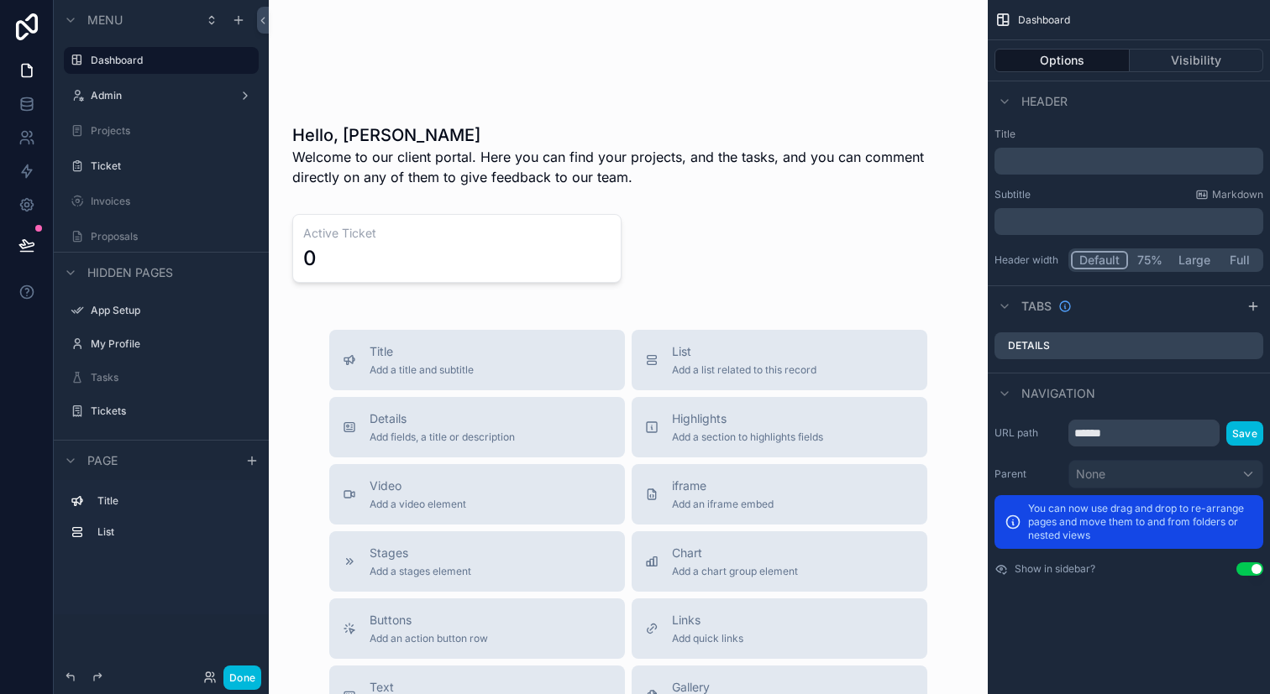
scroll to position [195, 0]
